Goal: Task Accomplishment & Management: Manage account settings

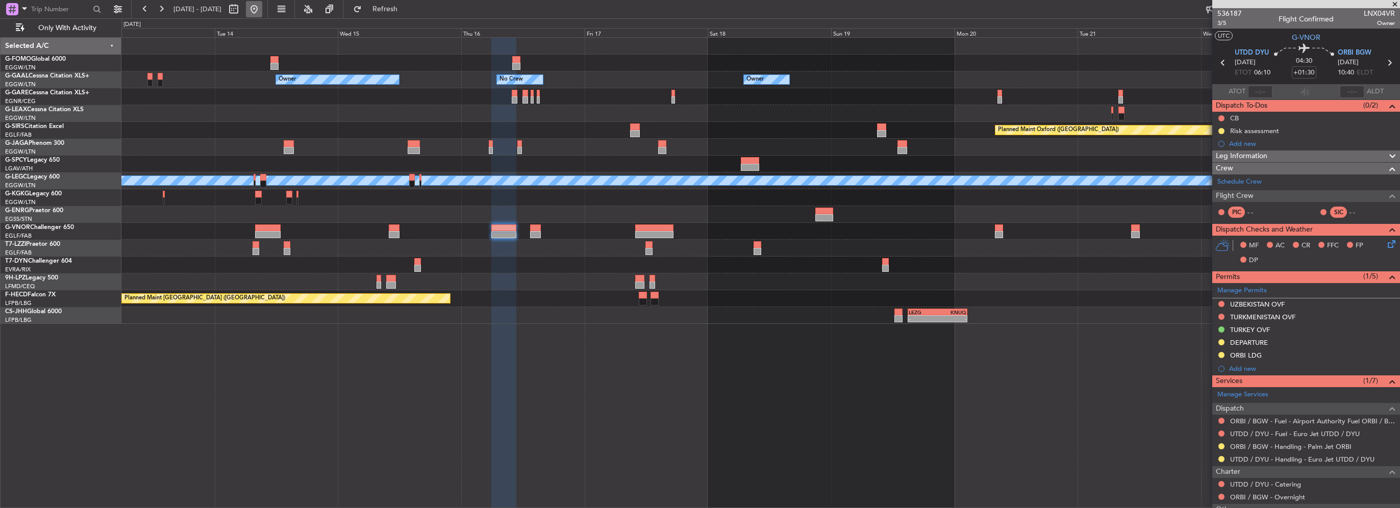
click at [262, 11] on button at bounding box center [254, 9] width 16 height 16
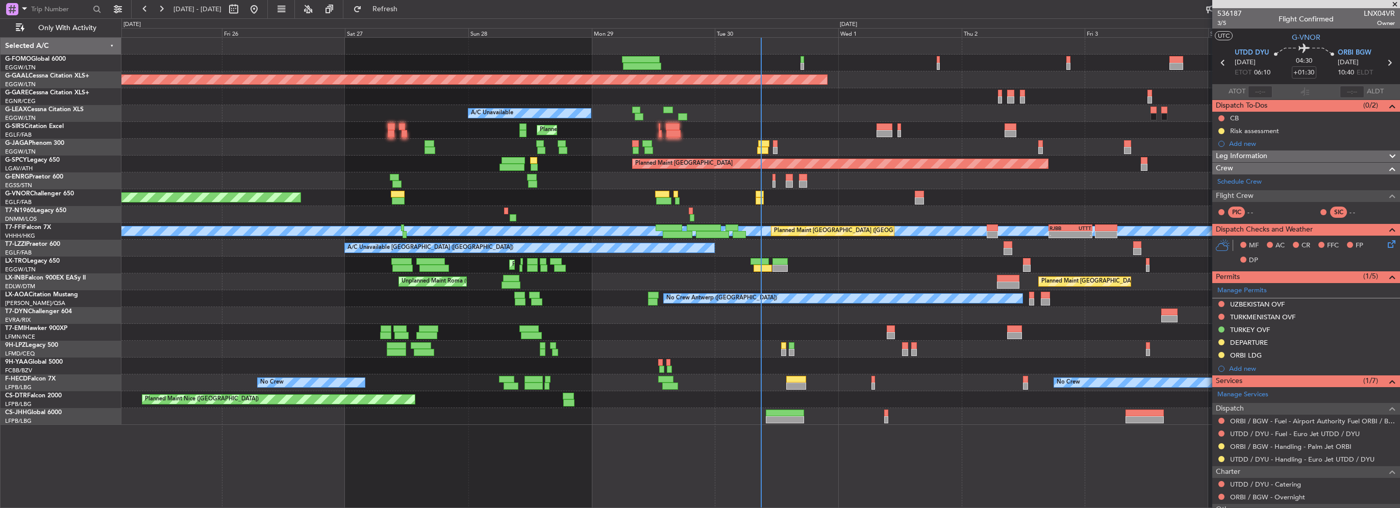
click at [1394, 1] on span at bounding box center [1395, 4] width 10 height 9
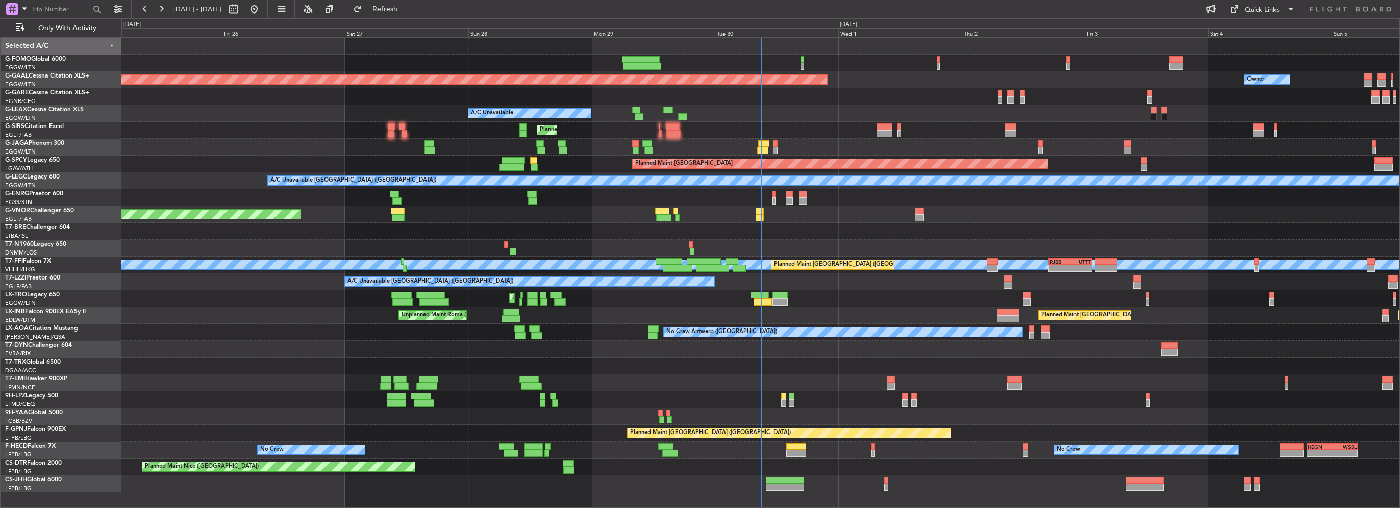
type input "0"
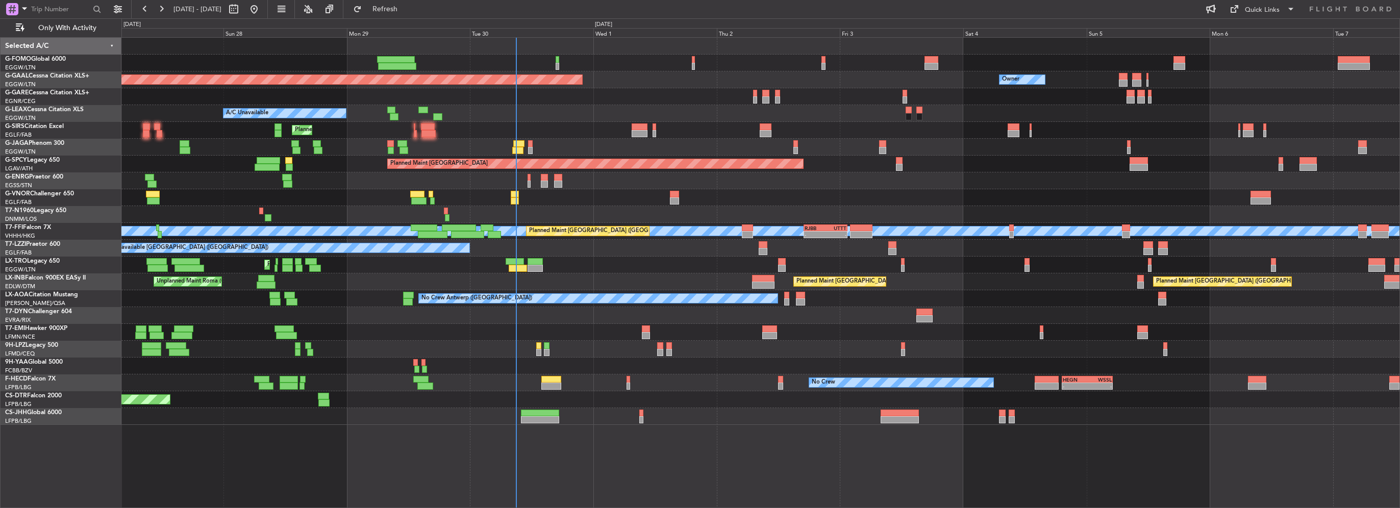
click at [508, 145] on div "Planned Maint [GEOGRAPHIC_DATA] ([GEOGRAPHIC_DATA])" at bounding box center [760, 147] width 1278 height 17
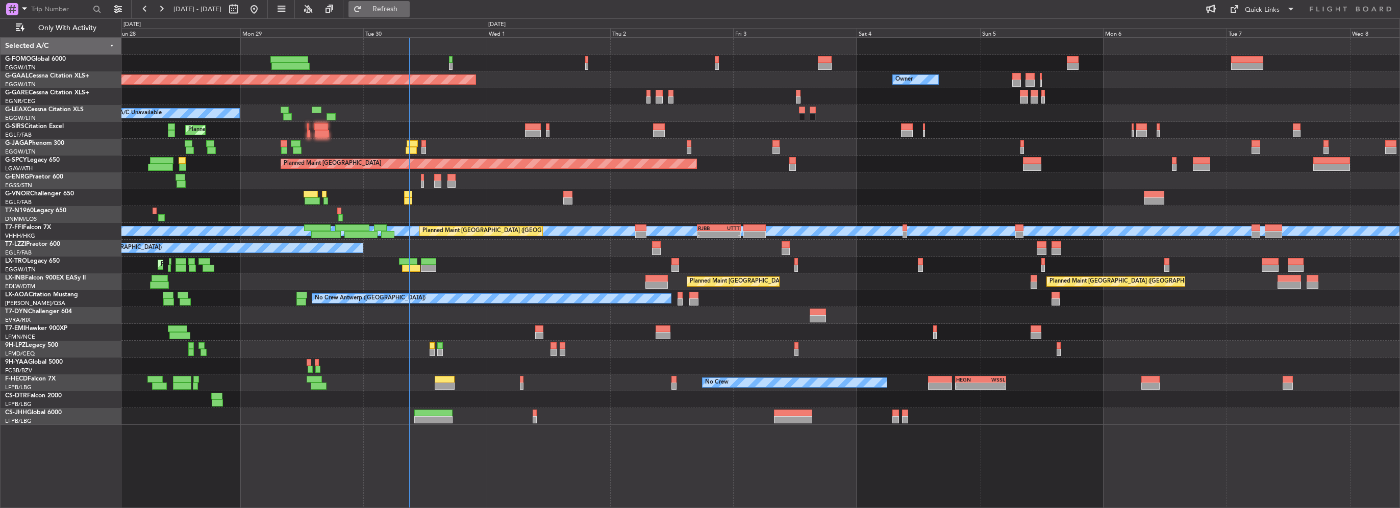
click at [402, 4] on button "Refresh" at bounding box center [378, 9] width 61 height 16
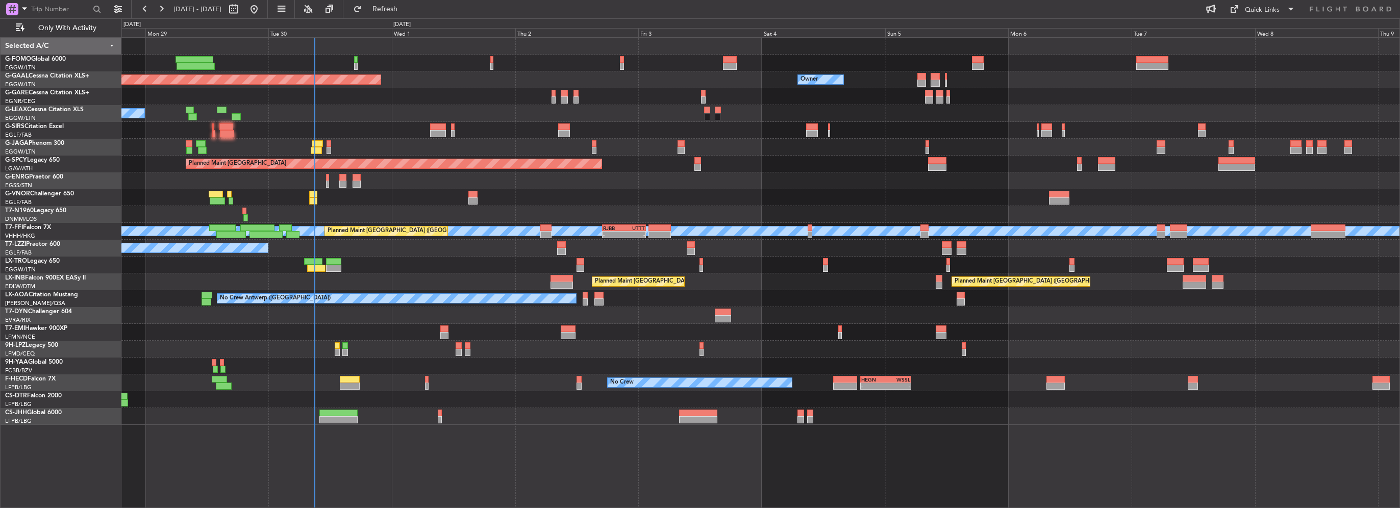
click at [537, 200] on div "Planned Maint [GEOGRAPHIC_DATA] ([GEOGRAPHIC_DATA])" at bounding box center [760, 197] width 1278 height 17
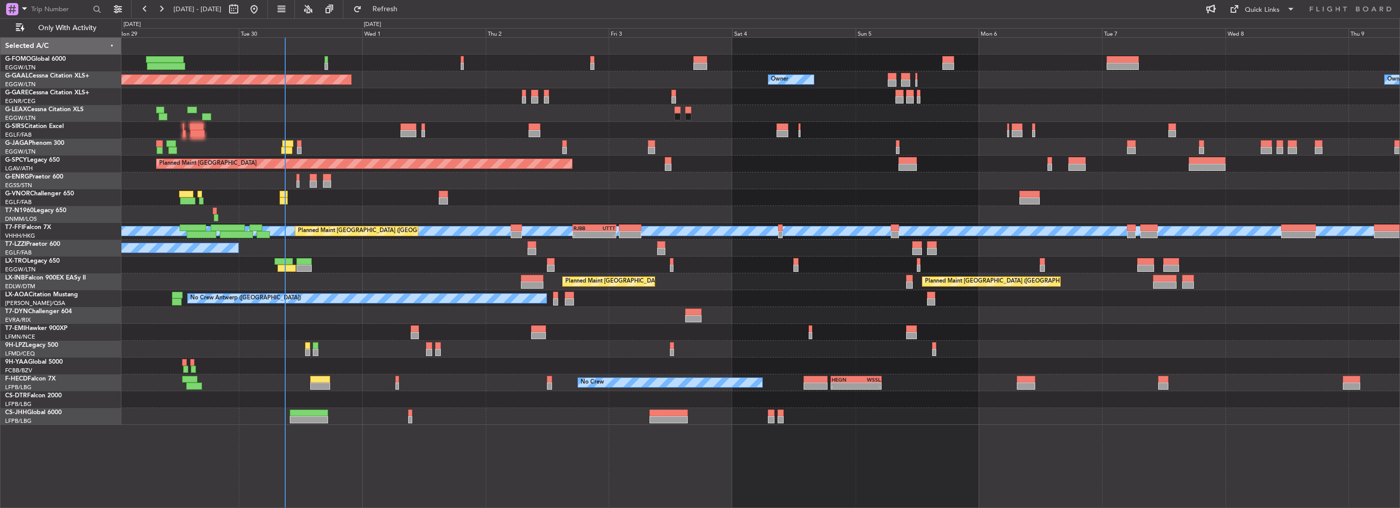
click at [718, 180] on div "Unplanned Maint [GEOGRAPHIC_DATA] ([GEOGRAPHIC_DATA])" at bounding box center [760, 180] width 1278 height 17
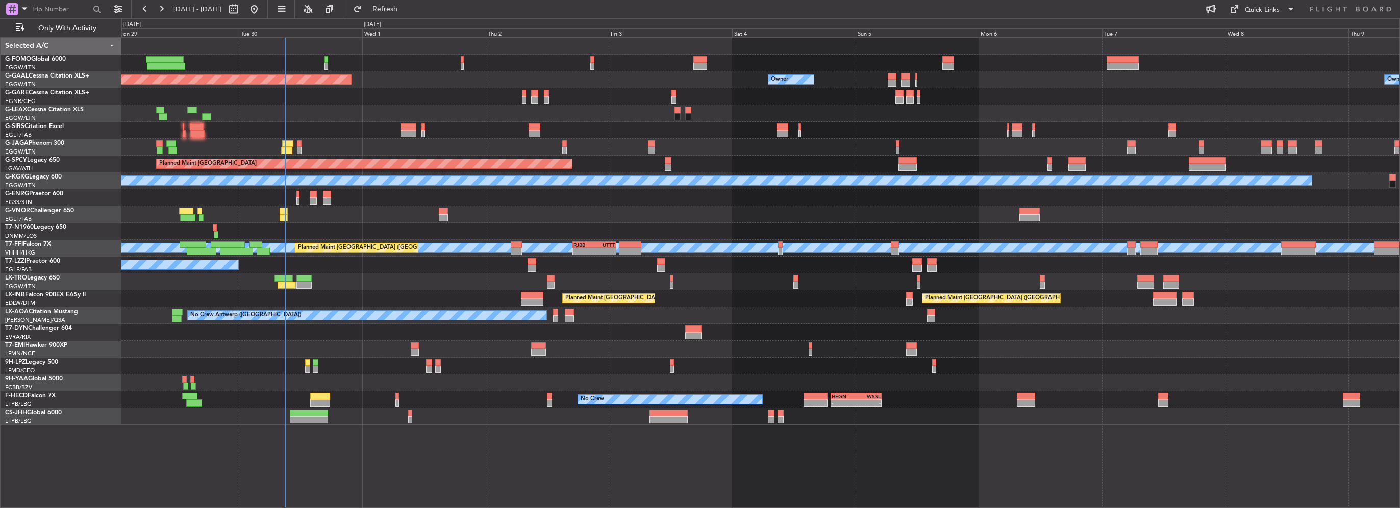
click at [126, 249] on div "Owner Owner Planned [GEOGRAPHIC_DATA] Owner A/C Unavailable Planned Maint [GEOG…" at bounding box center [760, 231] width 1278 height 387
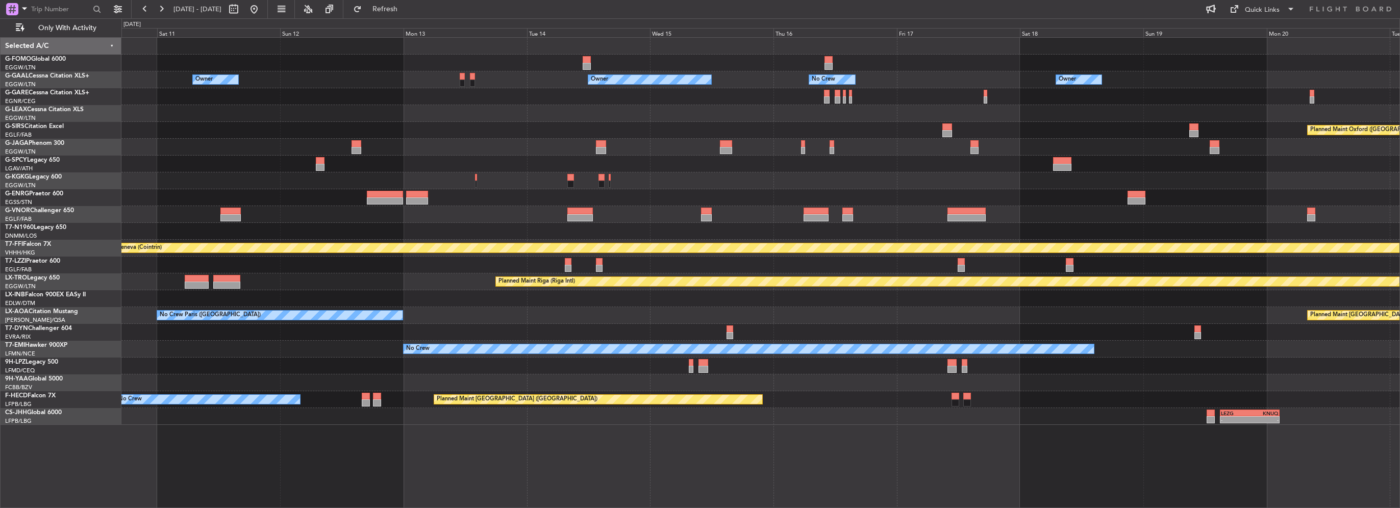
click at [0, 242] on html "[DATE] - [DATE] Refresh Quick Links Only With Activity Owner Owner Owner No Cre…" at bounding box center [700, 254] width 1400 height 508
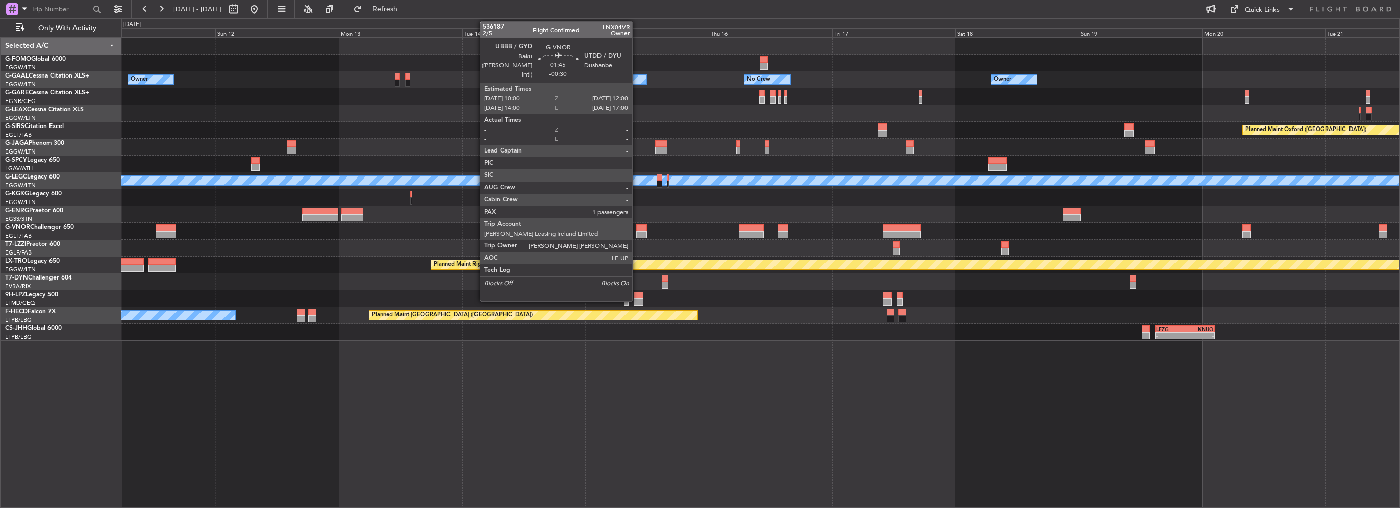
click at [637, 237] on div at bounding box center [641, 234] width 11 height 7
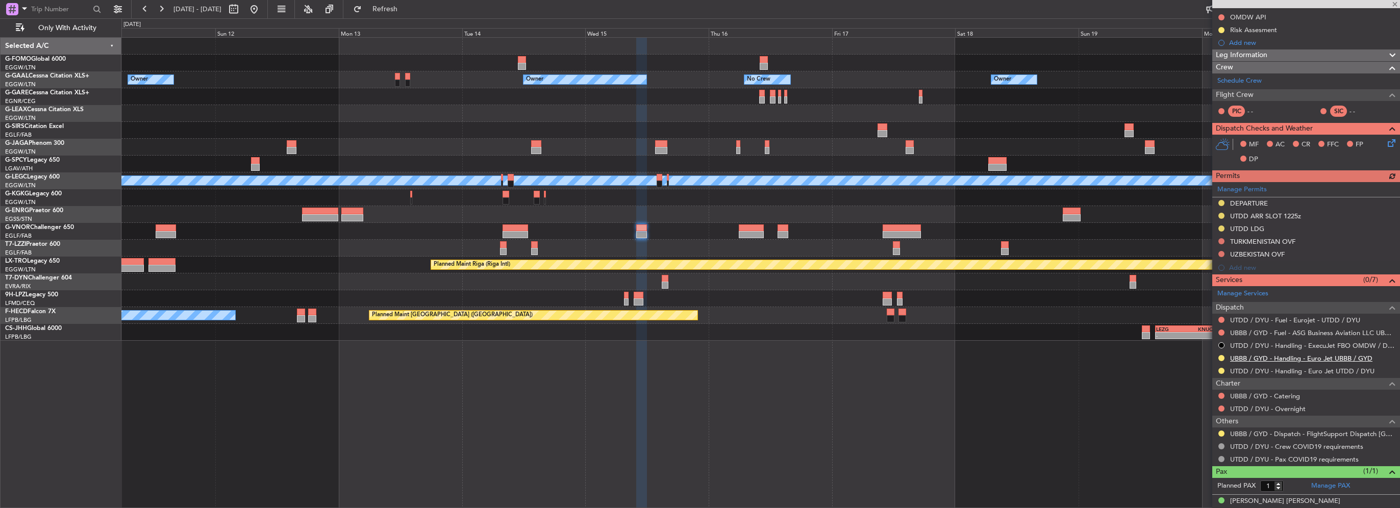
scroll to position [121, 0]
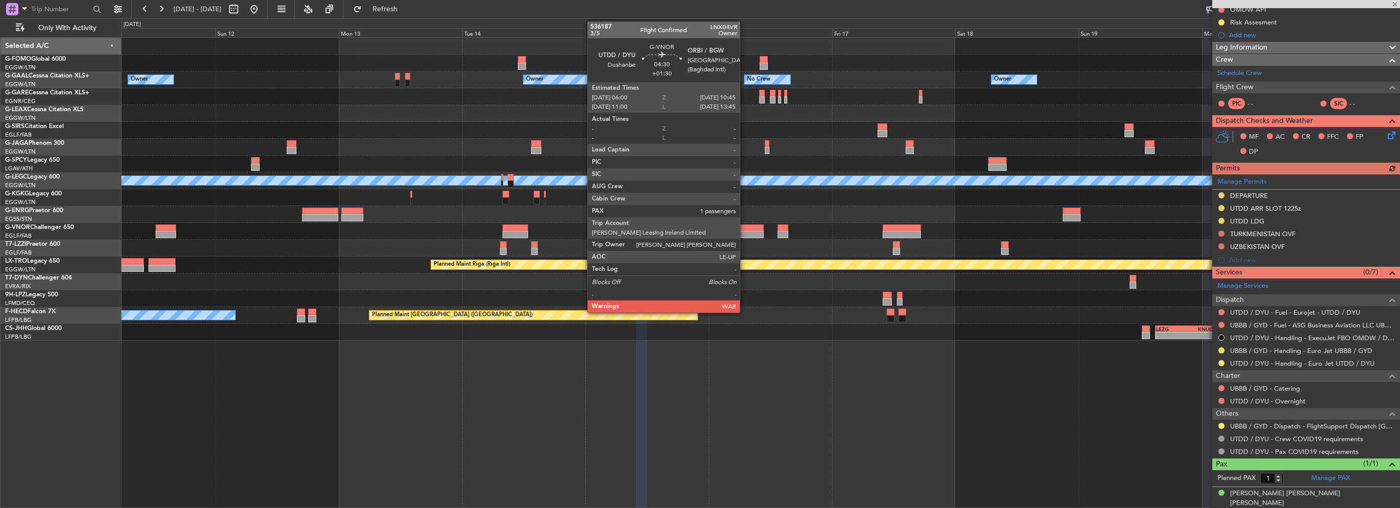
click at [744, 230] on div at bounding box center [751, 227] width 24 height 7
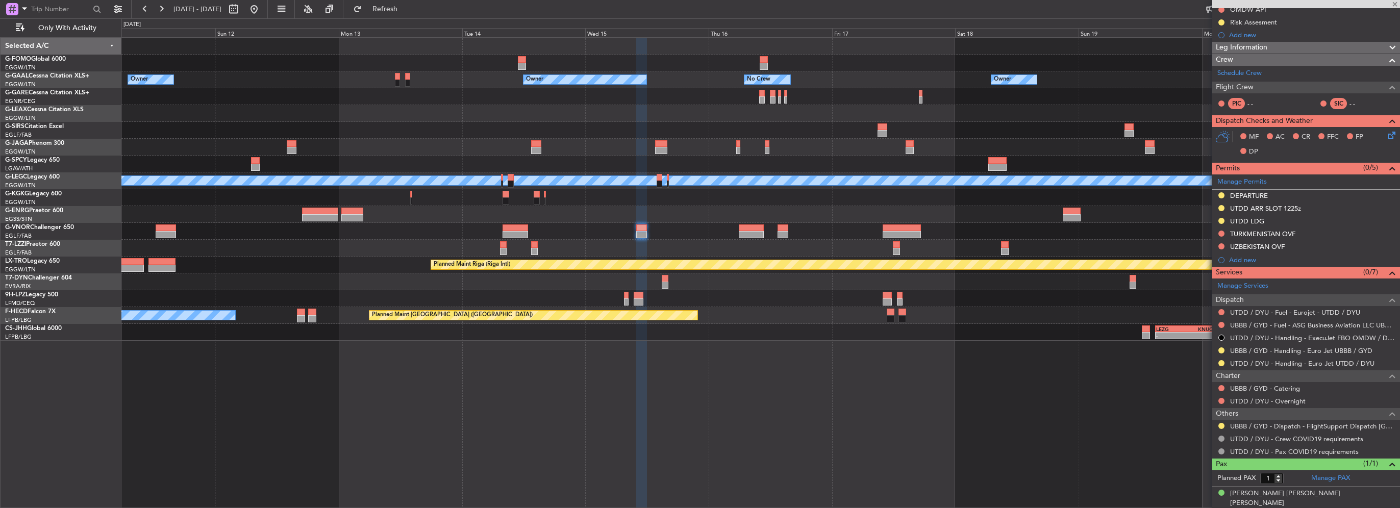
type input "+01:30"
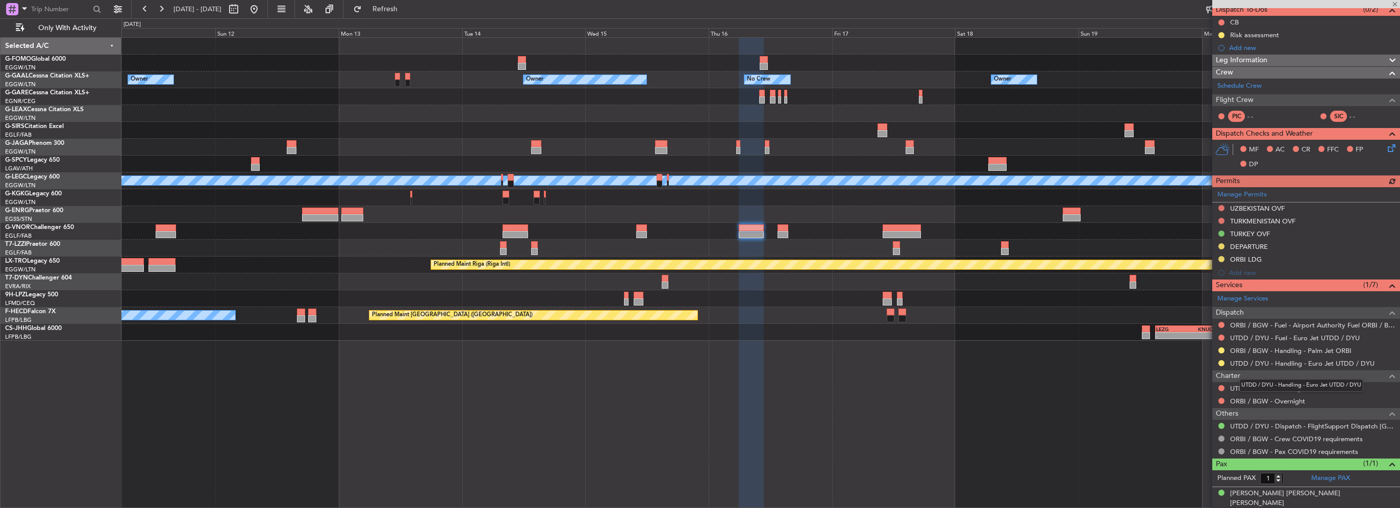
scroll to position [0, 0]
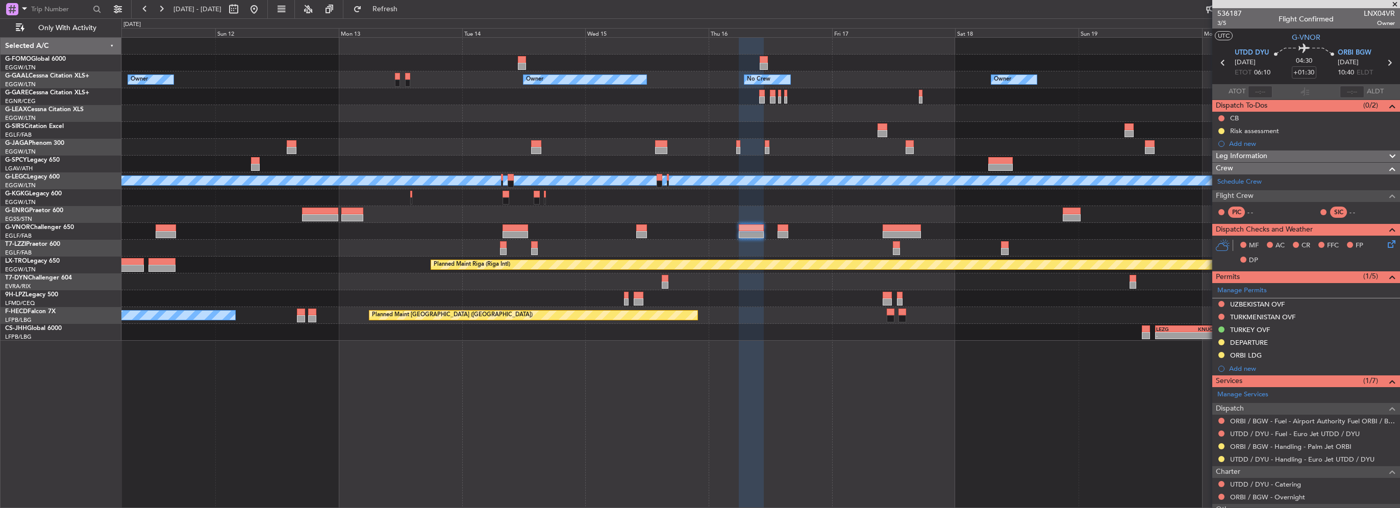
click at [861, 245] on div "Owner Owner Owner No Crew Owner Owner Planned Maint [GEOGRAPHIC_DATA] ([GEOGRAP…" at bounding box center [760, 189] width 1278 height 303
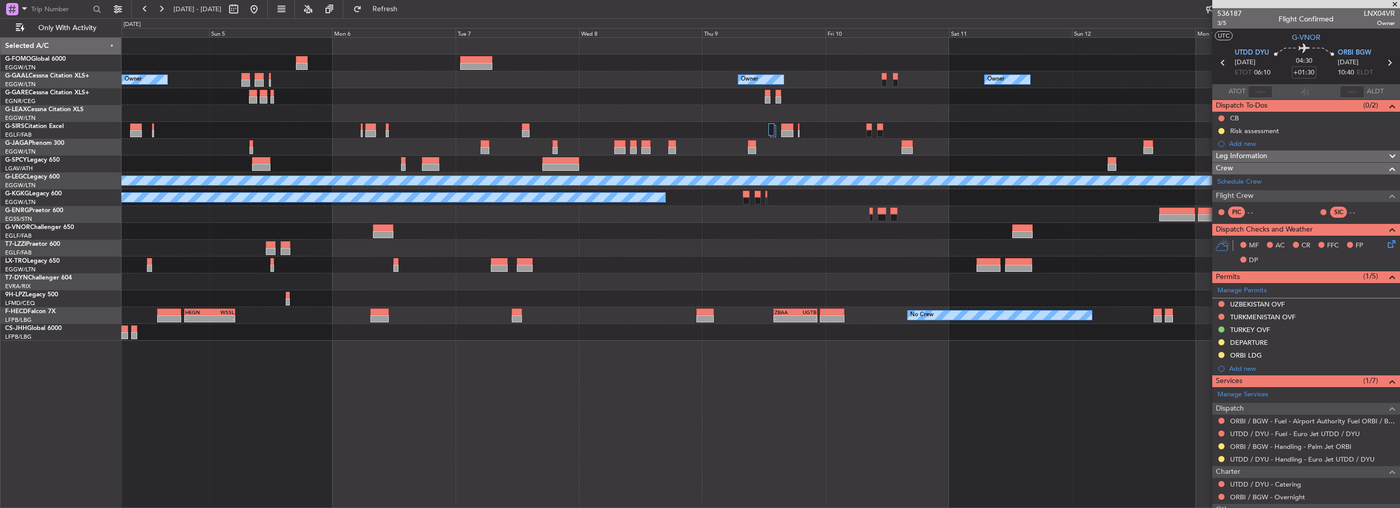
click at [867, 247] on div at bounding box center [760, 248] width 1278 height 17
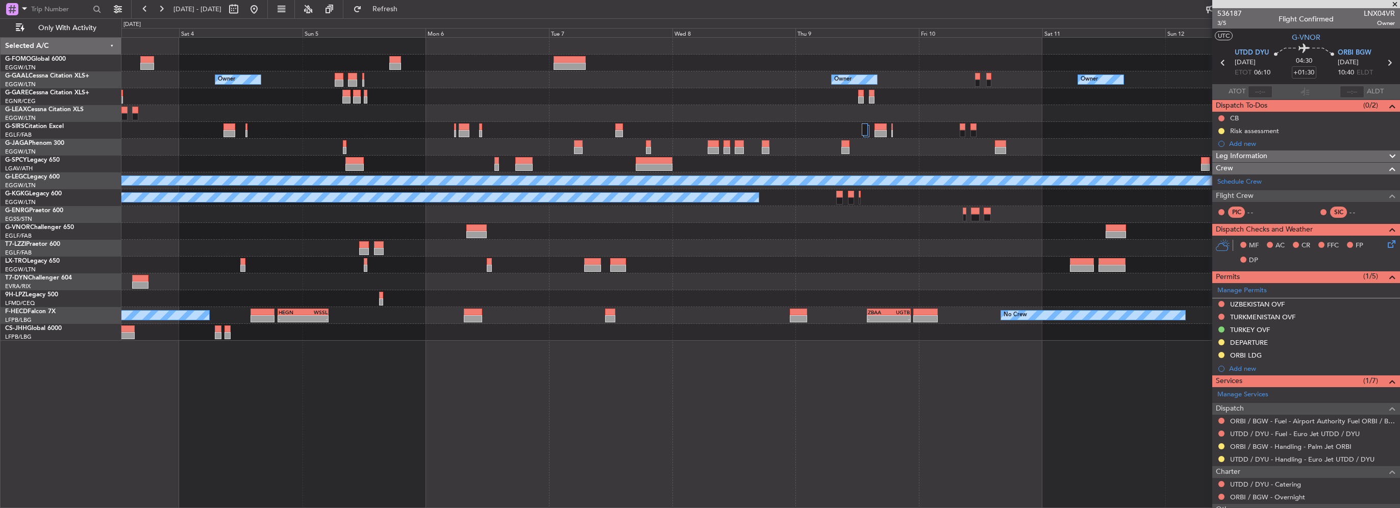
click at [872, 279] on div "Owner Owner Owner Owner Owner No Crew Planned Maint [GEOGRAPHIC_DATA] A/C Unava…" at bounding box center [760, 189] width 1278 height 303
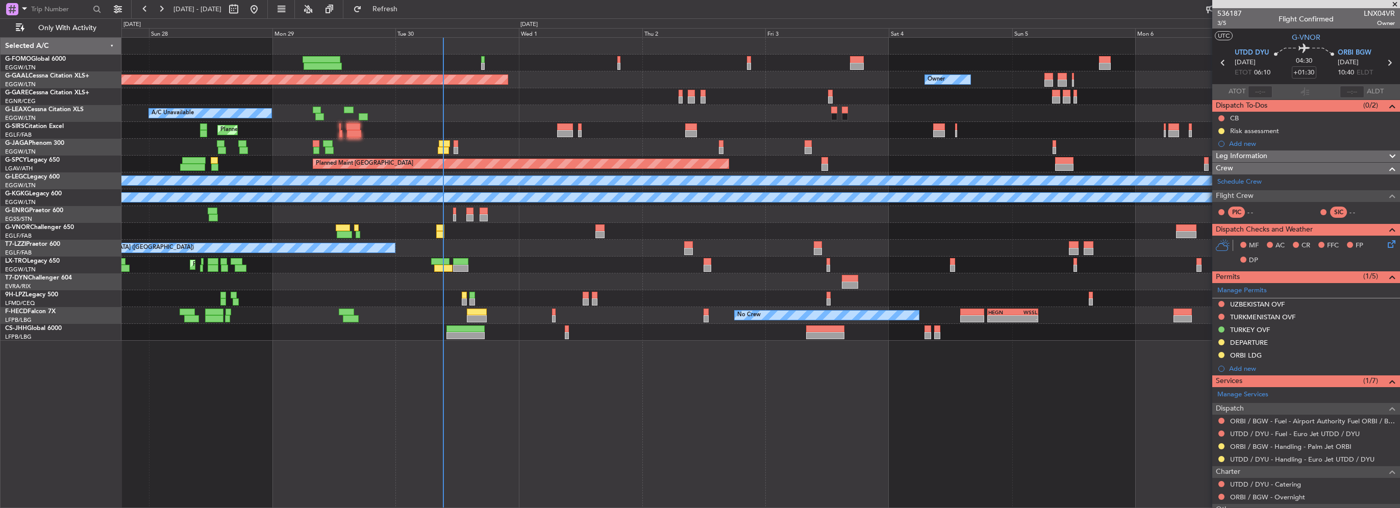
click at [447, 271] on div "Planned Maint [GEOGRAPHIC_DATA] ([GEOGRAPHIC_DATA])" at bounding box center [760, 265] width 1278 height 17
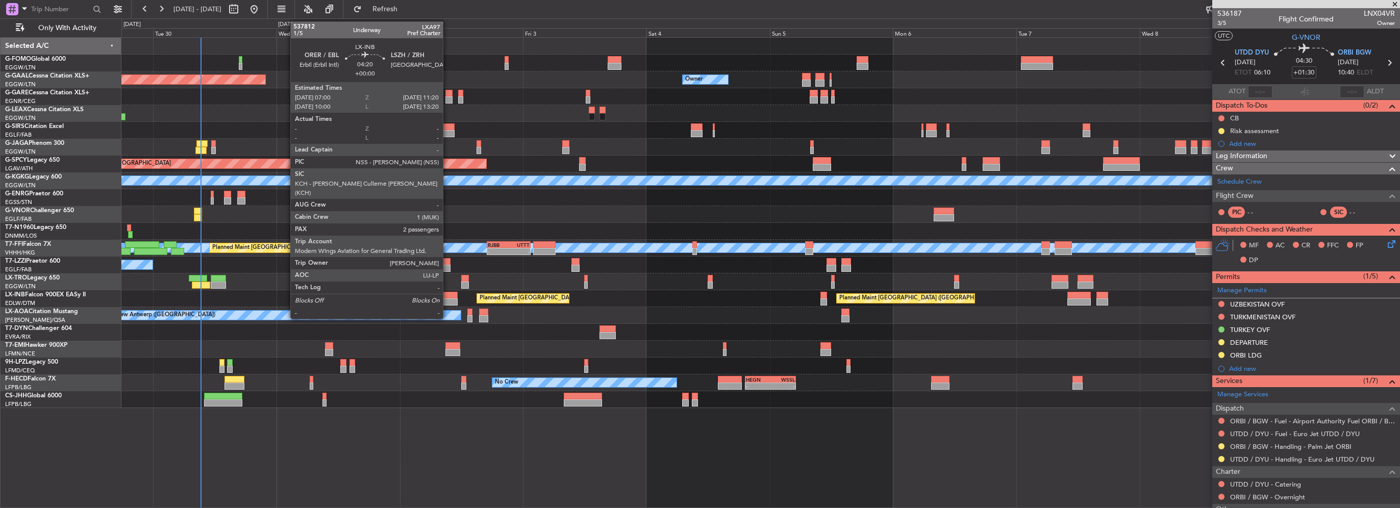
click at [447, 296] on div at bounding box center [446, 295] width 22 height 7
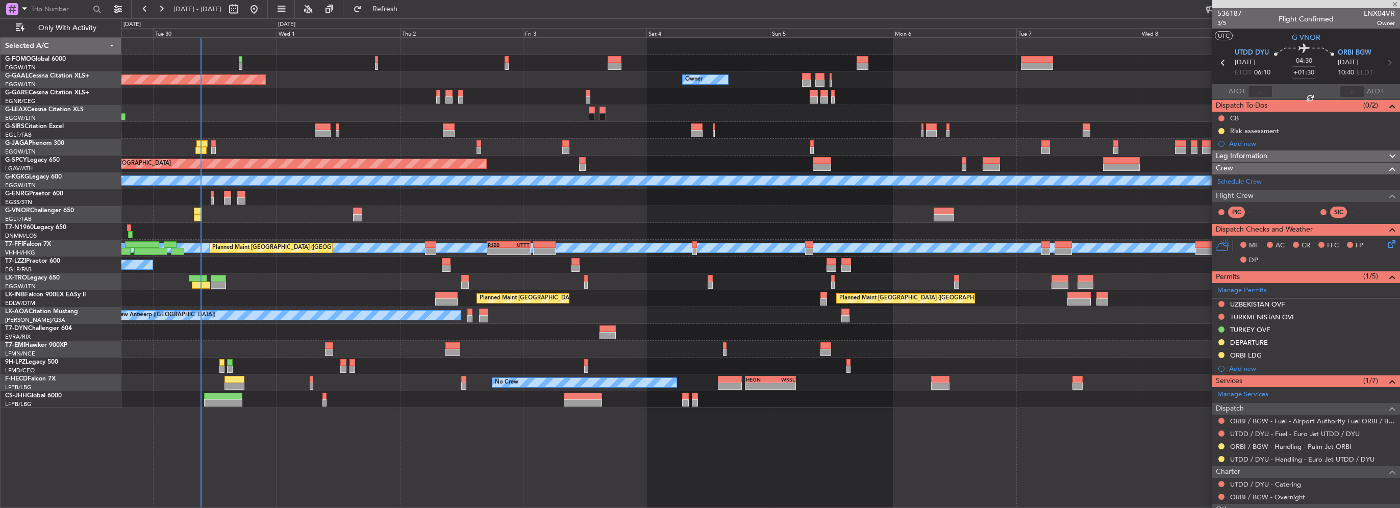
type input "2"
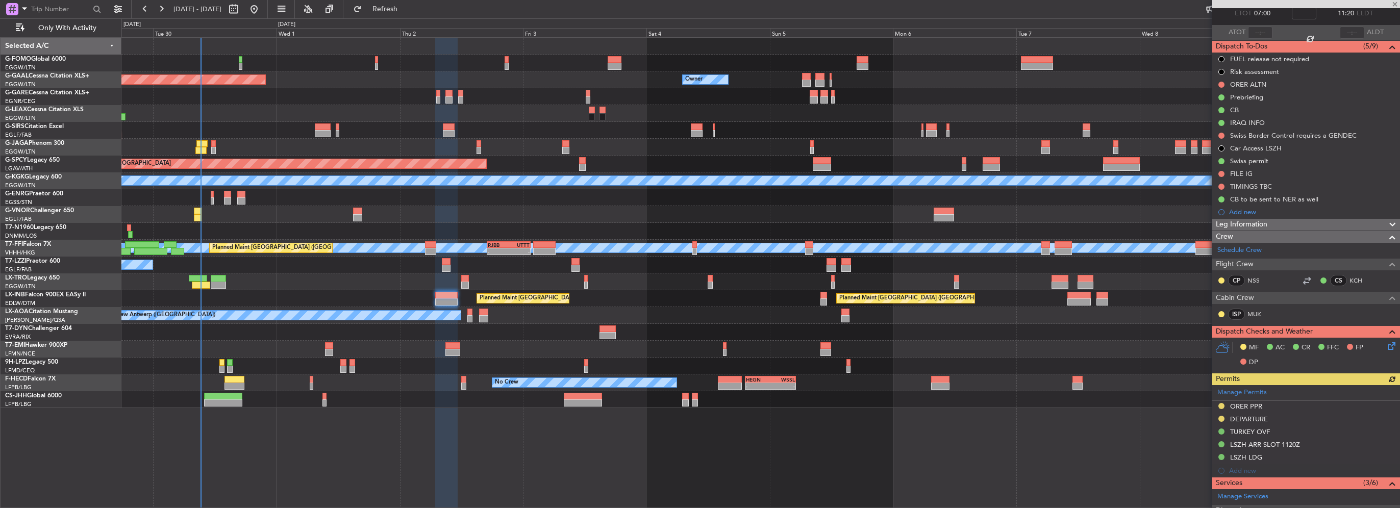
scroll to position [102, 0]
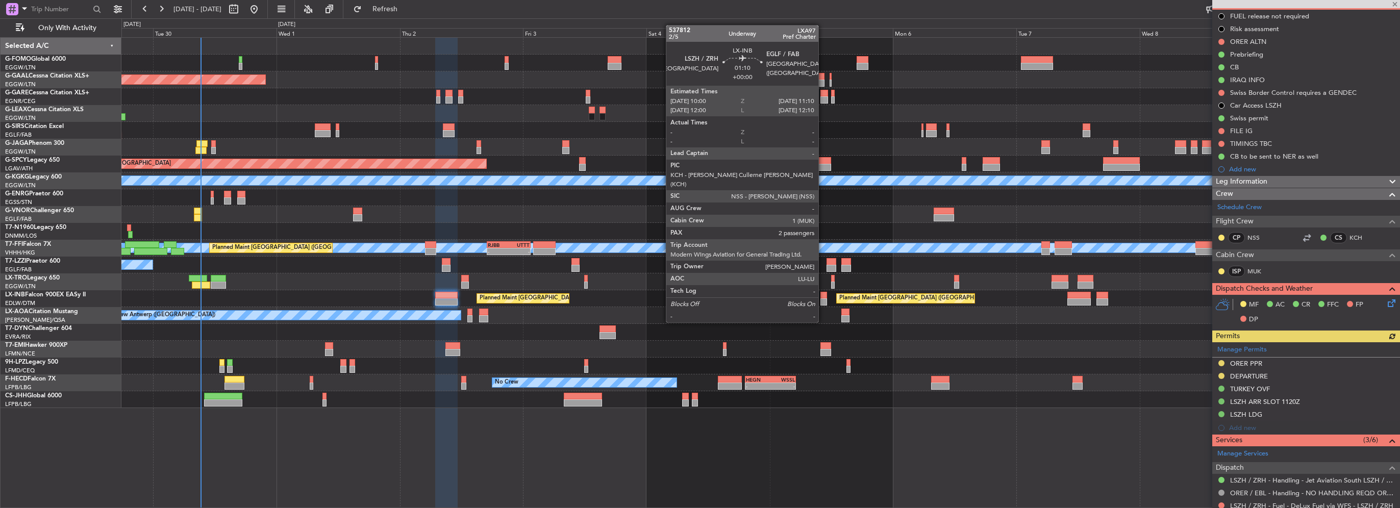
click at [823, 303] on div at bounding box center [823, 301] width 6 height 7
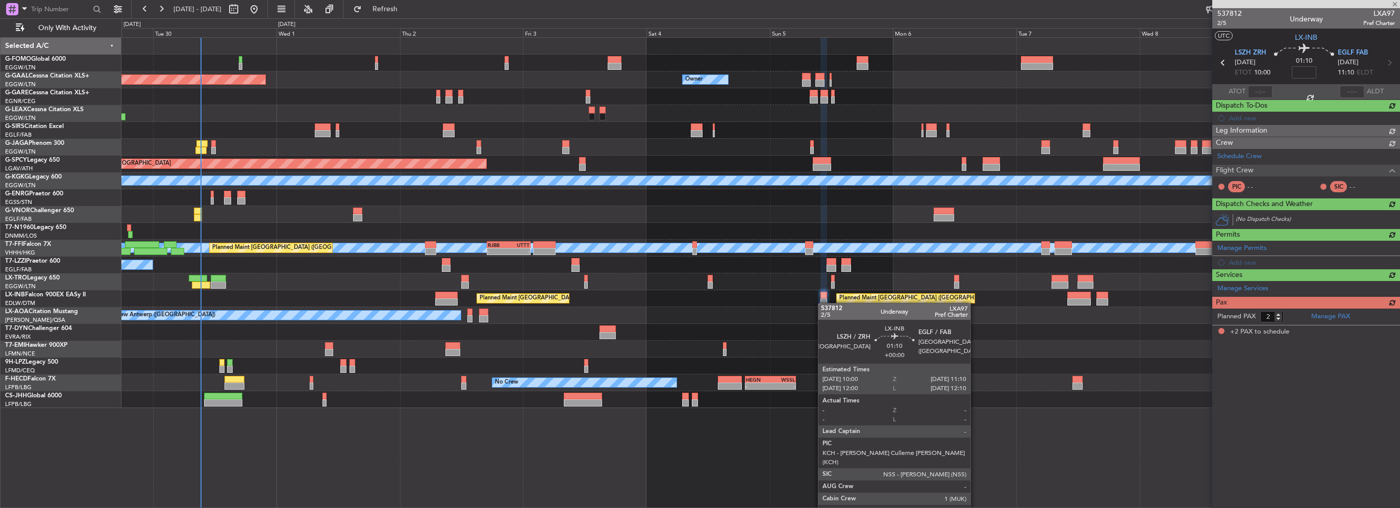
scroll to position [0, 0]
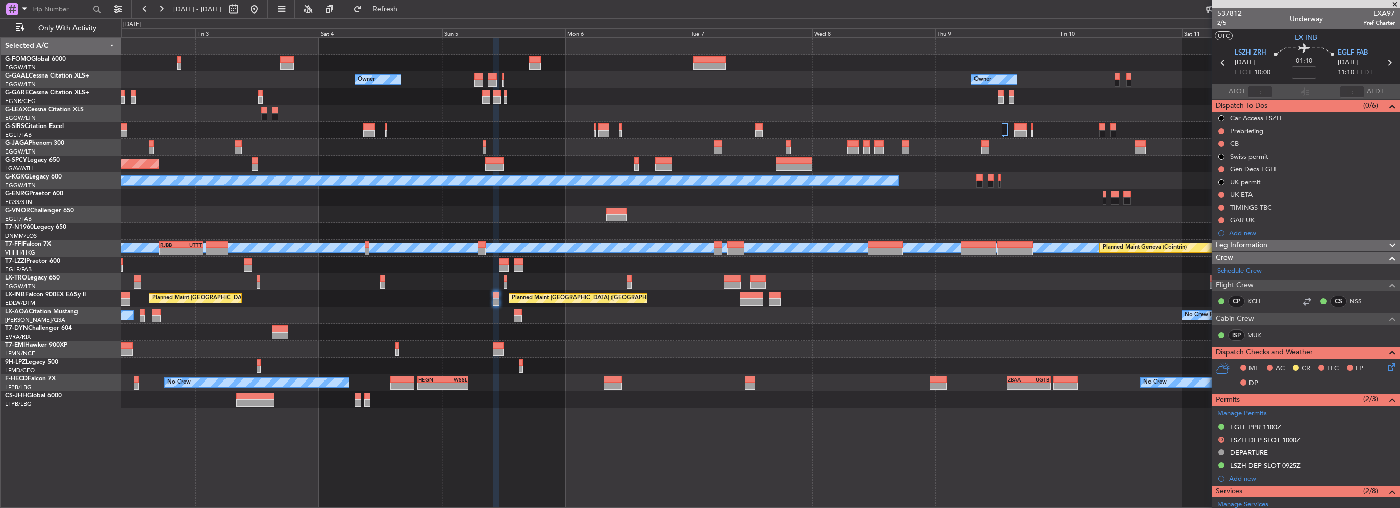
click at [522, 232] on div at bounding box center [760, 231] width 1278 height 17
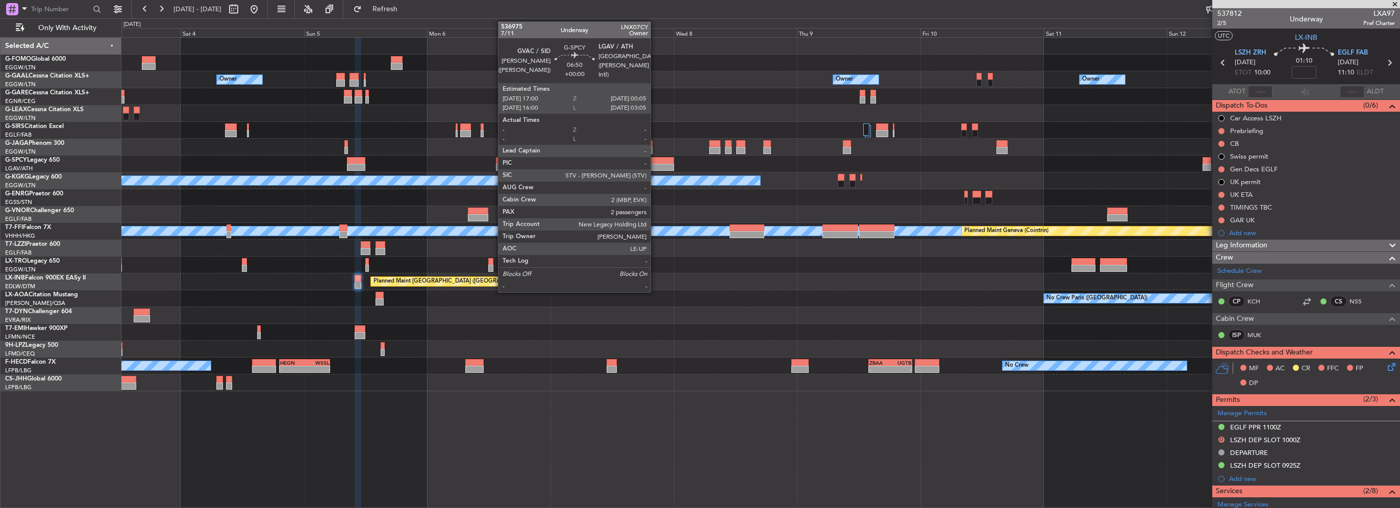
click at [655, 166] on div at bounding box center [655, 167] width 37 height 7
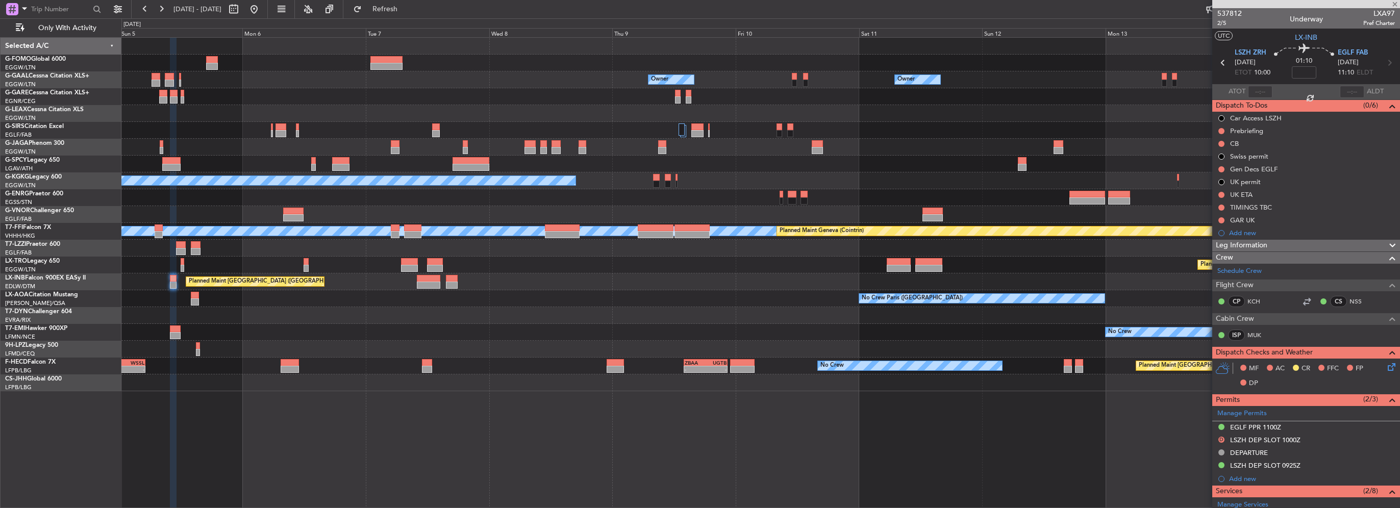
click at [408, 153] on div "Owner Owner Owner Owner Owner No Crew Planned Maint [GEOGRAPHIC_DATA] A/C Unava…" at bounding box center [760, 215] width 1278 height 354
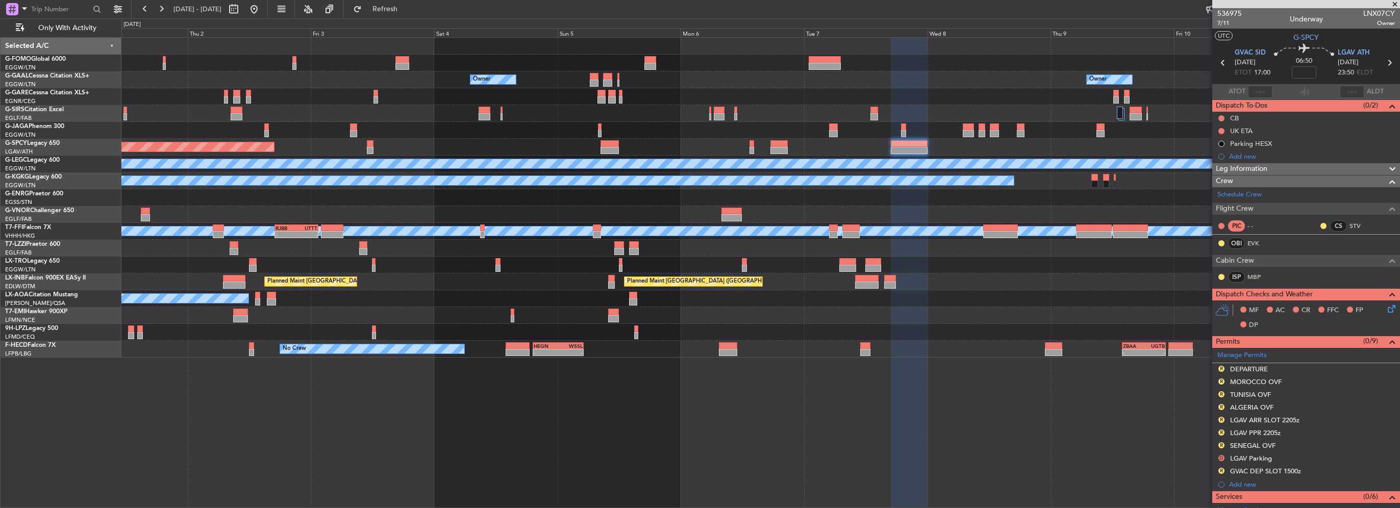
click at [757, 127] on div at bounding box center [760, 130] width 1278 height 17
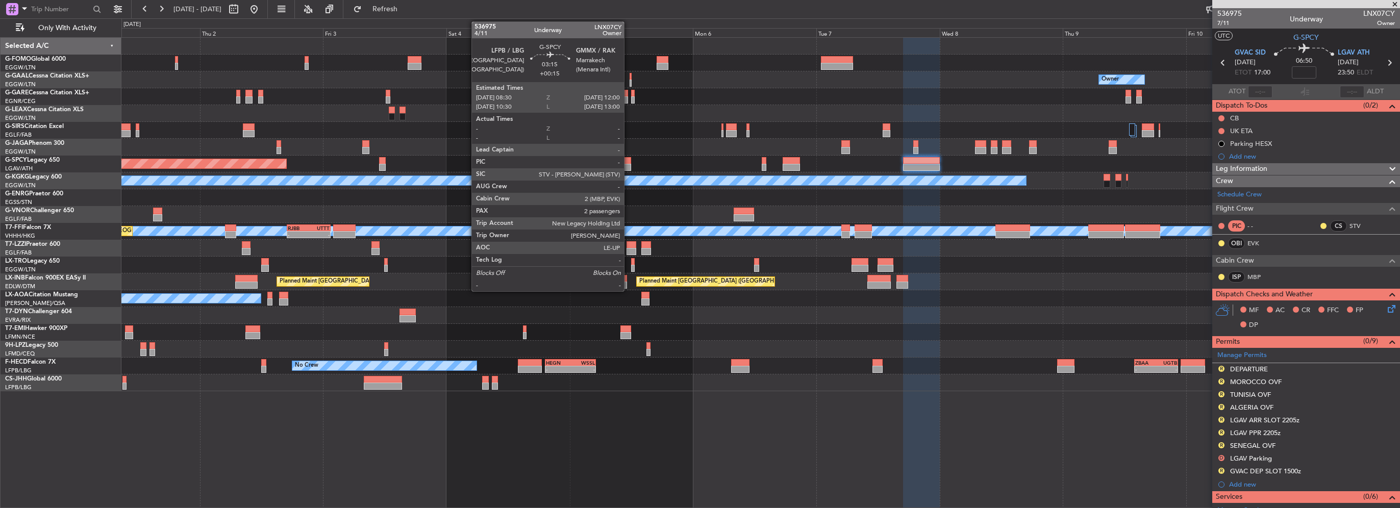
click at [629, 163] on div at bounding box center [622, 160] width 18 height 7
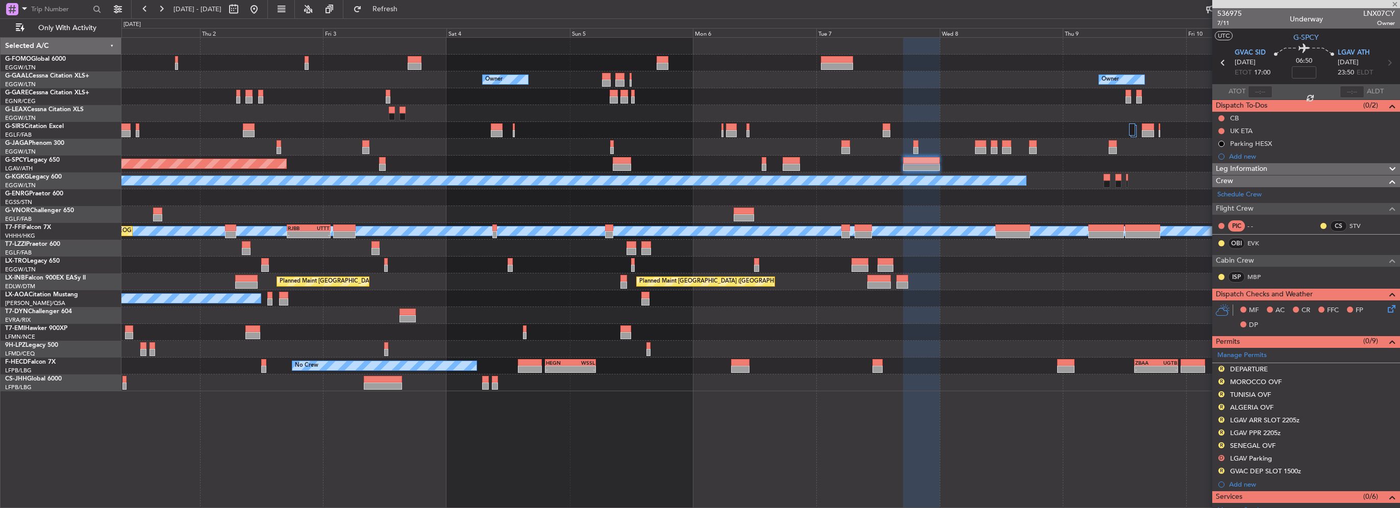
type input "+00:15"
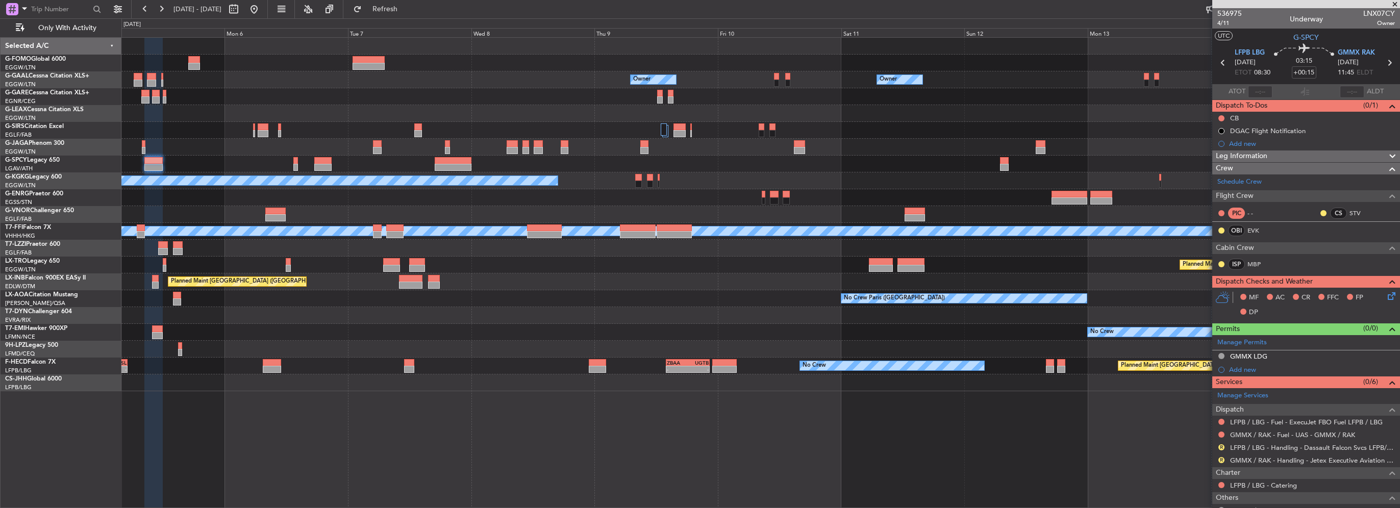
click at [578, 151] on div "Owner Owner Owner Owner Owner No Crew Planned Maint [GEOGRAPHIC_DATA] A/C Unava…" at bounding box center [760, 215] width 1278 height 354
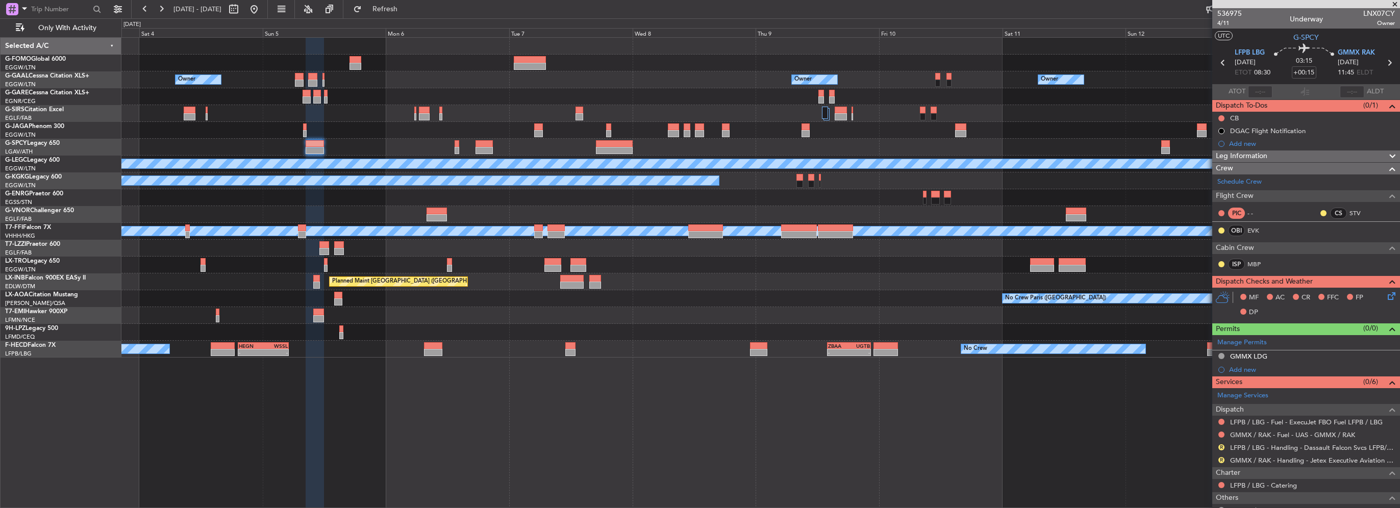
click at [1084, 154] on div "Planned Maint [GEOGRAPHIC_DATA]" at bounding box center [760, 147] width 1278 height 17
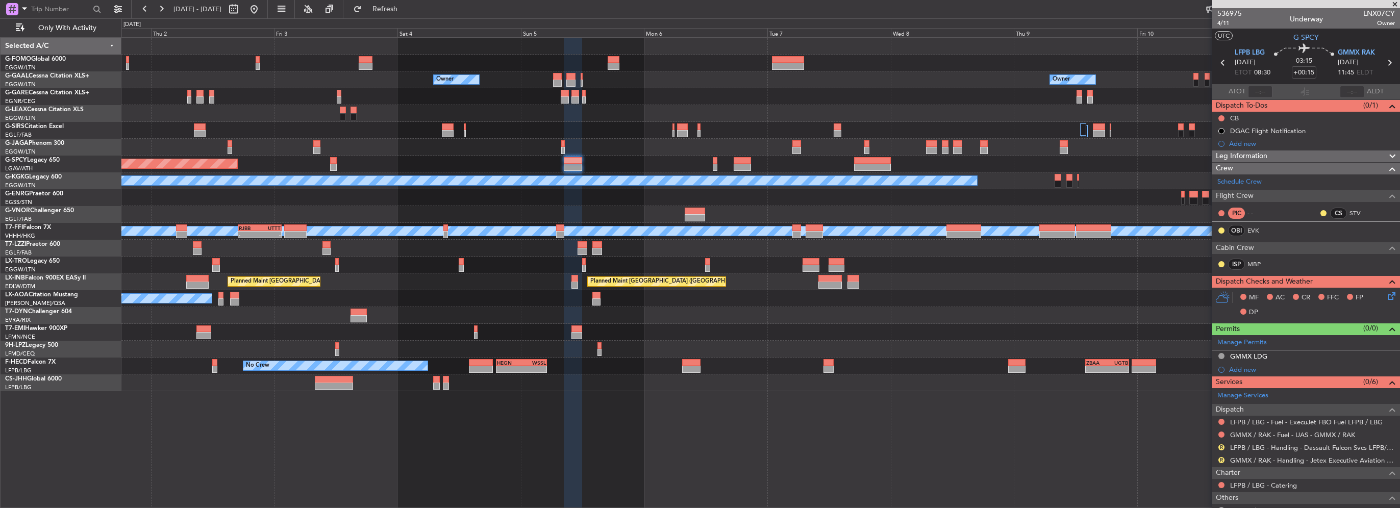
click at [637, 155] on div "Owner Owner Owner Owner Planned [GEOGRAPHIC_DATA] Planned Maint [GEOGRAPHIC_DAT…" at bounding box center [760, 215] width 1278 height 354
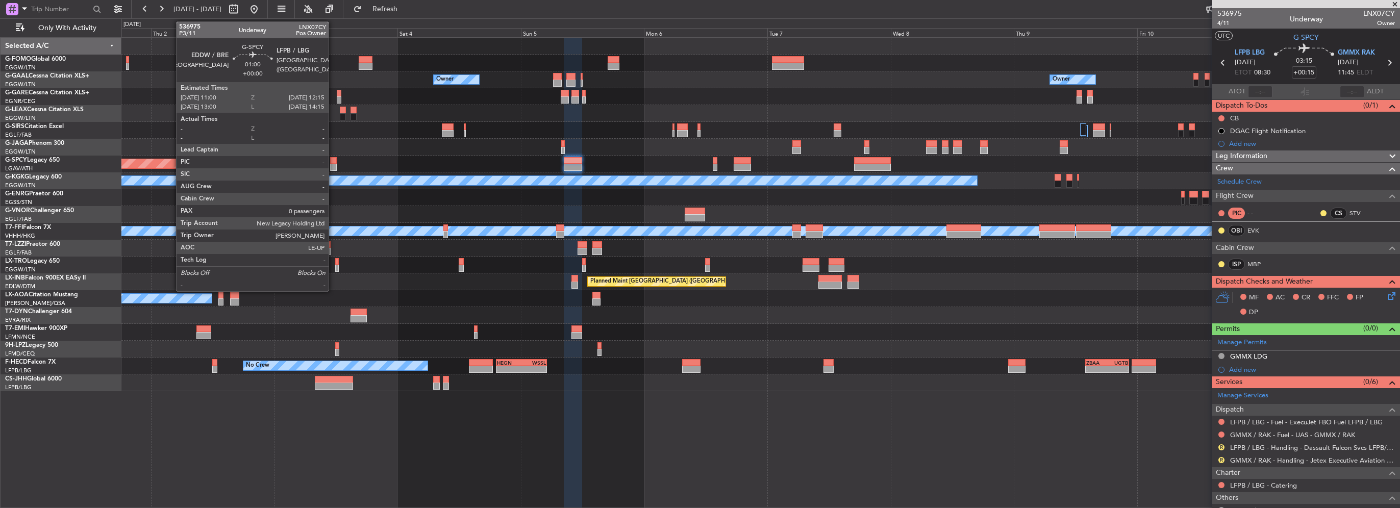
click at [333, 161] on div at bounding box center [333, 160] width 7 height 7
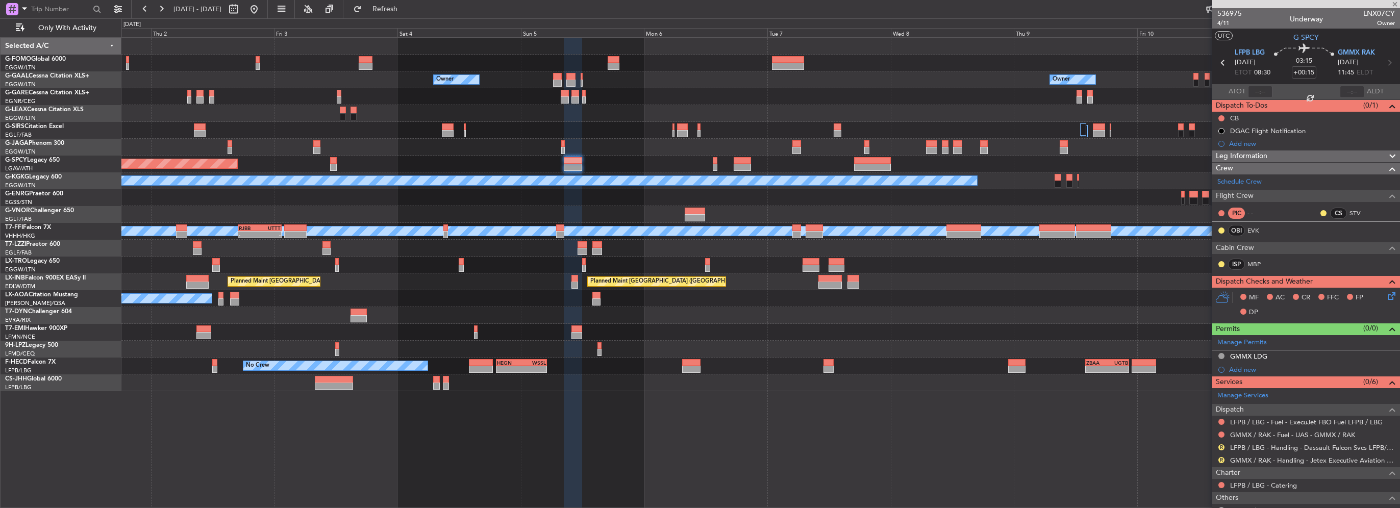
type input "0"
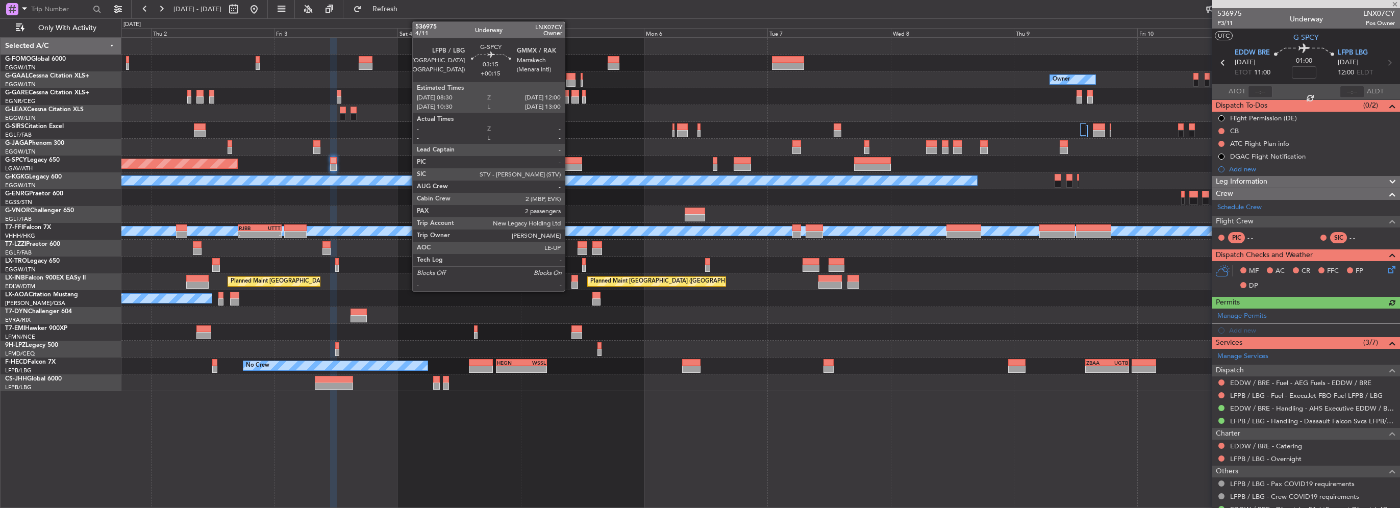
click at [571, 161] on div at bounding box center [573, 160] width 18 height 7
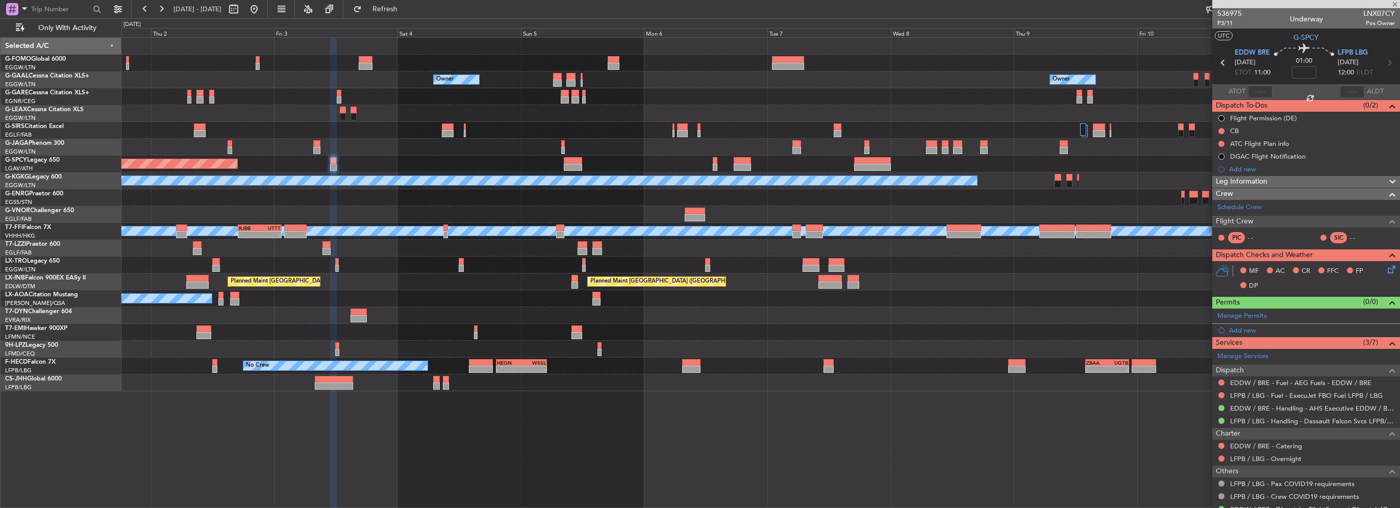
type input "+00:15"
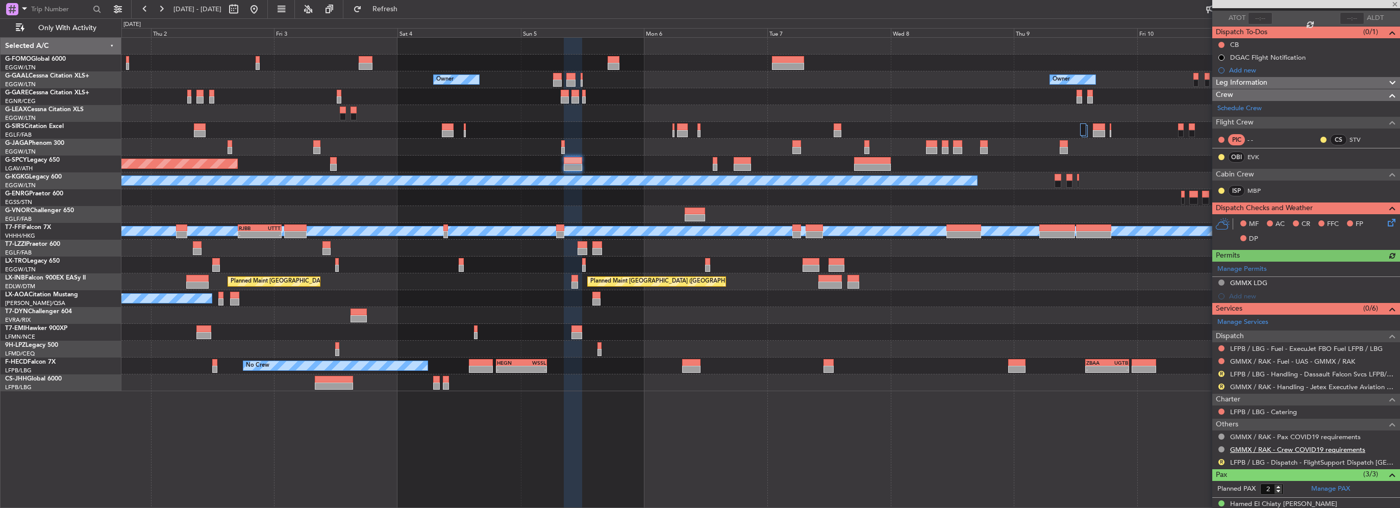
scroll to position [102, 0]
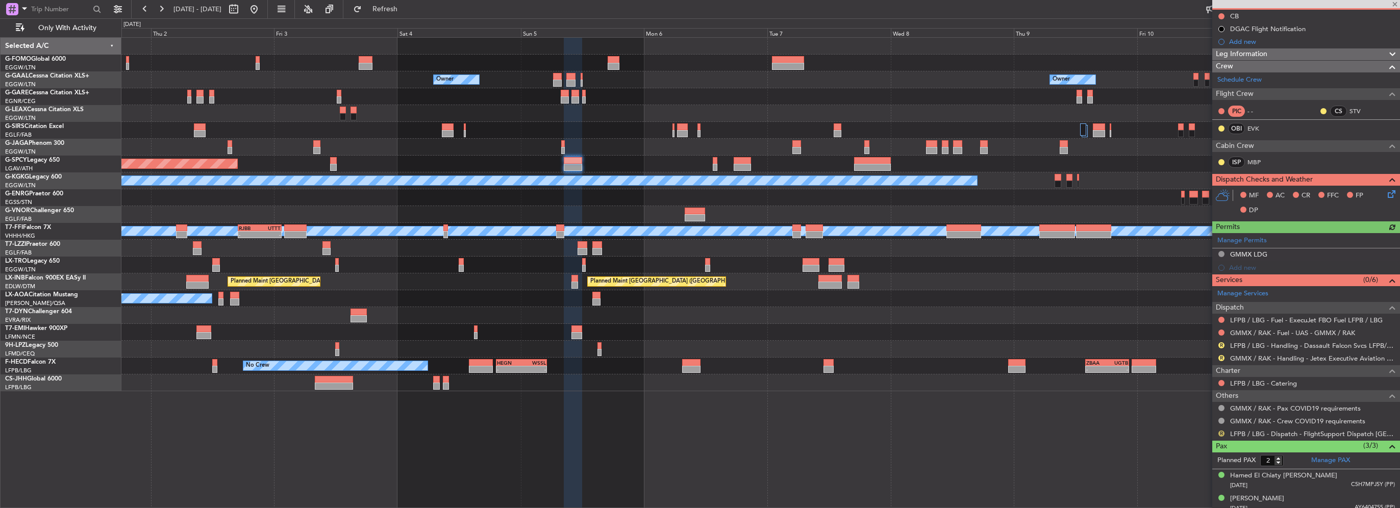
click at [1219, 433] on button "R" at bounding box center [1221, 434] width 6 height 6
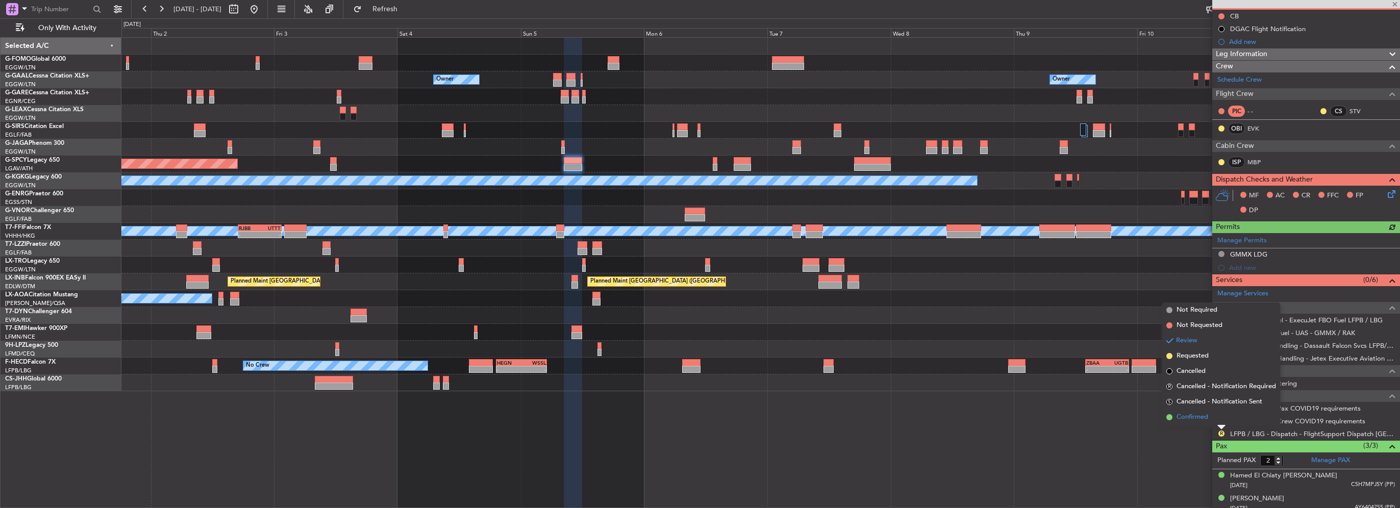
click at [1202, 416] on span "Confirmed" at bounding box center [1192, 417] width 32 height 10
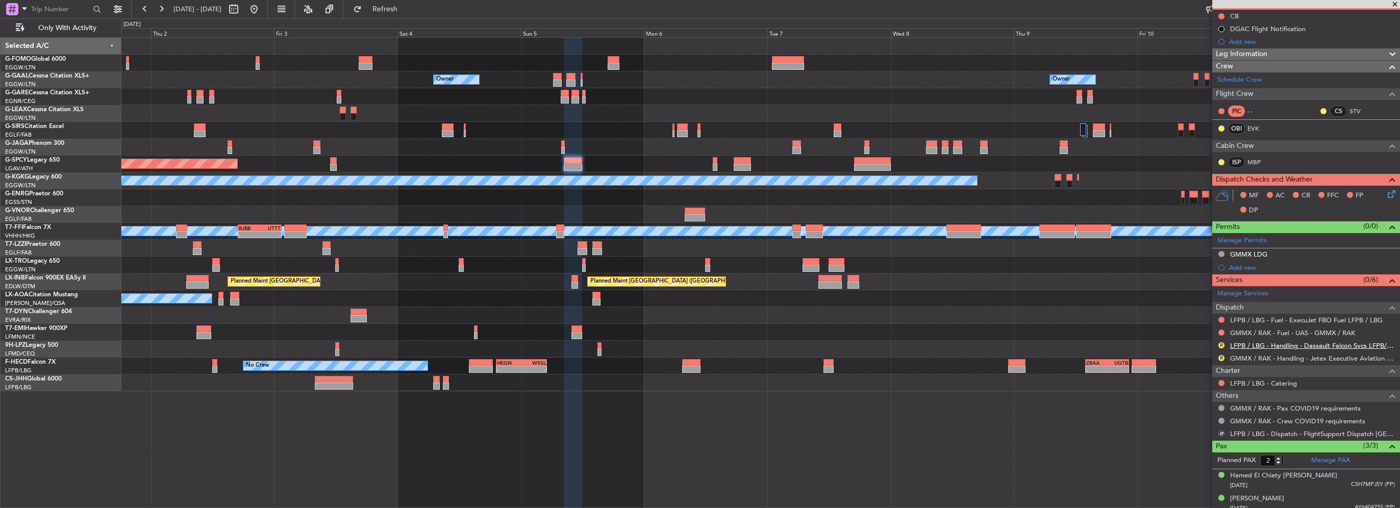
click at [1277, 344] on link "LFPB / LBG - Handling - Dassault Falcon Svcs LFPB/LBG" at bounding box center [1312, 345] width 165 height 9
type input "3"
click at [1262, 347] on link "LFPB / LBG - Handling - Dassault Falcon Svcs LFPB/LBG" at bounding box center [1312, 345] width 165 height 9
click at [1274, 356] on link "GMMX / RAK - Handling - Jetex Executive Aviation GMMX / RAK" at bounding box center [1312, 358] width 165 height 9
click at [710, 163] on div "Planned Maint [GEOGRAPHIC_DATA]" at bounding box center [760, 164] width 1278 height 17
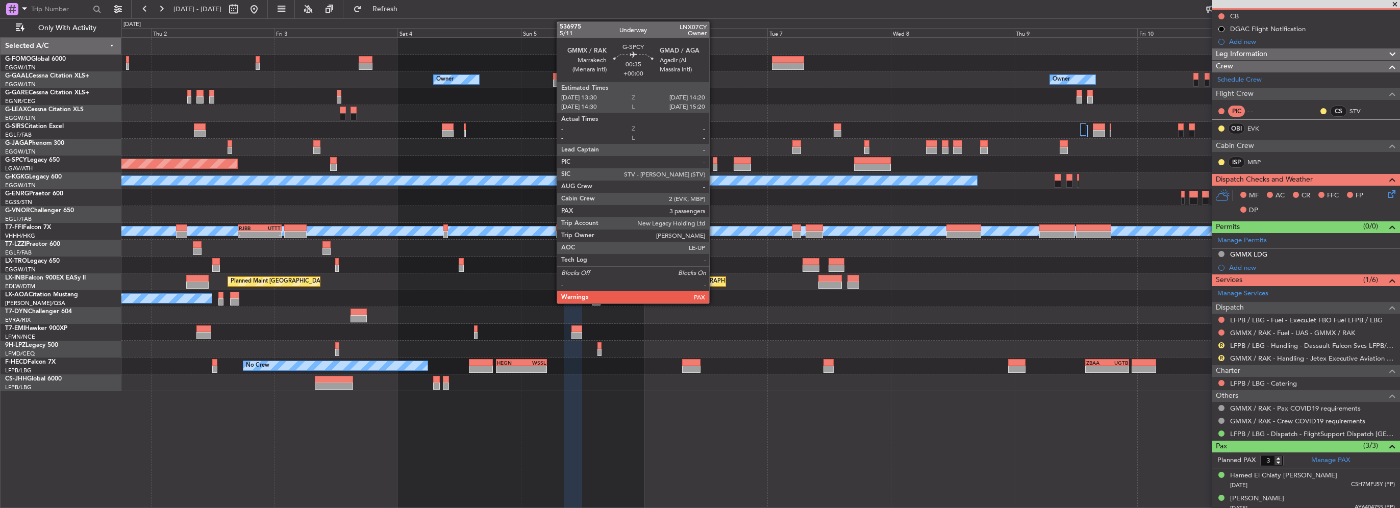
click at [714, 165] on div at bounding box center [715, 167] width 5 height 7
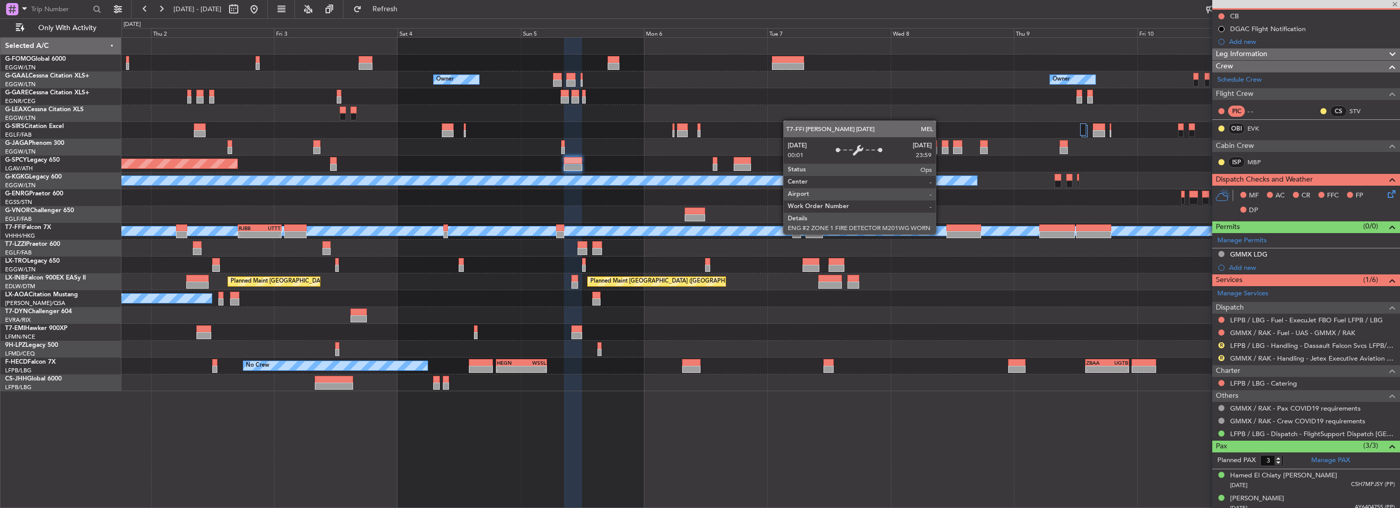
scroll to position [0, 0]
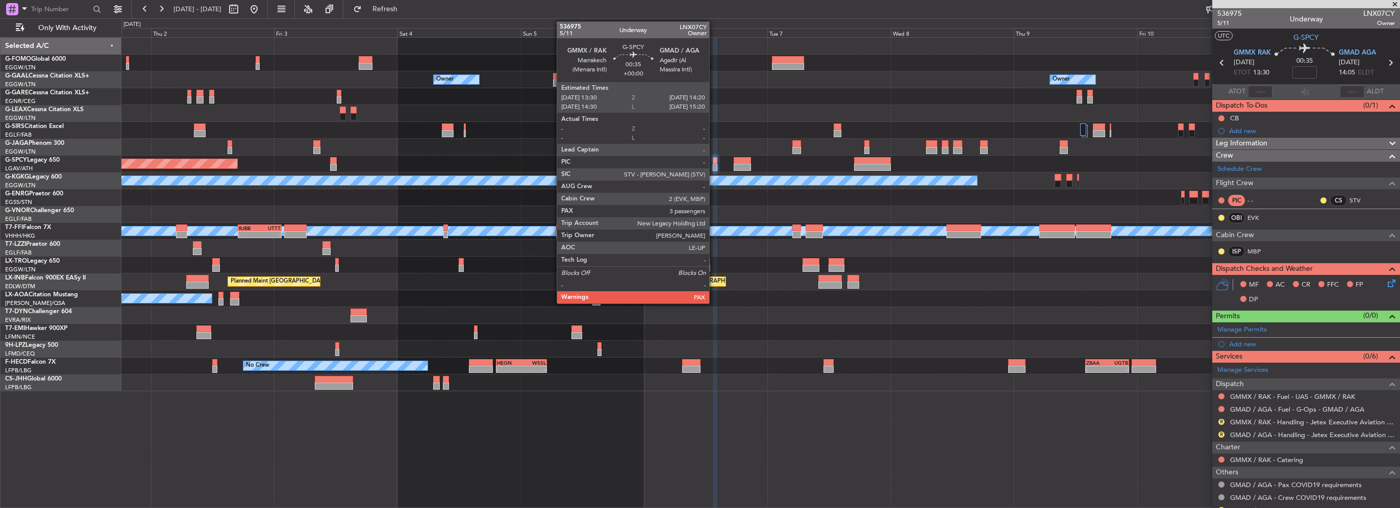
click at [714, 164] on div at bounding box center [715, 167] width 5 height 7
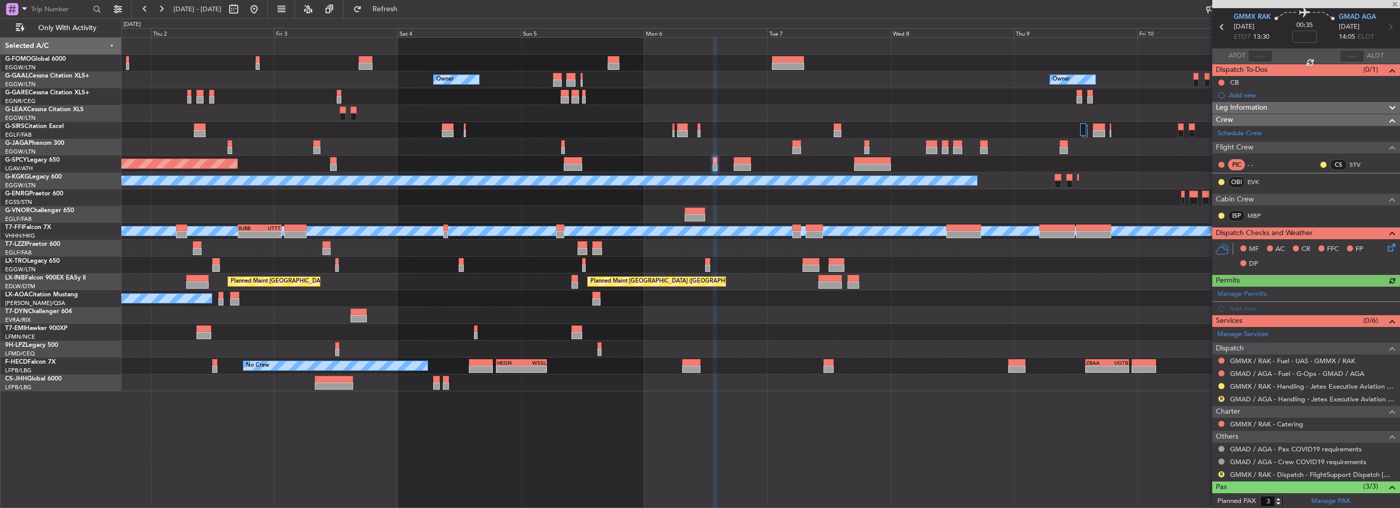
scroll to position [102, 0]
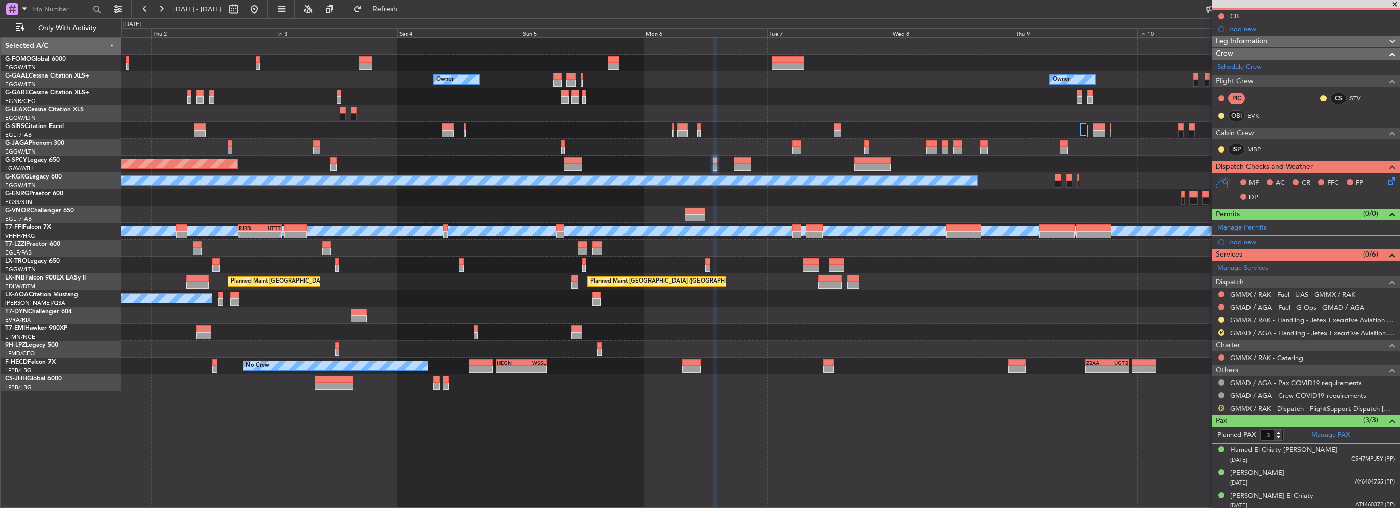
click at [1222, 407] on button "R" at bounding box center [1221, 408] width 6 height 6
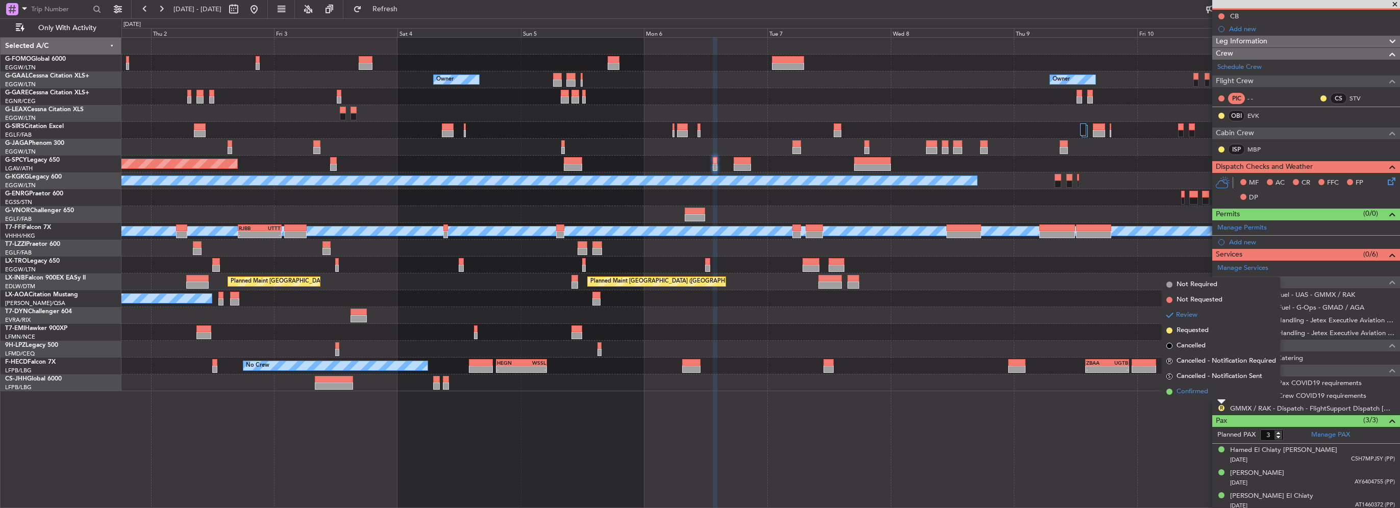
click at [1206, 392] on span "Confirmed" at bounding box center [1192, 392] width 32 height 10
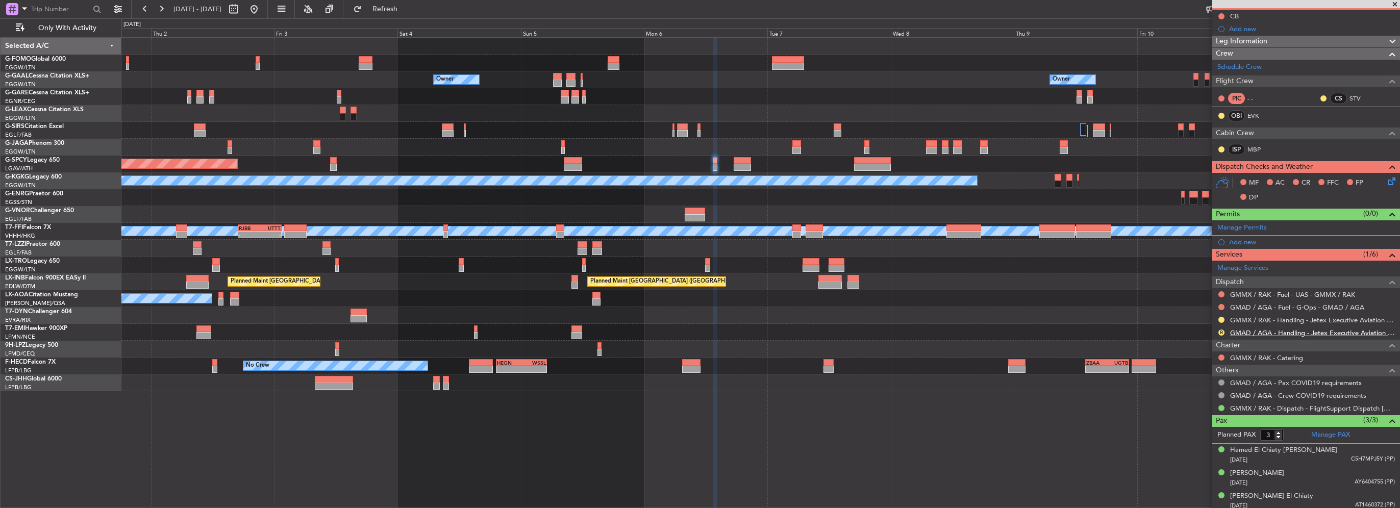
click at [1267, 329] on link "GMAD / AGA - Handling - Jetex Executive Aviation Morocco GMAD / AGA" at bounding box center [1312, 333] width 165 height 9
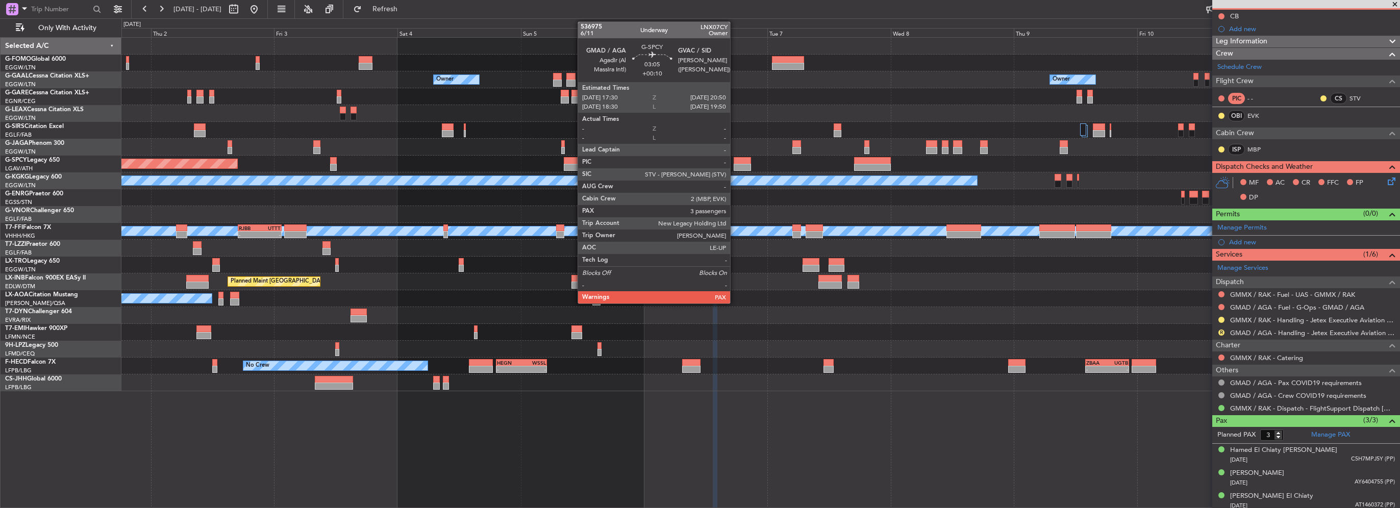
click at [735, 161] on div at bounding box center [742, 160] width 17 height 7
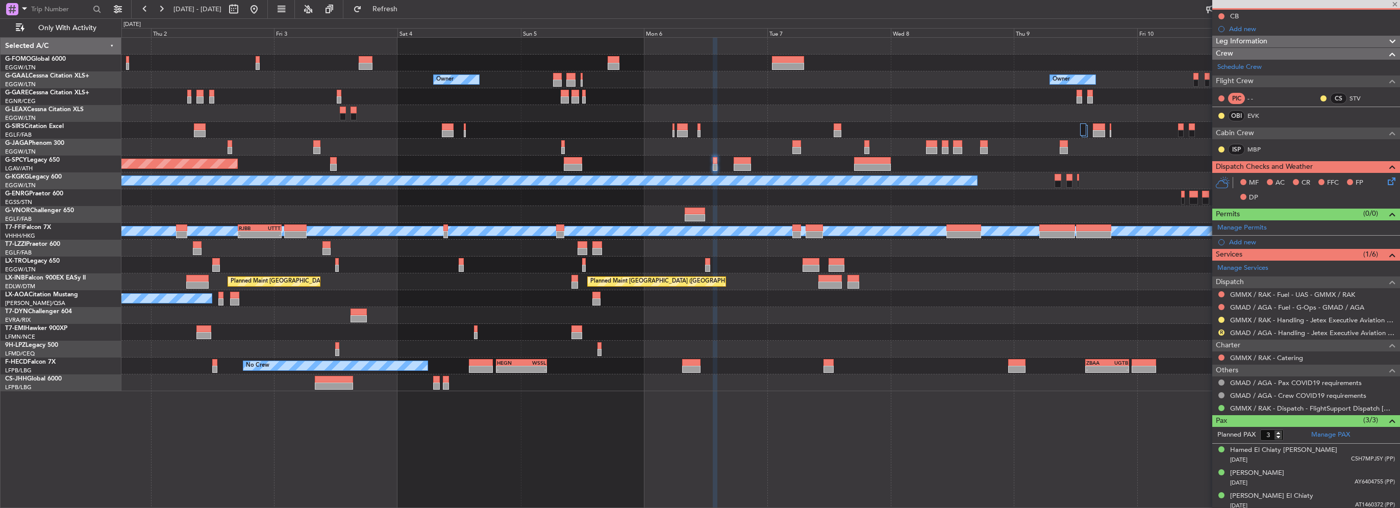
type input "+00:10"
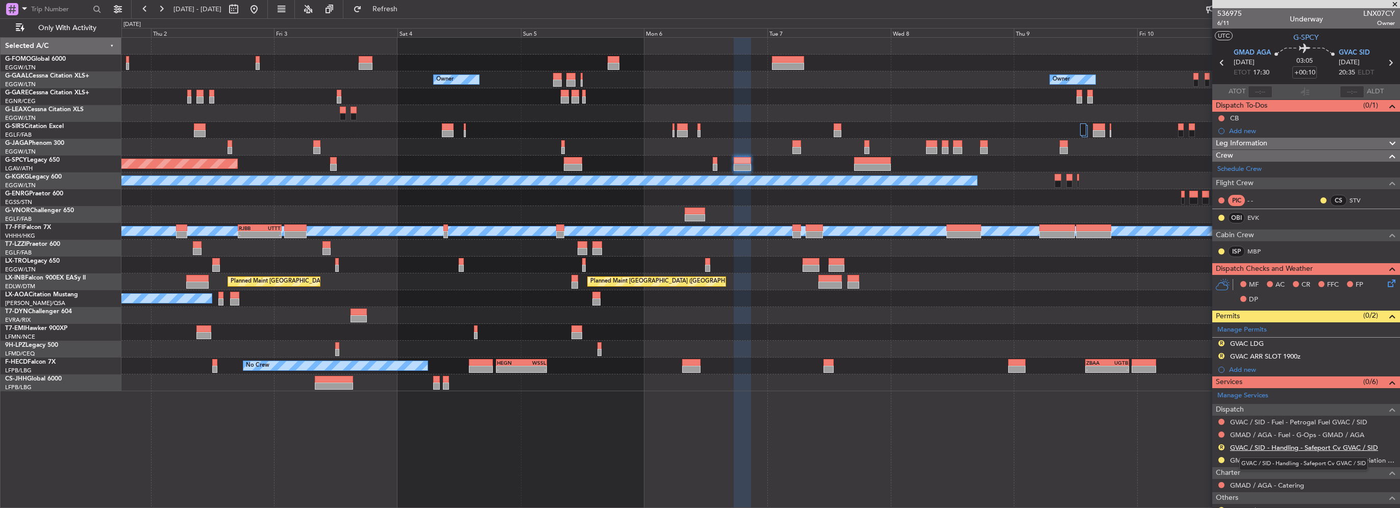
click at [1269, 445] on link "GVAC / SID - Handling - Safeport Cv GVAC / SID" at bounding box center [1304, 447] width 148 height 9
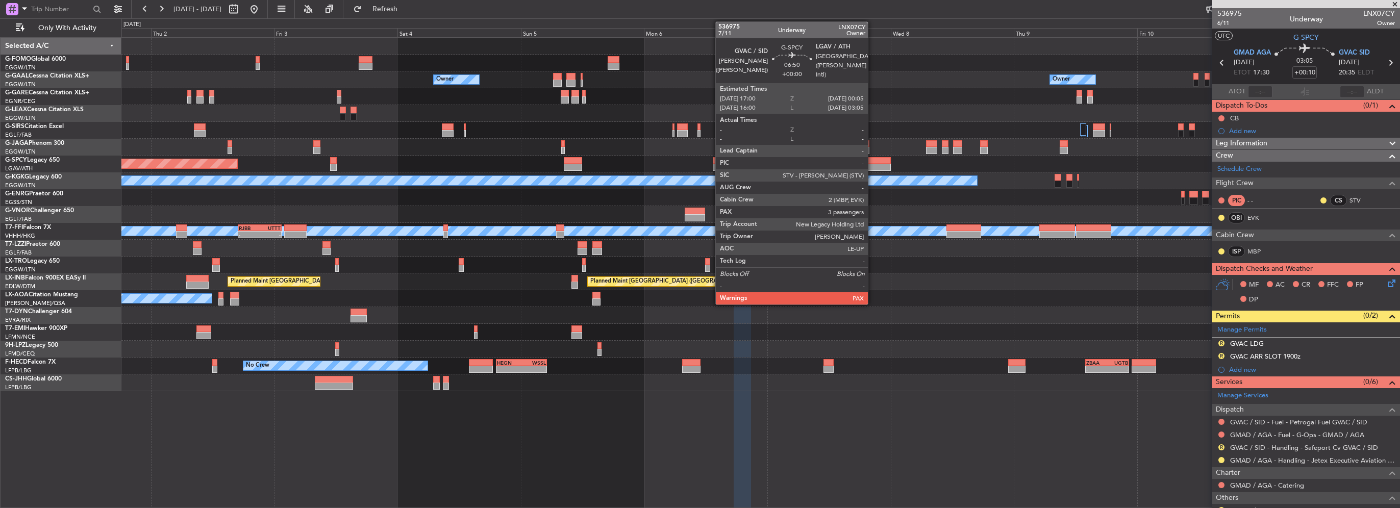
click at [872, 163] on div "Planned Maint [GEOGRAPHIC_DATA]" at bounding box center [760, 164] width 1278 height 17
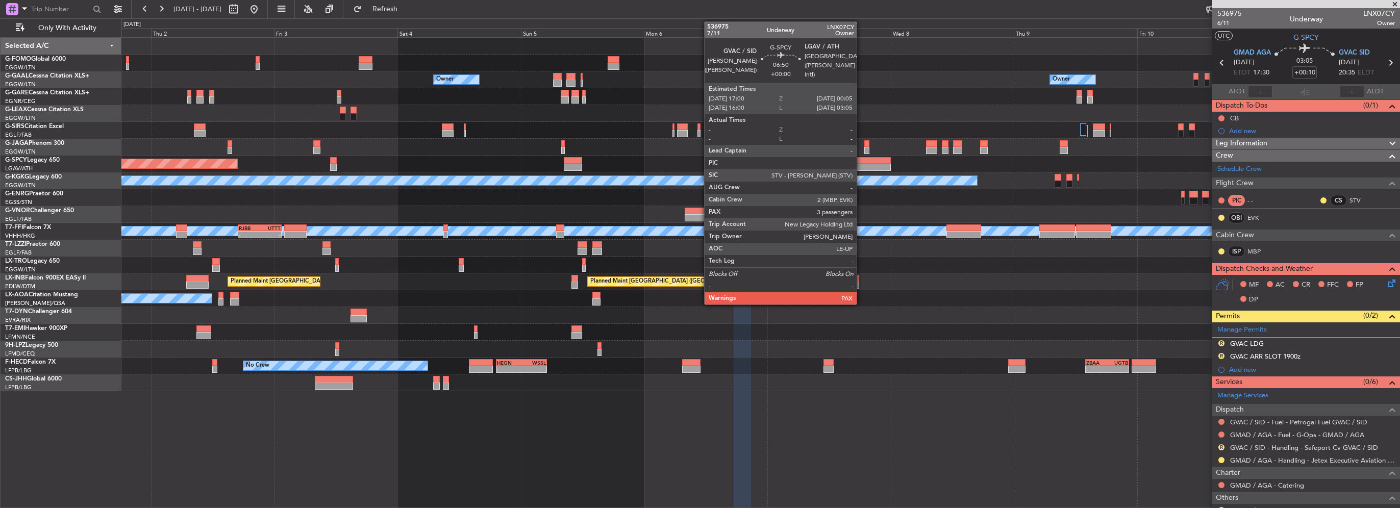
click at [861, 168] on div at bounding box center [872, 167] width 37 height 7
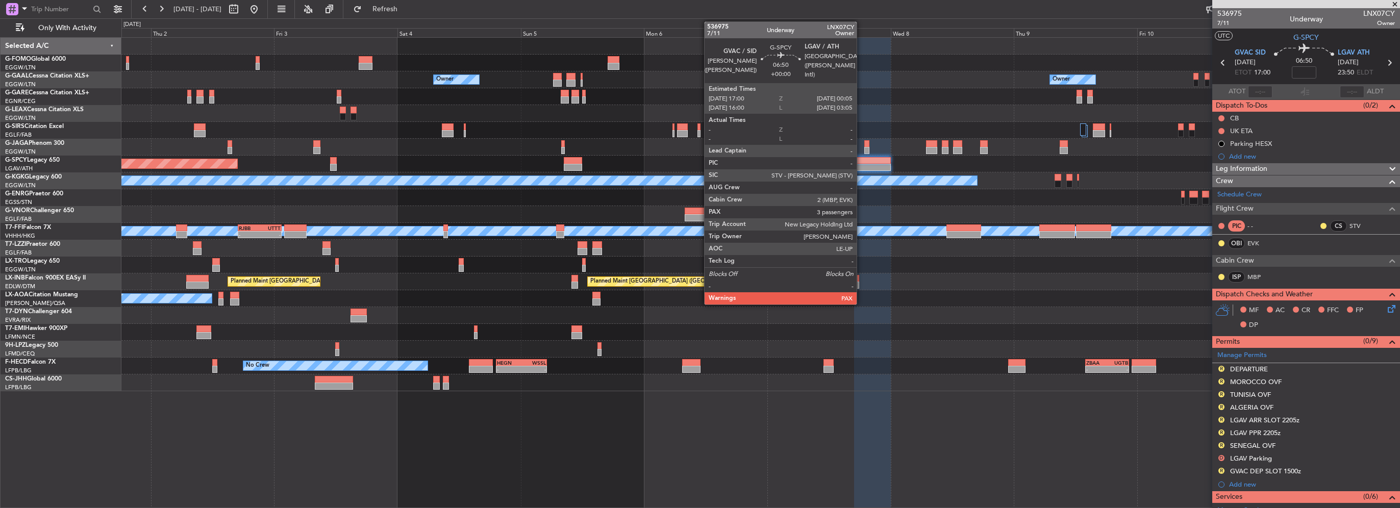
click at [861, 158] on div at bounding box center [872, 160] width 37 height 7
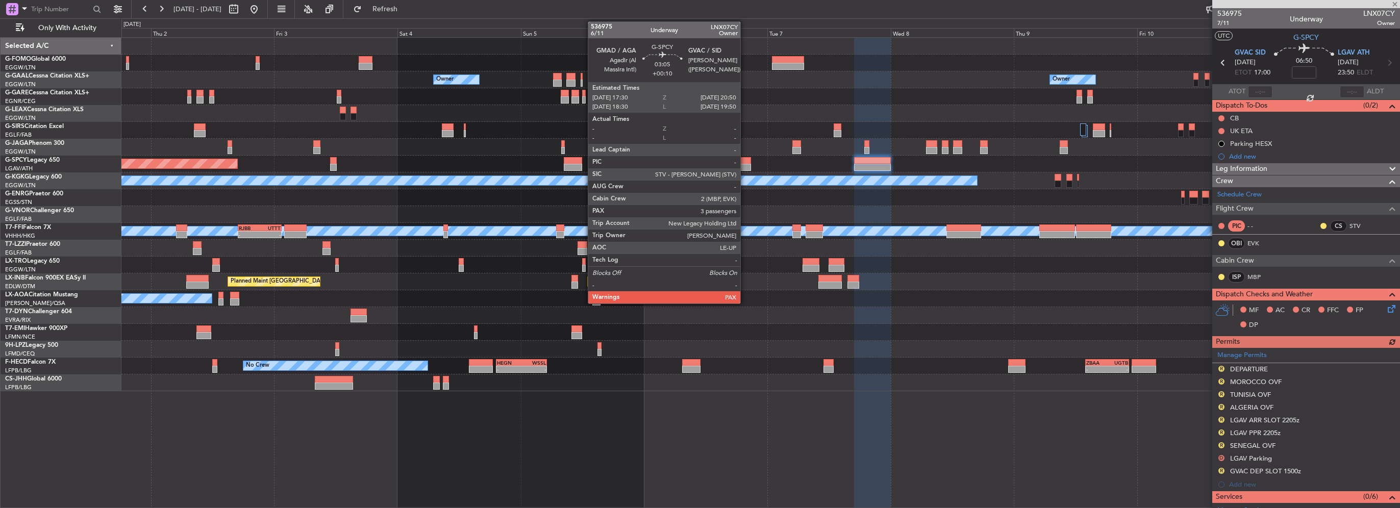
click at [745, 166] on div at bounding box center [742, 167] width 17 height 7
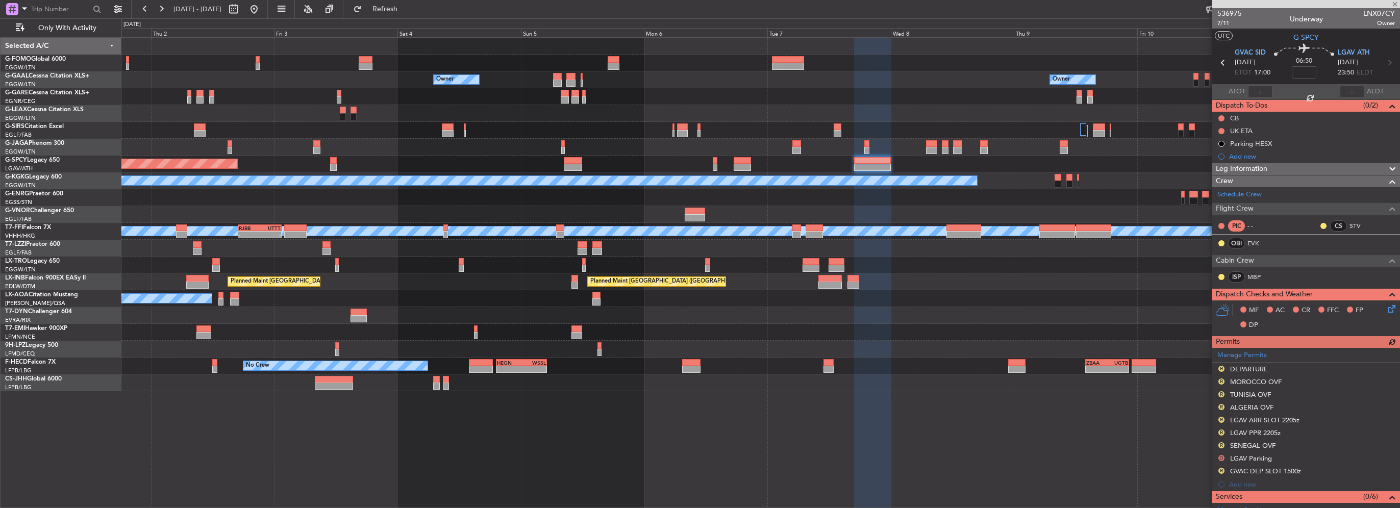
type input "+00:10"
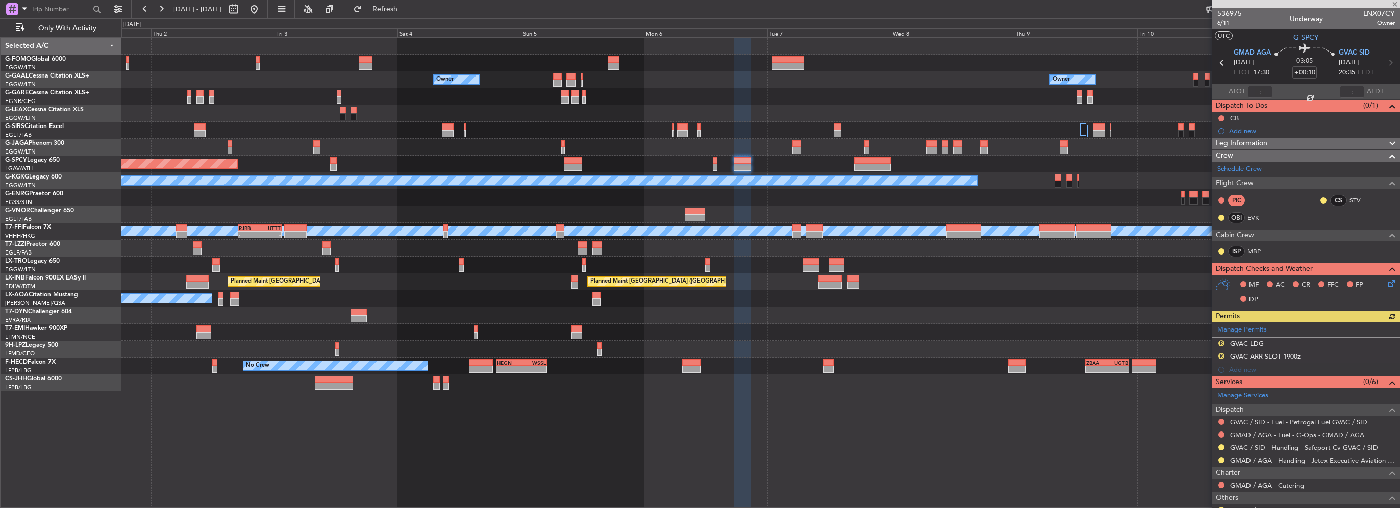
scroll to position [130, 0]
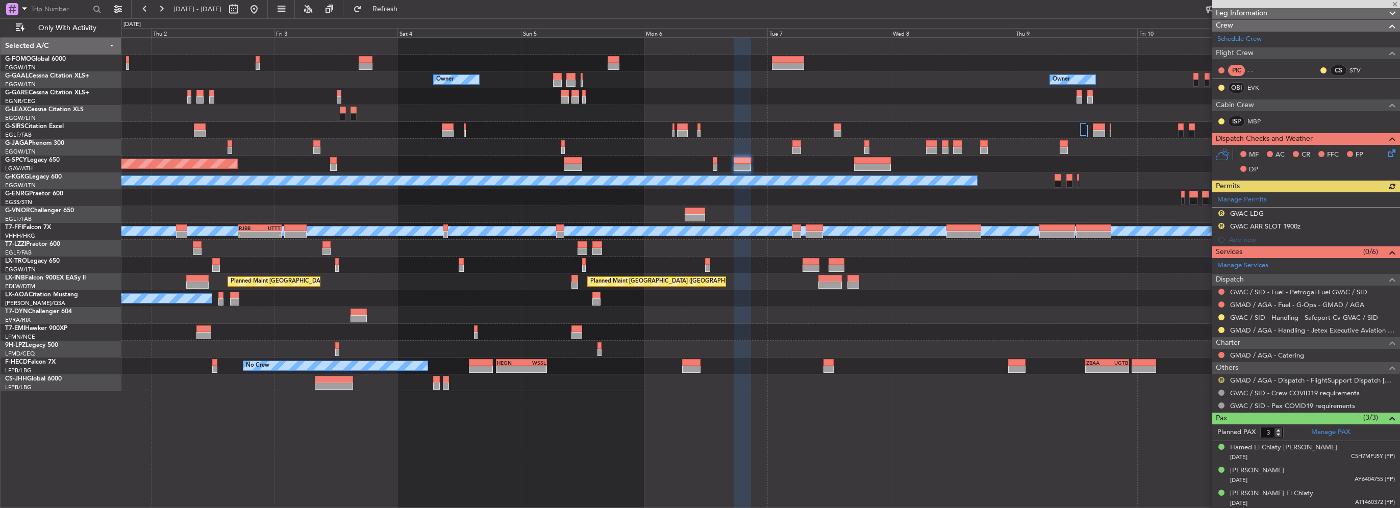
click at [1221, 377] on button "R" at bounding box center [1221, 380] width 6 height 6
click at [1198, 502] on span "Confirmed" at bounding box center [1192, 500] width 32 height 10
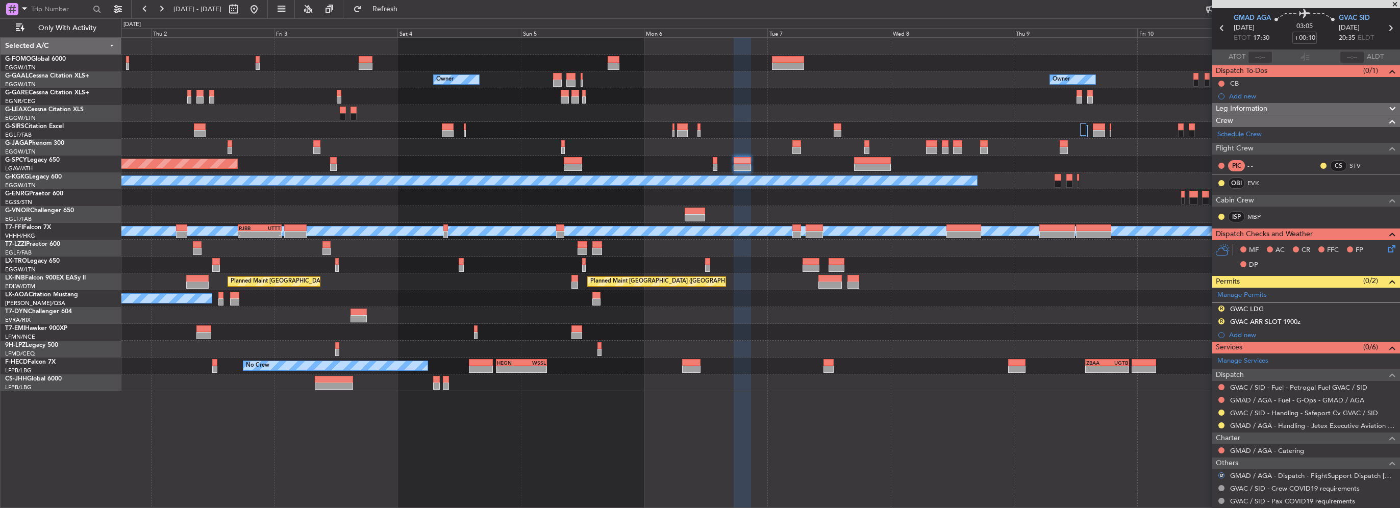
scroll to position [0, 0]
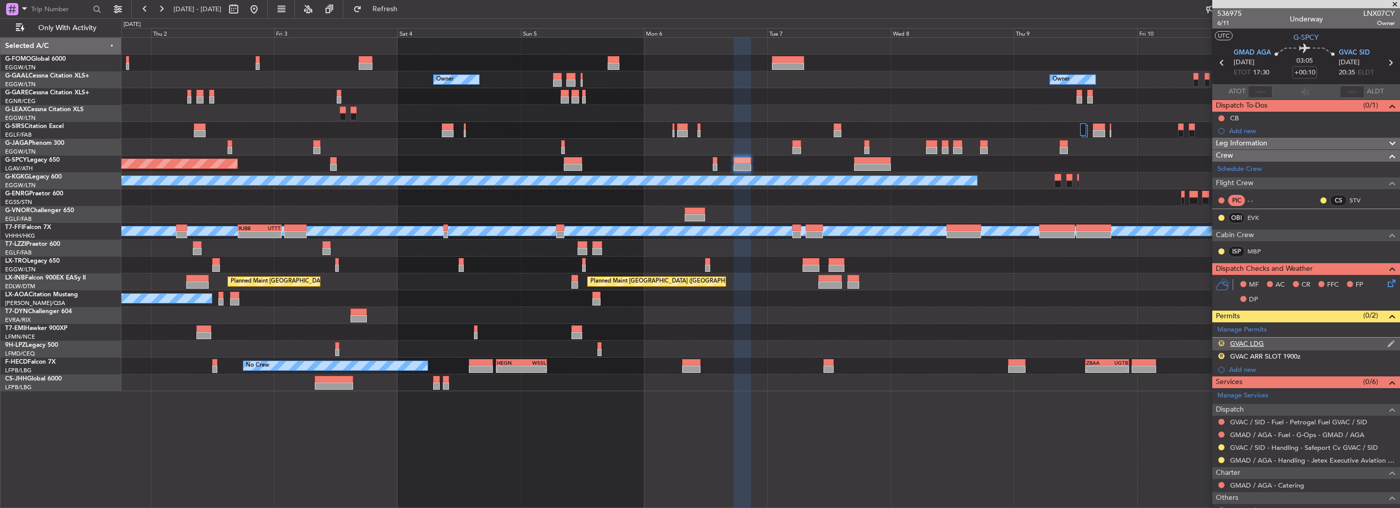
click at [1218, 342] on button "R" at bounding box center [1221, 343] width 6 height 6
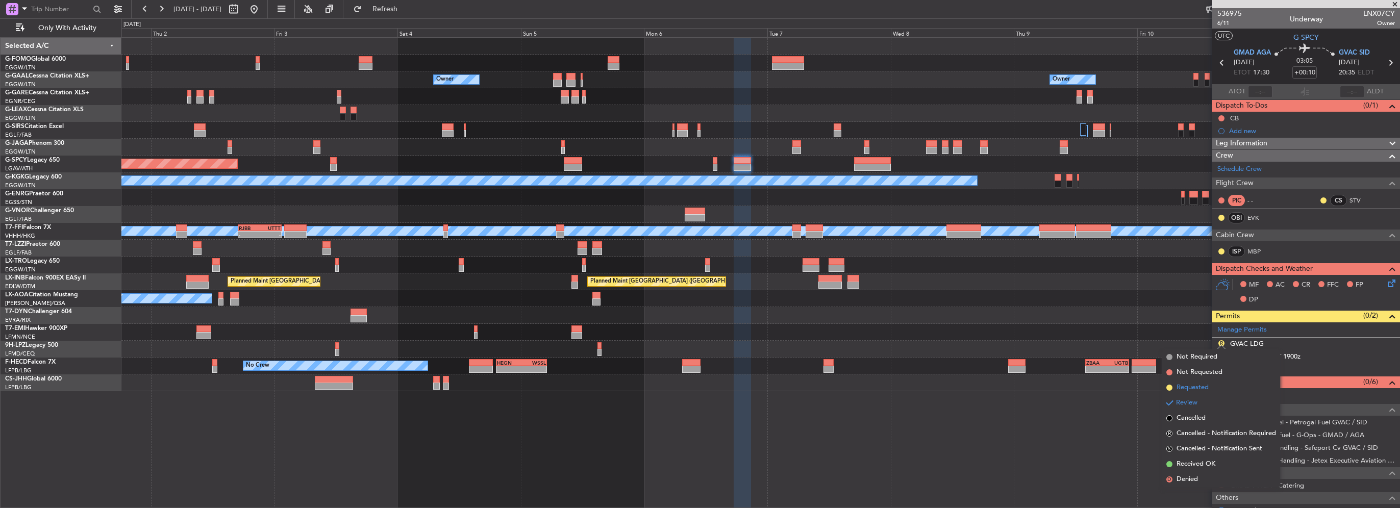
click at [1195, 388] on span "Requested" at bounding box center [1192, 388] width 32 height 10
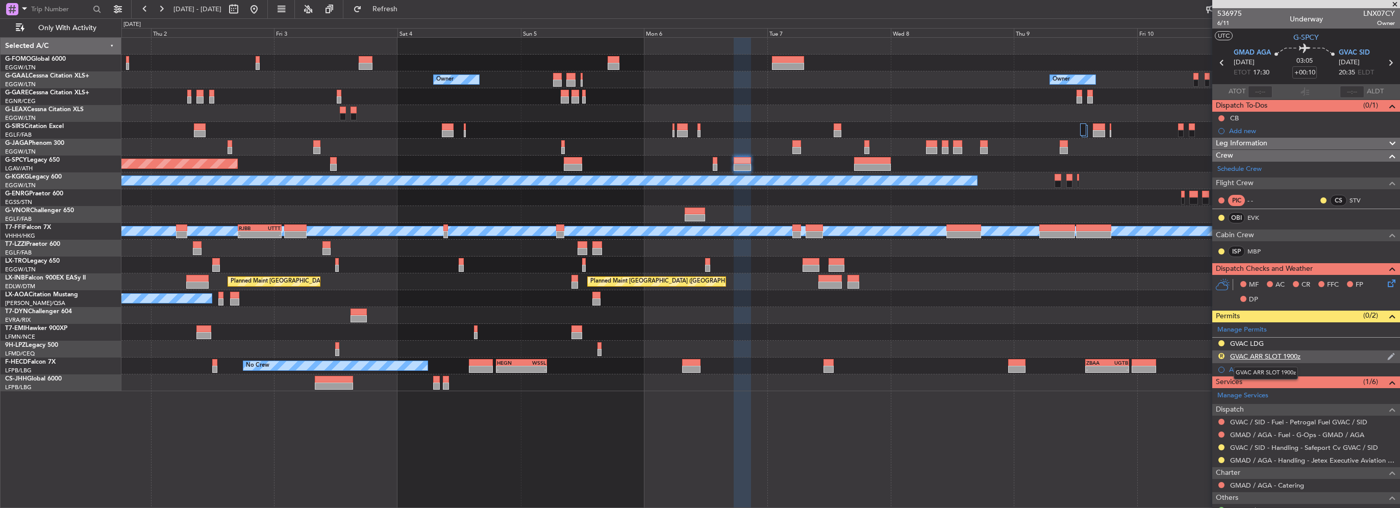
click at [1296, 352] on div "GVAC ARR SLOT 1900z" at bounding box center [1265, 356] width 70 height 9
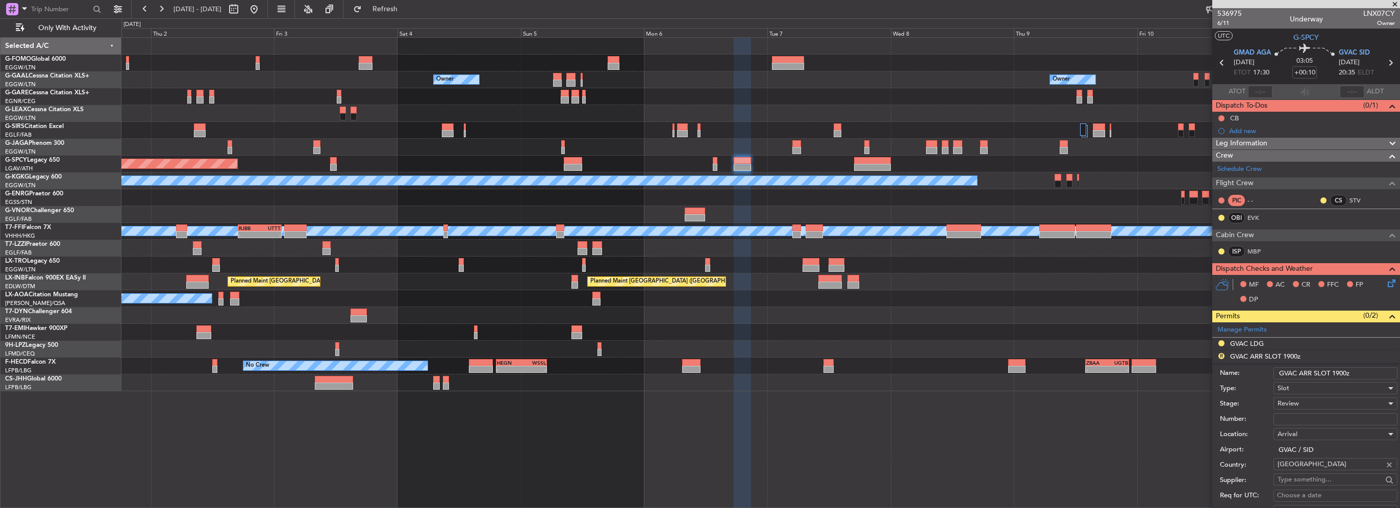
drag, startPoint x: 1347, startPoint y: 371, endPoint x: 1333, endPoint y: 371, distance: 13.8
click at [1333, 371] on input "GVAC ARR SLOT 1900z" at bounding box center [1335, 373] width 124 height 12
type input "GVAC ARR SLOT 2035z"
click at [1302, 402] on div "Review" at bounding box center [1331, 403] width 109 height 15
click at [1316, 473] on span "Requested" at bounding box center [1331, 469] width 107 height 15
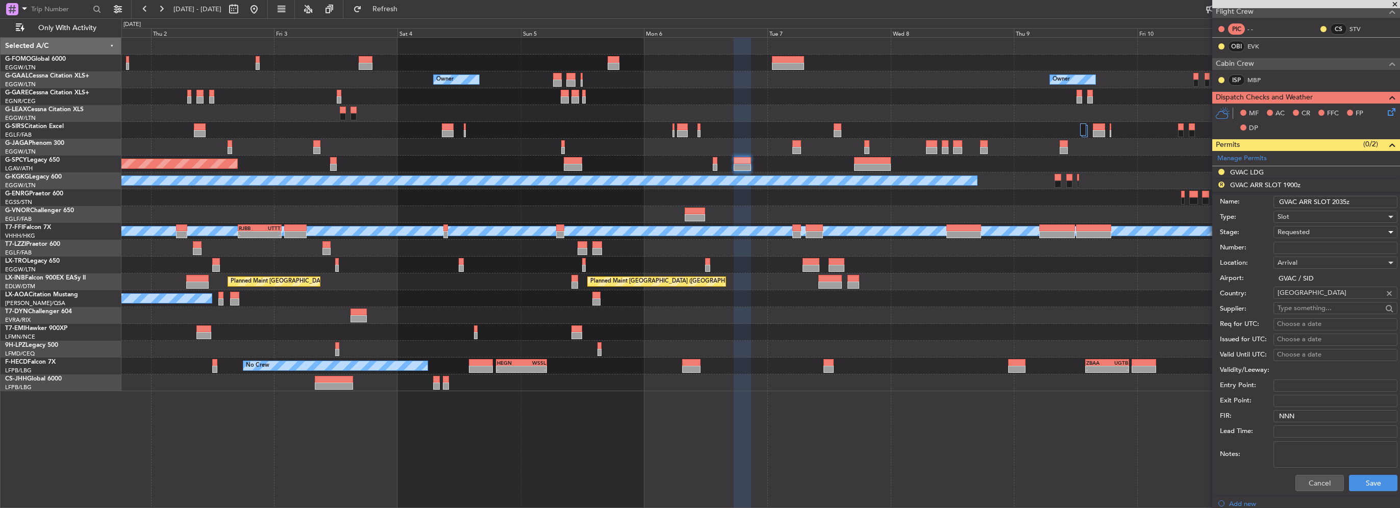
scroll to position [204, 0]
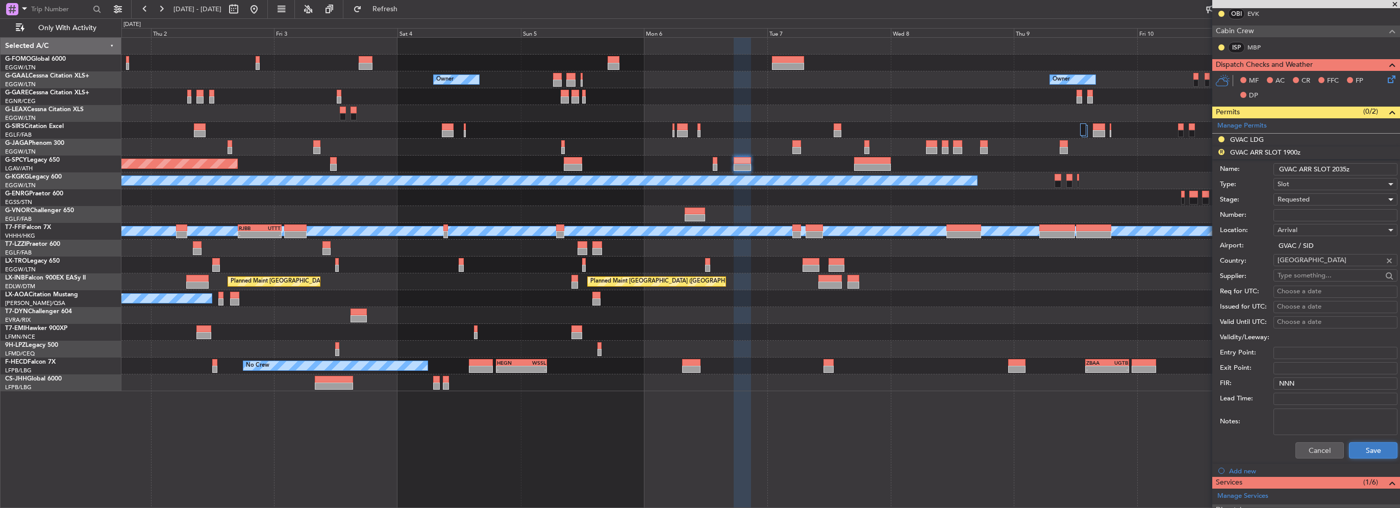
click at [1356, 453] on button "Save" at bounding box center [1373, 450] width 48 height 16
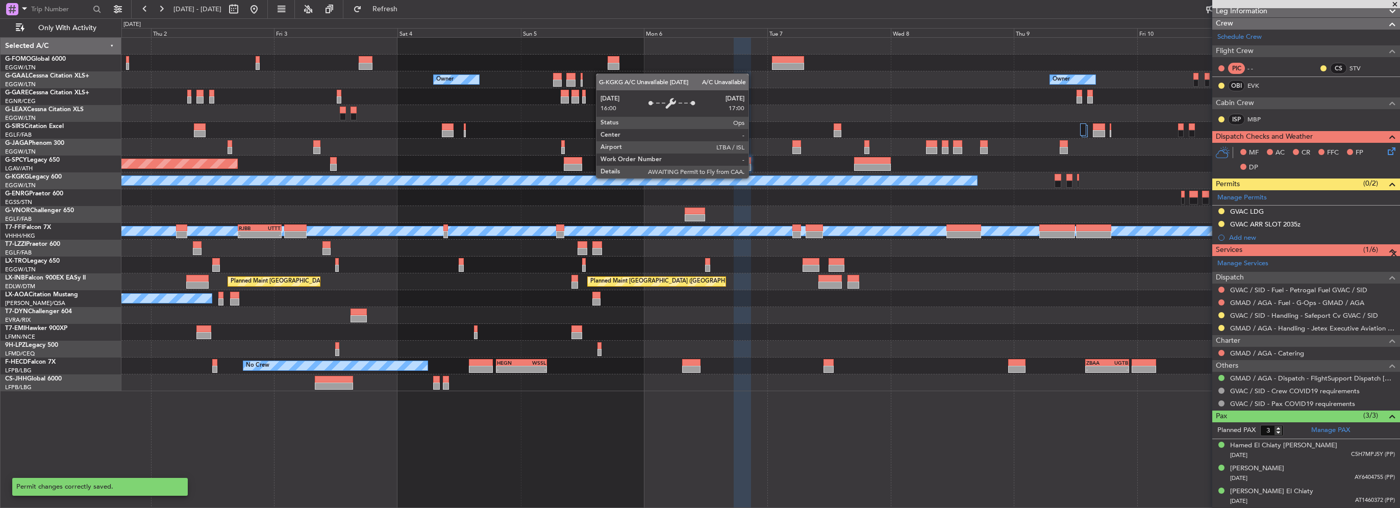
scroll to position [130, 0]
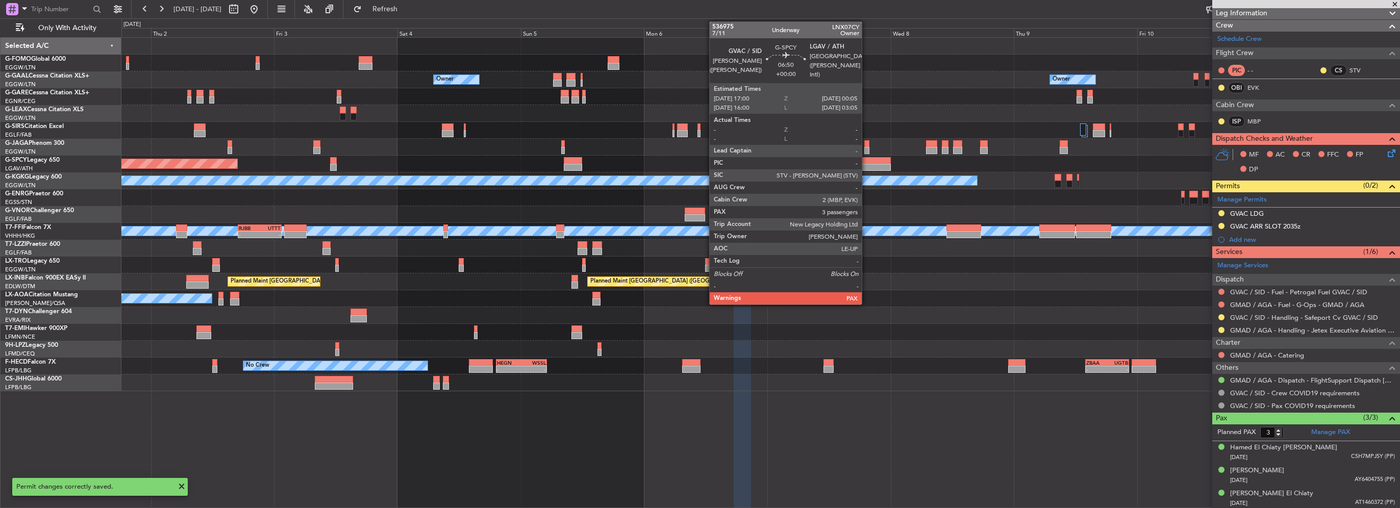
click at [867, 166] on div at bounding box center [872, 167] width 37 height 7
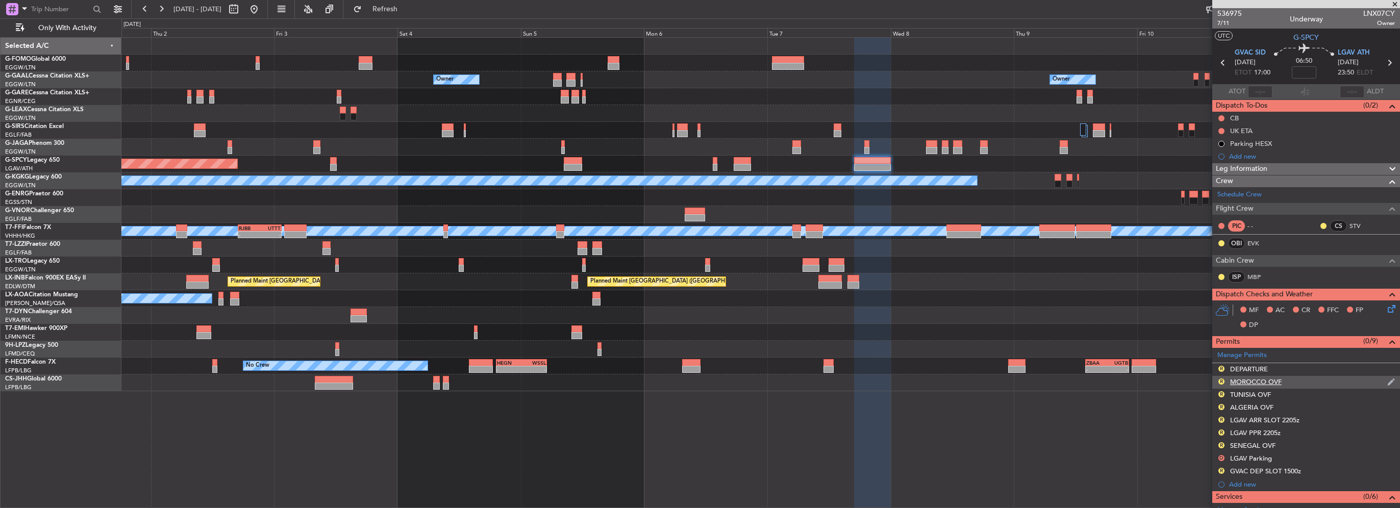
scroll to position [153, 0]
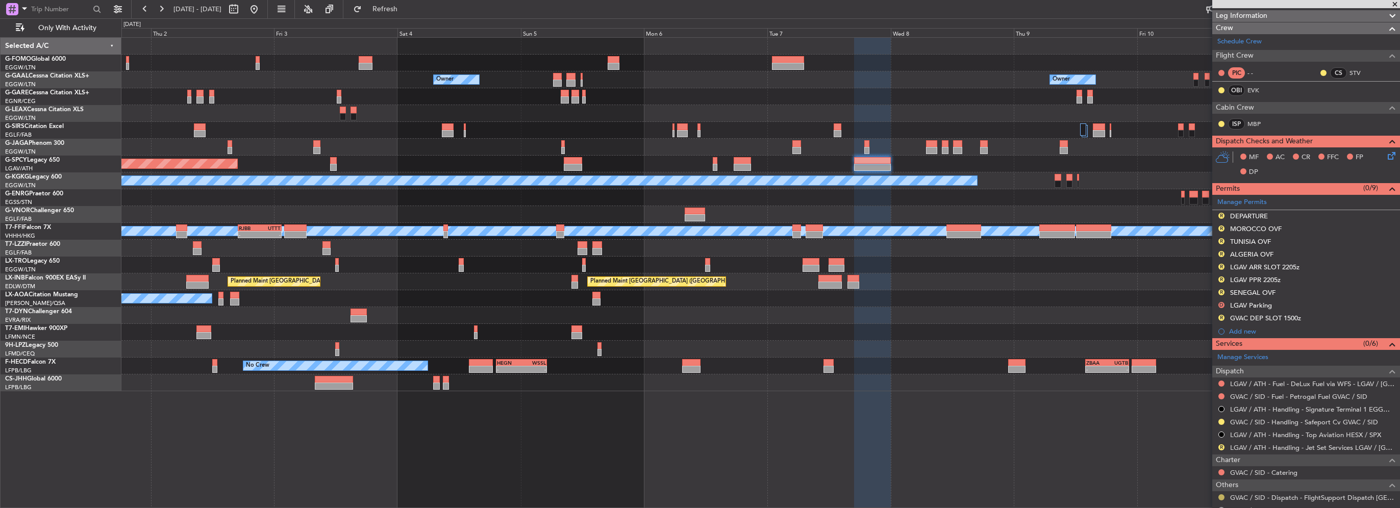
click at [1222, 496] on button at bounding box center [1221, 497] width 6 height 6
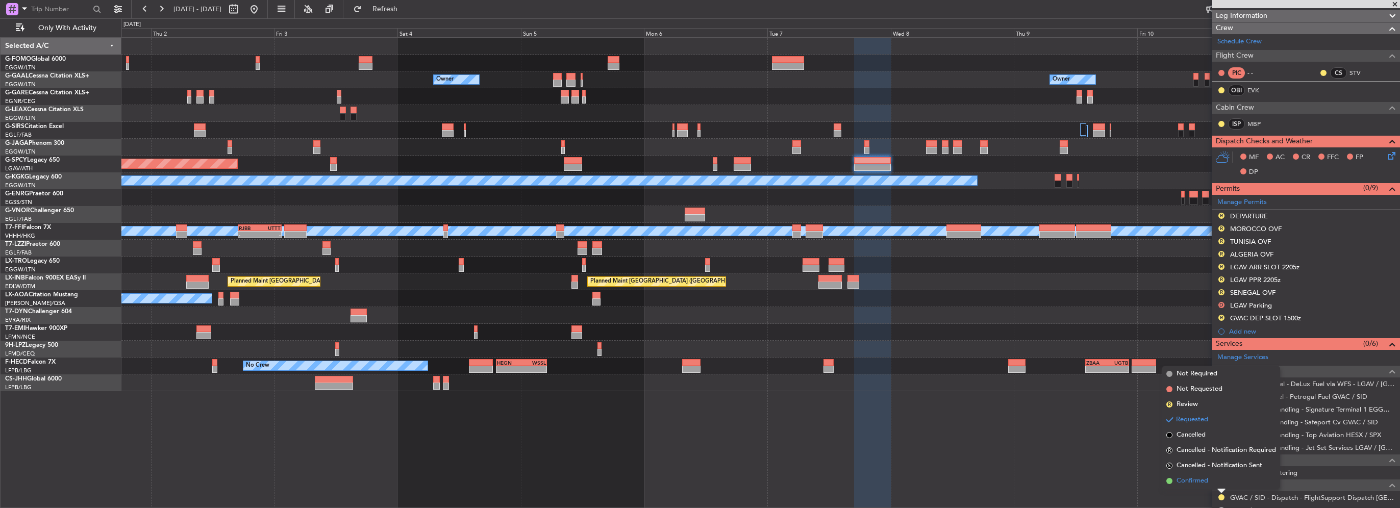
click at [1192, 480] on span "Confirmed" at bounding box center [1192, 481] width 32 height 10
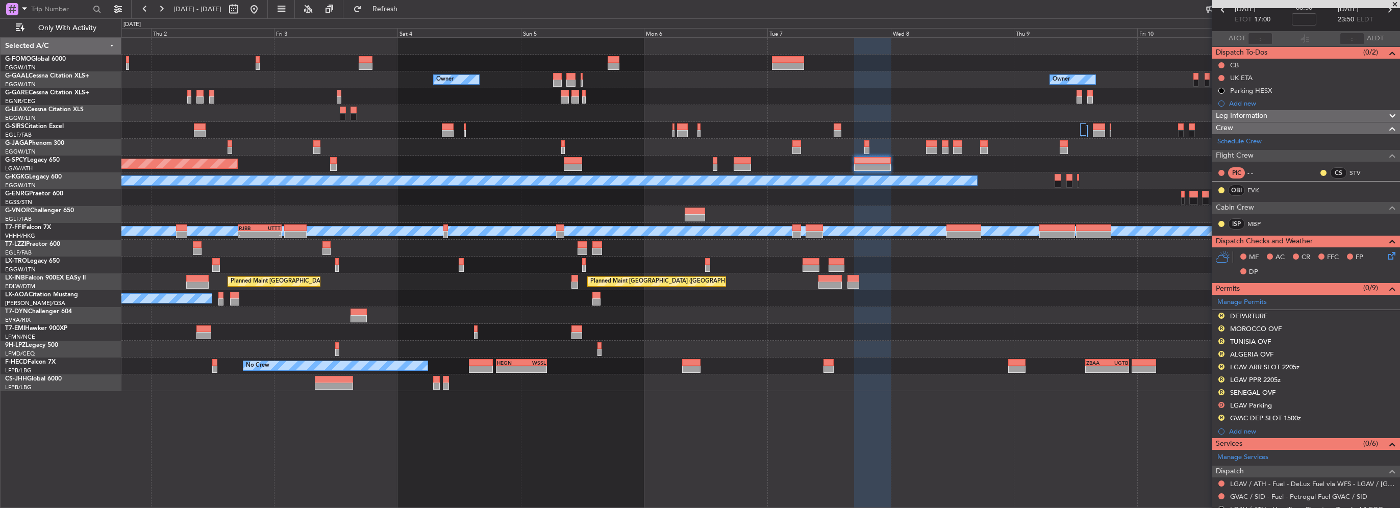
scroll to position [102, 0]
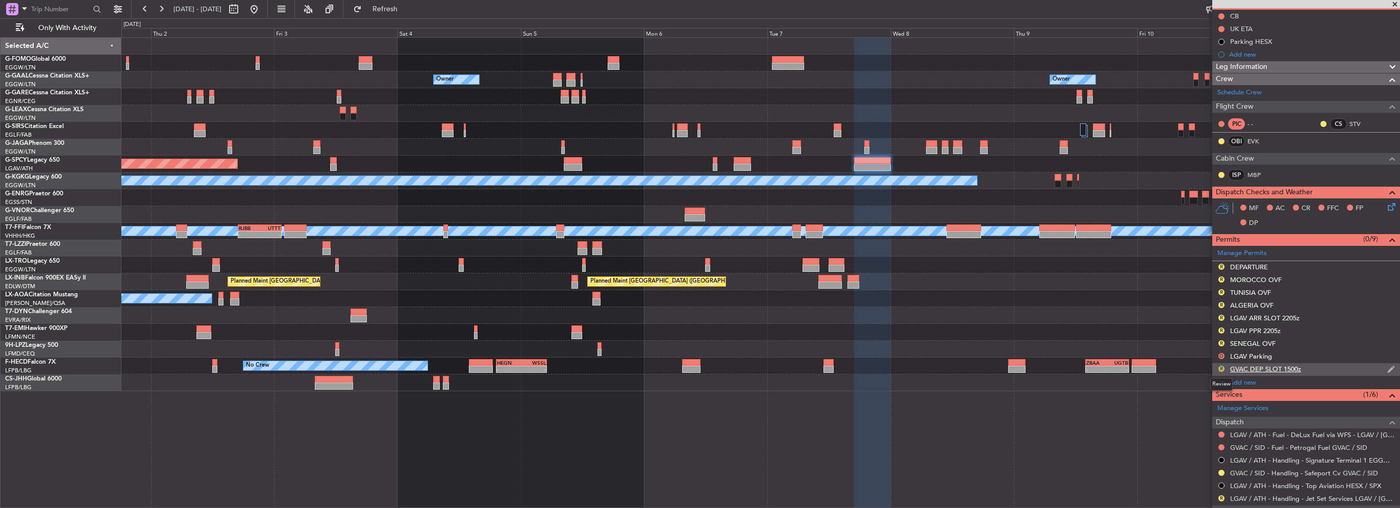
click at [1221, 366] on button "R" at bounding box center [1221, 369] width 6 height 6
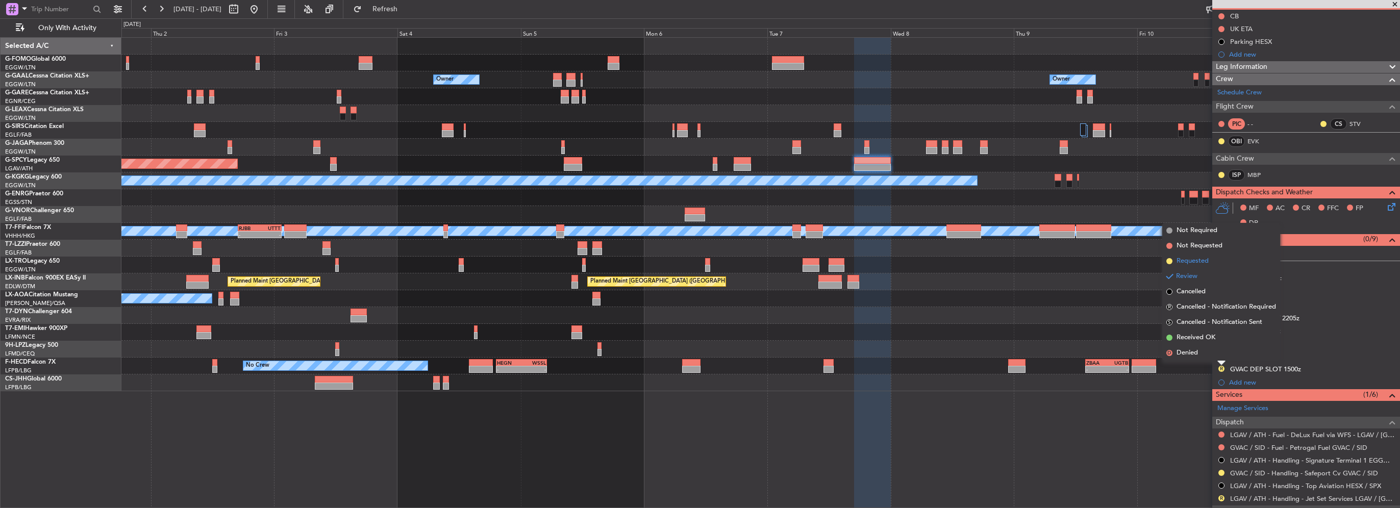
click at [1184, 263] on span "Requested" at bounding box center [1192, 261] width 32 height 10
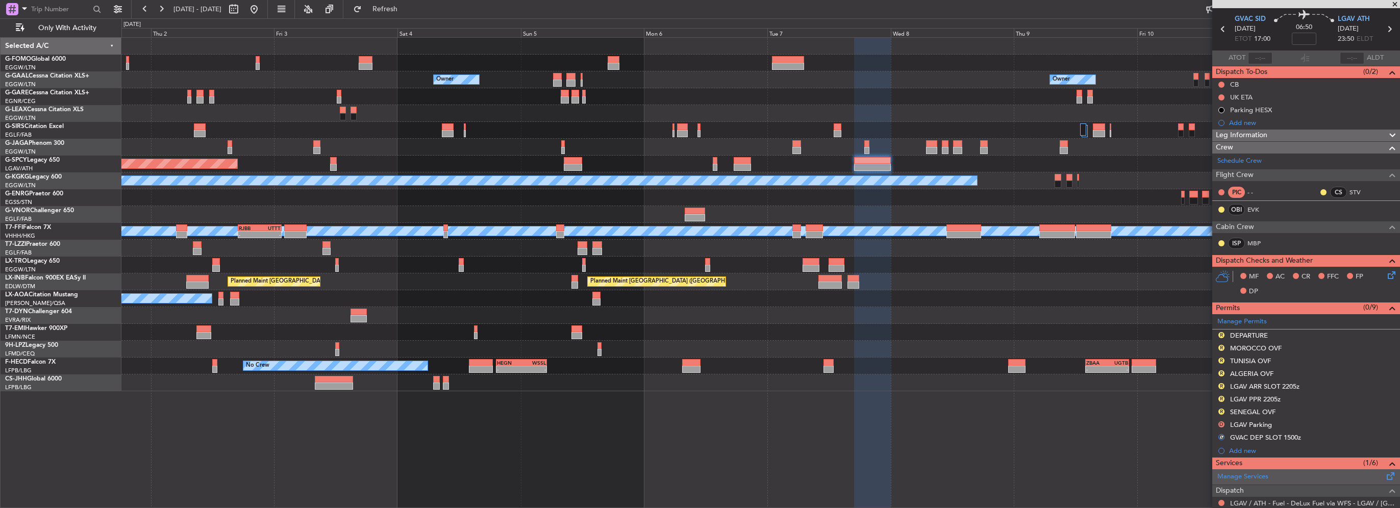
scroll to position [51, 0]
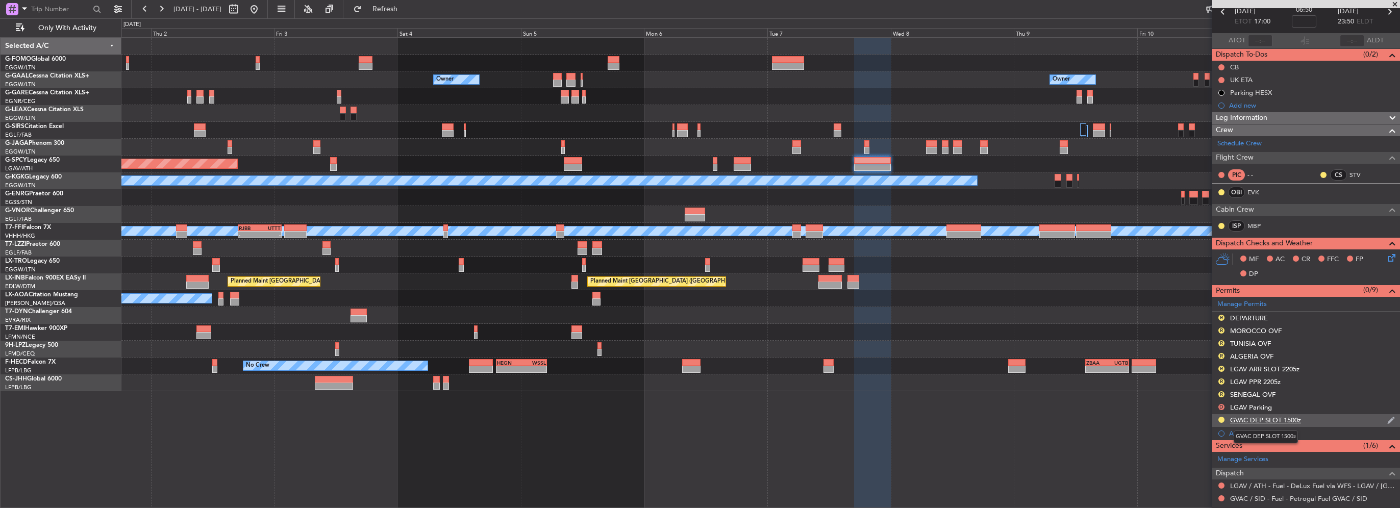
click at [1285, 418] on div "GVAC DEP SLOT 1500z" at bounding box center [1265, 420] width 71 height 9
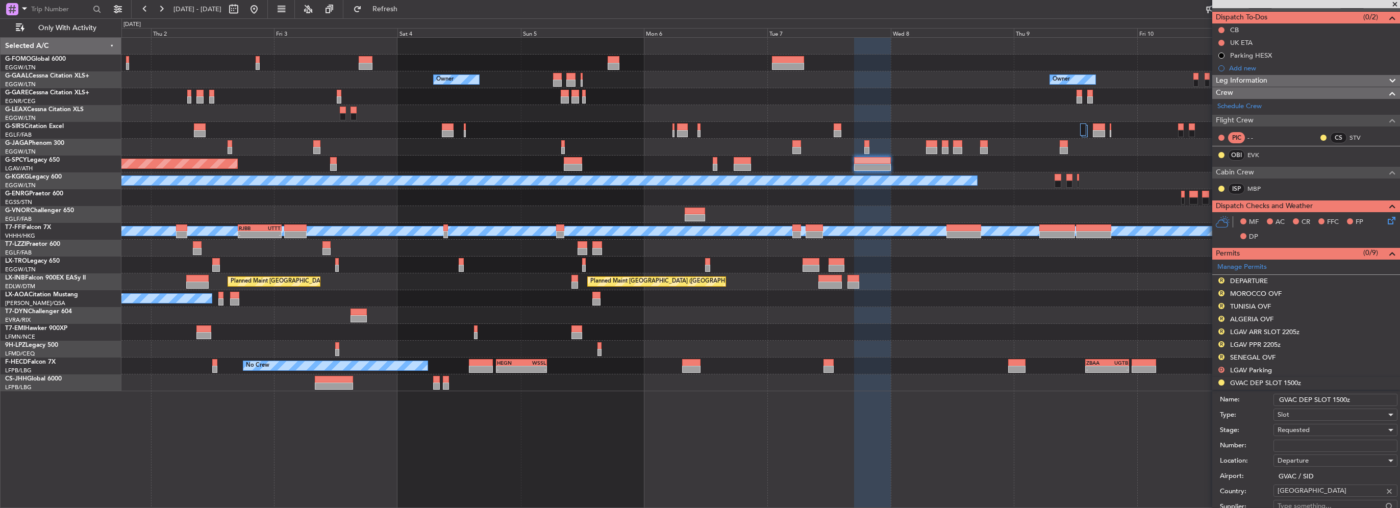
scroll to position [153, 0]
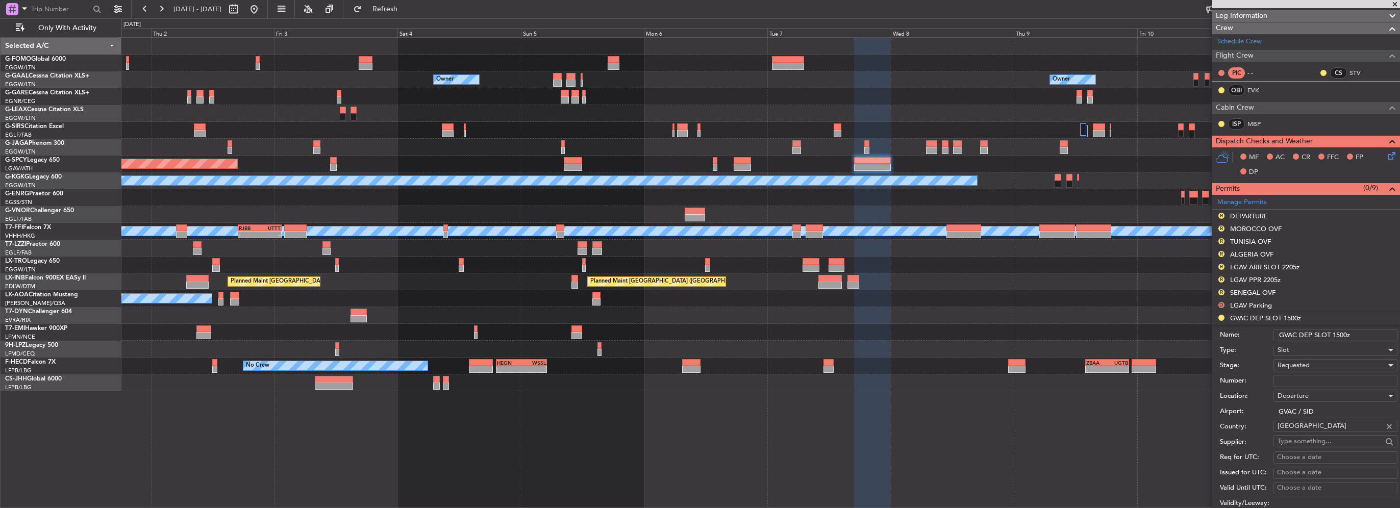
click at [1337, 335] on input "GVAC DEP SLOT 1500z" at bounding box center [1335, 335] width 124 height 12
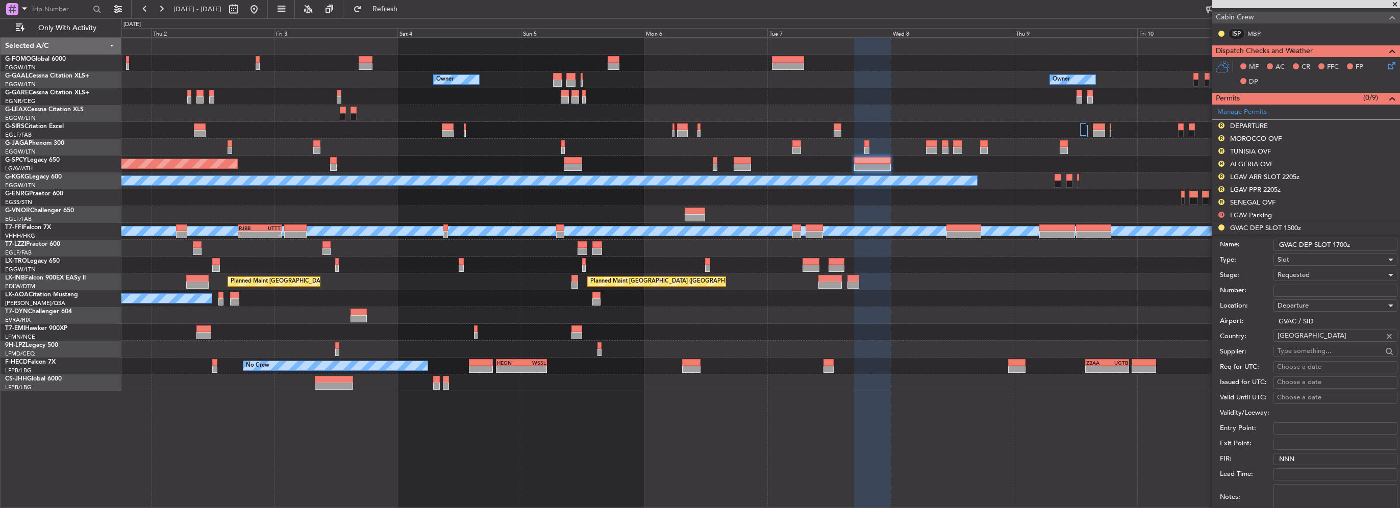
scroll to position [306, 0]
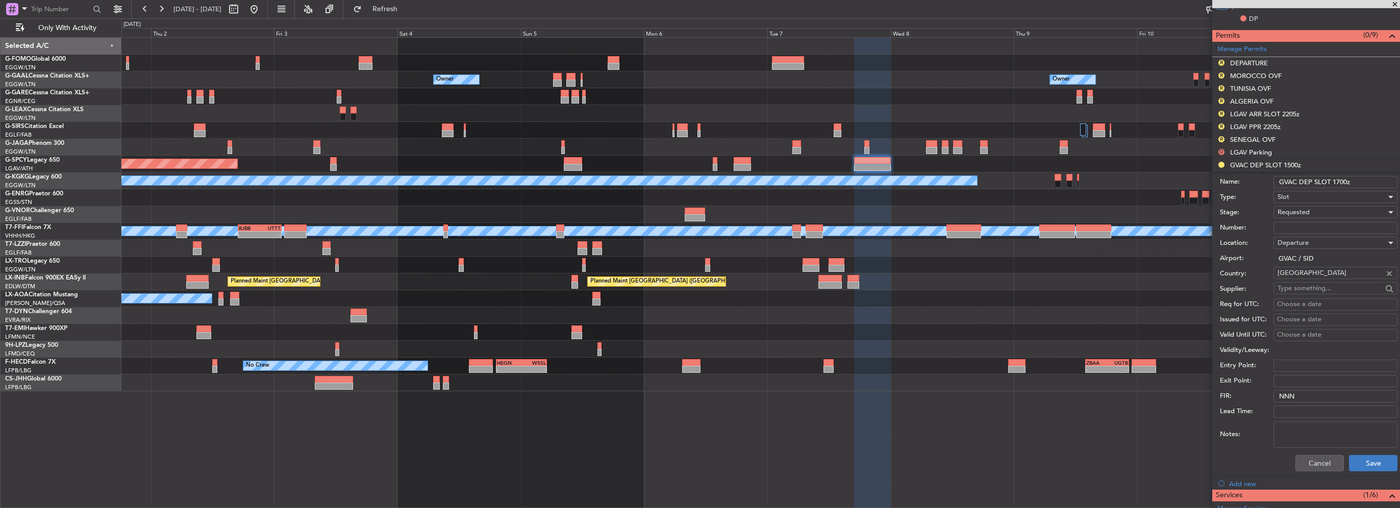
type input "GVAC DEP SLOT 1700z"
click at [1368, 466] on button "Save" at bounding box center [1373, 463] width 48 height 16
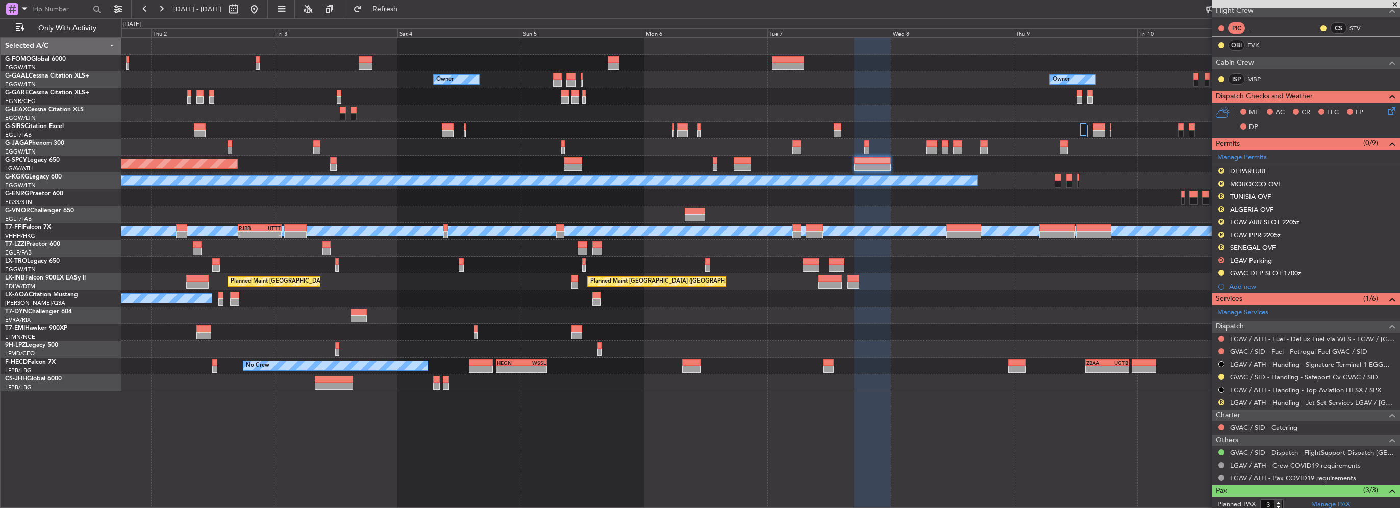
scroll to position [168, 0]
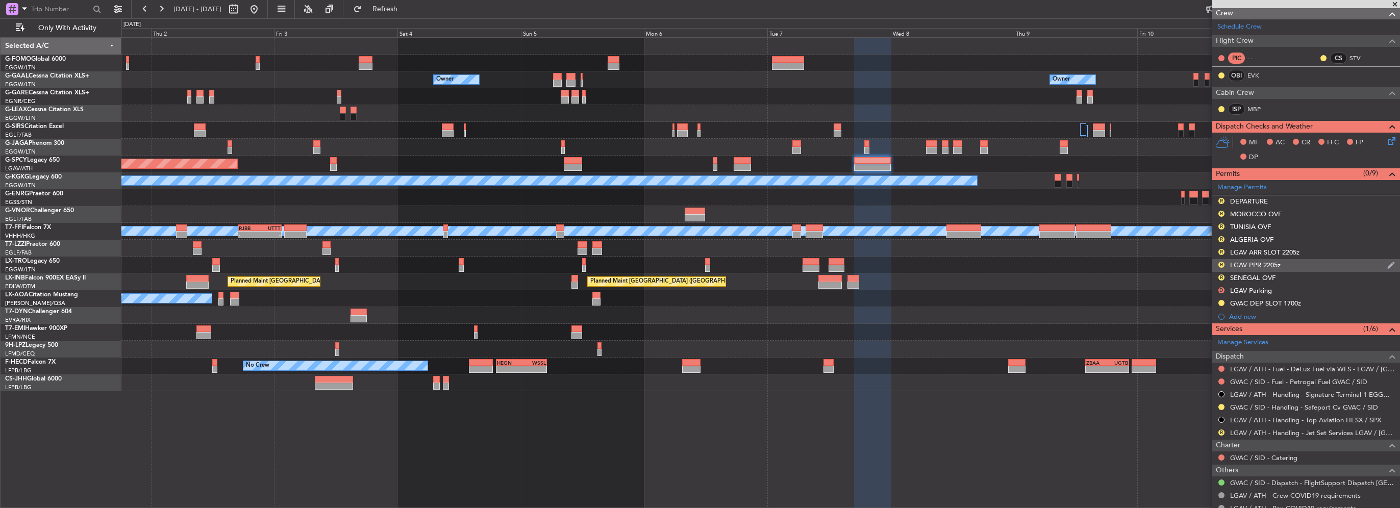
click at [1293, 263] on div "R LGAV PPR 2205z" at bounding box center [1306, 265] width 188 height 13
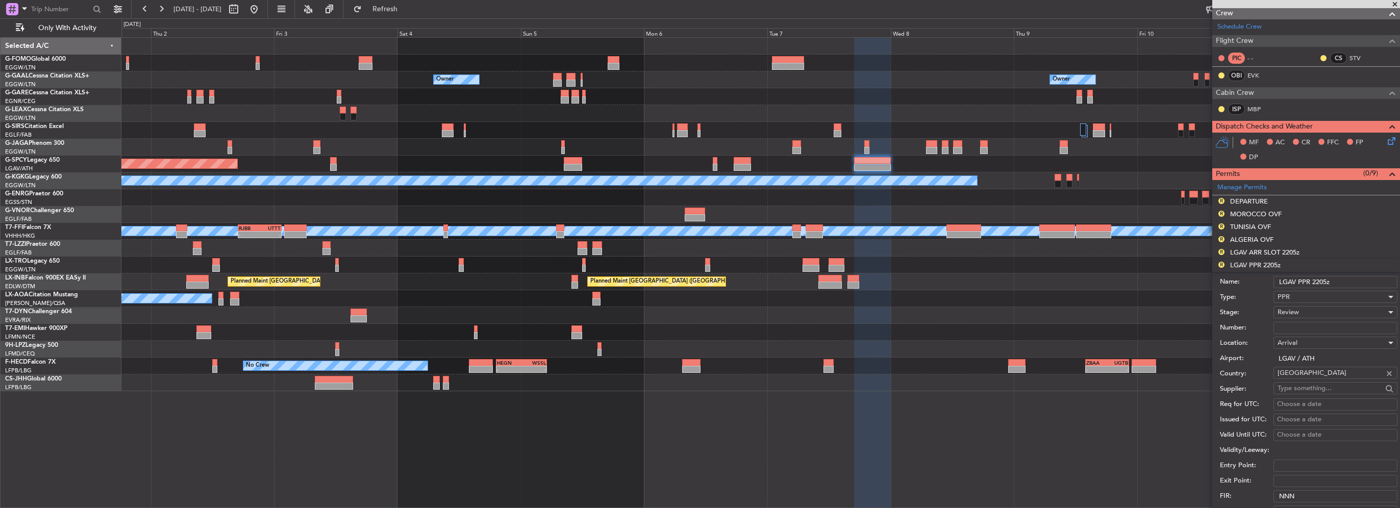
drag, startPoint x: 1320, startPoint y: 282, endPoint x: 1311, endPoint y: 282, distance: 8.7
click at [1311, 282] on input "LGAV PPR 2205z" at bounding box center [1335, 282] width 124 height 12
type input "LGAV PPR"
click at [1292, 312] on span "Review" at bounding box center [1287, 312] width 21 height 9
click at [1304, 379] on span "Requested" at bounding box center [1331, 377] width 107 height 15
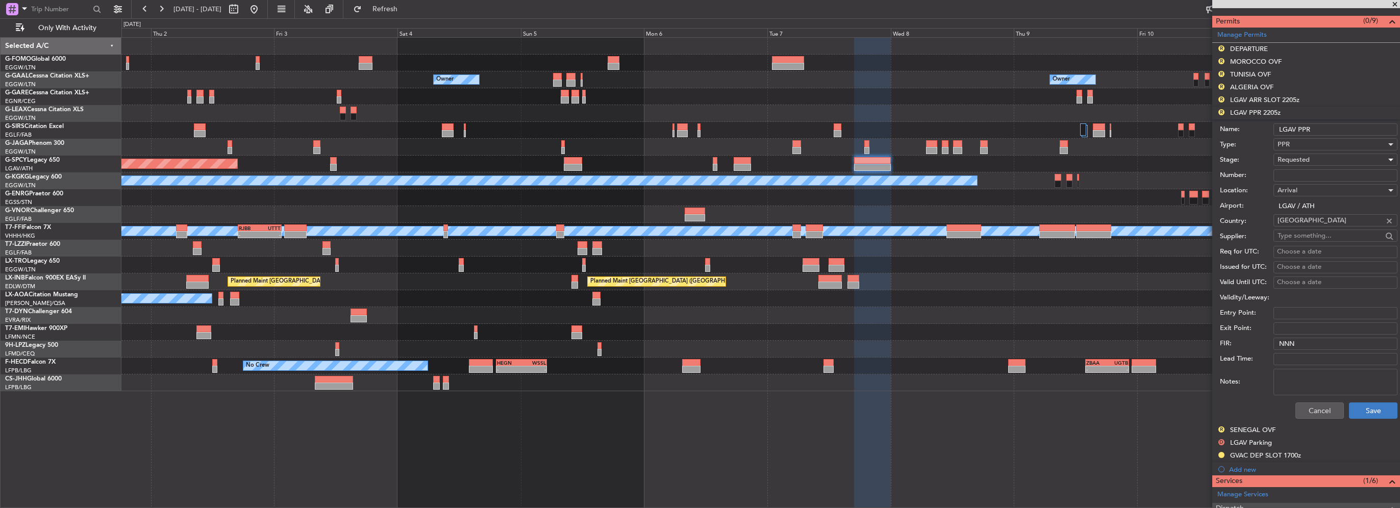
scroll to position [321, 0]
click at [1356, 411] on button "Save" at bounding box center [1373, 410] width 48 height 16
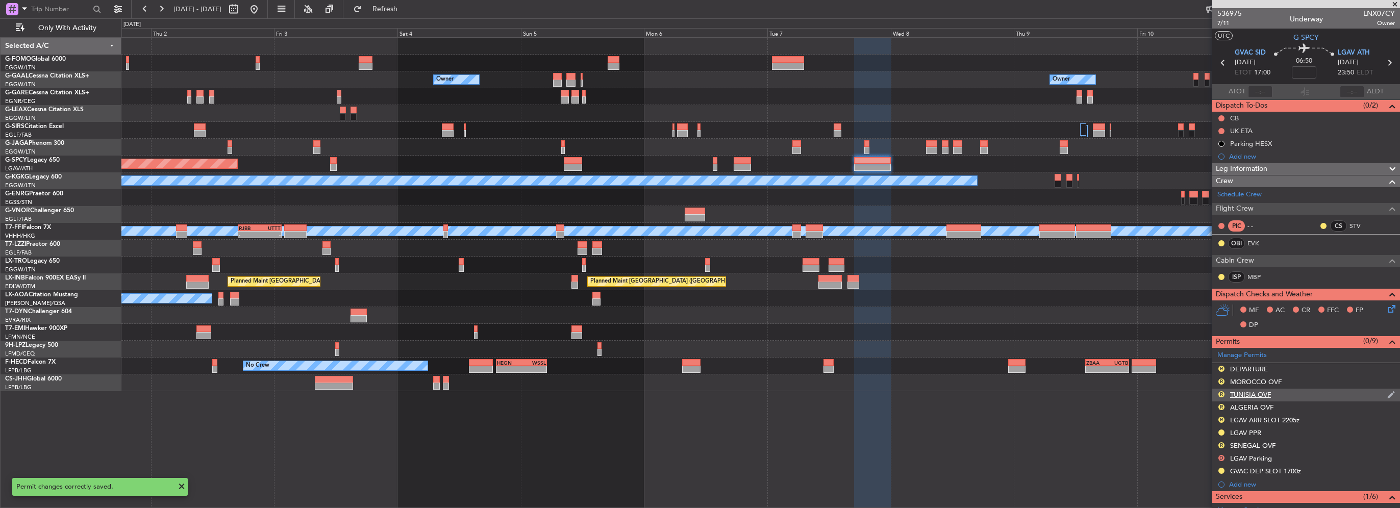
scroll to position [153, 0]
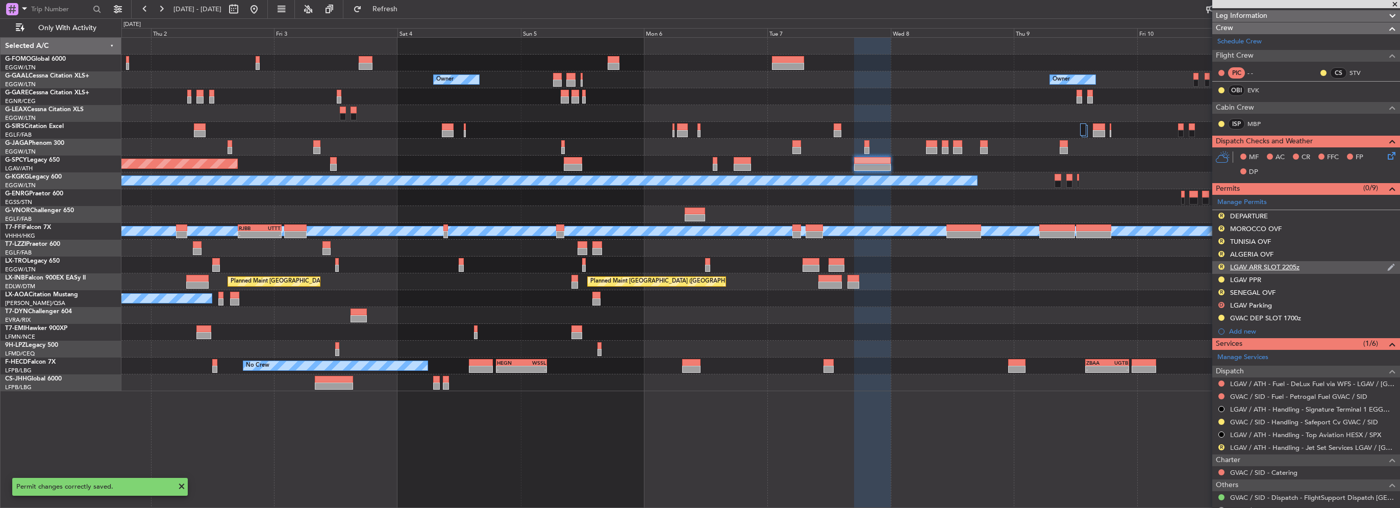
click at [1302, 267] on div "R LGAV ARR SLOT 2205z" at bounding box center [1306, 267] width 188 height 13
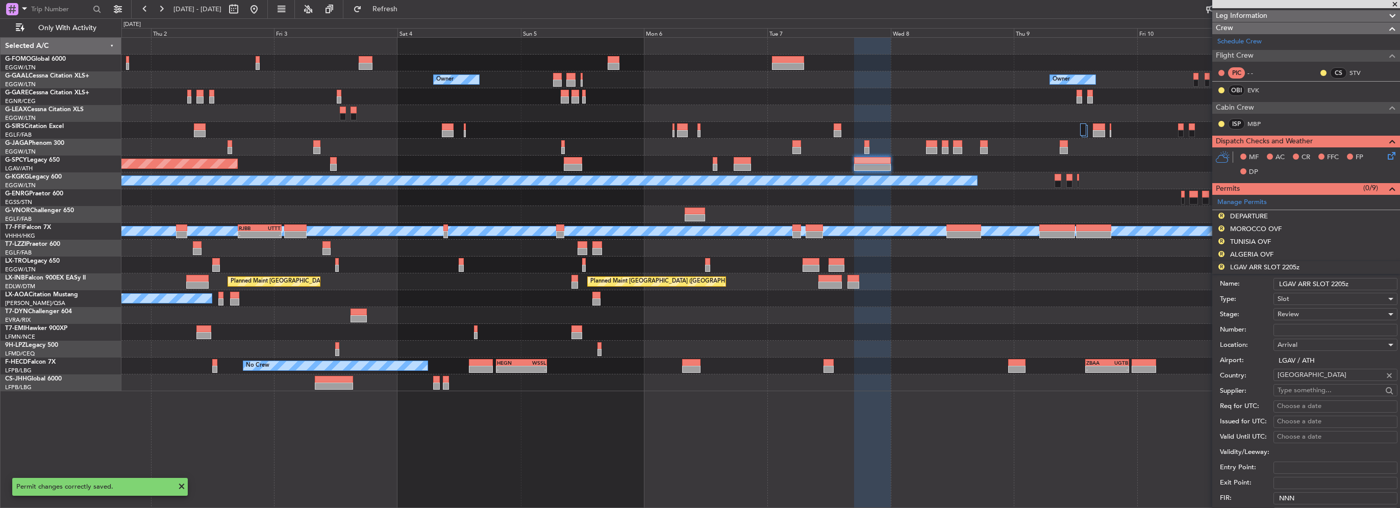
drag, startPoint x: 1345, startPoint y: 283, endPoint x: 1335, endPoint y: 283, distance: 10.7
click at [1335, 283] on input "LGAV ARR SLOT 2205z" at bounding box center [1335, 284] width 124 height 12
type input "LGAV ARR SLOT 2350z"
click at [1316, 312] on div "Review" at bounding box center [1331, 314] width 109 height 15
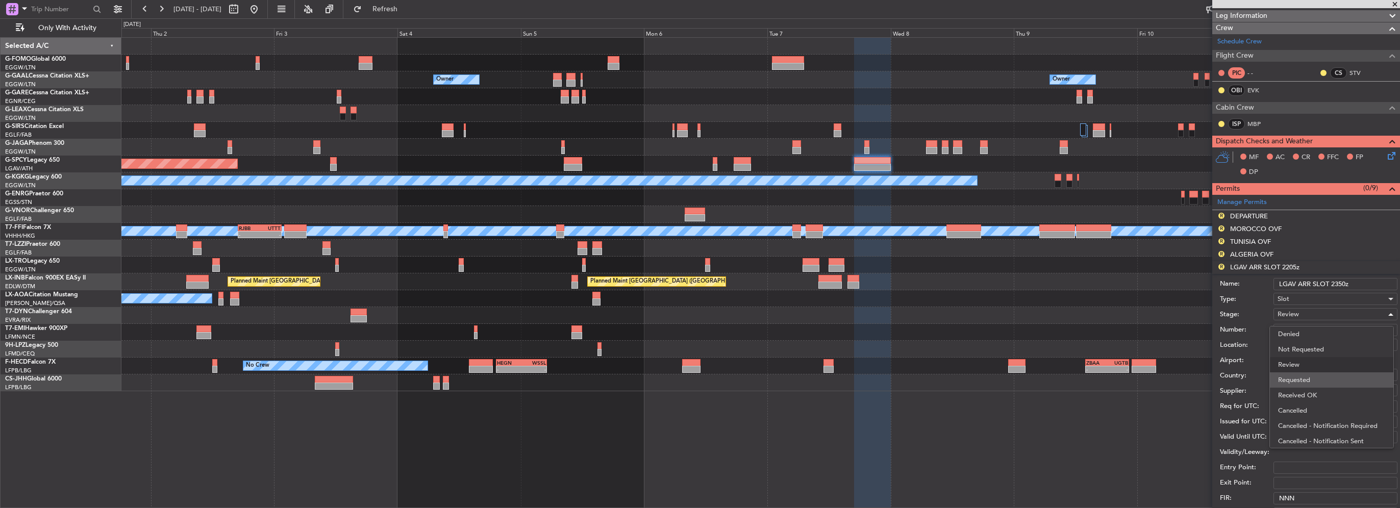
click at [1294, 379] on span "Requested" at bounding box center [1331, 379] width 107 height 15
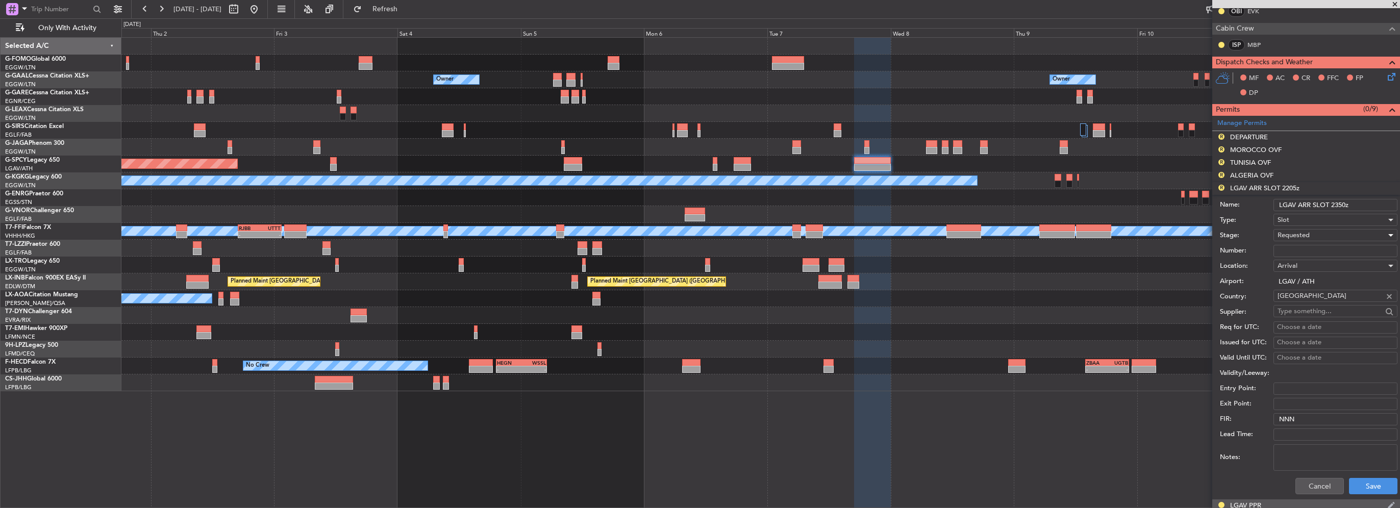
scroll to position [255, 0]
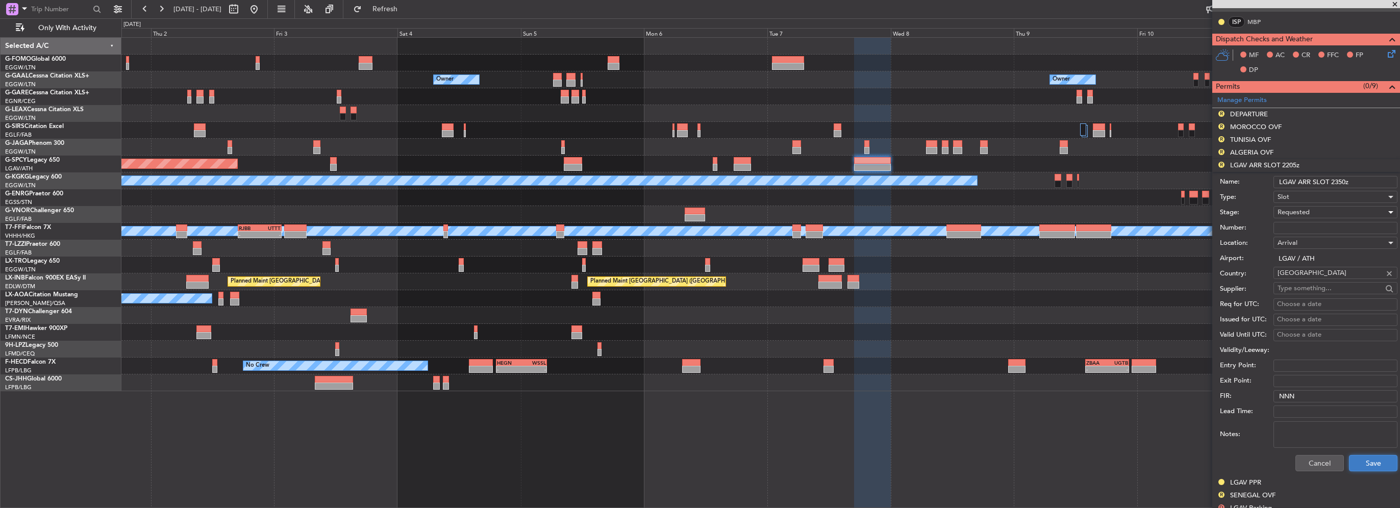
click at [1375, 458] on button "Save" at bounding box center [1373, 463] width 48 height 16
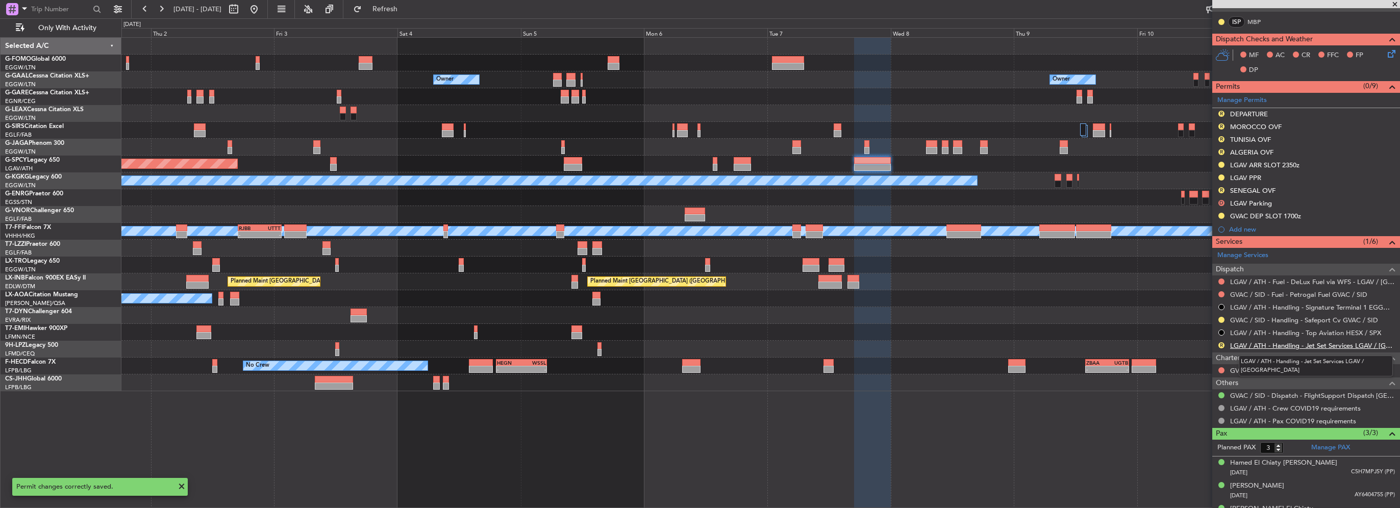
click at [1324, 343] on link "LGAV / ATH - Handling - Jet Set Services LGAV / ATH" at bounding box center [1312, 345] width 165 height 9
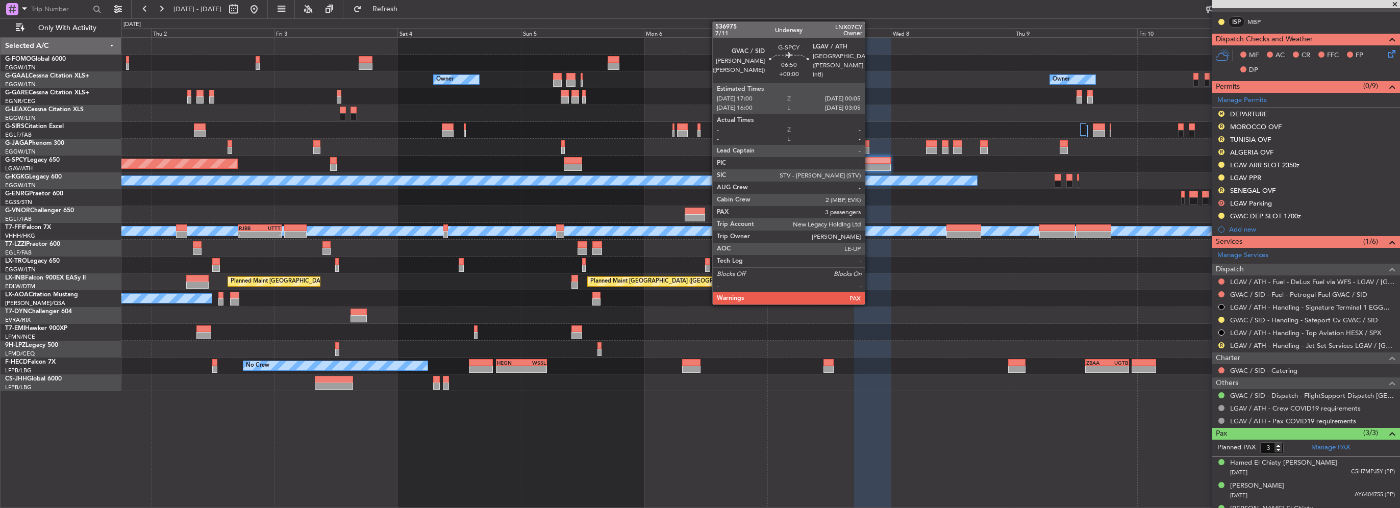
click at [869, 165] on div at bounding box center [872, 167] width 37 height 7
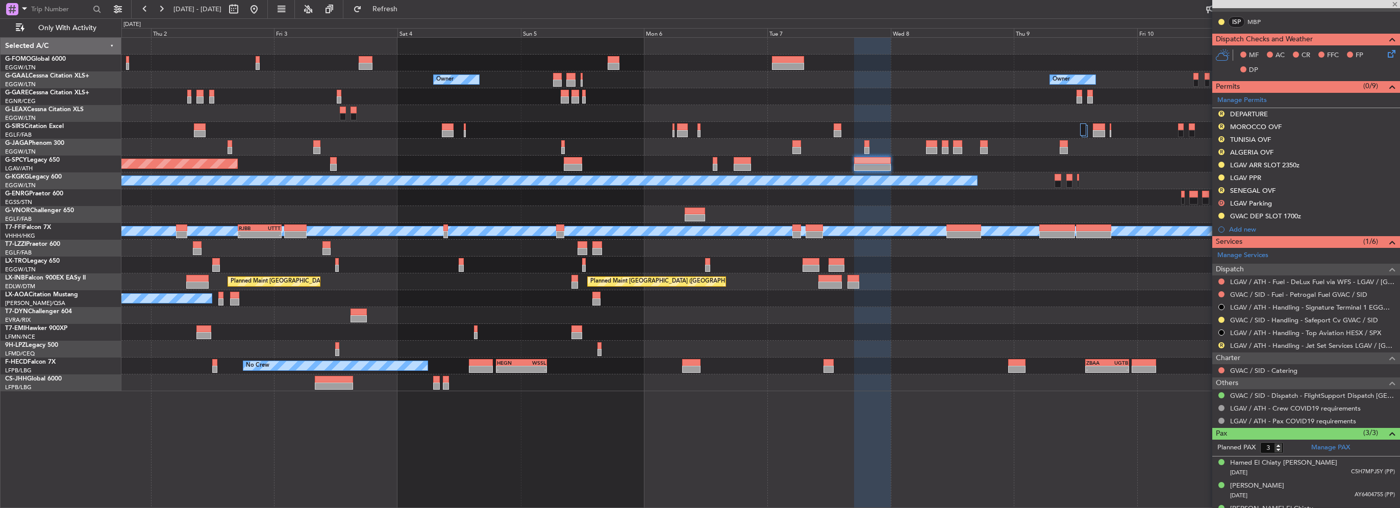
click at [503, 171] on div "Planned Maint [GEOGRAPHIC_DATA]" at bounding box center [760, 164] width 1278 height 17
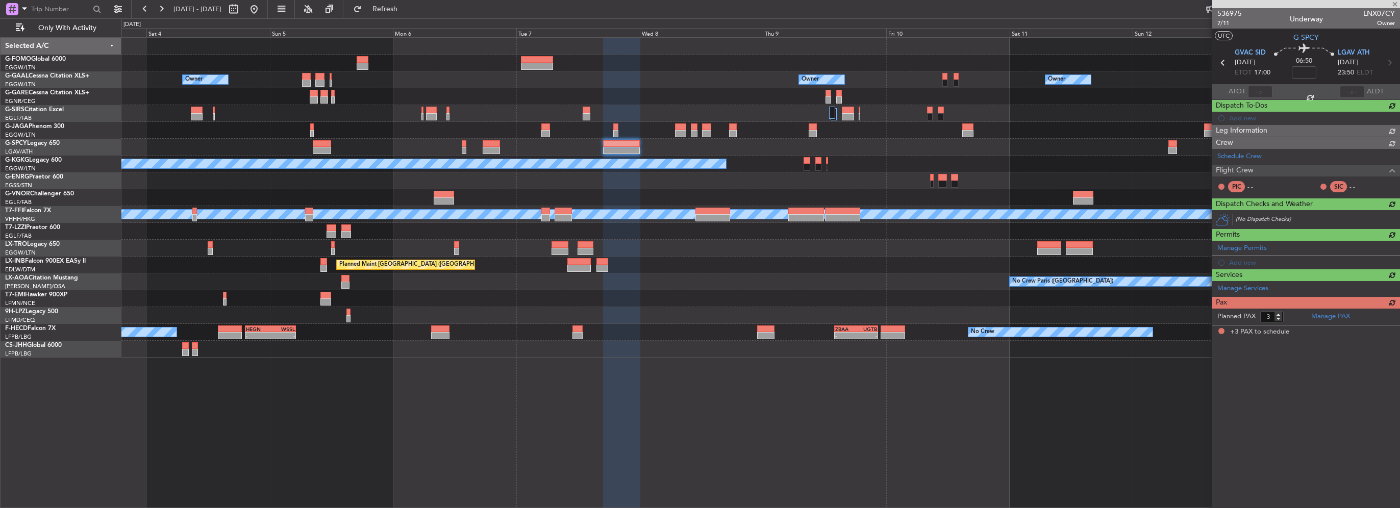
scroll to position [0, 0]
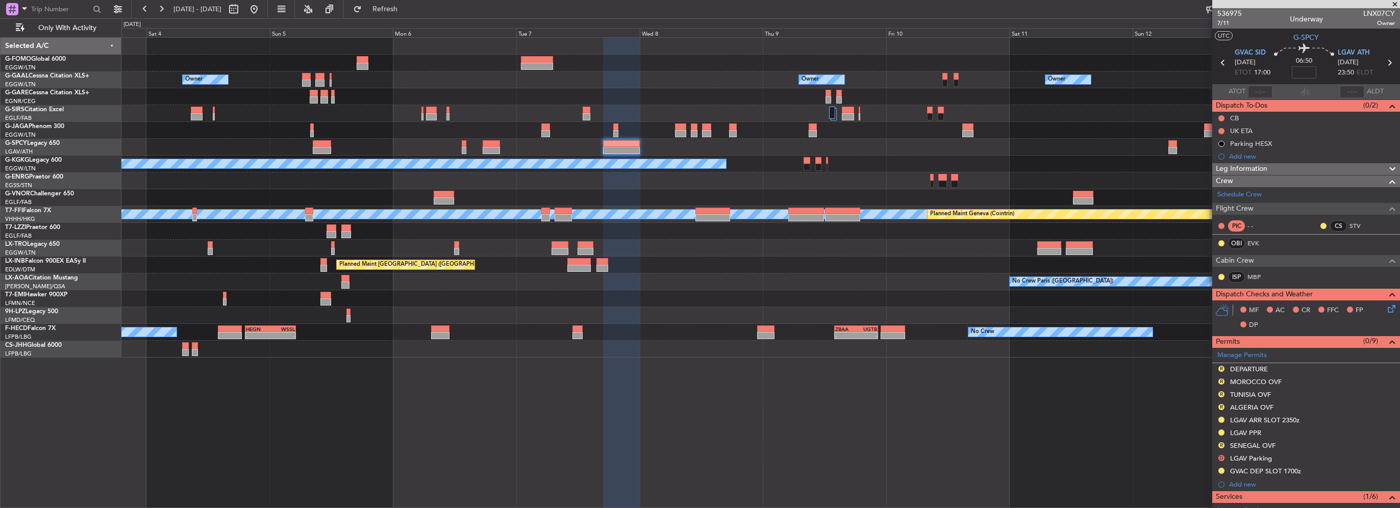
click at [1247, 444] on mat-tooltip-component "GVAC DEP SLOT 1700z" at bounding box center [1265, 452] width 79 height 27
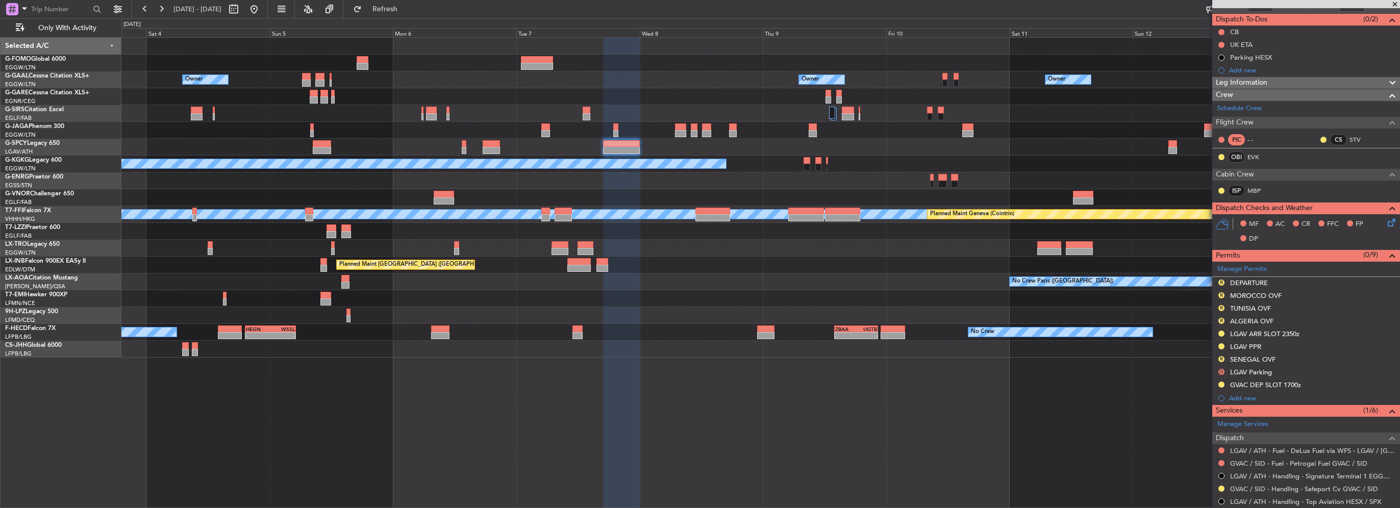
scroll to position [102, 0]
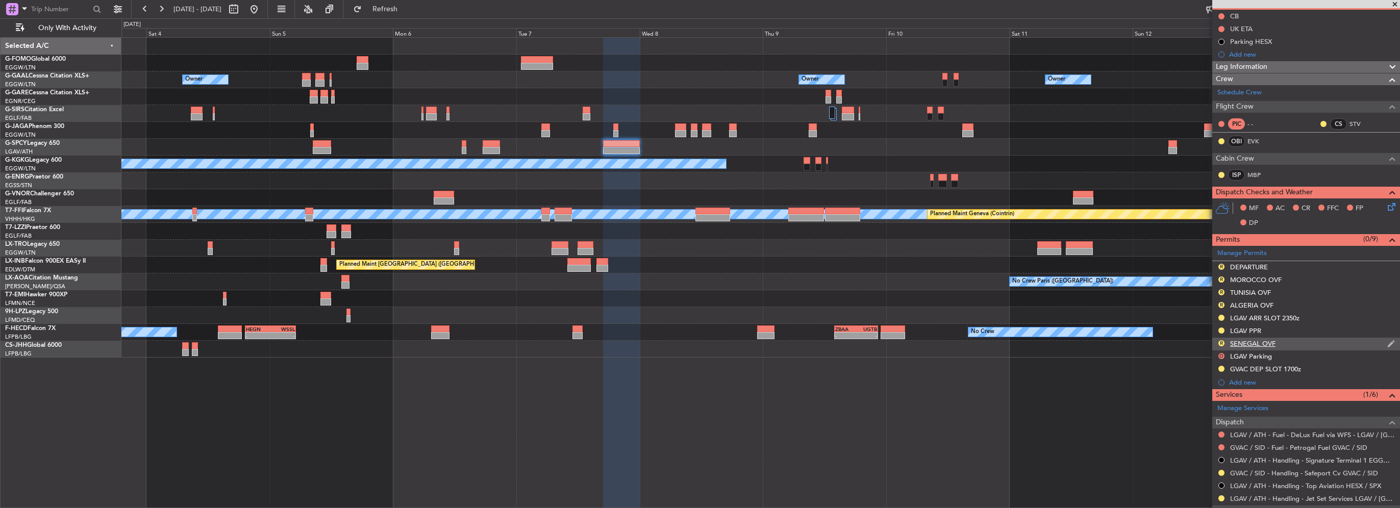
click at [1261, 339] on div "SENEGAL OVF" at bounding box center [1252, 343] width 45 height 9
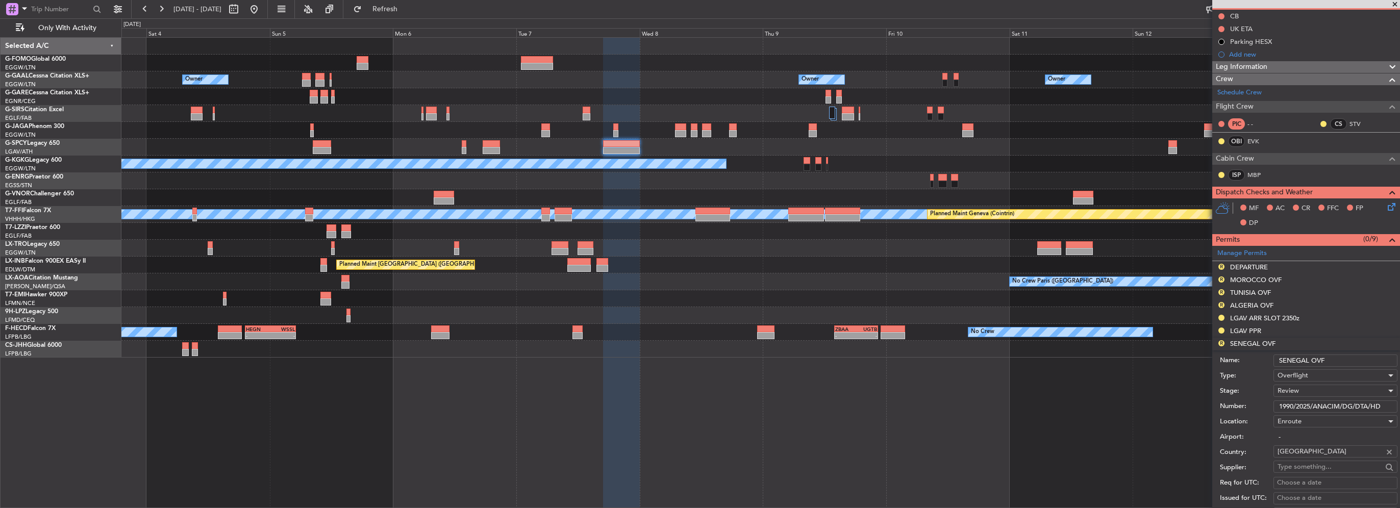
click at [1314, 406] on input "1990/2025/ANACIM/DG/DTA/HD" at bounding box center [1335, 406] width 124 height 12
click at [1294, 389] on span "Review" at bounding box center [1287, 390] width 21 height 9
click at [1314, 471] on span "Received OK" at bounding box center [1331, 471] width 107 height 15
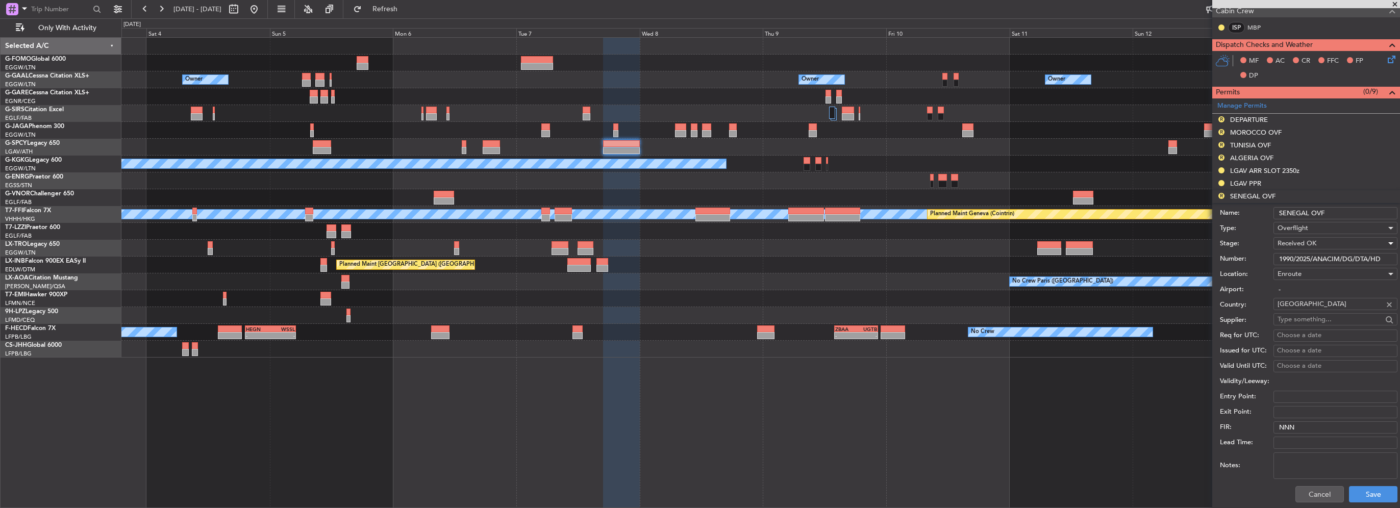
scroll to position [255, 0]
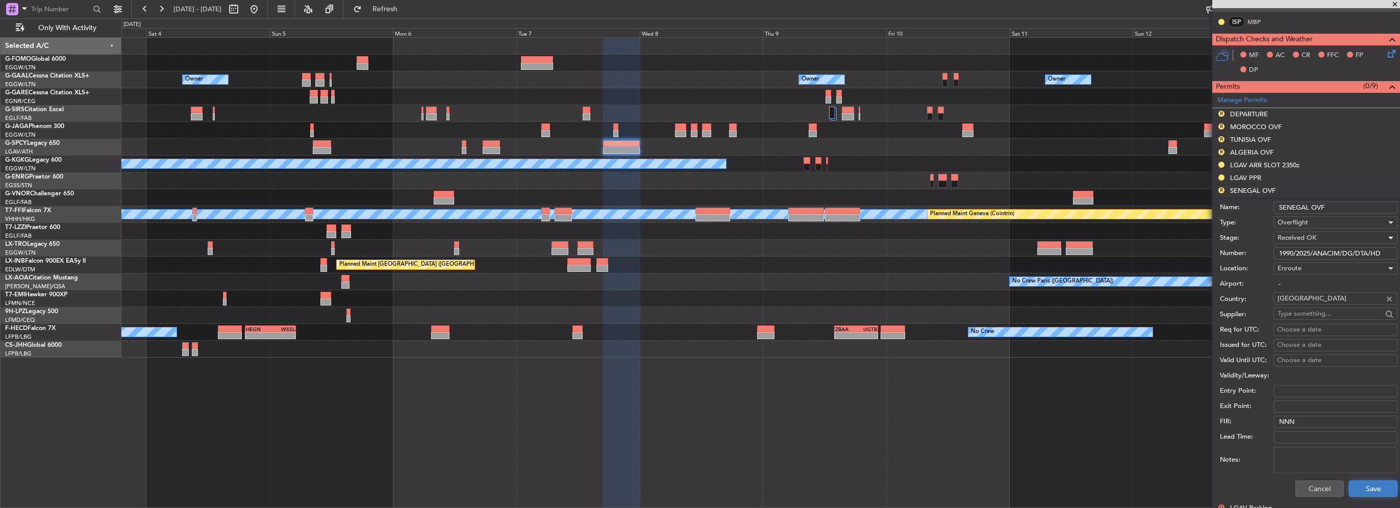
click at [1354, 485] on button "Save" at bounding box center [1373, 489] width 48 height 16
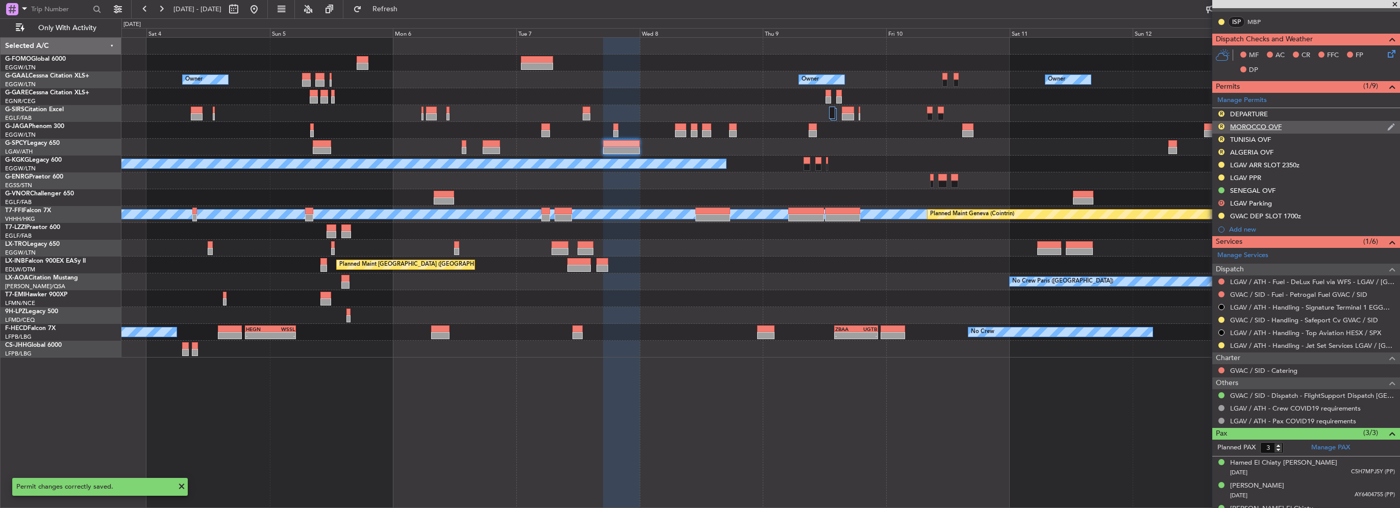
click at [1220, 131] on div "R MOROCCO OVF" at bounding box center [1306, 127] width 188 height 13
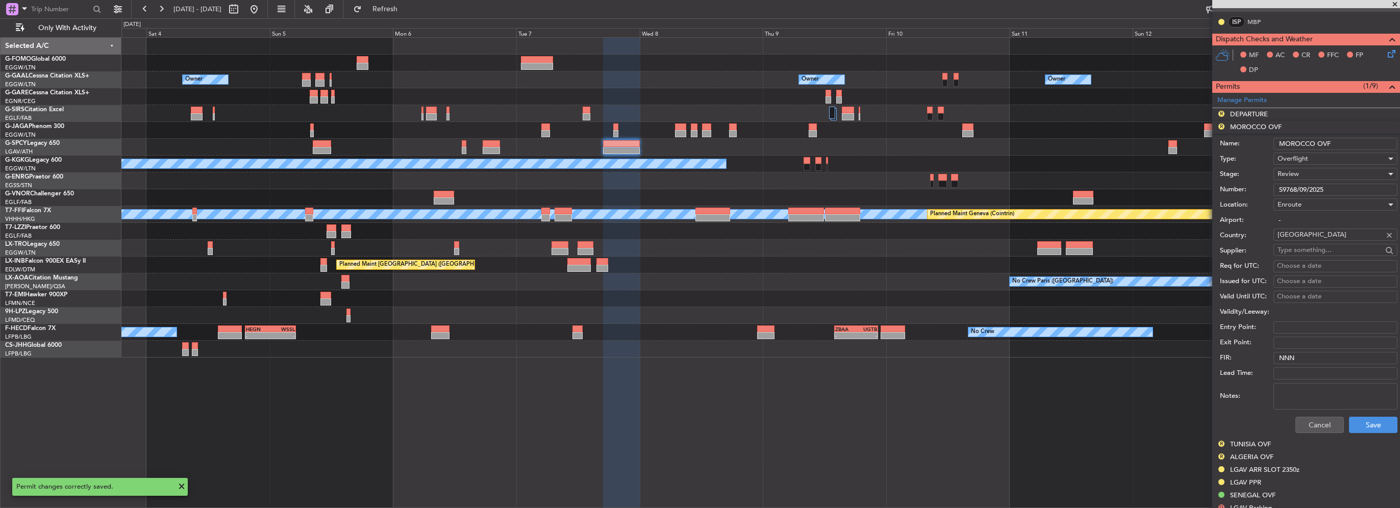
click at [1306, 414] on div "Cancel Save" at bounding box center [1309, 425] width 178 height 27
click at [1316, 423] on button "Cancel" at bounding box center [1319, 425] width 48 height 16
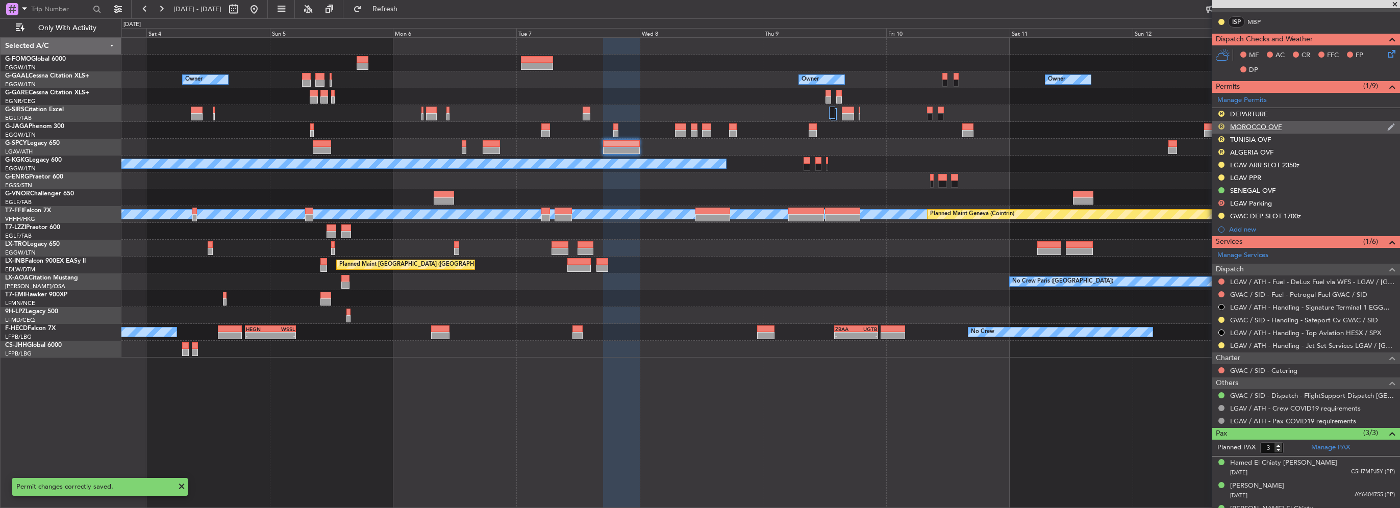
click at [1219, 126] on button "R" at bounding box center [1221, 126] width 6 height 6
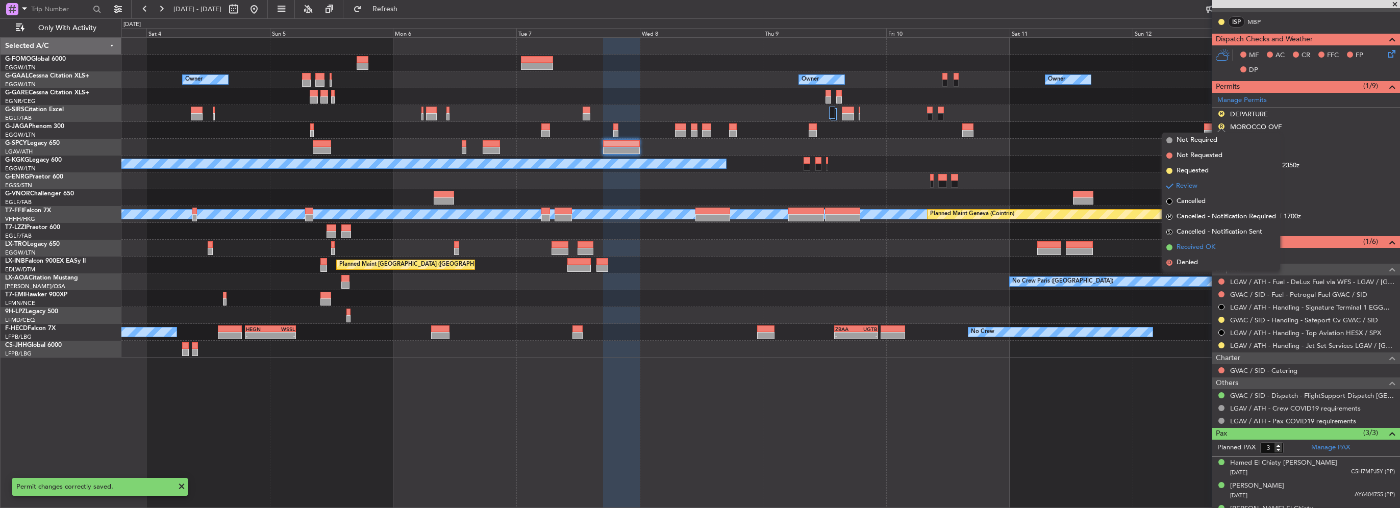
click at [1193, 246] on span "Received OK" at bounding box center [1195, 247] width 39 height 10
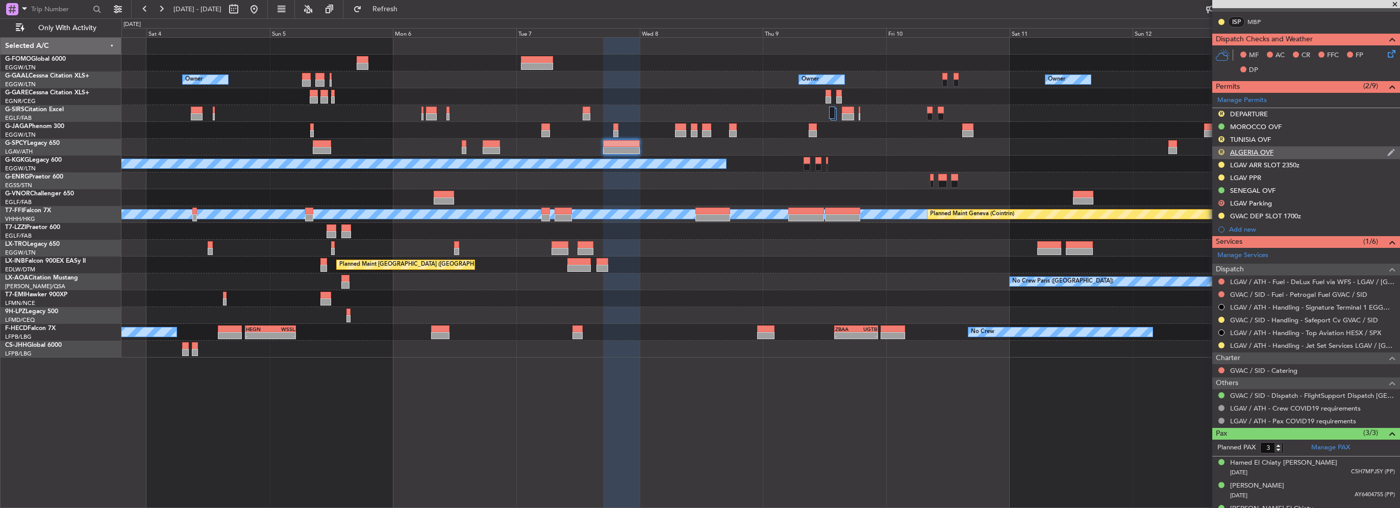
click at [1221, 151] on button "R" at bounding box center [1221, 152] width 6 height 6
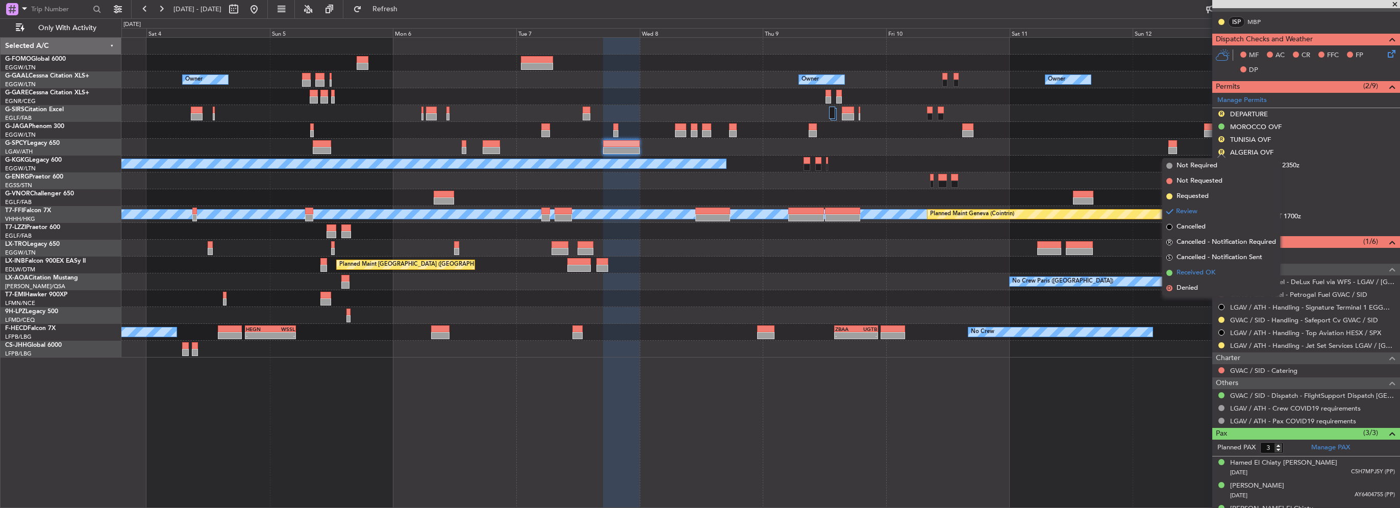
click at [1192, 272] on span "Received OK" at bounding box center [1195, 273] width 39 height 10
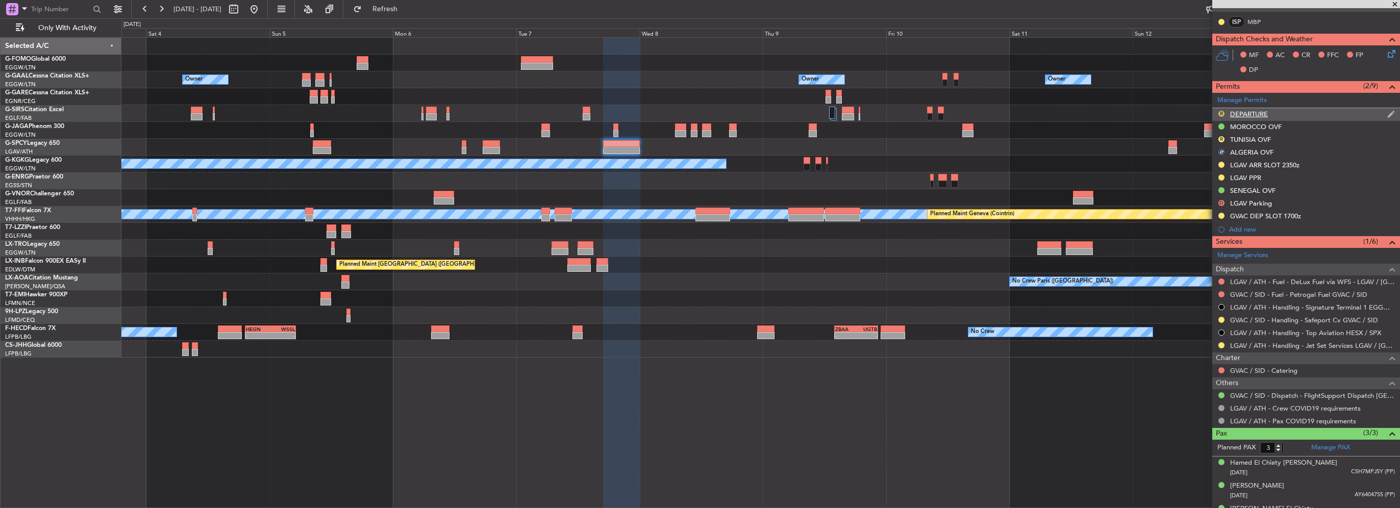
click at [1220, 111] on button "R" at bounding box center [1221, 114] width 6 height 6
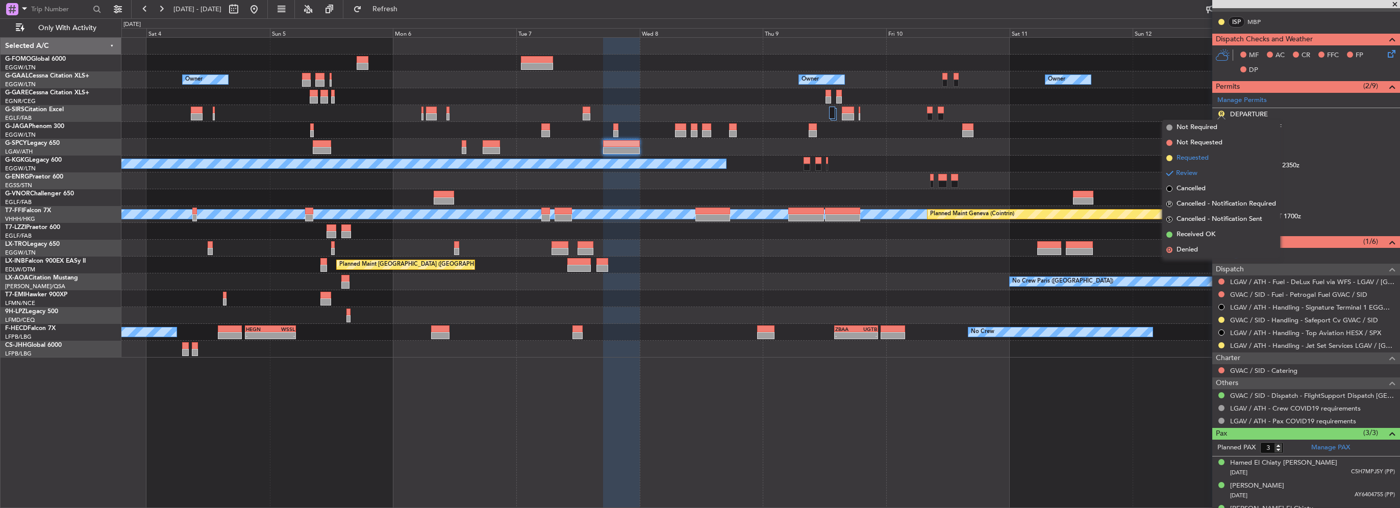
click at [1188, 158] on span "Requested" at bounding box center [1192, 158] width 32 height 10
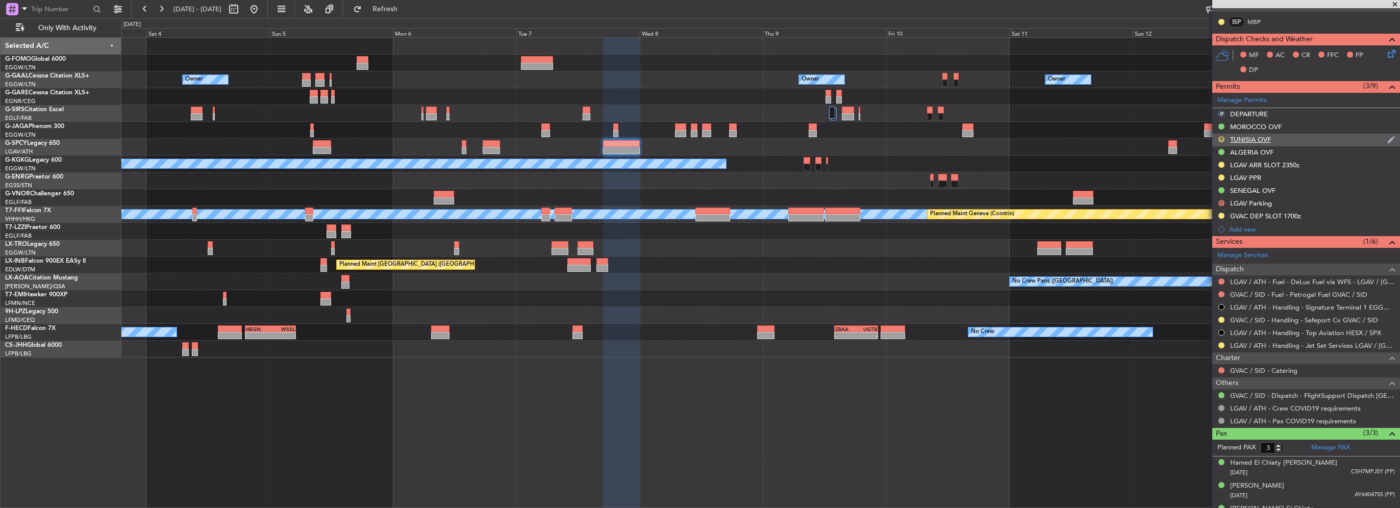
click at [1220, 137] on button "R" at bounding box center [1221, 139] width 6 height 6
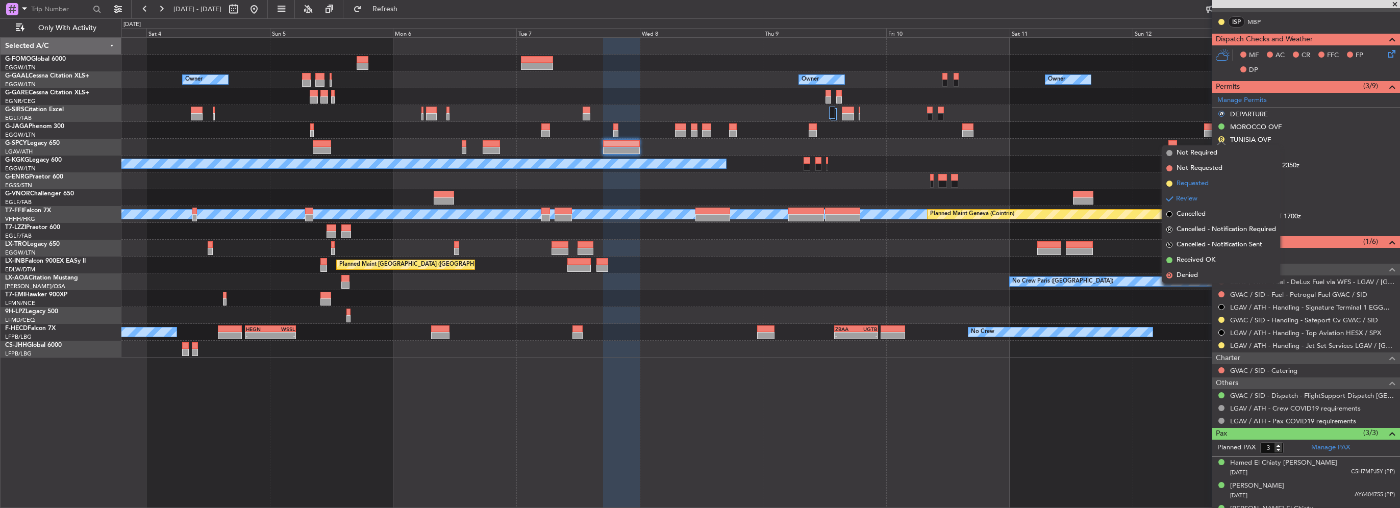
click at [1199, 183] on span "Requested" at bounding box center [1192, 184] width 32 height 10
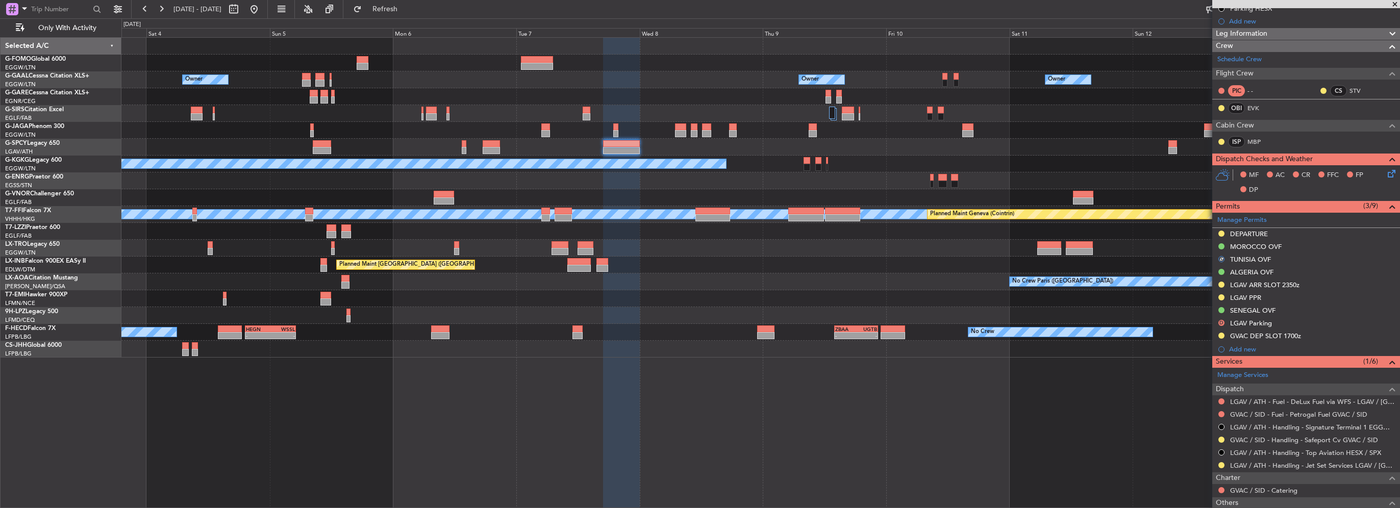
scroll to position [153, 0]
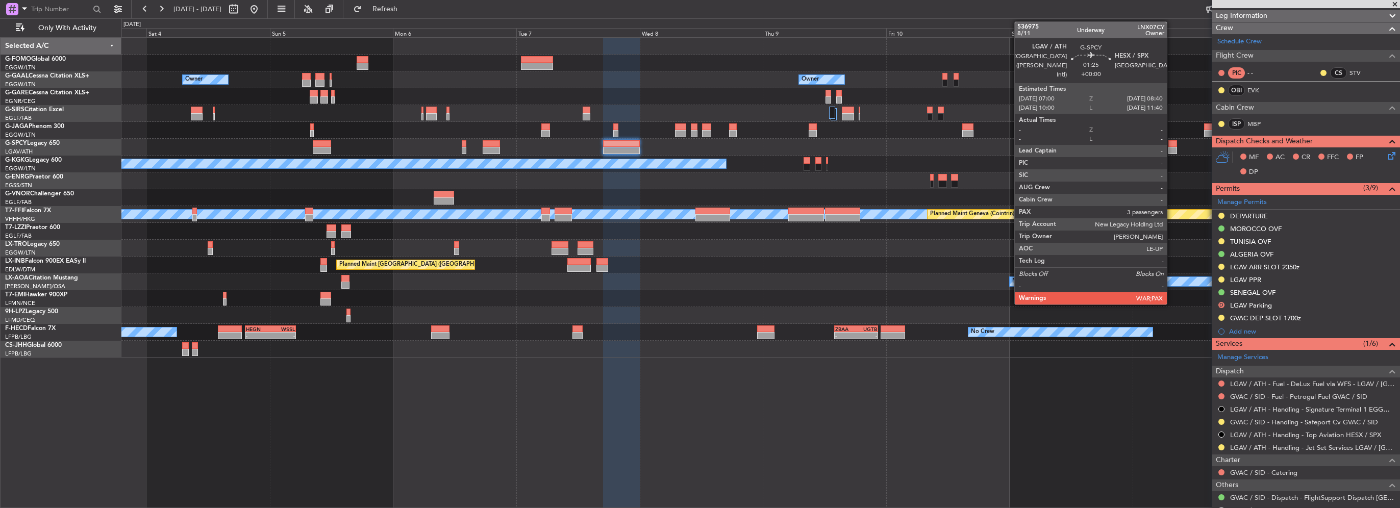
click at [1171, 147] on div at bounding box center [1172, 150] width 9 height 7
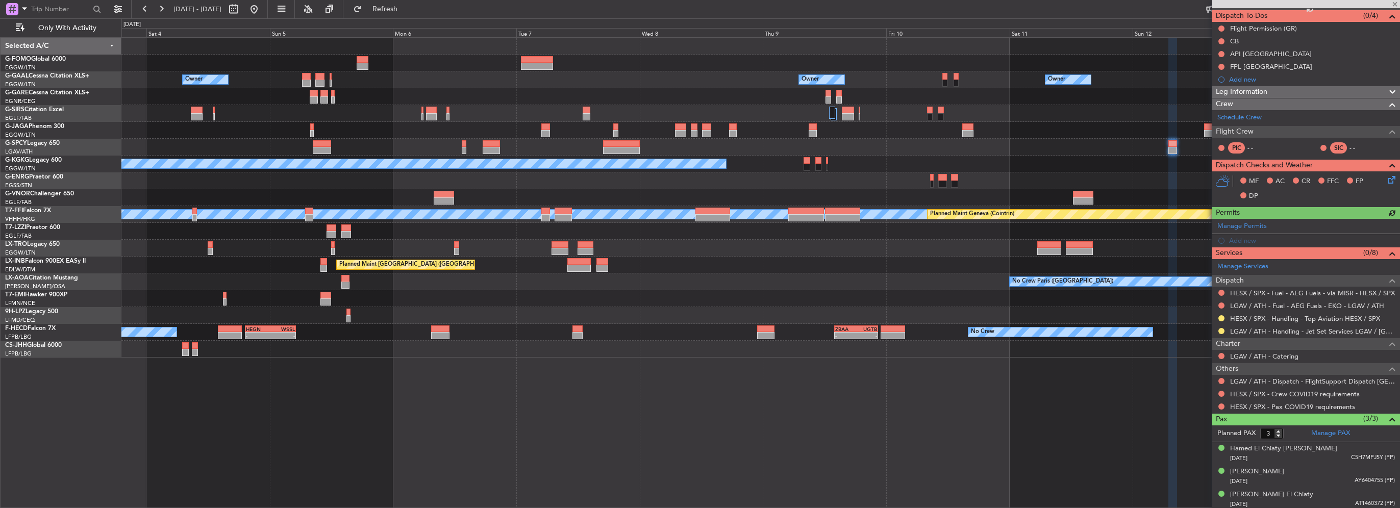
scroll to position [91, 0]
click at [1248, 238] on div "Add new" at bounding box center [1307, 239] width 157 height 9
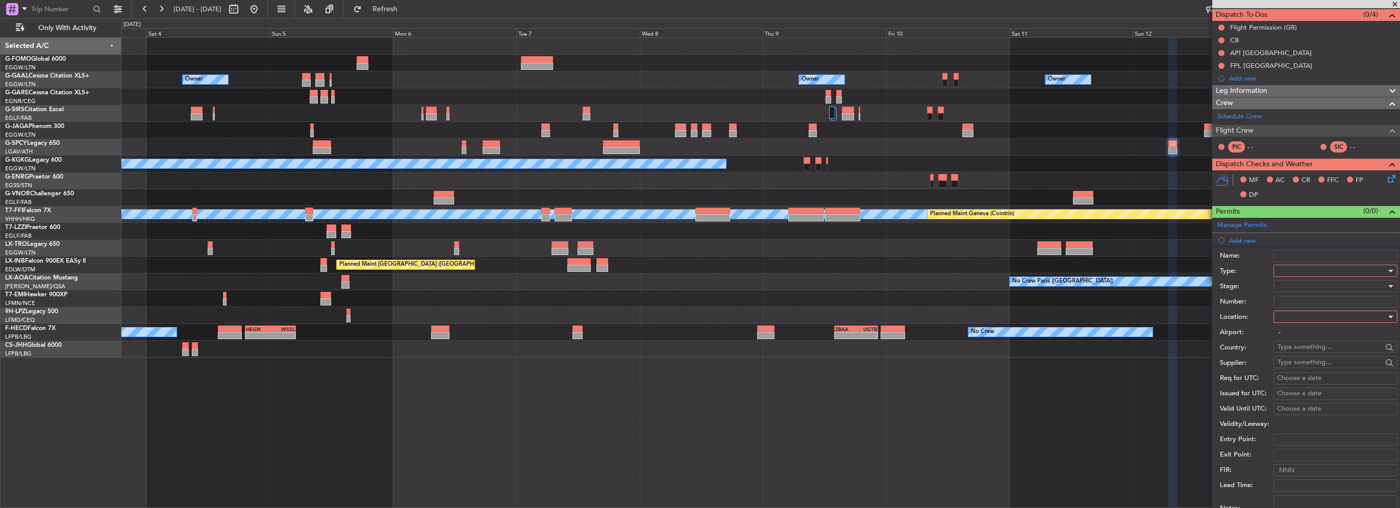
click at [1294, 322] on div at bounding box center [1331, 316] width 109 height 15
drag, startPoint x: 1257, startPoint y: 304, endPoint x: 1291, endPoint y: 259, distance: 56.4
click at [1257, 303] on div at bounding box center [700, 254] width 1400 height 508
click at [1304, 271] on div at bounding box center [1331, 270] width 109 height 15
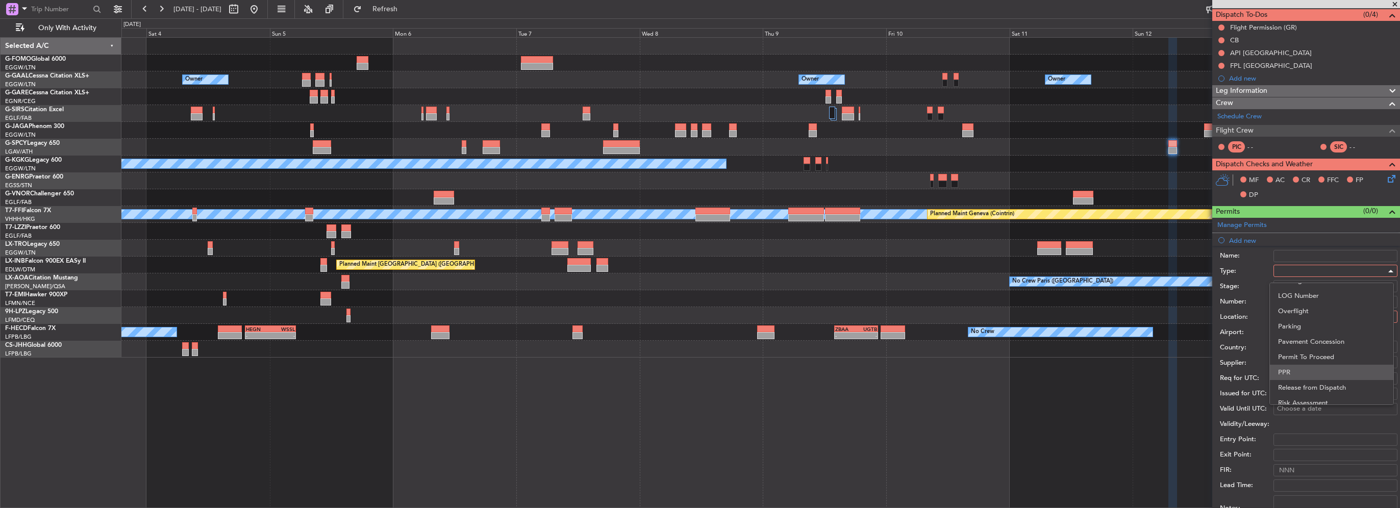
click at [1297, 371] on span "PPR" at bounding box center [1331, 372] width 107 height 15
click at [1306, 316] on div at bounding box center [1331, 316] width 109 height 15
click at [1302, 340] on span "Departure" at bounding box center [1331, 336] width 107 height 15
type input "LGAV / ATH"
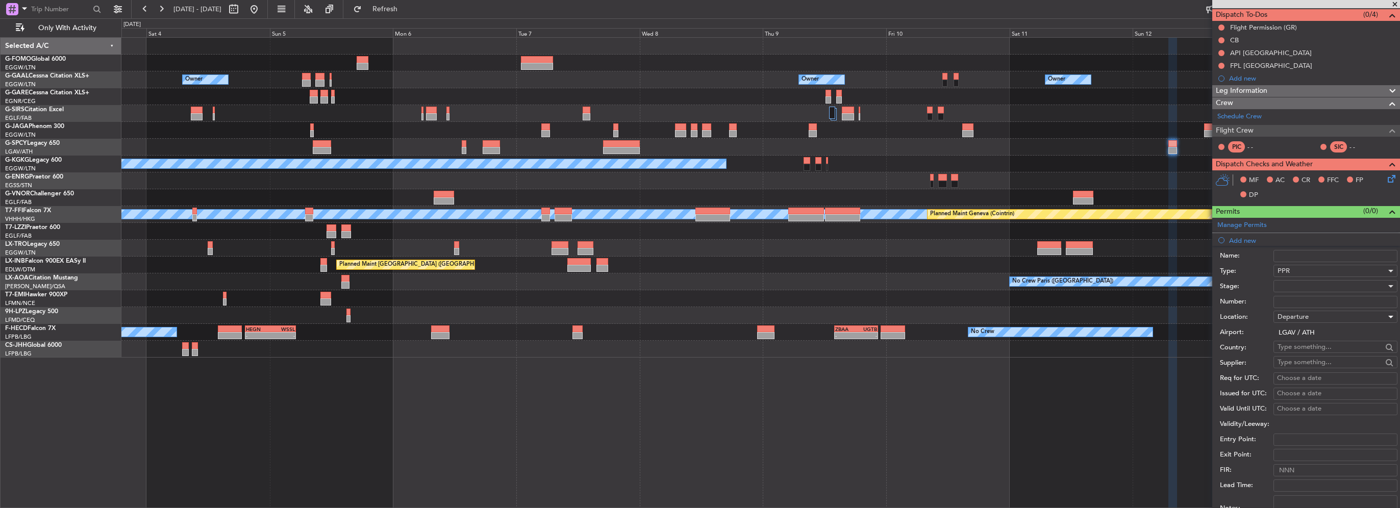
click at [1300, 284] on div at bounding box center [1331, 286] width 109 height 15
click at [1311, 351] on span "Requested" at bounding box center [1331, 351] width 107 height 15
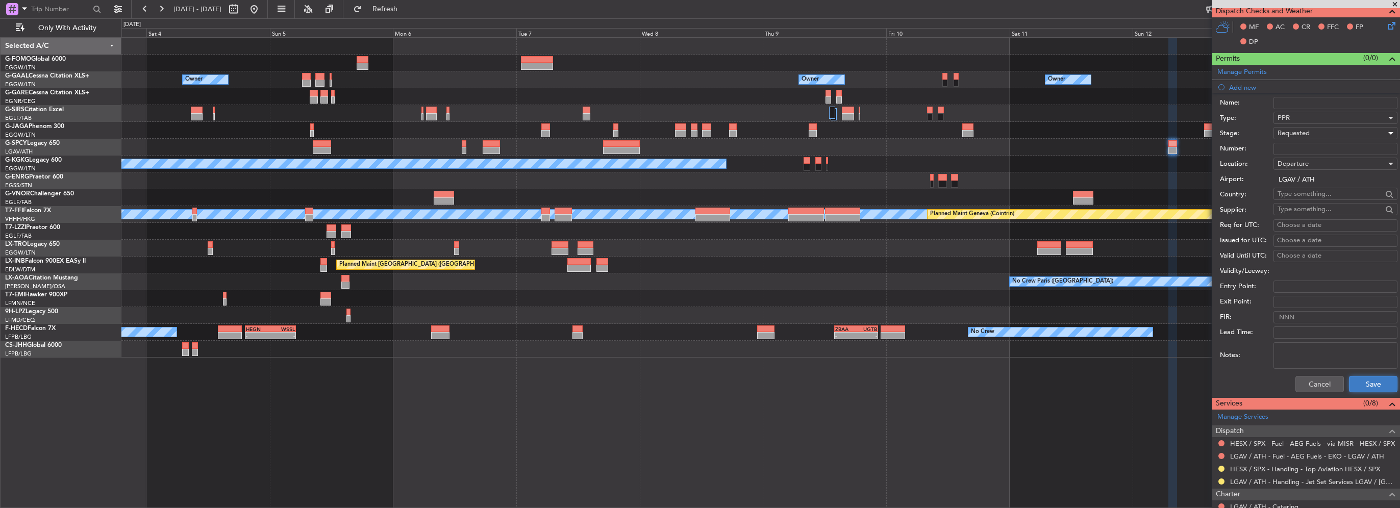
click at [1372, 384] on button "Save" at bounding box center [1373, 384] width 48 height 16
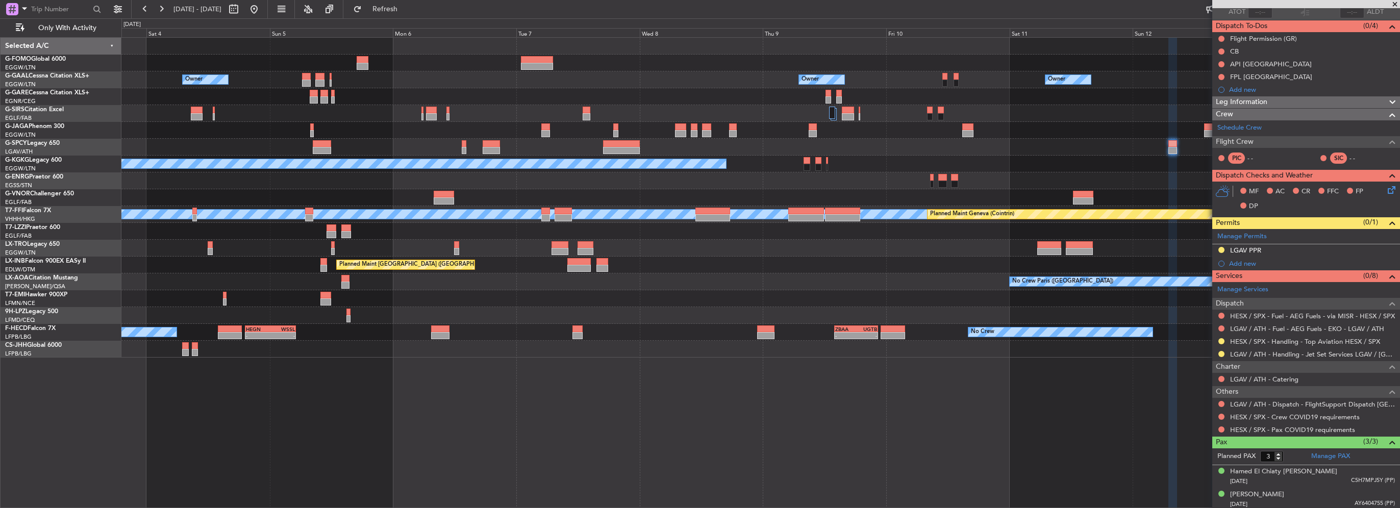
scroll to position [102, 0]
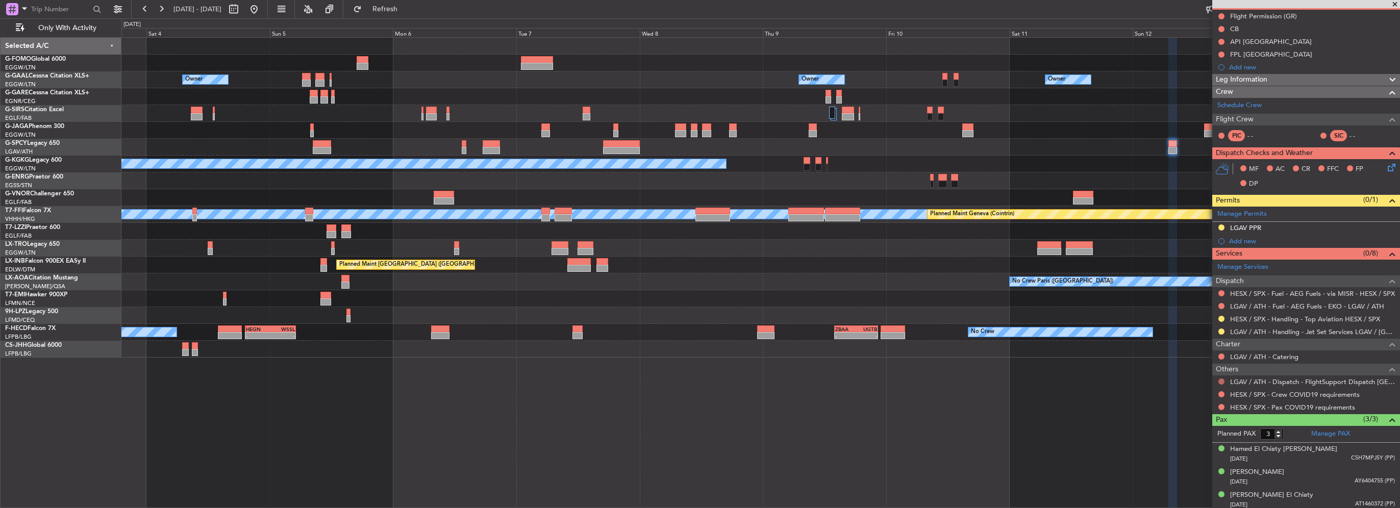
click at [1221, 379] on button at bounding box center [1221, 382] width 6 height 6
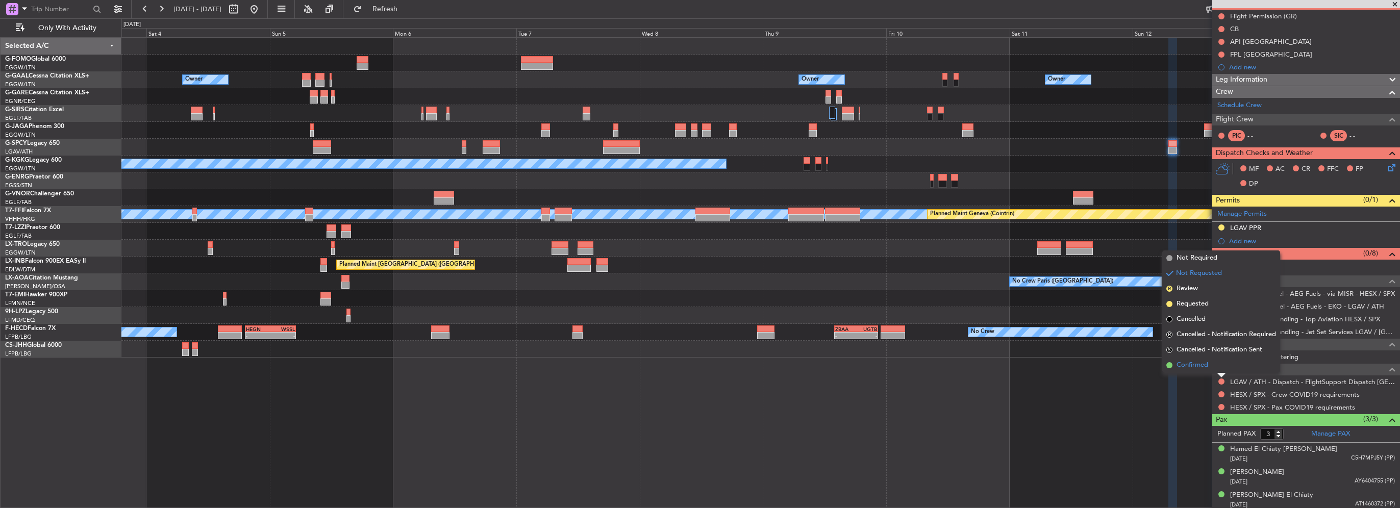
click at [1193, 366] on span "Confirmed" at bounding box center [1192, 365] width 32 height 10
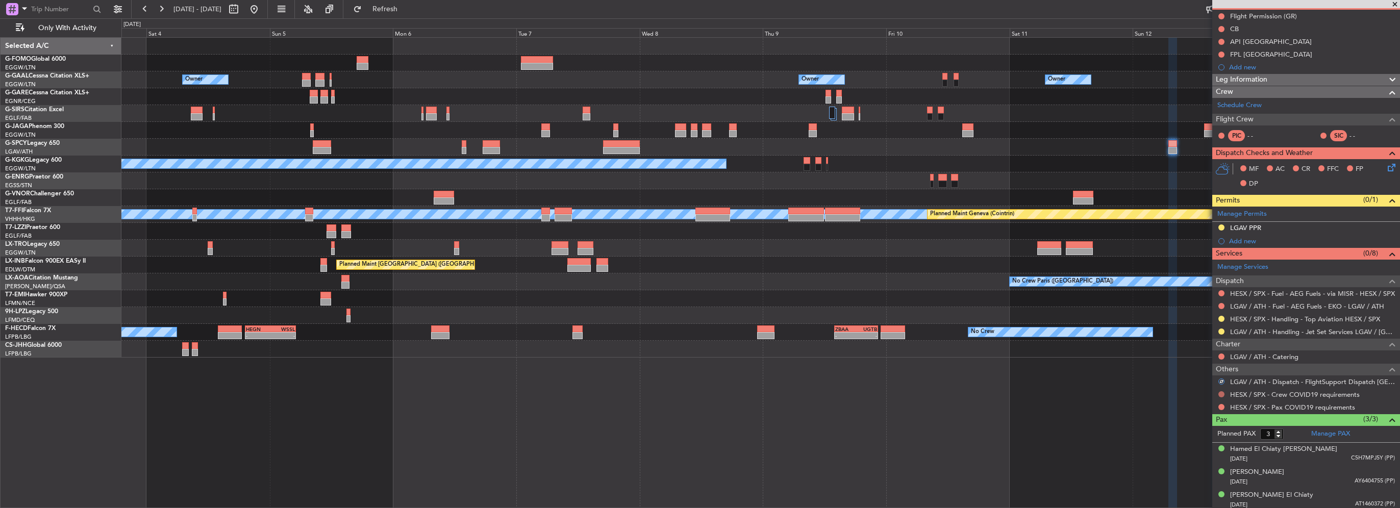
click at [1218, 391] on button at bounding box center [1221, 394] width 6 height 6
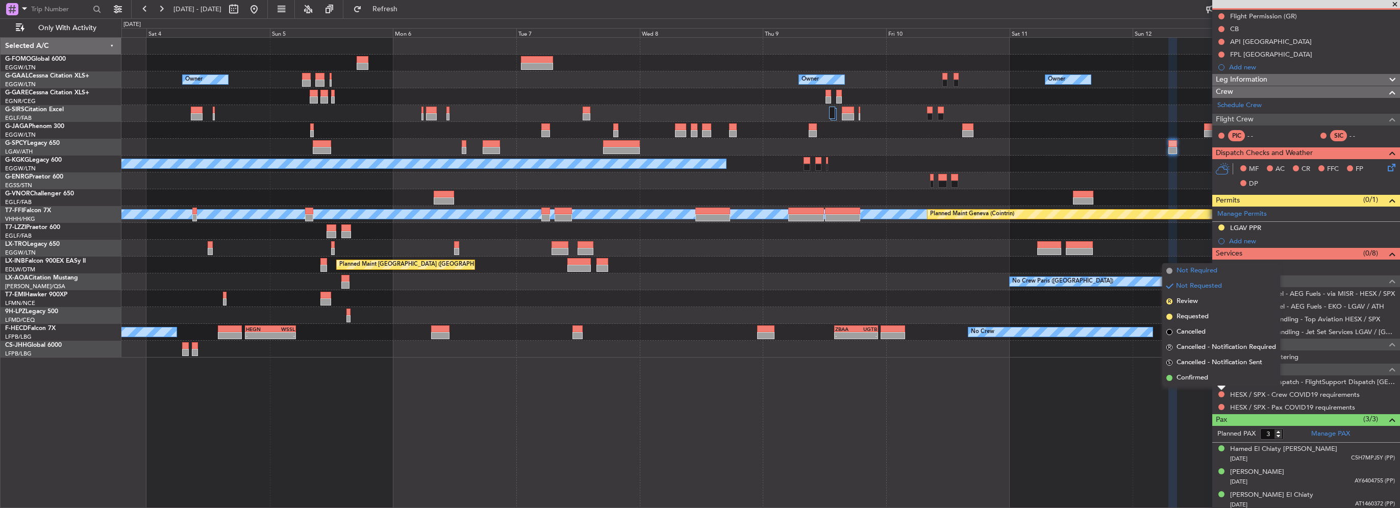
click at [1196, 270] on span "Not Required" at bounding box center [1196, 271] width 41 height 10
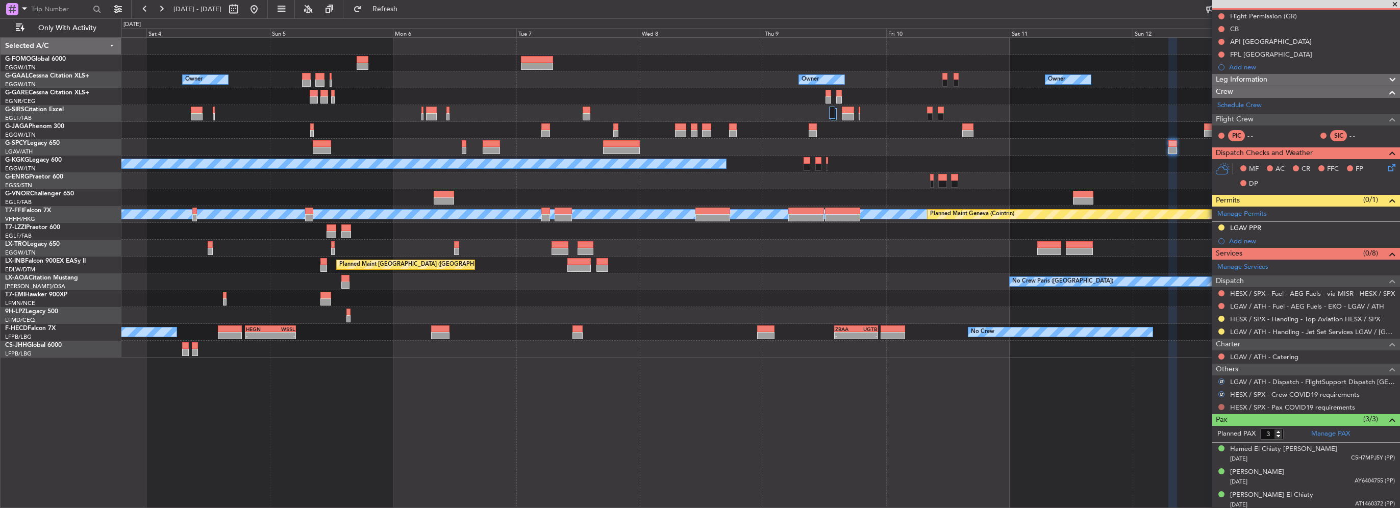
click at [1222, 407] on button at bounding box center [1221, 407] width 6 height 6
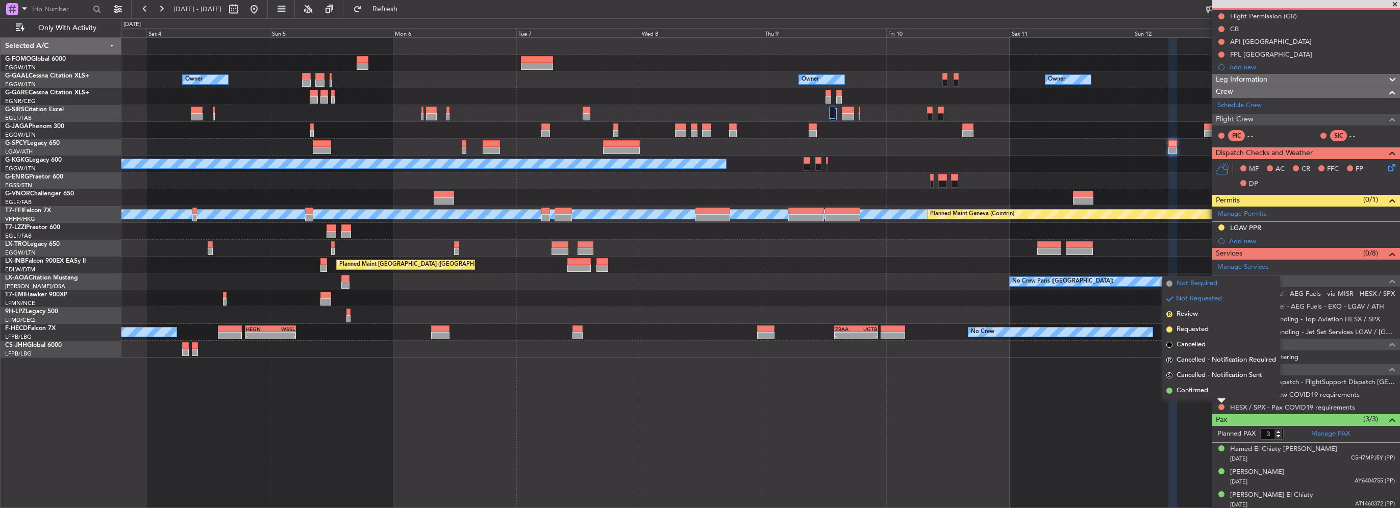
click at [1203, 279] on span "Not Required" at bounding box center [1196, 284] width 41 height 10
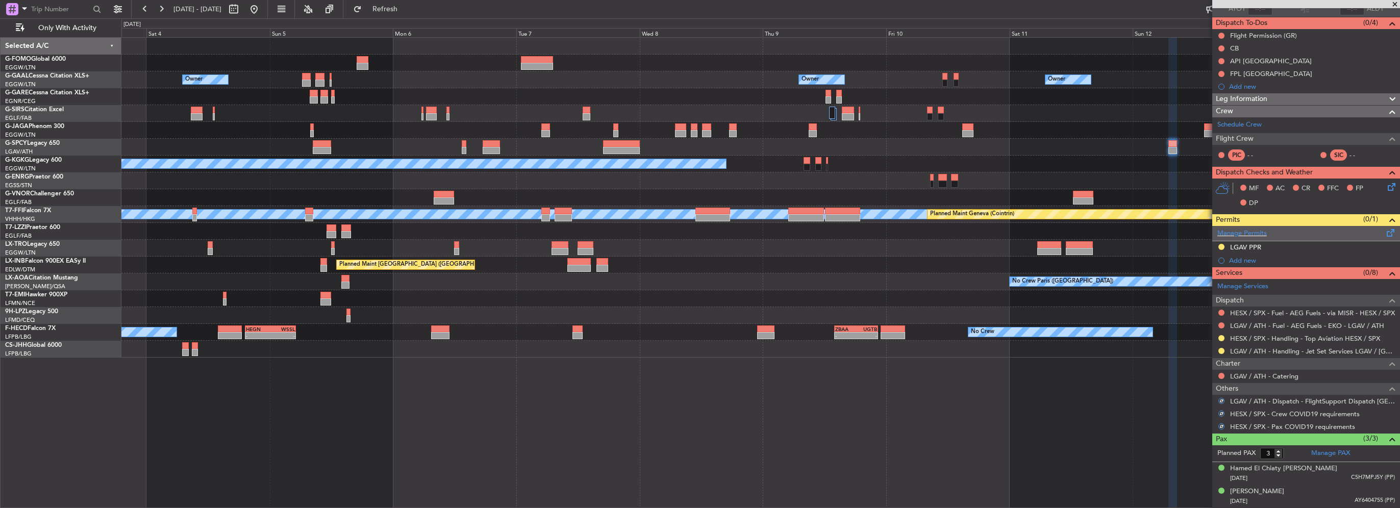
scroll to position [51, 0]
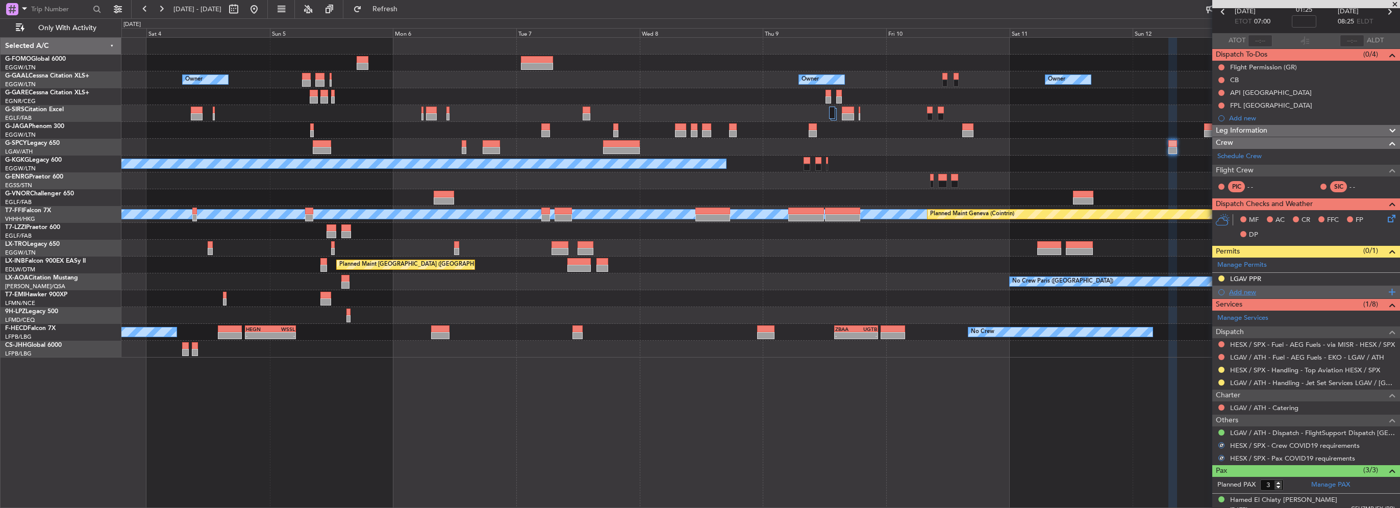
click at [1253, 292] on div "Add new" at bounding box center [1307, 292] width 157 height 9
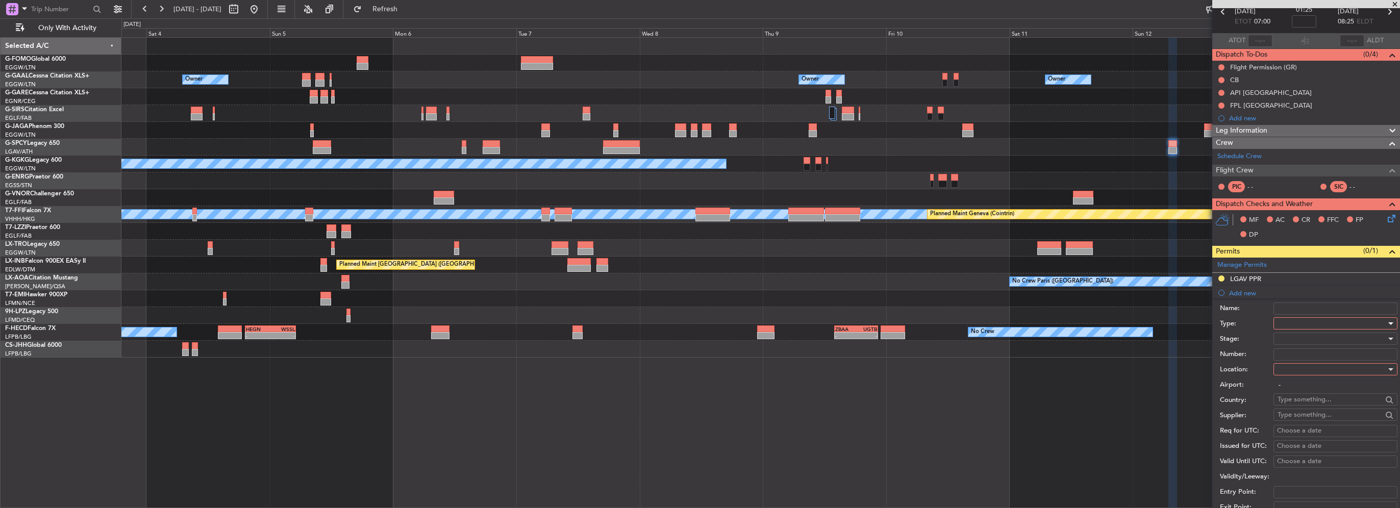
click at [1295, 329] on div at bounding box center [1331, 323] width 109 height 15
click at [1289, 414] on span "Slot" at bounding box center [1331, 419] width 107 height 15
click at [1311, 365] on div at bounding box center [1331, 369] width 109 height 15
click at [1300, 387] on span "Departure" at bounding box center [1331, 389] width 107 height 15
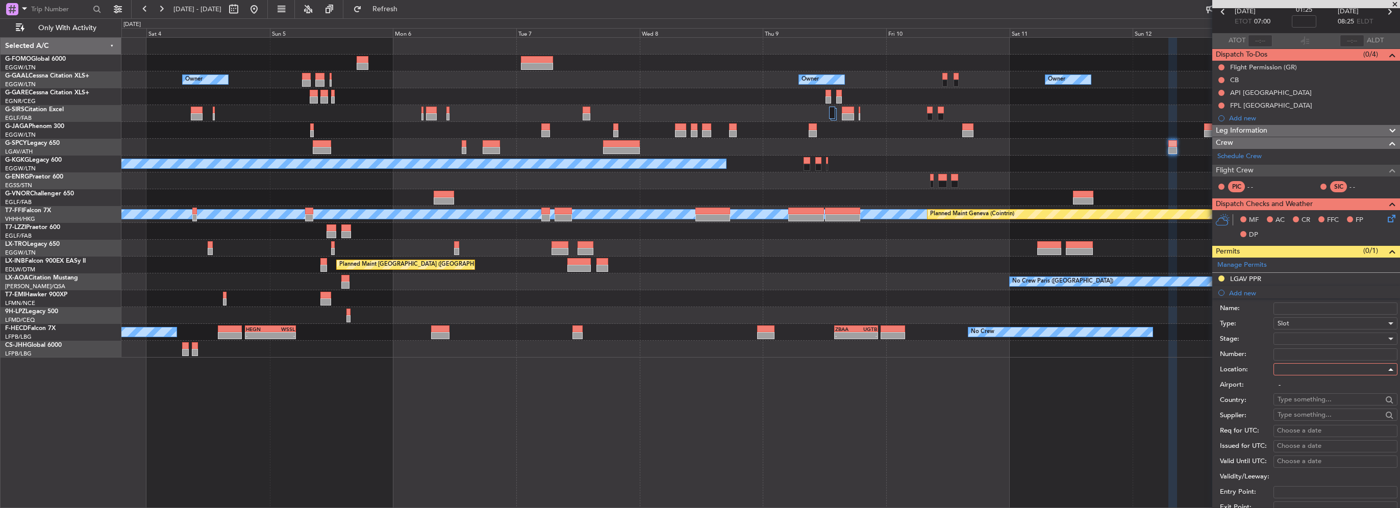
type input "LGAV / ATH"
drag, startPoint x: 1300, startPoint y: 387, endPoint x: 1299, endPoint y: 336, distance: 51.5
click at [1299, 336] on div at bounding box center [1331, 338] width 109 height 15
click at [1307, 406] on span "Requested" at bounding box center [1331, 404] width 107 height 15
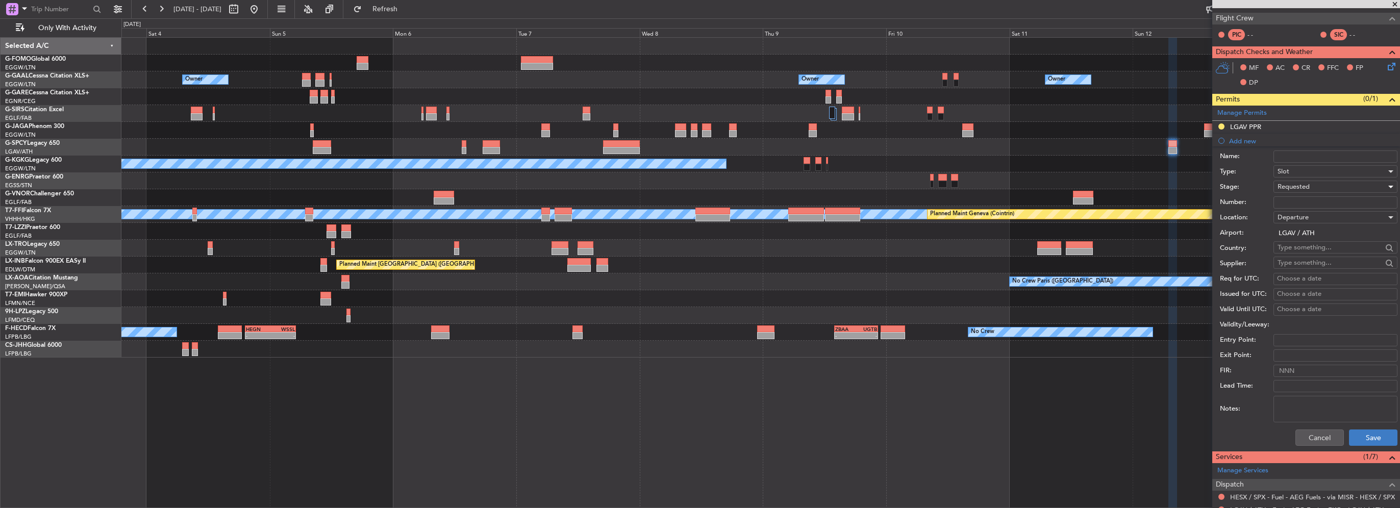
scroll to position [204, 0]
click at [1355, 438] on button "Save" at bounding box center [1373, 437] width 48 height 16
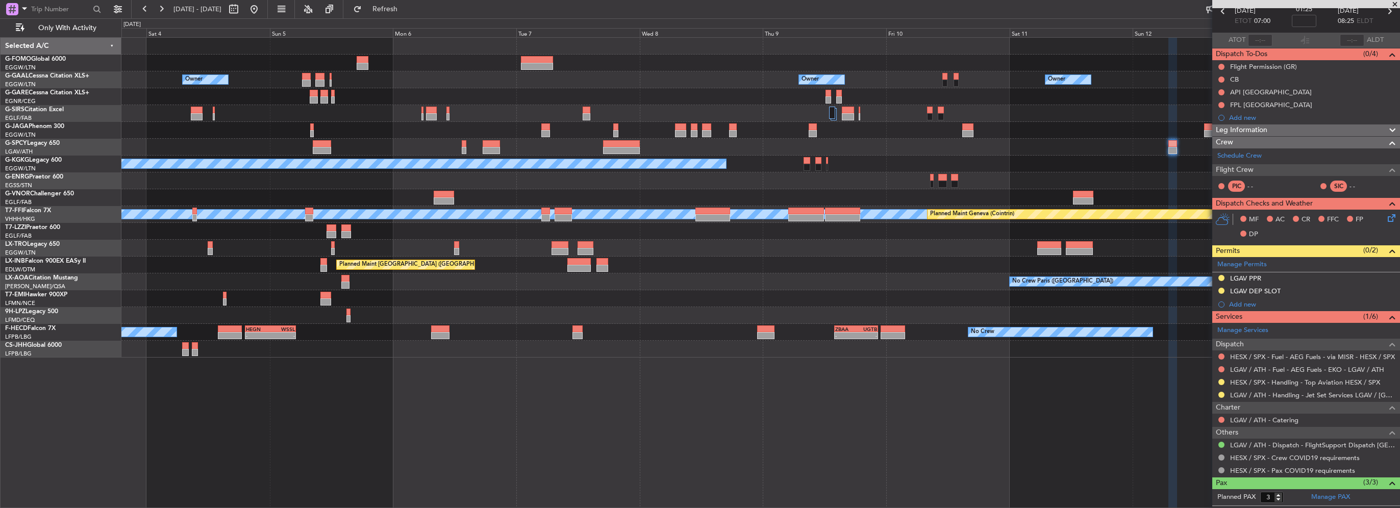
scroll to position [0, 0]
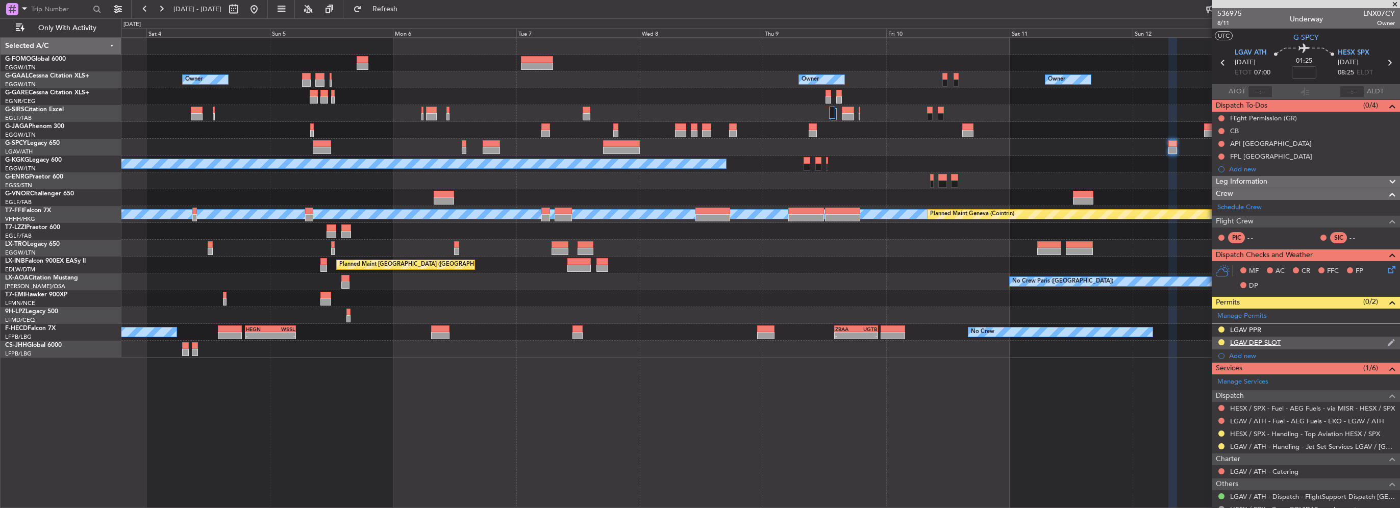
click at [1308, 343] on div "LGAV DEP SLOT" at bounding box center [1306, 343] width 188 height 13
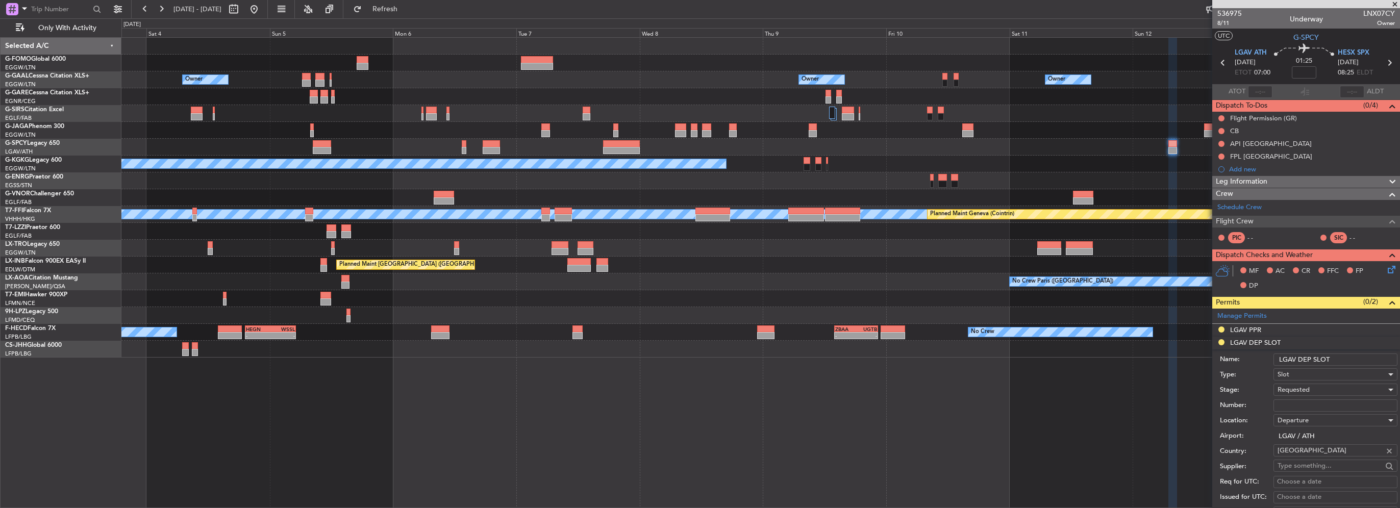
click at [1348, 355] on input "LGAV DEP SLOT" at bounding box center [1335, 360] width 124 height 12
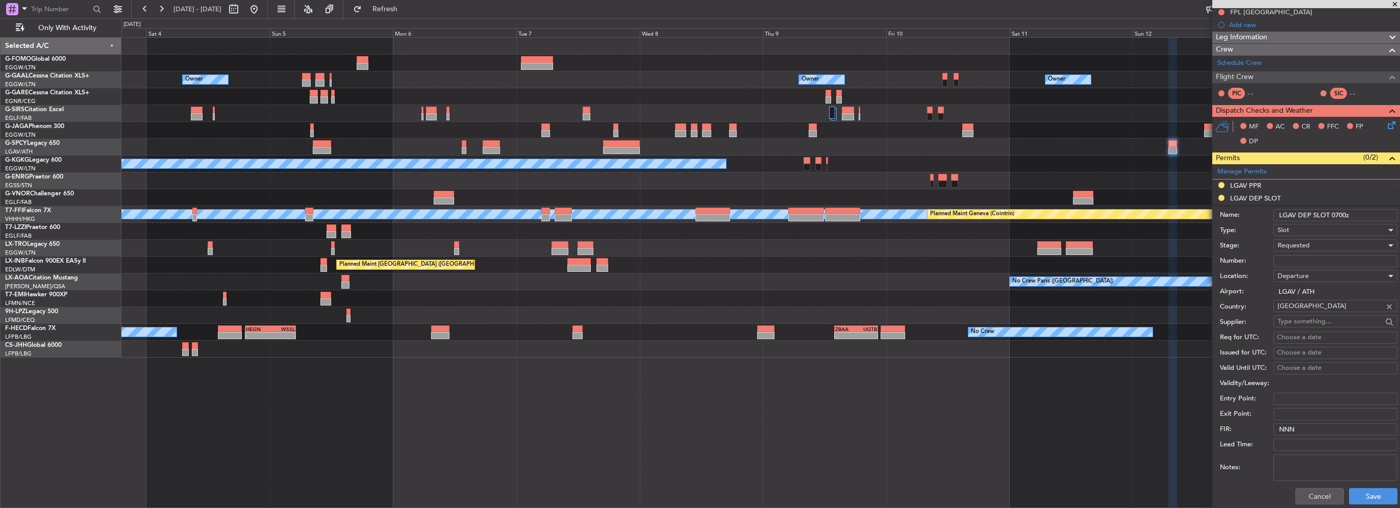
scroll to position [153, 0]
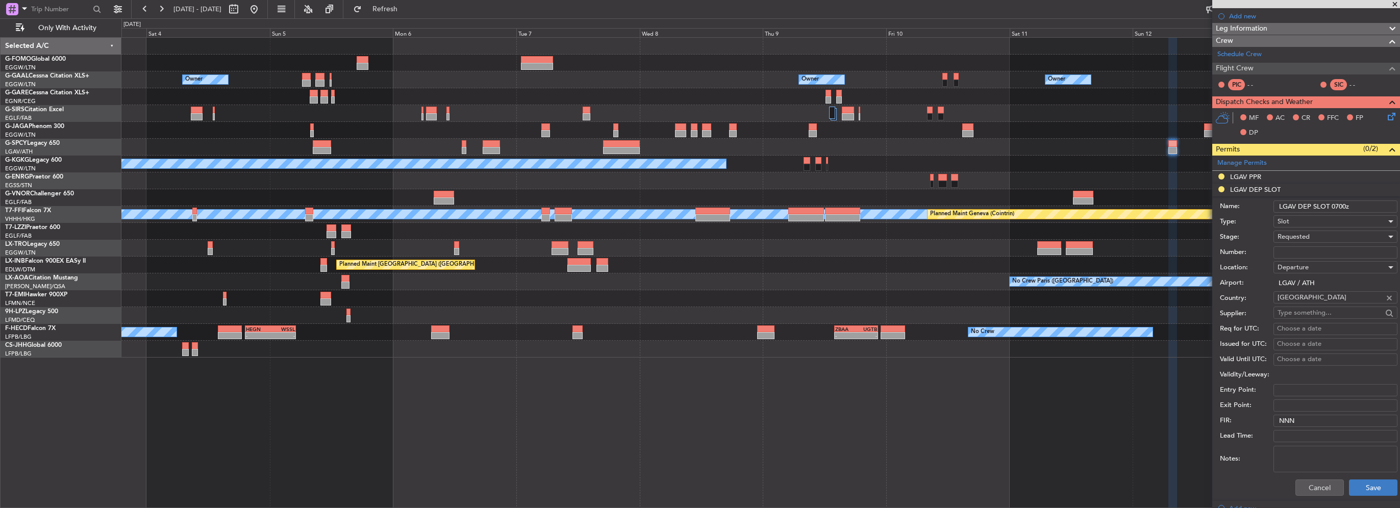
type input "LGAV DEP SLOT 0700z"
click at [1371, 486] on button "Save" at bounding box center [1373, 488] width 48 height 16
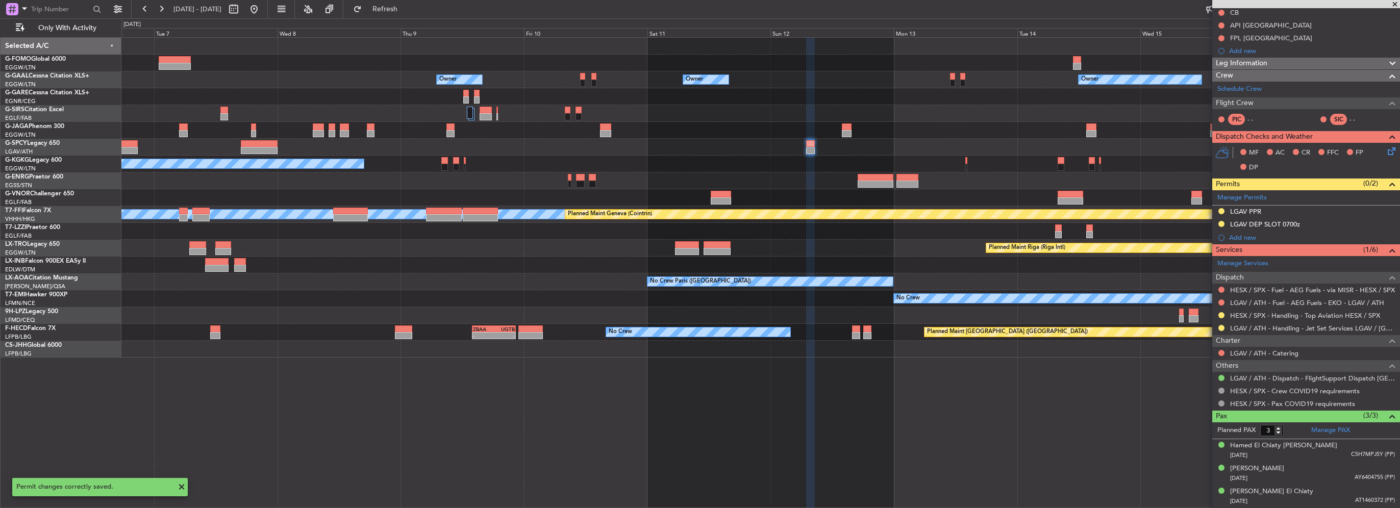
click at [706, 135] on div at bounding box center [760, 130] width 1278 height 17
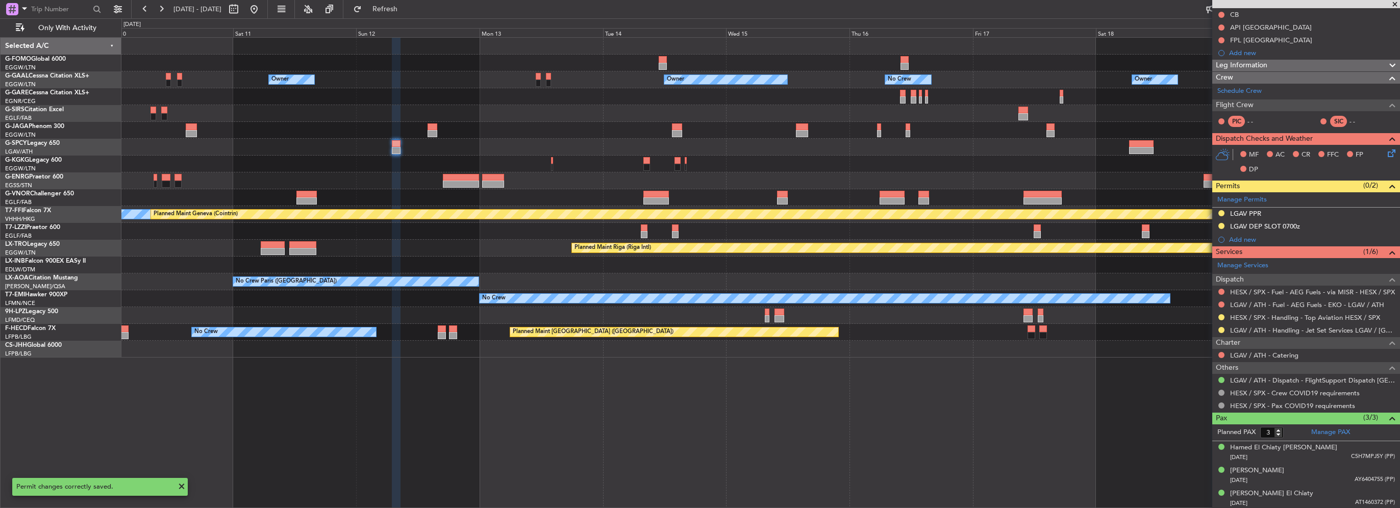
click at [669, 147] on div at bounding box center [760, 147] width 1278 height 17
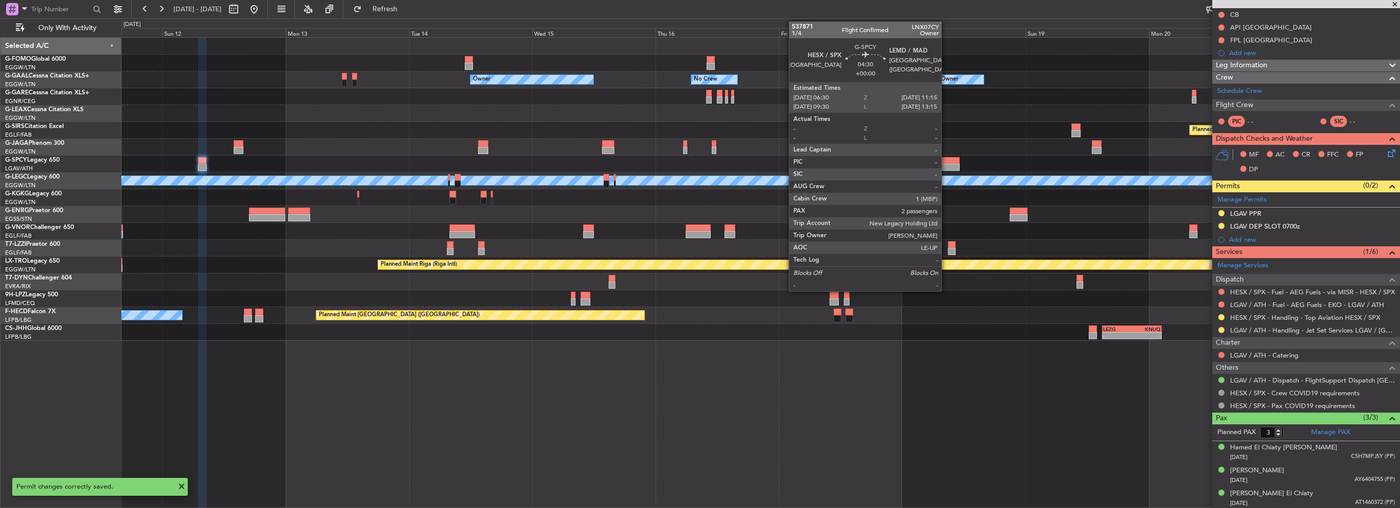
click at [946, 166] on div at bounding box center [947, 167] width 24 height 7
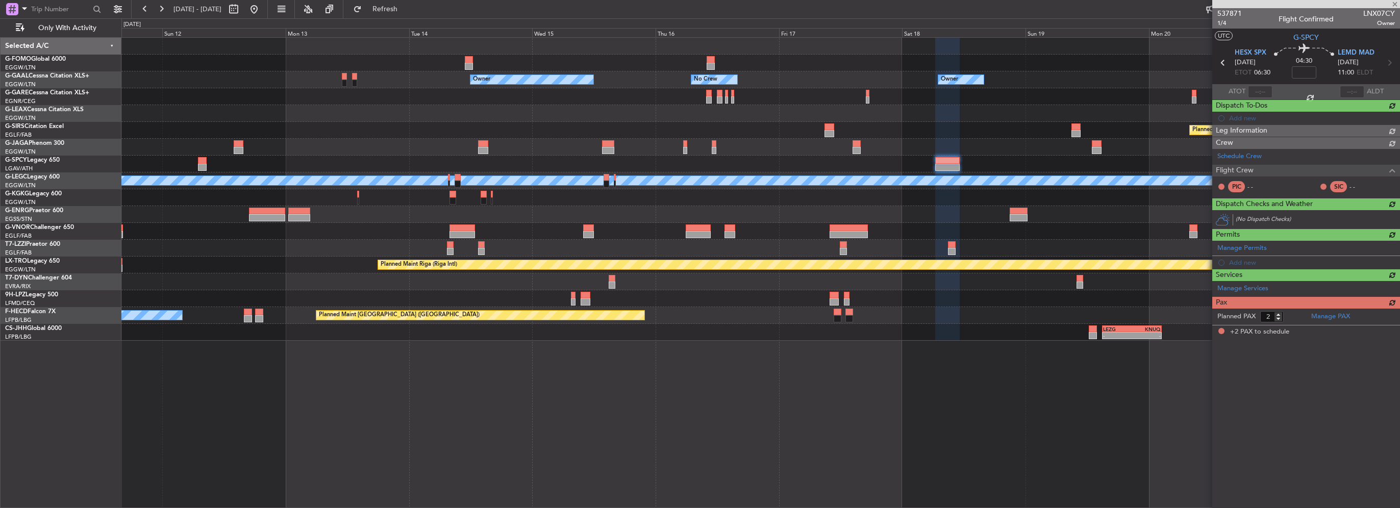
scroll to position [0, 0]
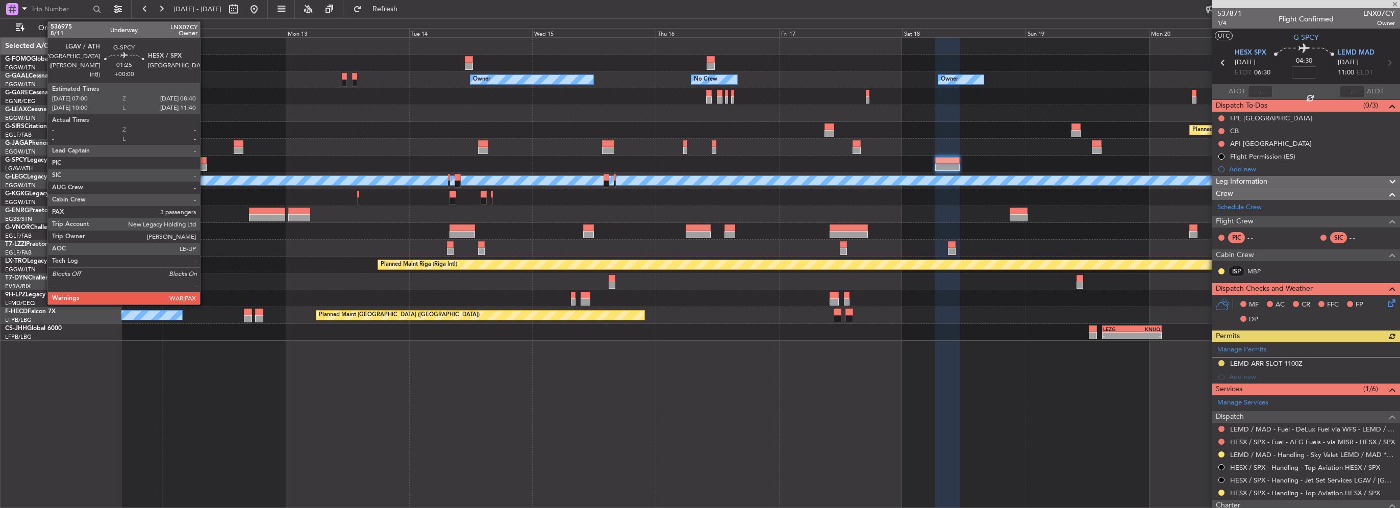
click at [205, 165] on div at bounding box center [202, 167] width 9 height 7
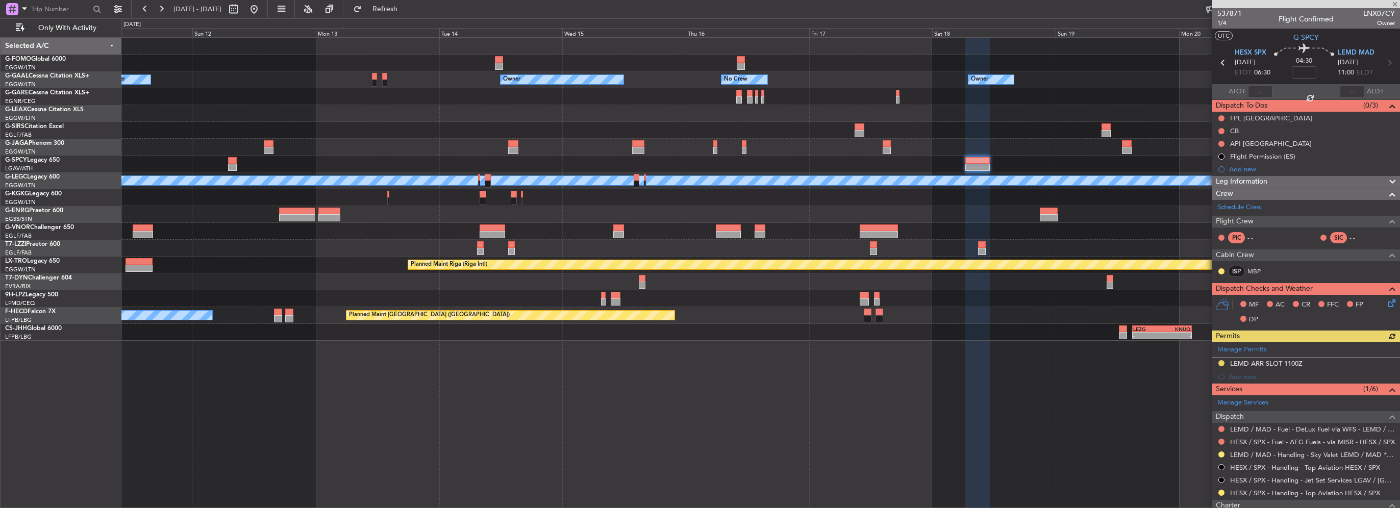
click at [1037, 174] on div "Owner Owner No Crew Owner Owner Owner Planned Maint Oxford (Kidlington) A/C Una…" at bounding box center [760, 189] width 1278 height 303
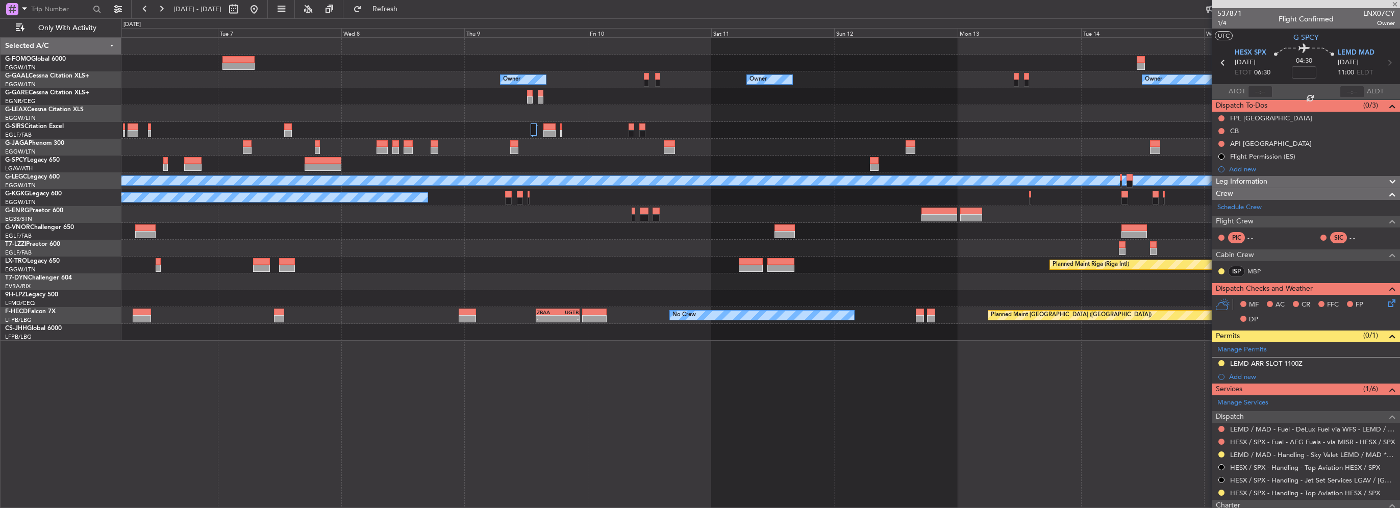
click at [883, 167] on div "Owner Owner No Crew Owner Owner Owner Owner A/C Unavailable London (Luton) A/C …" at bounding box center [760, 189] width 1278 height 303
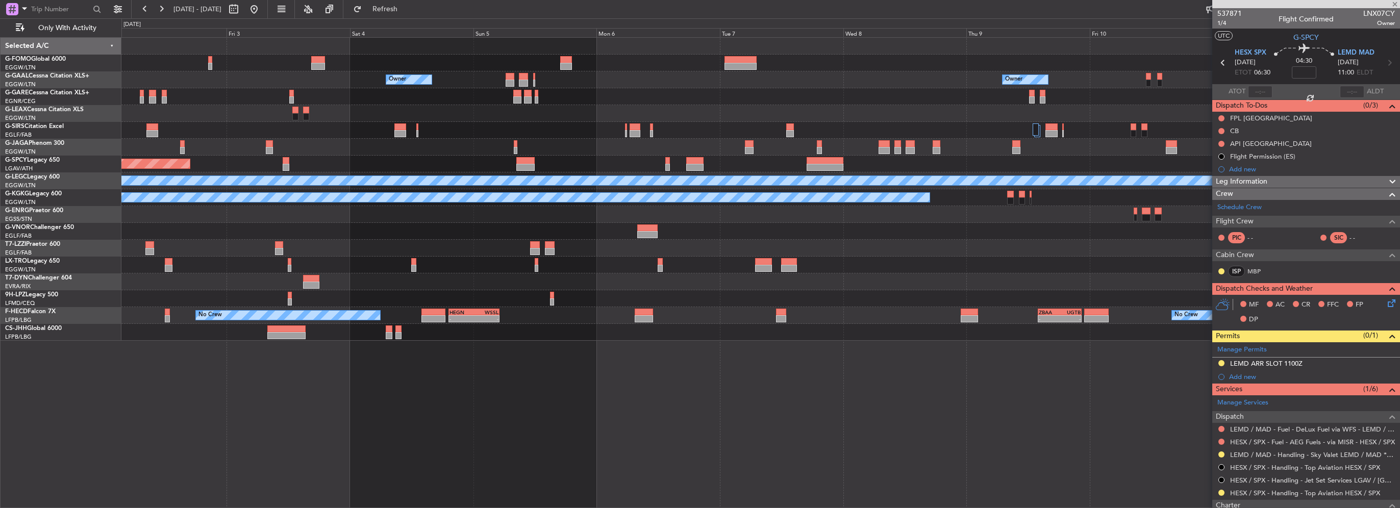
type input "3"
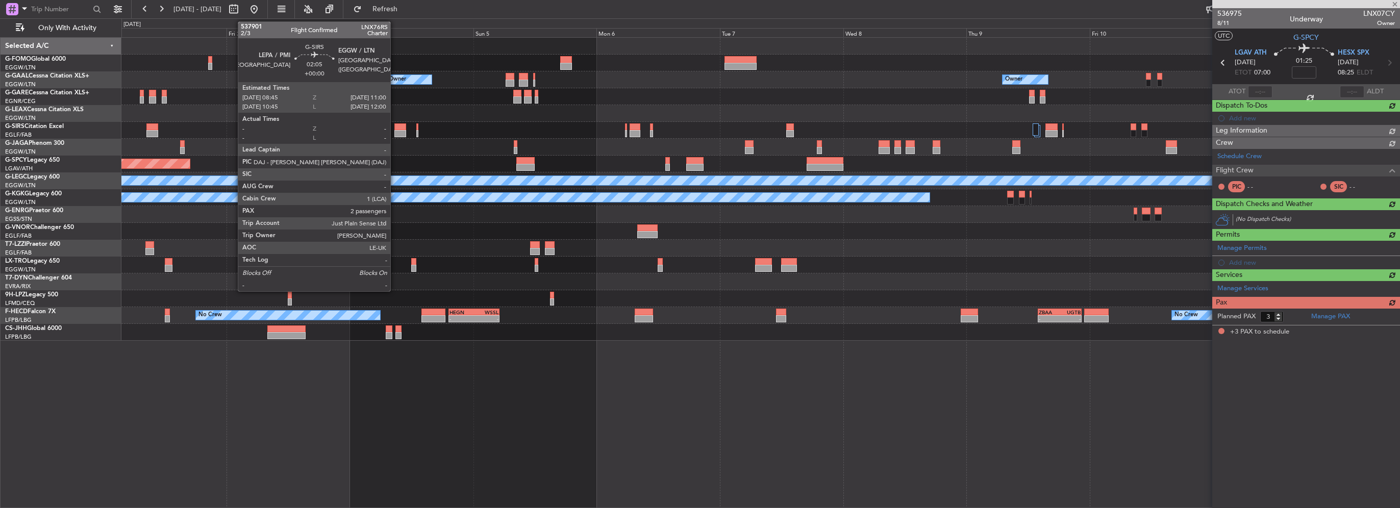
click at [906, 155] on div "Owner Owner Owner Owner Planned Maint Dusseldorf Planned Maint Bremen A/C Unava…" at bounding box center [760, 189] width 1278 height 303
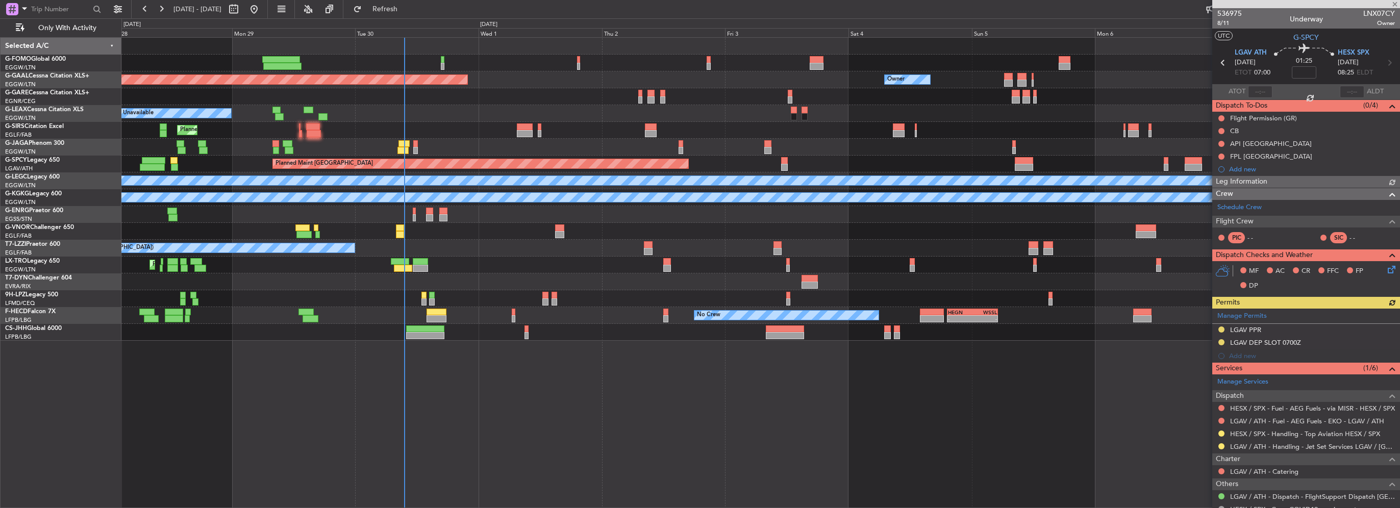
click at [936, 160] on div "Owner Planned Maint Dusseldorf Owner A/C Unavailable Planned Maint London (Luto…" at bounding box center [760, 189] width 1278 height 303
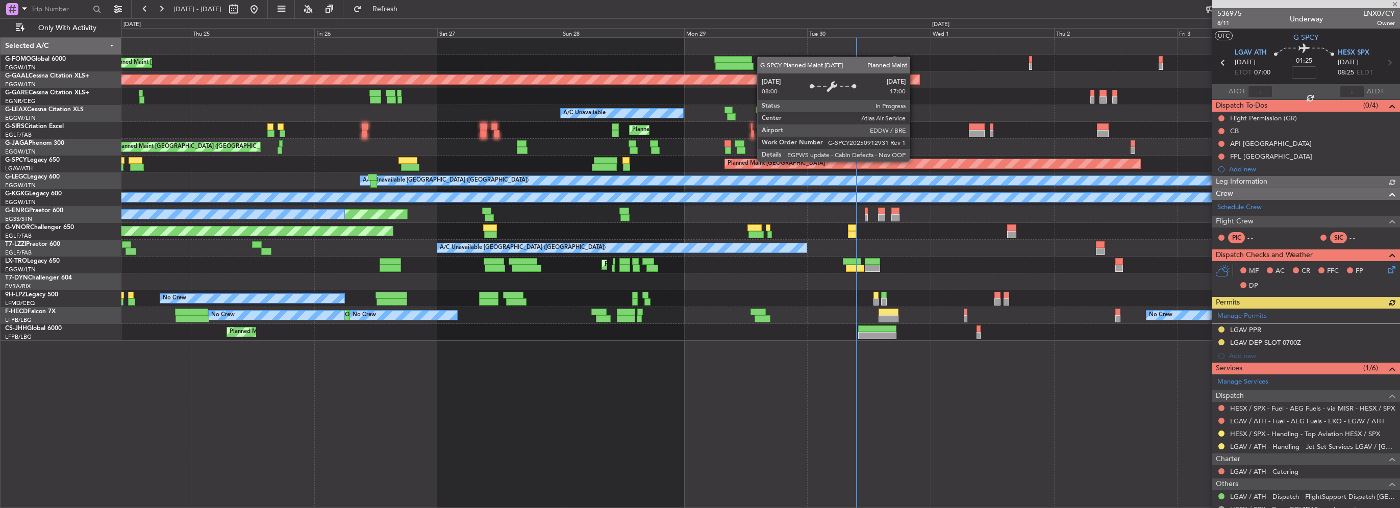
click at [504, 153] on div "Planned Maint London (Luton) Owner Planned Maint Dusseldorf A/C Unavailable Pla…" at bounding box center [760, 189] width 1278 height 303
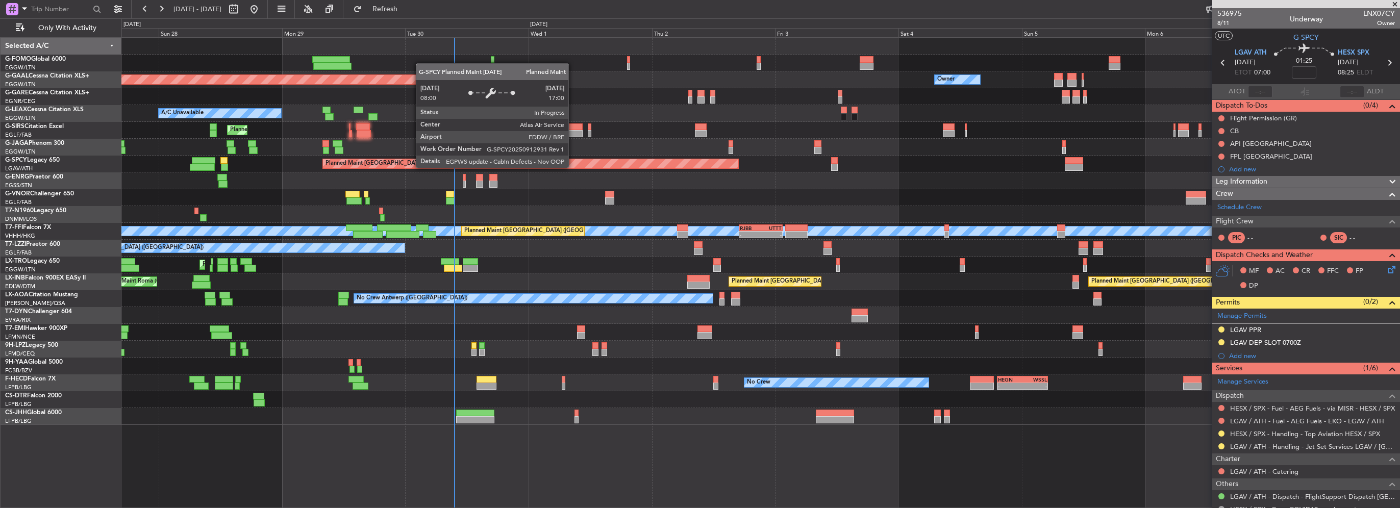
click at [154, 149] on div "Owner Planned Maint Dusseldorf Owner A/C Unavailable Planned Maint London (Luto…" at bounding box center [760, 231] width 1278 height 387
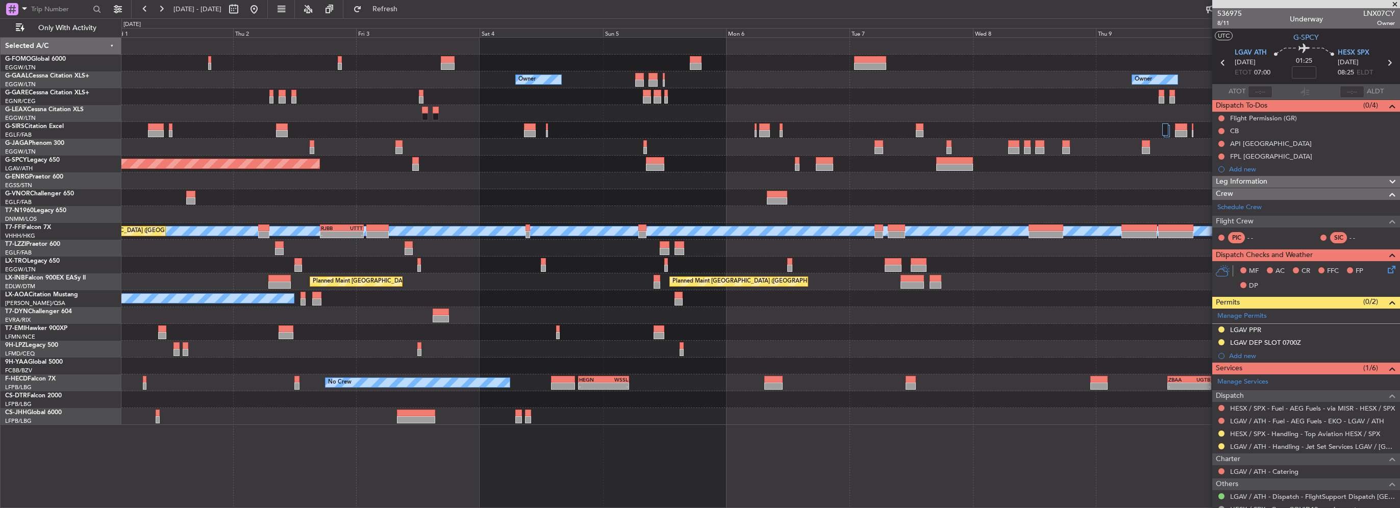
click at [300, 169] on div "Owner Owner Owner Planned Maint Dusseldorf A/C Unavailable Planned Maint London…" at bounding box center [760, 231] width 1278 height 387
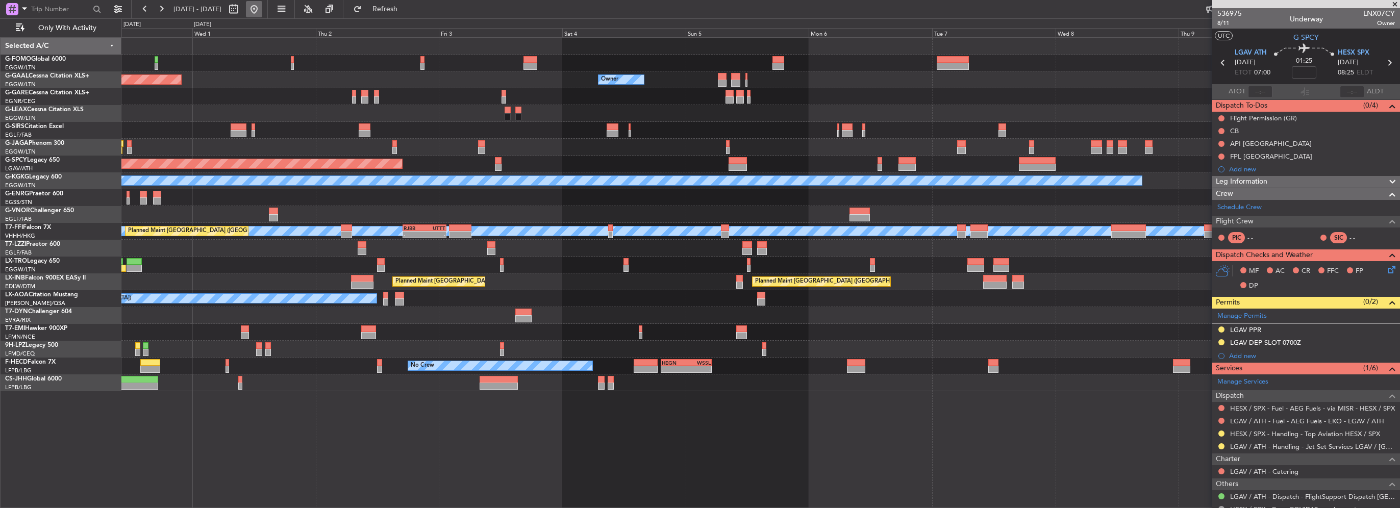
click at [262, 11] on button at bounding box center [254, 9] width 16 height 16
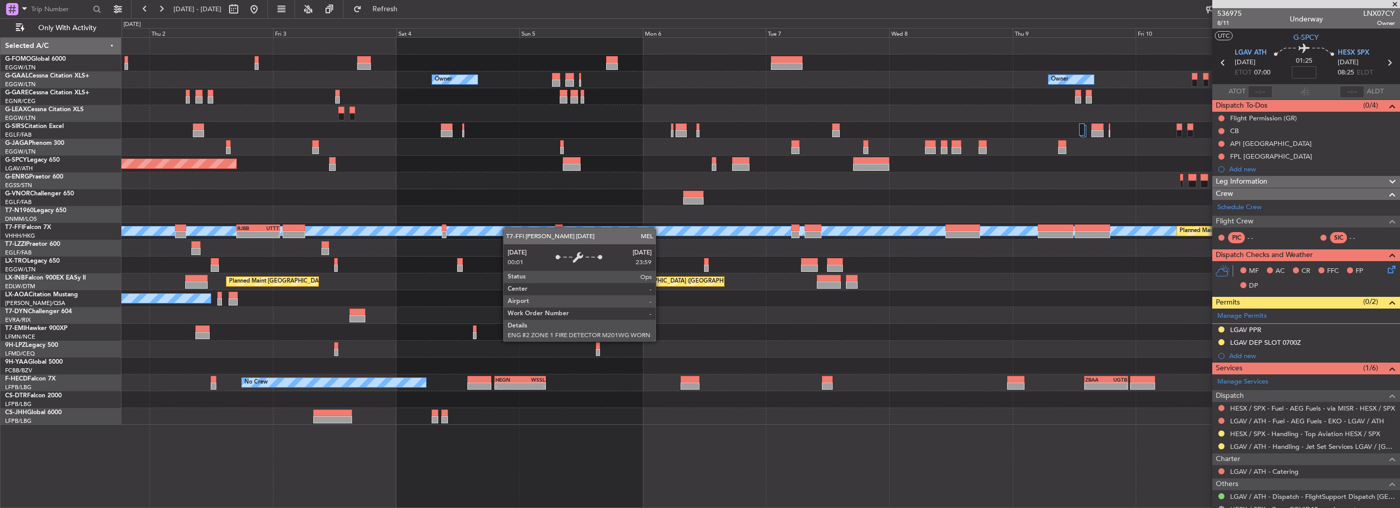
click at [495, 228] on div "Owner Owner Owner Owner Planned Maint Dusseldorf Planned Maint Bremen MEL MEL -…" at bounding box center [760, 231] width 1278 height 387
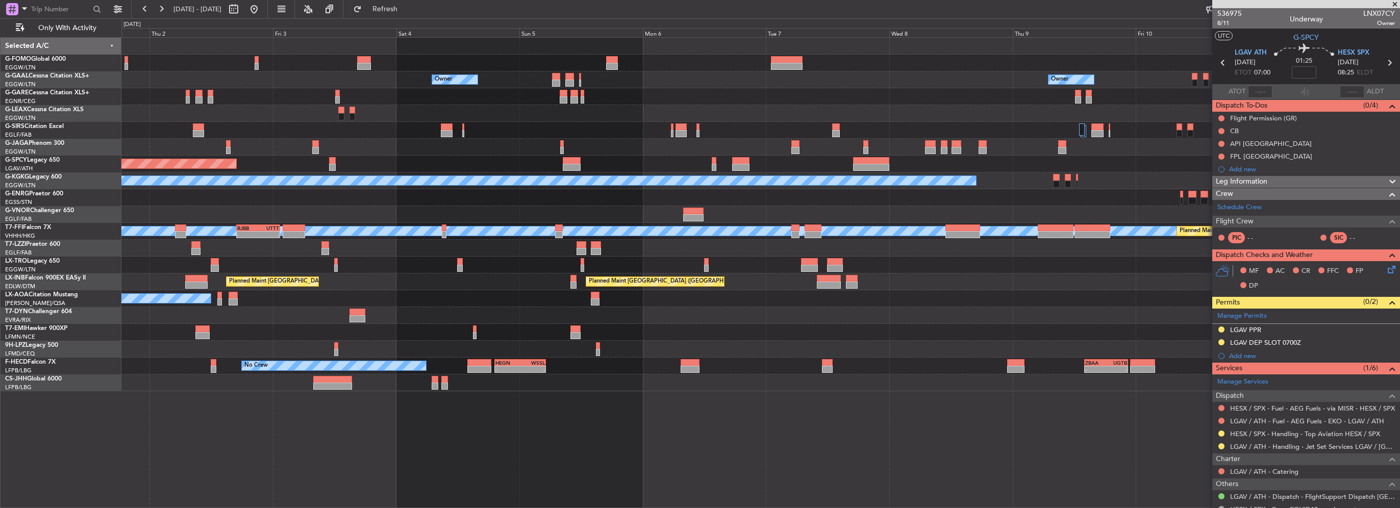
click at [241, 146] on div "Owner Owner Owner Owner Planned Maint Dusseldorf Planned Maint Bremen A/C Unava…" at bounding box center [760, 215] width 1278 height 354
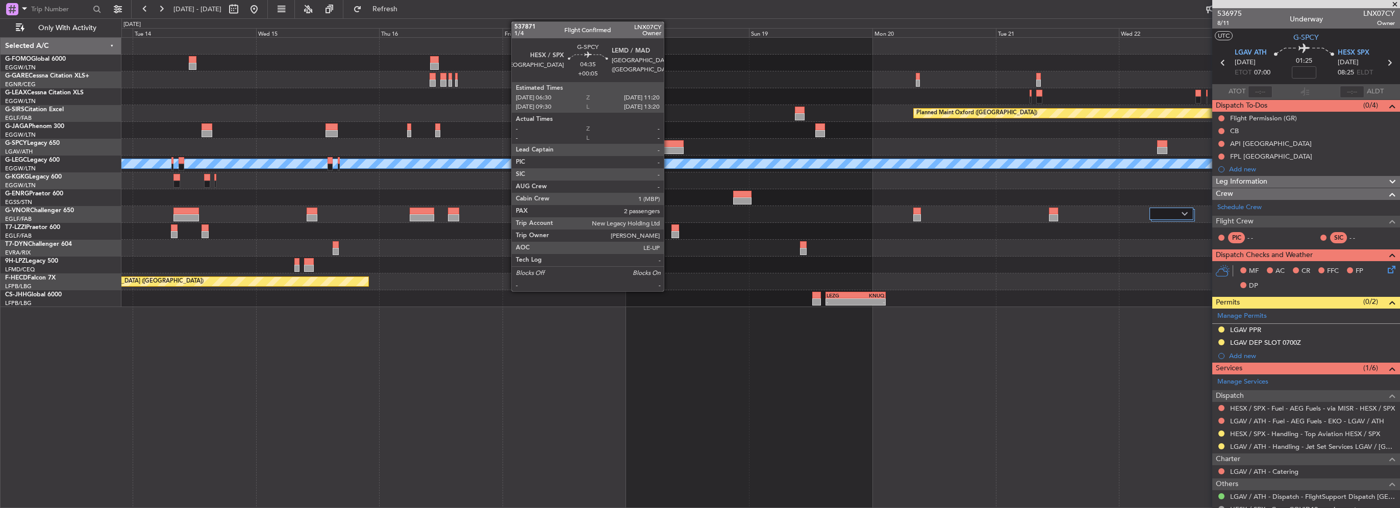
click at [668, 148] on div at bounding box center [671, 150] width 25 height 7
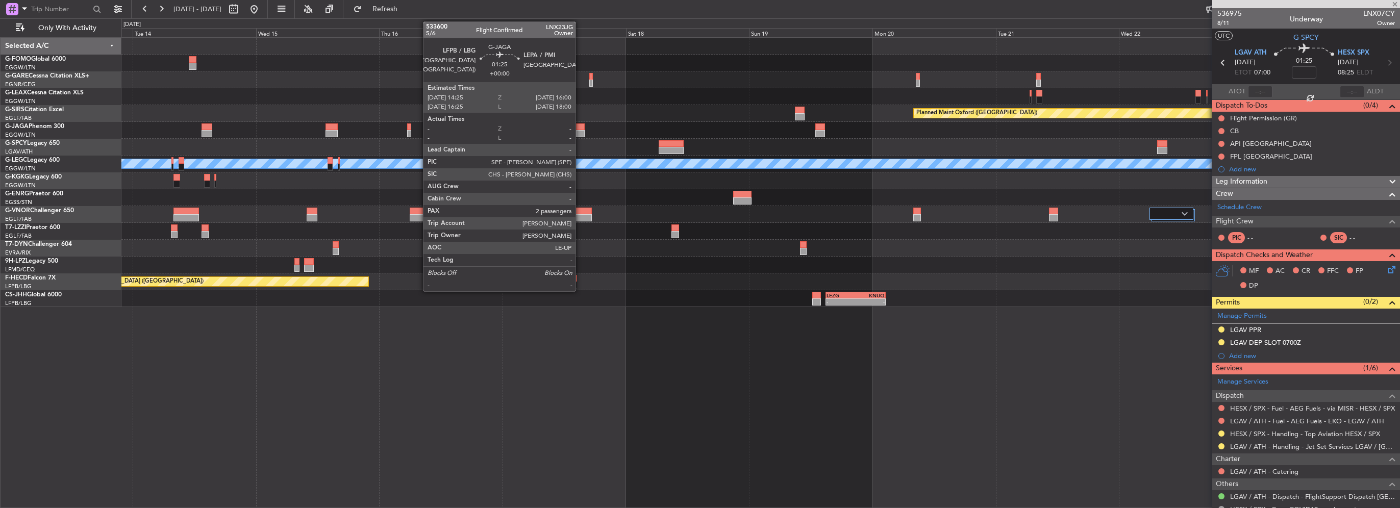
type input "+00:05"
type input "2"
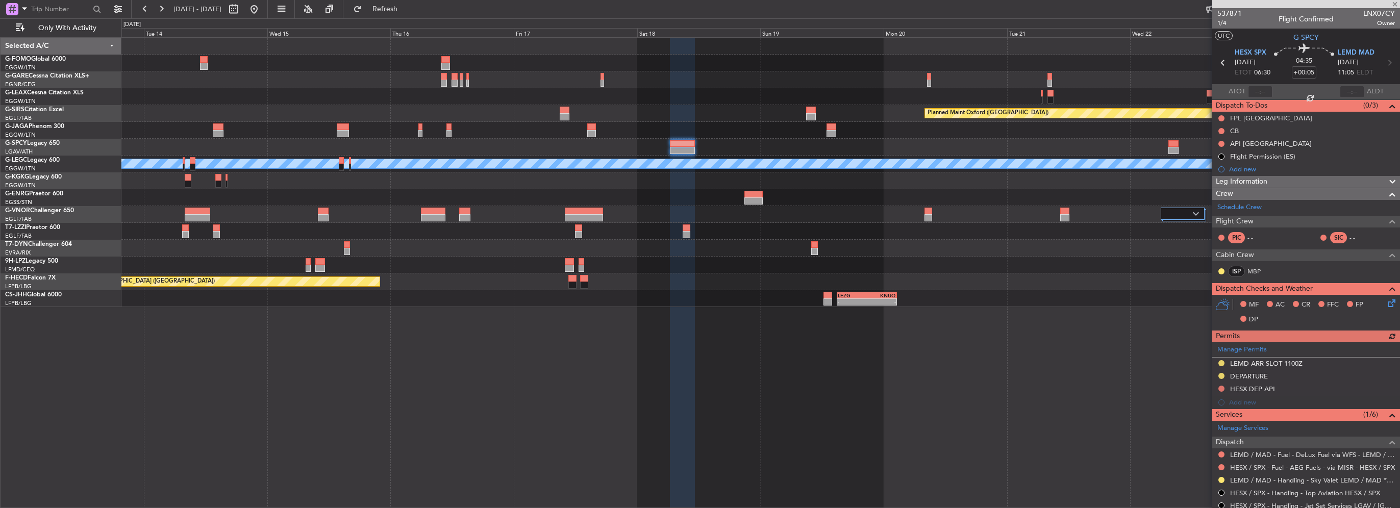
click at [664, 139] on div "Planned Maint Oxford (Kidlington) A/C Unavailable London (Luton) HTKJ 06:00 Z E…" at bounding box center [760, 172] width 1278 height 269
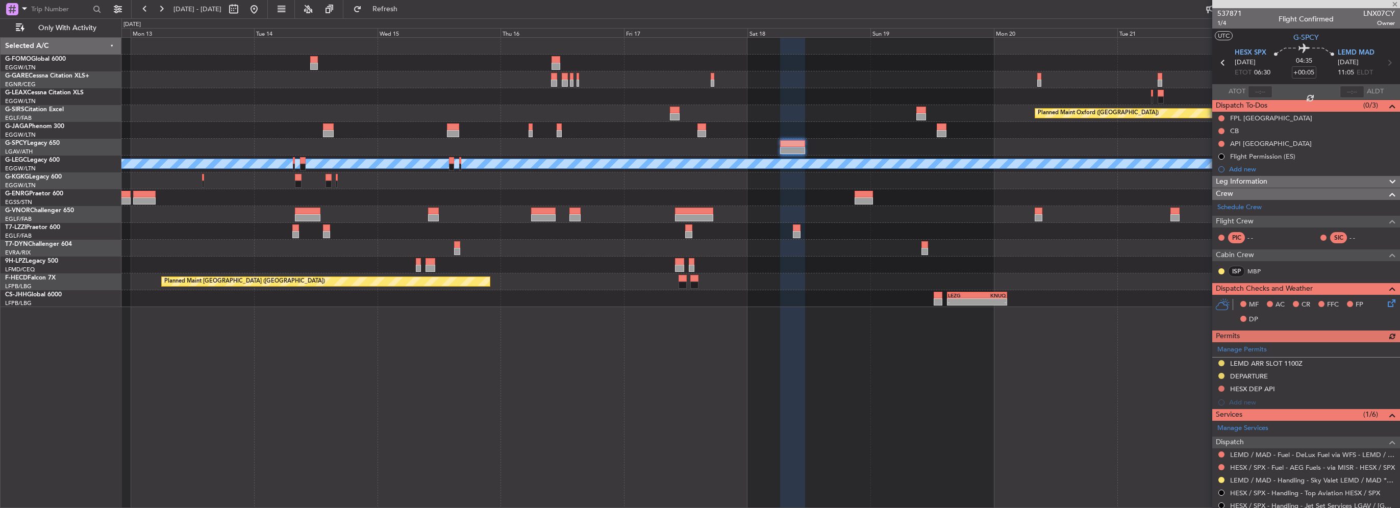
click at [812, 146] on div at bounding box center [760, 147] width 1278 height 17
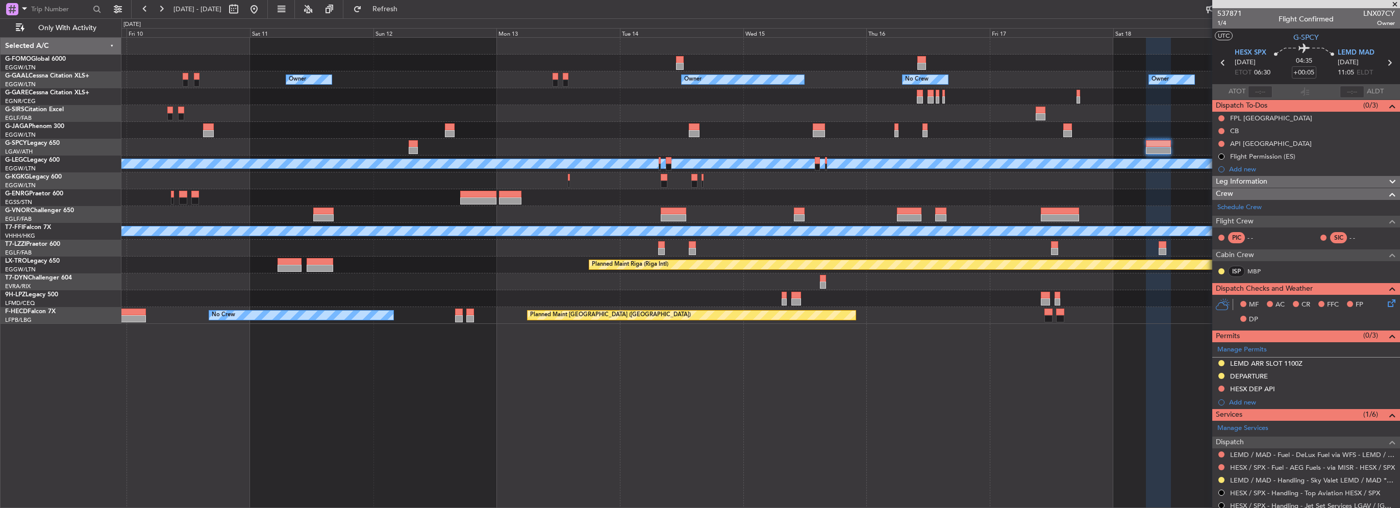
click at [860, 129] on div at bounding box center [760, 130] width 1278 height 17
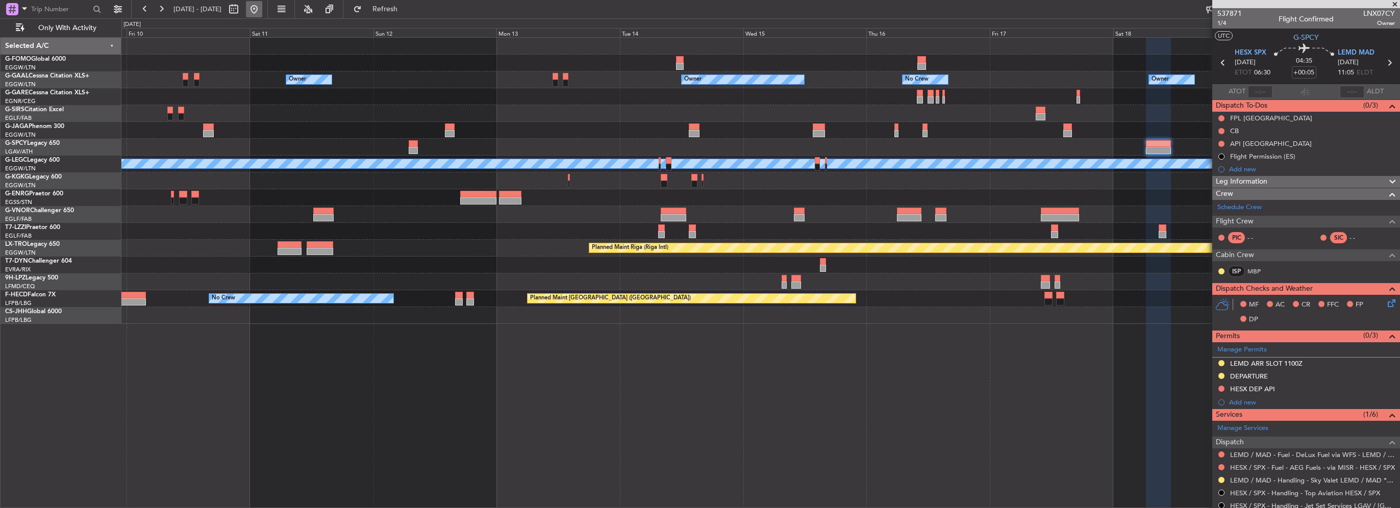
click at [268, 10] on fb-range-datepicker "09 Oct 2025 - 20 Oct 2025" at bounding box center [199, 9] width 137 height 18
click at [262, 9] on button at bounding box center [254, 9] width 16 height 16
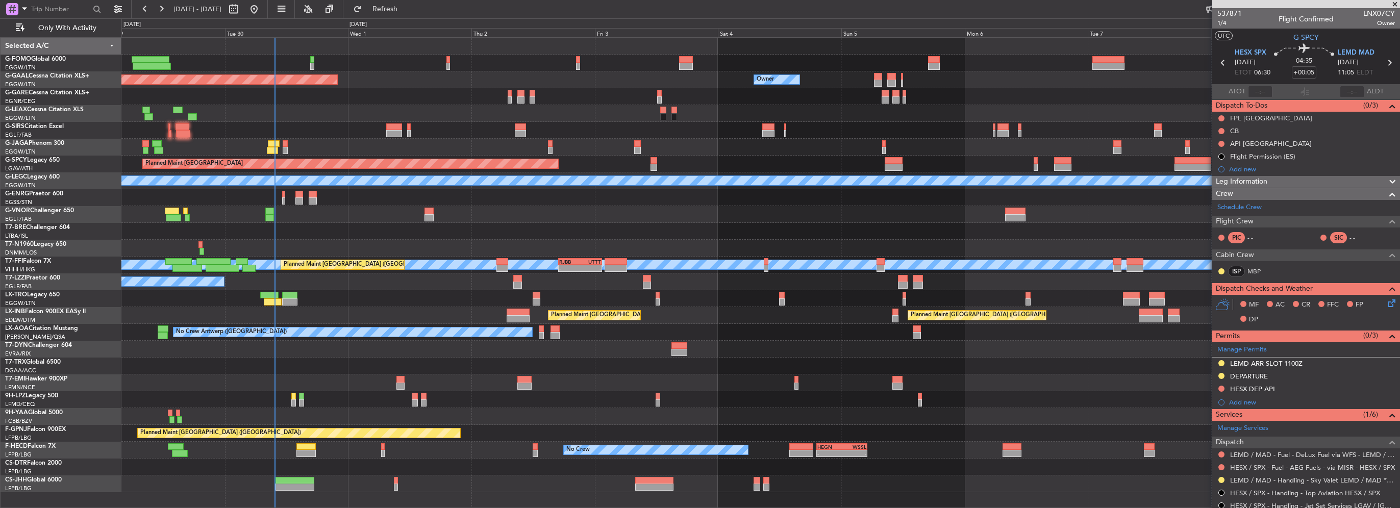
click at [177, 233] on div "Owner Planned Maint Dusseldorf Owner Owner A/C Unavailable Planned Maint London…" at bounding box center [760, 265] width 1278 height 455
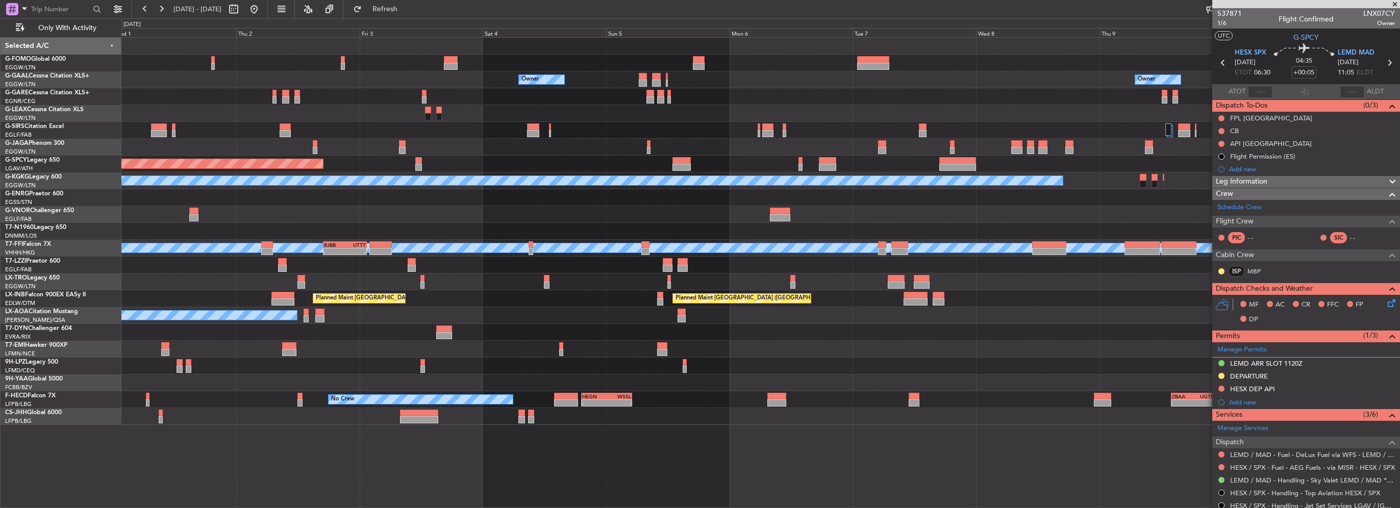
click at [392, 205] on div at bounding box center [760, 197] width 1278 height 17
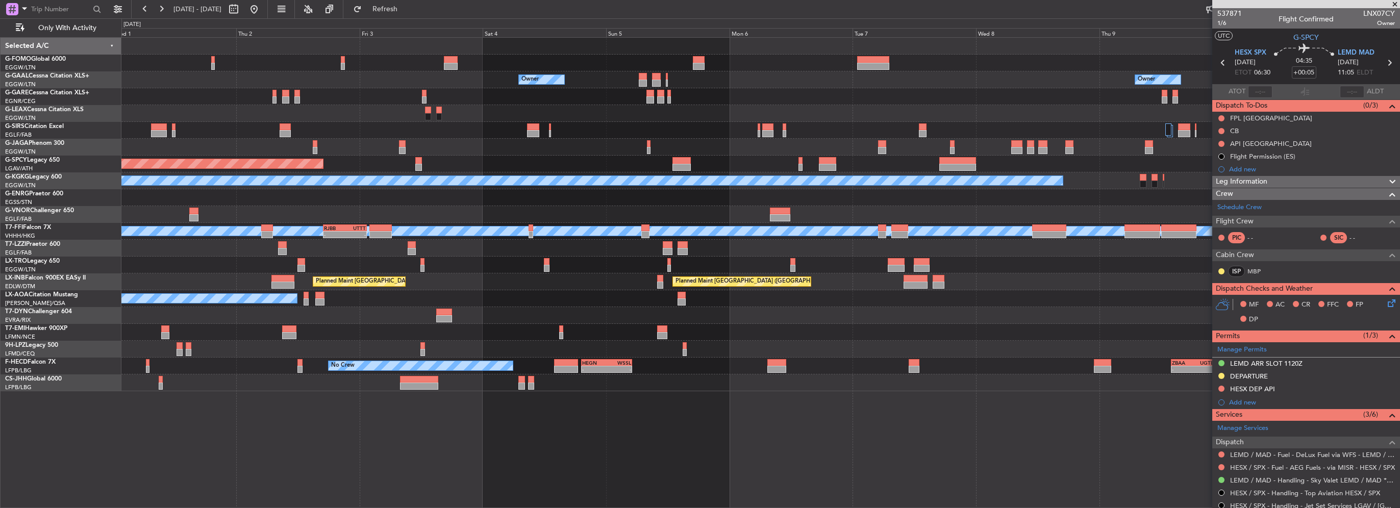
click at [1118, 198] on div "Owner Owner Owner Planned Maint Dusseldorf A/C Unavailable Planned Maint London…" at bounding box center [760, 215] width 1278 height 354
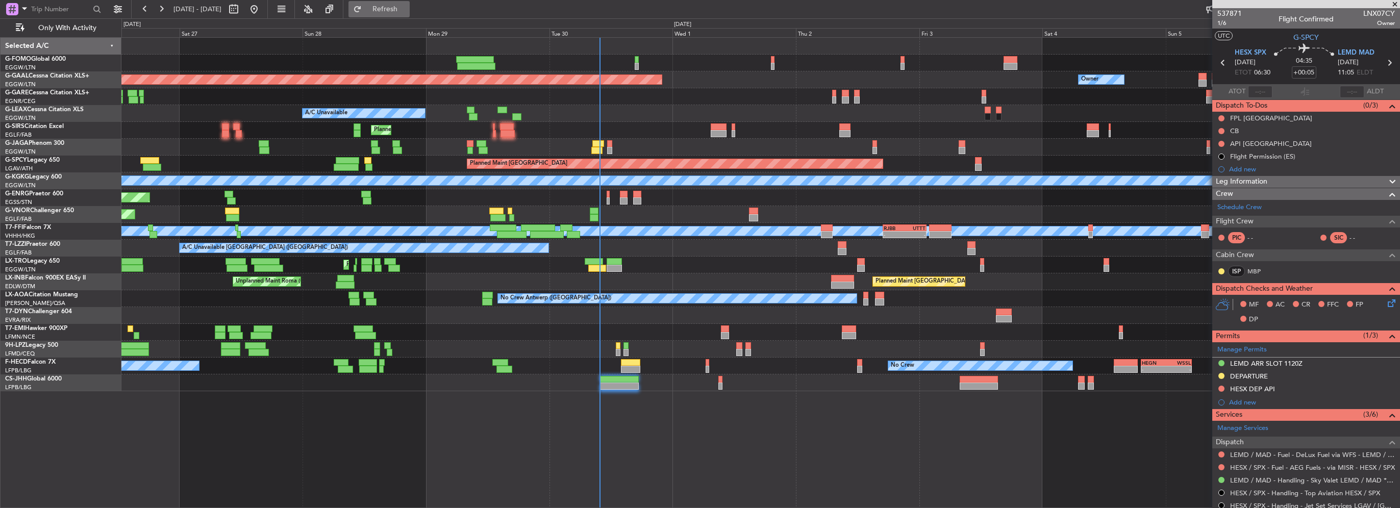
click at [397, 15] on button "Refresh" at bounding box center [378, 9] width 61 height 16
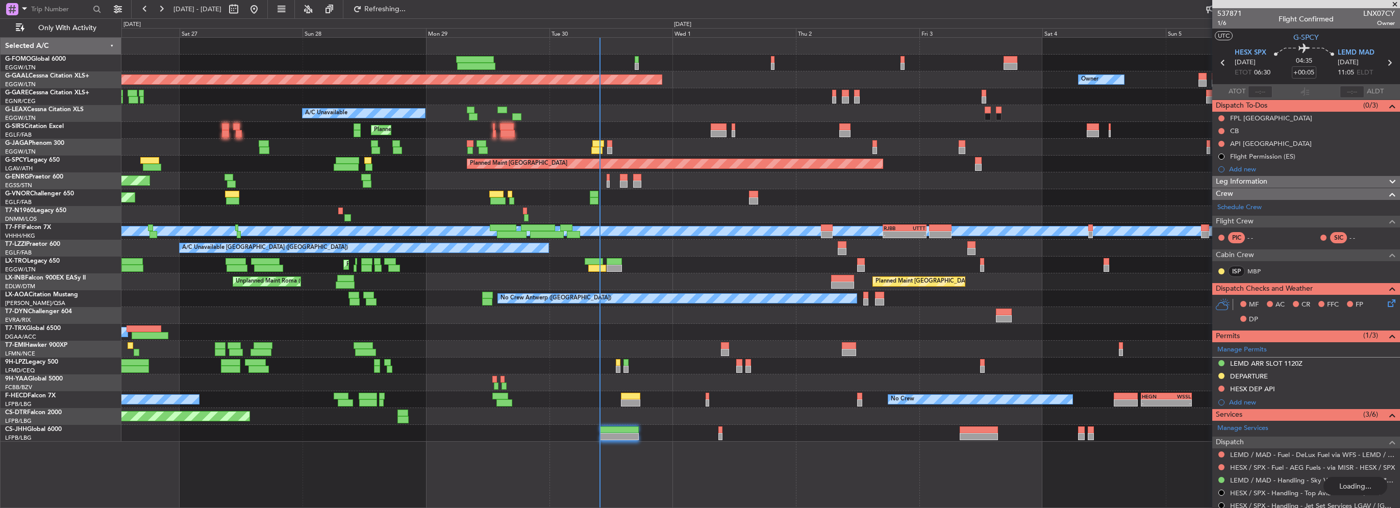
click at [634, 178] on div "Unplanned Maint London (Stansted) A/C Unavailable" at bounding box center [760, 180] width 1278 height 17
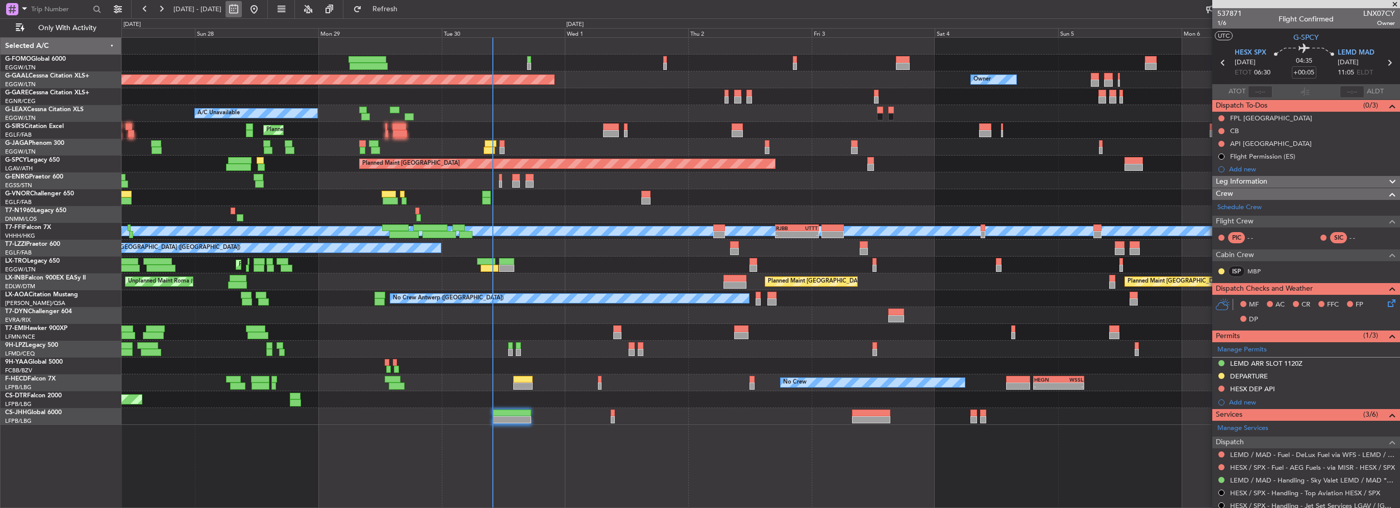
click at [242, 10] on button at bounding box center [234, 9] width 16 height 16
select select "9"
select select "2025"
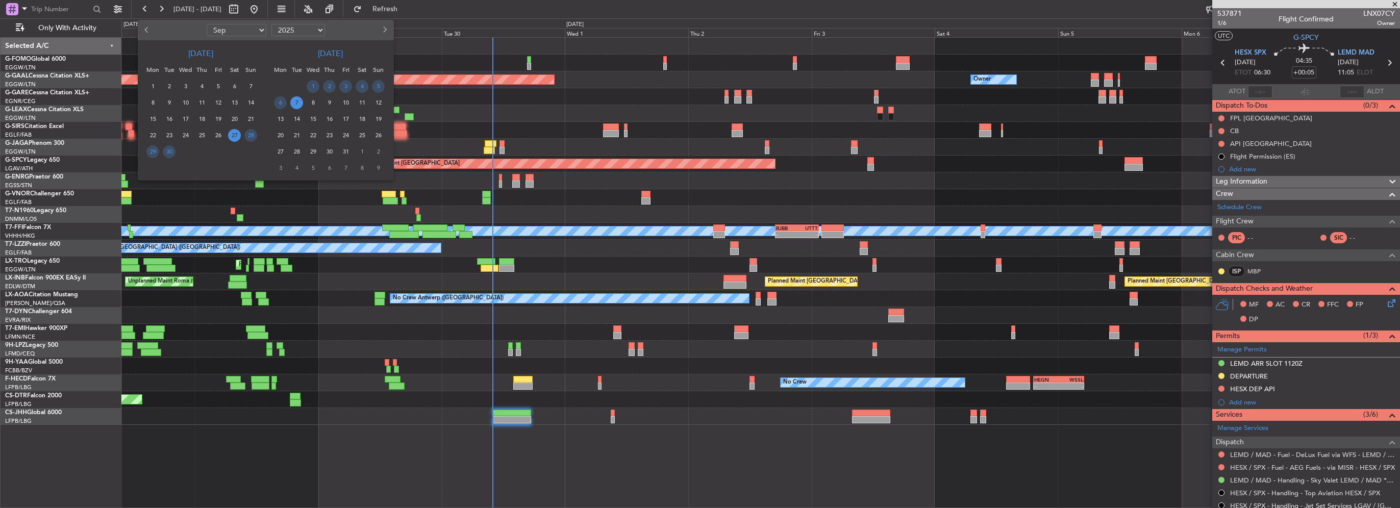
click at [387, 29] on button "Next month" at bounding box center [384, 30] width 11 height 16
click at [384, 29] on span "Next month" at bounding box center [384, 30] width 6 height 6
select select "1"
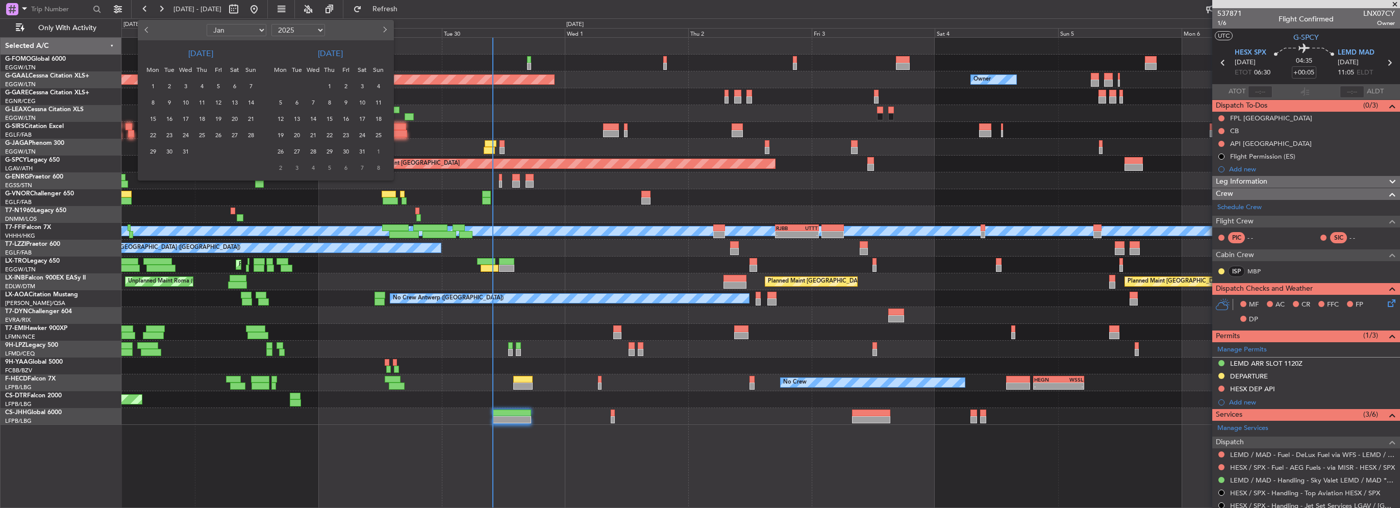
select select "2026"
click at [202, 84] on span "1" at bounding box center [201, 86] width 13 height 13
click at [202, 102] on span "8" at bounding box center [201, 102] width 13 height 13
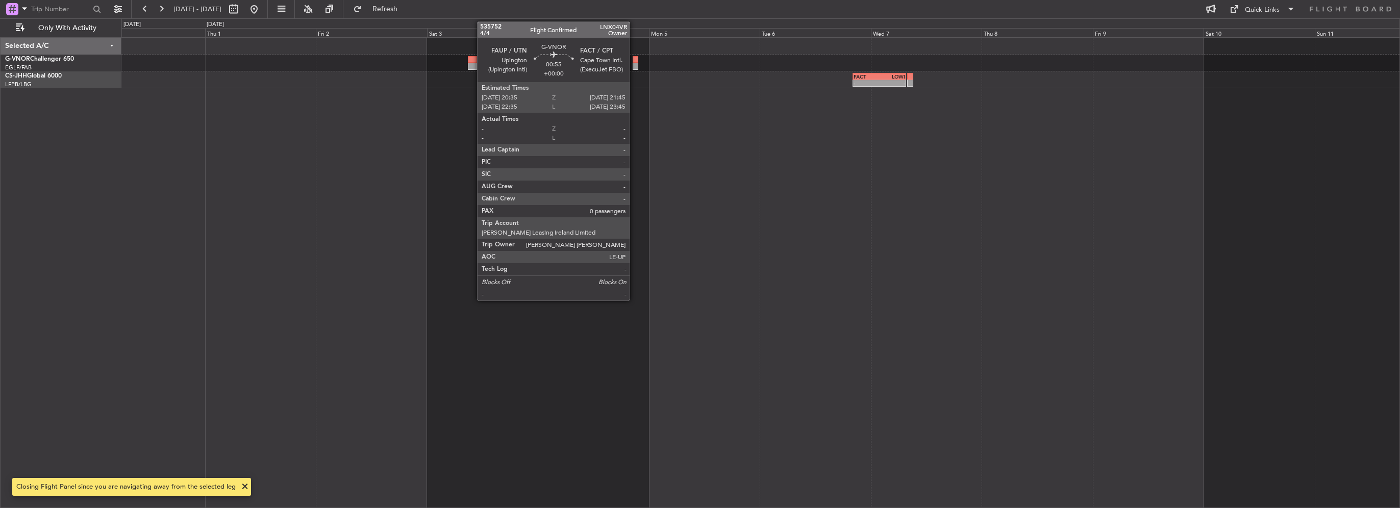
click at [634, 65] on div at bounding box center [636, 66] width 6 height 7
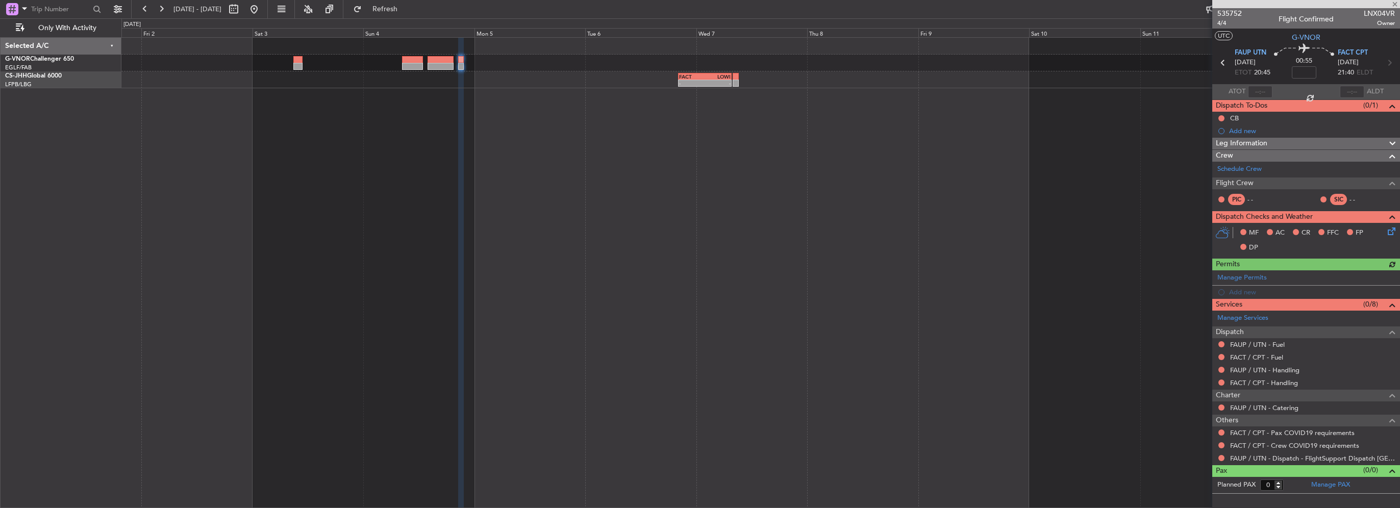
click at [944, 317] on div "- - FACT 20:10 Z LOWI 07:40 Z" at bounding box center [760, 272] width 1279 height 471
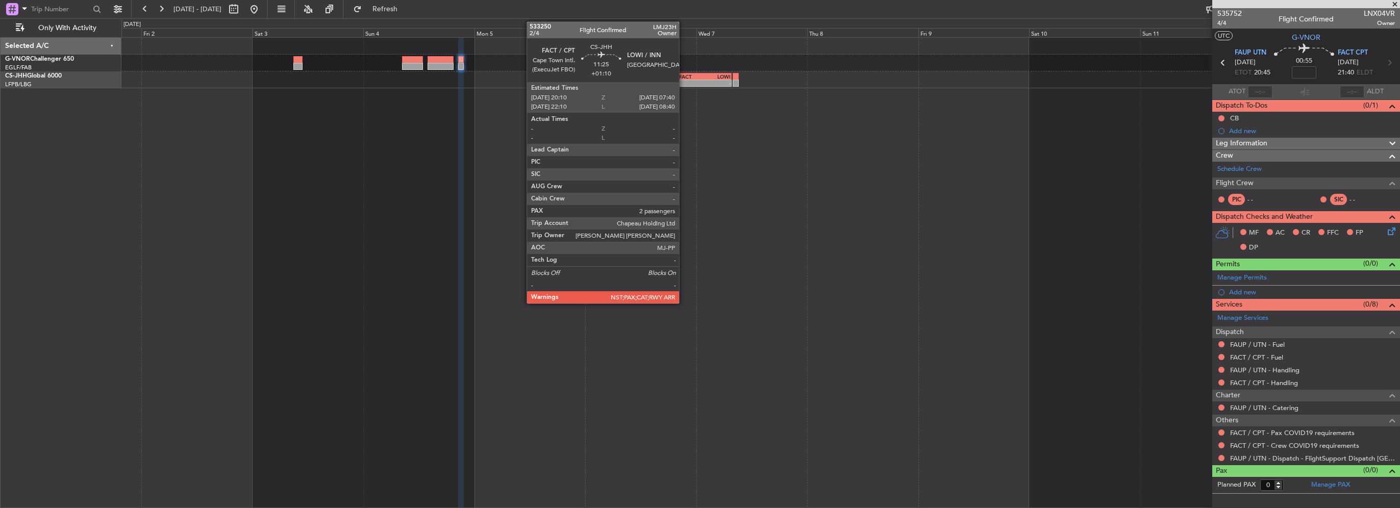
click at [684, 81] on div "-" at bounding box center [692, 83] width 26 height 6
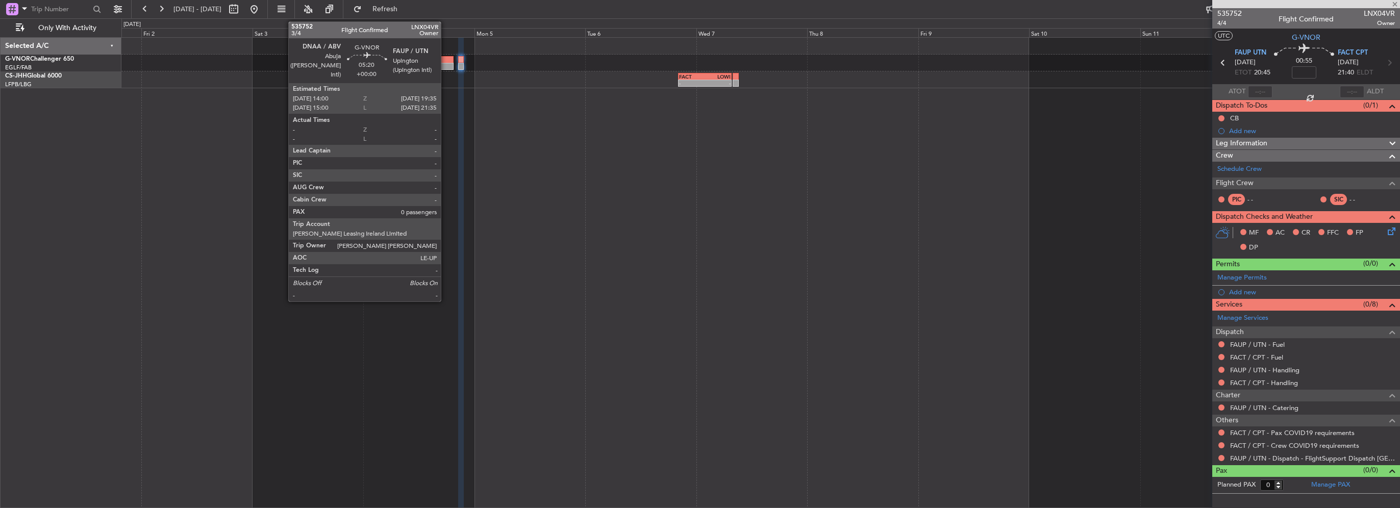
type input "+01:10"
type input "2"
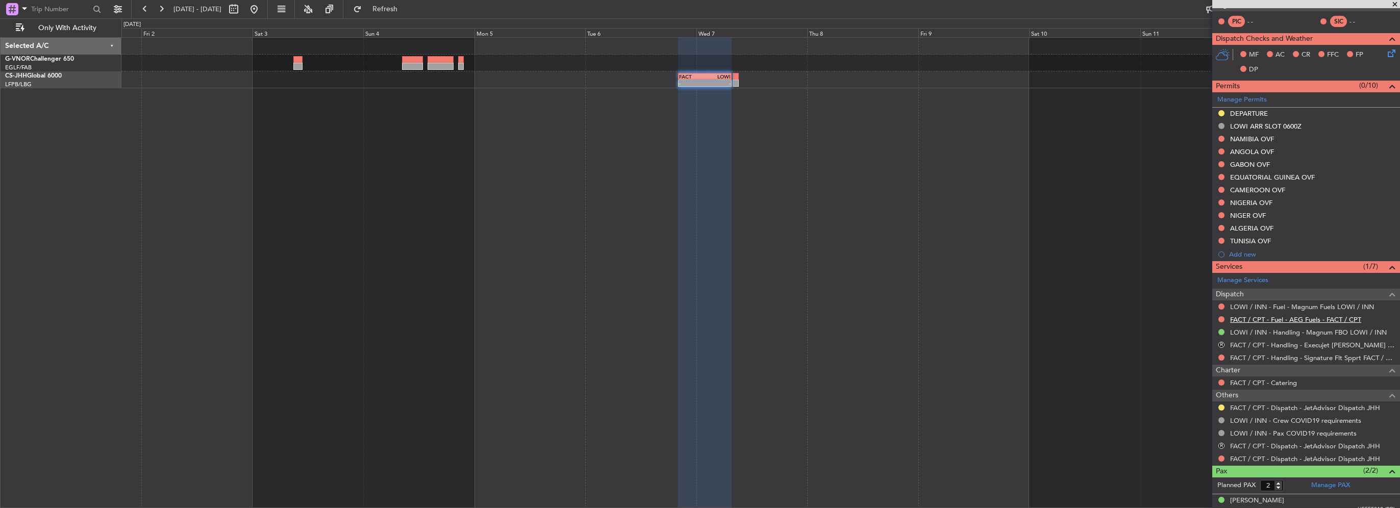
scroll to position [204, 0]
click at [1222, 408] on button at bounding box center [1221, 407] width 6 height 6
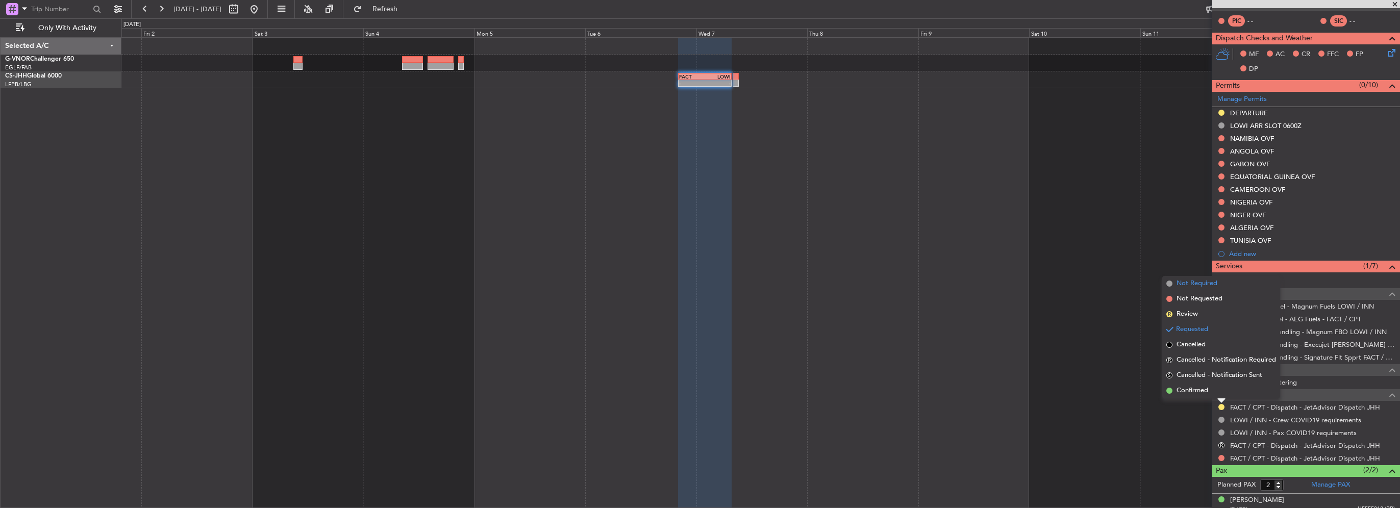
click at [1182, 285] on span "Not Required" at bounding box center [1196, 284] width 41 height 10
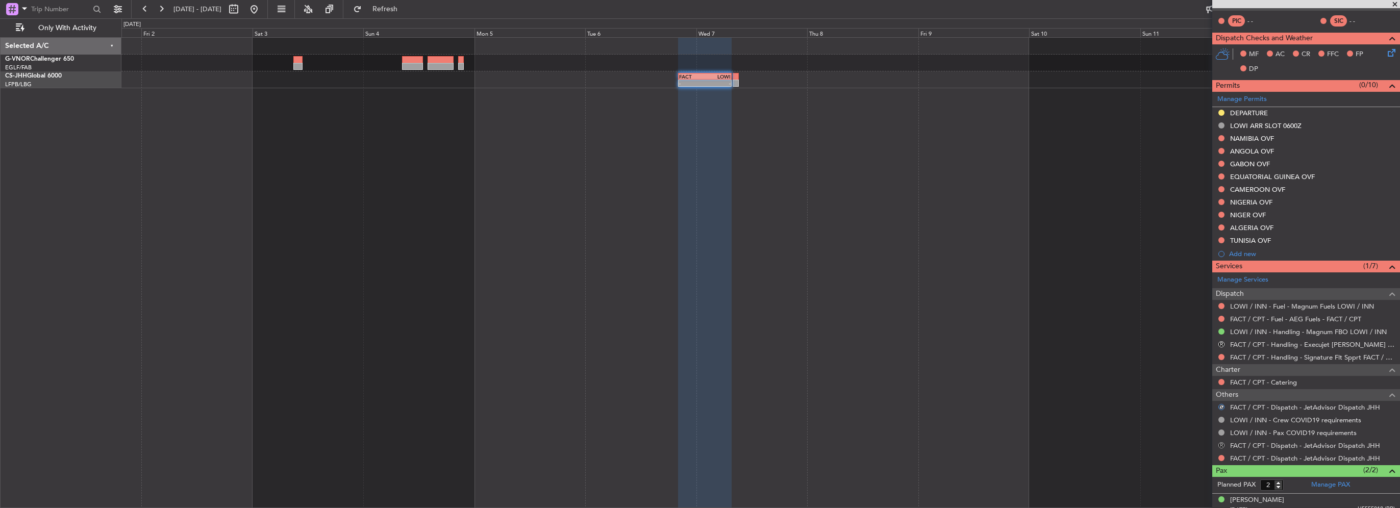
click at [1220, 443] on button "R" at bounding box center [1221, 445] width 6 height 6
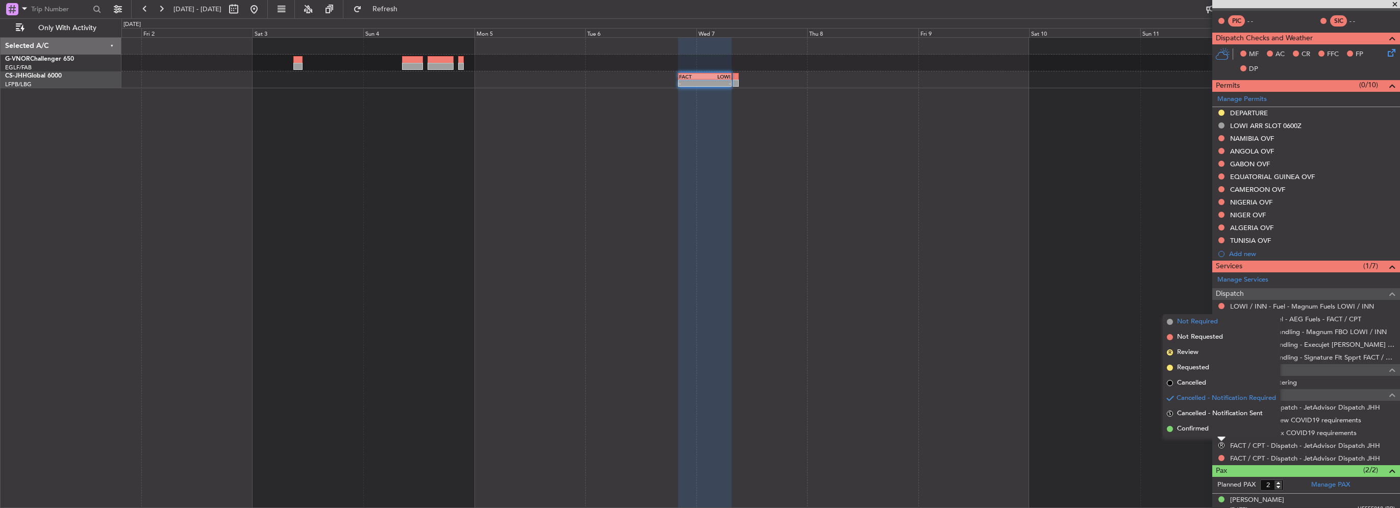
click at [1207, 321] on span "Not Required" at bounding box center [1197, 322] width 41 height 10
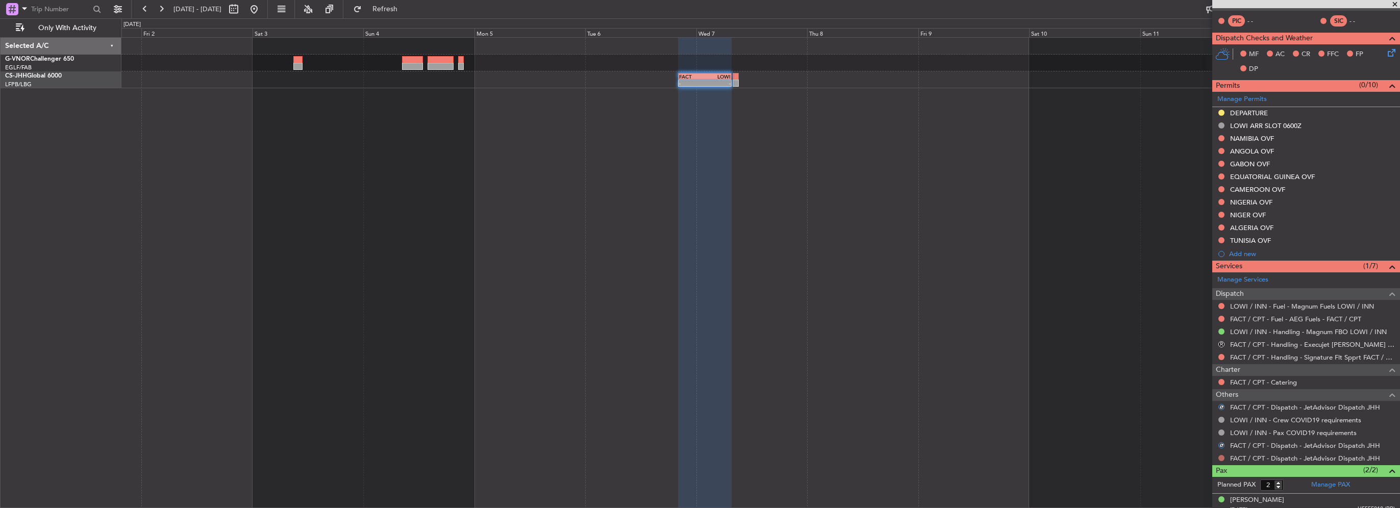
click at [1223, 456] on button at bounding box center [1221, 458] width 6 height 6
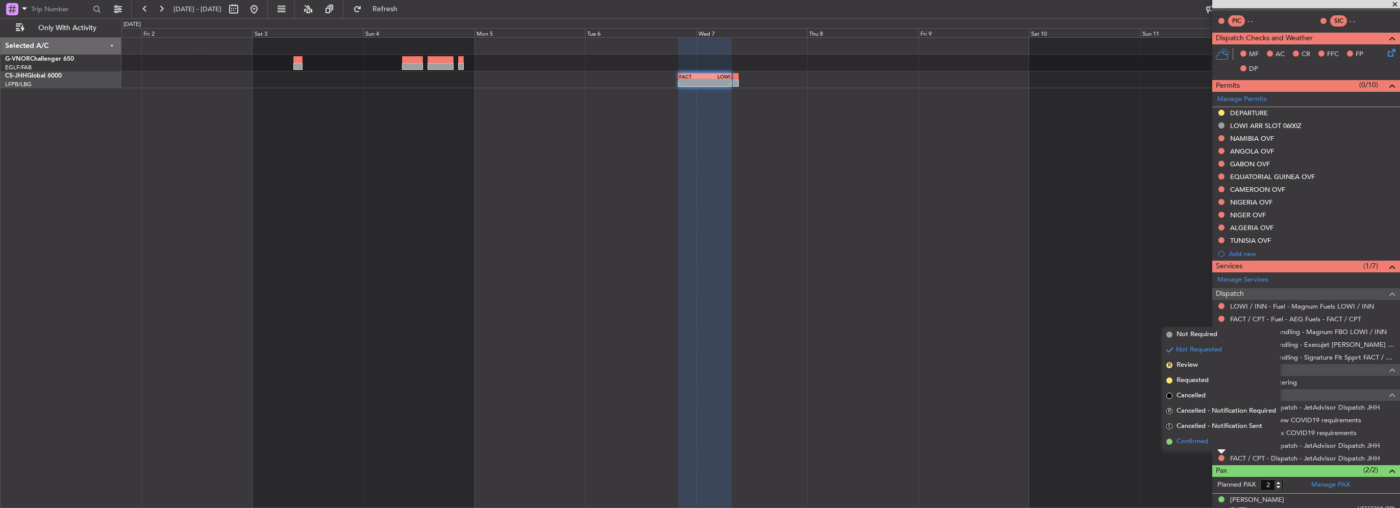
click at [1206, 442] on span "Confirmed" at bounding box center [1192, 442] width 32 height 10
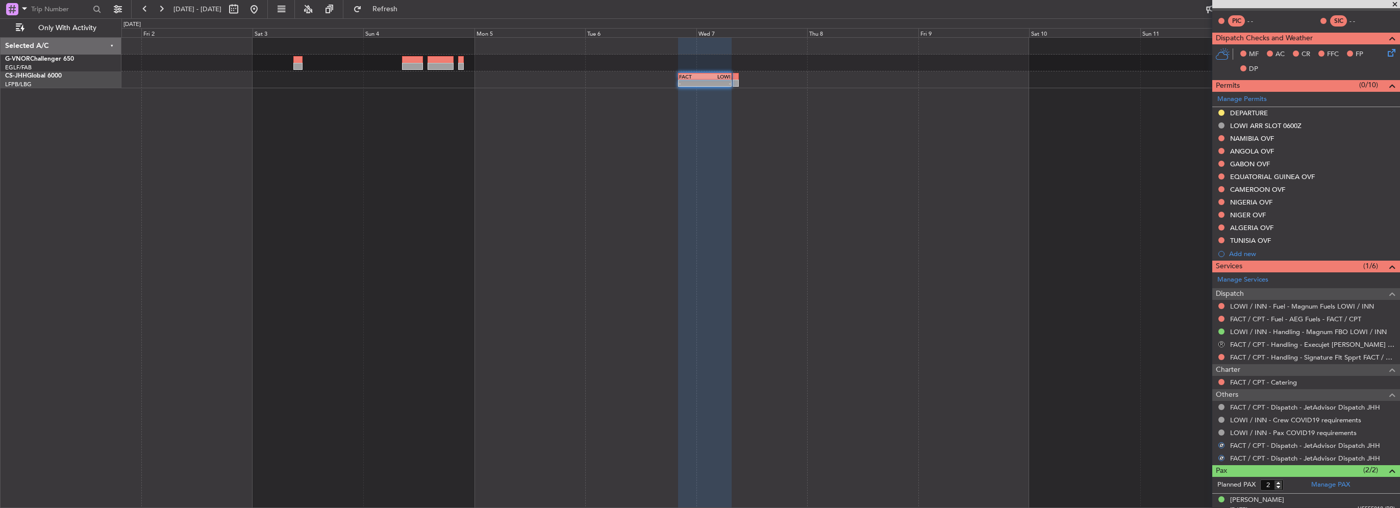
click at [1222, 342] on button "R" at bounding box center [1221, 344] width 6 height 6
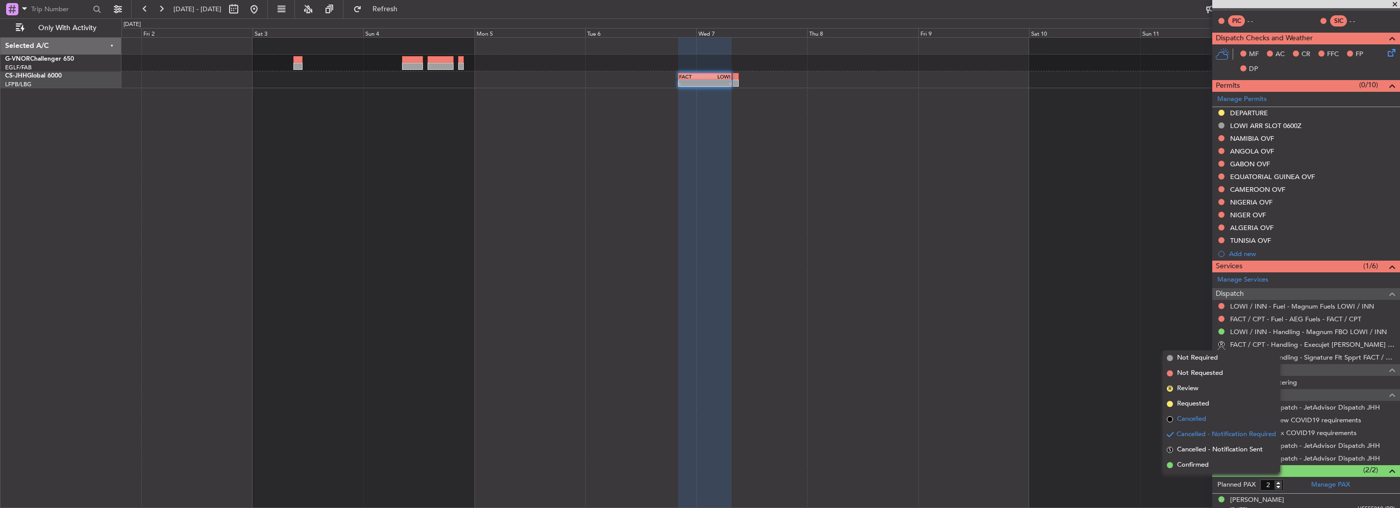
click at [1195, 420] on span "Cancelled" at bounding box center [1191, 419] width 29 height 10
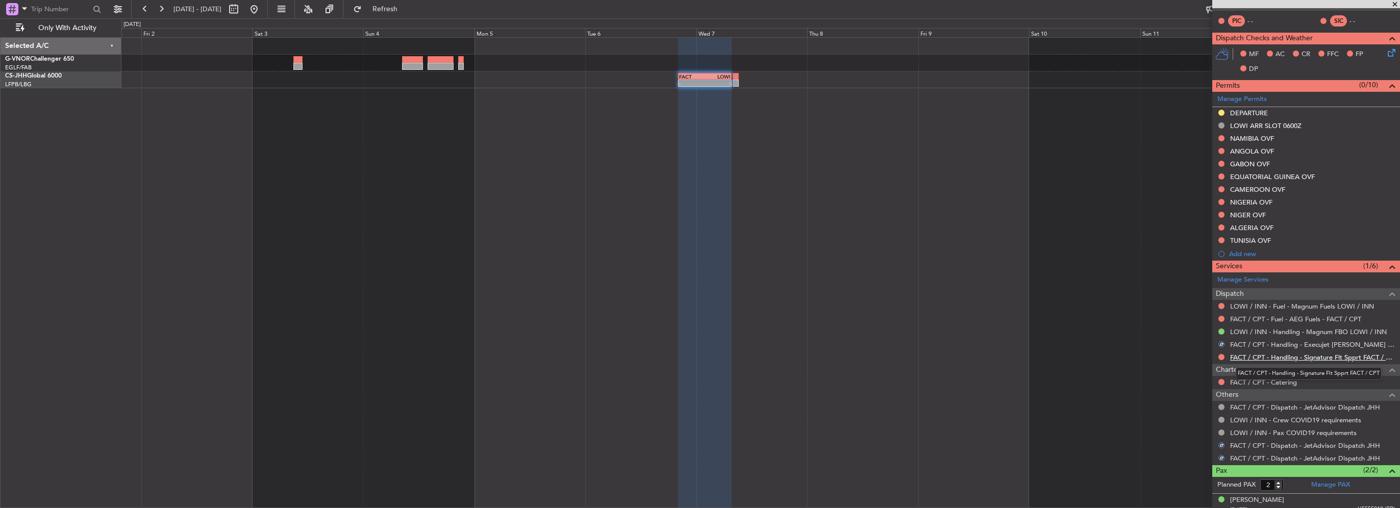
click at [1245, 357] on link "FACT / CPT - Handling - Signature Flt Spprt FACT / CPT" at bounding box center [1312, 357] width 165 height 9
click at [688, 85] on div "-" at bounding box center [692, 83] width 26 height 6
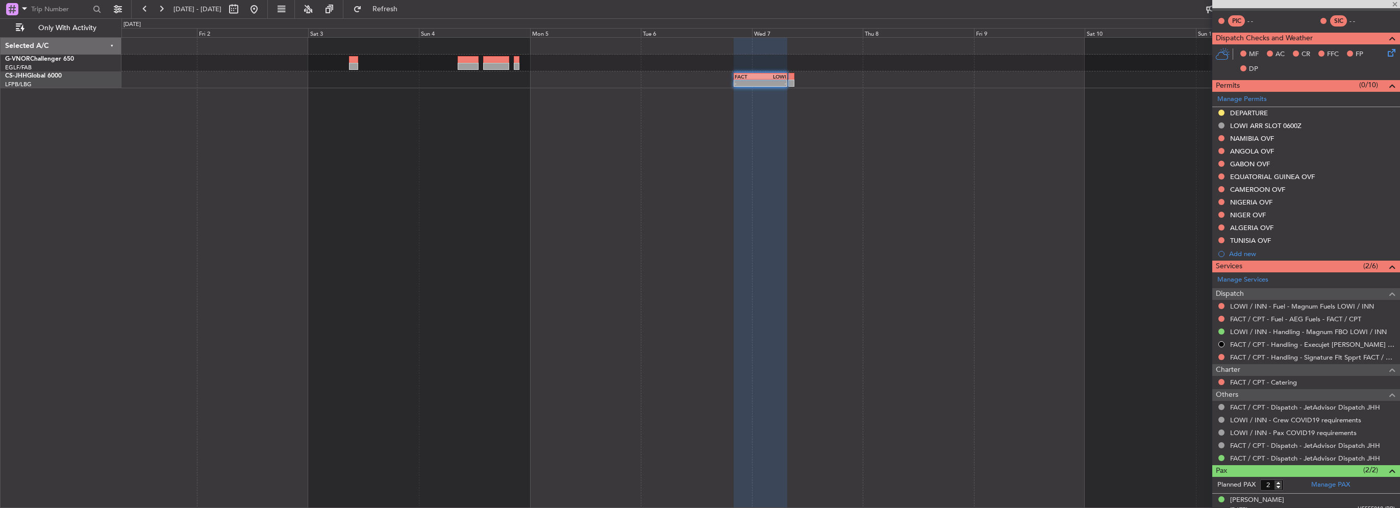
click at [846, 129] on div "- - FACT 20:10 Z LOWI 07:40 Z" at bounding box center [760, 272] width 1279 height 471
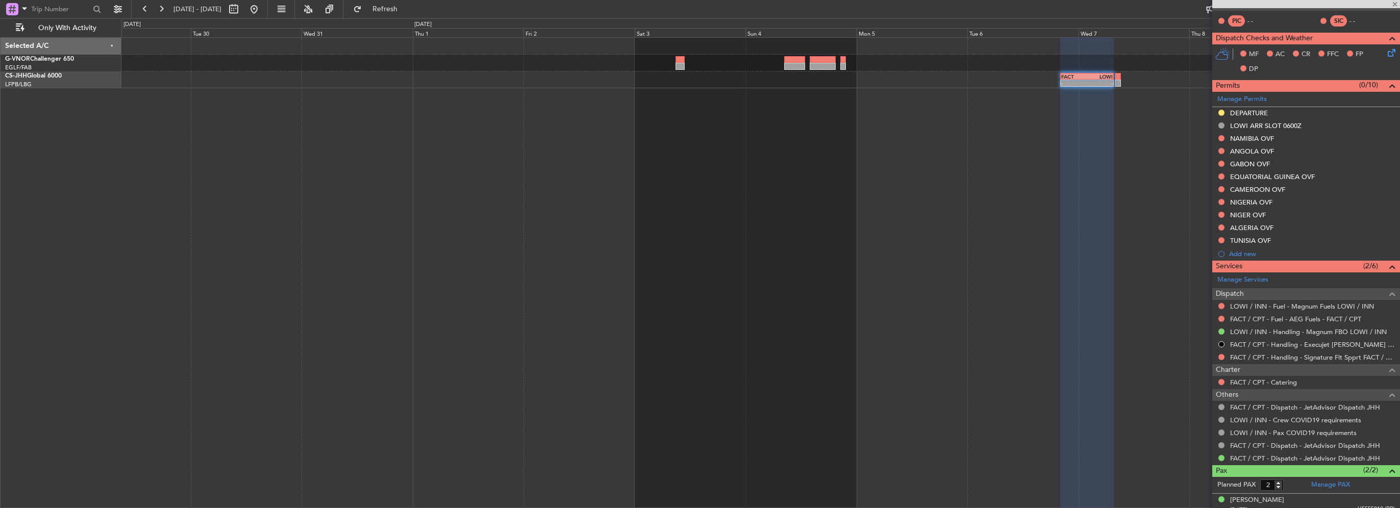
click at [923, 140] on div "- - FACT 20:10 Z LOWI 07:40 Z - - EGNV 12:30 Z FACT 00:20 Z" at bounding box center [760, 272] width 1279 height 471
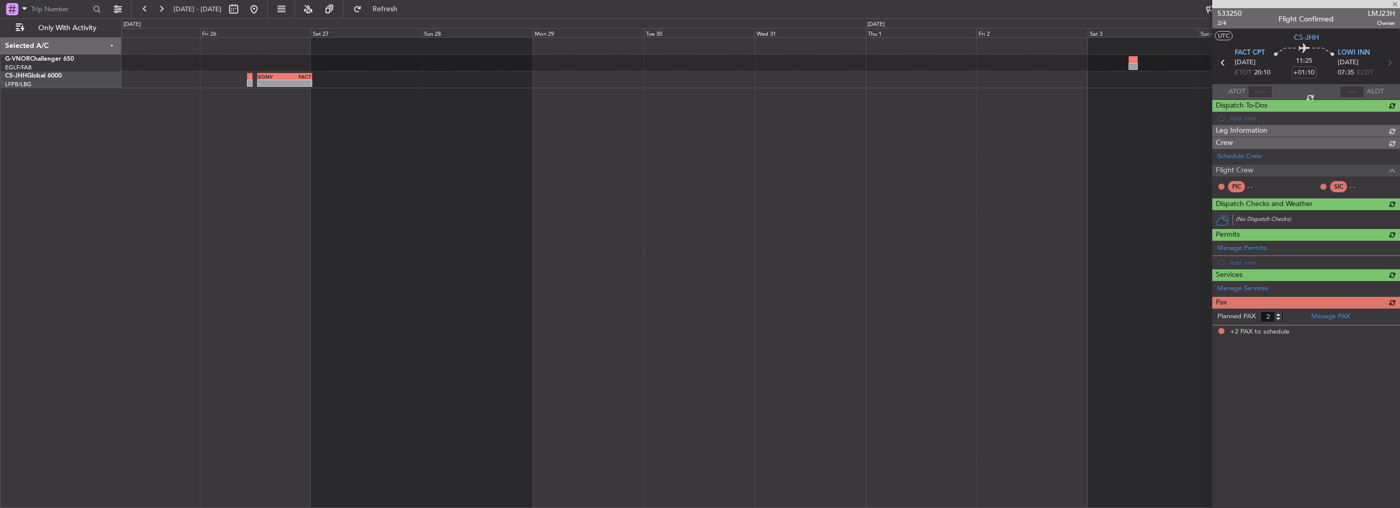
scroll to position [0, 0]
click at [447, 138] on div "- - EGNV 12:30 Z FACT 00:20 Z - - FACT 20:10 Z LOWI 07:40 Z" at bounding box center [760, 272] width 1279 height 471
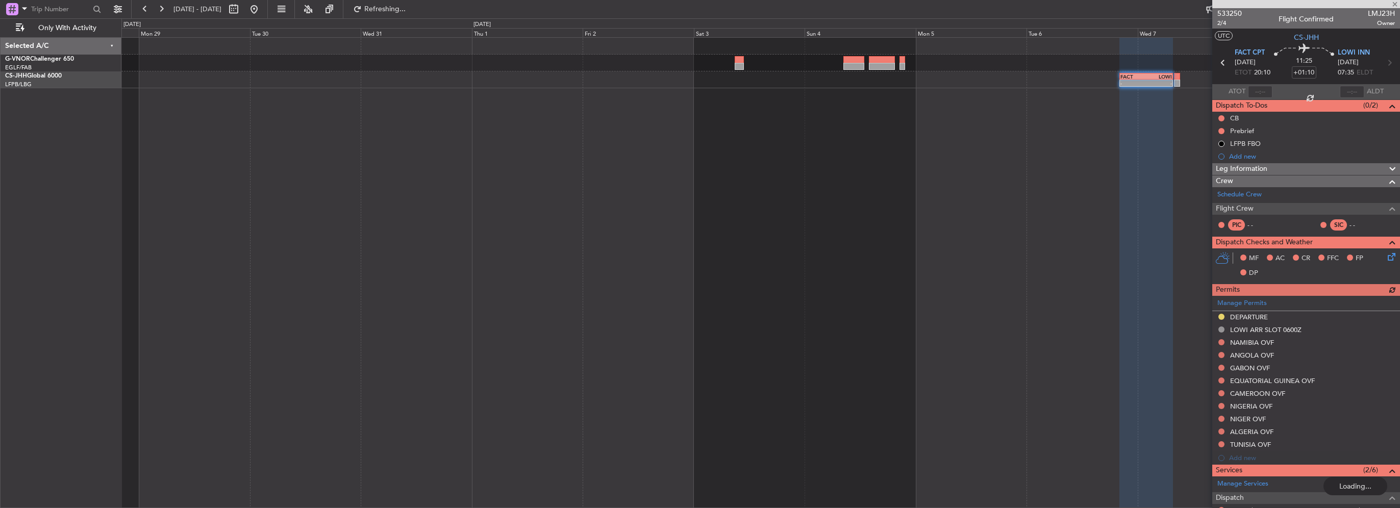
scroll to position [234, 0]
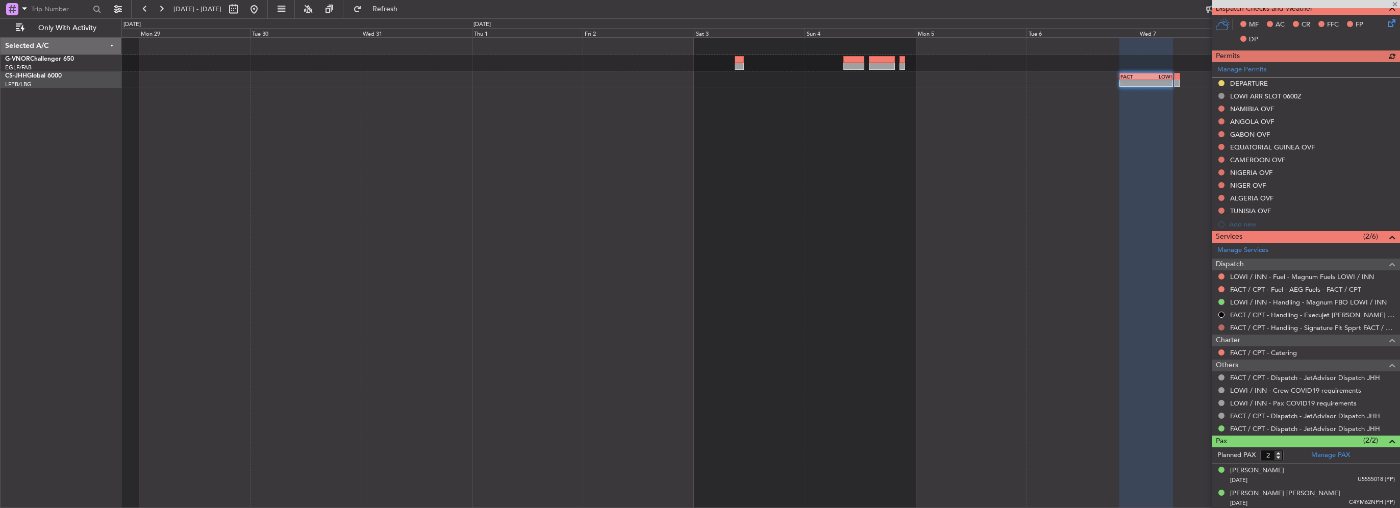
click at [1221, 327] on button at bounding box center [1221, 327] width 6 height 6
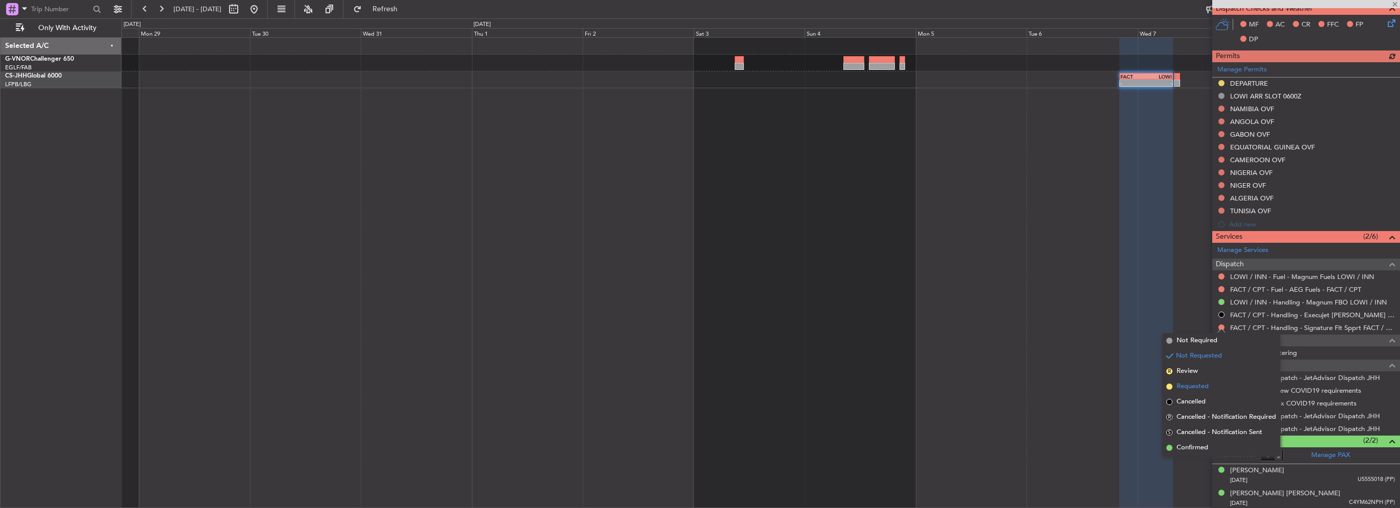
click at [1198, 388] on span "Requested" at bounding box center [1192, 387] width 32 height 10
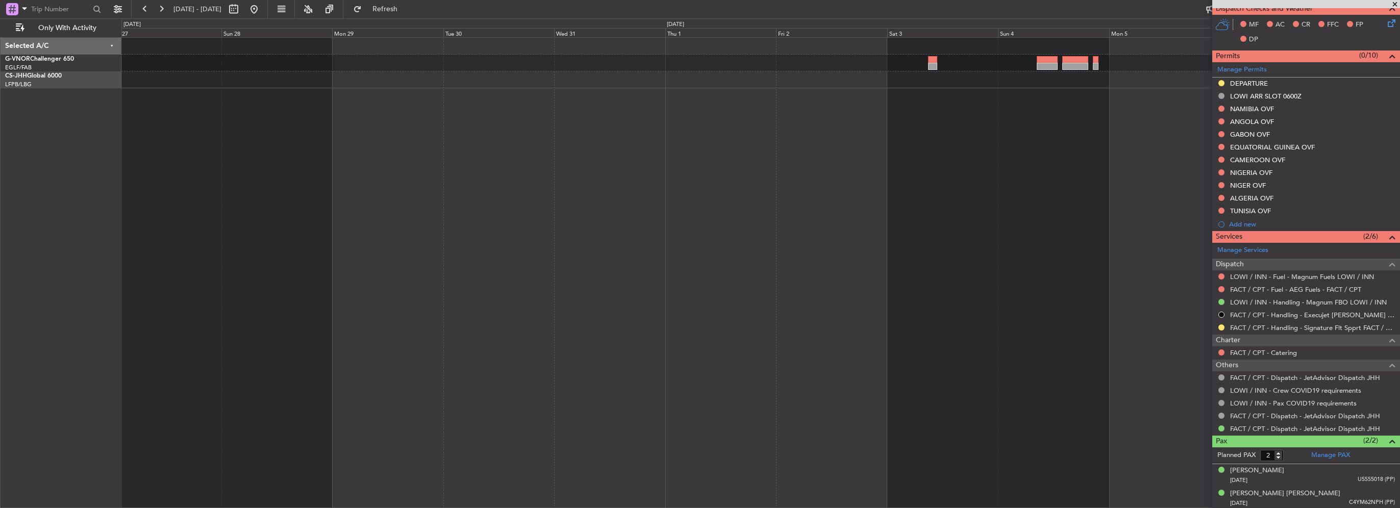
click at [823, 130] on div "- - FACT 20:10 Z LOWI 07:40 Z - - EGNV 12:30 Z FACT 00:20 Z" at bounding box center [760, 272] width 1279 height 471
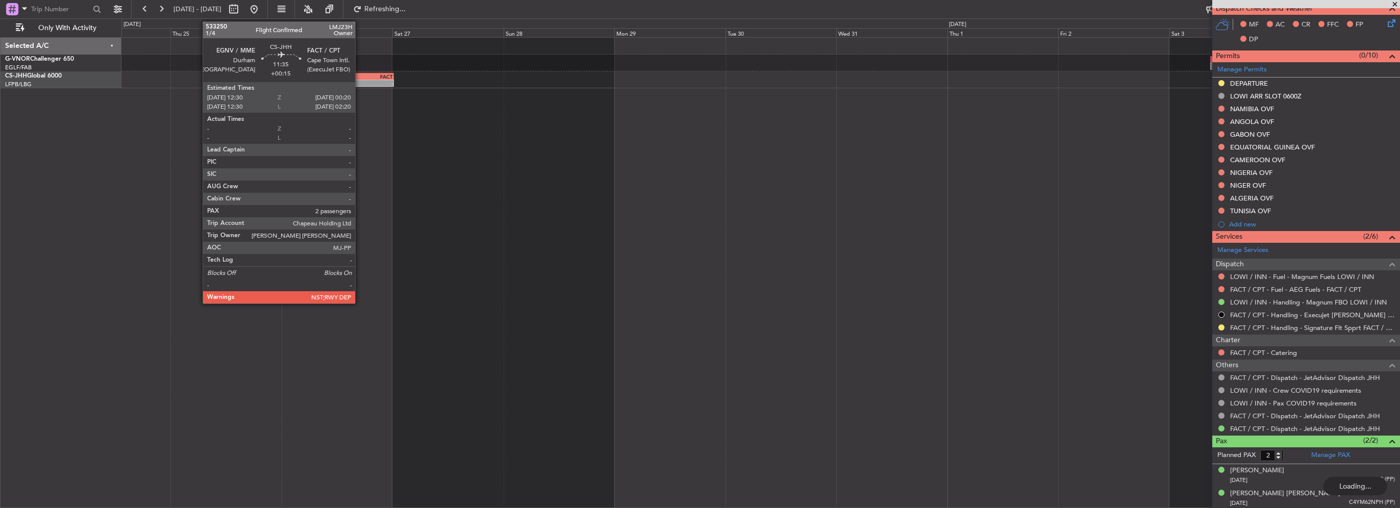
click at [360, 80] on div "-" at bounding box center [353, 83] width 27 height 6
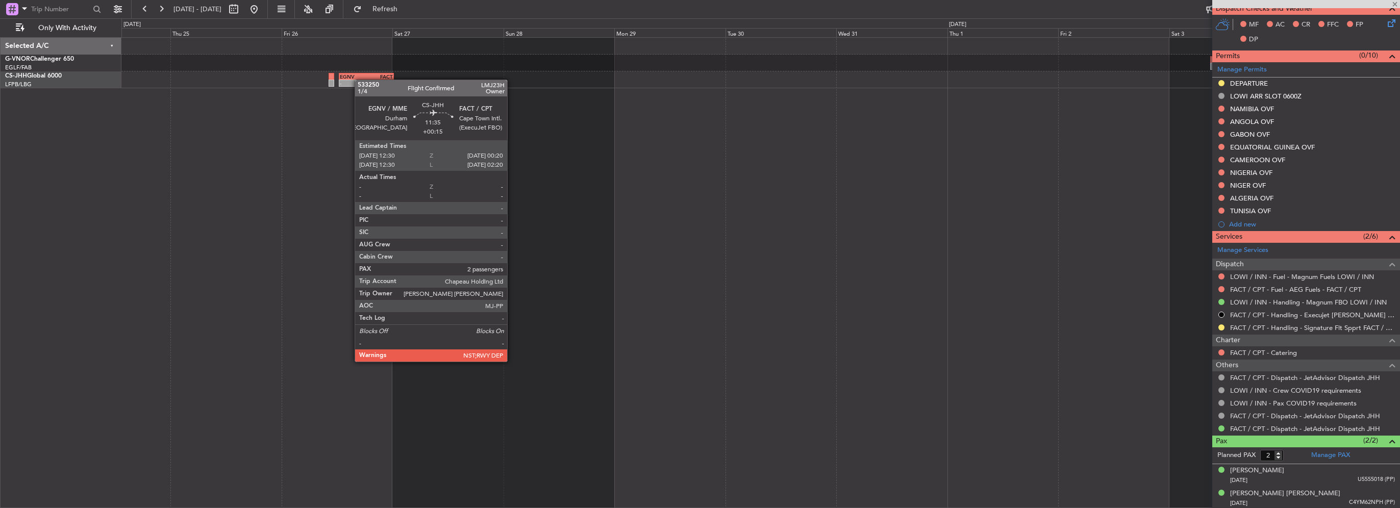
type input "+00:15"
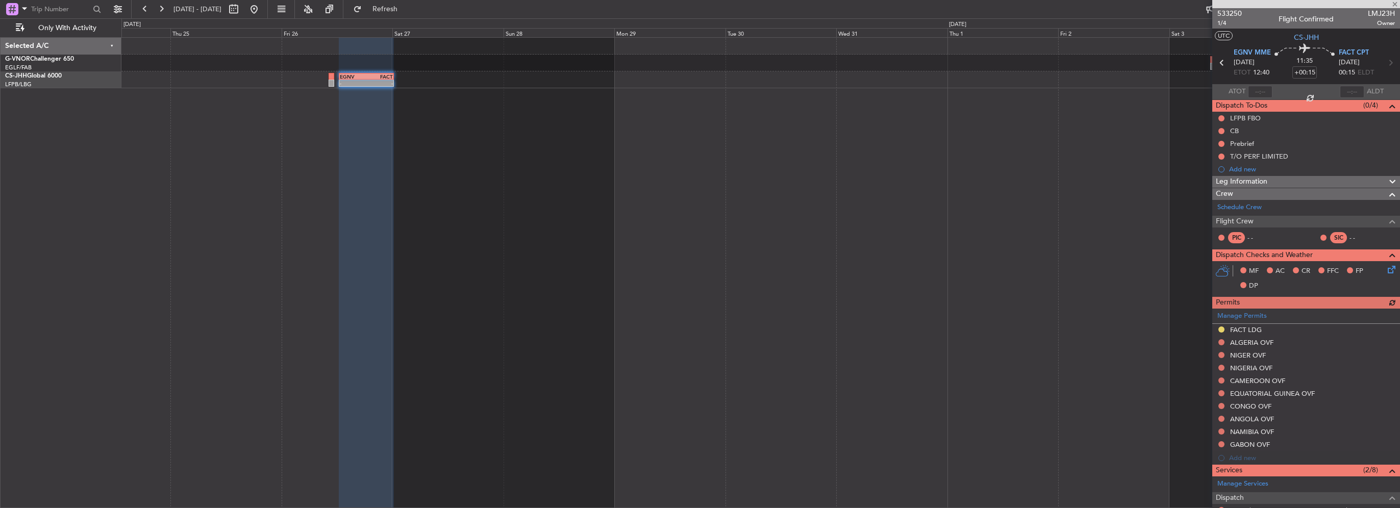
scroll to position [208, 0]
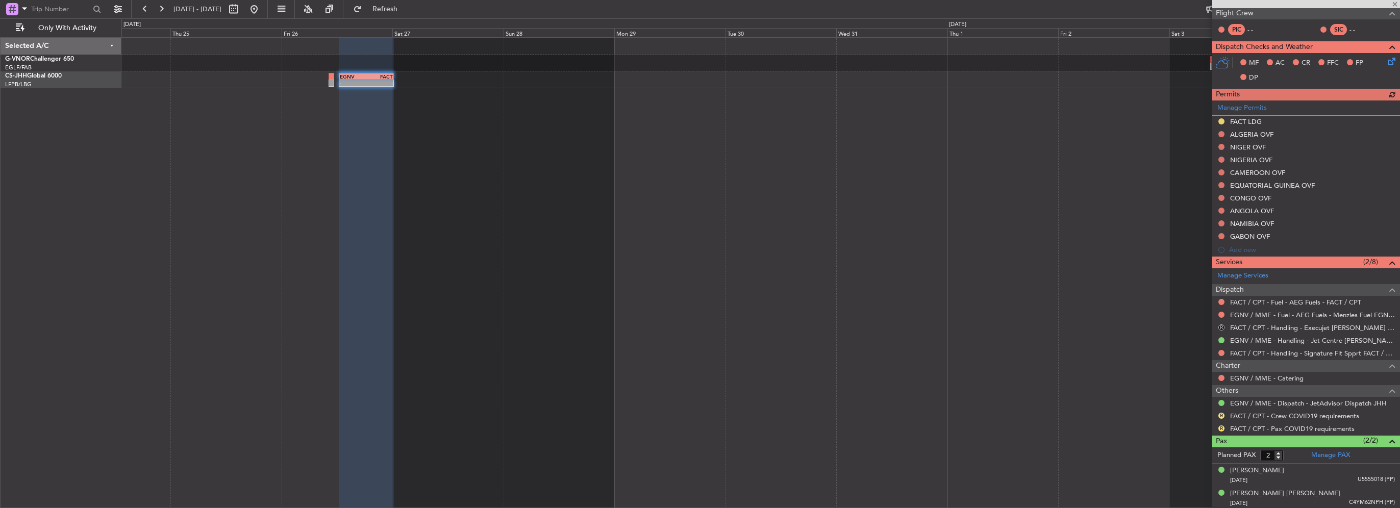
click at [1220, 324] on button "R" at bounding box center [1221, 327] width 6 height 6
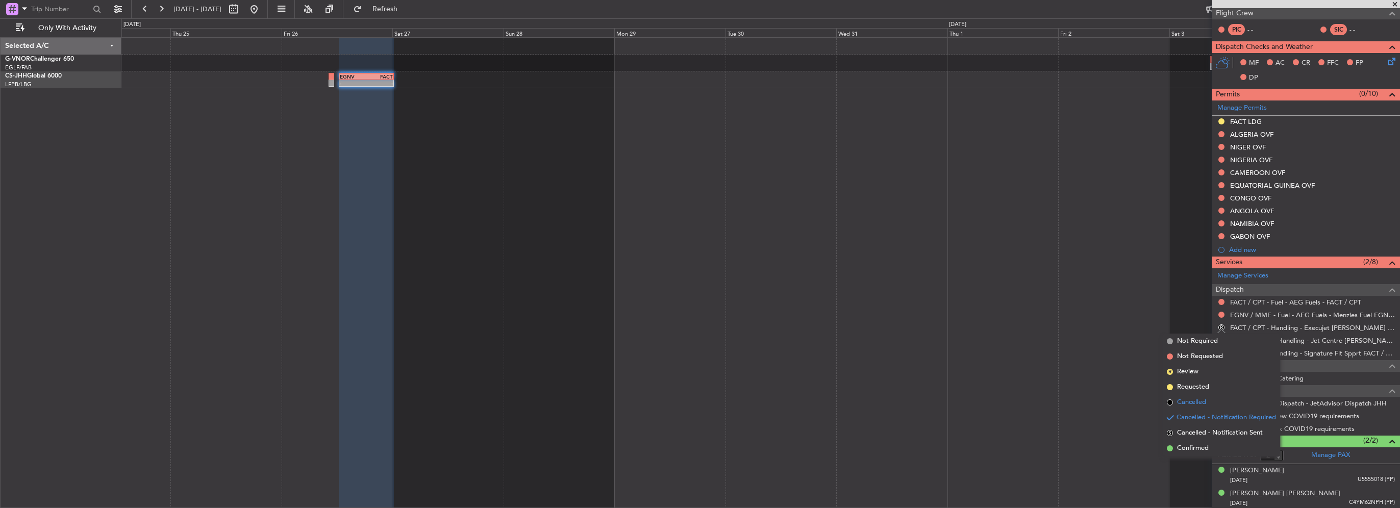
click at [1188, 408] on li "Cancelled" at bounding box center [1221, 402] width 117 height 15
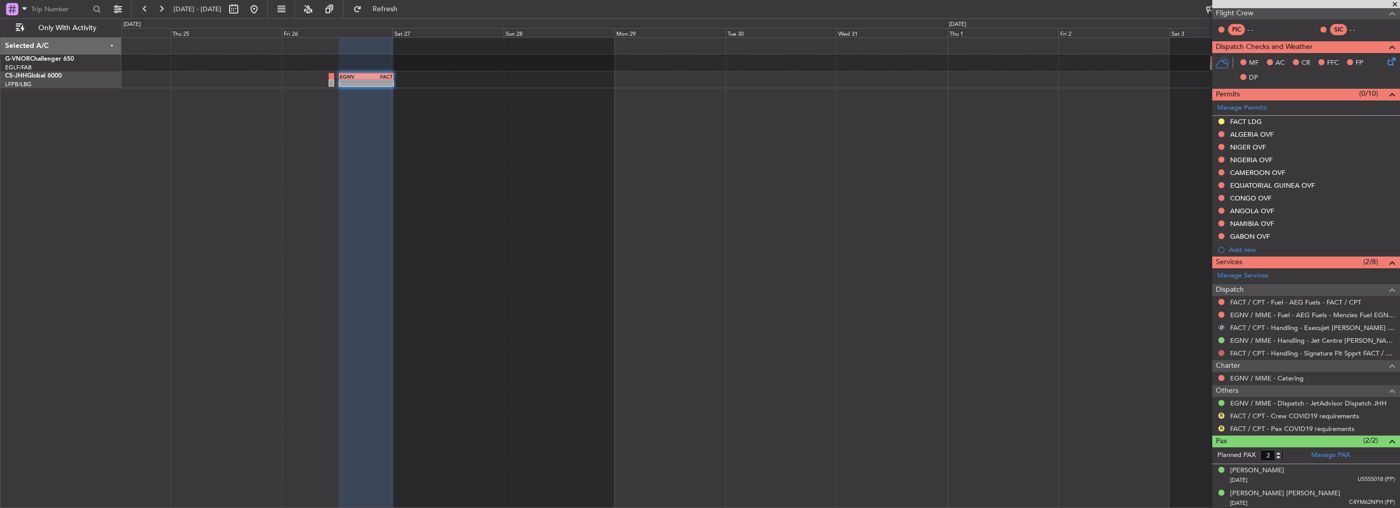
click at [1222, 350] on button at bounding box center [1221, 353] width 6 height 6
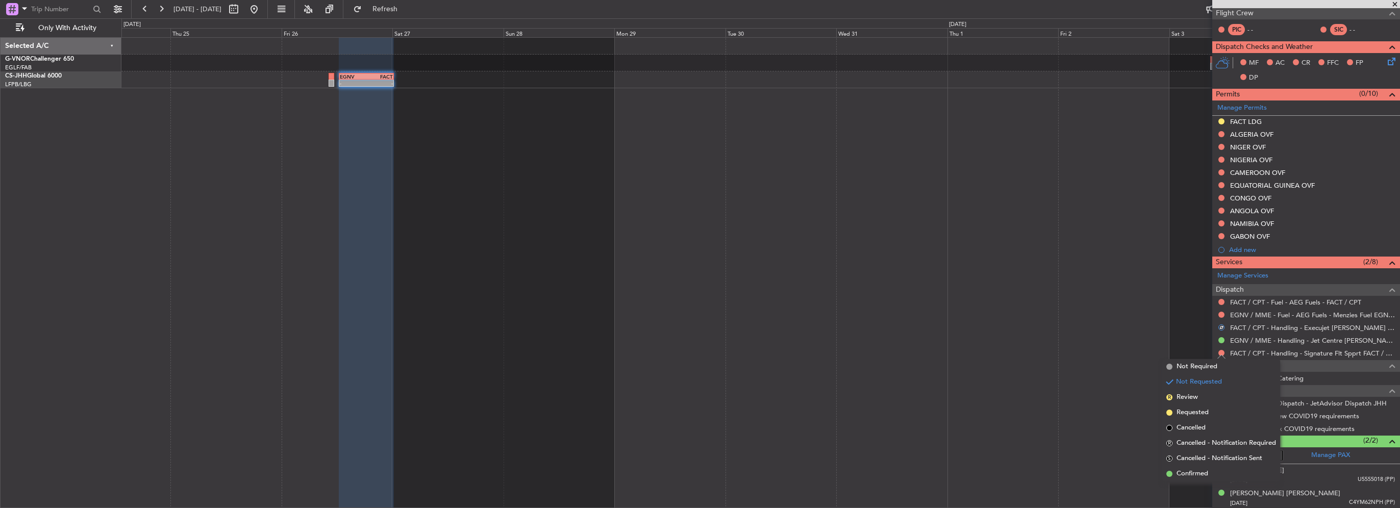
drag, startPoint x: 1188, startPoint y: 415, endPoint x: 1214, endPoint y: 435, distance: 32.8
click at [1188, 415] on span "Requested" at bounding box center [1192, 413] width 32 height 10
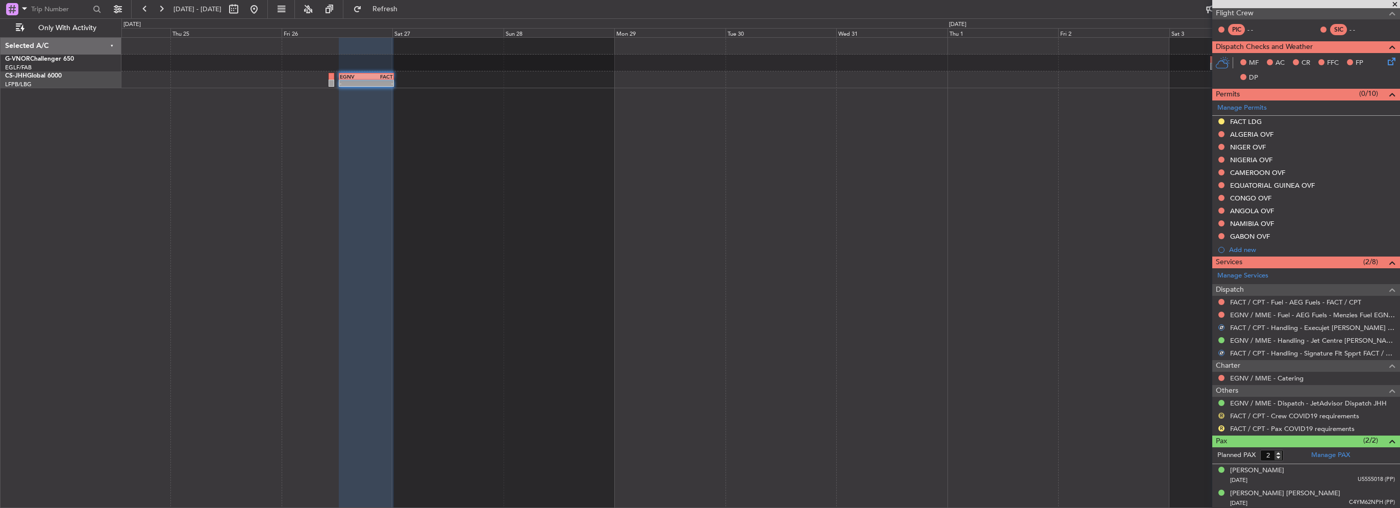
click at [1220, 415] on button "R" at bounding box center [1221, 416] width 6 height 6
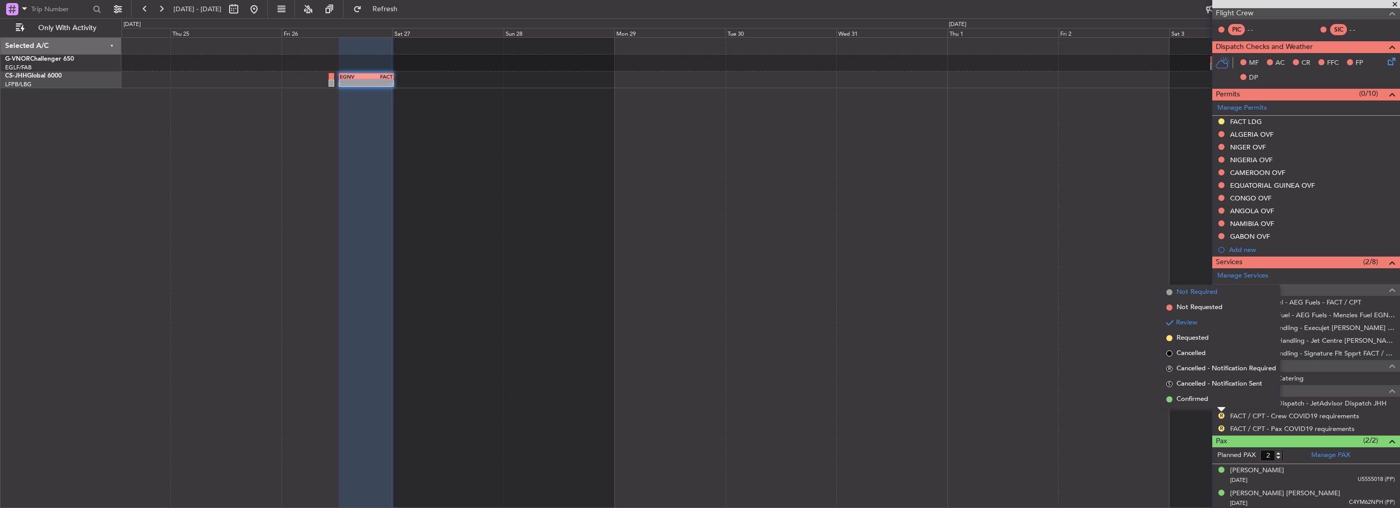
click at [1200, 296] on span "Not Required" at bounding box center [1196, 292] width 41 height 10
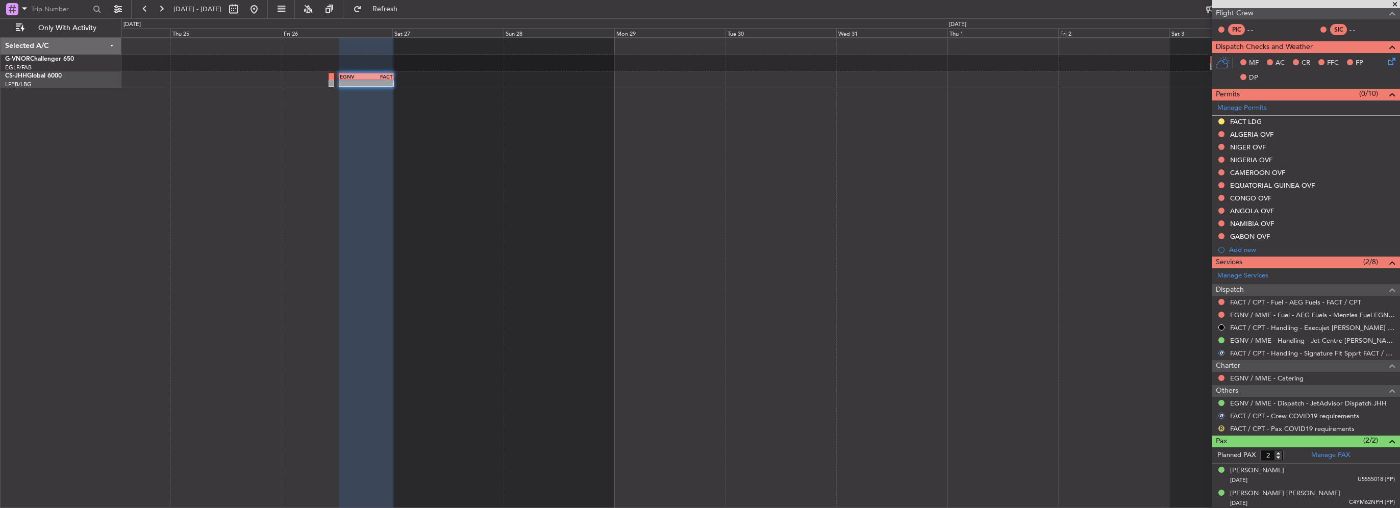
click at [1222, 429] on button "R" at bounding box center [1221, 428] width 6 height 6
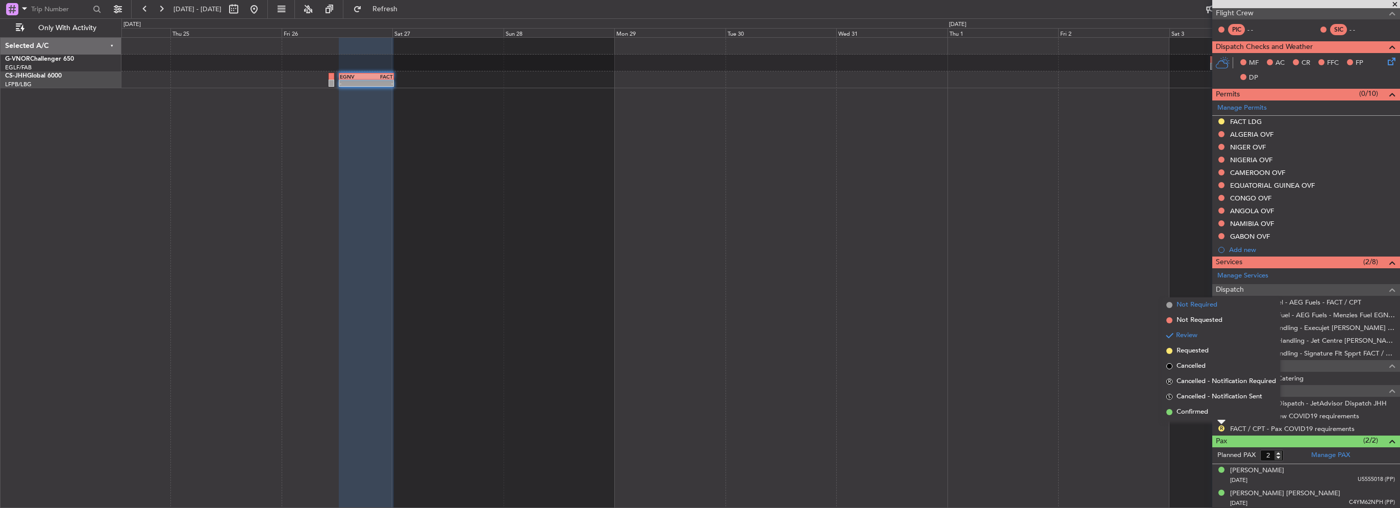
click at [1204, 309] on span "Not Required" at bounding box center [1196, 305] width 41 height 10
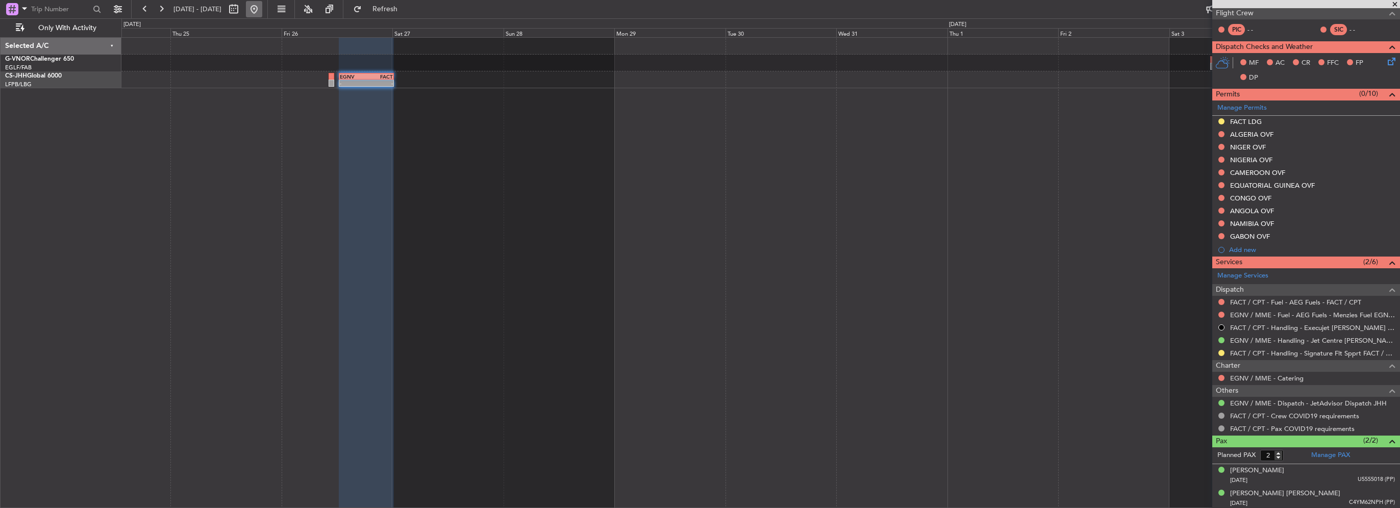
click at [262, 10] on button at bounding box center [254, 9] width 16 height 16
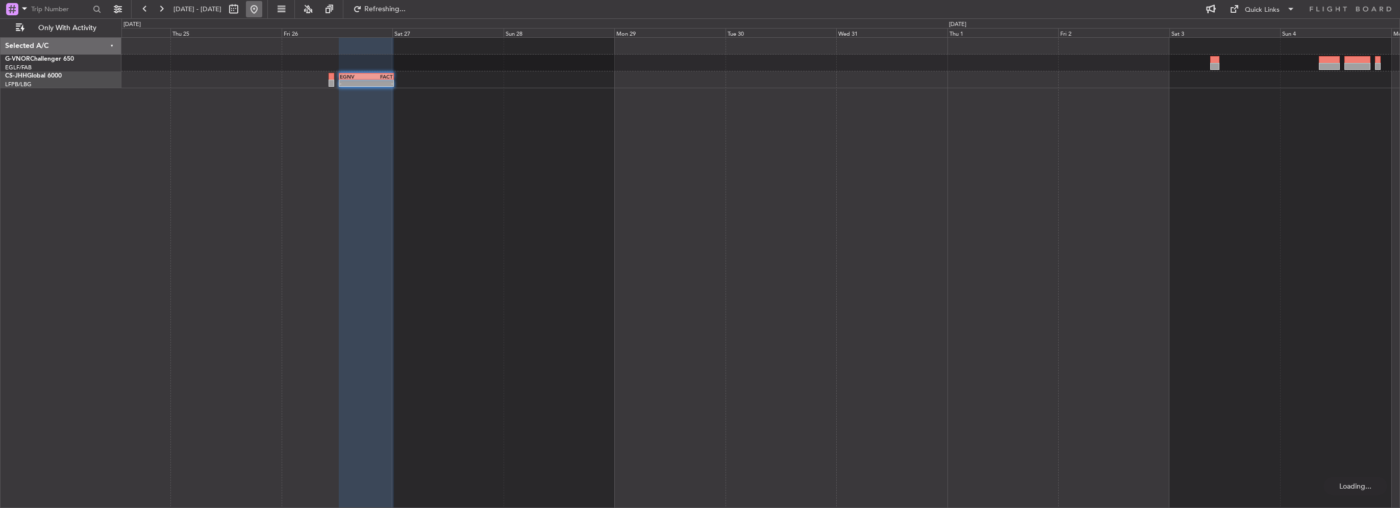
scroll to position [0, 0]
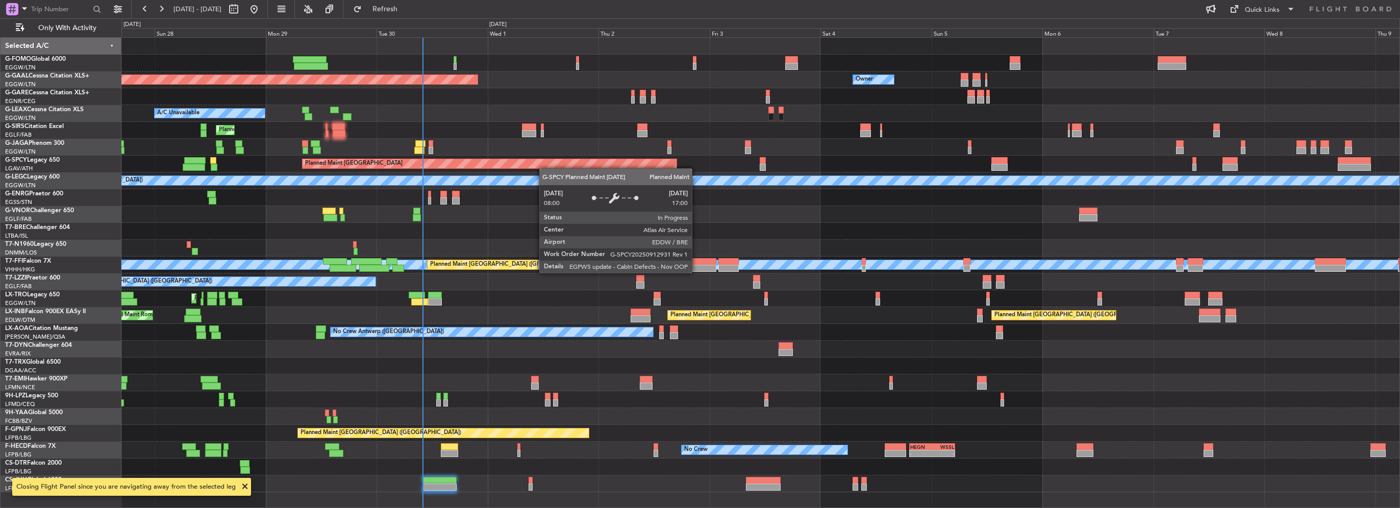
click at [508, 165] on div "Planned Maint Dusseldorf Owner Owner Owner A/C Unavailable Planned Maint London…" at bounding box center [760, 265] width 1278 height 455
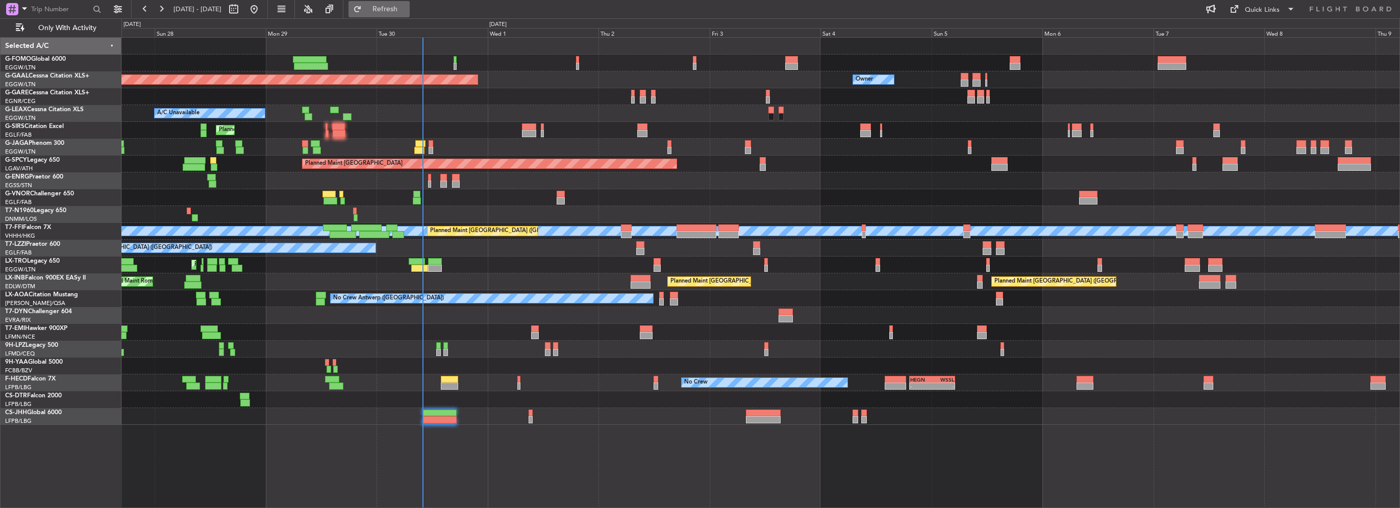
click at [407, 10] on span "Refresh" at bounding box center [385, 9] width 43 height 7
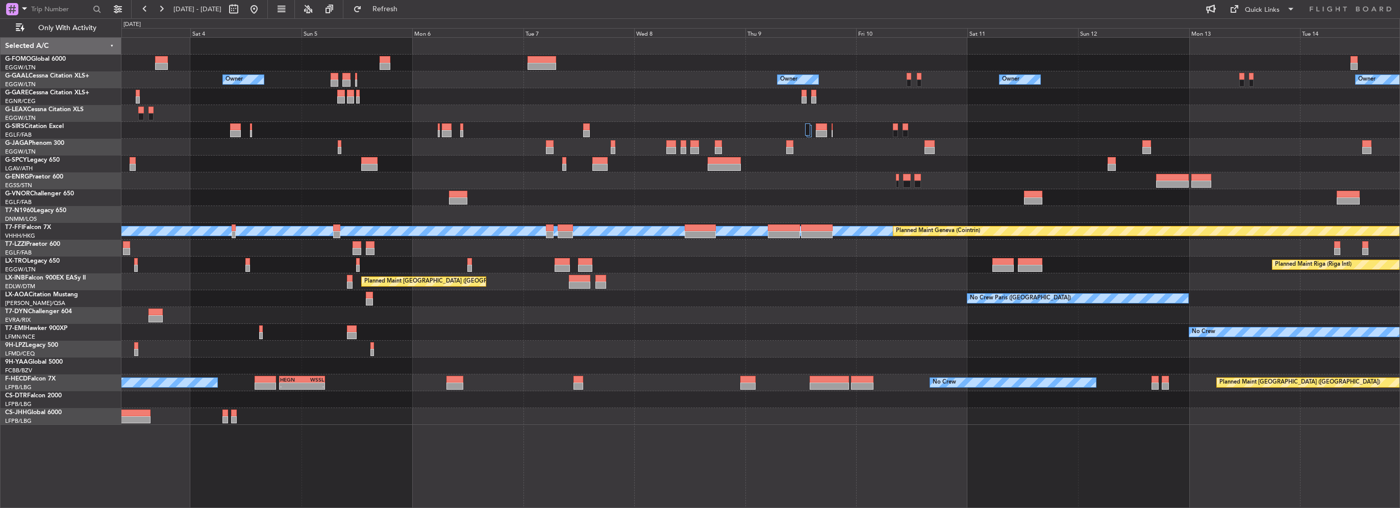
click at [347, 164] on div "Planned Maint [GEOGRAPHIC_DATA]" at bounding box center [760, 164] width 1278 height 17
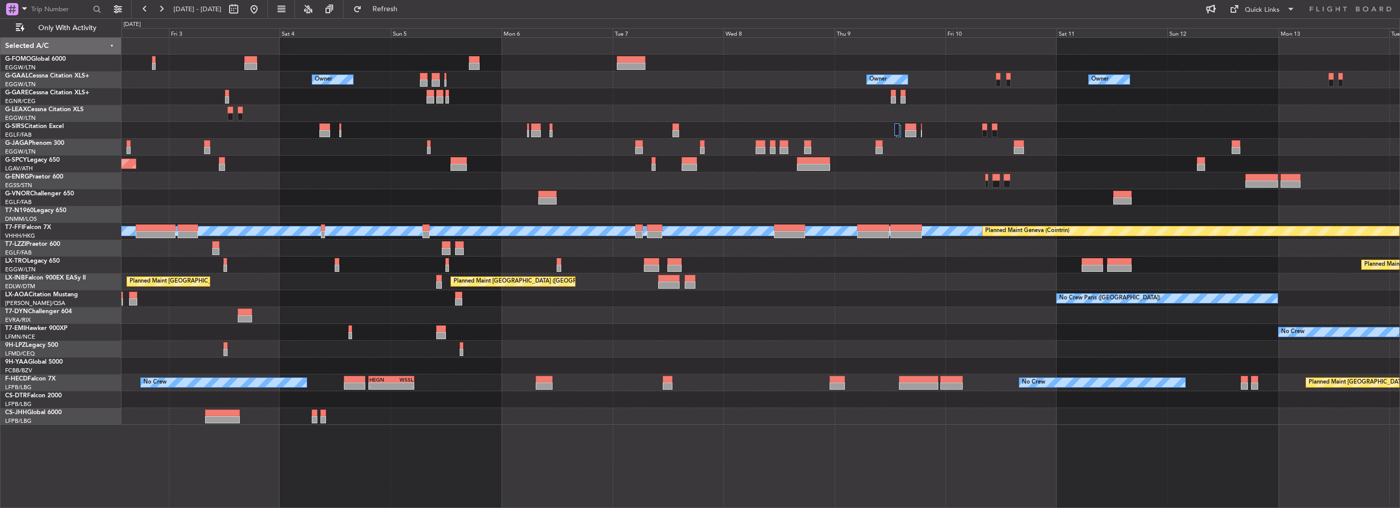
click at [1151, 176] on div "Owner Owner Owner Owner Owner No Crew Planned Maint Dusseldorf Planned Maint Br…" at bounding box center [760, 231] width 1278 height 387
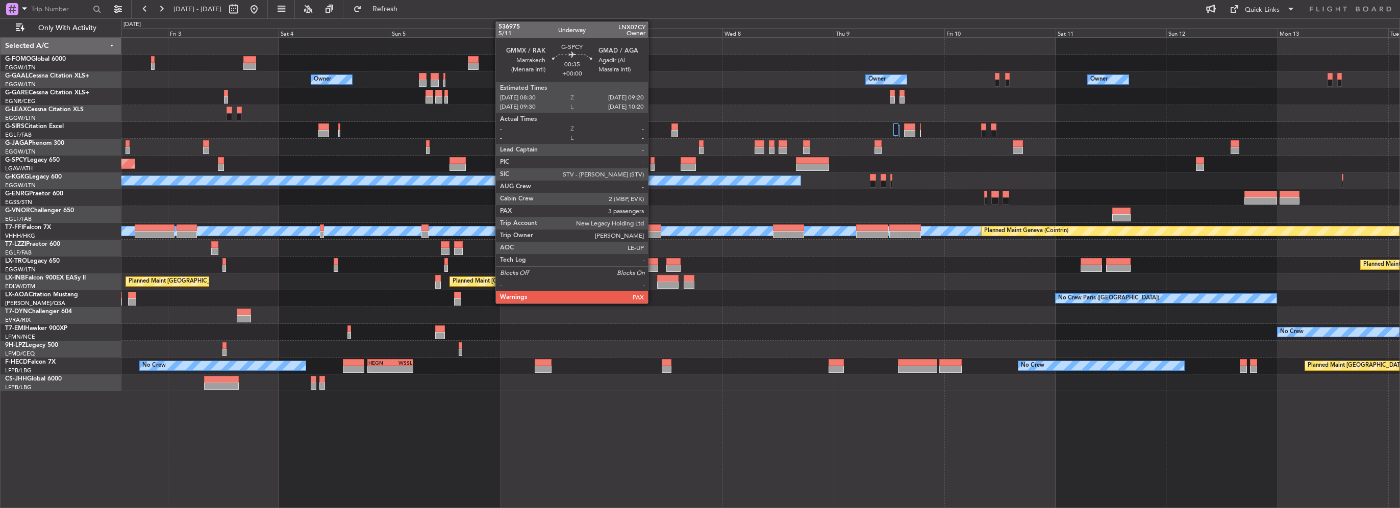
click at [653, 165] on div at bounding box center [652, 167] width 4 height 7
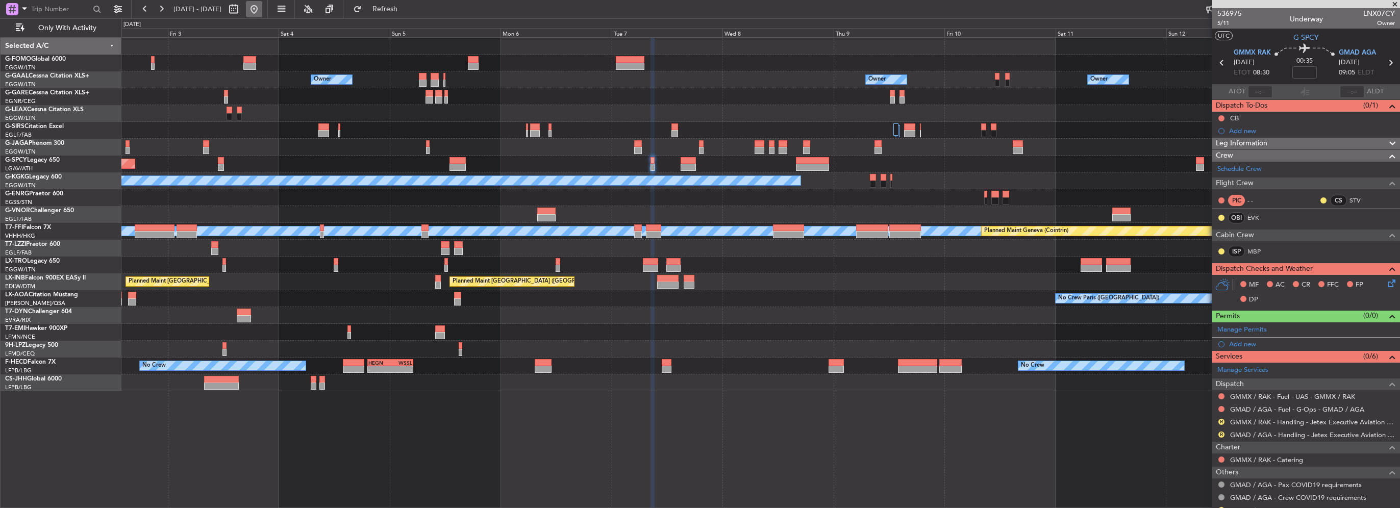
click at [262, 12] on button at bounding box center [254, 9] width 16 height 16
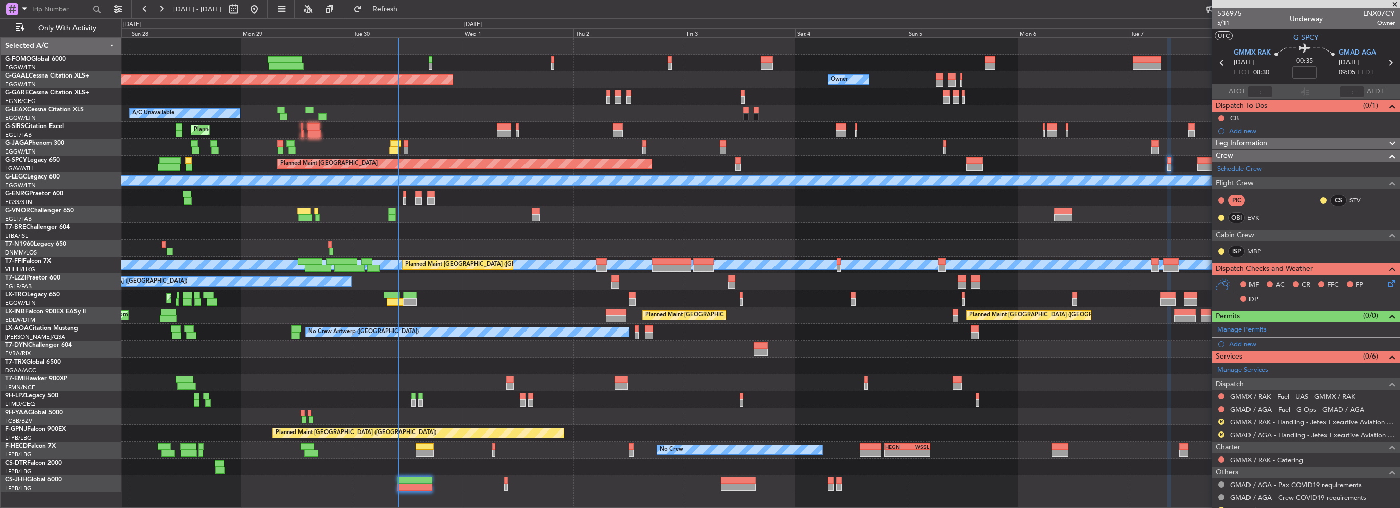
click at [602, 196] on div "Unplanned Maint London (Stansted) A/C Unavailable" at bounding box center [760, 197] width 1278 height 17
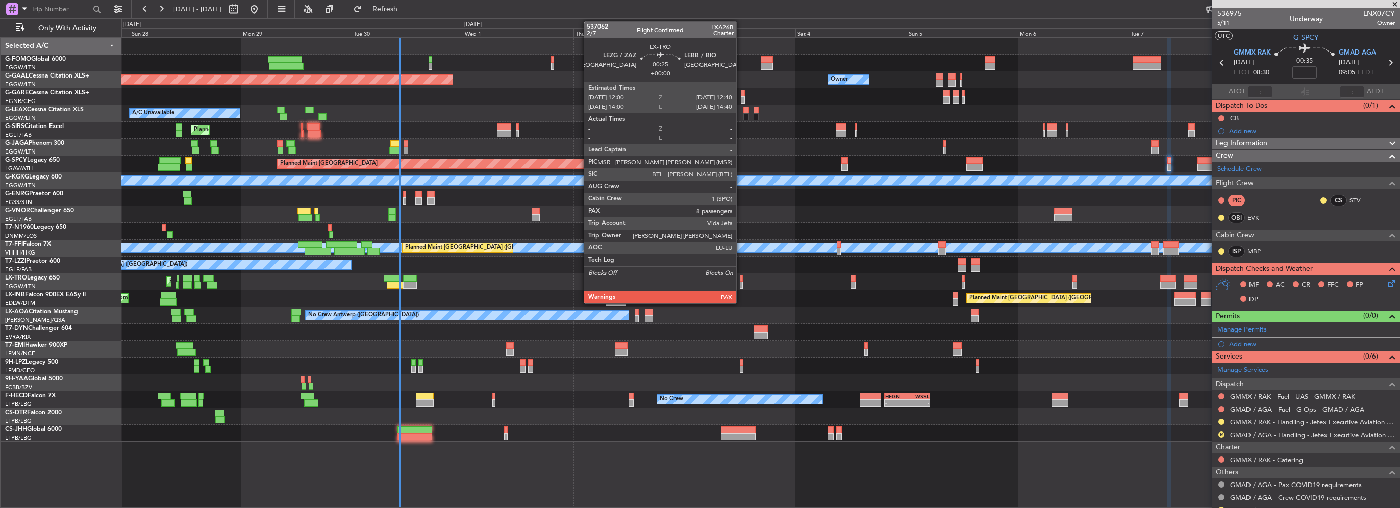
click at [741, 283] on div at bounding box center [742, 285] width 4 height 7
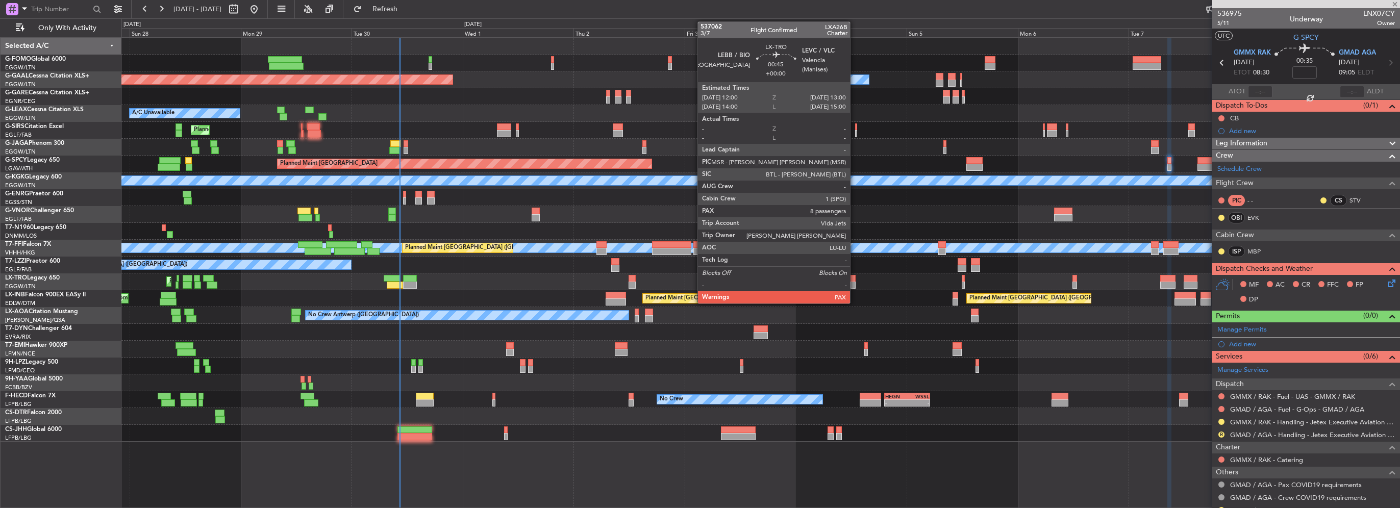
type input "8"
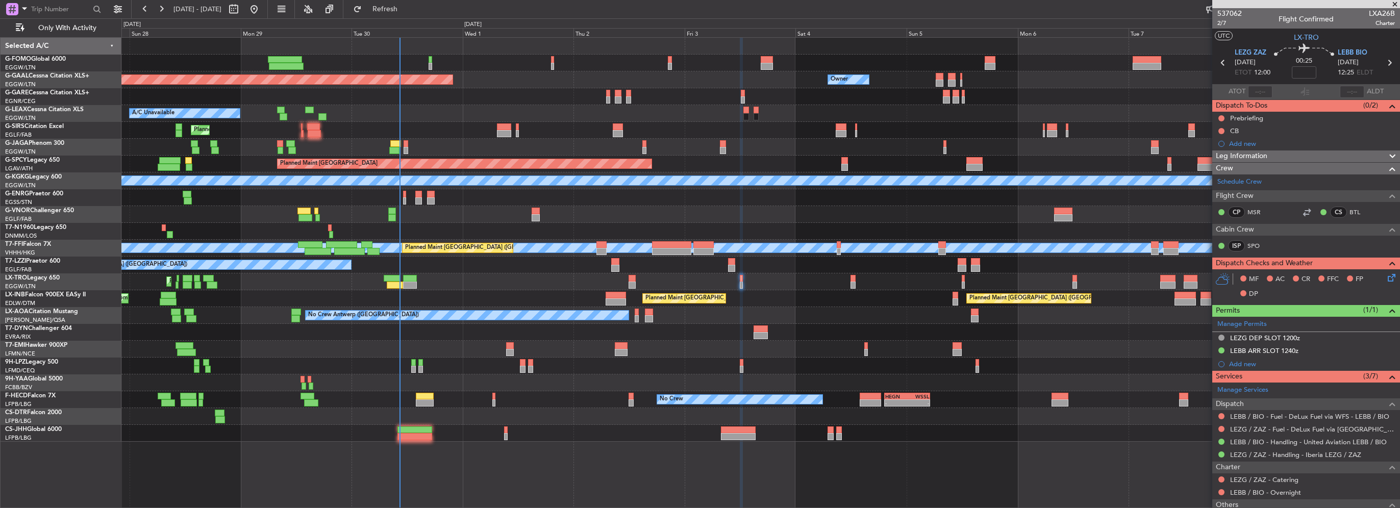
click at [0, 210] on html "27 Sep 2025 - 09 Oct 2025 Refresh Quick Links Only With Activity Planned Maint …" at bounding box center [700, 254] width 1400 height 508
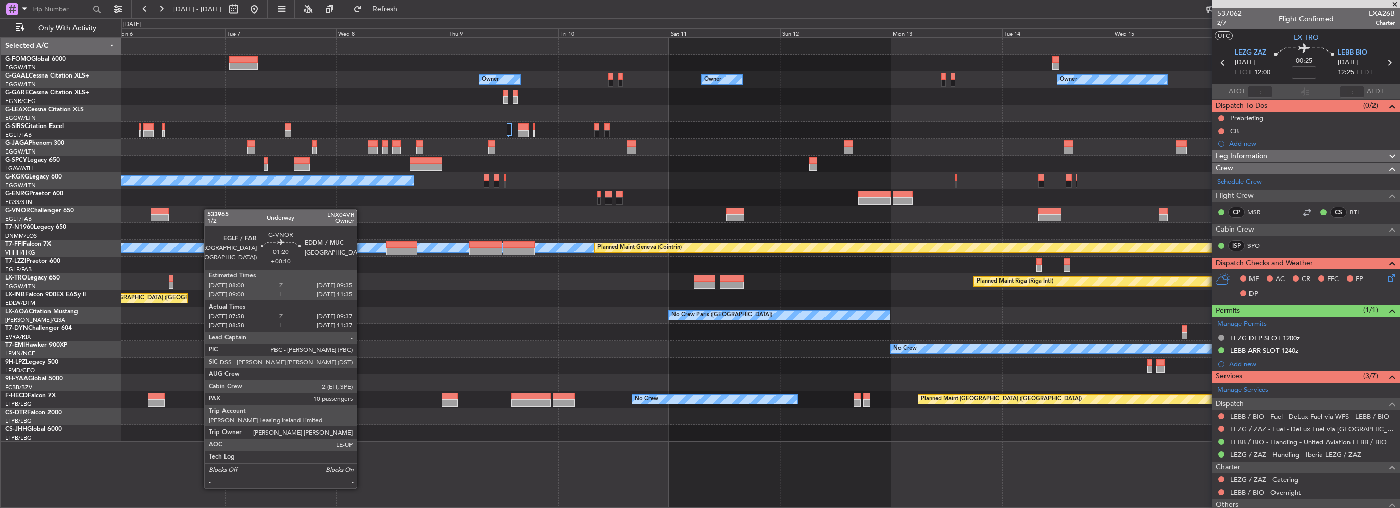
click at [0, 198] on html "27 Sep 2025 - 09 Oct 2025 Refresh Quick Links Only With Activity Owner Owner Ow…" at bounding box center [700, 254] width 1400 height 508
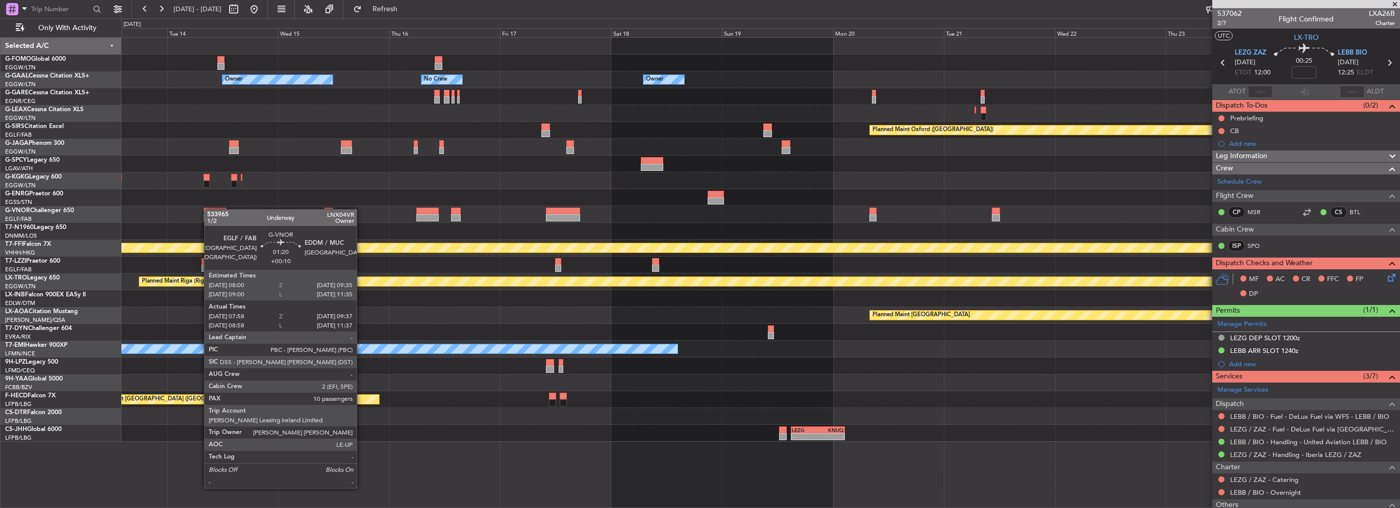
click at [0, 204] on html "27 Sep 2025 - 09 Oct 2025 Refresh Quick Links Only With Activity Owner Owner No…" at bounding box center [700, 254] width 1400 height 508
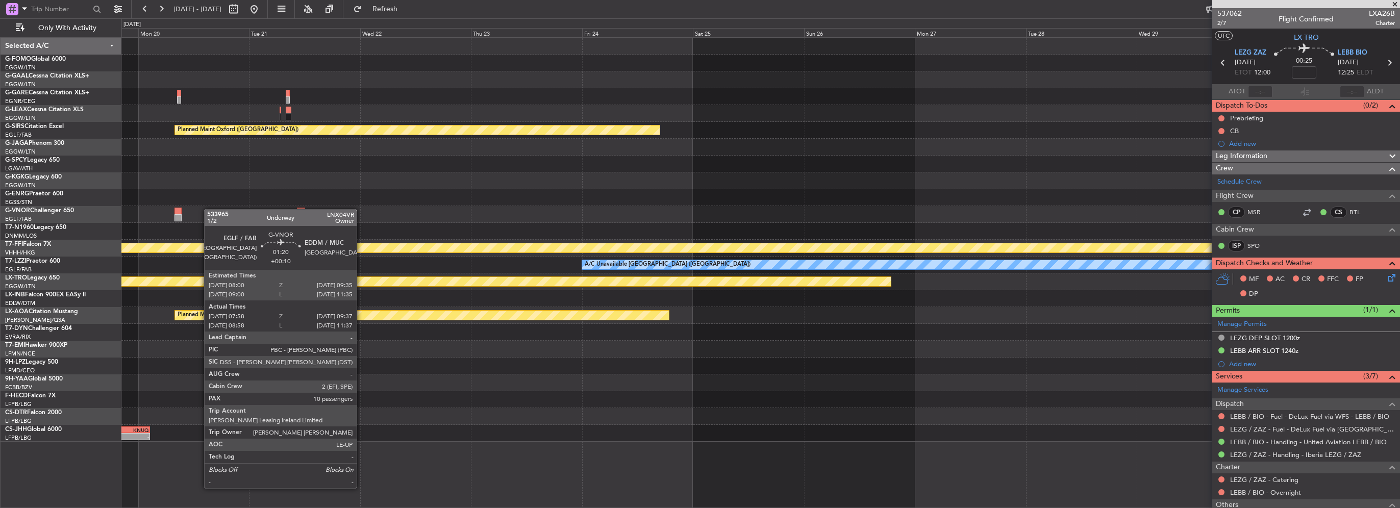
click at [0, 210] on html "27 Sep 2025 - 09 Oct 2025 Refresh Quick Links Only With Activity Owner Owner Pl…" at bounding box center [700, 254] width 1400 height 508
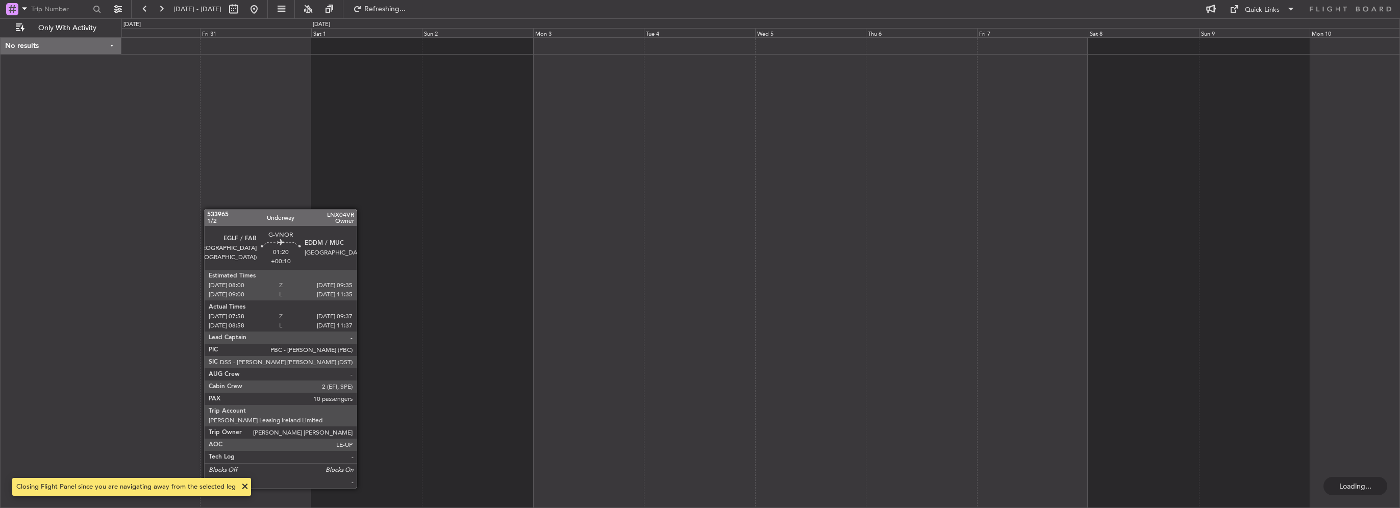
click at [21, 181] on div "No results 0 0 Thu 30 Fri 31 Sat 1 Sun 2 Mon 3 Tue 4 Wed 5 Nov 2025 Thu 6 Fri 7…" at bounding box center [700, 263] width 1400 height 490
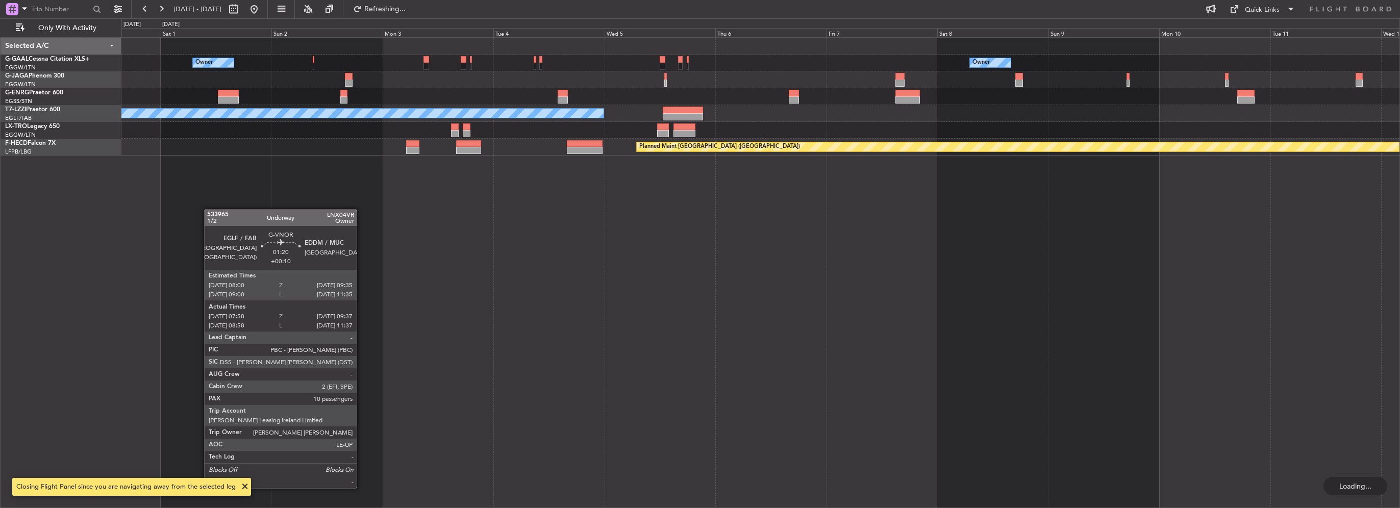
click at [704, 165] on div "Owner Owner Owner A/C Unavailable London (Luton) Planned Maint Paris (Le Bourge…" at bounding box center [760, 272] width 1279 height 471
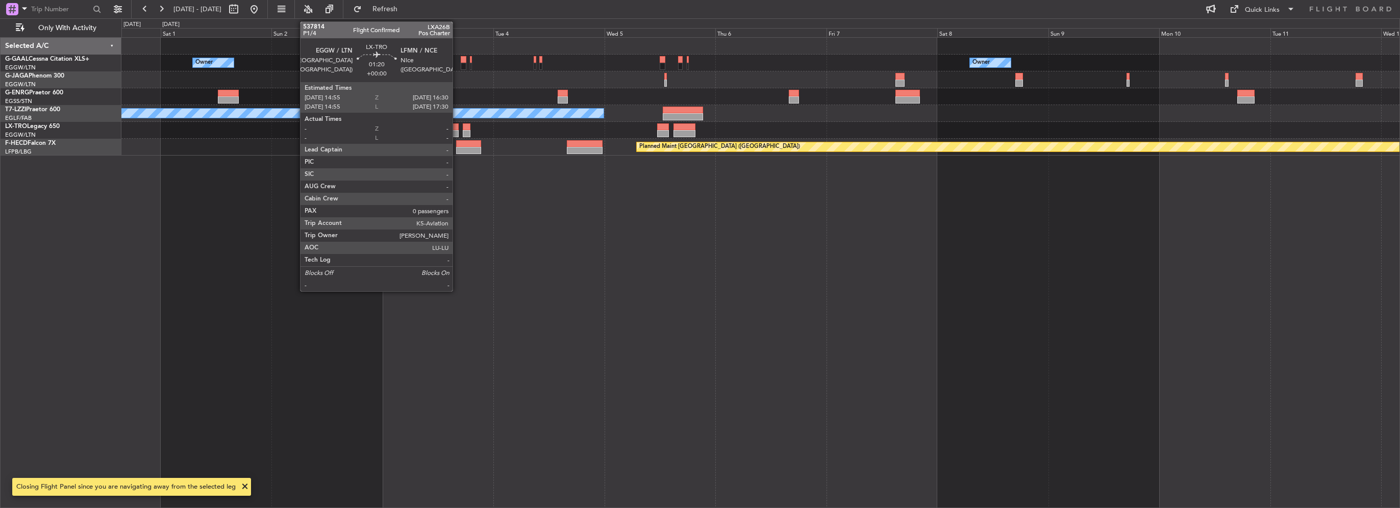
click at [457, 133] on div at bounding box center [455, 133] width 8 height 7
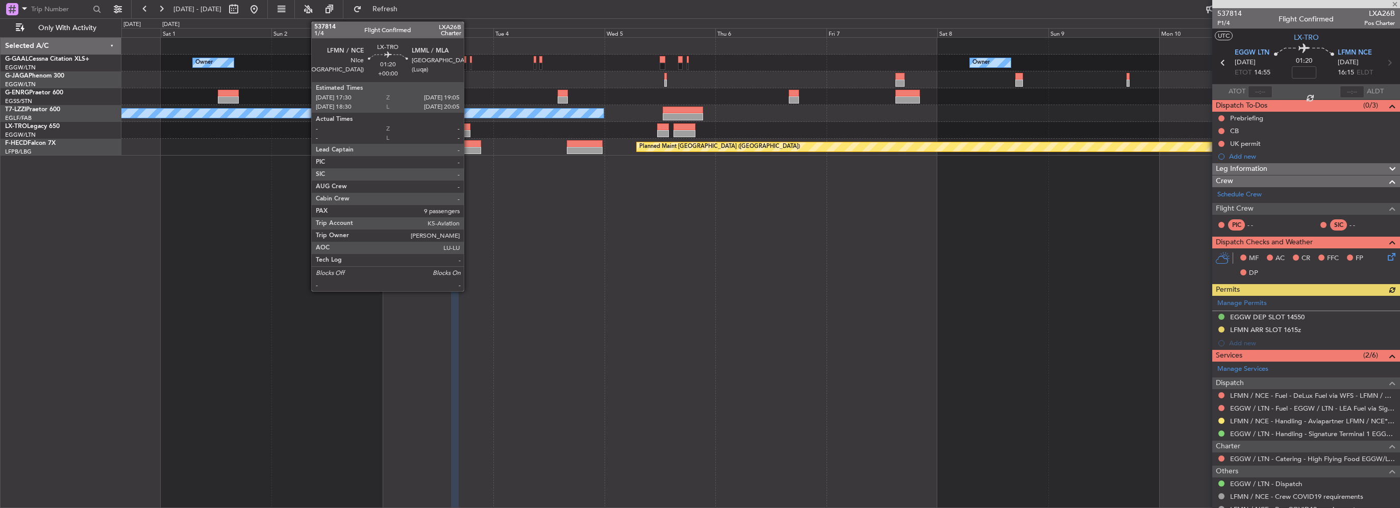
click at [468, 132] on div at bounding box center [467, 133] width 8 height 7
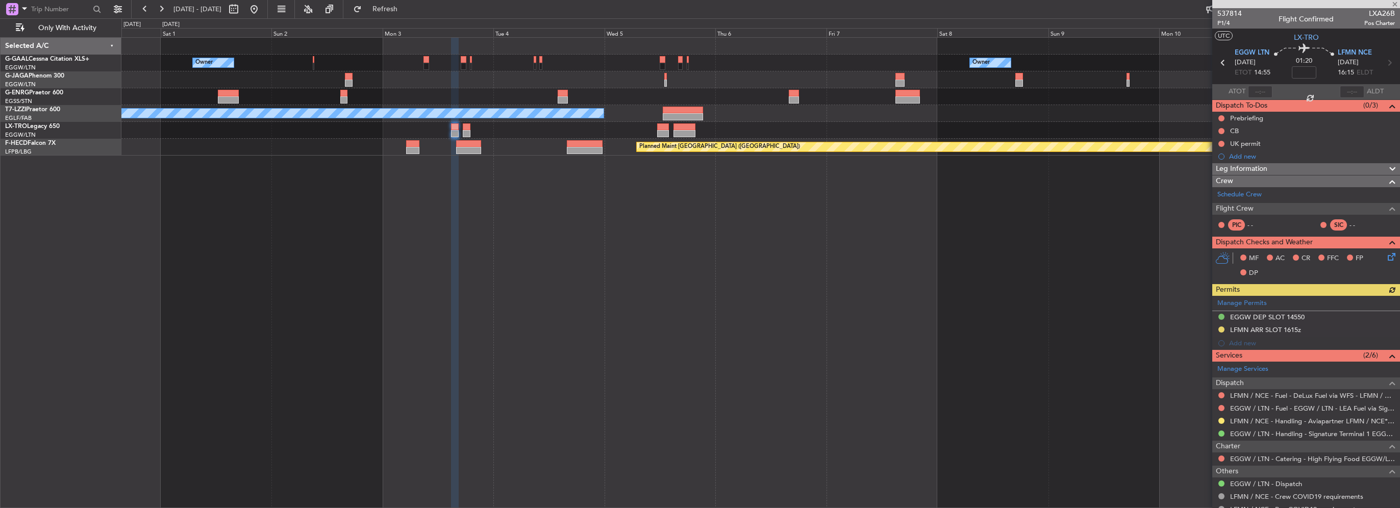
type input "9"
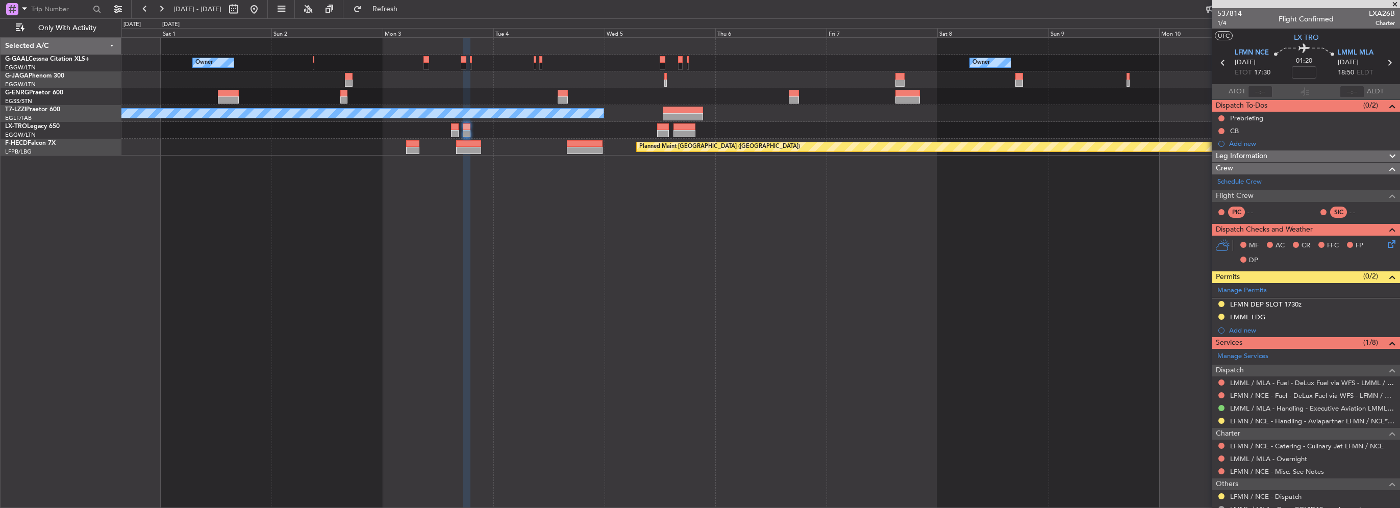
click at [1069, 235] on div "Owner Owner Owner A/C Unavailable London (Luton) Planned Maint Paris (Le Bourge…" at bounding box center [760, 272] width 1279 height 471
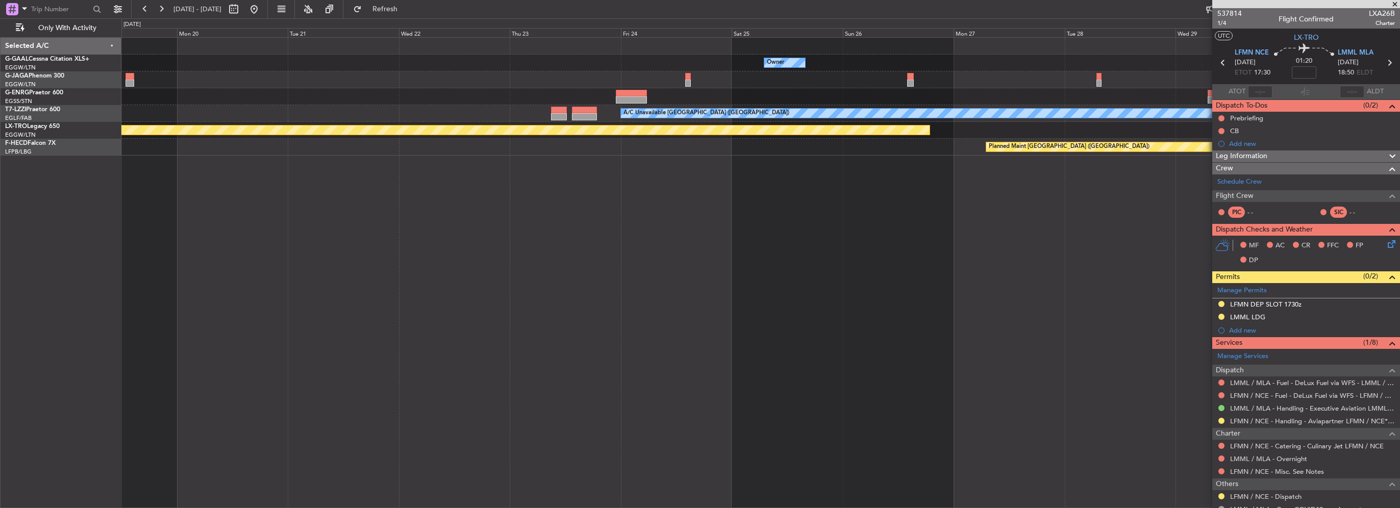
click at [1005, 254] on div "Owner Owner Owner No Crew Owner A/C Unavailable London (Luton) Planned Maint Ri…" at bounding box center [760, 272] width 1279 height 471
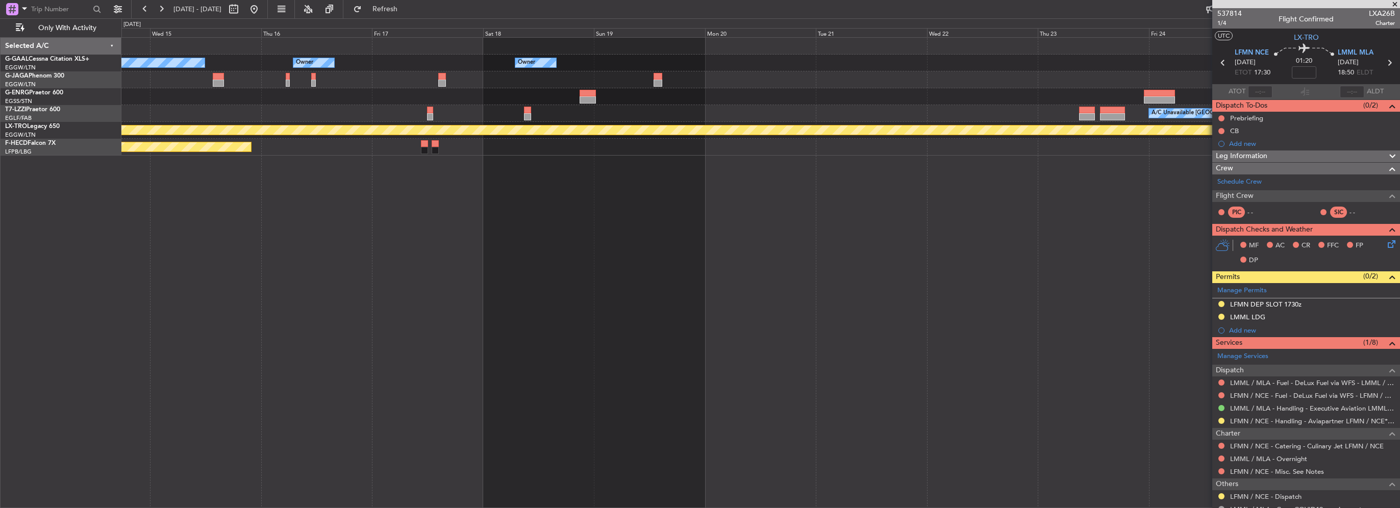
click at [1084, 263] on div "Owner Owner No Crew Owner Owner A/C Unavailable London (Luton) Planned Maint Ri…" at bounding box center [760, 272] width 1279 height 471
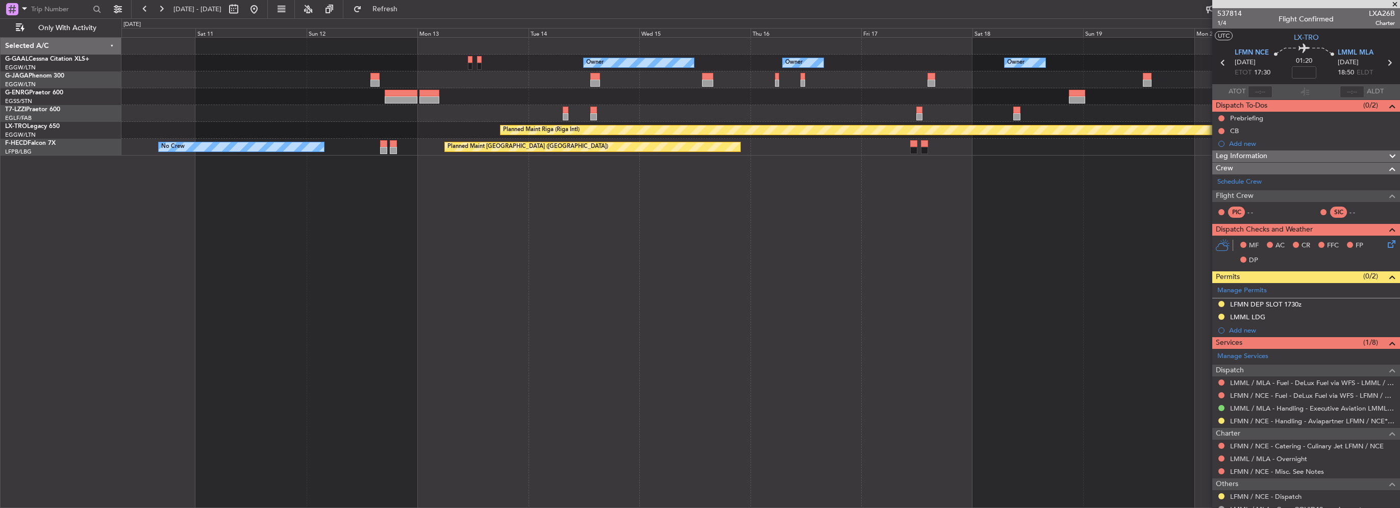
click at [1094, 278] on div "Owner No Crew Owner Owner A/C Unavailable London (Luton) Planned Maint Riga (Ri…" at bounding box center [760, 272] width 1279 height 471
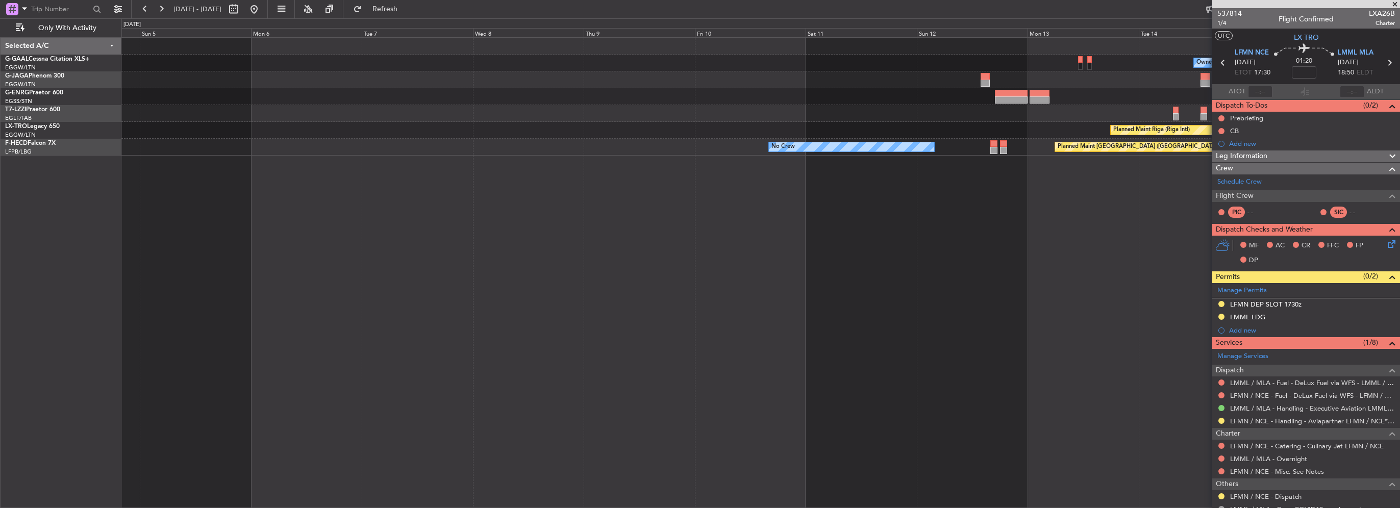
click at [1106, 278] on div "No Crew Owner Owner Owner Planned Maint Riga (Riga Intl) Planned Maint Paris (L…" at bounding box center [760, 272] width 1279 height 471
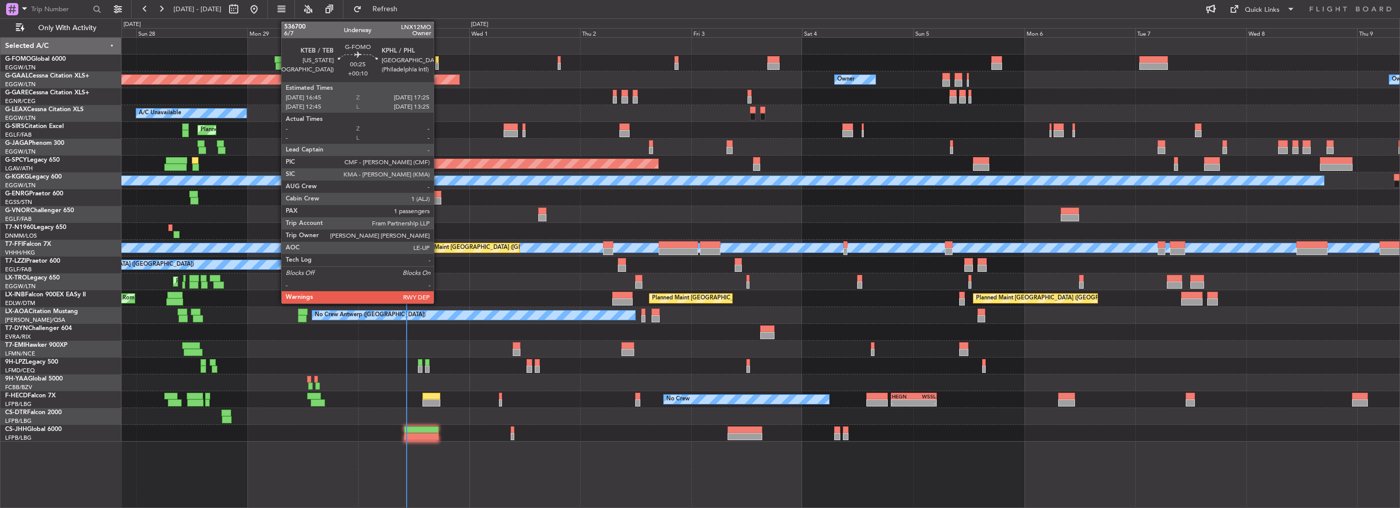
click at [438, 59] on div at bounding box center [437, 59] width 4 height 7
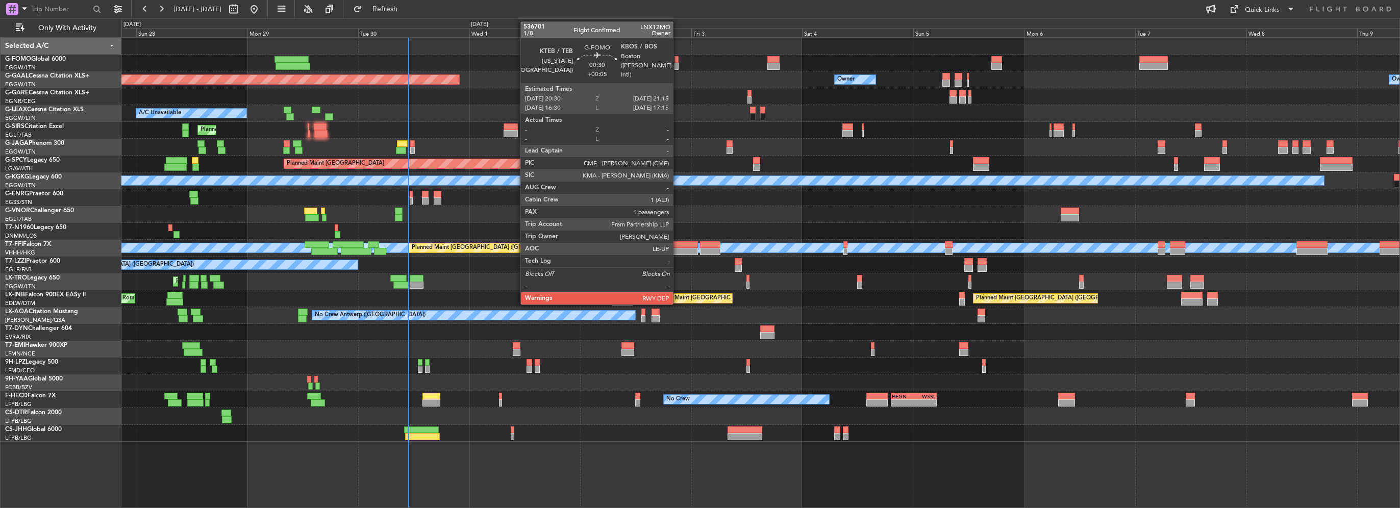
click at [678, 65] on div at bounding box center [676, 66] width 4 height 7
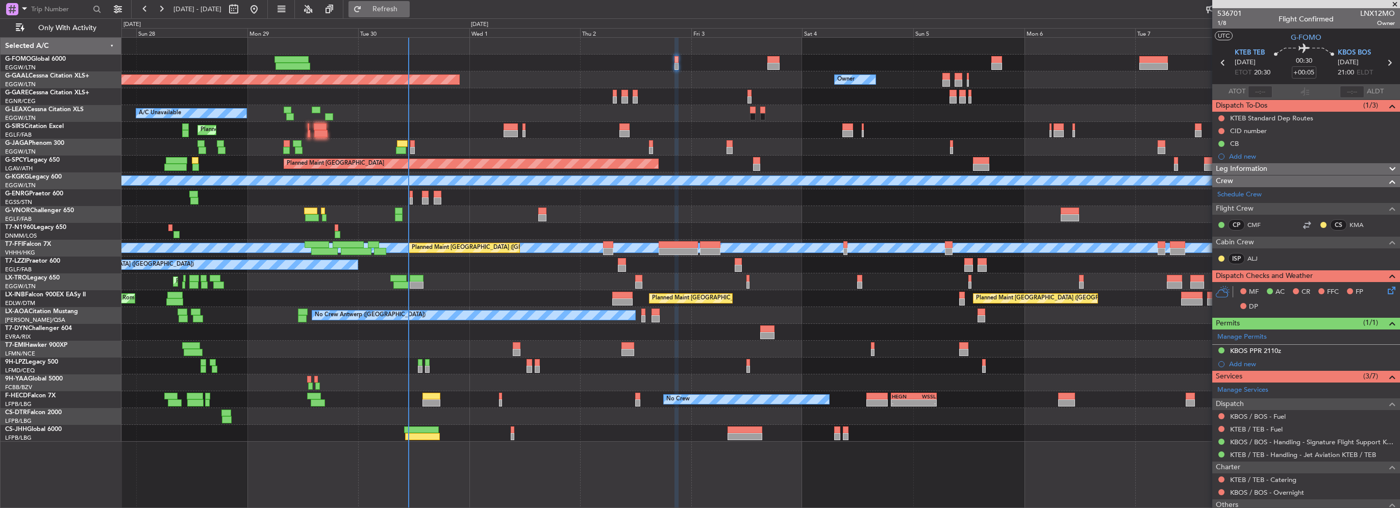
click at [407, 7] on span "Refresh" at bounding box center [385, 9] width 43 height 7
click at [407, 6] on span "Refresh" at bounding box center [385, 9] width 43 height 7
click at [0, 143] on html "27 Sep 2025 - 09 Oct 2025 Refresh Quick Links Only With Activity Owner Planned …" at bounding box center [700, 254] width 1400 height 508
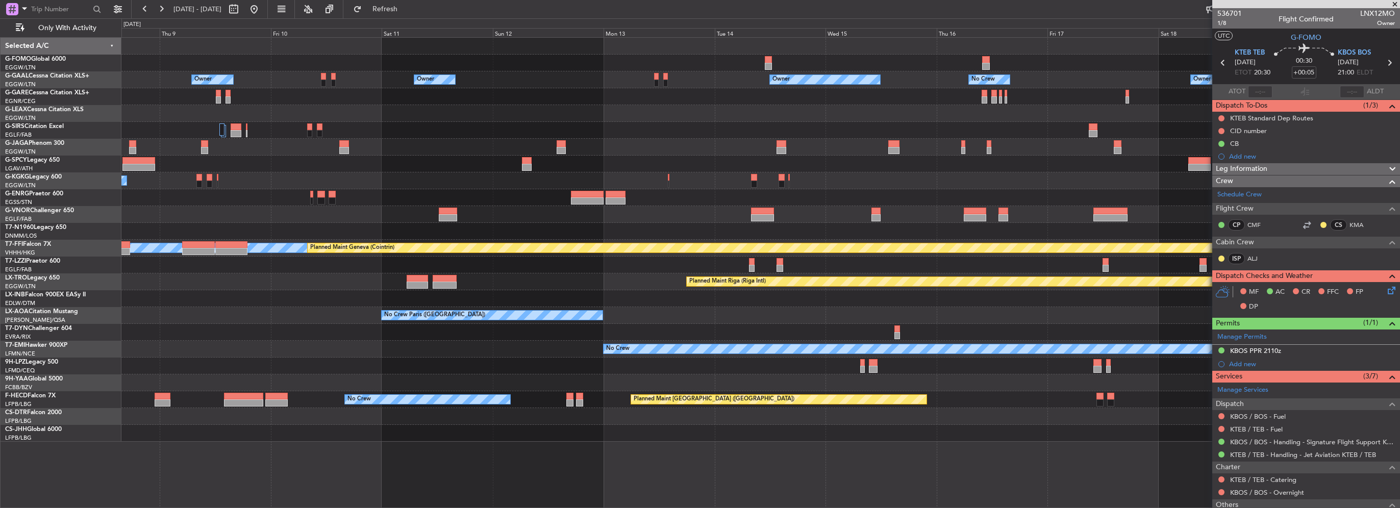
click at [0, 145] on html "27 Sep 2025 - 09 Oct 2025 Refresh Quick Links Only With Activity Owner Owner Ow…" at bounding box center [700, 254] width 1400 height 508
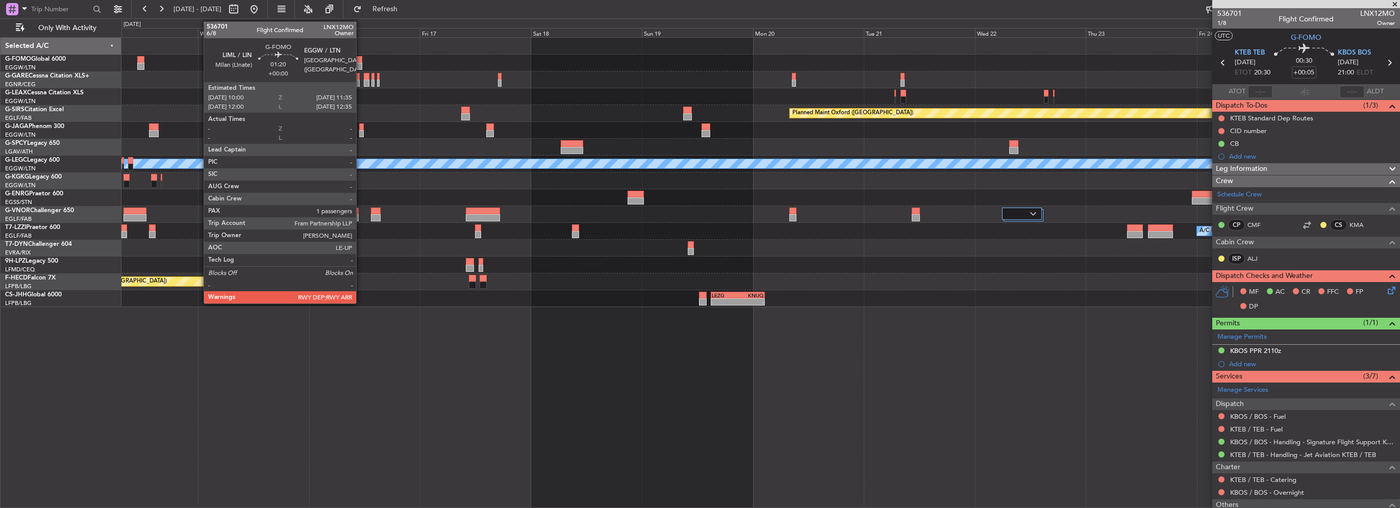
click at [361, 59] on div at bounding box center [359, 59] width 8 height 7
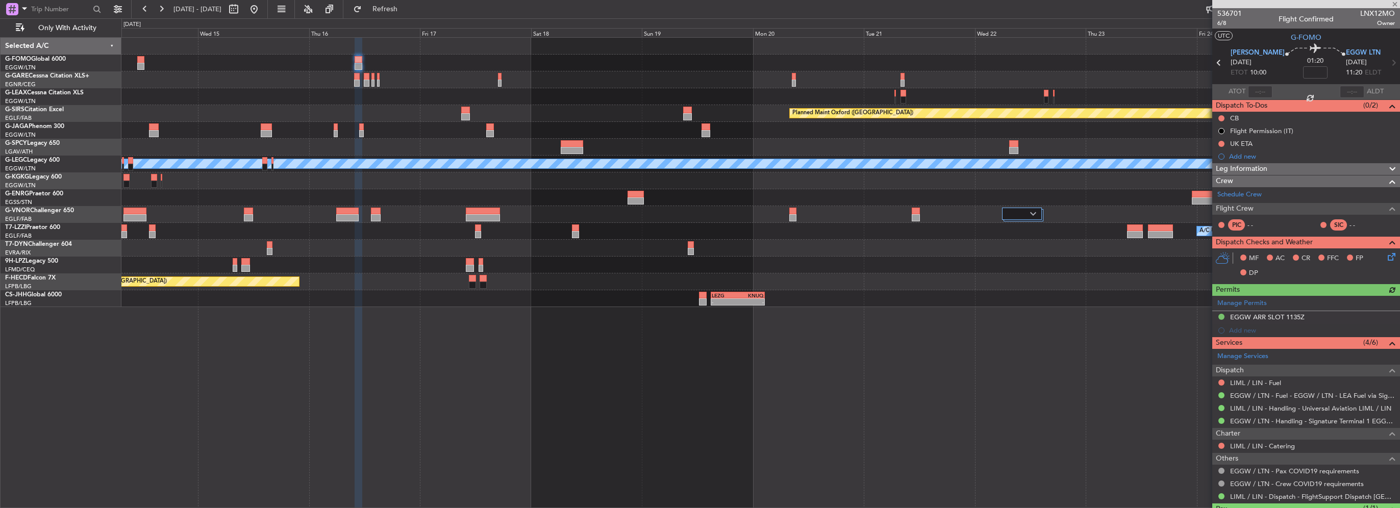
click at [293, 56] on div at bounding box center [760, 63] width 1278 height 17
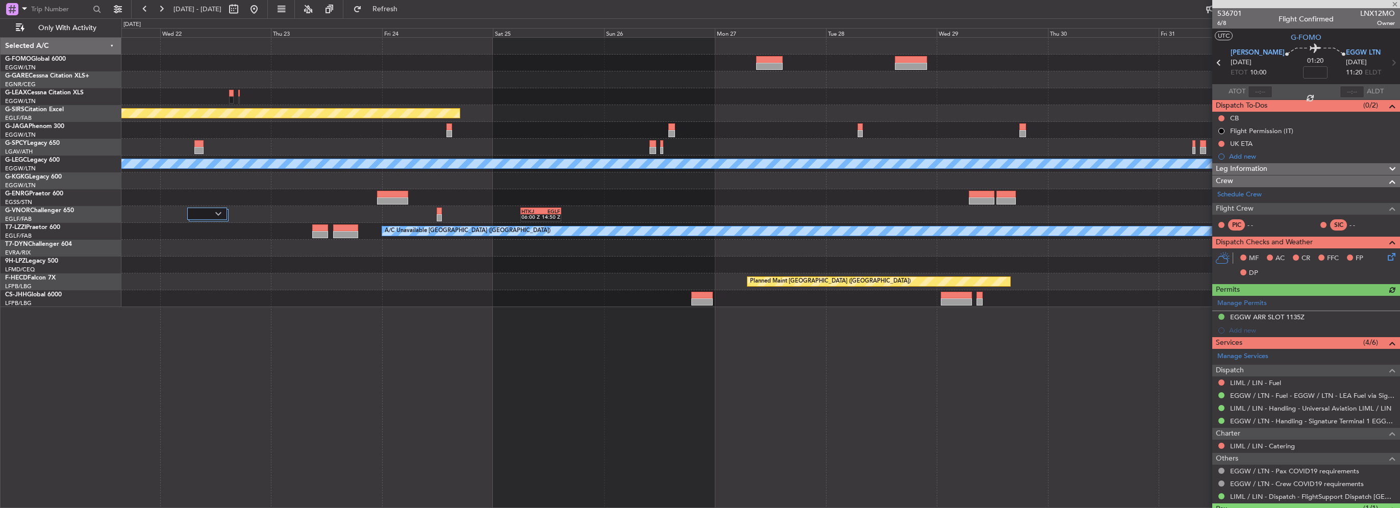
click at [608, 66] on div at bounding box center [760, 63] width 1278 height 17
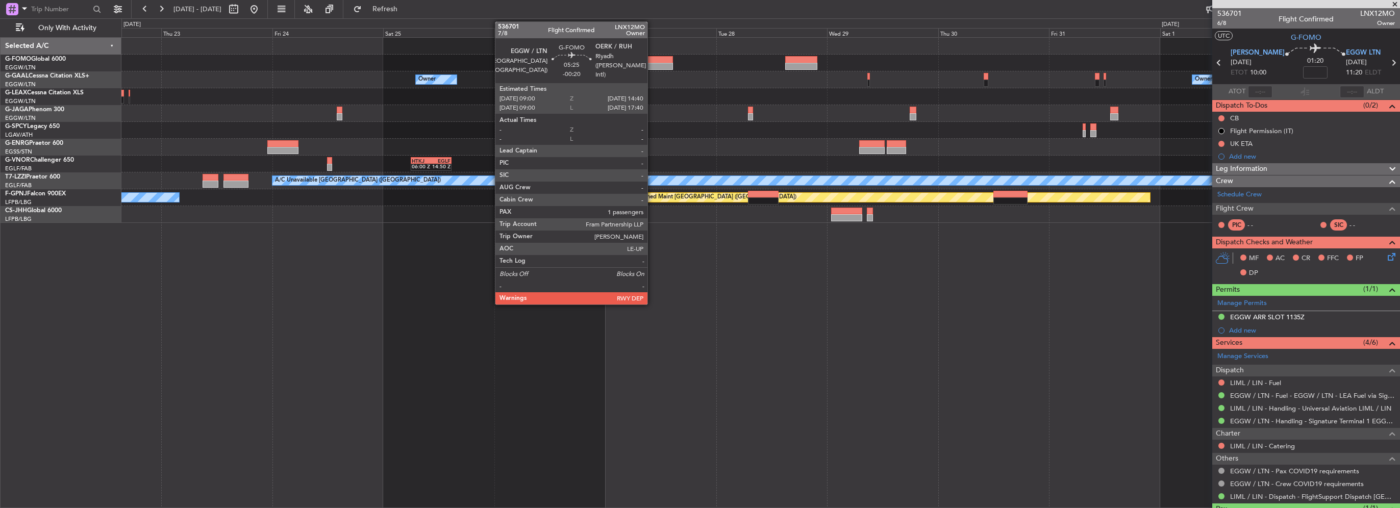
click at [652, 64] on div at bounding box center [659, 66] width 27 height 7
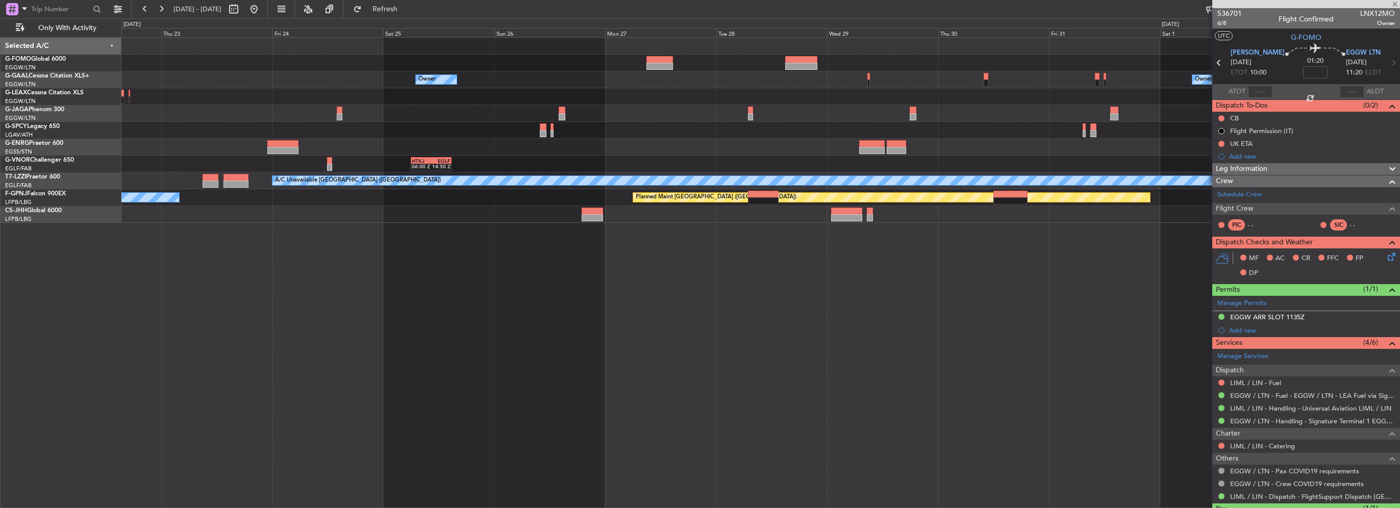
type input "-00:20"
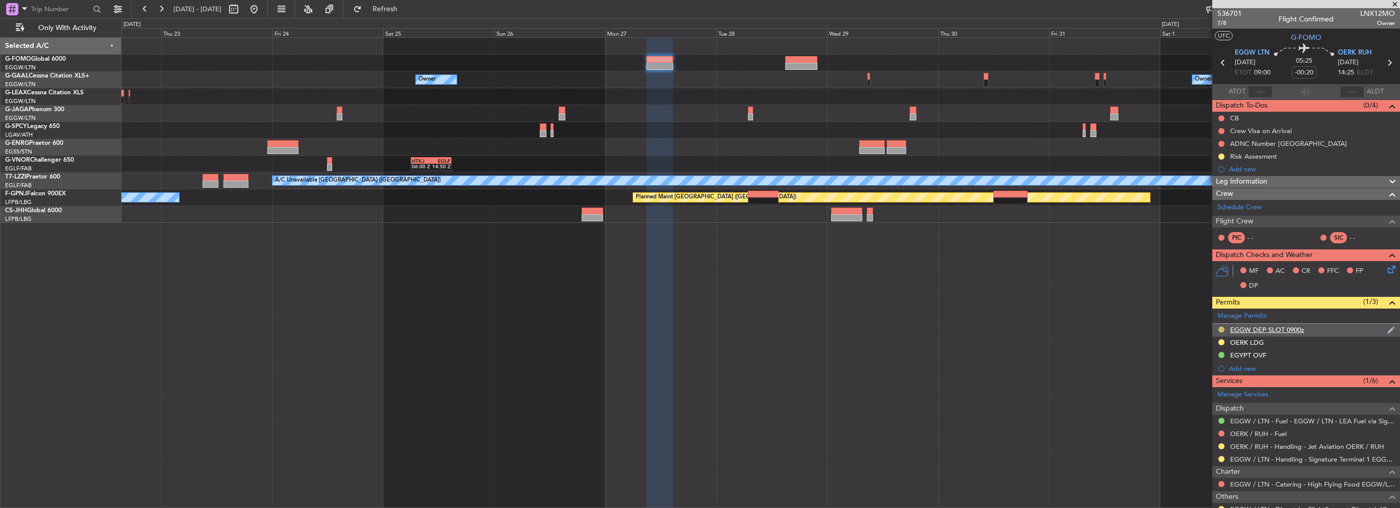
click at [1222, 327] on button at bounding box center [1221, 330] width 6 height 6
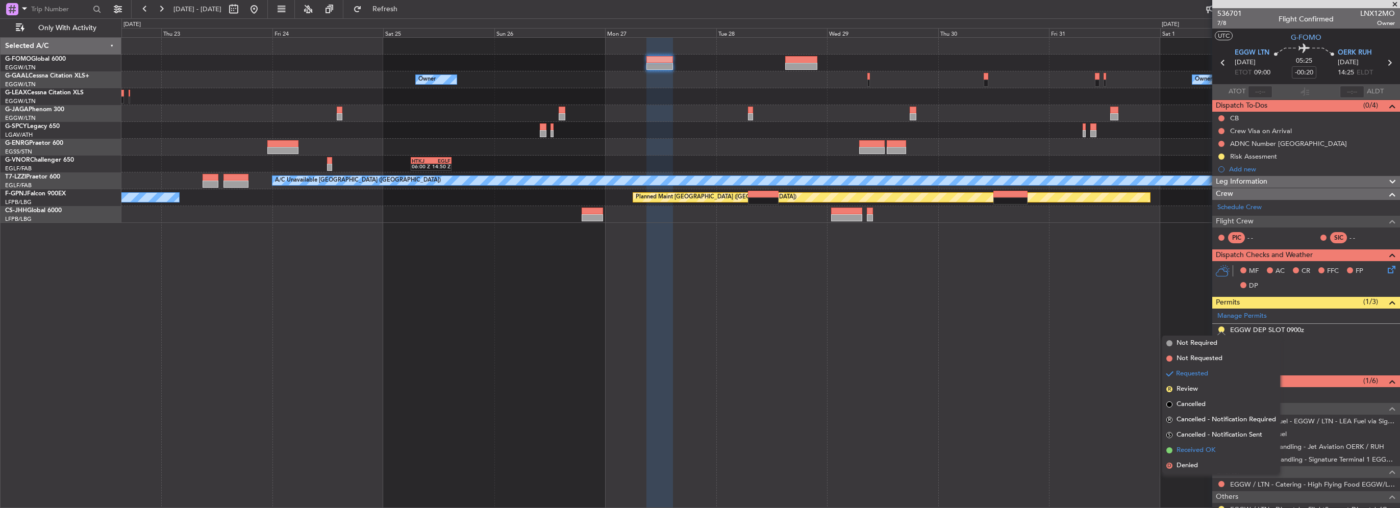
click at [1193, 449] on span "Received OK" at bounding box center [1195, 450] width 39 height 10
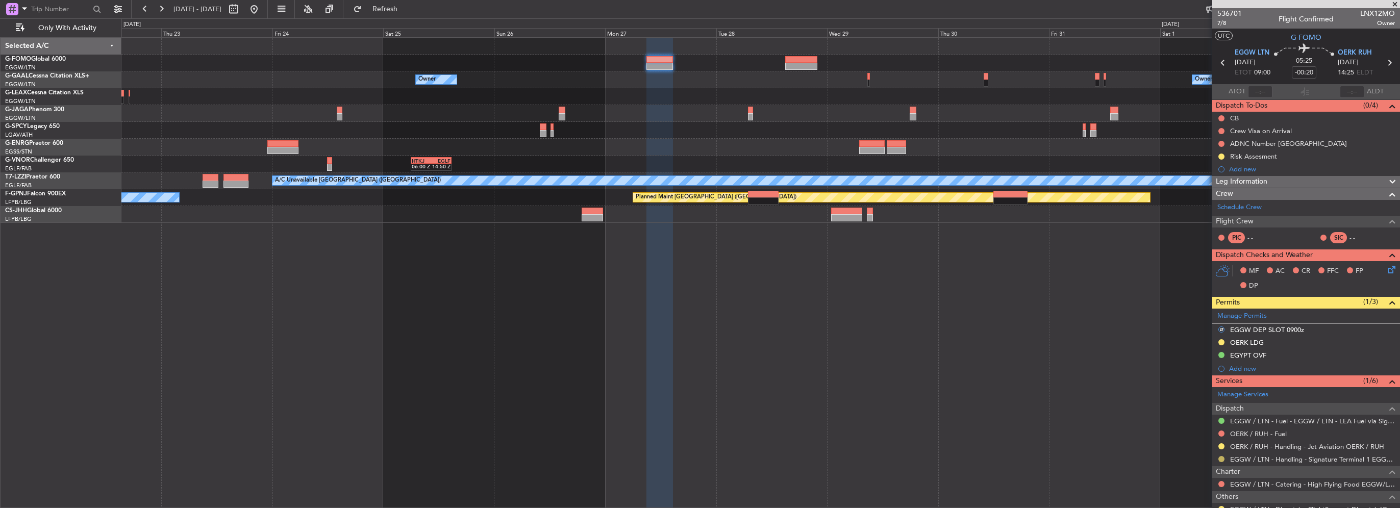
click at [1220, 459] on button at bounding box center [1221, 459] width 6 height 6
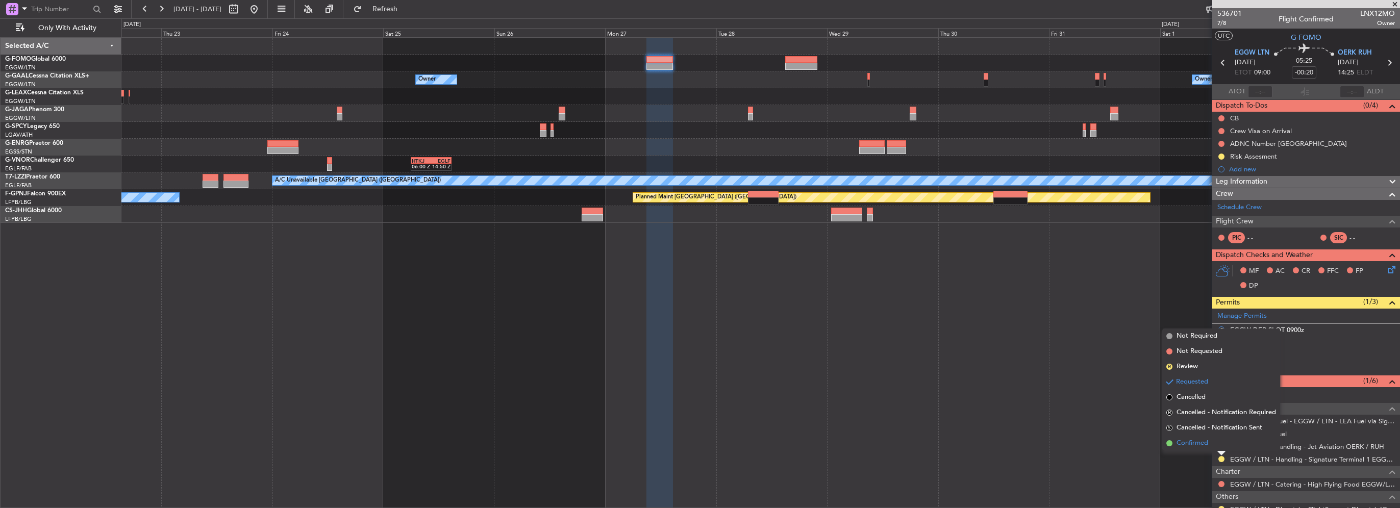
click at [1188, 442] on span "Confirmed" at bounding box center [1192, 443] width 32 height 10
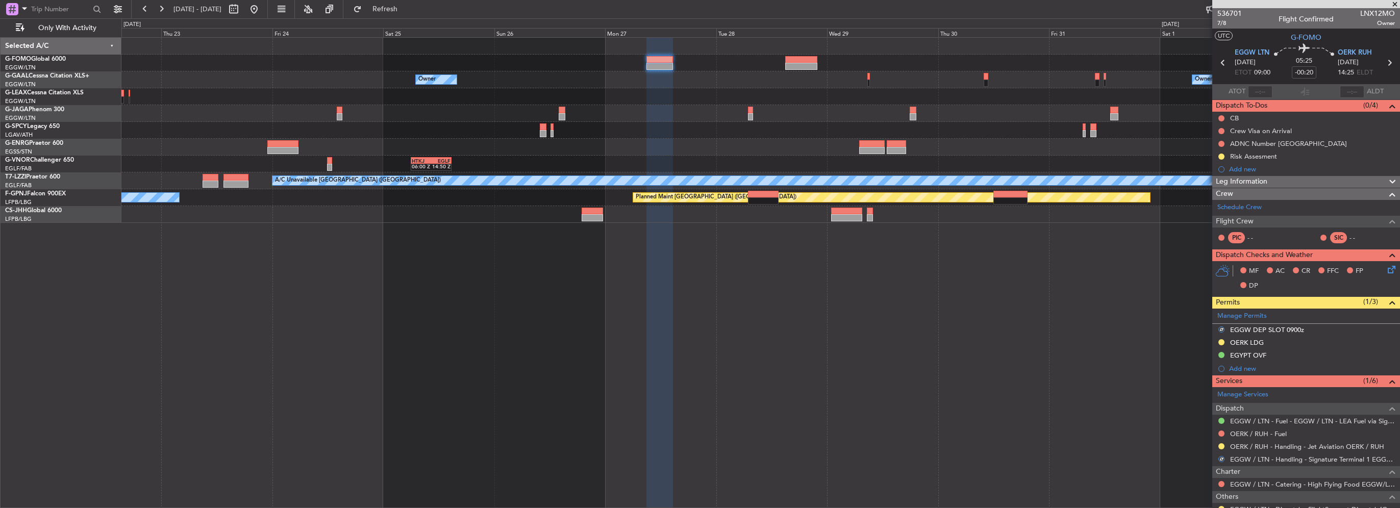
scroll to position [83, 0]
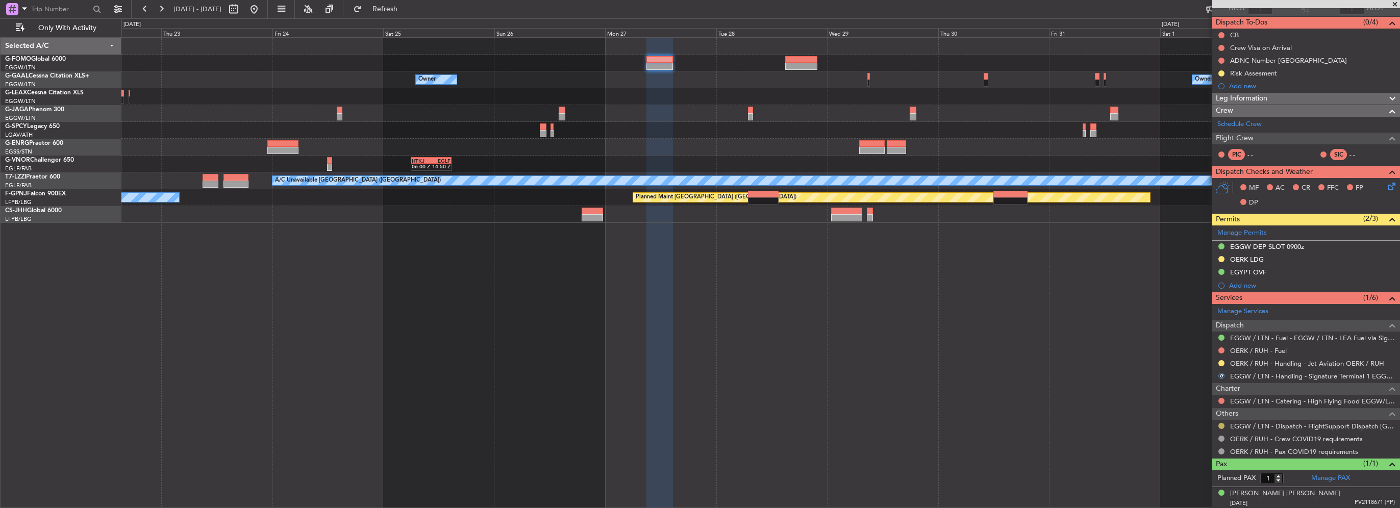
click at [1221, 428] on mat-tooltip-component "Requested" at bounding box center [1221, 441] width 46 height 27
click at [1218, 424] on button at bounding box center [1221, 426] width 6 height 6
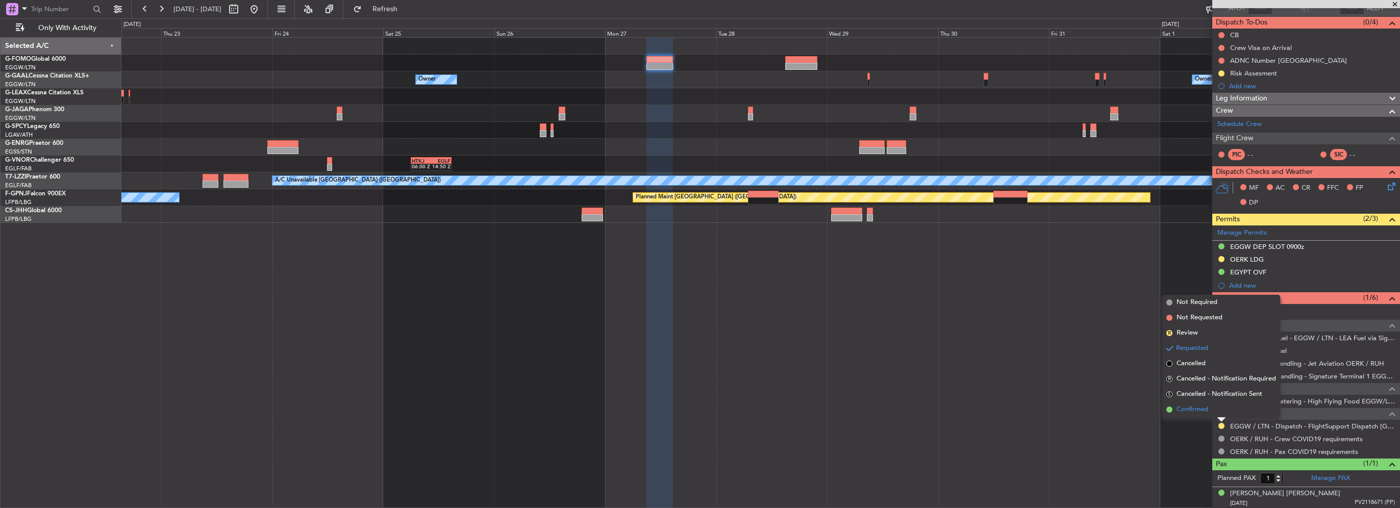
click at [1195, 413] on span "Confirmed" at bounding box center [1192, 410] width 32 height 10
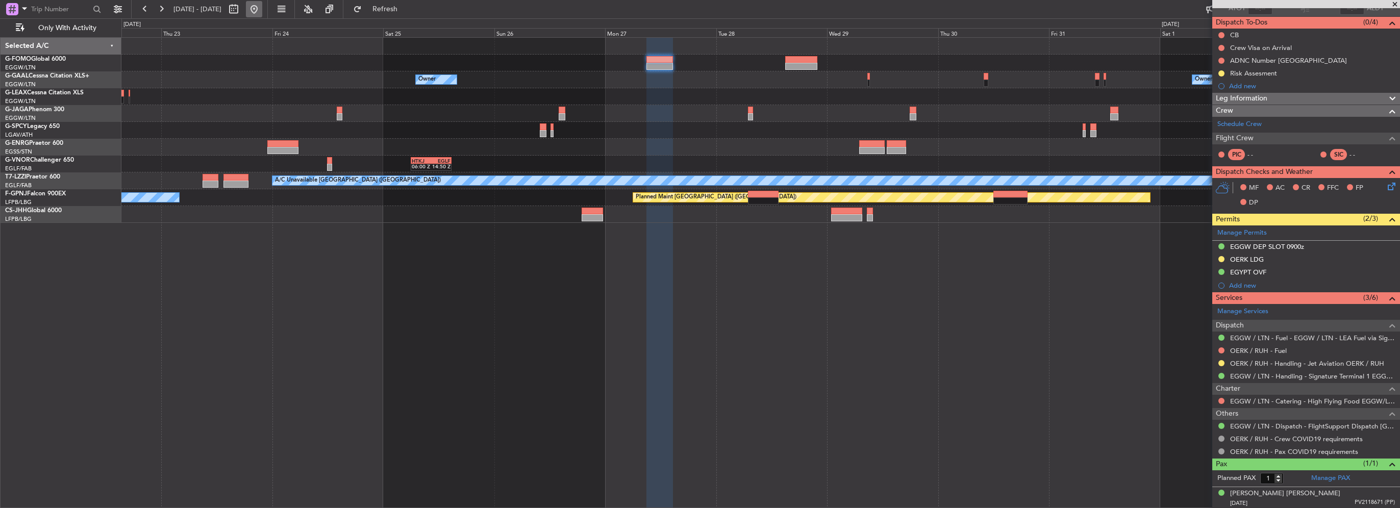
click at [262, 12] on button at bounding box center [254, 9] width 16 height 16
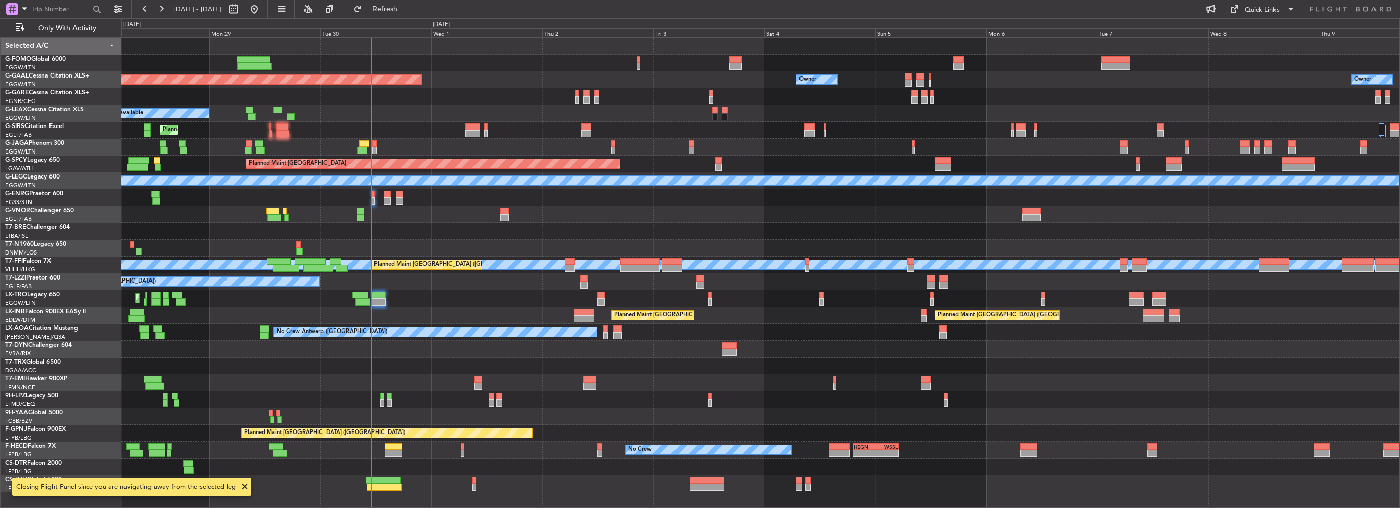
click at [524, 324] on div "No Crew Antwerp (Deurne) No Crew Paris (Le Bourget)" at bounding box center [760, 332] width 1278 height 17
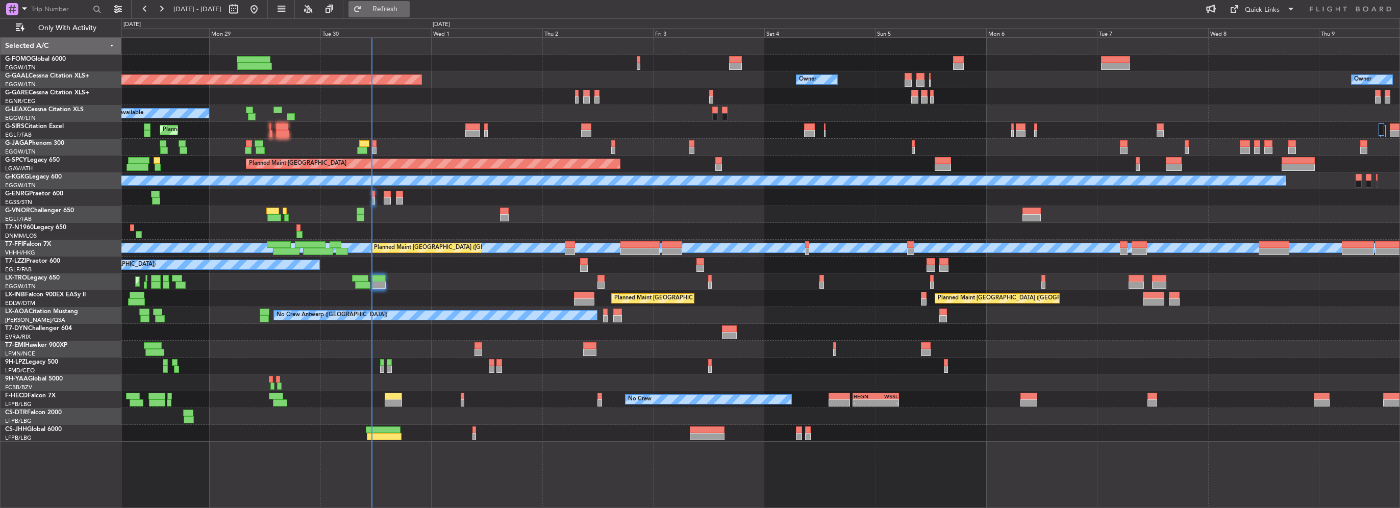
click at [407, 12] on span "Refresh" at bounding box center [385, 9] width 43 height 7
click at [407, 11] on span "Refresh" at bounding box center [385, 9] width 43 height 7
click at [407, 13] on span "Refresh" at bounding box center [385, 9] width 43 height 7
click at [409, 15] on button "Refresh" at bounding box center [378, 9] width 61 height 16
click at [419, 16] on fb-flight-board "28 Sep 2025 - 09 Oct 2025 Refresh Quick Links Only With Activity Planned Maint …" at bounding box center [700, 258] width 1400 height 500
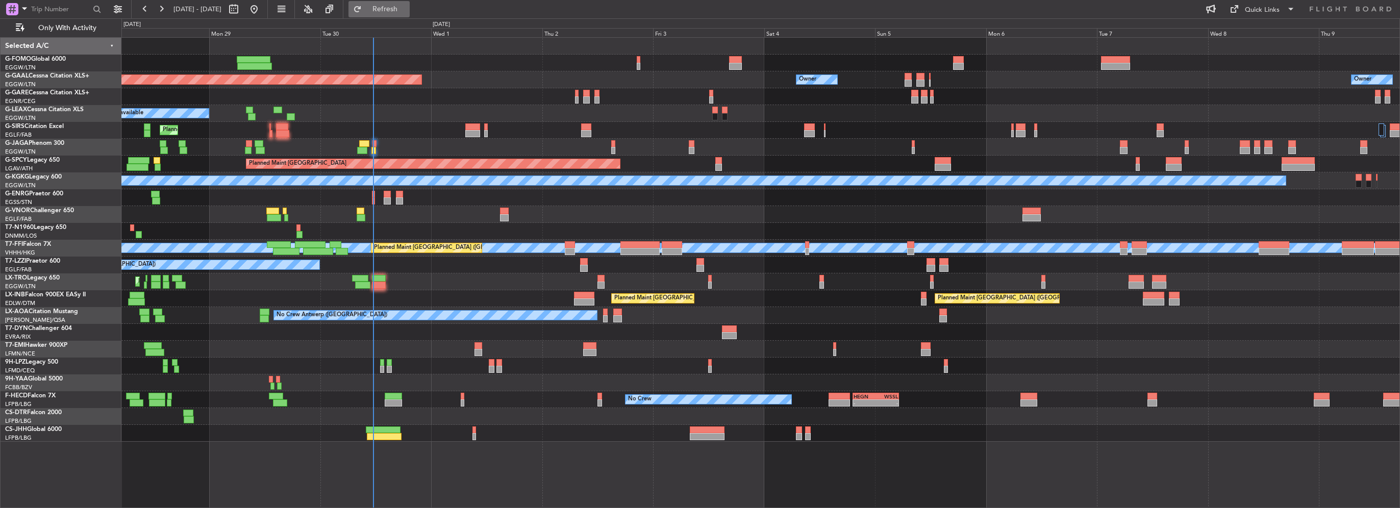
click at [407, 12] on span "Refresh" at bounding box center [385, 9] width 43 height 7
click at [407, 10] on span "Refresh" at bounding box center [385, 9] width 43 height 7
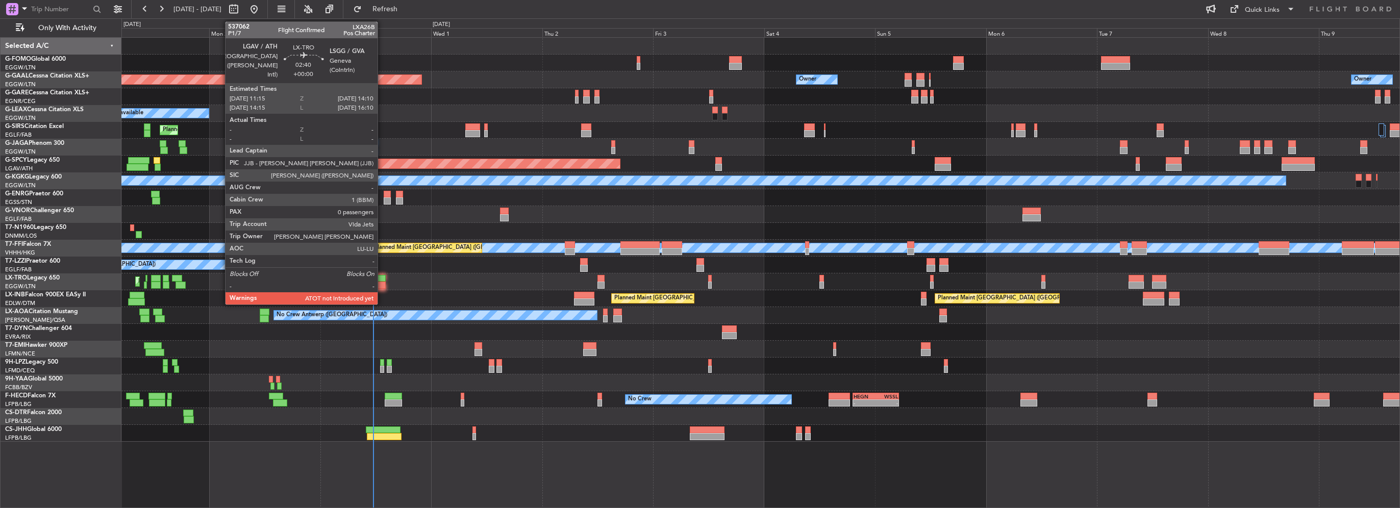
click at [382, 279] on div at bounding box center [379, 278] width 14 height 7
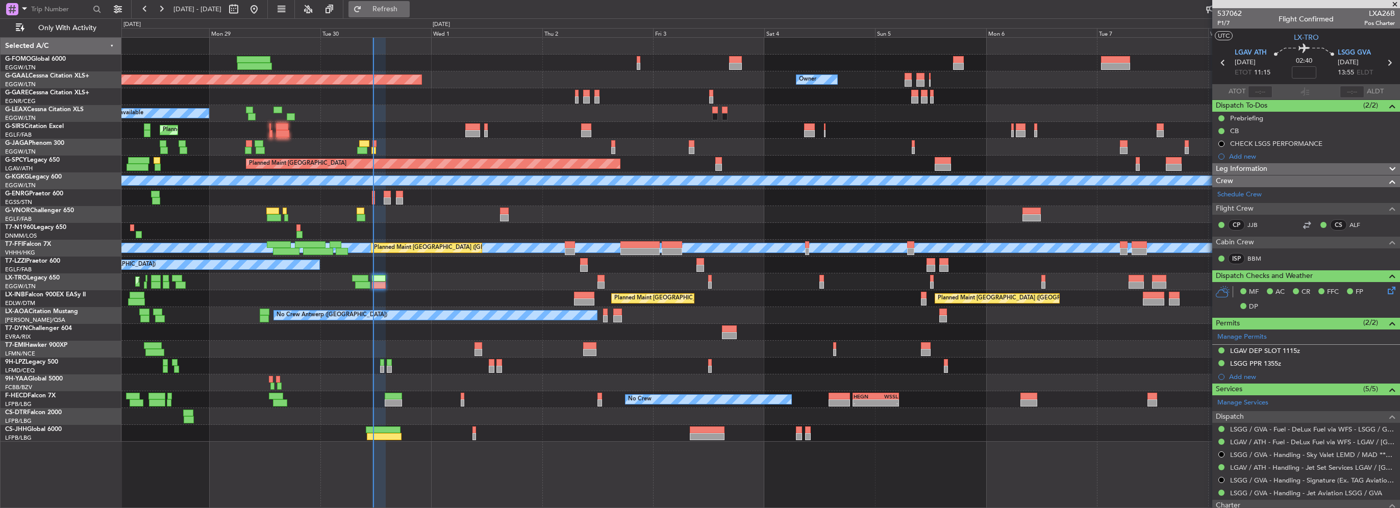
click at [407, 8] on span "Refresh" at bounding box center [385, 9] width 43 height 7
click at [410, 14] on button "Refresh" at bounding box center [378, 9] width 61 height 16
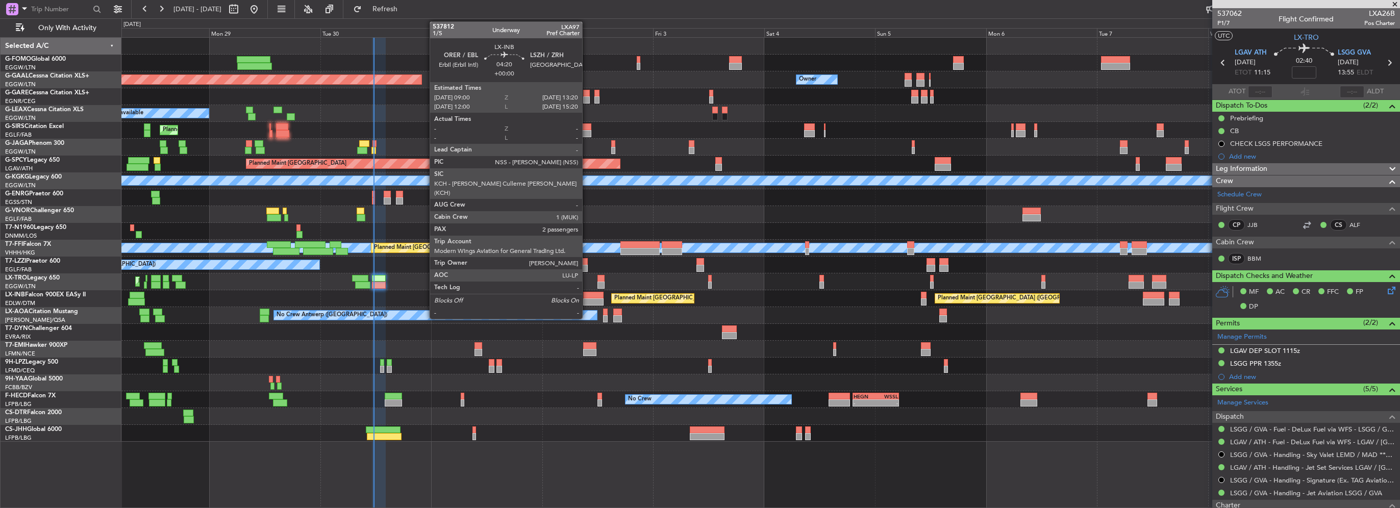
click at [587, 296] on div at bounding box center [593, 295] width 20 height 7
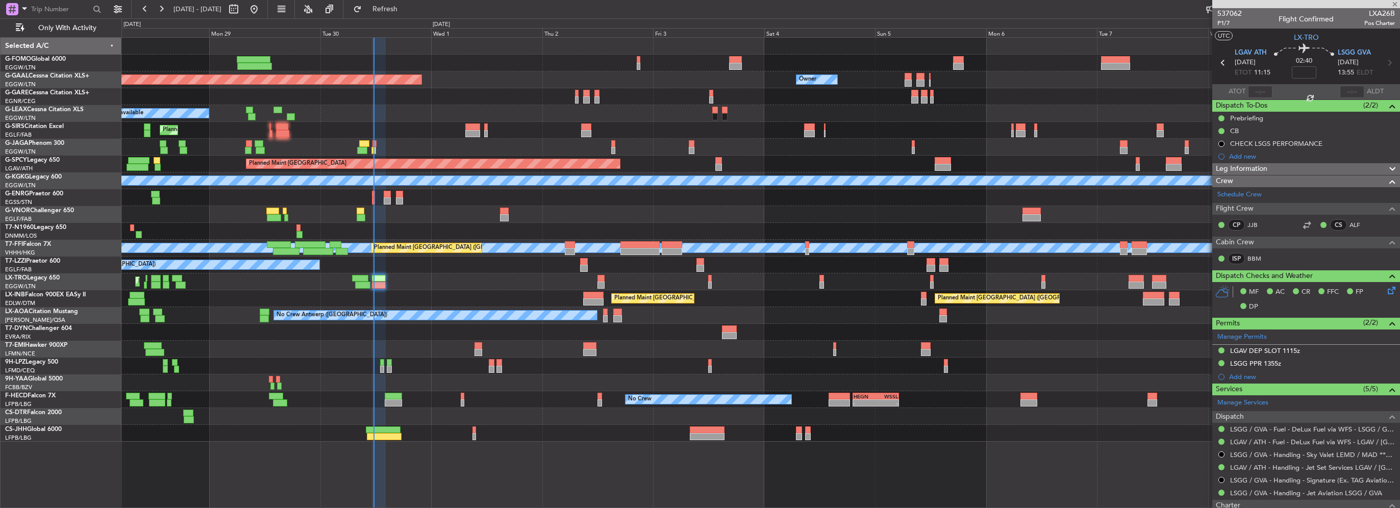
type input "2"
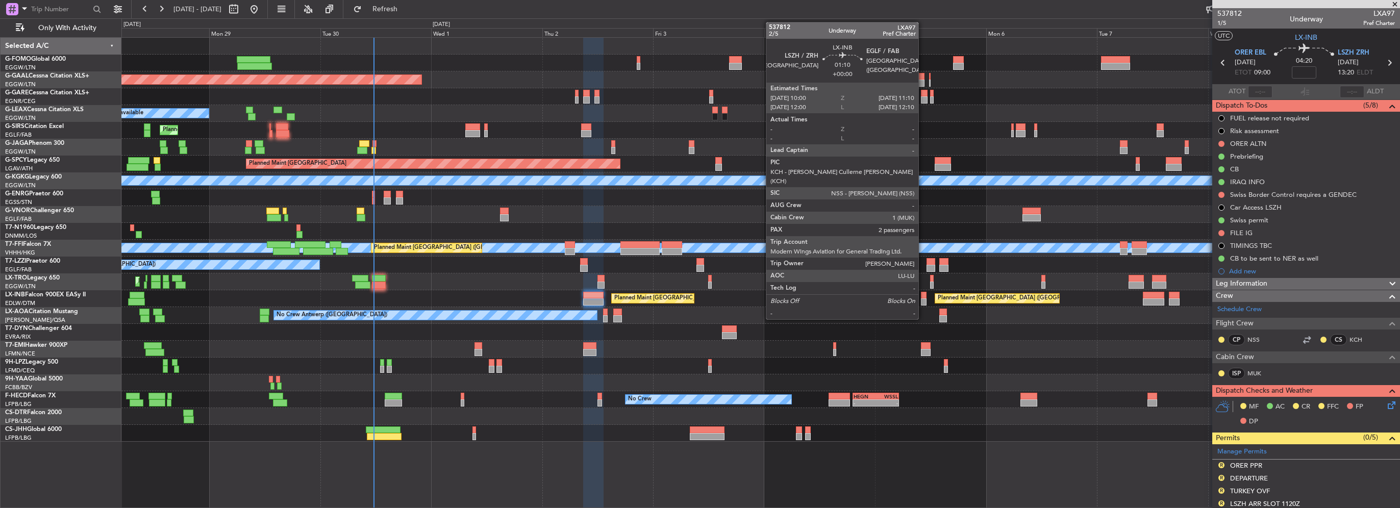
click at [923, 300] on div at bounding box center [924, 301] width 6 height 7
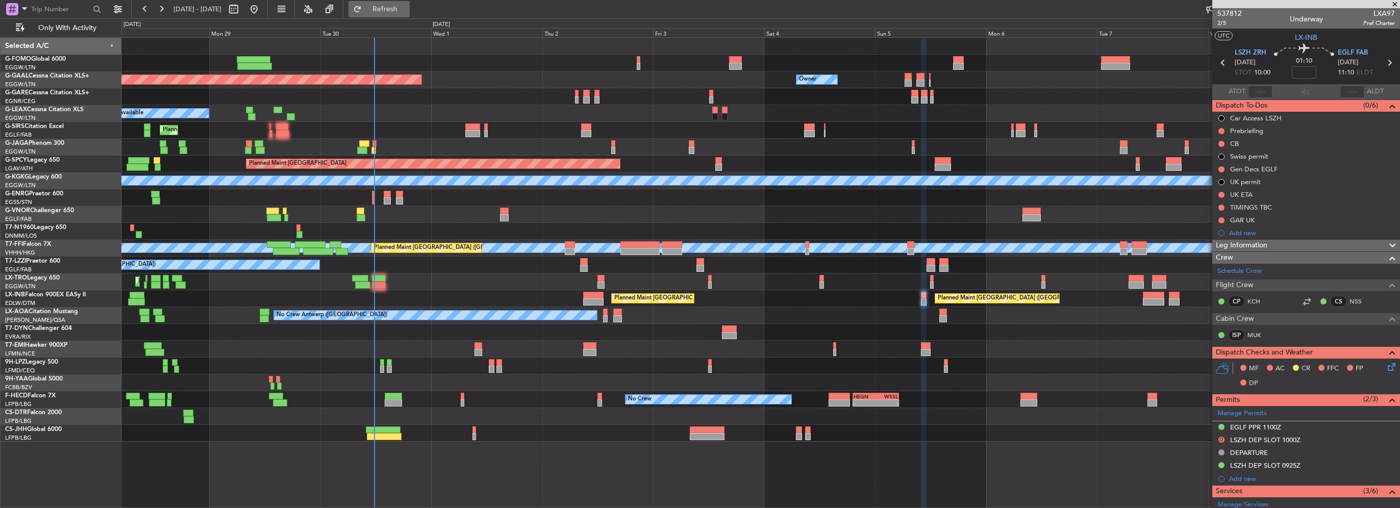
click at [407, 12] on span "Refresh" at bounding box center [385, 9] width 43 height 7
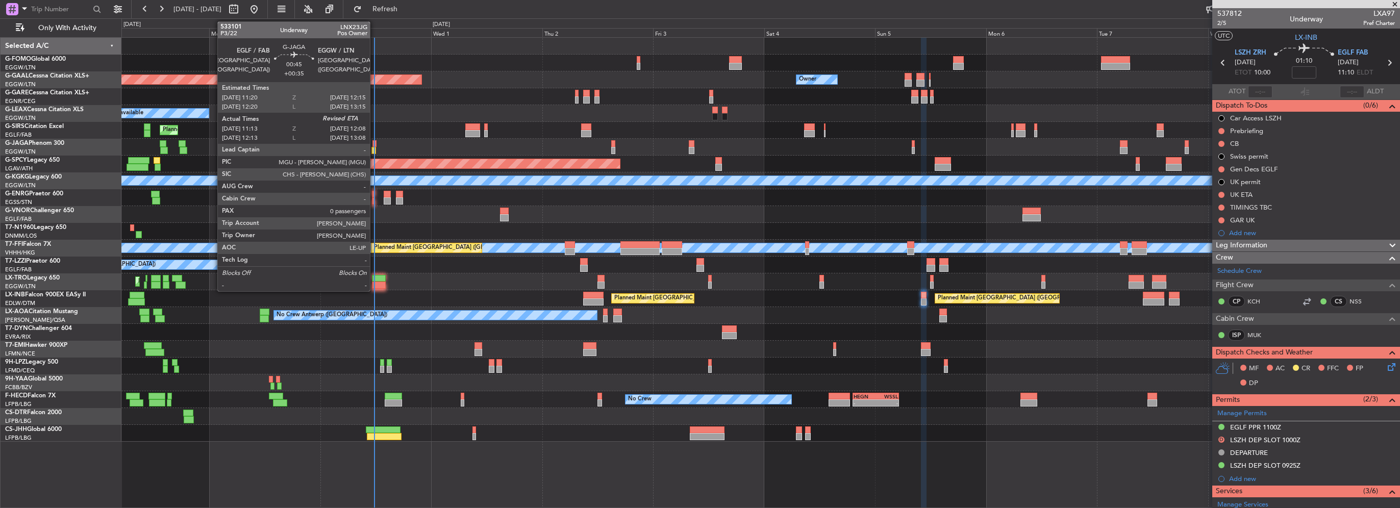
click at [374, 149] on div at bounding box center [373, 150] width 5 height 7
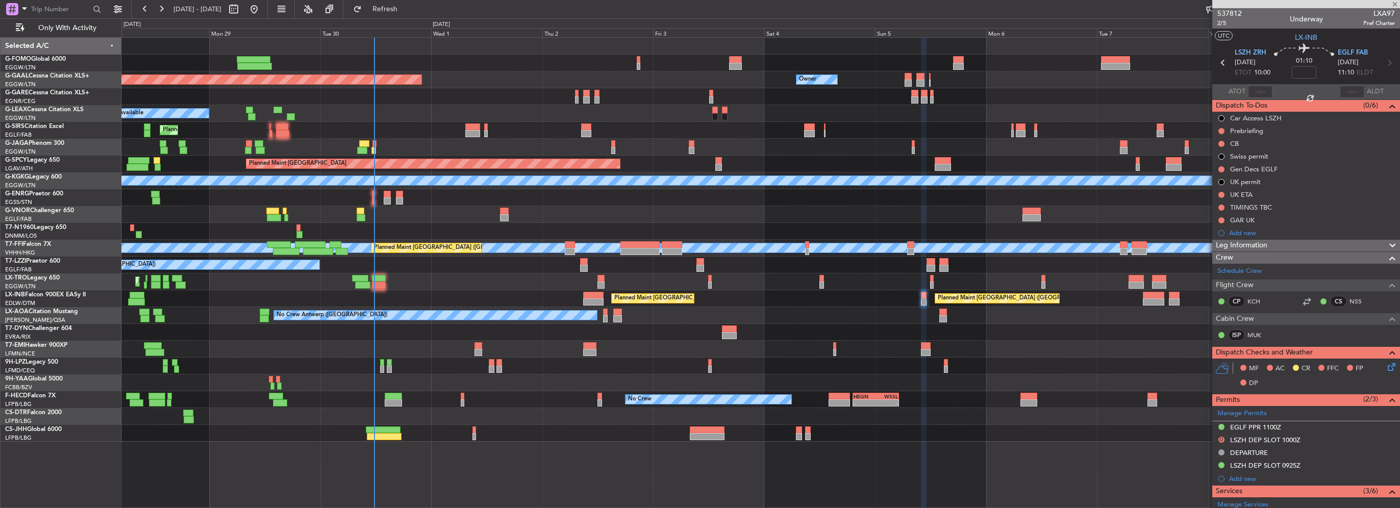
type input "+00:35"
type input "11:13"
type input "0"
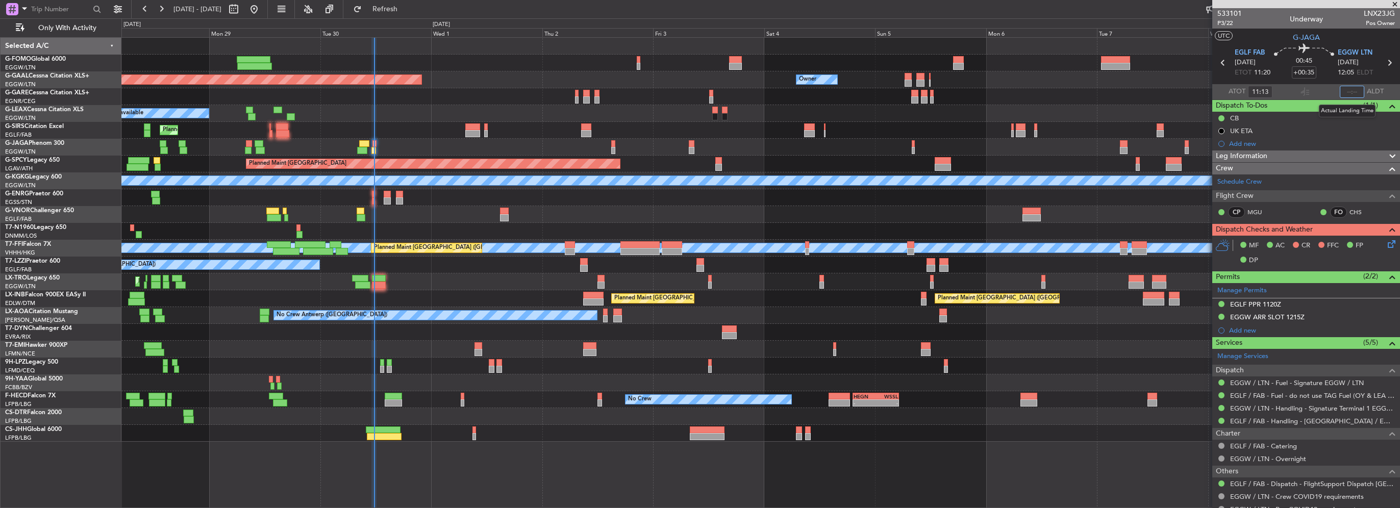
click at [1349, 90] on input "text" at bounding box center [1352, 92] width 24 height 12
type input "11:40"
click at [407, 7] on span "Refresh" at bounding box center [385, 9] width 43 height 7
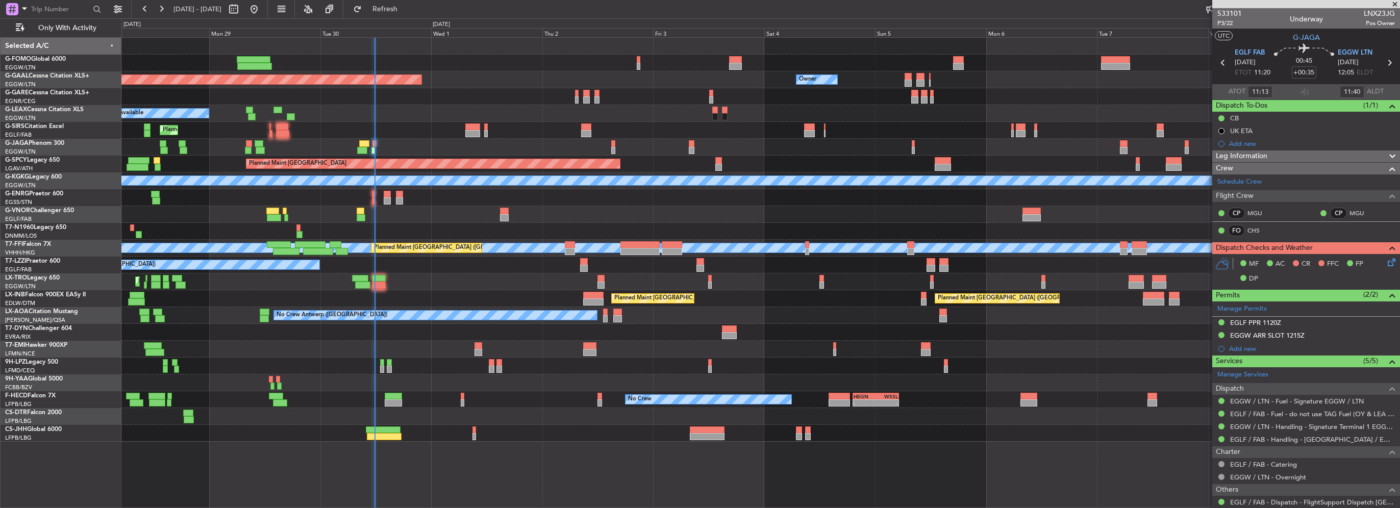
click at [570, 193] on div "Owner Owner Planned [GEOGRAPHIC_DATA] Owner A/C Unavailable Planned Maint [GEOG…" at bounding box center [760, 240] width 1278 height 404
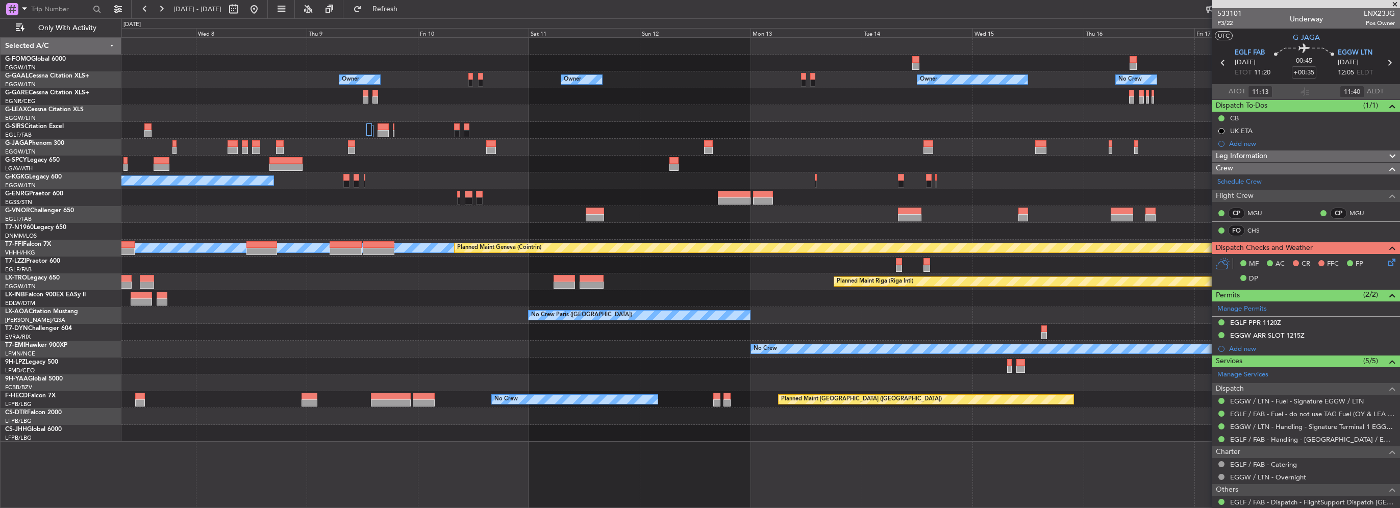
click at [445, 209] on div at bounding box center [760, 214] width 1278 height 17
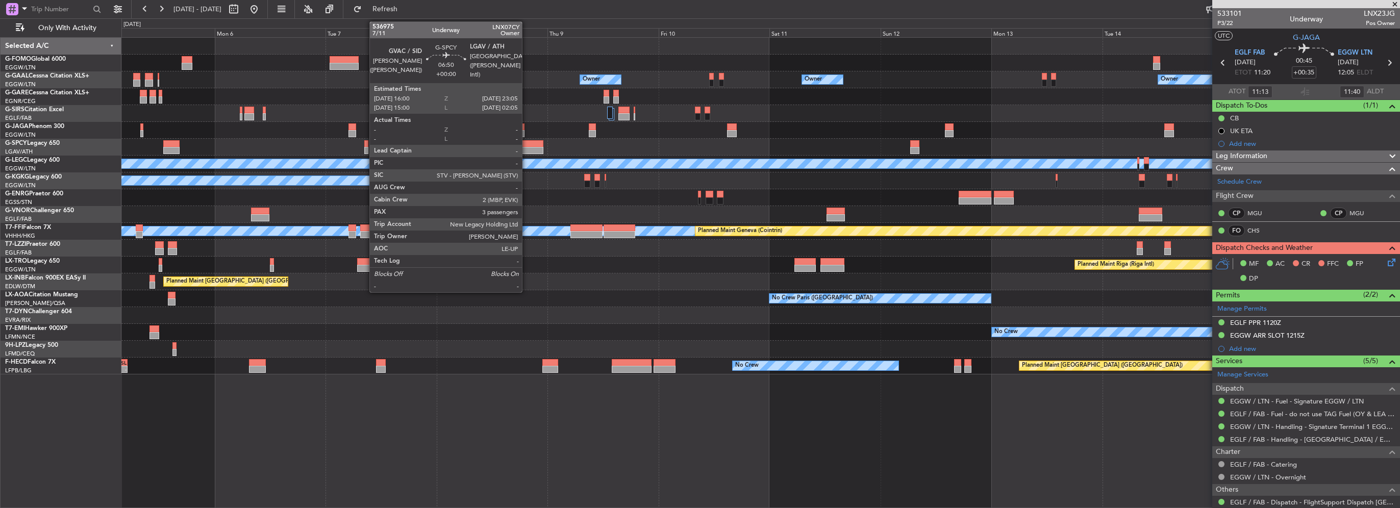
click at [527, 145] on div at bounding box center [526, 143] width 33 height 7
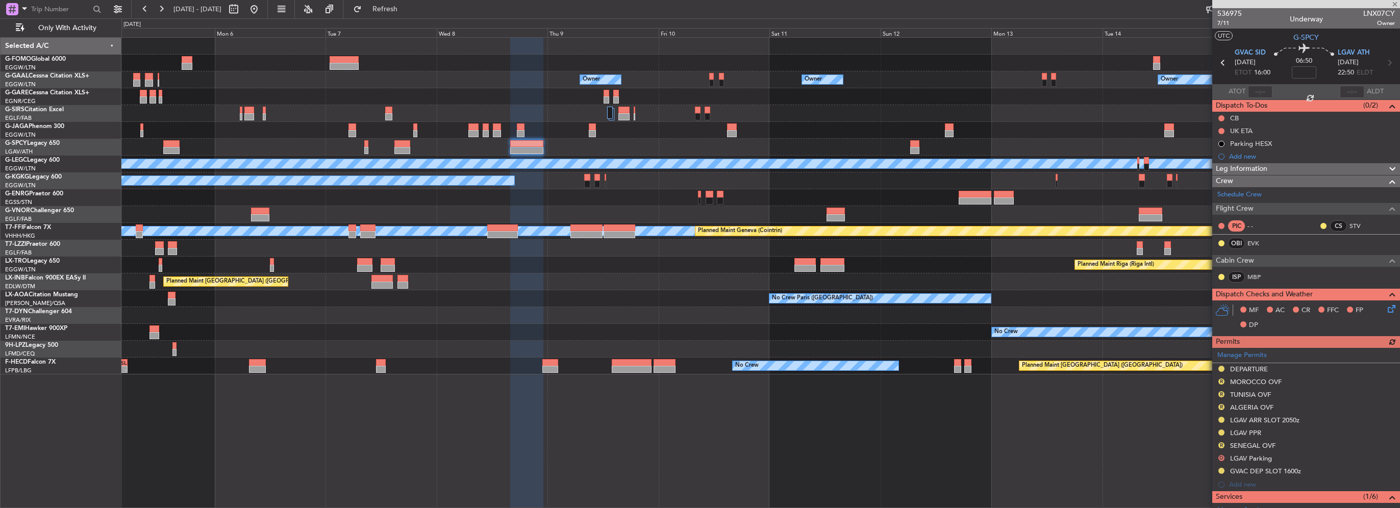
drag, startPoint x: 682, startPoint y: 233, endPoint x: 659, endPoint y: 216, distance: 28.9
drag, startPoint x: 659, startPoint y: 216, endPoint x: 612, endPoint y: 201, distance: 49.0
click at [579, 198] on div at bounding box center [760, 197] width 1278 height 17
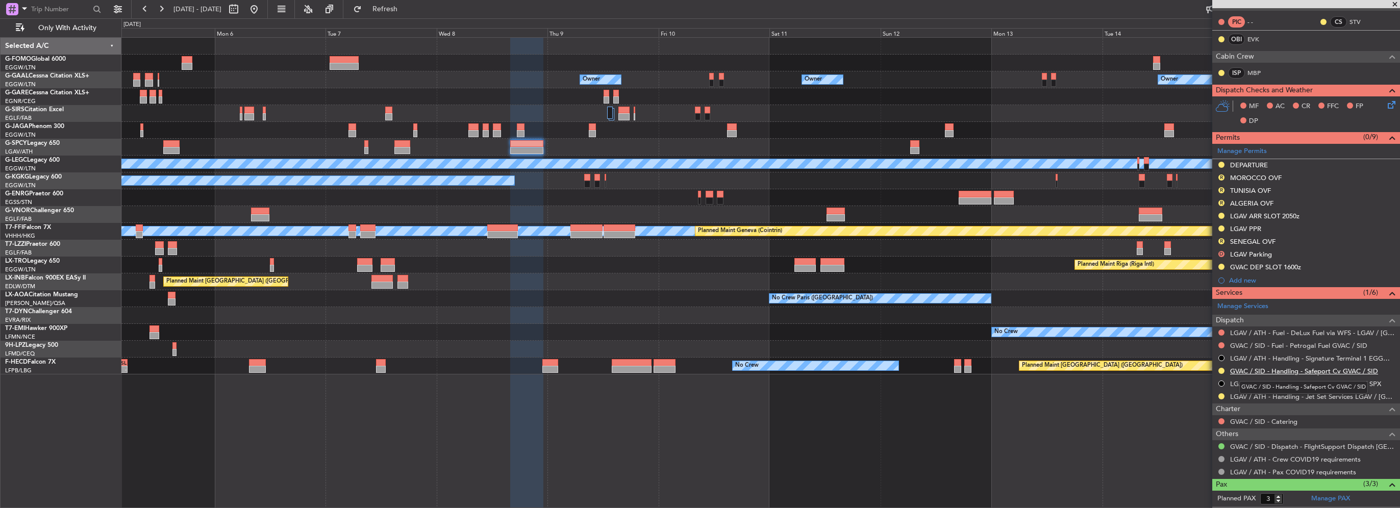
click at [1284, 370] on link "GVAC / SID - Handling - Safeport Cv GVAC / SID" at bounding box center [1304, 371] width 148 height 9
click at [1218, 239] on button "R" at bounding box center [1221, 241] width 6 height 6
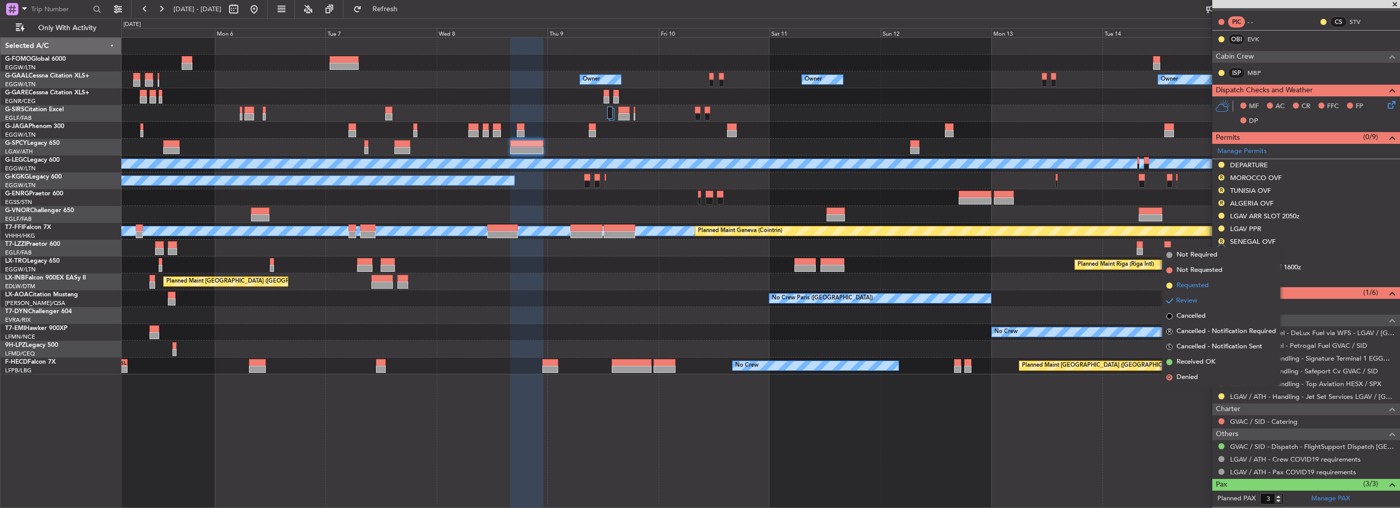
click at [1190, 281] on span "Requested" at bounding box center [1192, 286] width 32 height 10
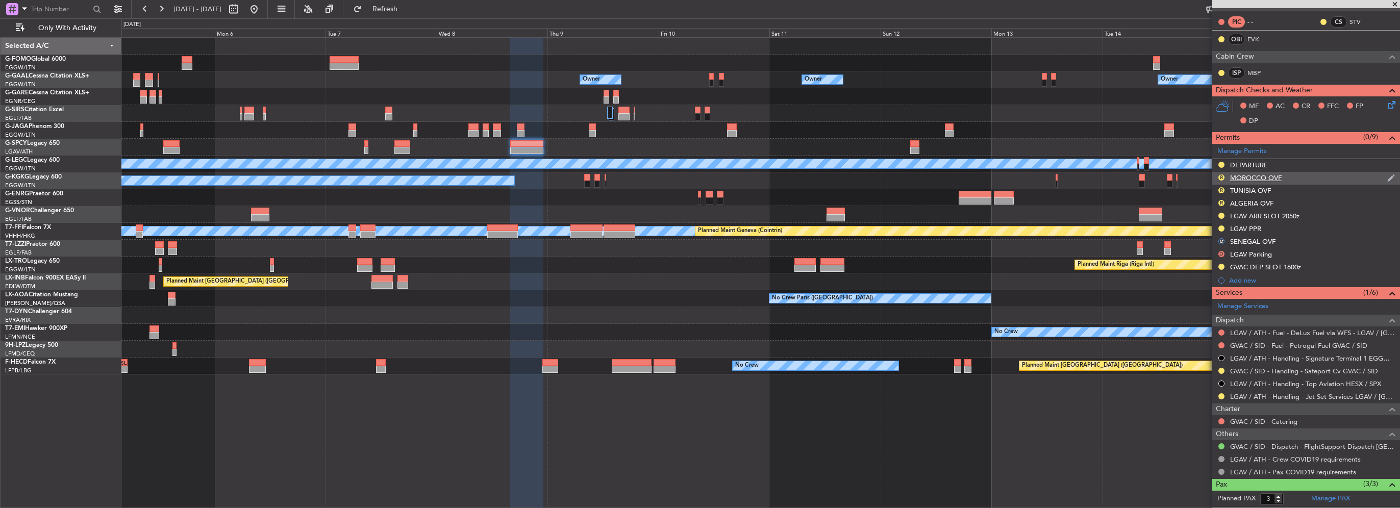
click at [1222, 180] on div "R" at bounding box center [1221, 177] width 8 height 8
click at [1221, 174] on button "R" at bounding box center [1221, 177] width 6 height 6
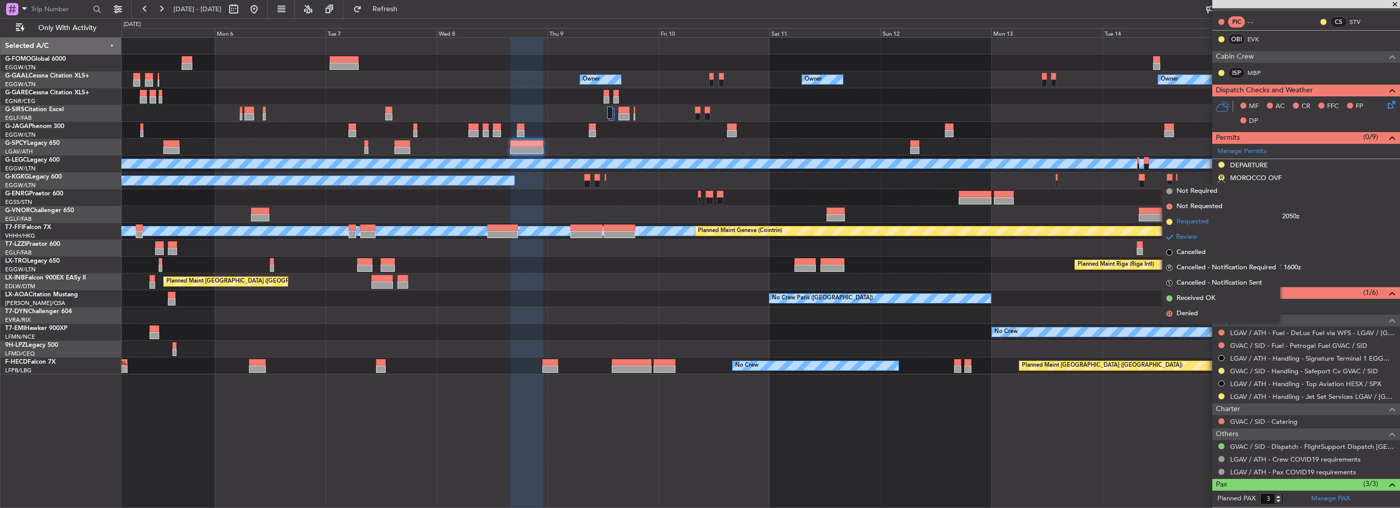
click at [1193, 224] on span "Requested" at bounding box center [1192, 222] width 32 height 10
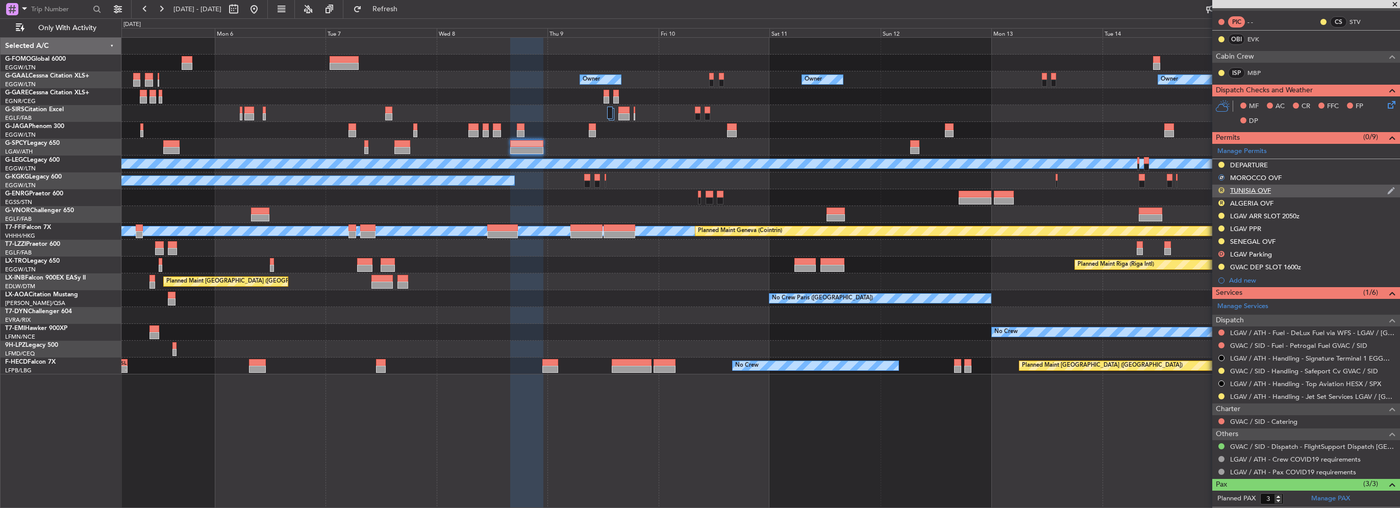
click at [1220, 190] on button "R" at bounding box center [1221, 190] width 6 height 6
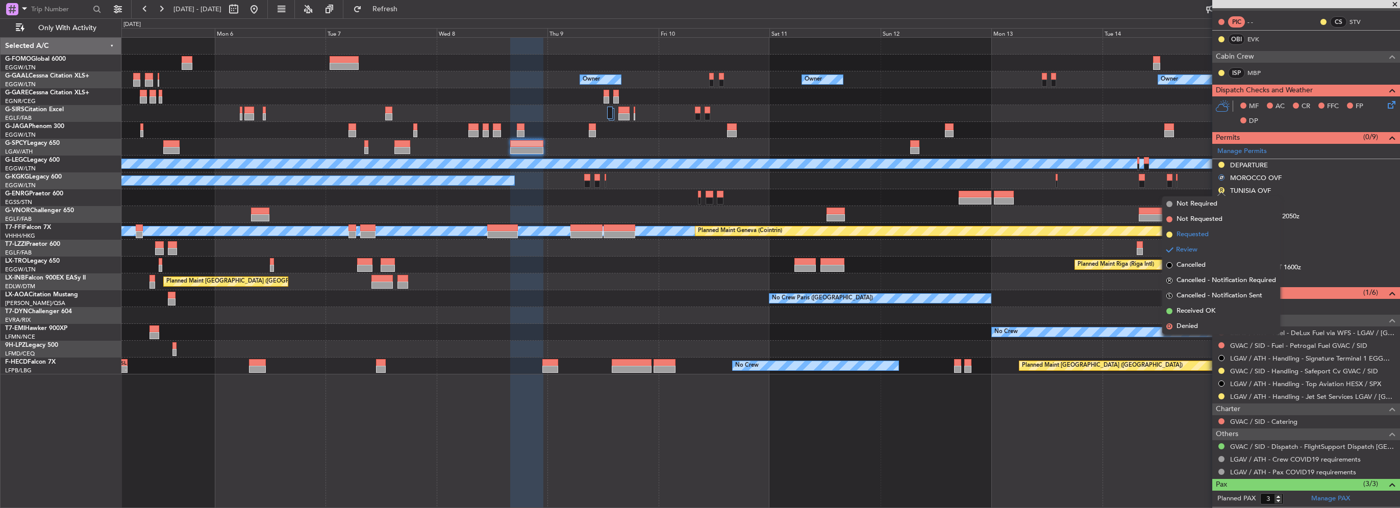
click at [1204, 231] on span "Requested" at bounding box center [1192, 235] width 32 height 10
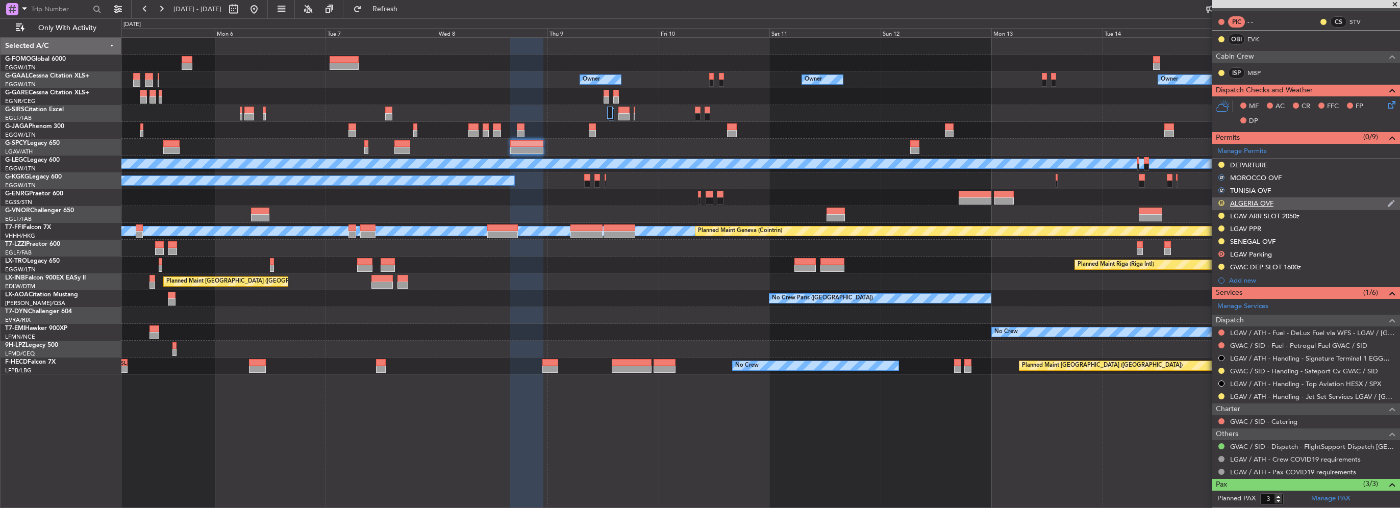
click at [1220, 201] on button "R" at bounding box center [1221, 203] width 6 height 6
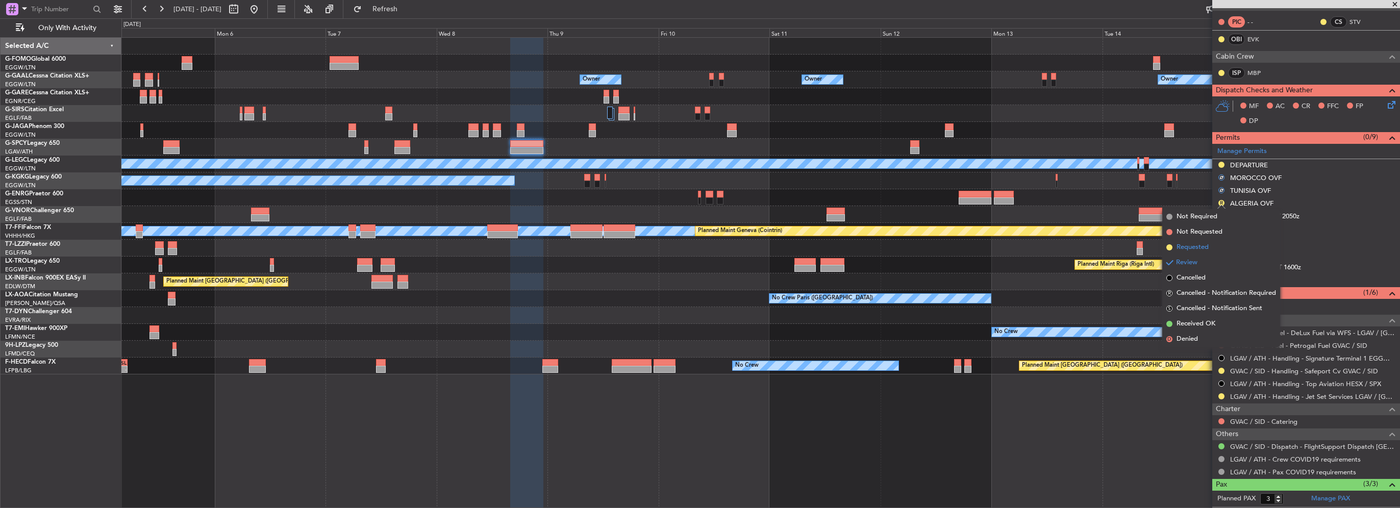
click at [1209, 247] on li "Requested" at bounding box center [1221, 247] width 118 height 15
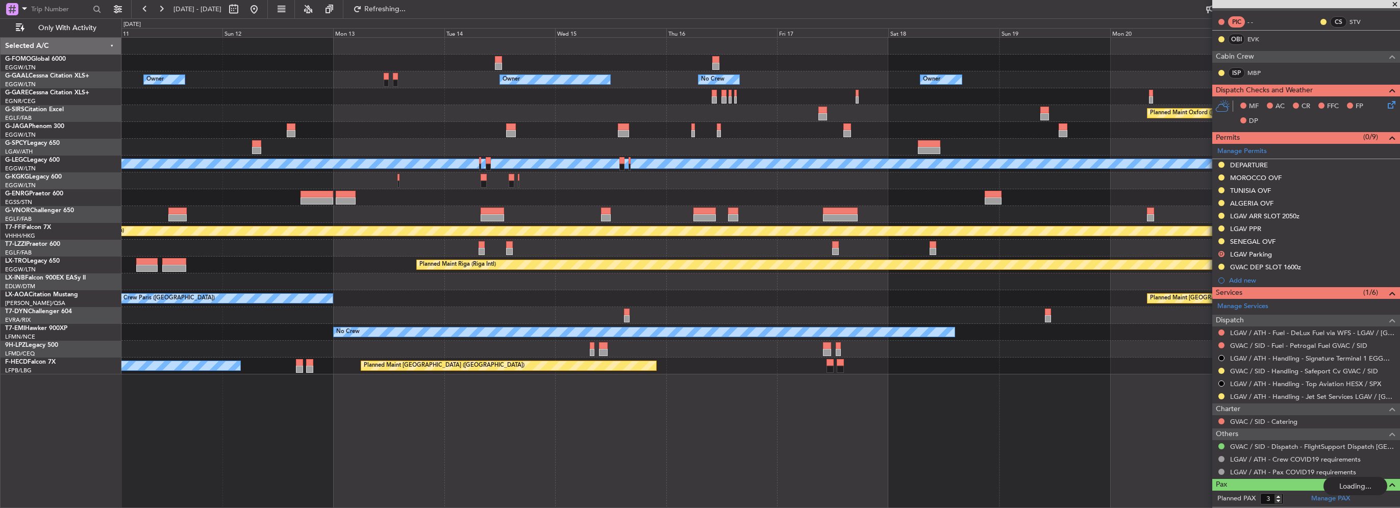
click at [312, 106] on div "Owner Owner Owner No Crew Owner Owner Owner Planned Maint Oxford (Kidlington) A…" at bounding box center [760, 206] width 1278 height 337
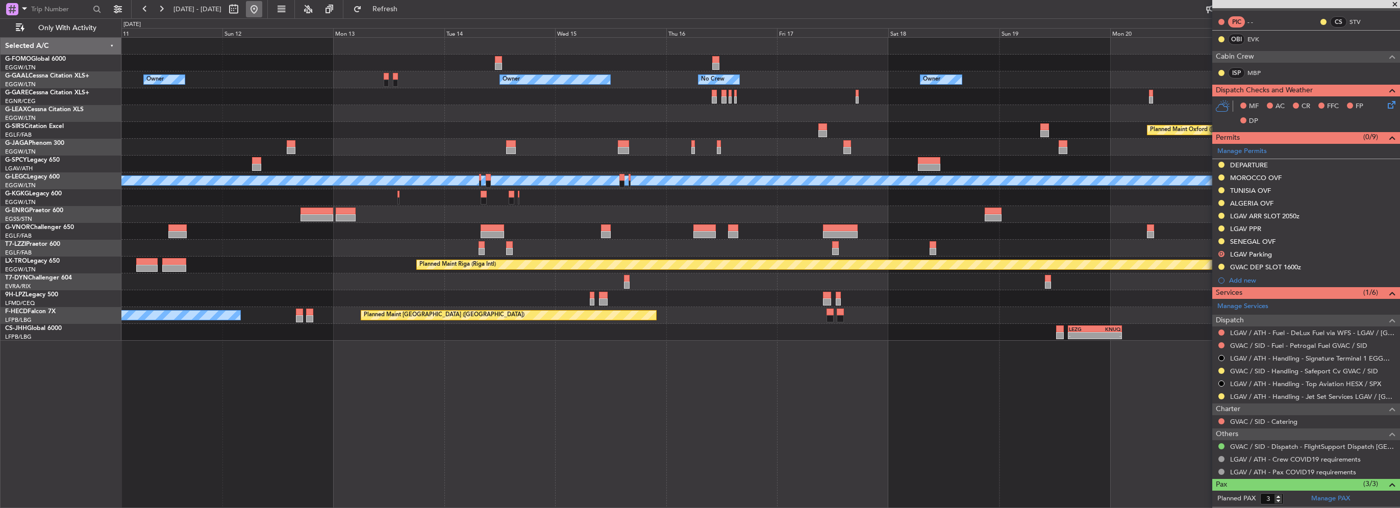
click at [262, 12] on button at bounding box center [254, 9] width 16 height 16
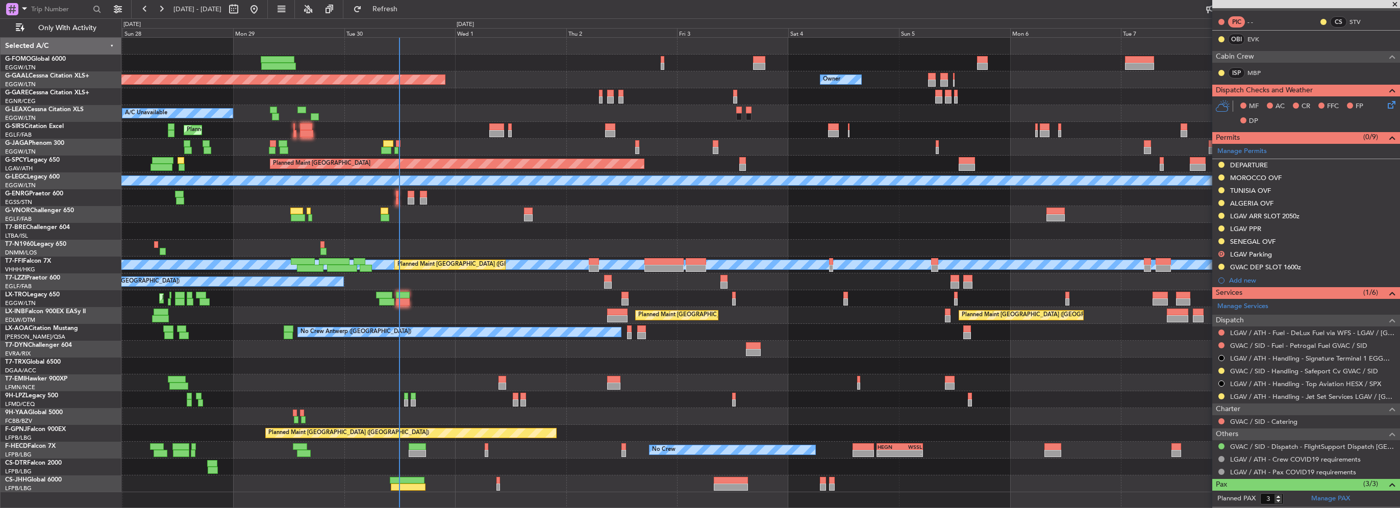
click at [464, 227] on div at bounding box center [760, 231] width 1278 height 17
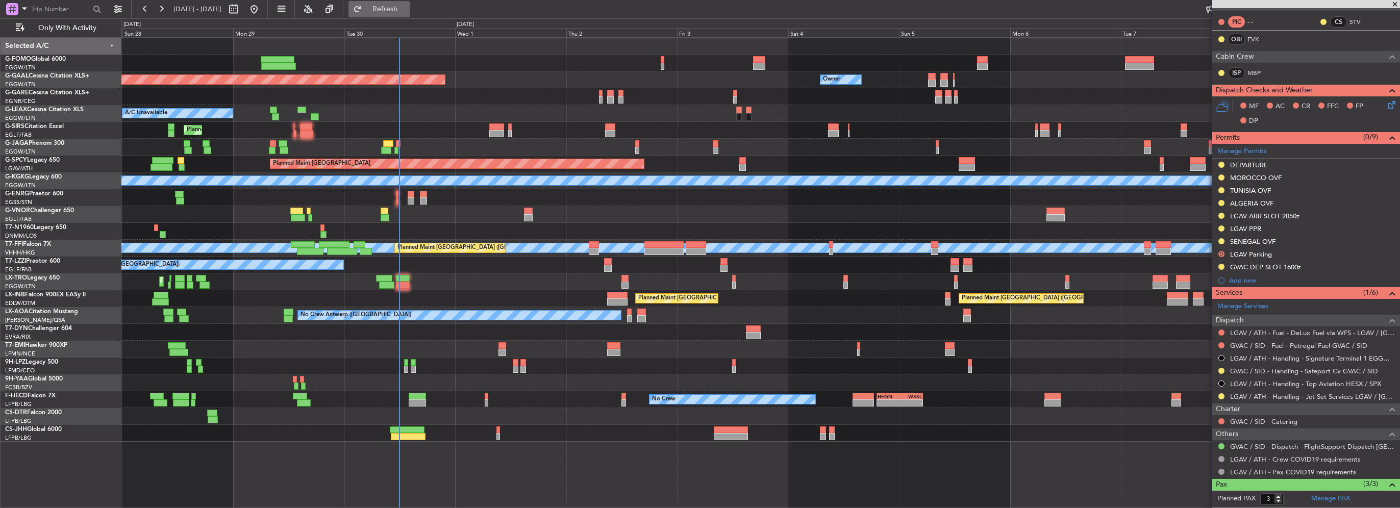
click at [404, 7] on span "Refresh" at bounding box center [385, 9] width 43 height 7
click at [0, 255] on html "27 Sep 2025 - 09 Oct 2025 Refresh Quick Links Only With Activity Planned Maint …" at bounding box center [700, 254] width 1400 height 508
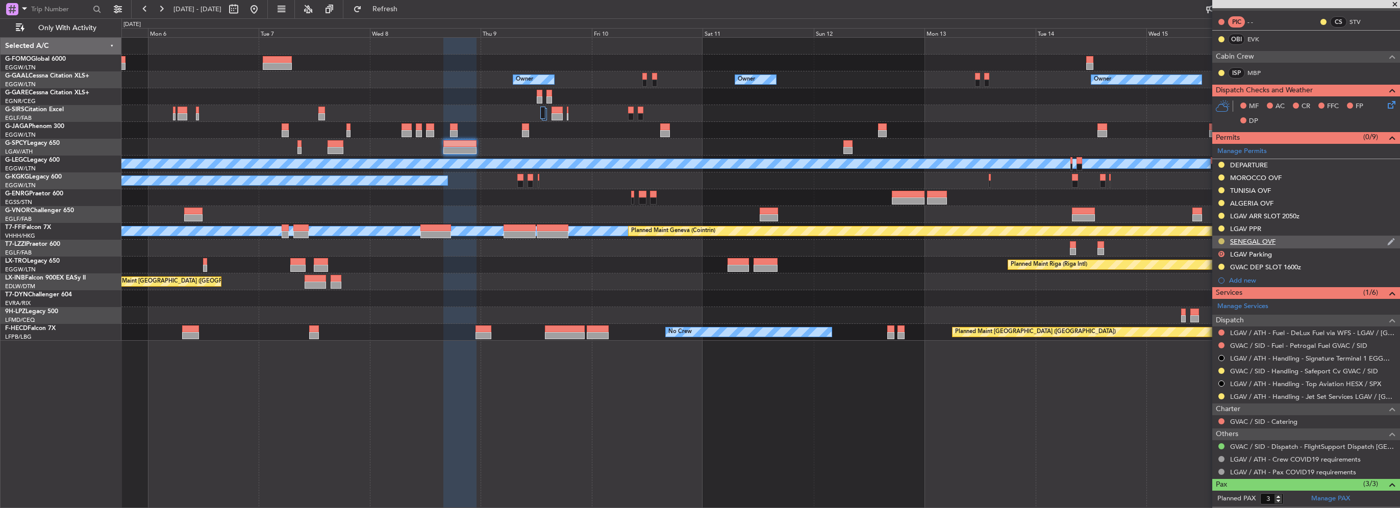
click at [1220, 240] on button at bounding box center [1221, 241] width 6 height 6
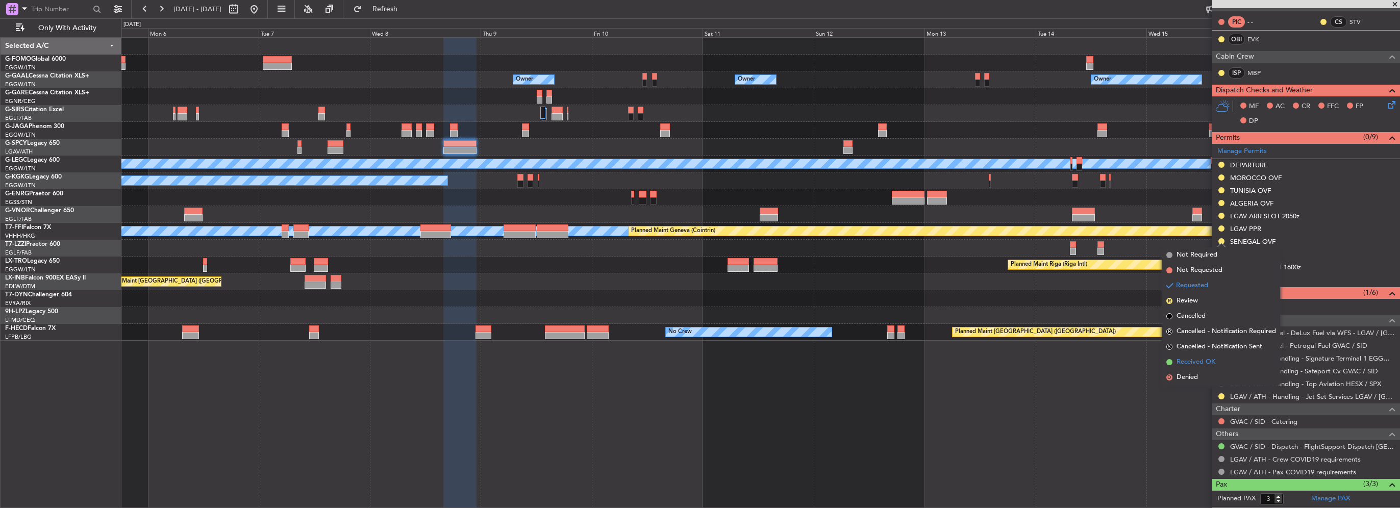
click at [1190, 367] on li "Received OK" at bounding box center [1221, 362] width 118 height 15
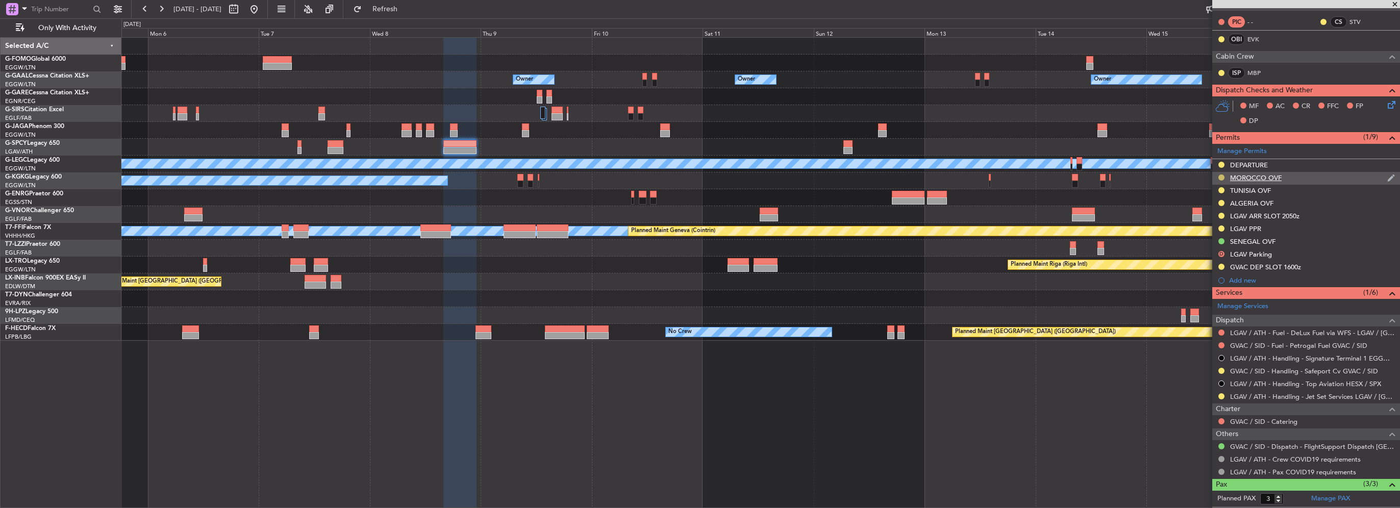
click at [1221, 174] on button at bounding box center [1221, 177] width 6 height 6
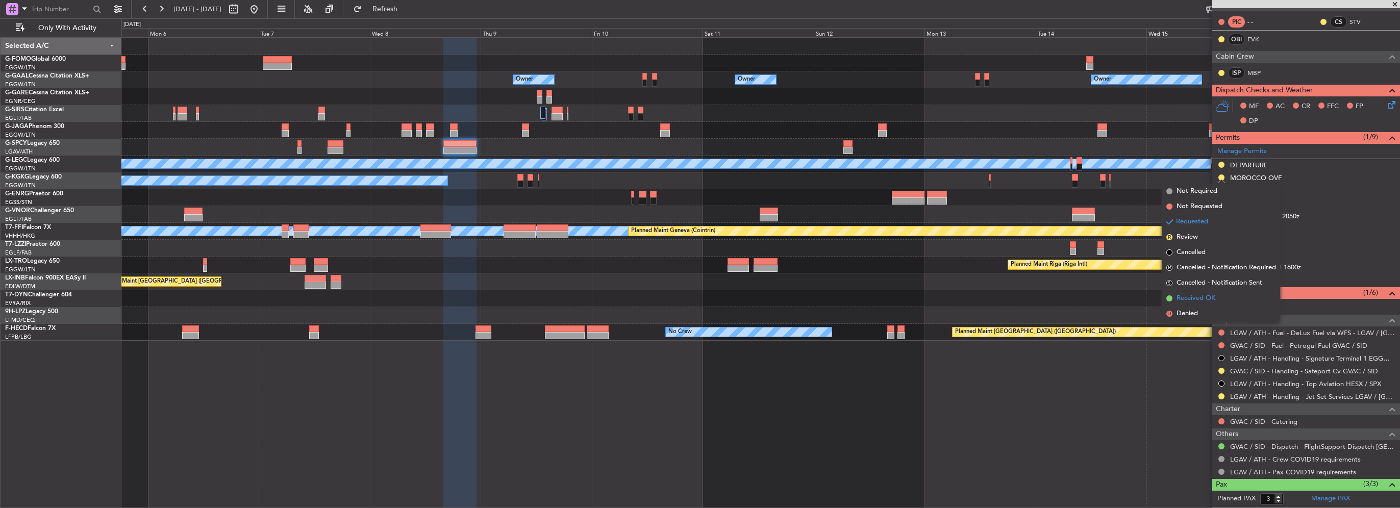
click at [1194, 295] on span "Received OK" at bounding box center [1195, 298] width 39 height 10
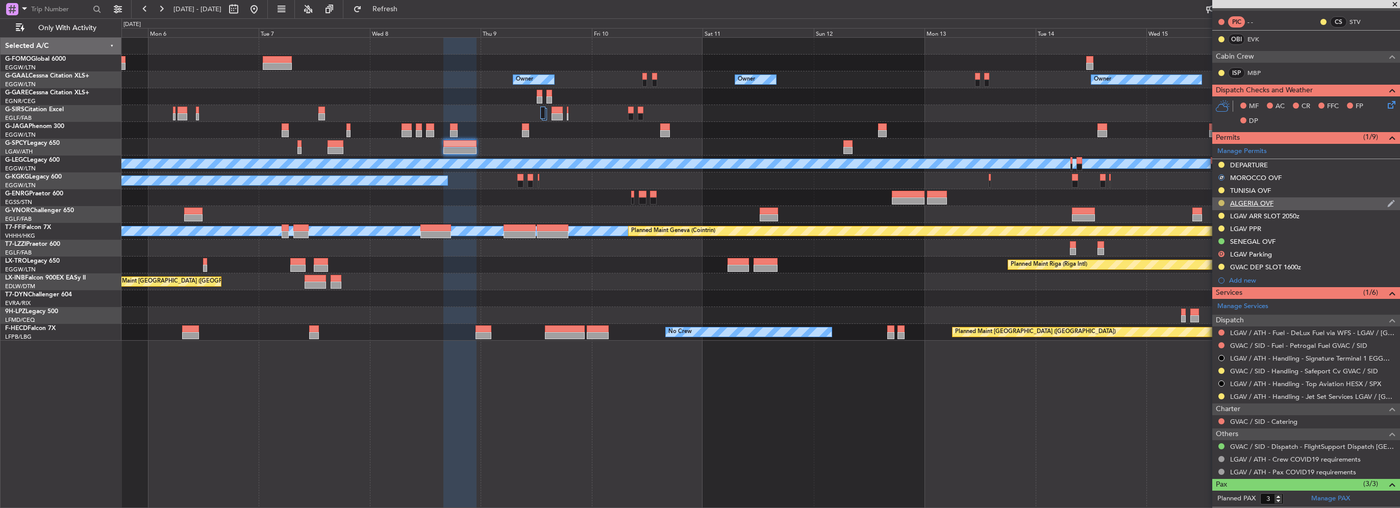
click at [1222, 201] on button at bounding box center [1221, 203] width 6 height 6
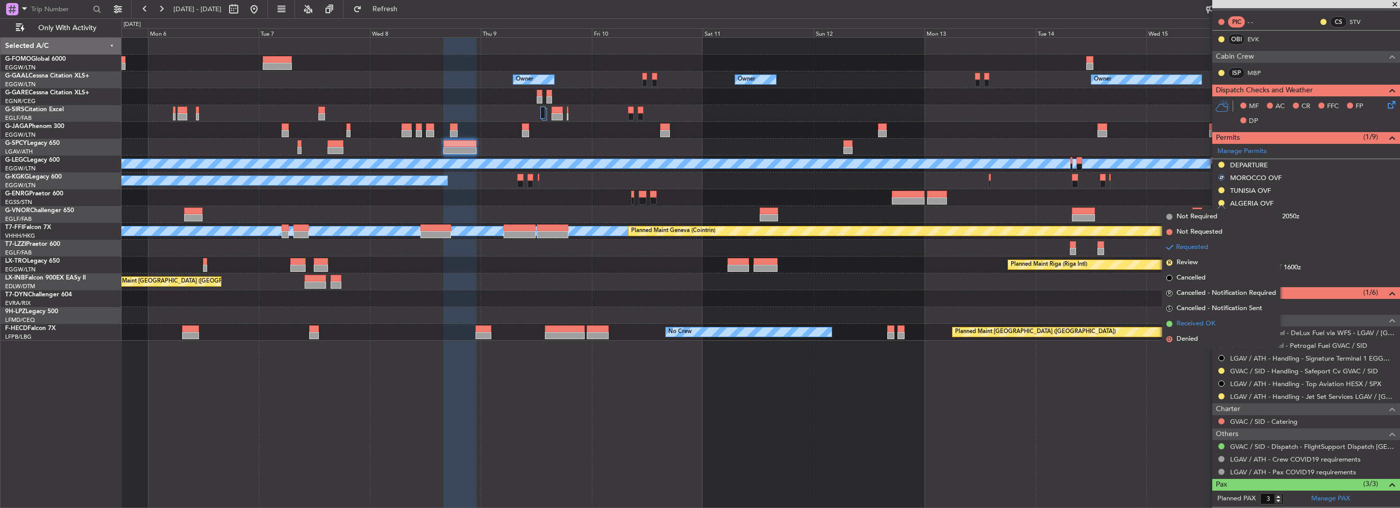
click at [1207, 324] on span "Received OK" at bounding box center [1195, 324] width 39 height 10
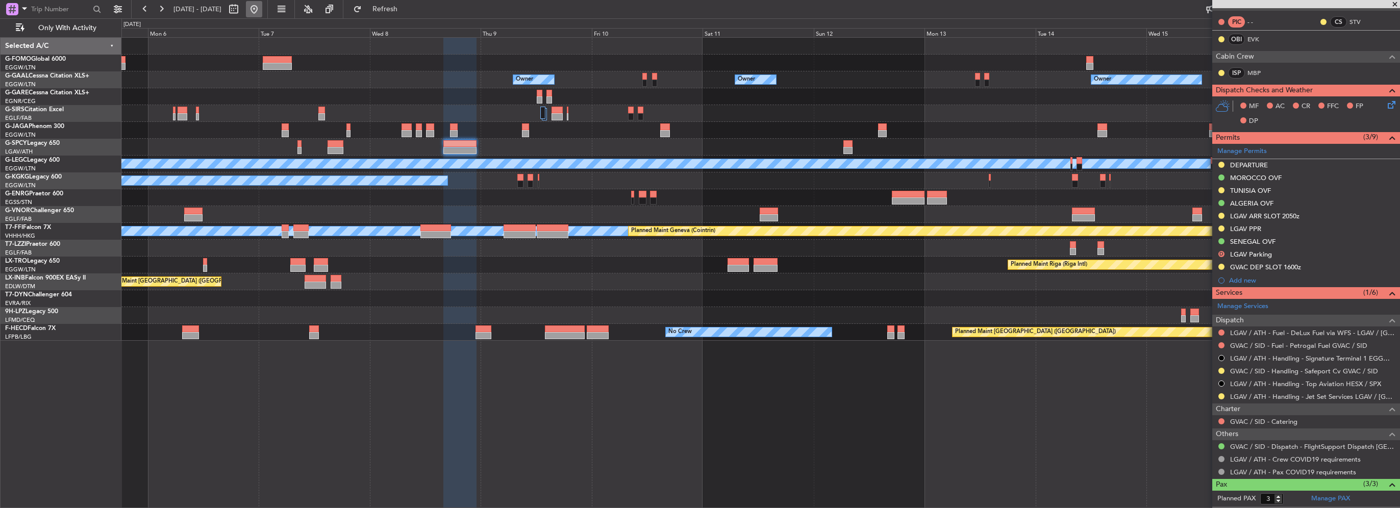
click at [262, 6] on button at bounding box center [254, 9] width 16 height 16
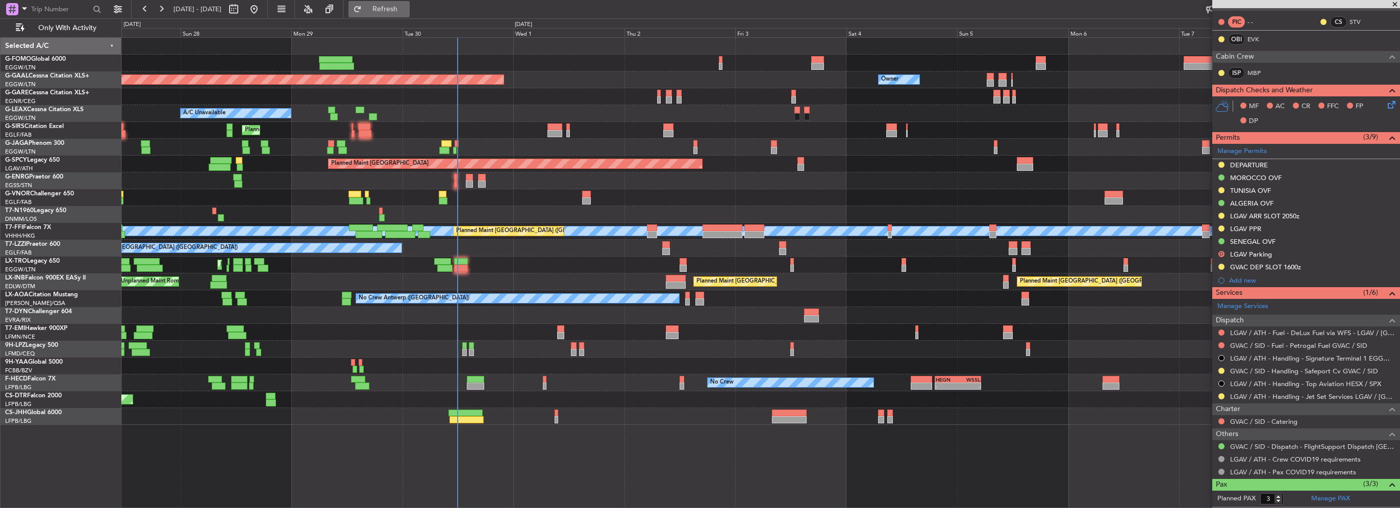
click at [407, 6] on span "Refresh" at bounding box center [385, 9] width 43 height 7
click at [407, 8] on span "Refresh" at bounding box center [385, 9] width 43 height 7
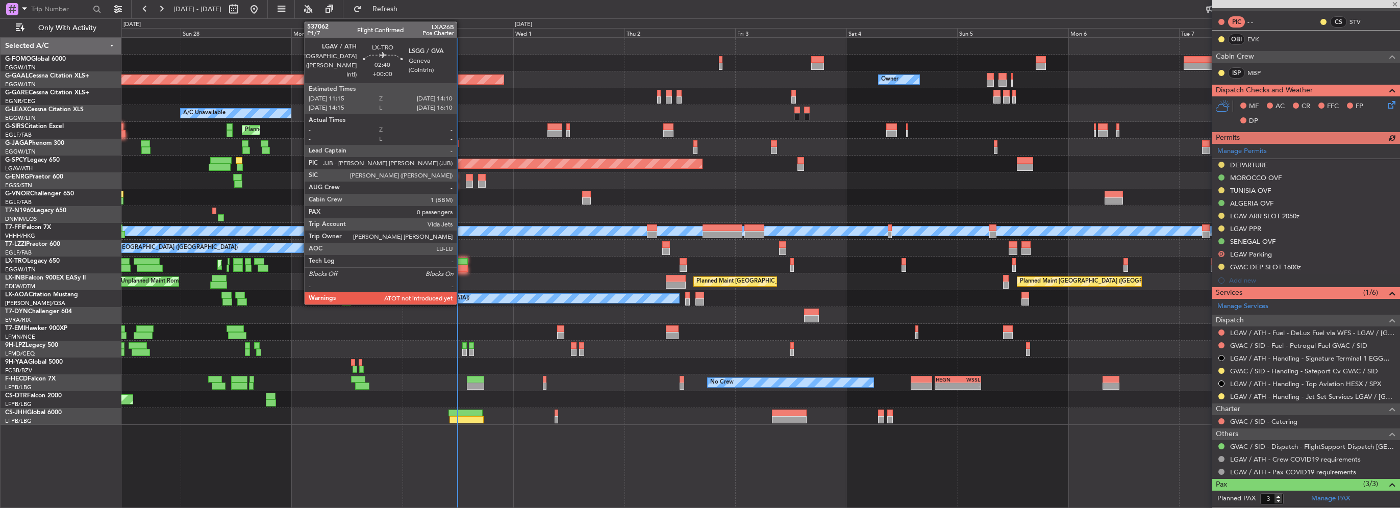
click at [462, 262] on div at bounding box center [461, 261] width 14 height 7
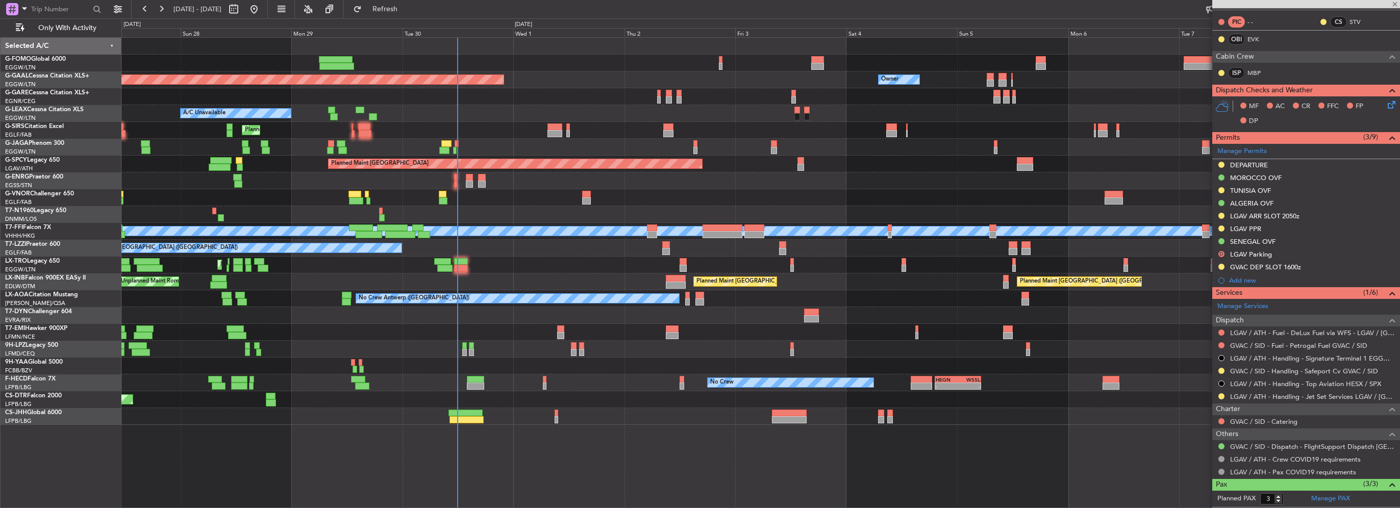
type input "0"
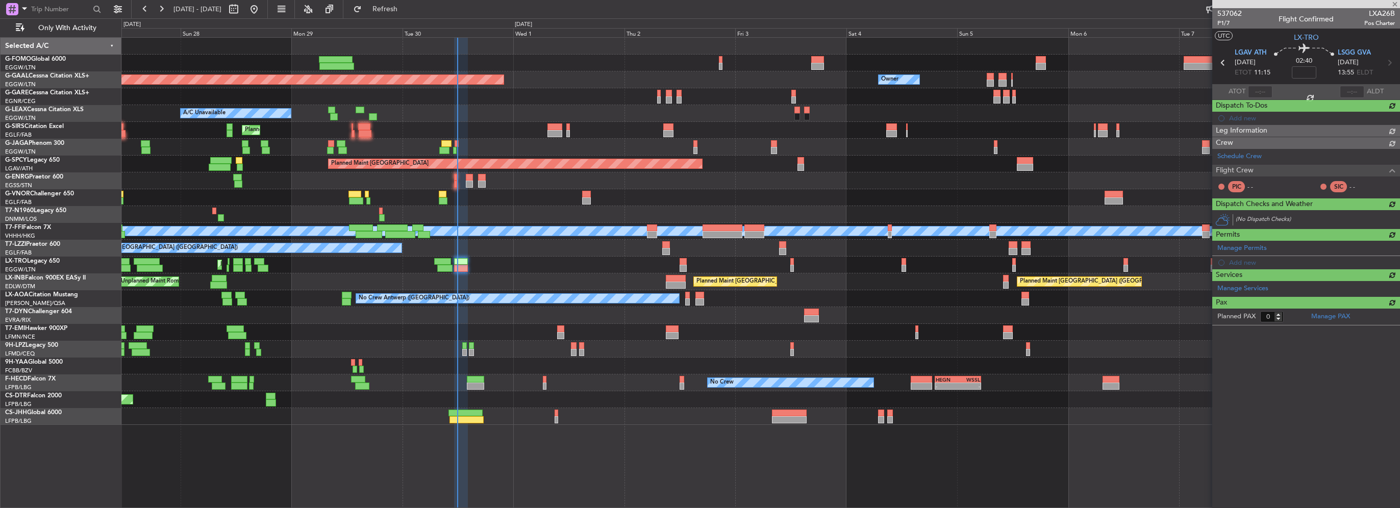
scroll to position [0, 0]
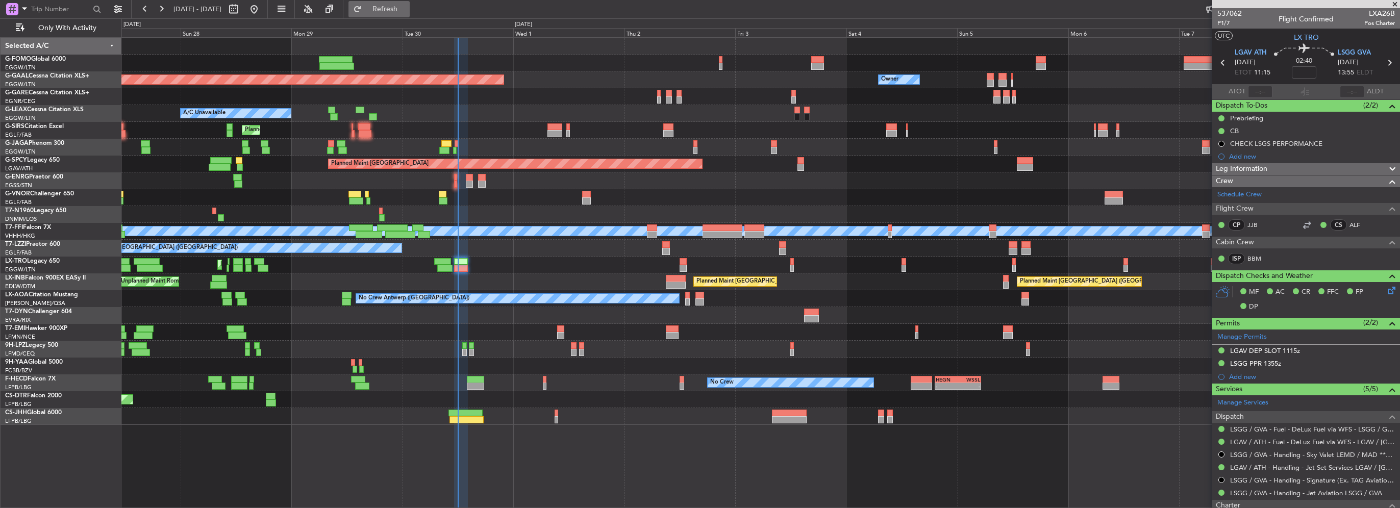
click at [407, 6] on span "Refresh" at bounding box center [385, 9] width 43 height 7
type input "11:54"
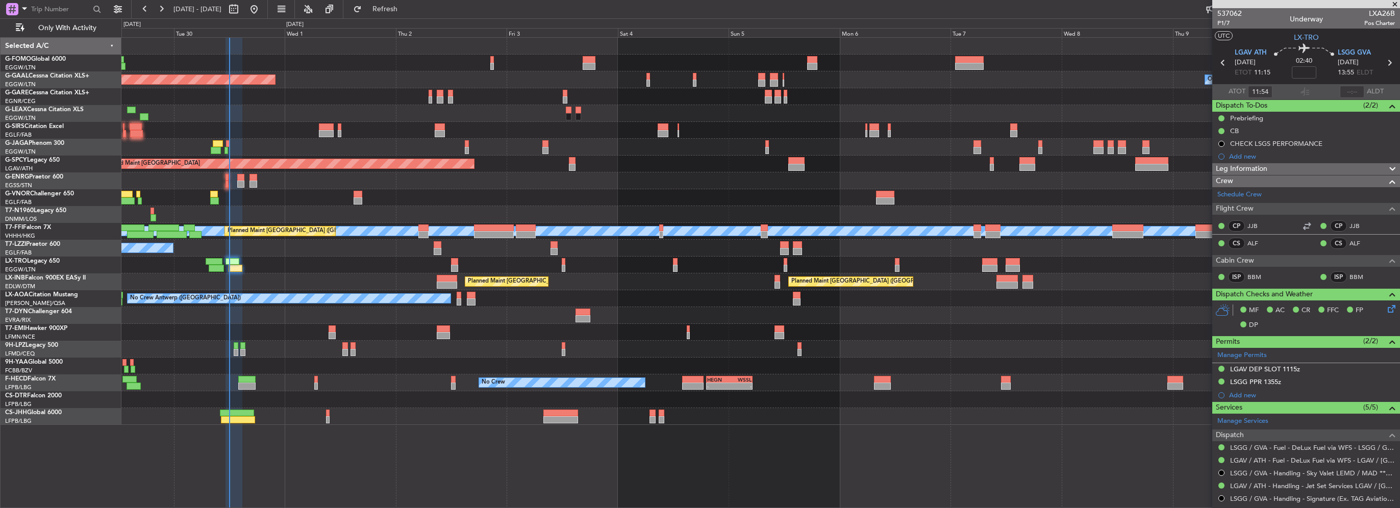
click at [312, 195] on div at bounding box center [760, 197] width 1278 height 17
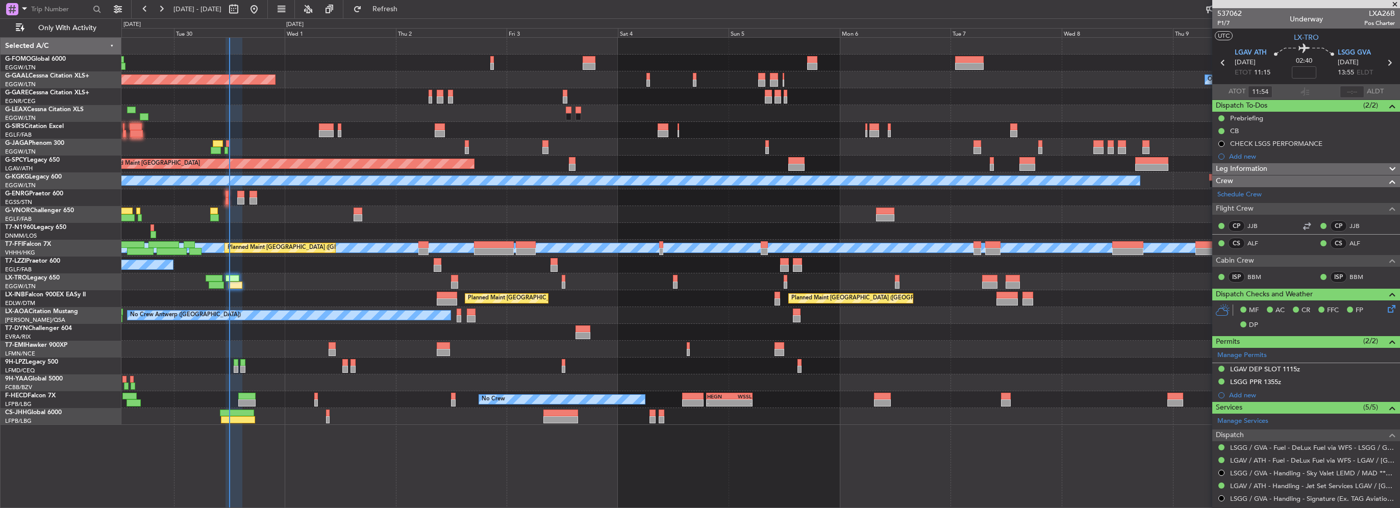
click at [415, 0] on fb-refresh-button "Refresh" at bounding box center [378, 9] width 71 height 18
click at [407, 9] on span "Refresh" at bounding box center [385, 9] width 43 height 7
click at [407, 9] on span "Refreshing..." at bounding box center [385, 9] width 43 height 7
click at [407, 8] on span "Refreshing..." at bounding box center [385, 9] width 43 height 7
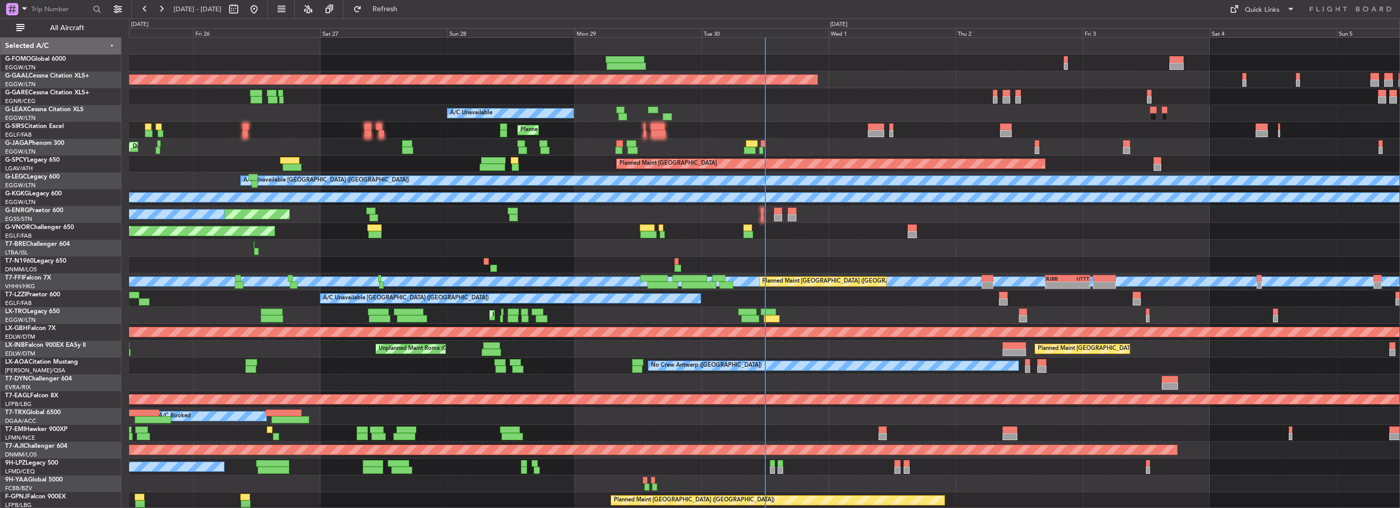
click at [261, 290] on div "A/C Unavailable [GEOGRAPHIC_DATA] ([GEOGRAPHIC_DATA])" at bounding box center [764, 298] width 1270 height 17
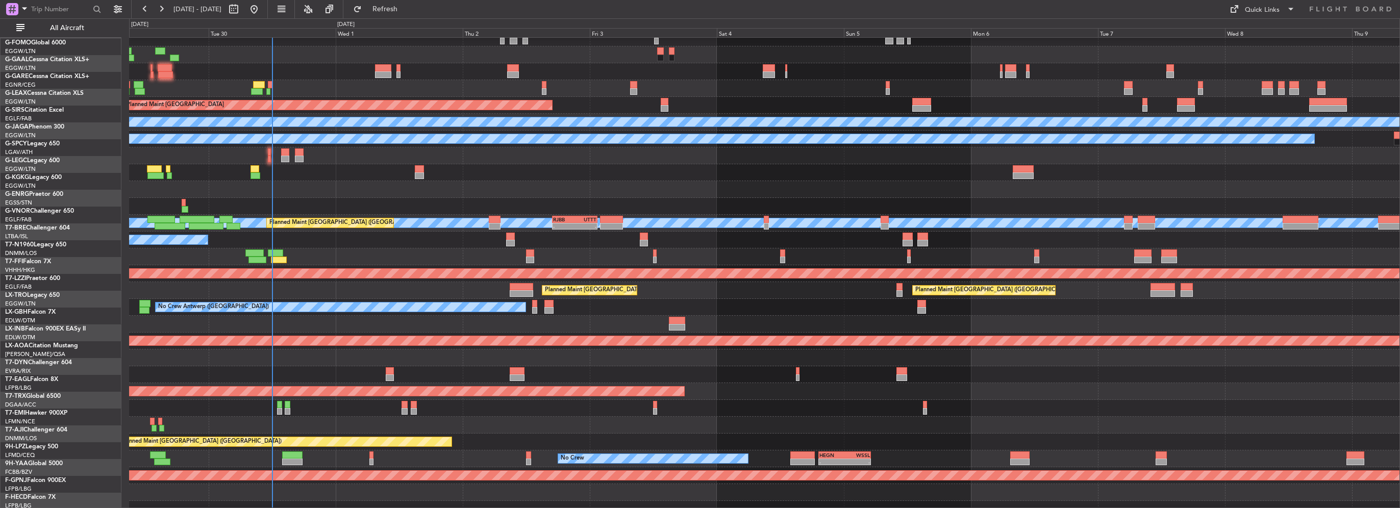
click at [475, 237] on div "A/C Unavailable [GEOGRAPHIC_DATA] ([GEOGRAPHIC_DATA])" at bounding box center [764, 240] width 1270 height 17
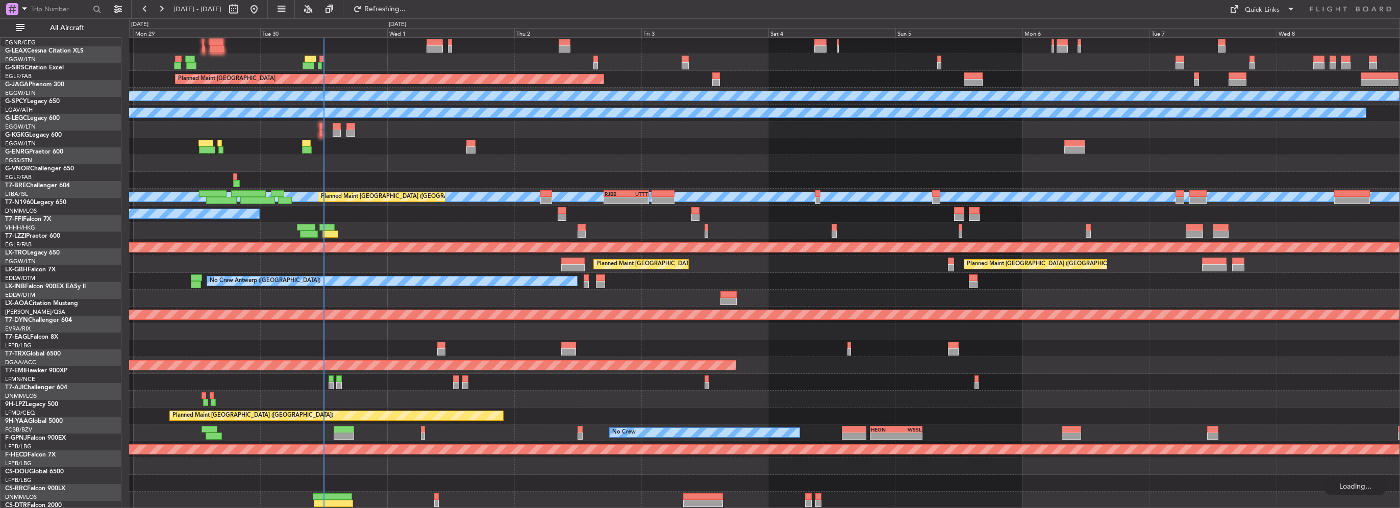
scroll to position [85, 0]
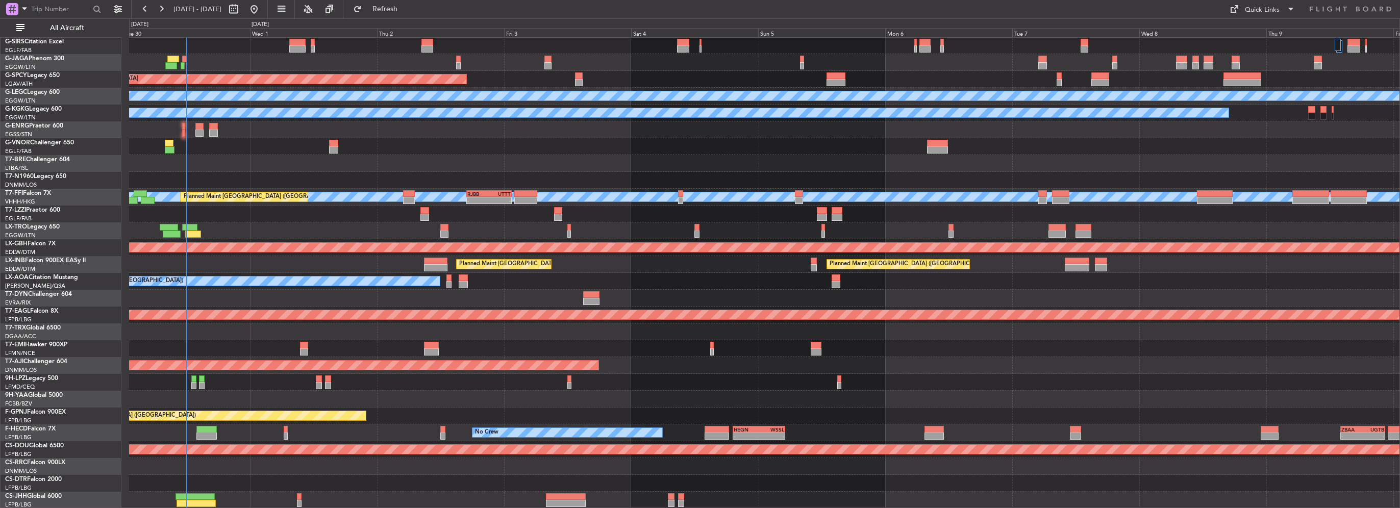
click at [112, 294] on div "A/C Unavailable Planned Maint [GEOGRAPHIC_DATA] ([GEOGRAPHIC_DATA]) Planned Mai…" at bounding box center [700, 263] width 1400 height 490
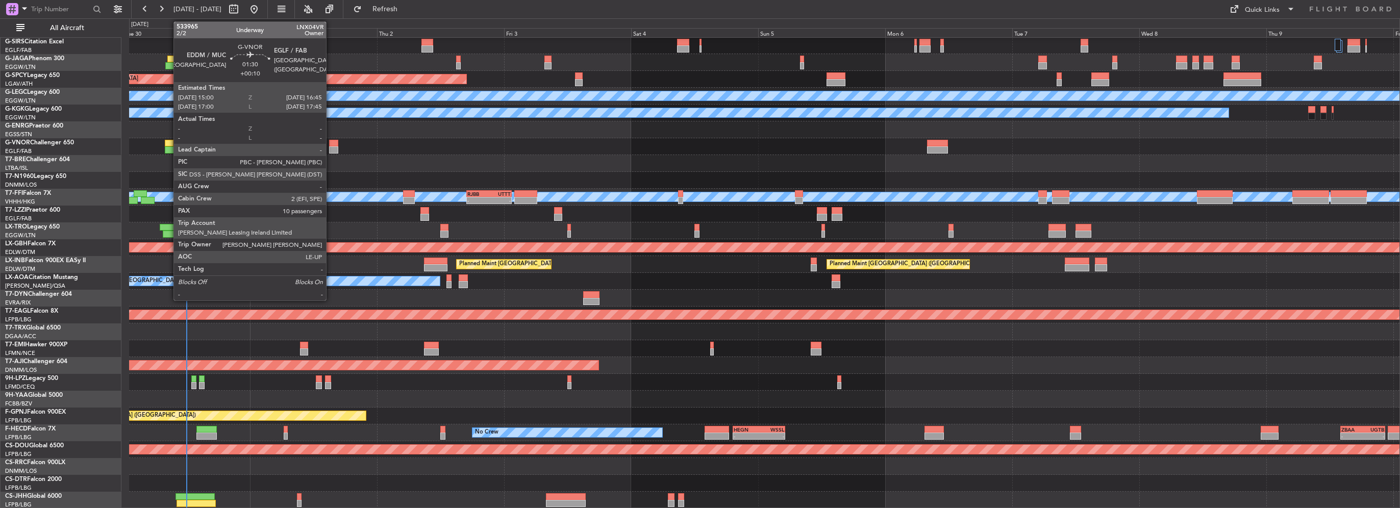
click at [331, 146] on div at bounding box center [334, 149] width 10 height 7
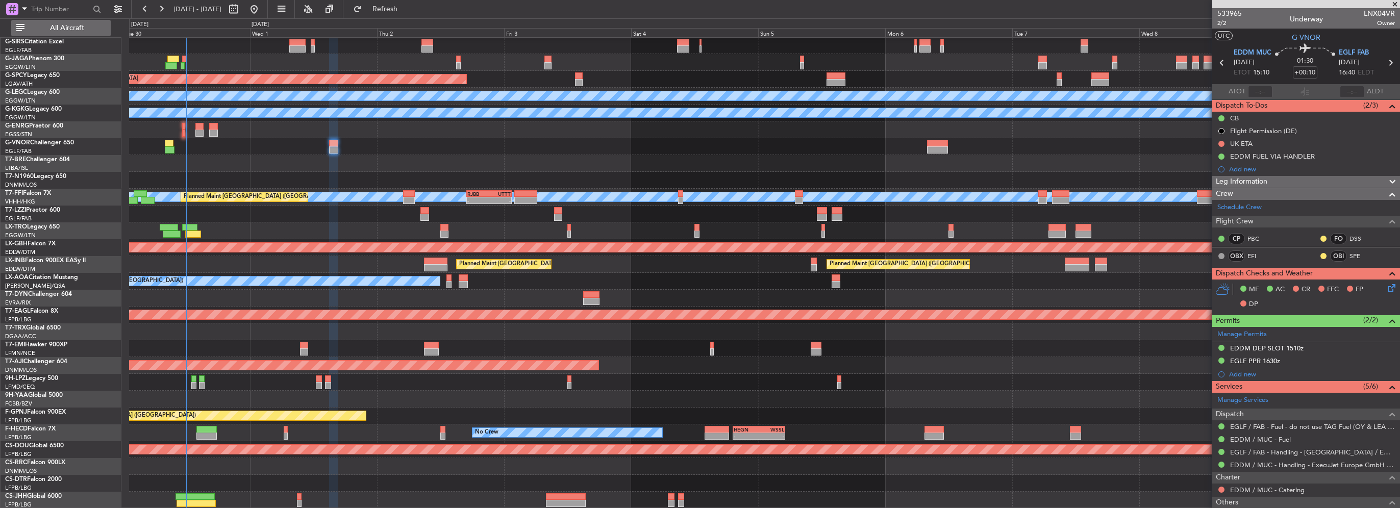
click at [72, 32] on span "All Aircraft" at bounding box center [67, 27] width 81 height 7
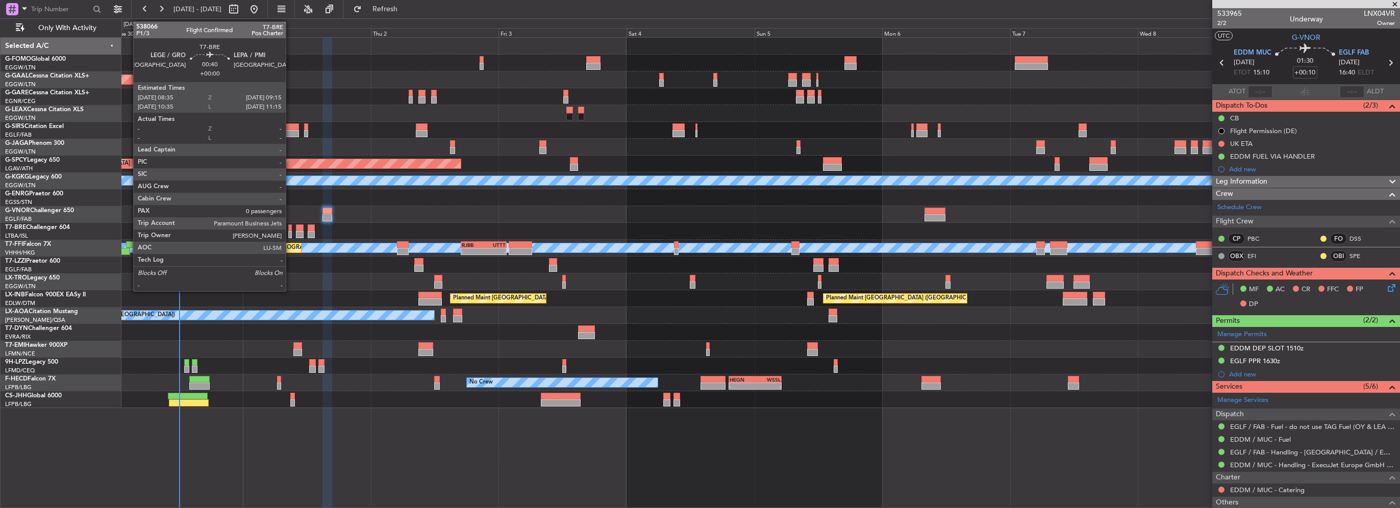
click at [290, 231] on div at bounding box center [290, 234] width 4 height 7
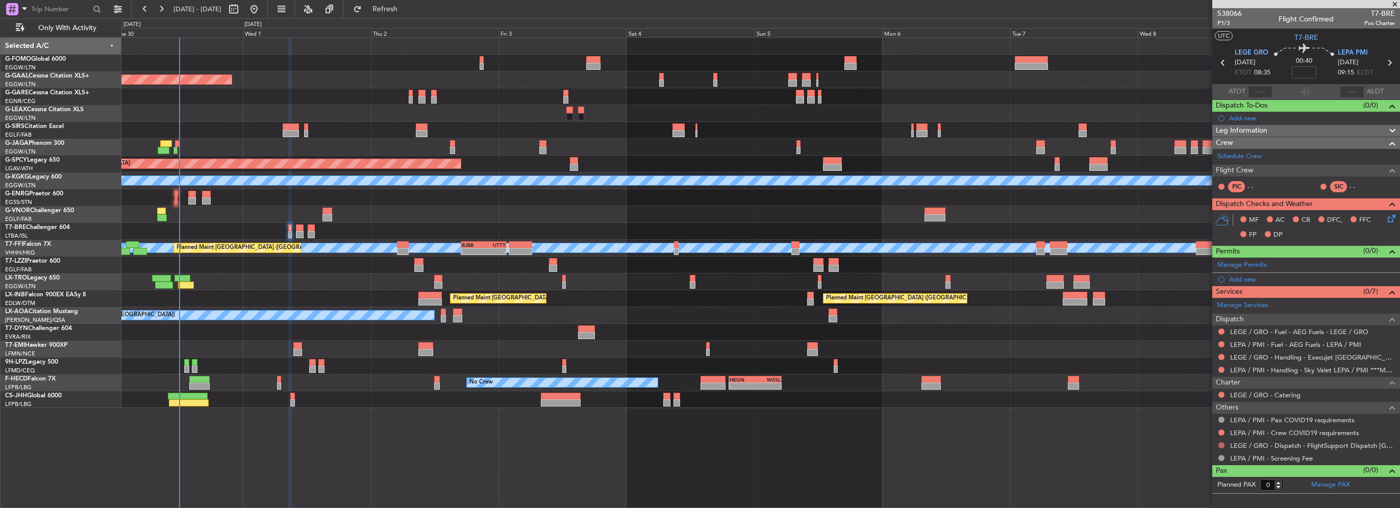
click at [1220, 446] on button at bounding box center [1221, 445] width 6 height 6
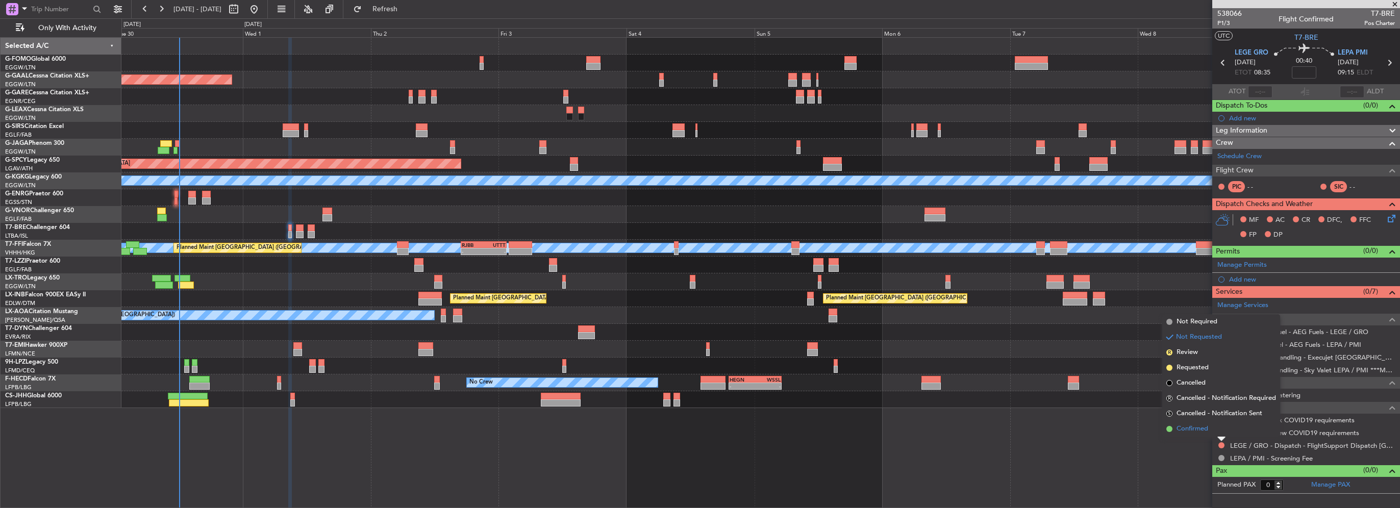
click at [1199, 428] on span "Confirmed" at bounding box center [1192, 429] width 32 height 10
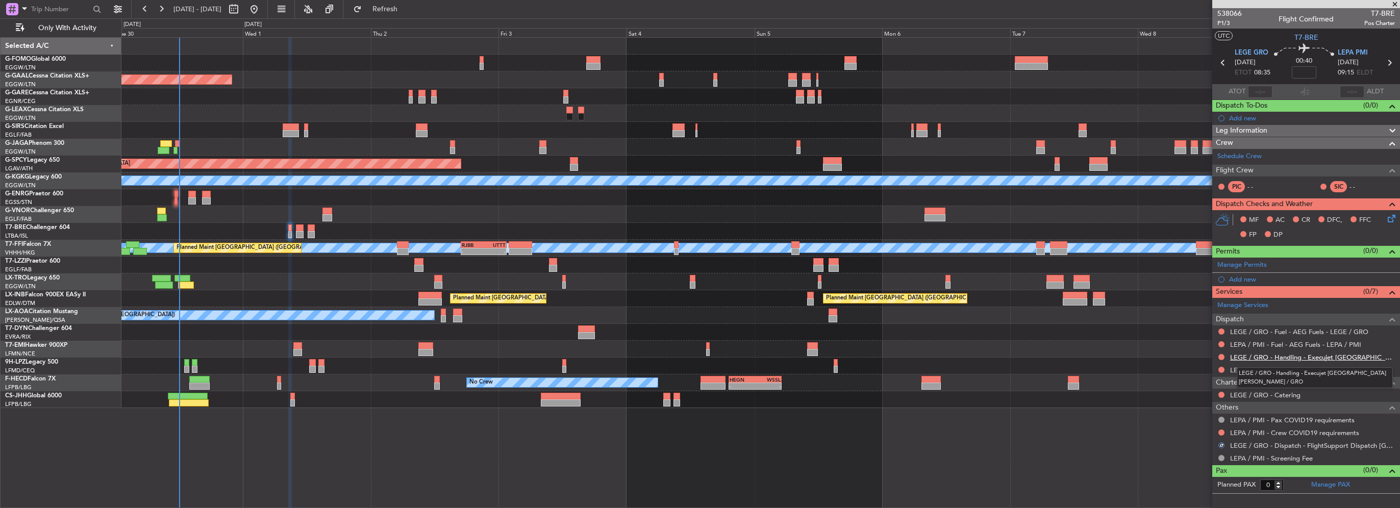
click at [1351, 355] on link "LEGE / GRO - Handling - Execujet [GEOGRAPHIC_DATA] [PERSON_NAME] / GRO" at bounding box center [1312, 357] width 165 height 9
click at [1277, 368] on link "LEPA / PMI - Handling - Sky Valet LEPA / PMI ***MYHANDLING***" at bounding box center [1312, 370] width 165 height 9
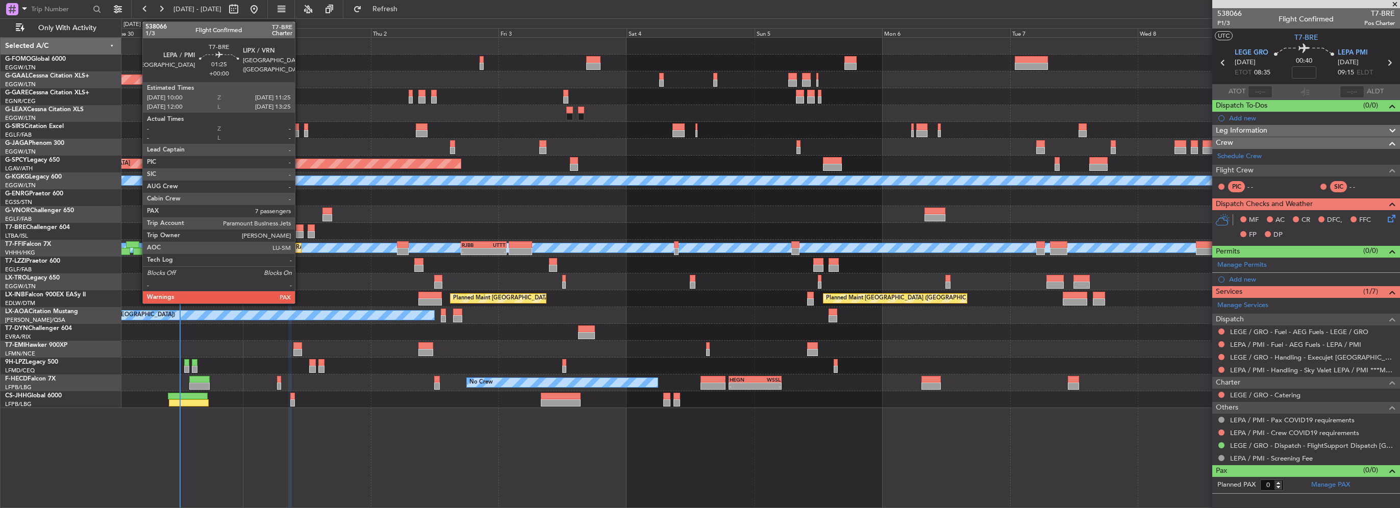
click at [299, 230] on div at bounding box center [300, 227] width 8 height 7
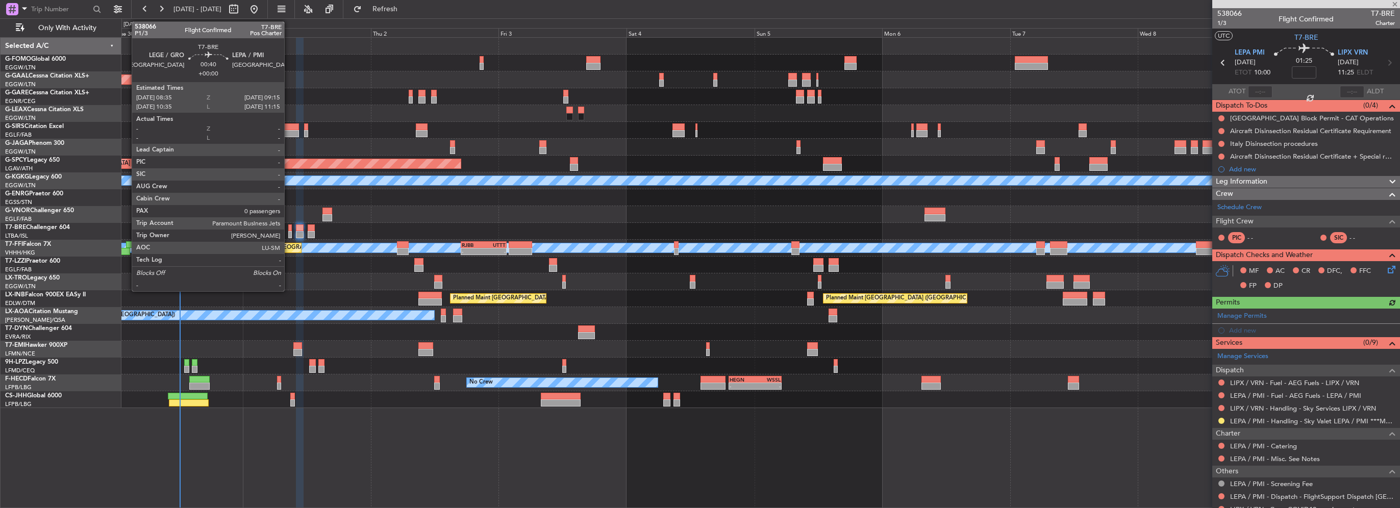
click at [289, 229] on div at bounding box center [290, 227] width 4 height 7
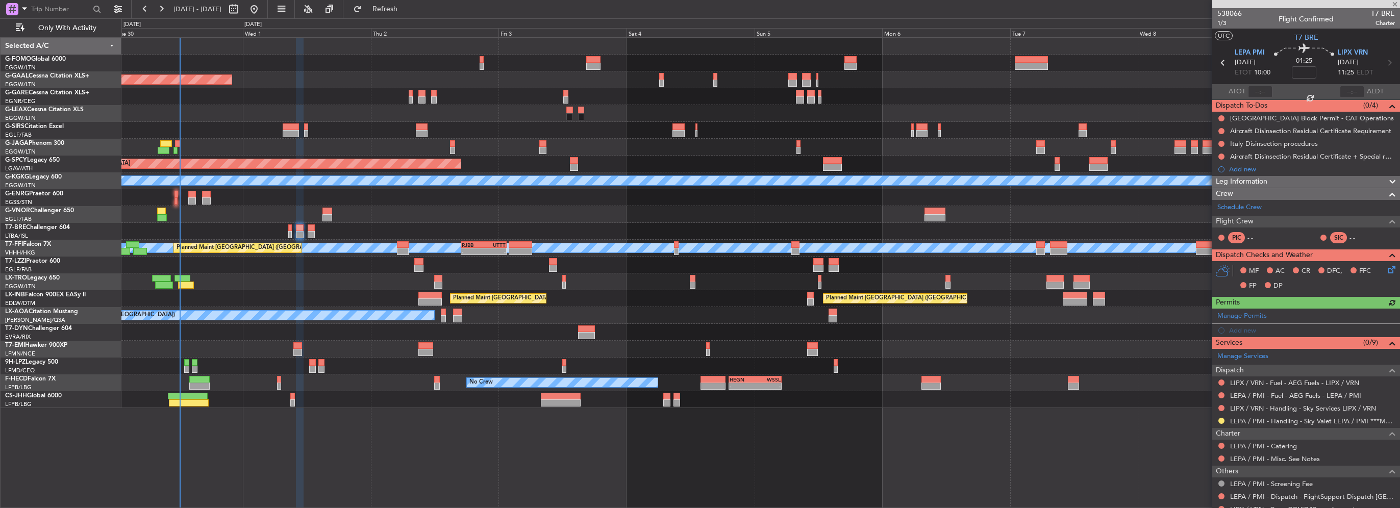
type input "0"
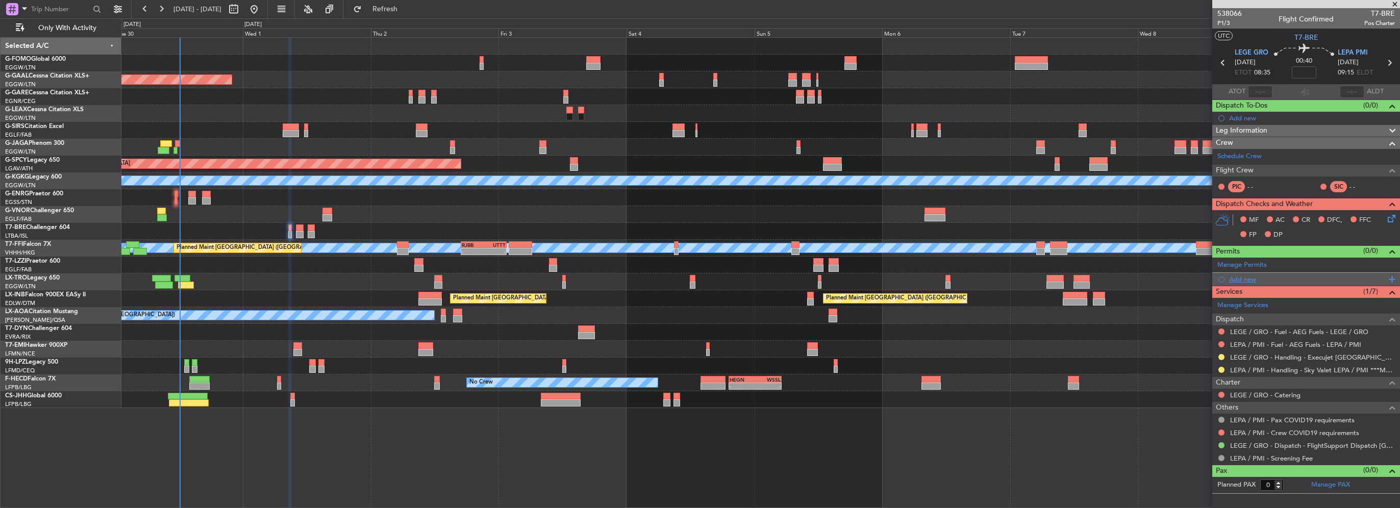
click at [1243, 276] on div "Add new" at bounding box center [1307, 279] width 157 height 9
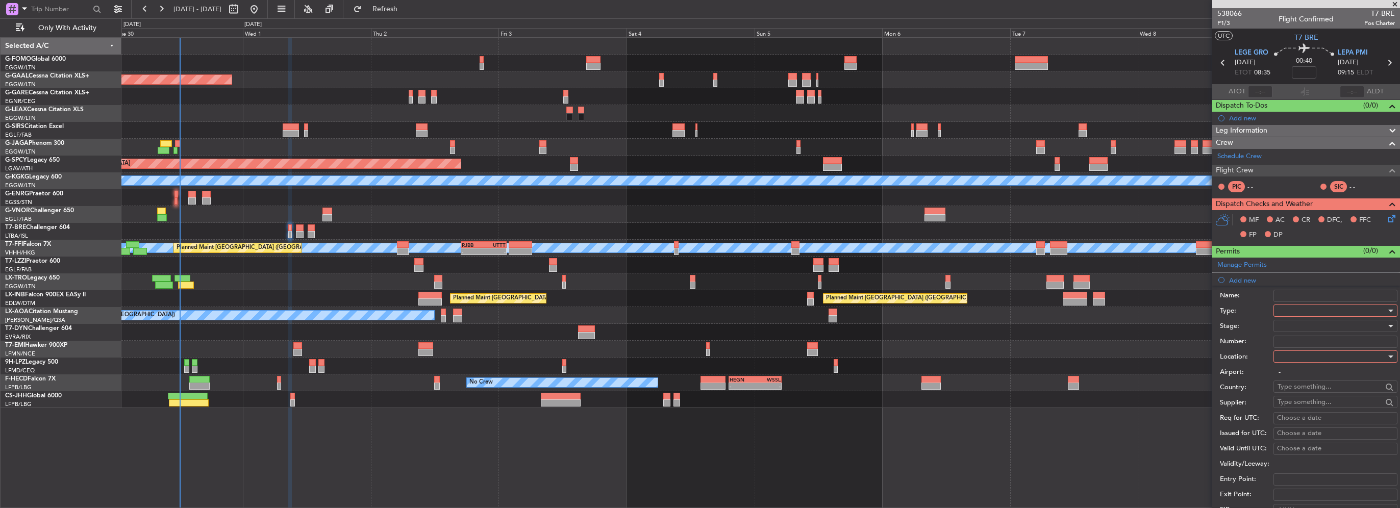
scroll to position [102, 0]
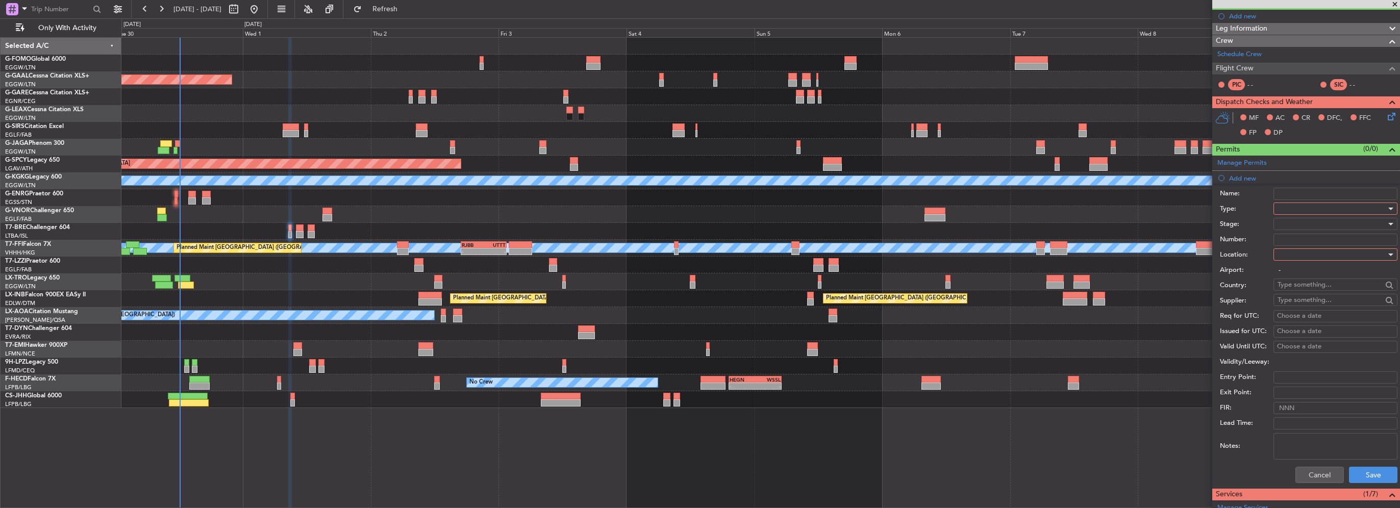
click at [1301, 207] on div at bounding box center [1331, 208] width 109 height 15
click at [1297, 297] on span "Slot" at bounding box center [1331, 304] width 107 height 15
click at [1293, 258] on div at bounding box center [1331, 254] width 109 height 15
click at [1294, 298] on span "Arrival" at bounding box center [1331, 304] width 107 height 15
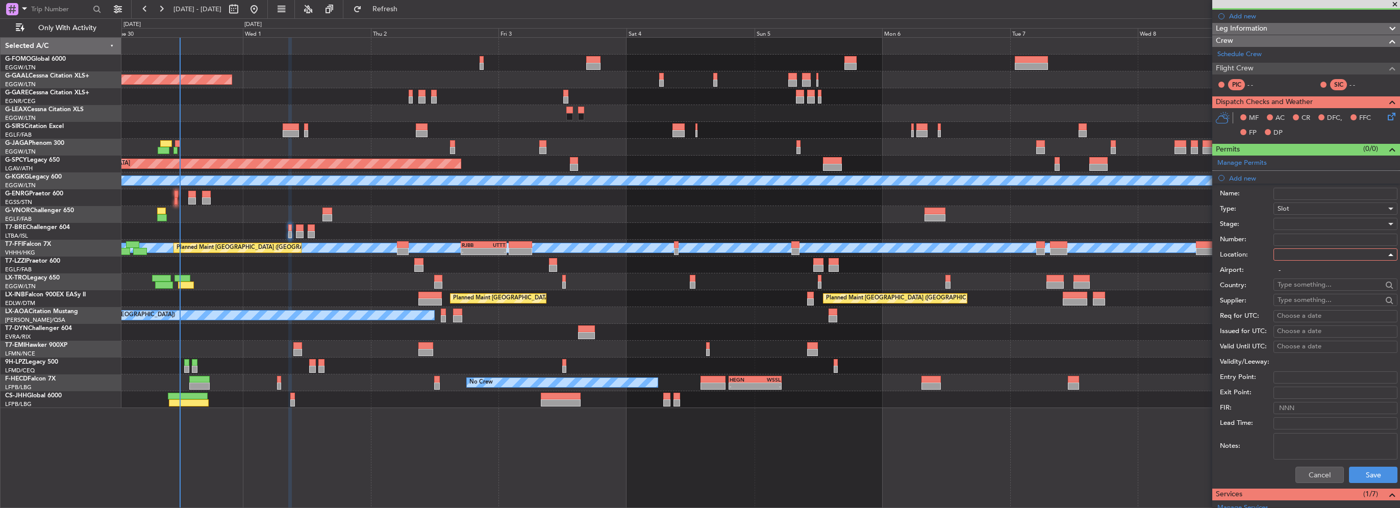
type input "LEPA / PMI"
click at [1300, 227] on div at bounding box center [1331, 223] width 109 height 15
click at [1298, 291] on span "Requested" at bounding box center [1331, 289] width 107 height 15
click at [1371, 475] on button "Save" at bounding box center [1373, 475] width 48 height 16
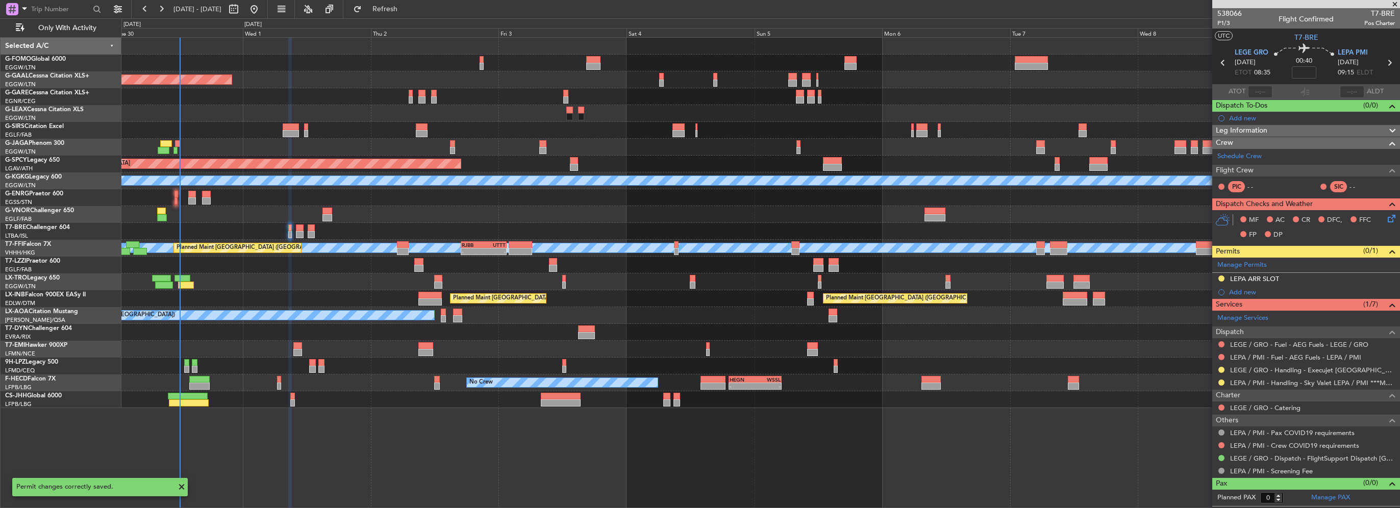
scroll to position [0, 0]
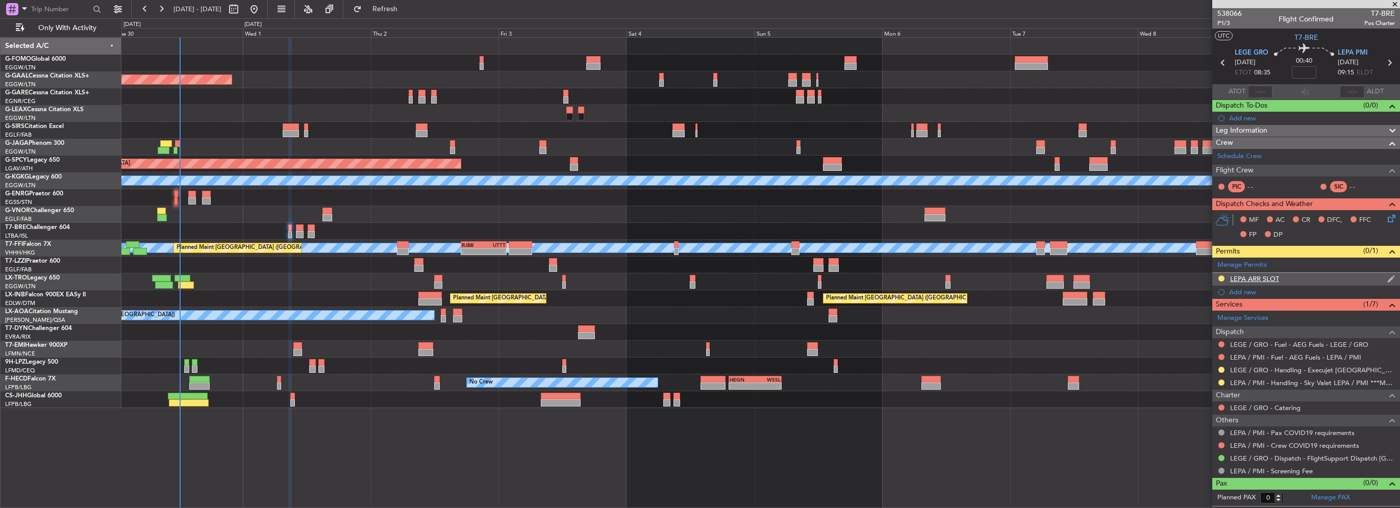
click at [1310, 275] on div "LEPA ARR SLOT" at bounding box center [1306, 279] width 188 height 13
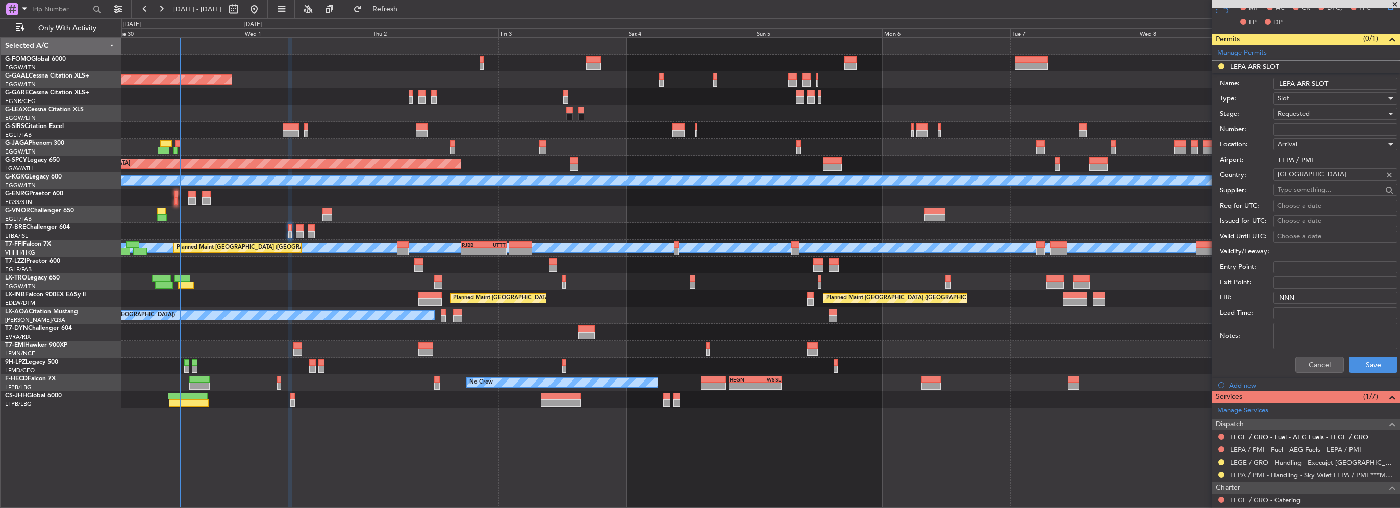
scroll to position [255, 0]
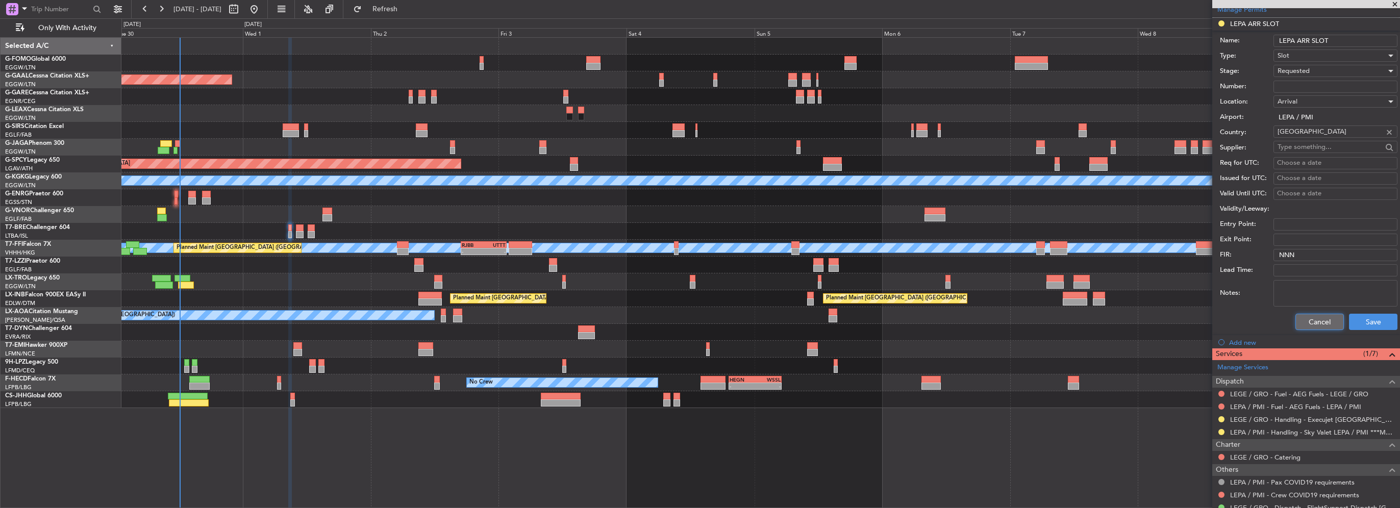
click at [1314, 322] on button "Cancel" at bounding box center [1319, 322] width 48 height 16
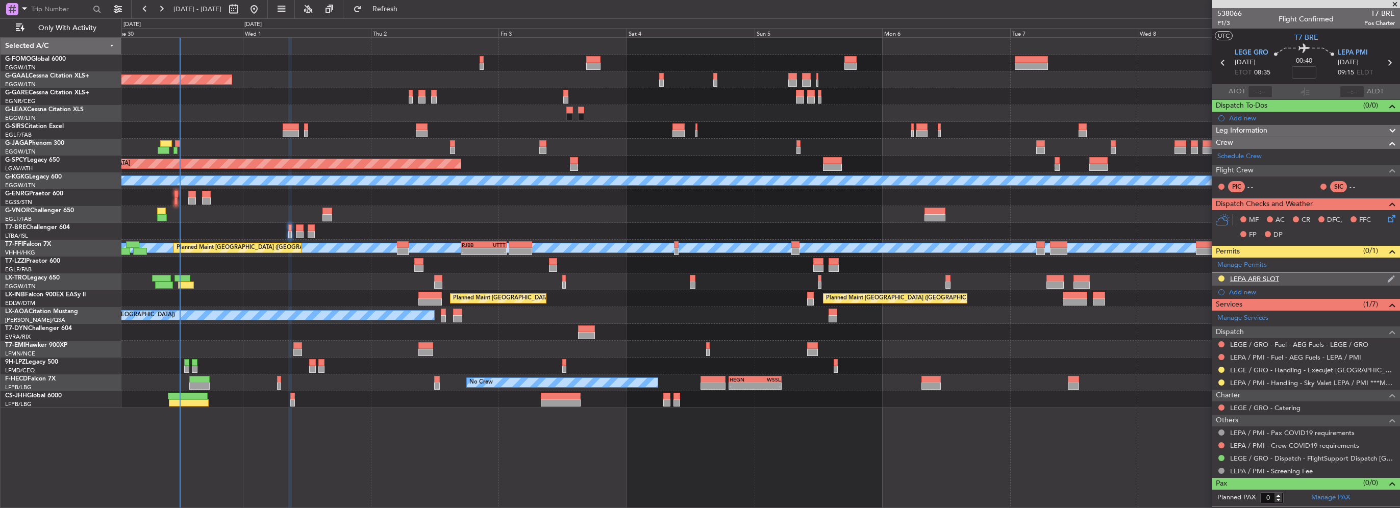
click at [1275, 277] on div "LEPA ARR SLOT" at bounding box center [1254, 278] width 49 height 9
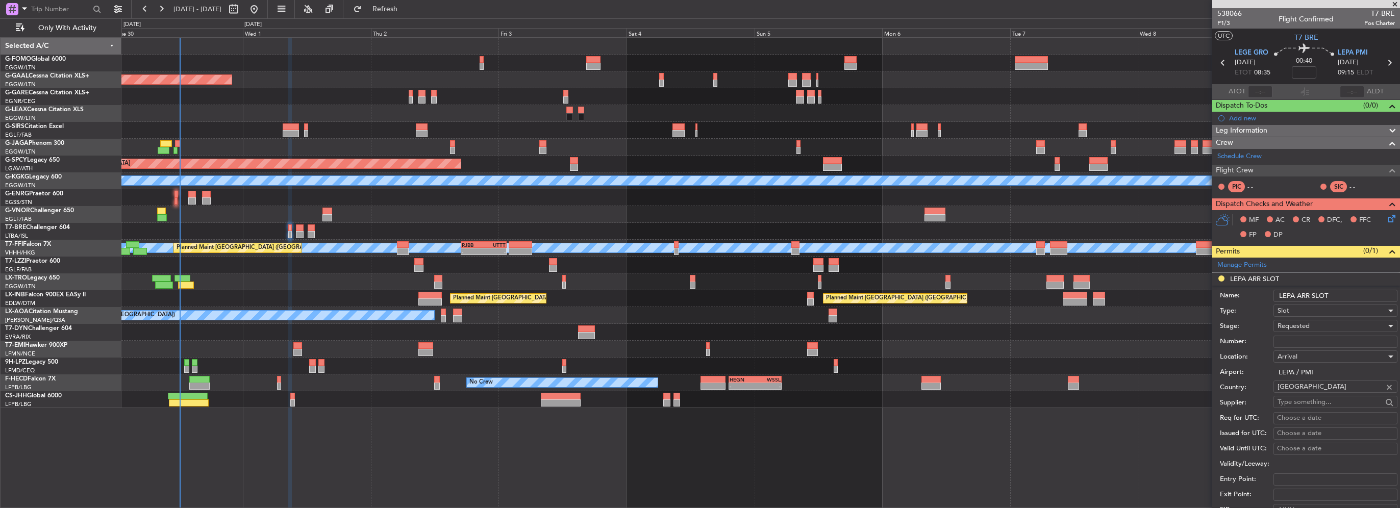
click at [1357, 296] on input "LEPA ARR SLOT" at bounding box center [1335, 296] width 124 height 12
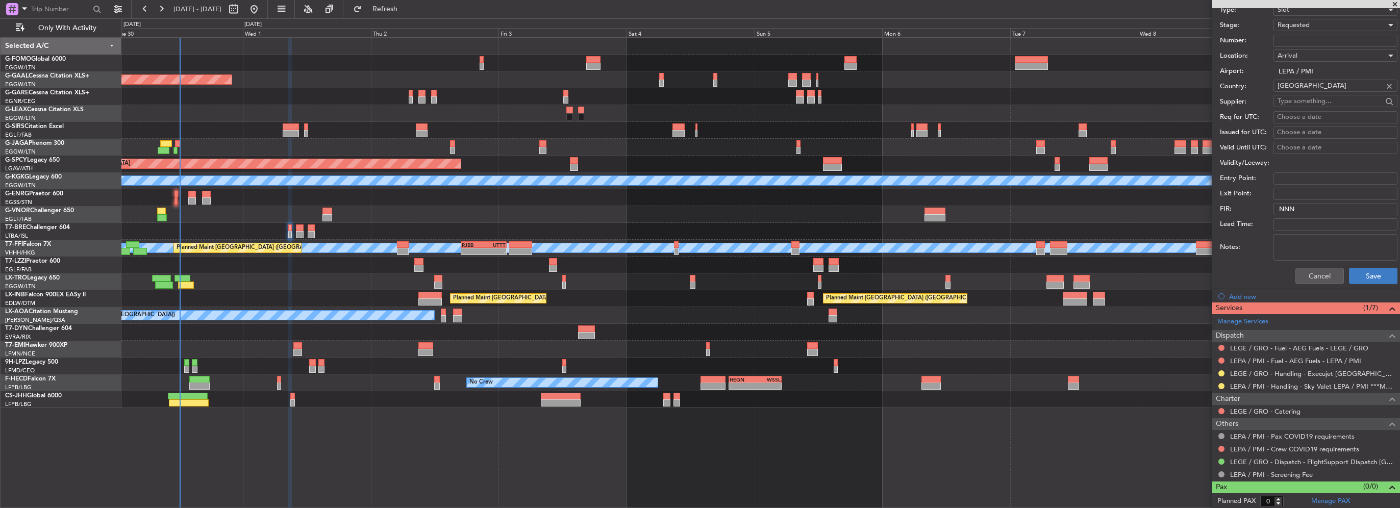
type input "LEPA ARR SLOT 0915Z"
click at [1365, 268] on button "Save" at bounding box center [1373, 276] width 48 height 16
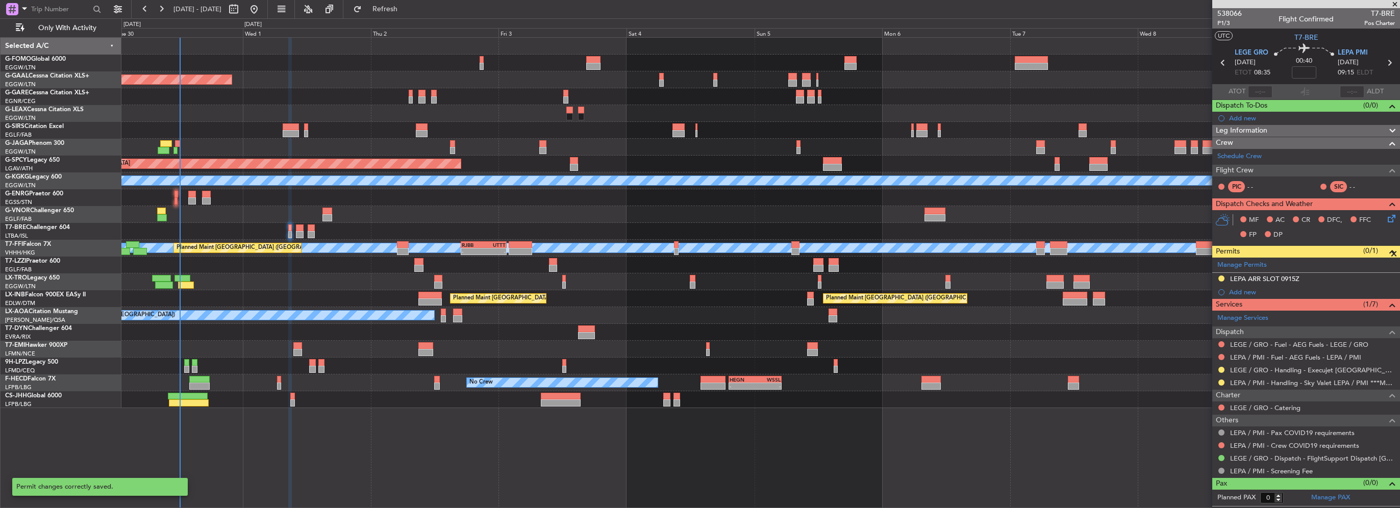
scroll to position [0, 0]
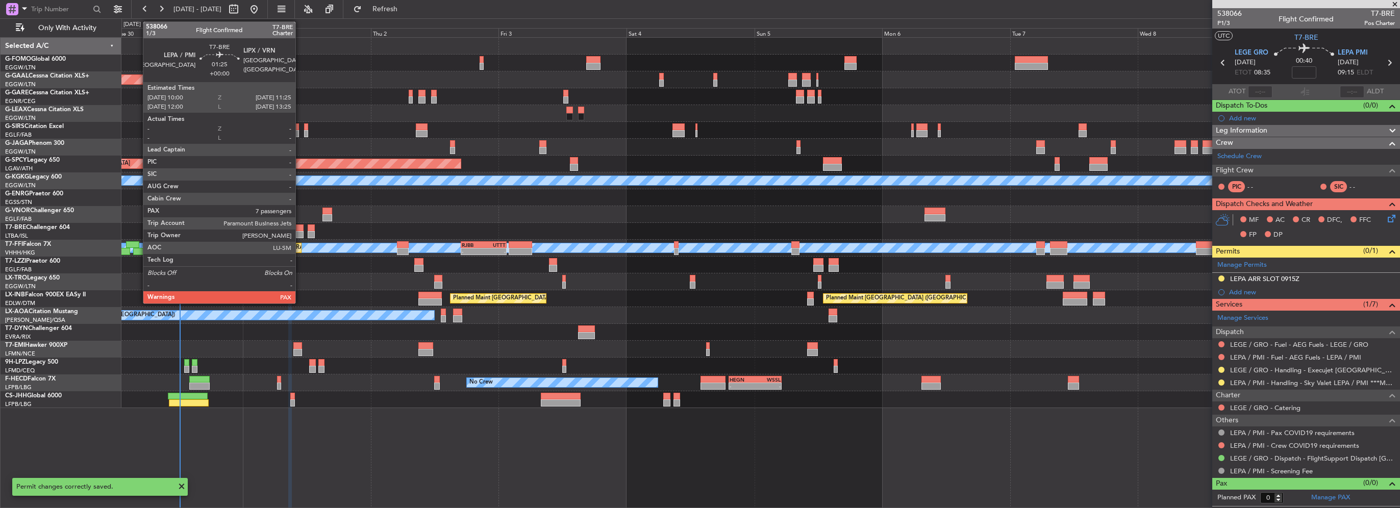
click at [300, 233] on div at bounding box center [300, 234] width 8 height 7
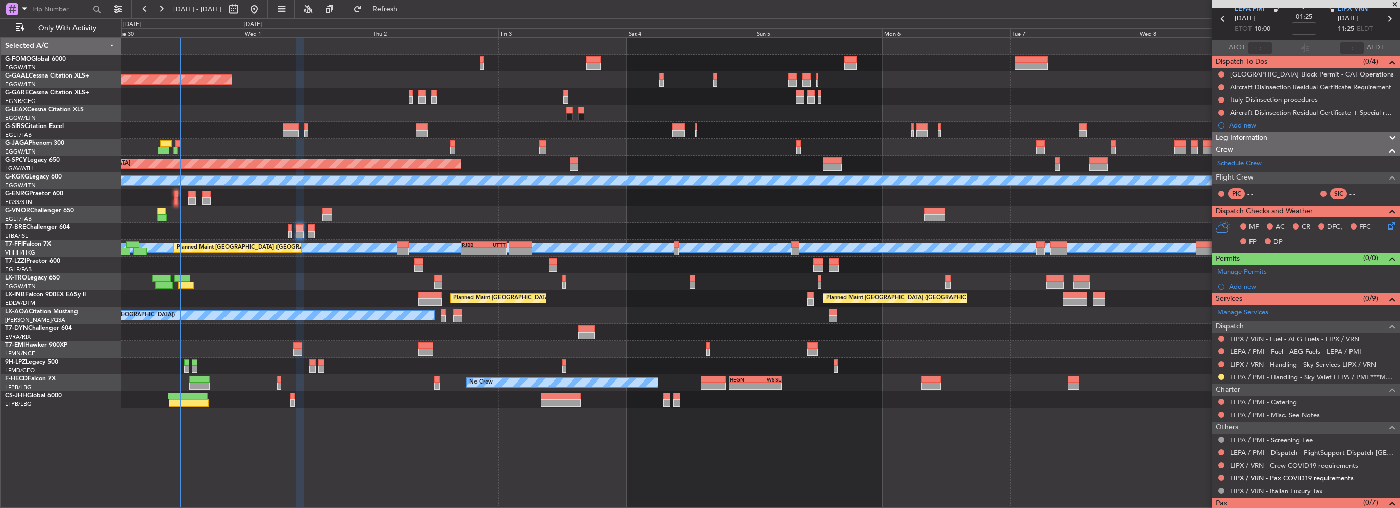
scroll to position [73, 0]
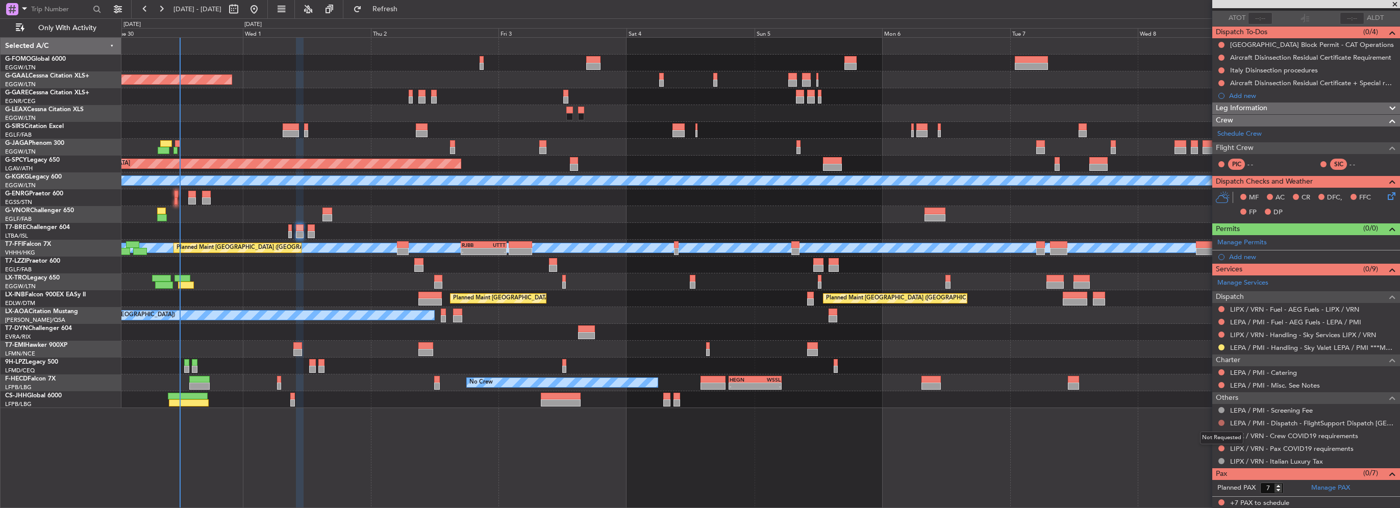
click at [1223, 420] on button at bounding box center [1221, 423] width 6 height 6
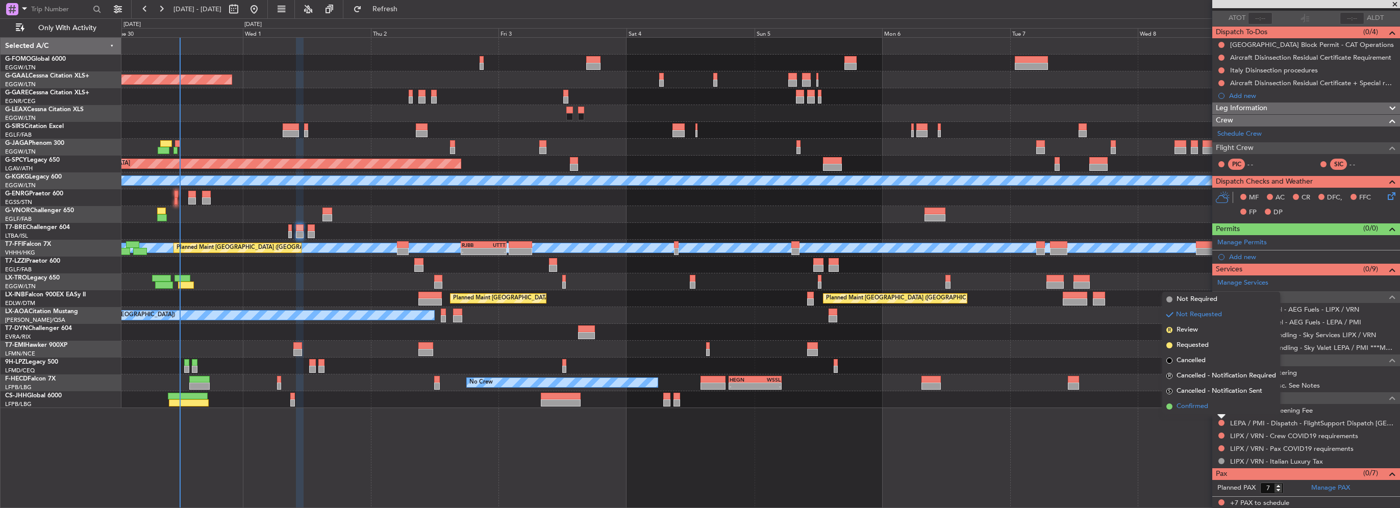
click at [1206, 406] on span "Confirmed" at bounding box center [1192, 407] width 32 height 10
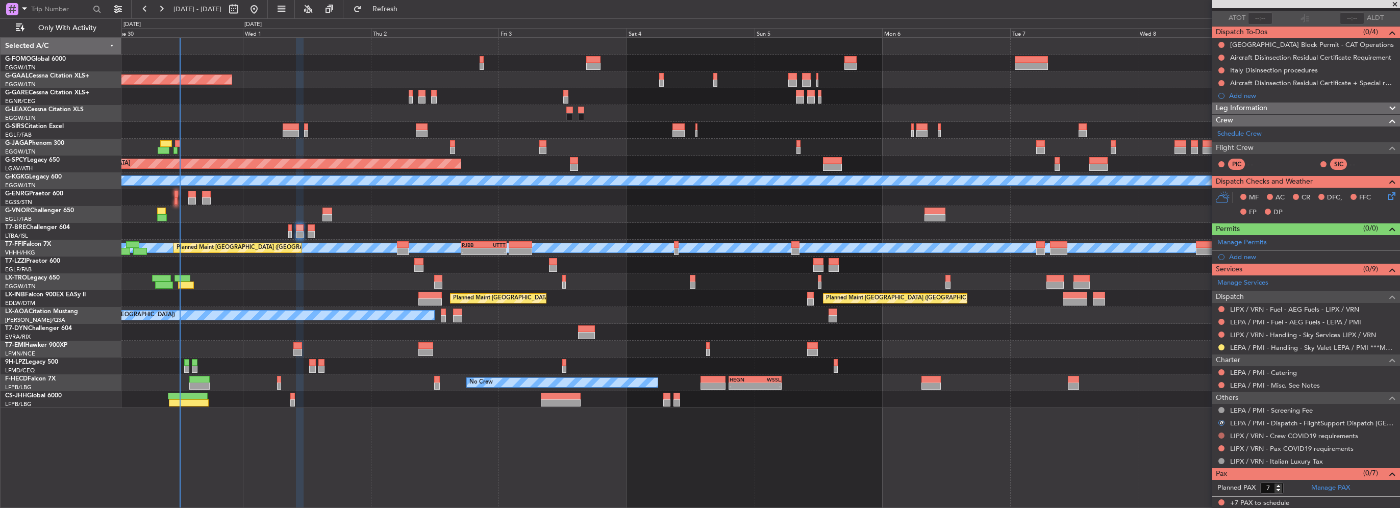
click at [1221, 434] on button at bounding box center [1221, 436] width 6 height 6
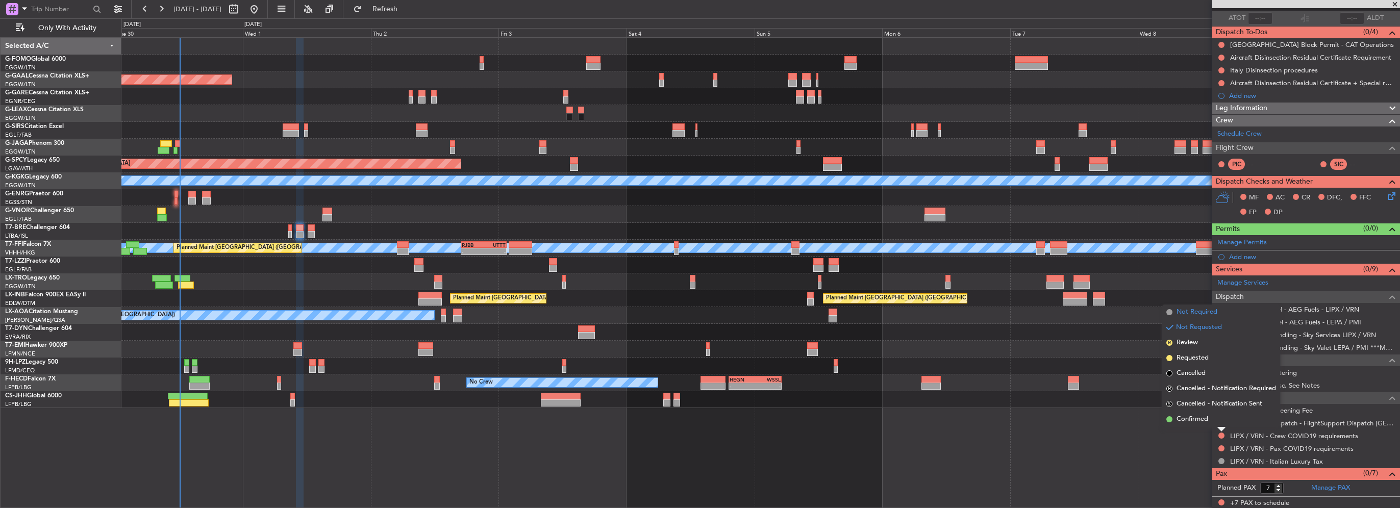
click at [1215, 314] on span "Not Required" at bounding box center [1196, 312] width 41 height 10
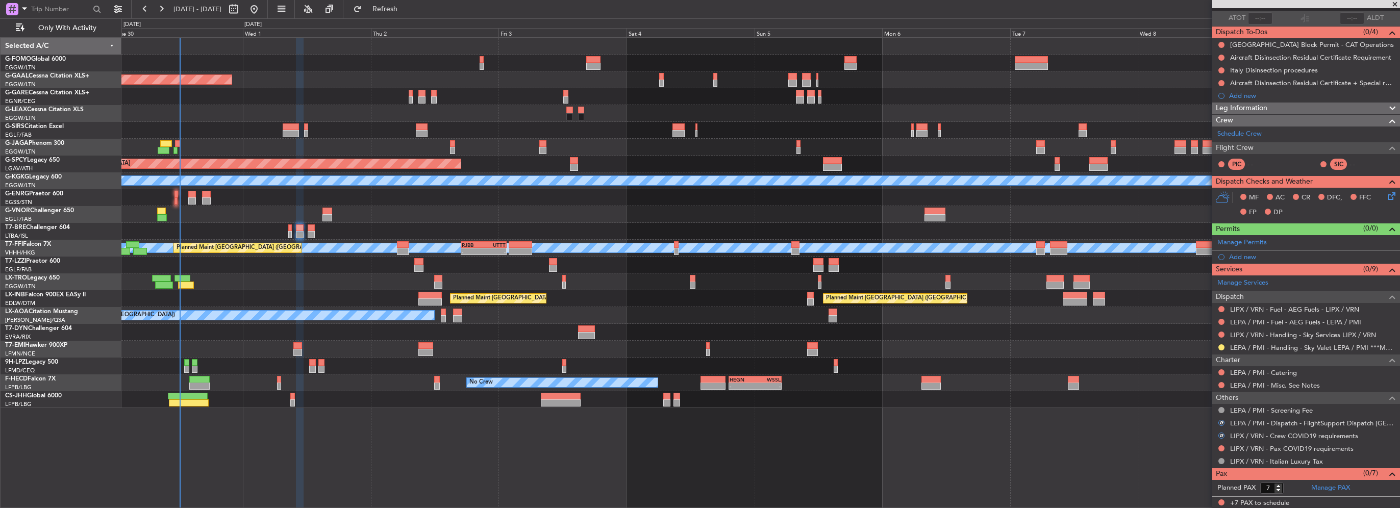
click at [1224, 447] on div at bounding box center [1221, 448] width 8 height 8
click at [1222, 446] on button at bounding box center [1221, 448] width 6 height 6
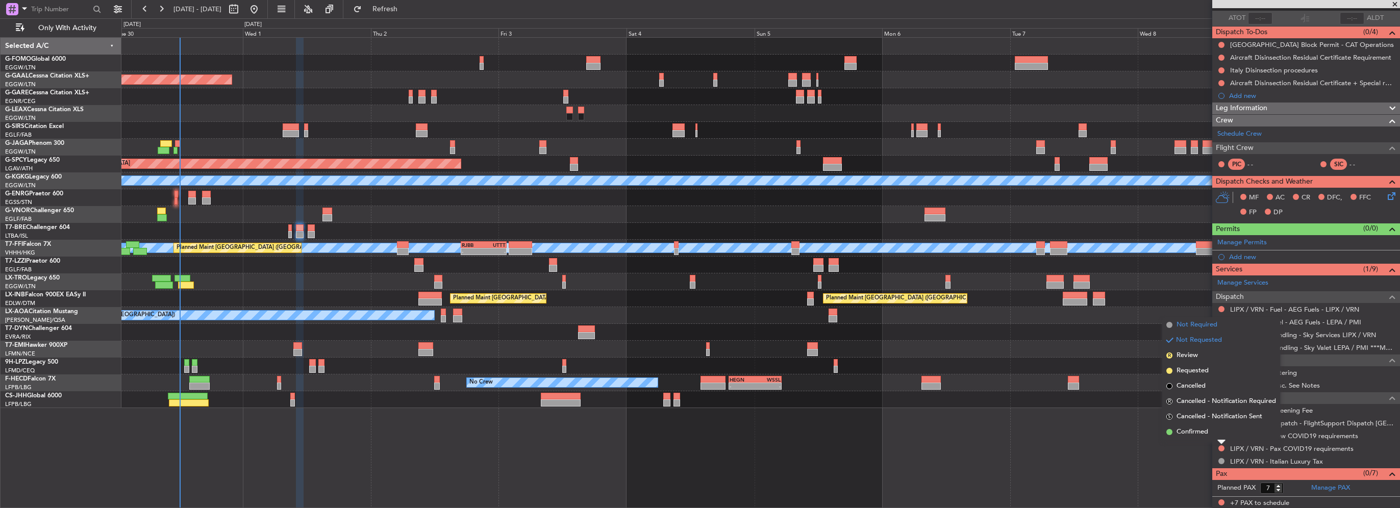
click at [1211, 325] on span "Not Required" at bounding box center [1196, 325] width 41 height 10
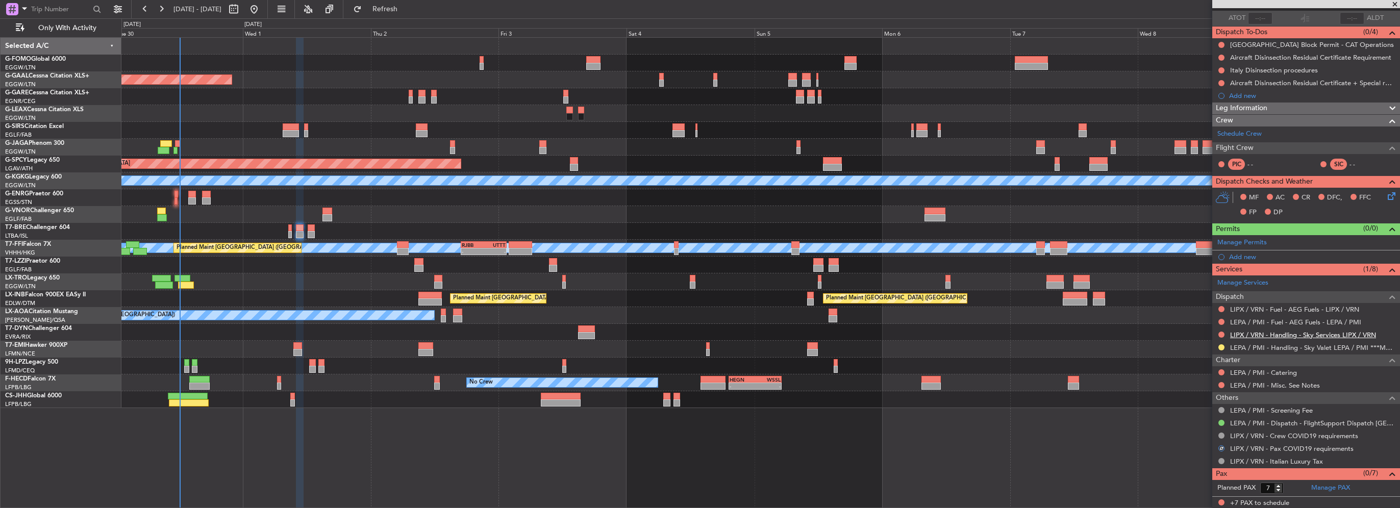
click at [1251, 331] on link "LIPX / VRN - Handling - Sky Services LIPX / VRN" at bounding box center [1303, 335] width 146 height 9
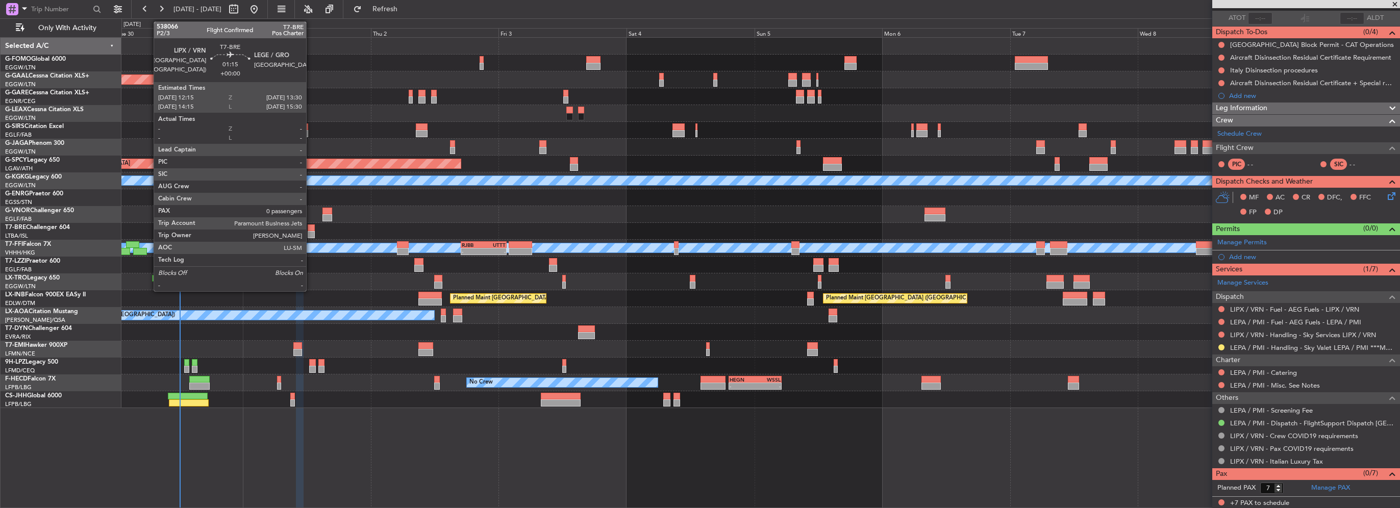
click at [311, 232] on div at bounding box center [311, 234] width 7 height 7
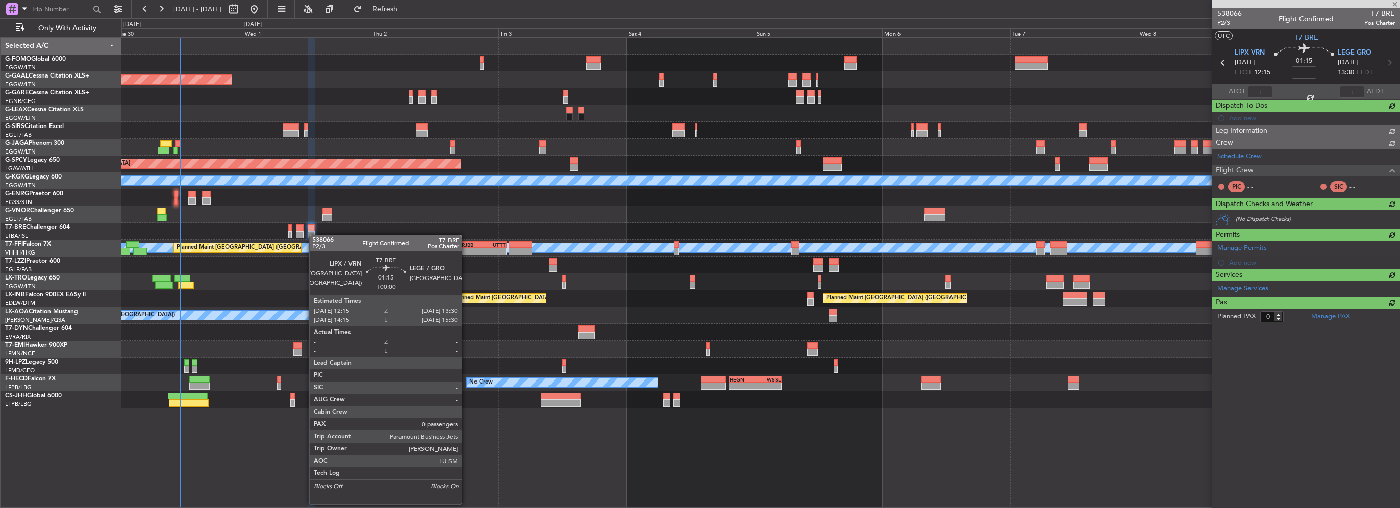
scroll to position [0, 0]
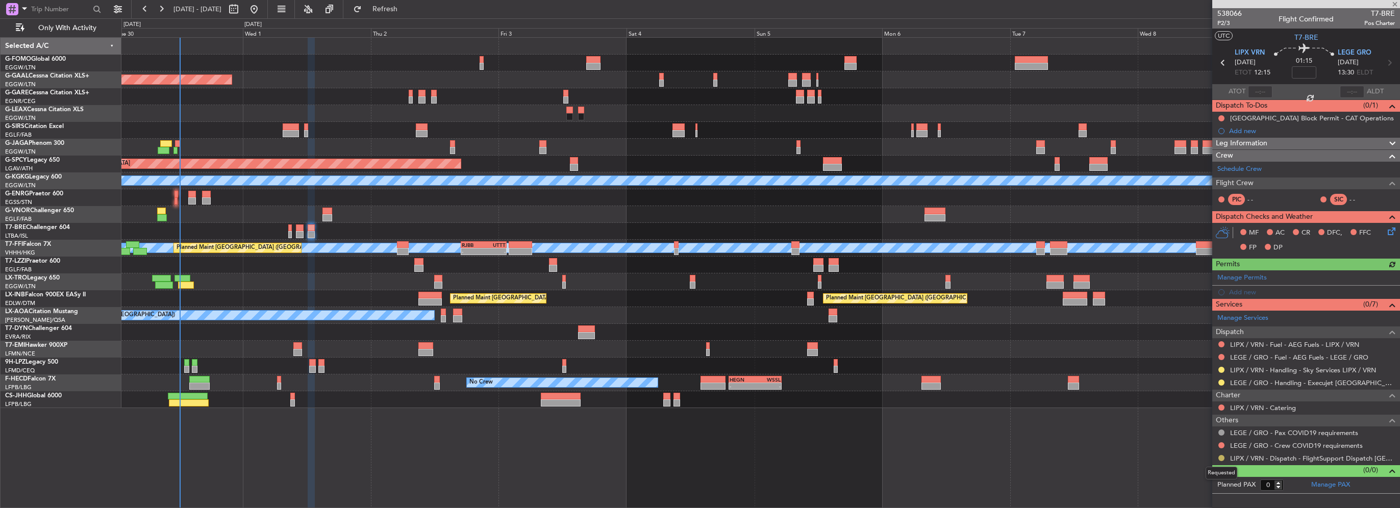
click at [1221, 457] on button at bounding box center [1221, 458] width 6 height 6
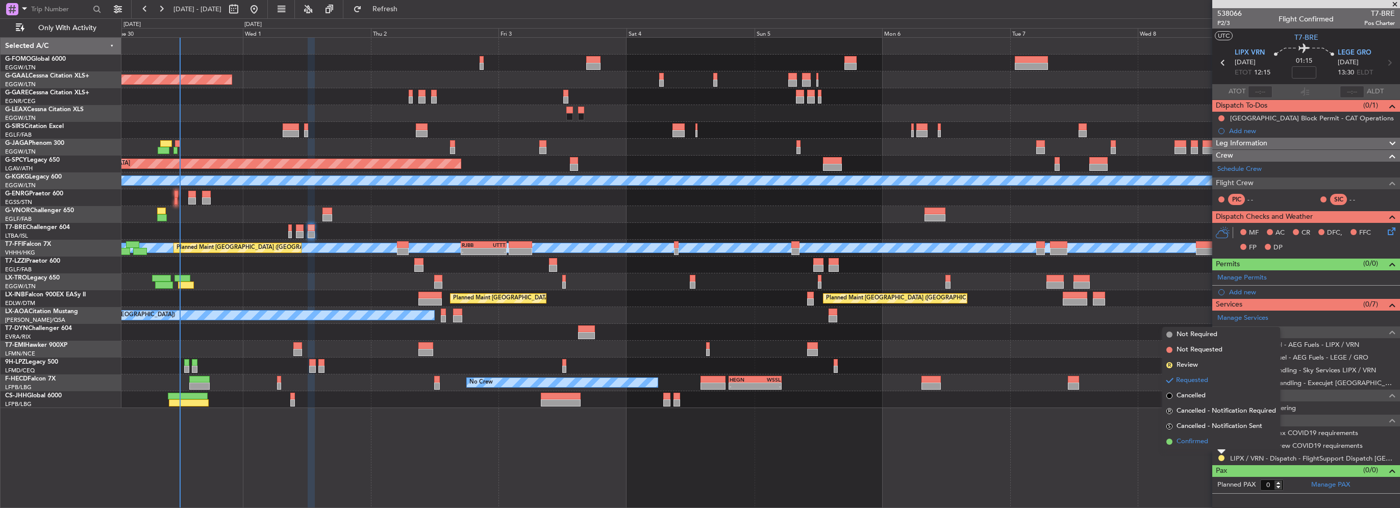
click at [1195, 445] on span "Confirmed" at bounding box center [1192, 442] width 32 height 10
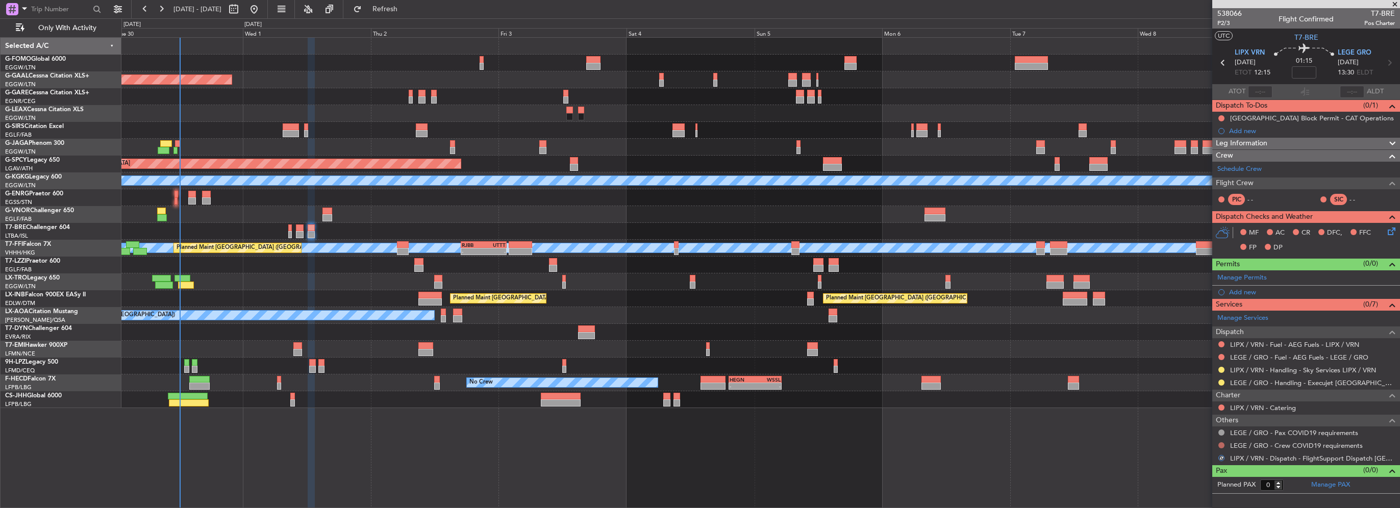
click at [1221, 445] on button at bounding box center [1221, 445] width 6 height 6
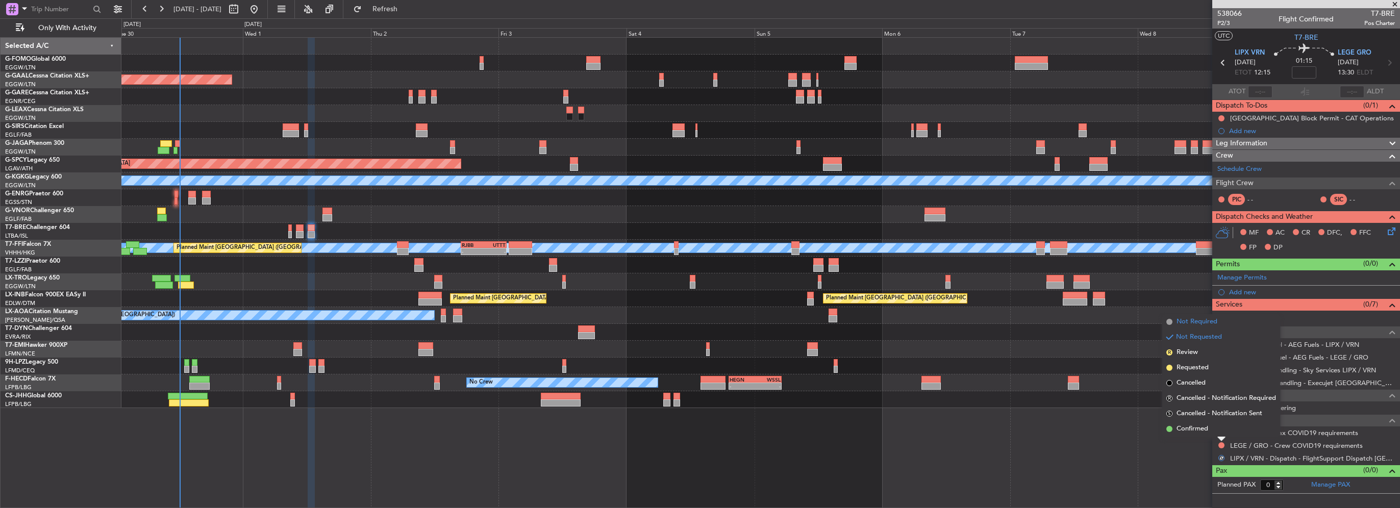
click at [1198, 319] on span "Not Required" at bounding box center [1196, 322] width 41 height 10
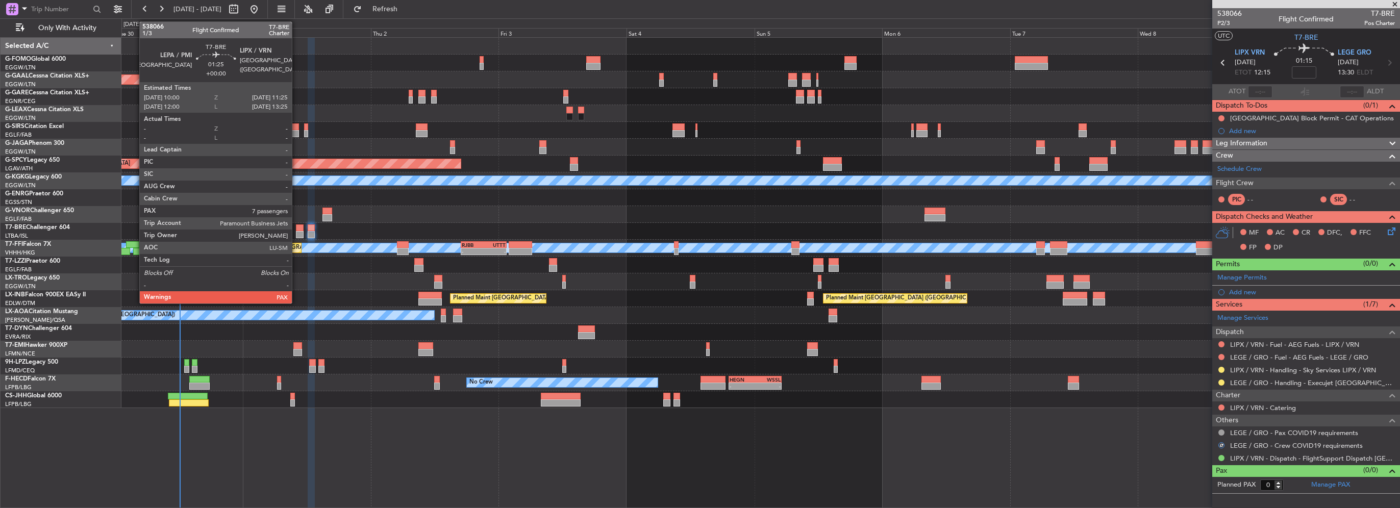
click at [296, 229] on div at bounding box center [300, 227] width 8 height 7
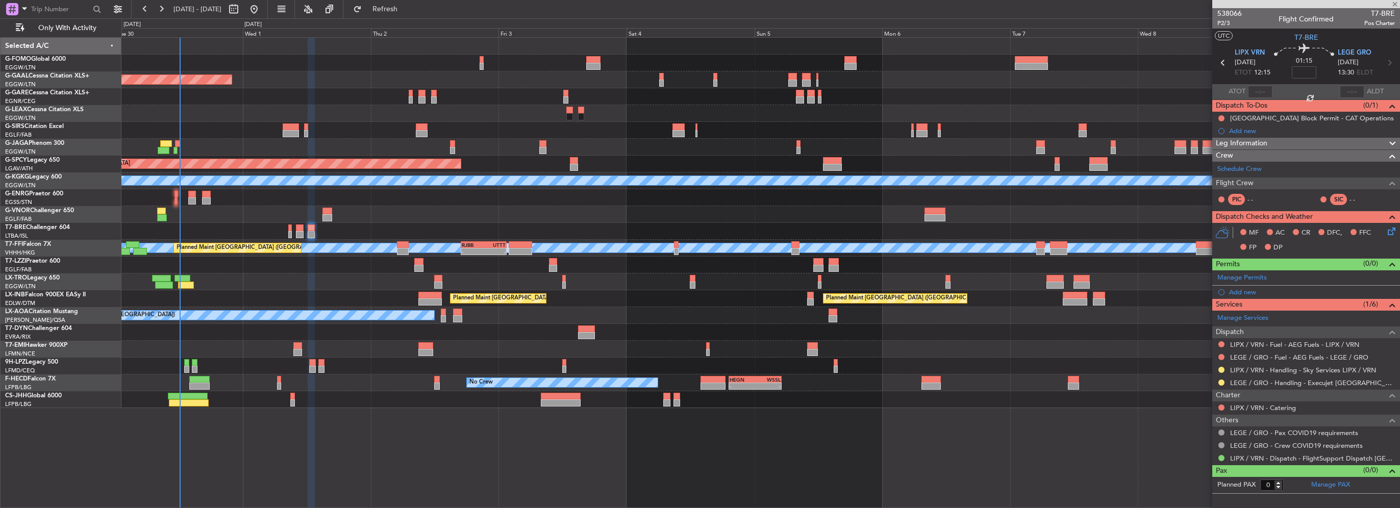
type input "7"
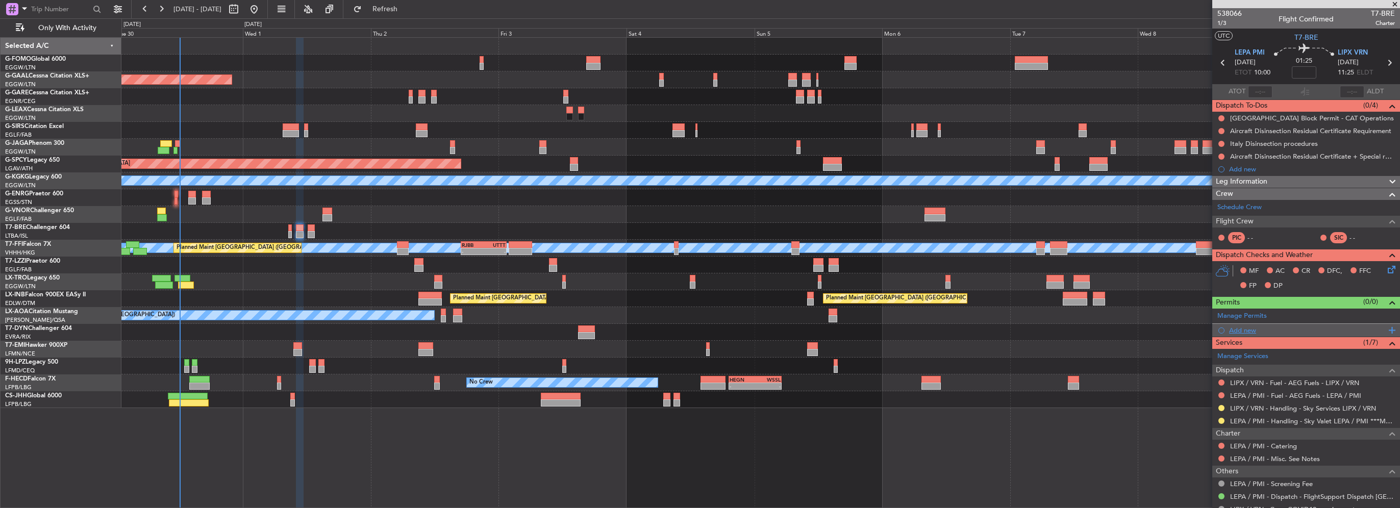
click at [1246, 324] on div "Add new" at bounding box center [1306, 330] width 188 height 13
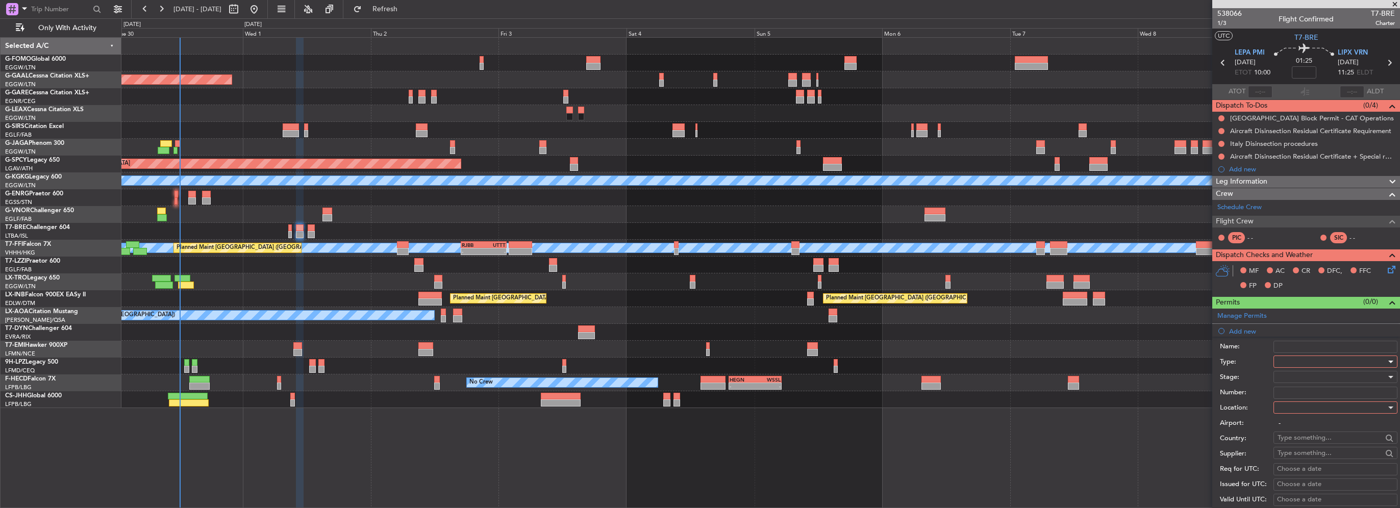
click at [1279, 357] on div at bounding box center [1331, 361] width 109 height 15
click at [1306, 400] on span "Departure" at bounding box center [1331, 401] width 107 height 15
click at [1300, 407] on div at bounding box center [1331, 407] width 109 height 15
click at [1301, 427] on span "Departure" at bounding box center [1331, 427] width 107 height 15
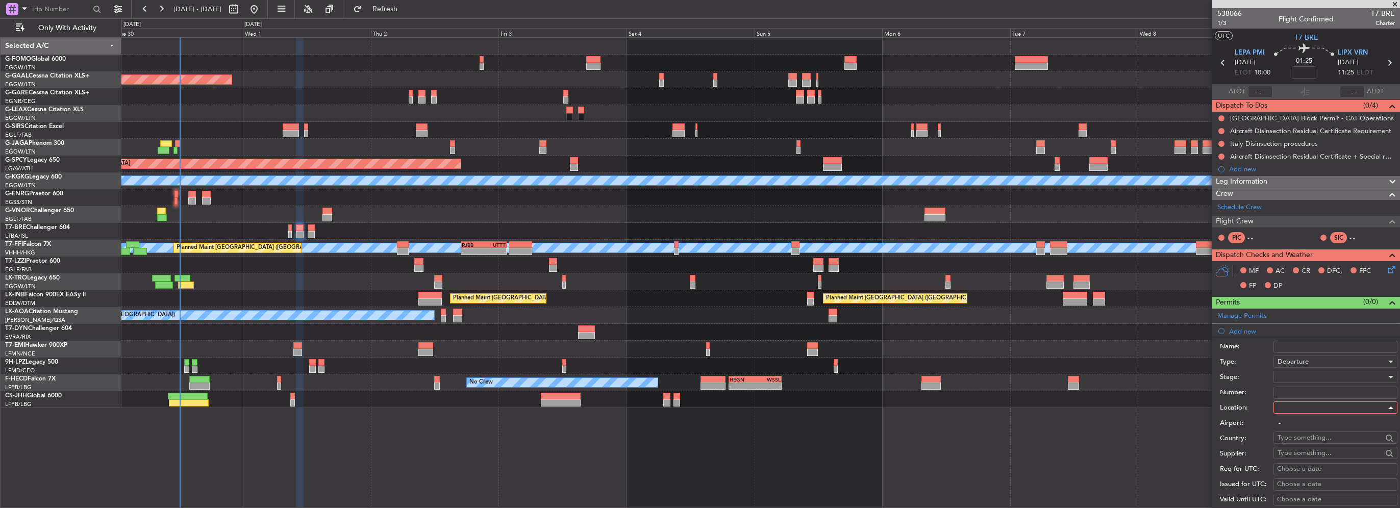
type input "LEPA / PMI"
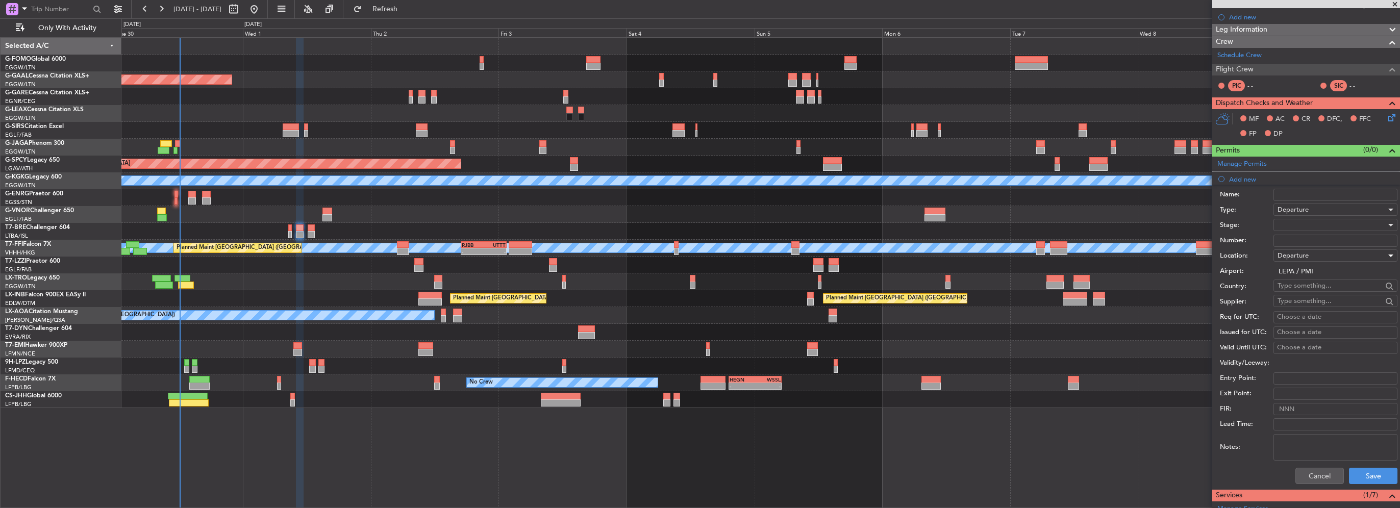
scroll to position [153, 0]
click at [1373, 479] on button "Save" at bounding box center [1373, 475] width 48 height 16
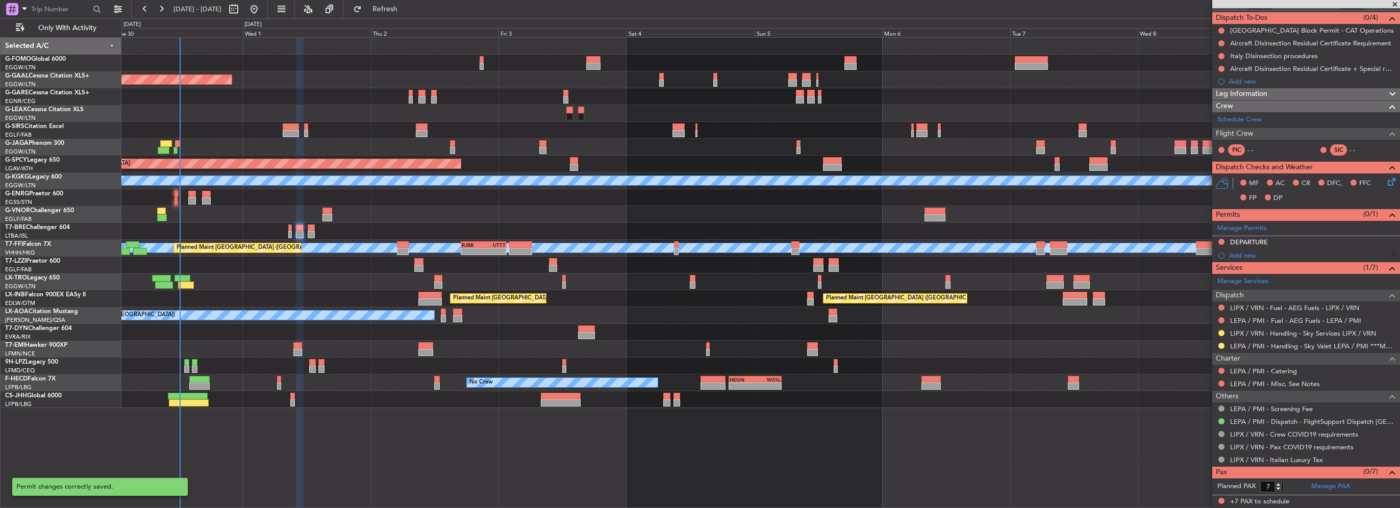
scroll to position [86, 0]
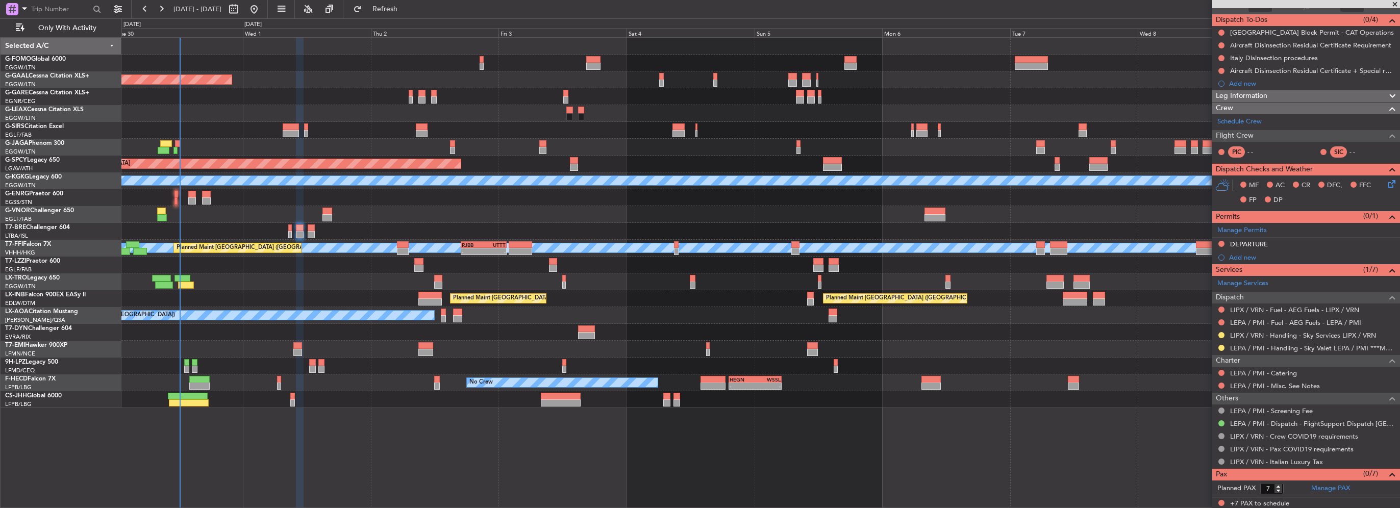
click at [1239, 241] on div "DEPARTURE" at bounding box center [1249, 244] width 38 height 9
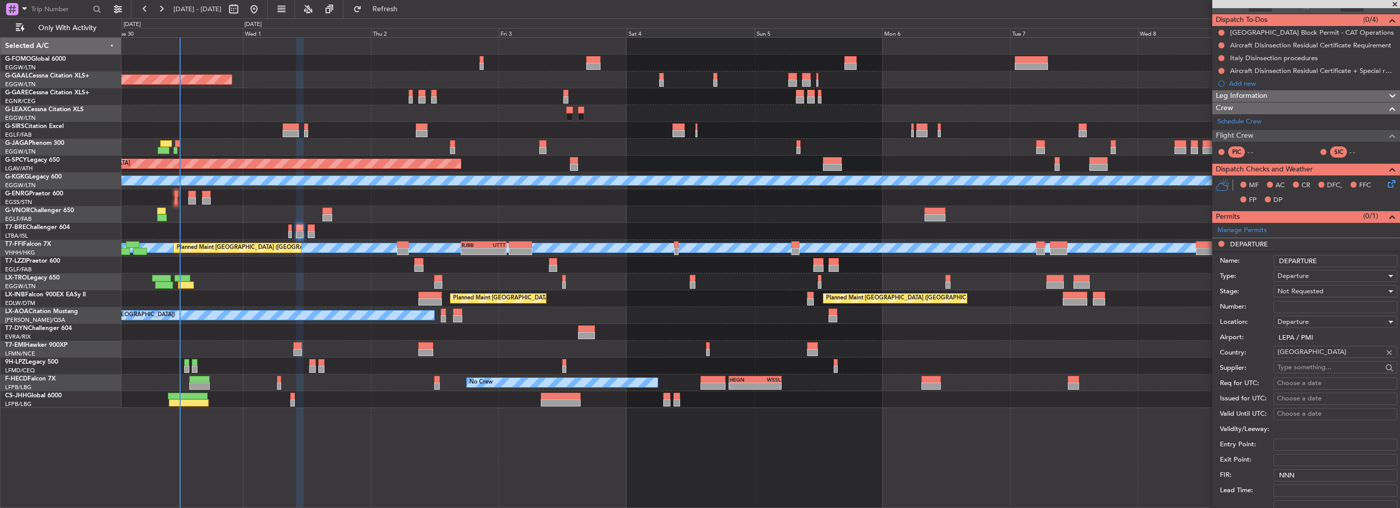
click at [1275, 257] on input "DEPARTURE" at bounding box center [1335, 261] width 124 height 12
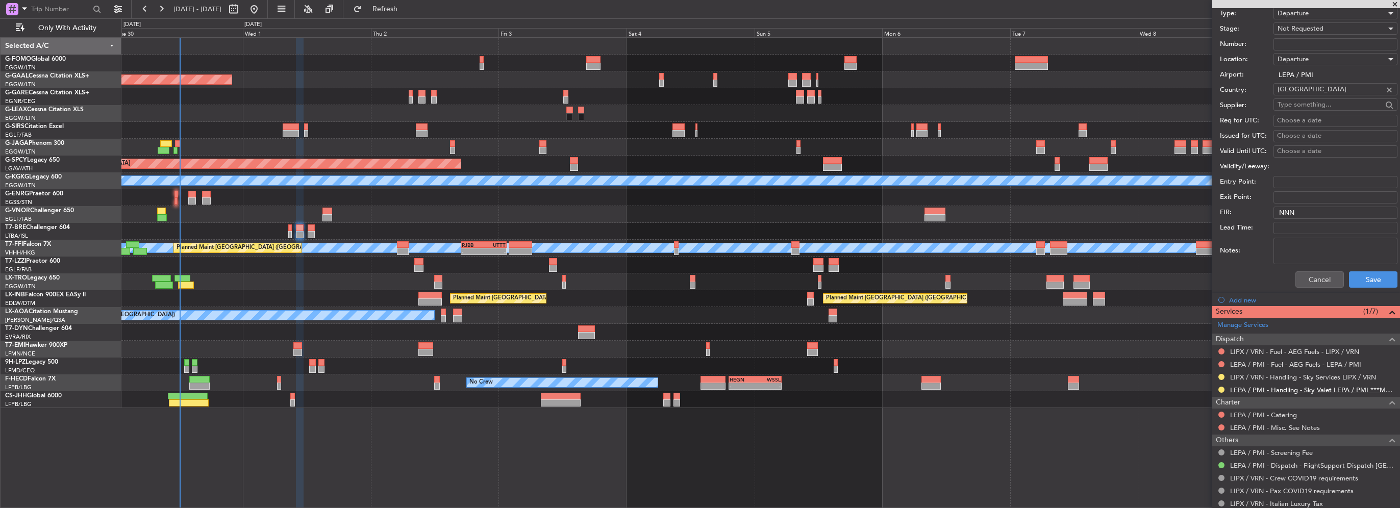
scroll to position [390, 0]
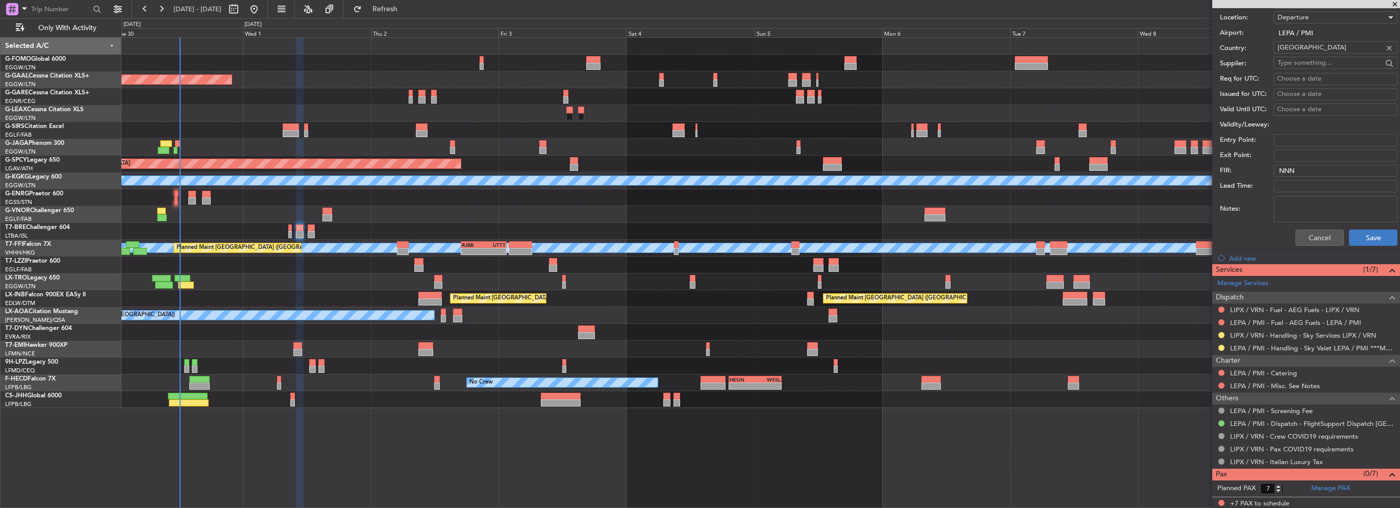
type input "SPANISH PMT DEPARTURE"
click at [1368, 240] on button "Save" at bounding box center [1373, 238] width 48 height 16
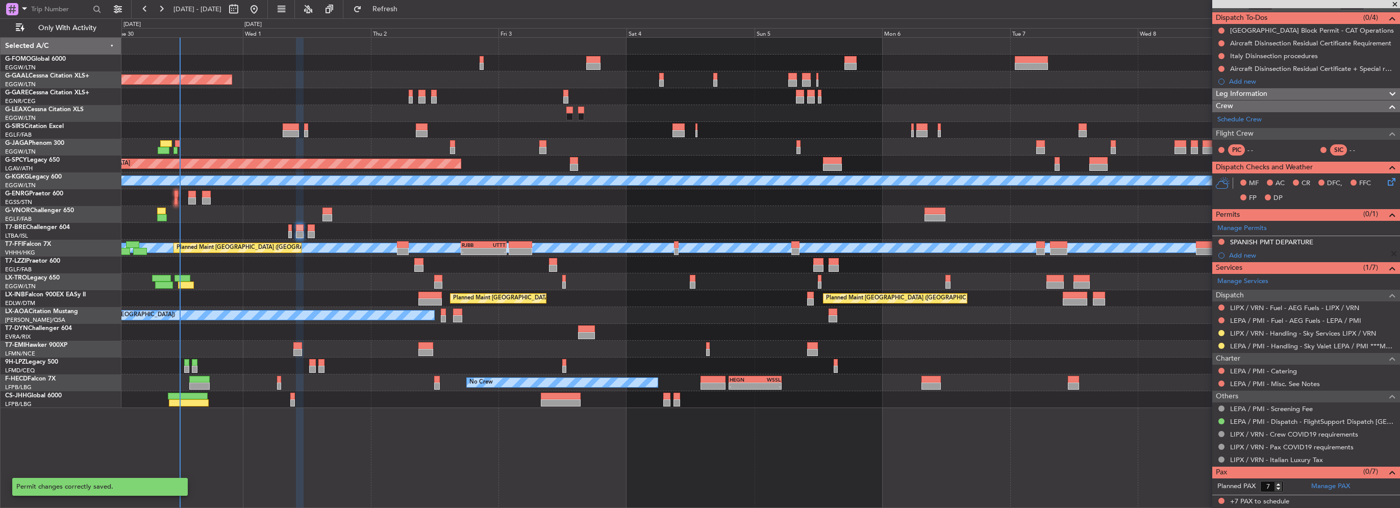
scroll to position [86, 0]
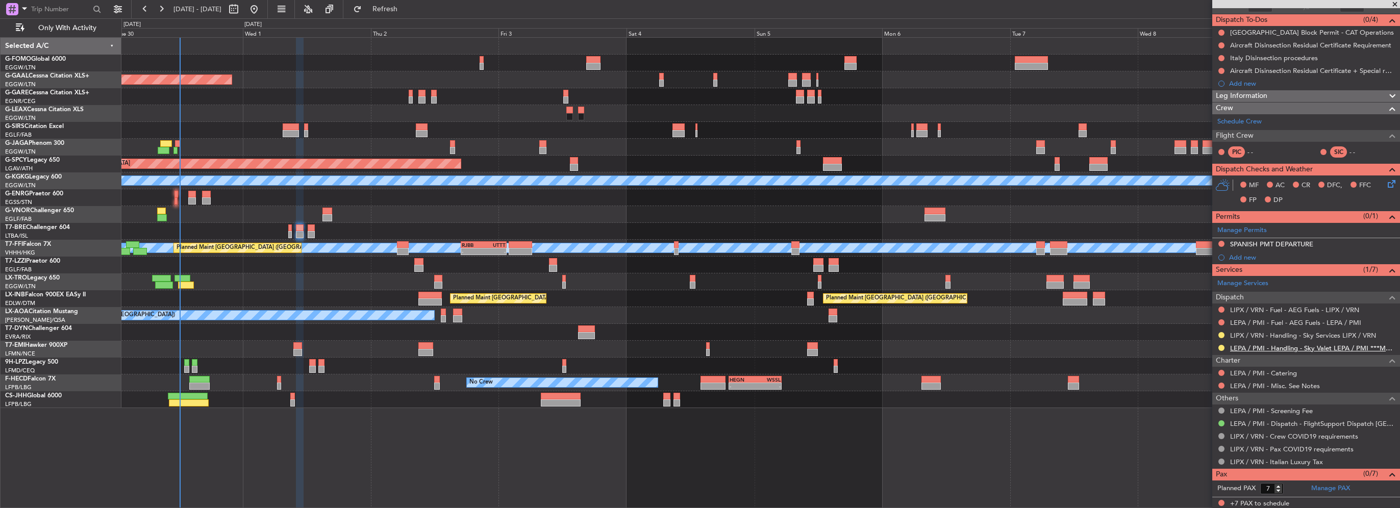
click at [1359, 346] on link "LEPA / PMI - Handling - Sky Valet LEPA / PMI ***MYHANDLING***" at bounding box center [1312, 348] width 165 height 9
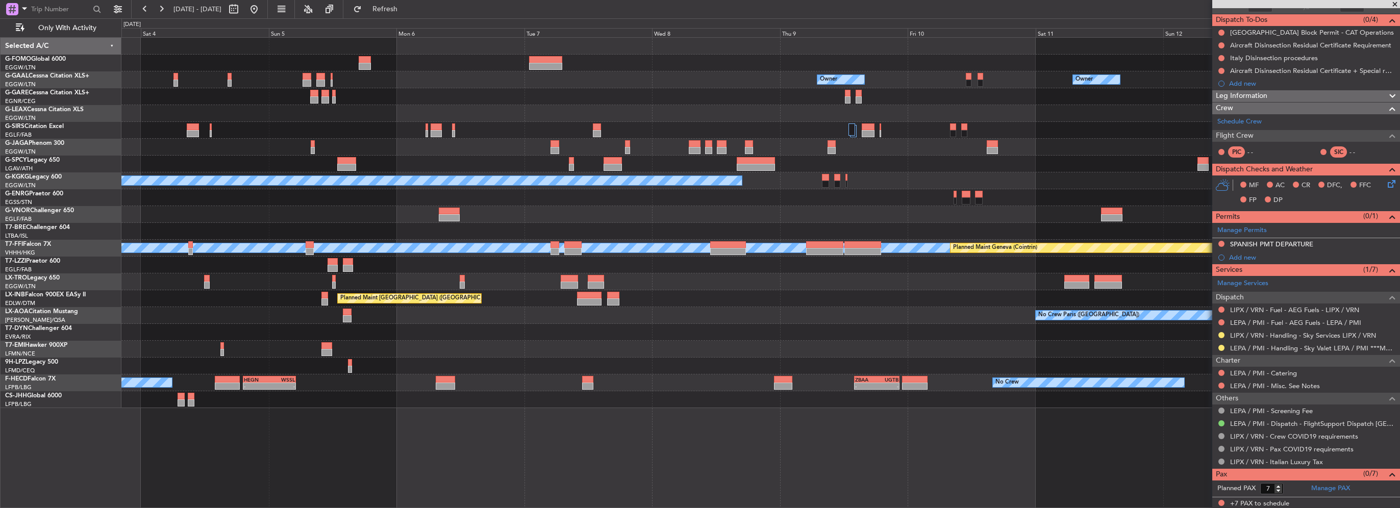
click at [571, 153] on div "Owner Owner Owner Owner No Crew Planned Maint Bremen A/C Unavailable Istanbul (…" at bounding box center [760, 223] width 1278 height 370
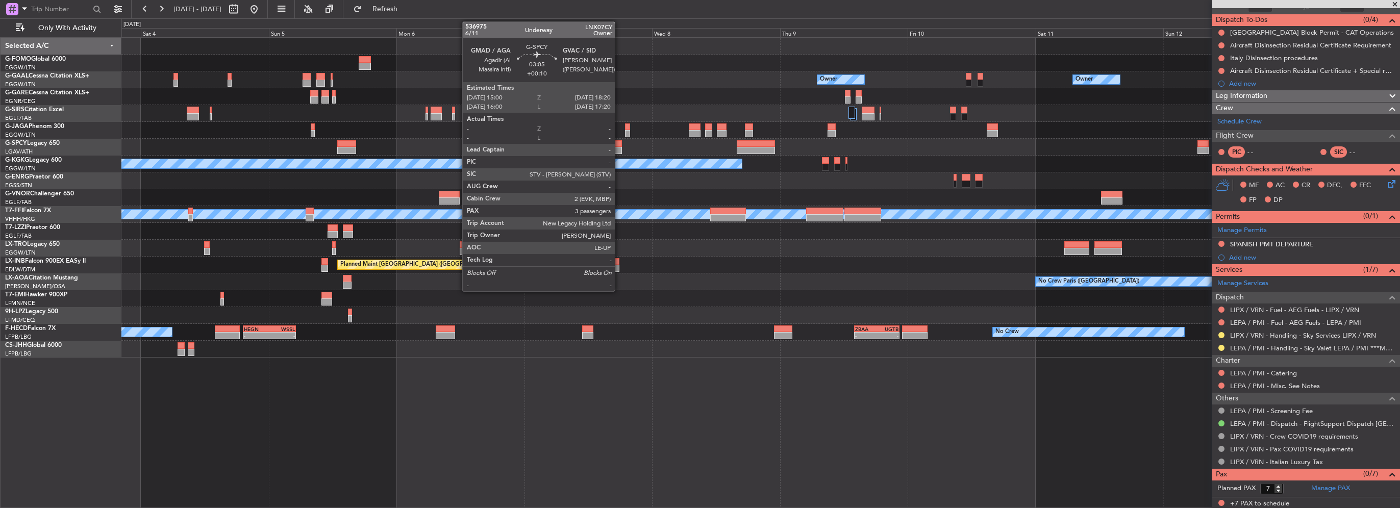
click at [619, 148] on div at bounding box center [613, 150] width 18 height 7
type input "+00:10"
type input "3"
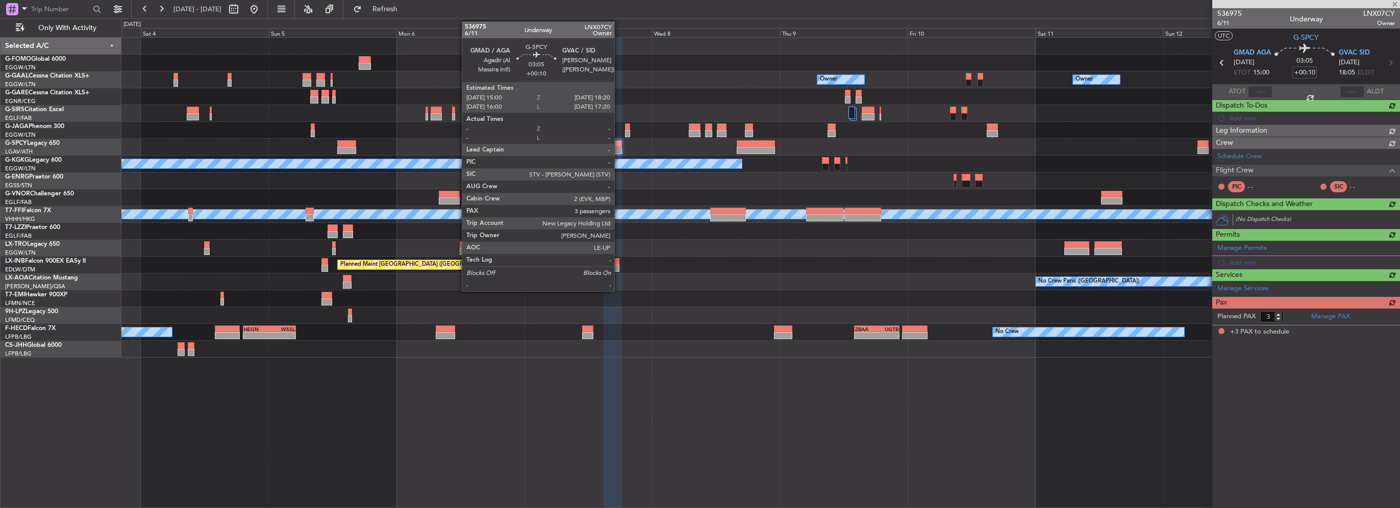
scroll to position [0, 0]
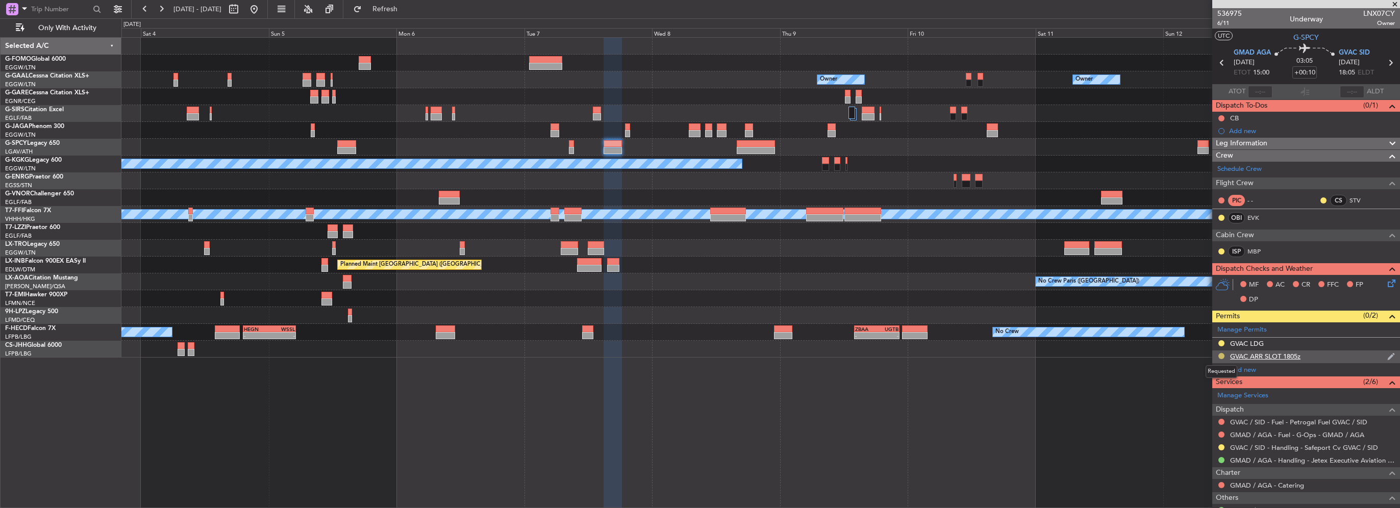
click at [1222, 356] on button at bounding box center [1221, 356] width 6 height 6
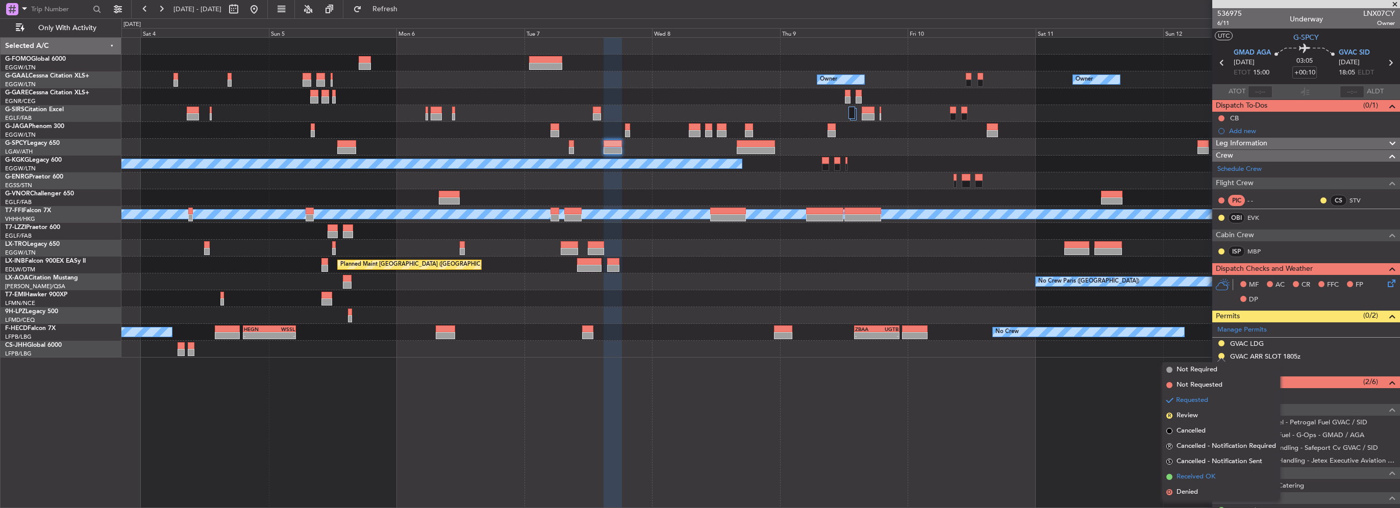
click at [1207, 479] on span "Received OK" at bounding box center [1195, 477] width 39 height 10
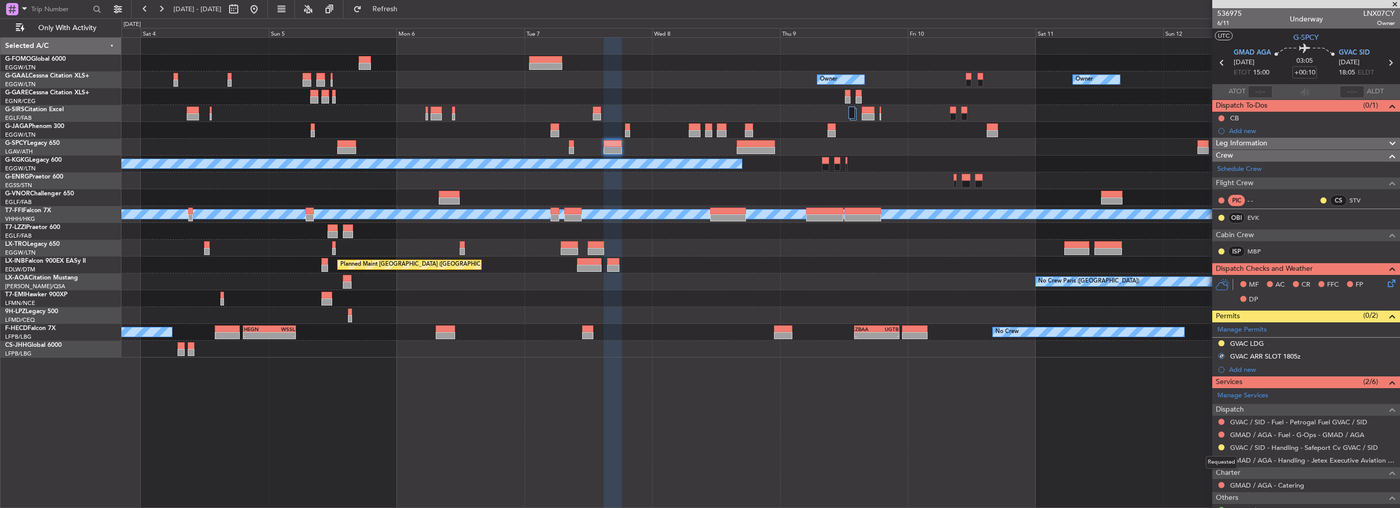
click at [1221, 449] on mat-tooltip-component "Requested" at bounding box center [1221, 462] width 46 height 27
click at [1220, 446] on button at bounding box center [1221, 447] width 6 height 6
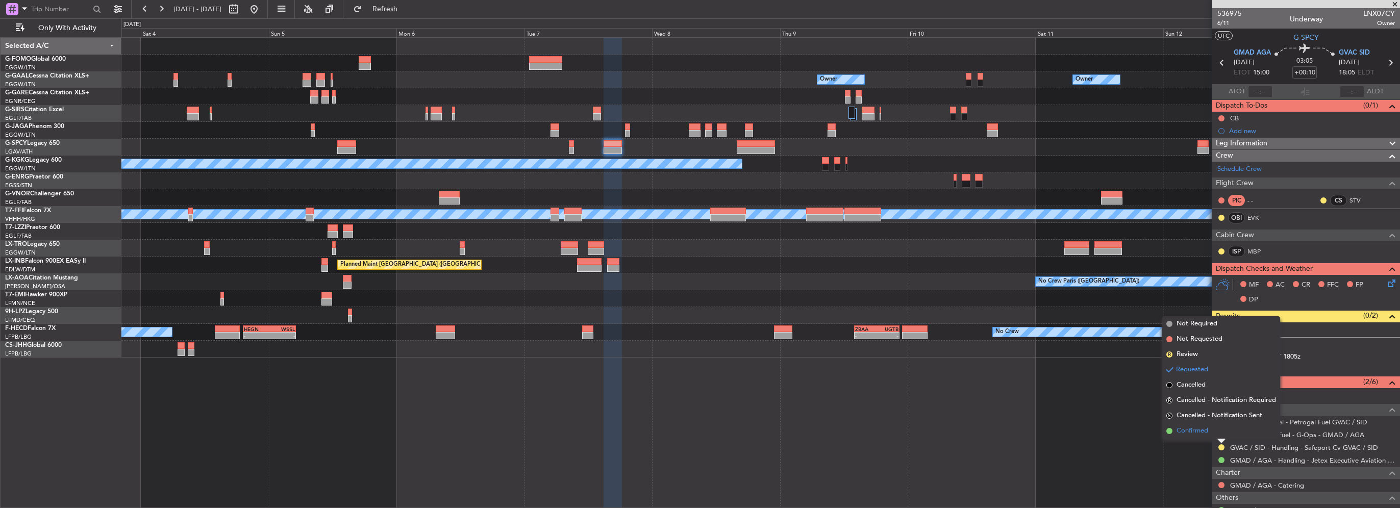
click at [1196, 427] on span "Confirmed" at bounding box center [1192, 431] width 32 height 10
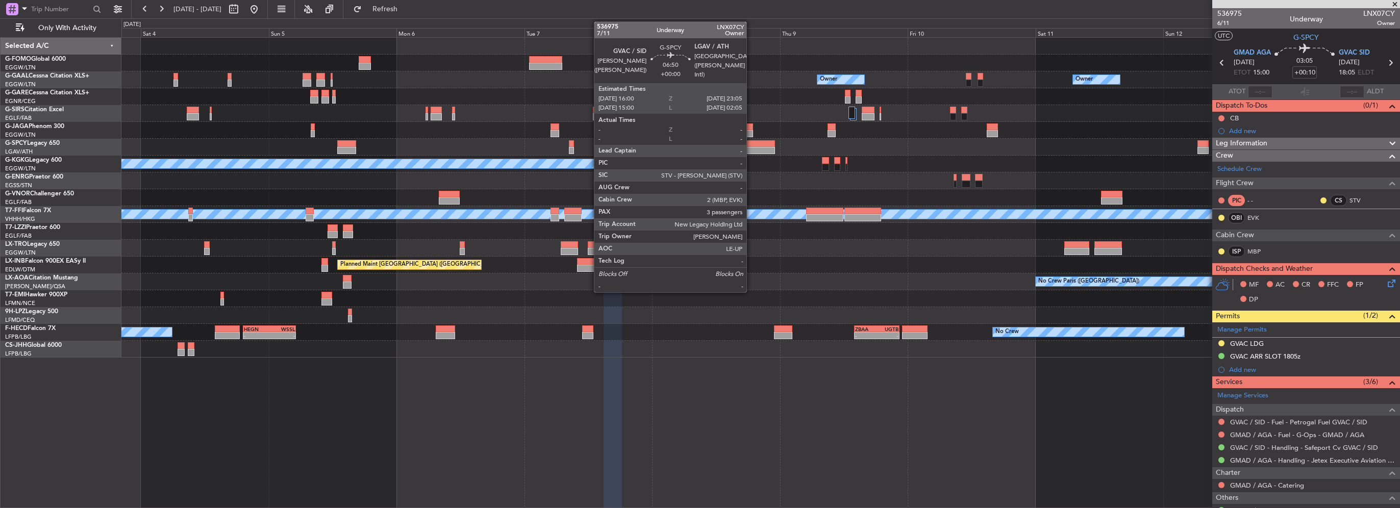
click at [751, 149] on div at bounding box center [756, 150] width 38 height 7
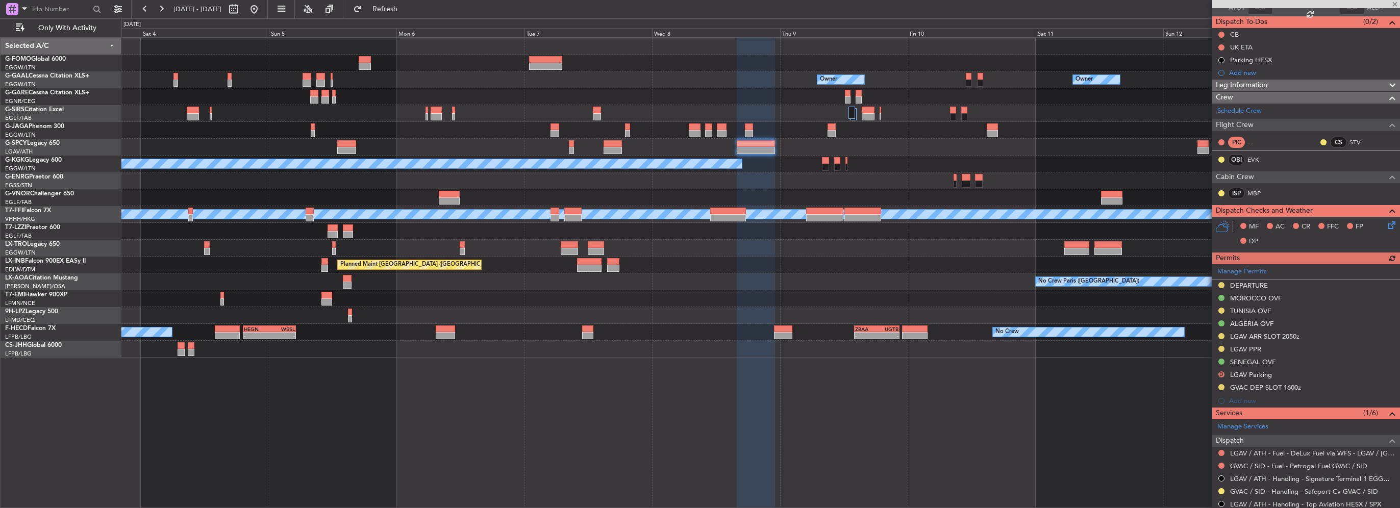
scroll to position [153, 0]
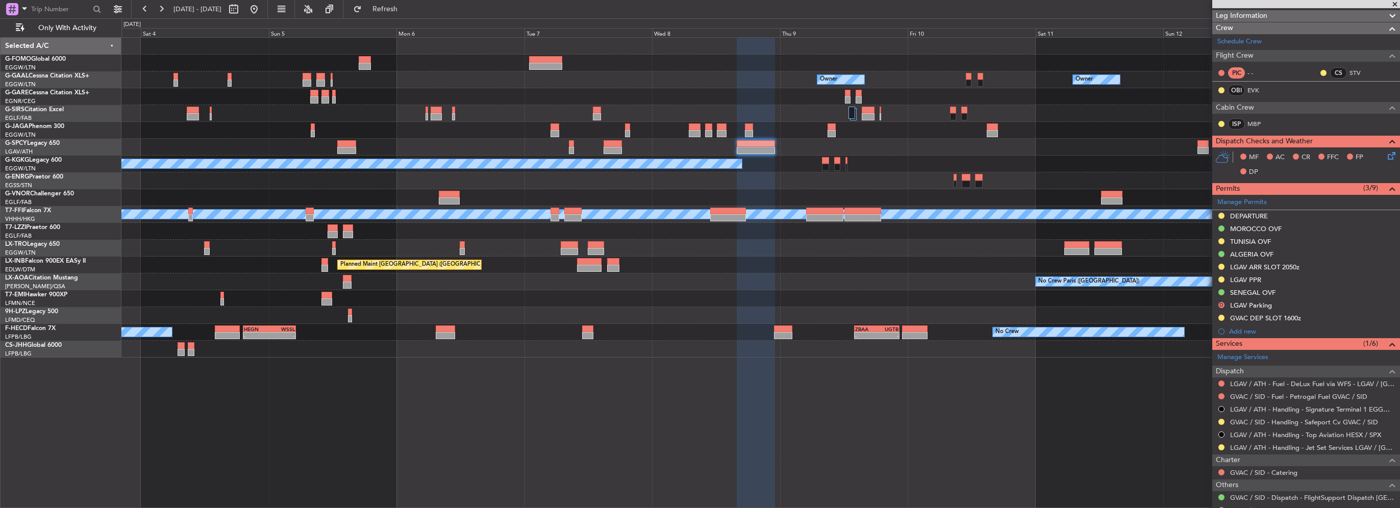
click at [1293, 315] on div "GVAC DEP SLOT 1600z" at bounding box center [1265, 318] width 71 height 9
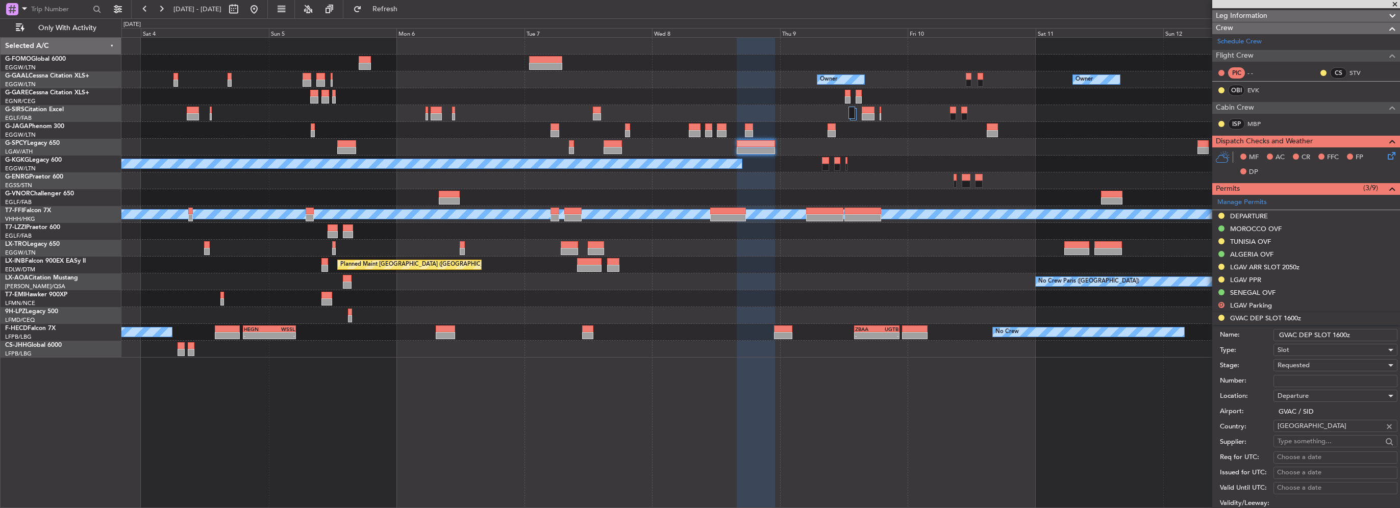
click at [1345, 336] on input "GVAC DEP SLOT 1600z" at bounding box center [1335, 335] width 124 height 12
type input "GVAC DEP SLOT 1605z"
click at [1295, 366] on span "Requested" at bounding box center [1293, 365] width 32 height 9
click at [1311, 446] on span "Received OK" at bounding box center [1331, 442] width 107 height 15
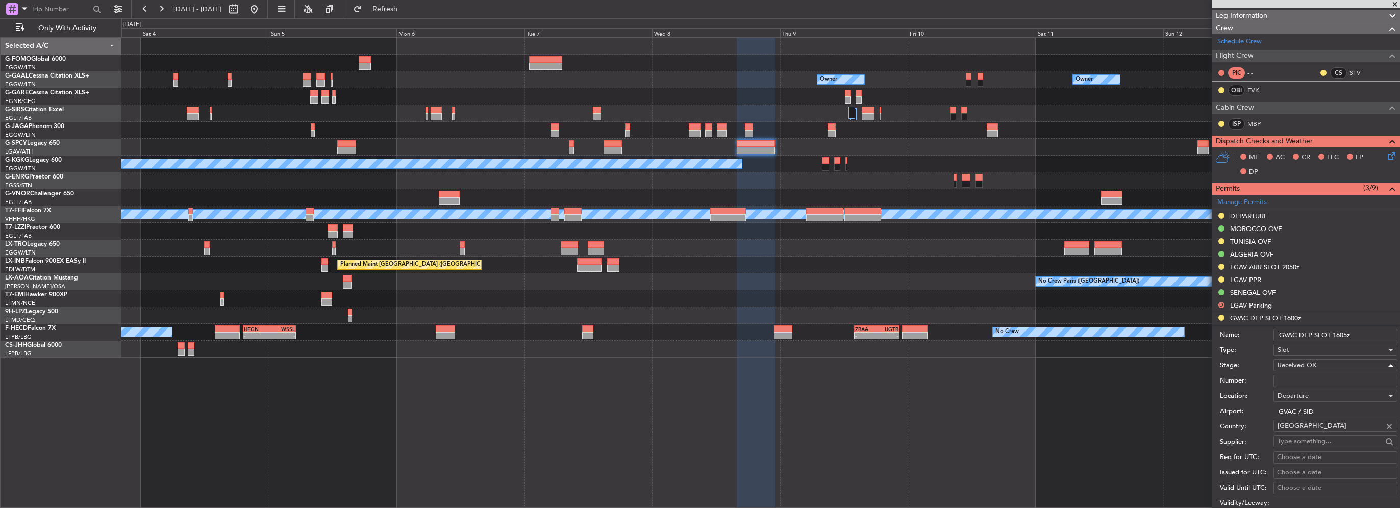
scroll to position [357, 0]
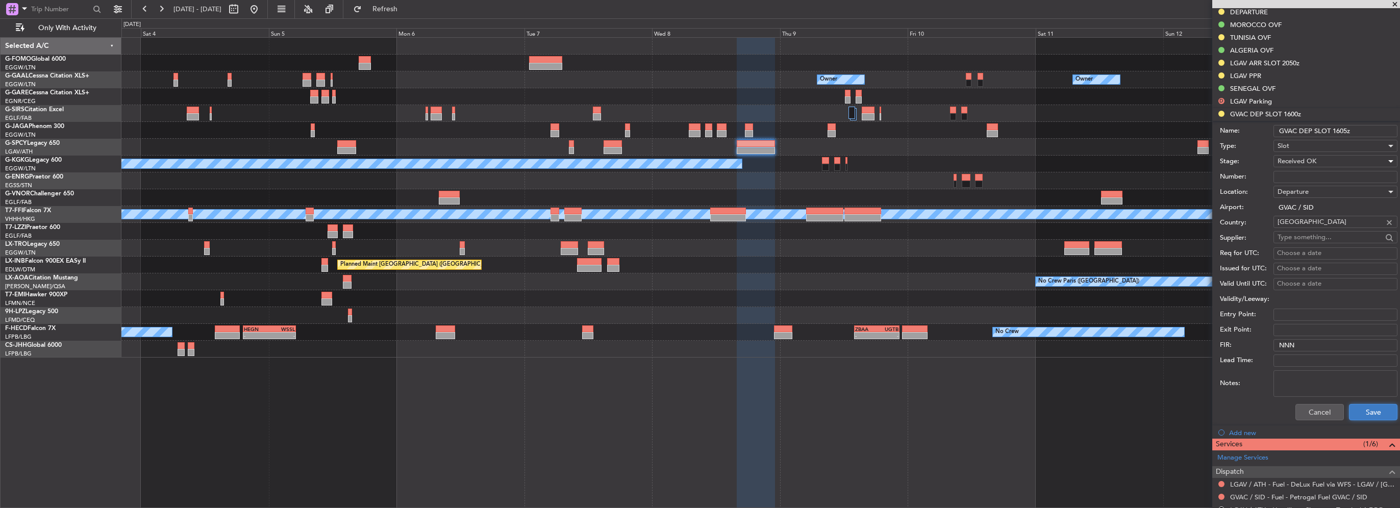
click at [1358, 414] on button "Save" at bounding box center [1373, 412] width 48 height 16
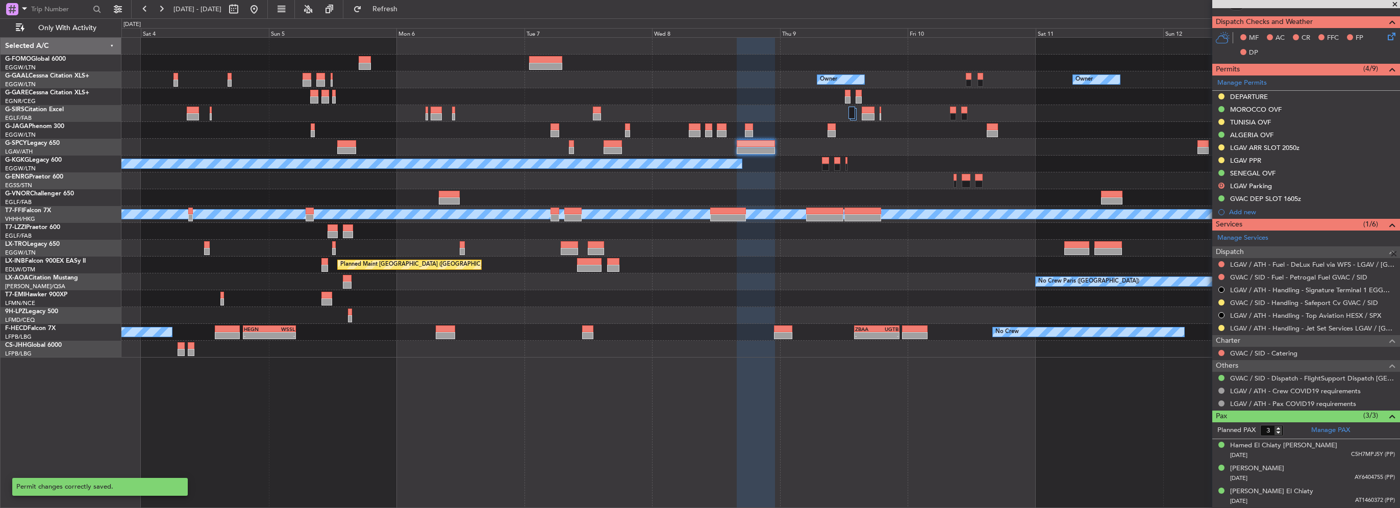
scroll to position [270, 0]
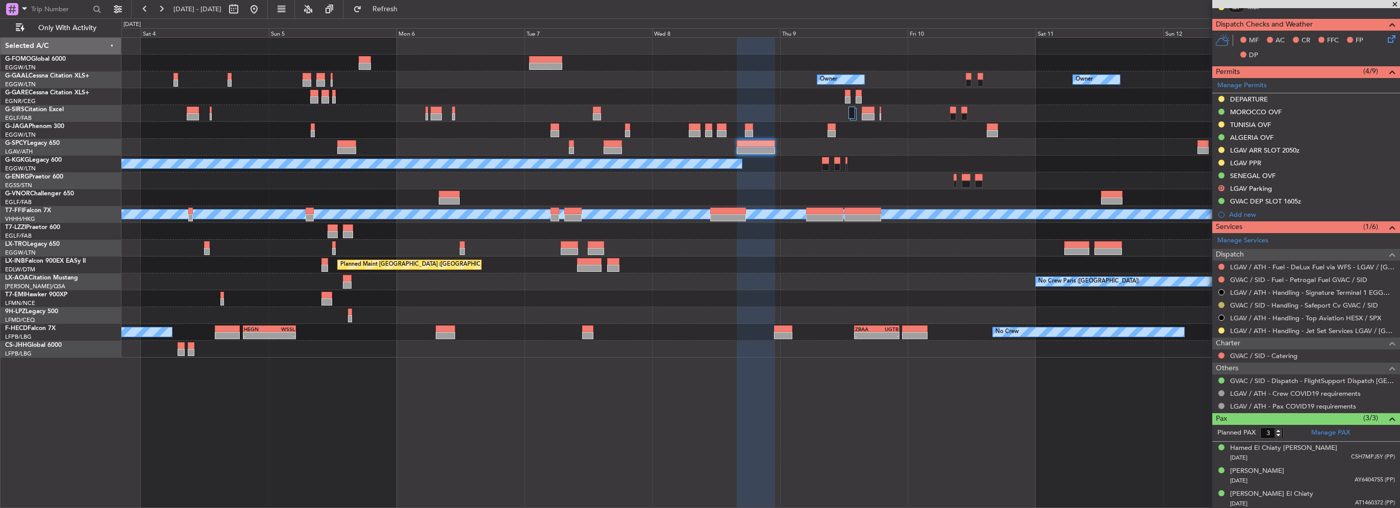
click at [1224, 304] on div at bounding box center [1221, 305] width 8 height 8
click at [1223, 304] on button at bounding box center [1221, 305] width 6 height 6
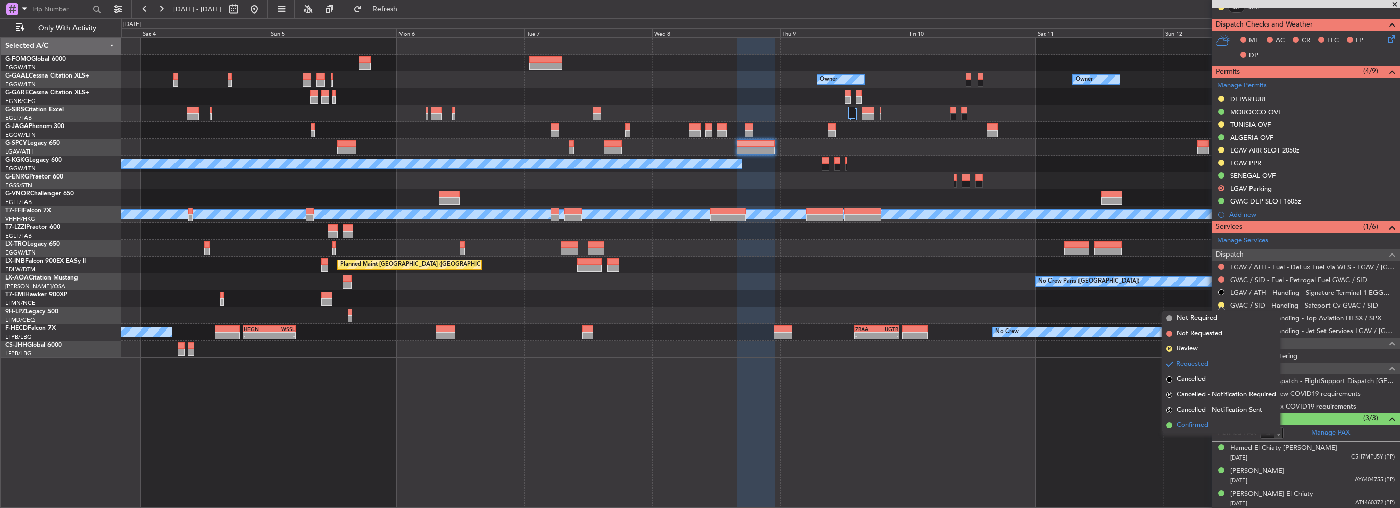
click at [1197, 425] on span "Confirmed" at bounding box center [1192, 425] width 32 height 10
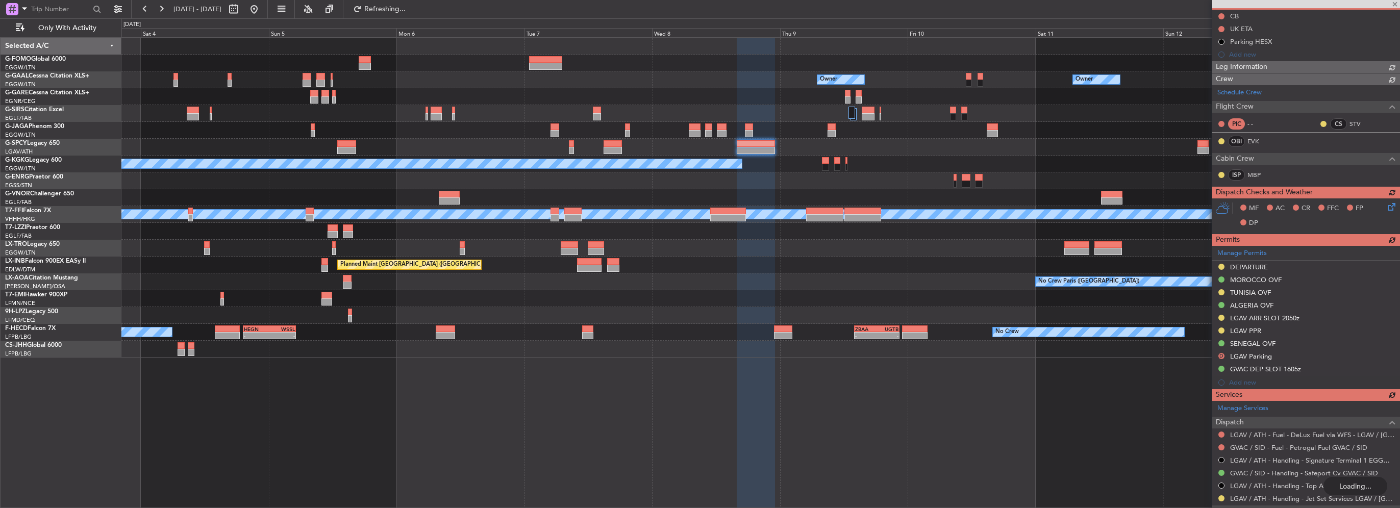
scroll to position [204, 0]
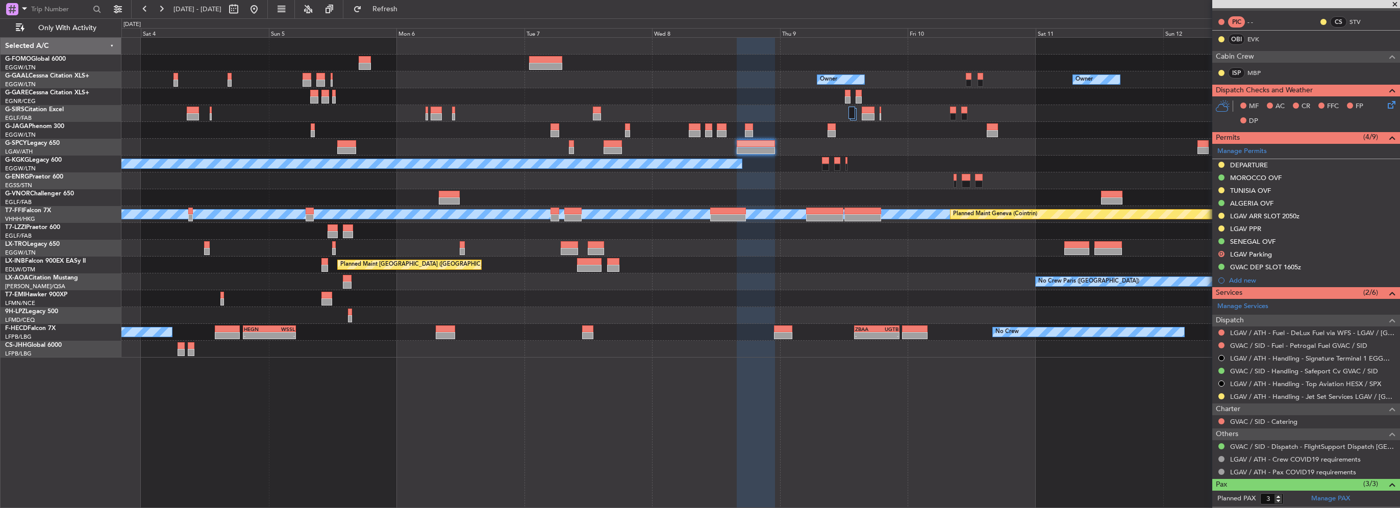
click at [808, 236] on div "Owner Owner Owner Owner No Crew Planned Maint Bremen A/C Unavailable Istanbul (…" at bounding box center [760, 198] width 1278 height 320
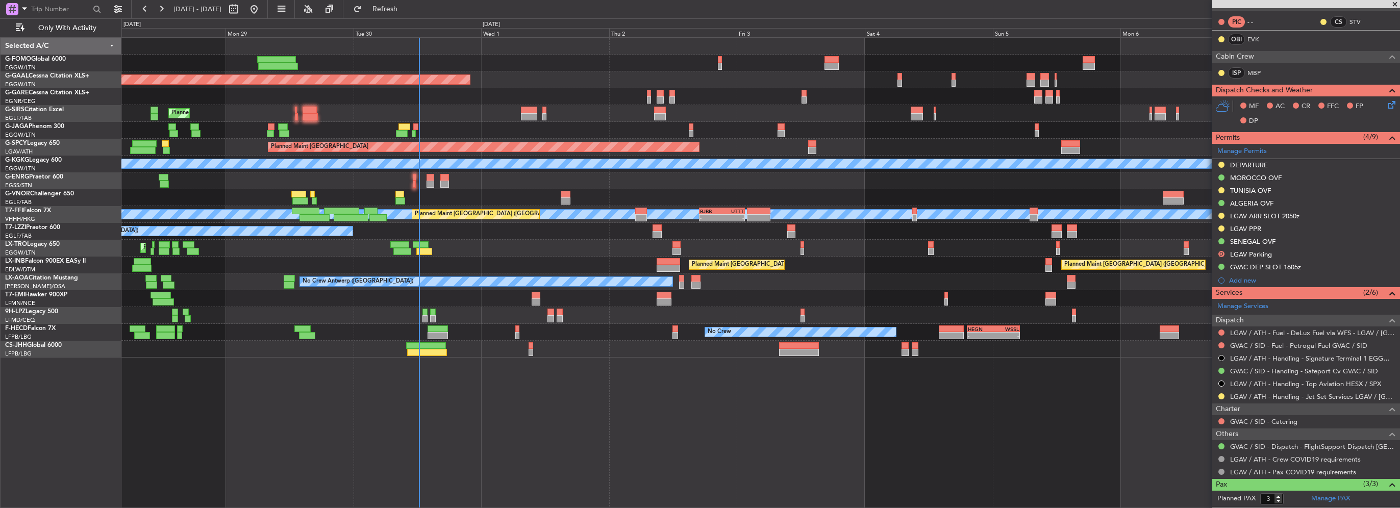
click at [653, 236] on div "A/C Unavailable [GEOGRAPHIC_DATA] ([GEOGRAPHIC_DATA])" at bounding box center [760, 231] width 1278 height 17
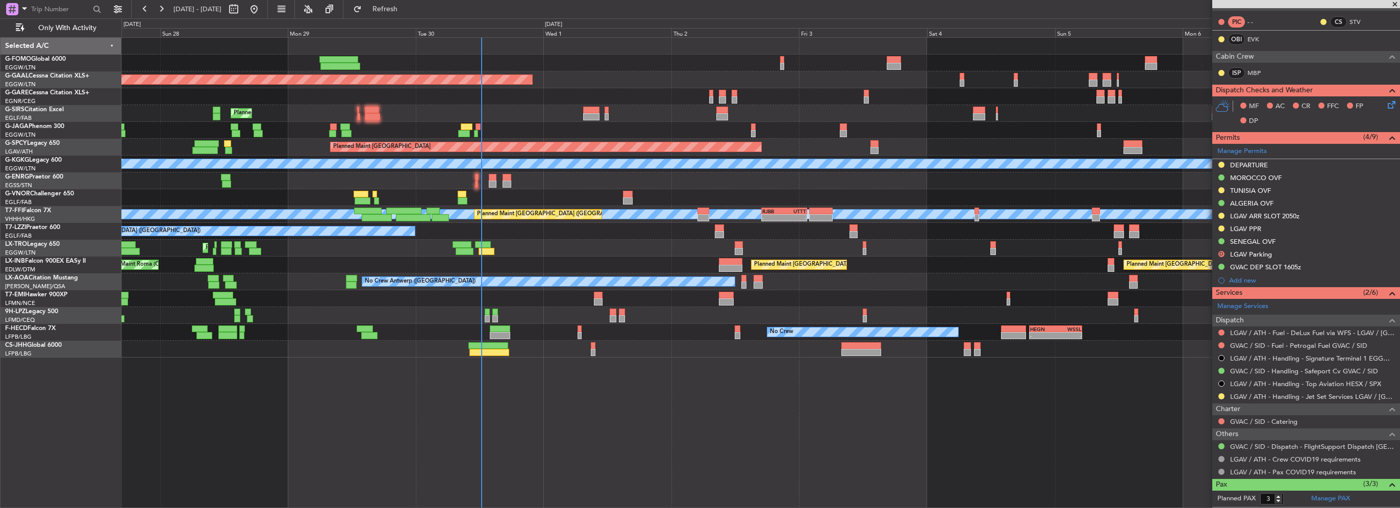
click at [257, 218] on div "MEL" at bounding box center [1035, 214] width 3284 height 9
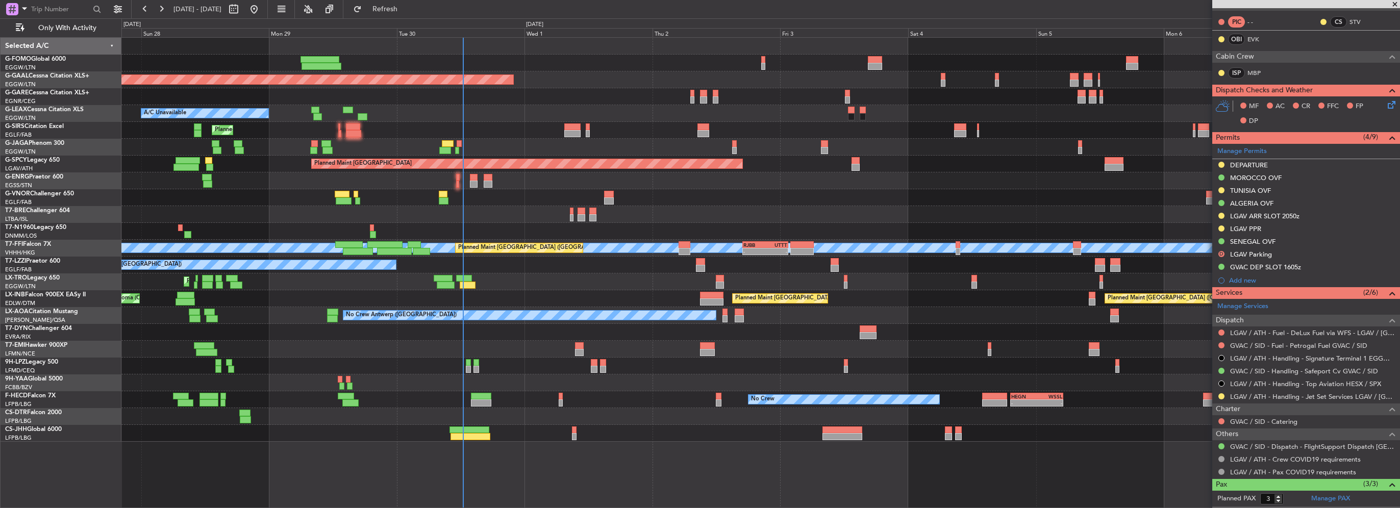
drag, startPoint x: 425, startPoint y: 2, endPoint x: 445, endPoint y: 22, distance: 28.5
click at [410, 2] on button "Refresh" at bounding box center [378, 9] width 61 height 16
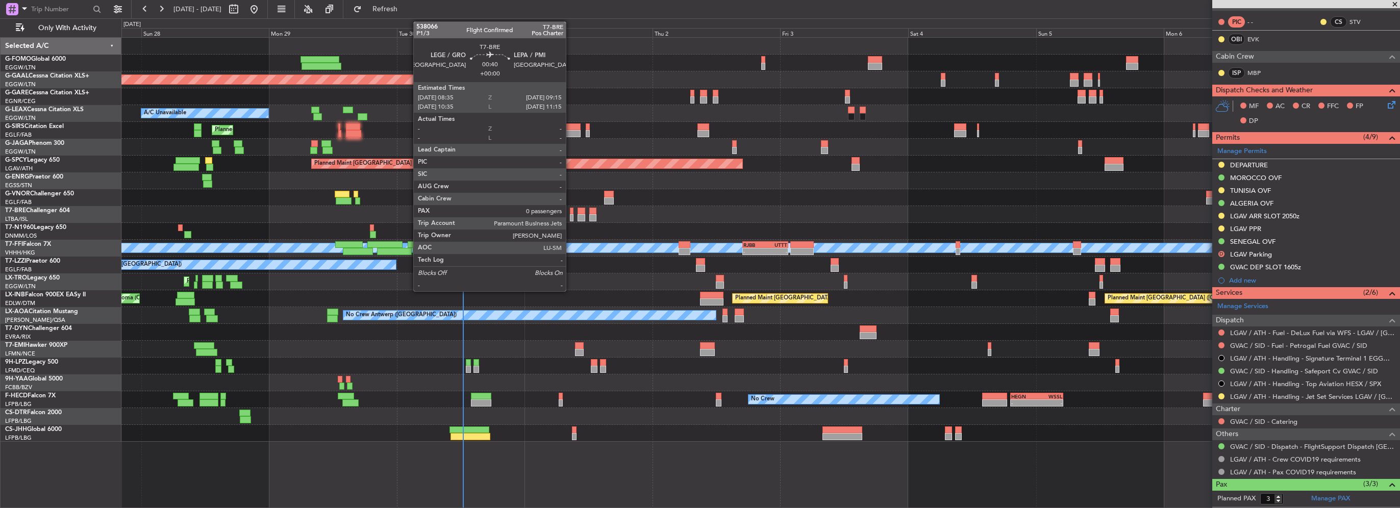
click at [570, 216] on div at bounding box center [572, 217] width 4 height 7
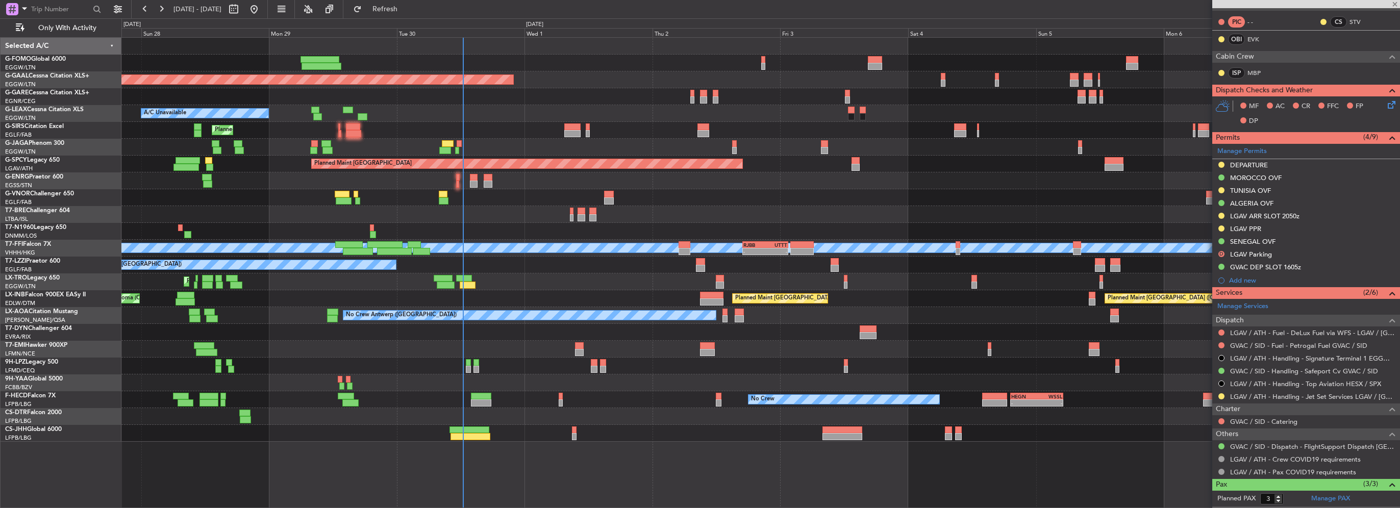
type input "0"
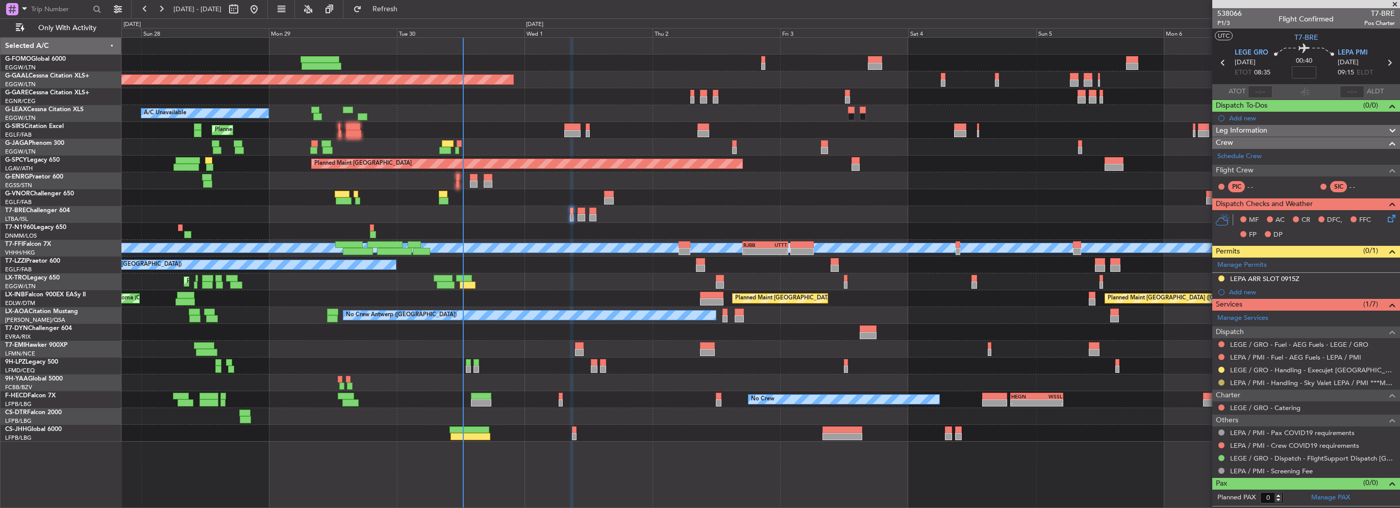
click at [1220, 380] on button at bounding box center [1221, 383] width 6 height 6
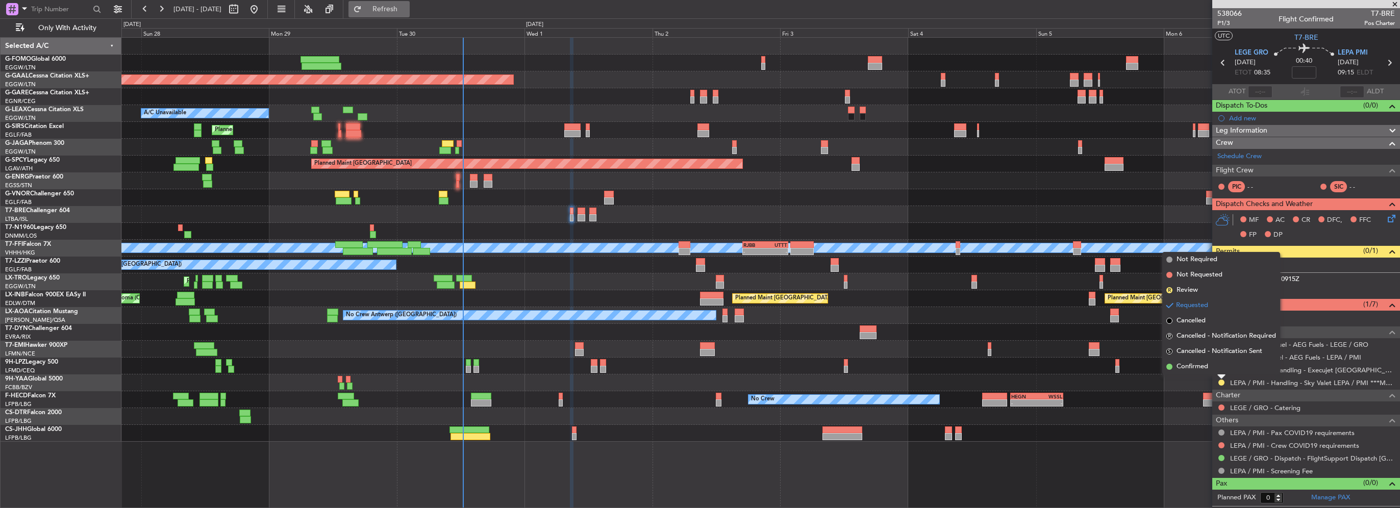
click at [407, 11] on span "Refresh" at bounding box center [385, 9] width 43 height 7
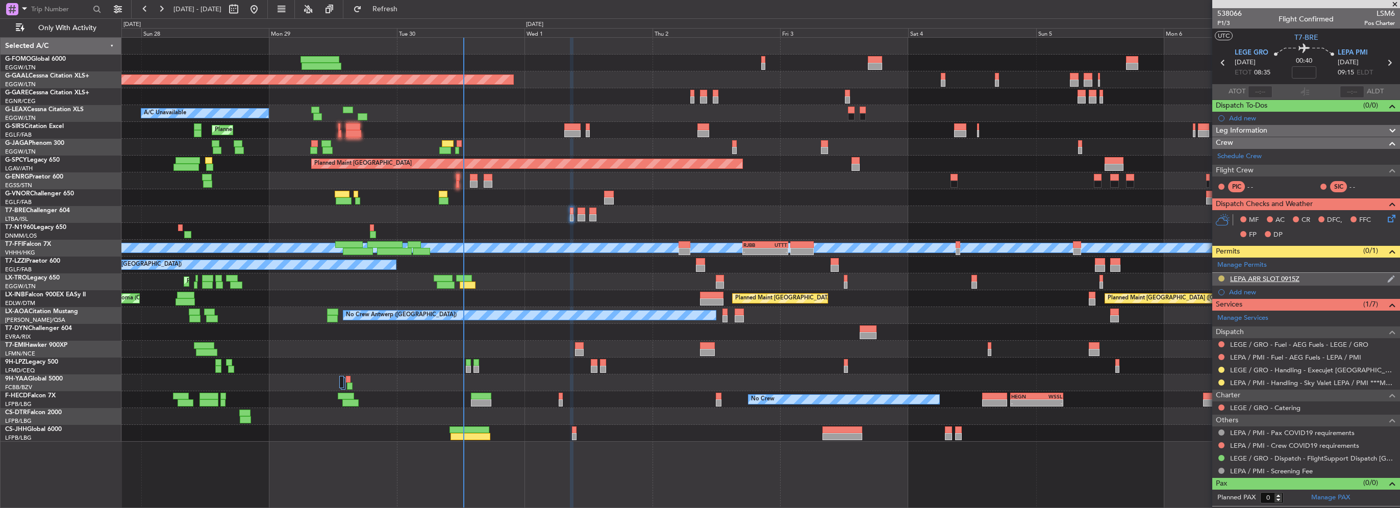
click at [1222, 277] on button at bounding box center [1221, 278] width 6 height 6
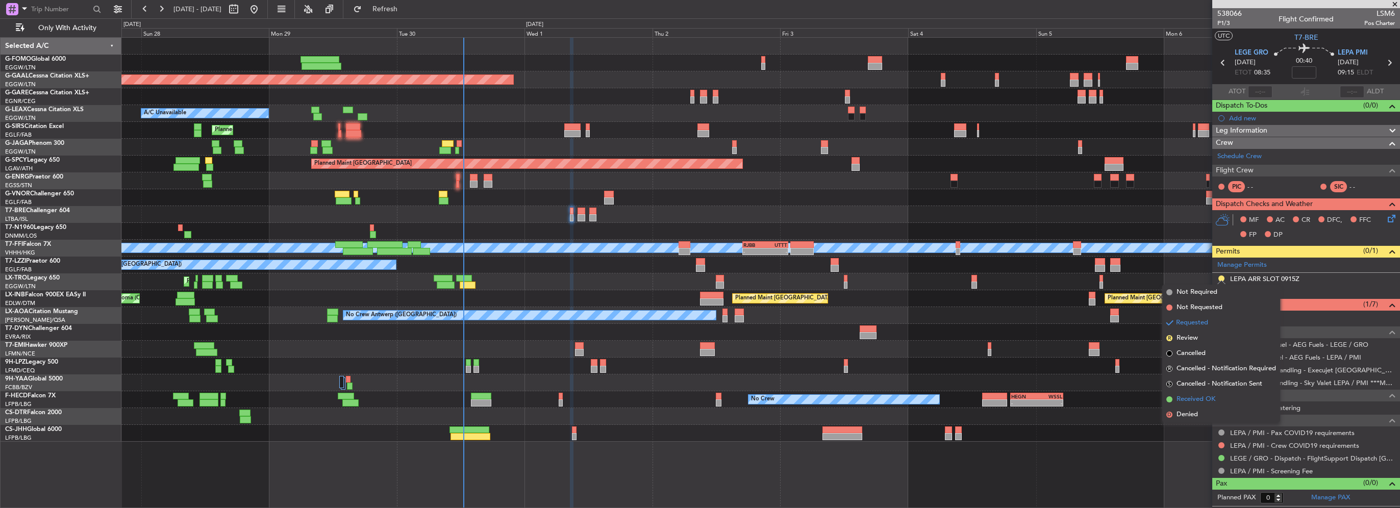
click at [1192, 398] on span "Received OK" at bounding box center [1195, 399] width 39 height 10
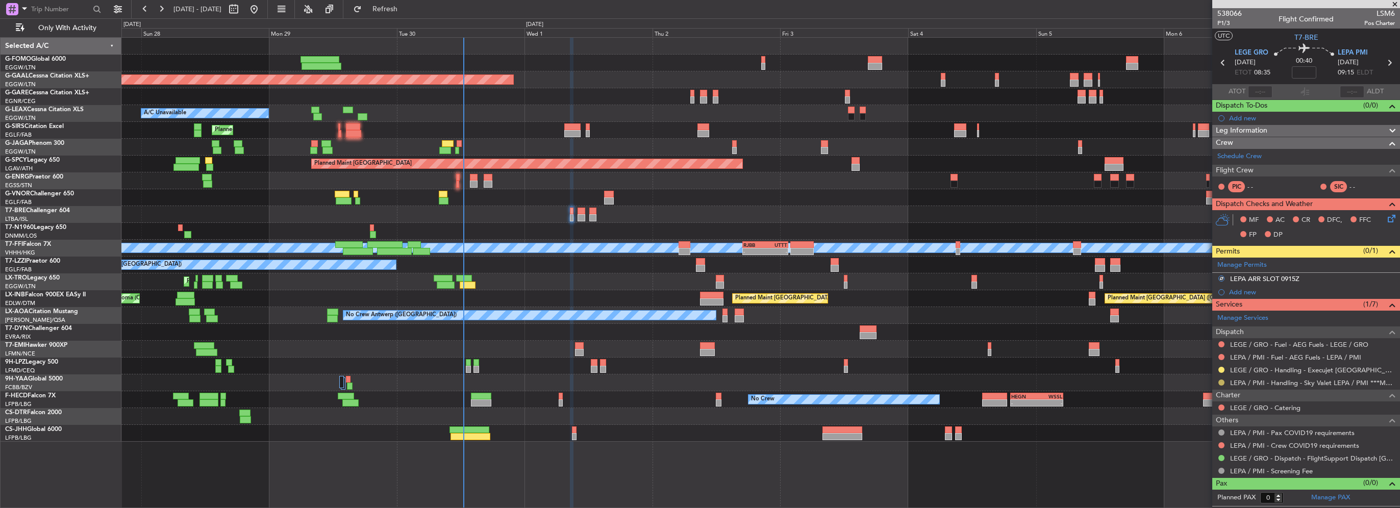
click at [1223, 381] on button at bounding box center [1221, 383] width 6 height 6
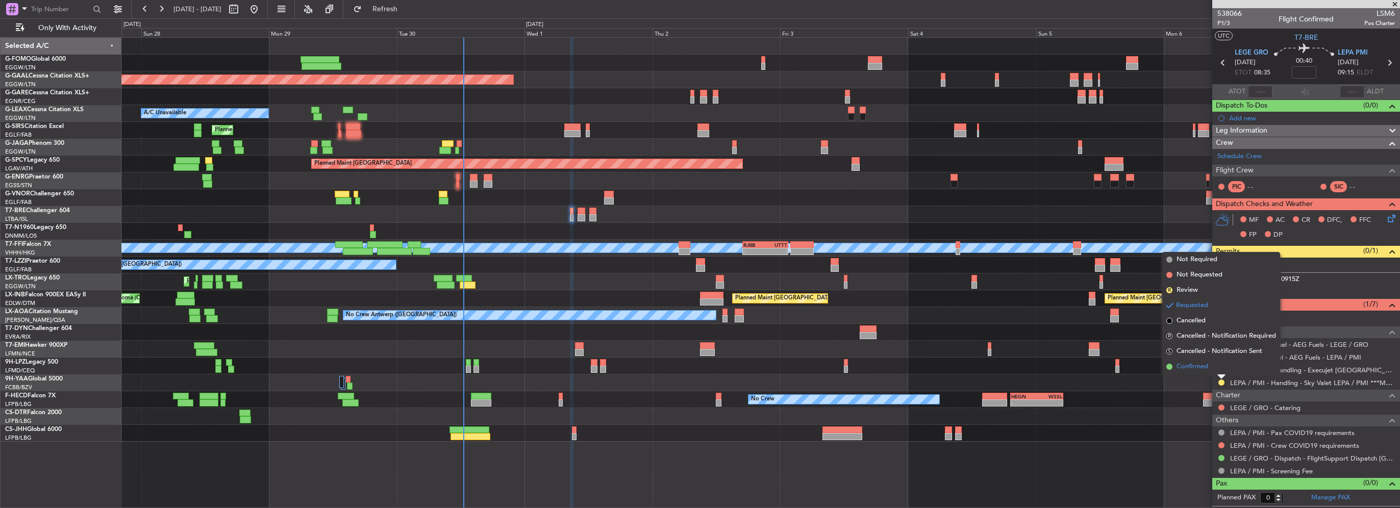
click at [1188, 367] on span "Confirmed" at bounding box center [1192, 367] width 32 height 10
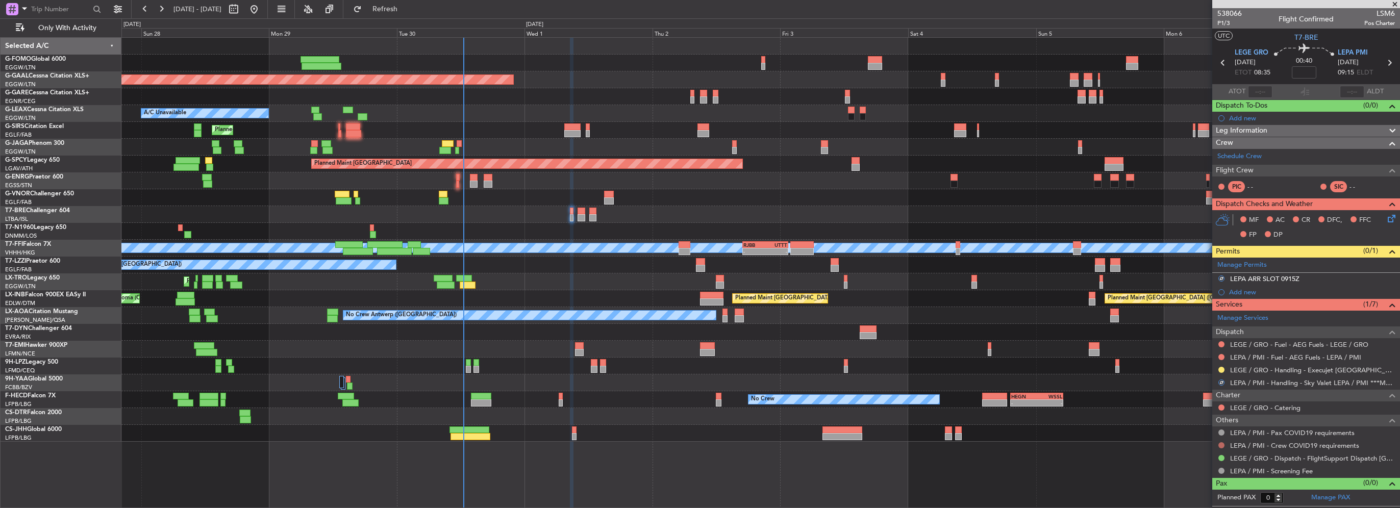
click at [1220, 444] on button at bounding box center [1221, 445] width 6 height 6
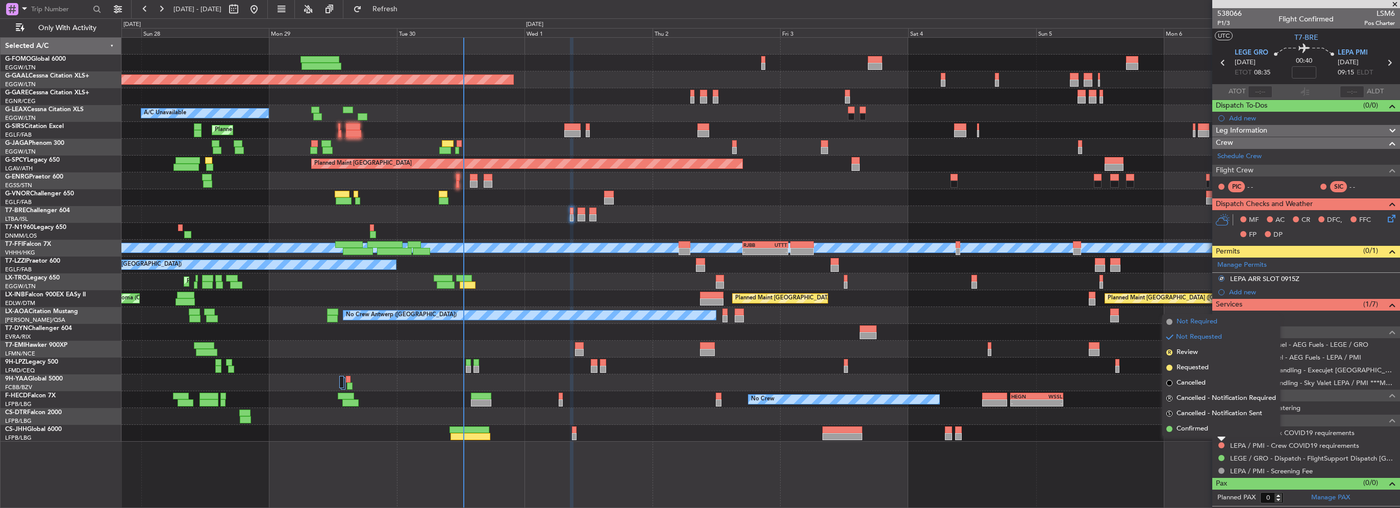
click at [1198, 322] on span "Not Required" at bounding box center [1196, 322] width 41 height 10
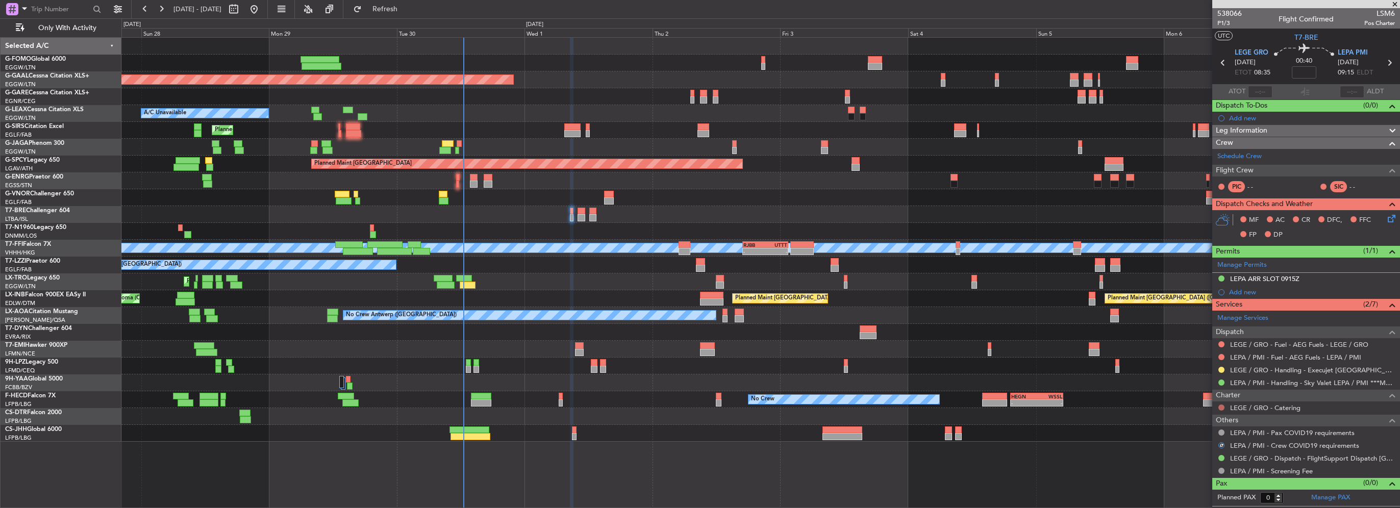
click at [1220, 405] on button at bounding box center [1221, 408] width 6 height 6
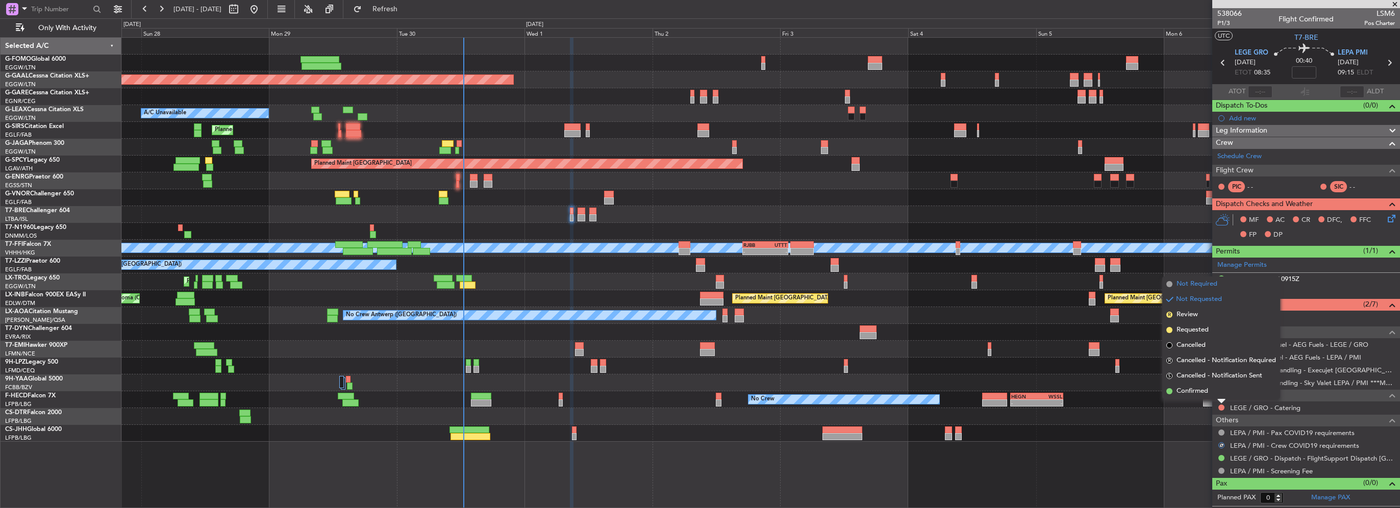
click at [1190, 279] on span "Not Required" at bounding box center [1196, 284] width 41 height 10
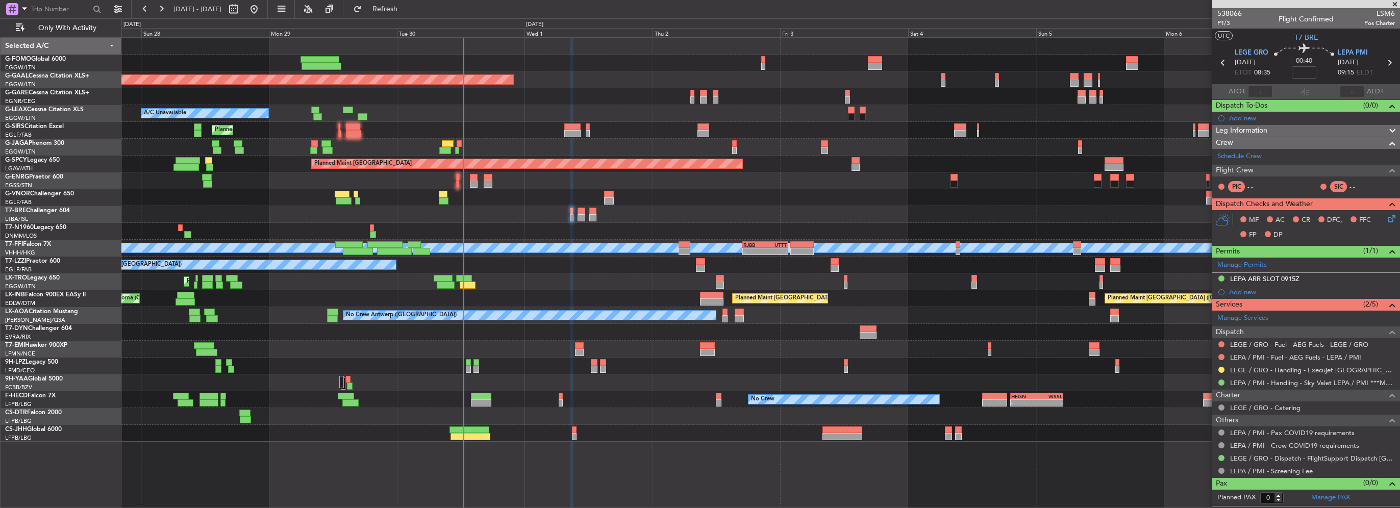
click at [1222, 366] on div "Not Requested" at bounding box center [1222, 366] width 0 height 0
click at [1219, 369] on button at bounding box center [1221, 370] width 6 height 6
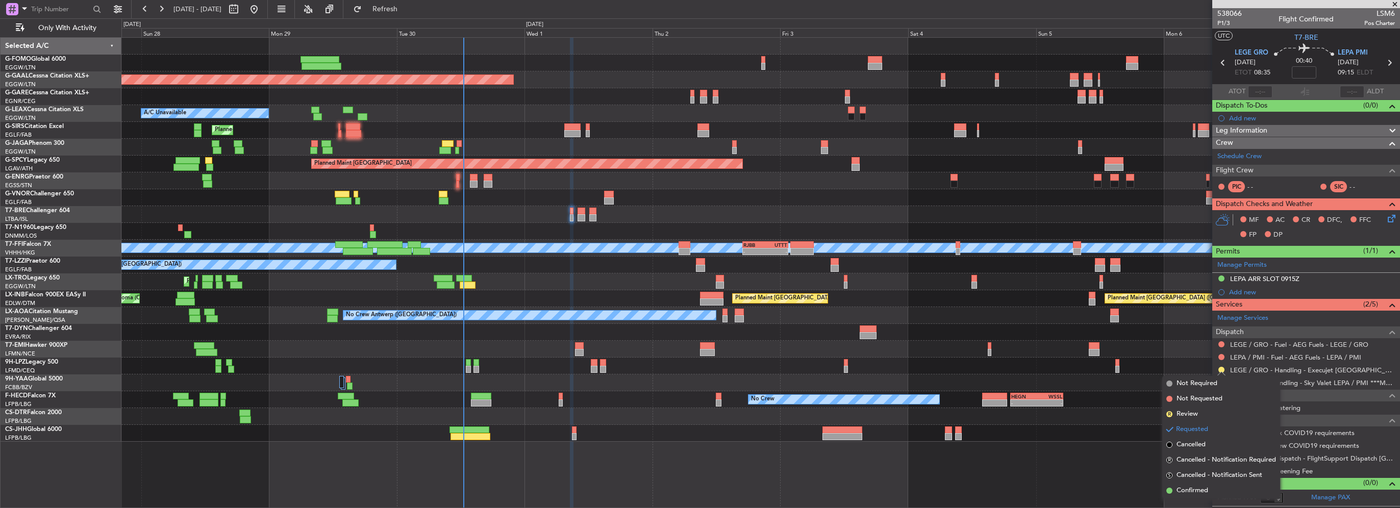
drag, startPoint x: 1201, startPoint y: 495, endPoint x: 1208, endPoint y: 474, distance: 21.9
click at [1201, 494] on span "Confirmed" at bounding box center [1192, 491] width 32 height 10
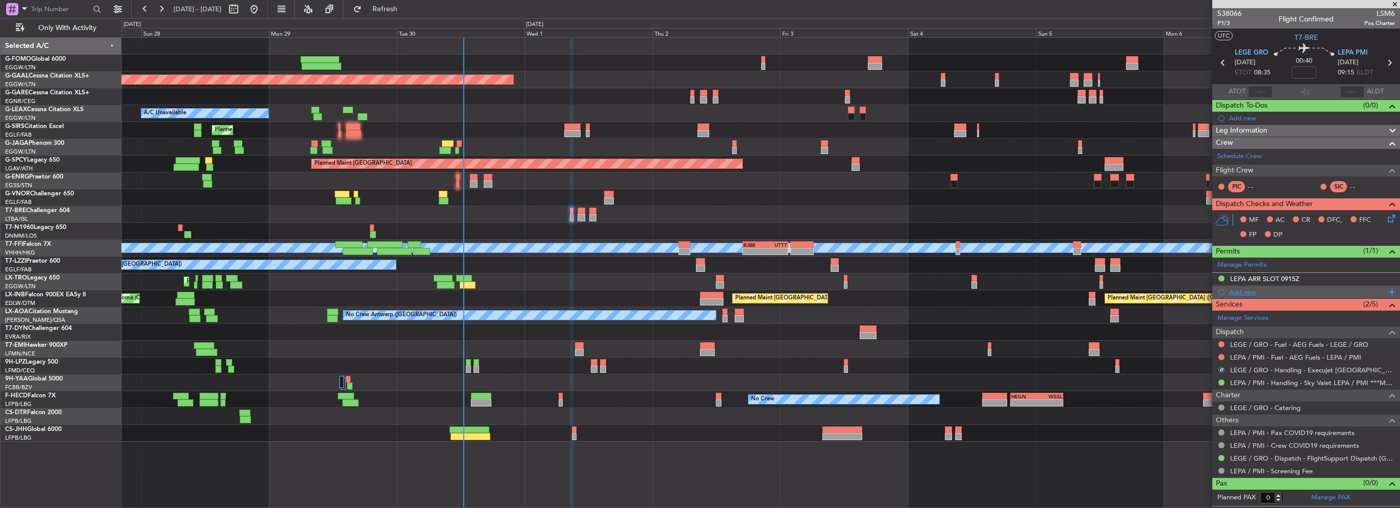
click at [1247, 292] on div "Add new" at bounding box center [1307, 292] width 157 height 9
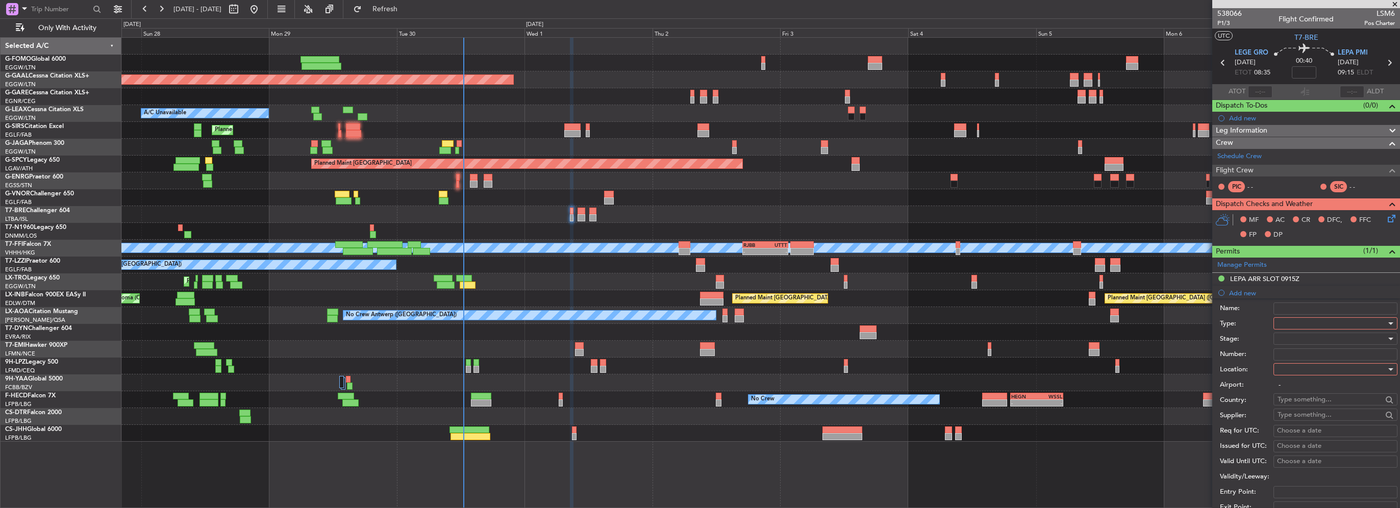
click at [1312, 321] on div at bounding box center [1331, 323] width 109 height 15
click at [1291, 418] on span "Slot" at bounding box center [1331, 419] width 107 height 15
click at [1289, 366] on div at bounding box center [1331, 369] width 109 height 15
click at [1297, 387] on span "Departure" at bounding box center [1331, 389] width 107 height 15
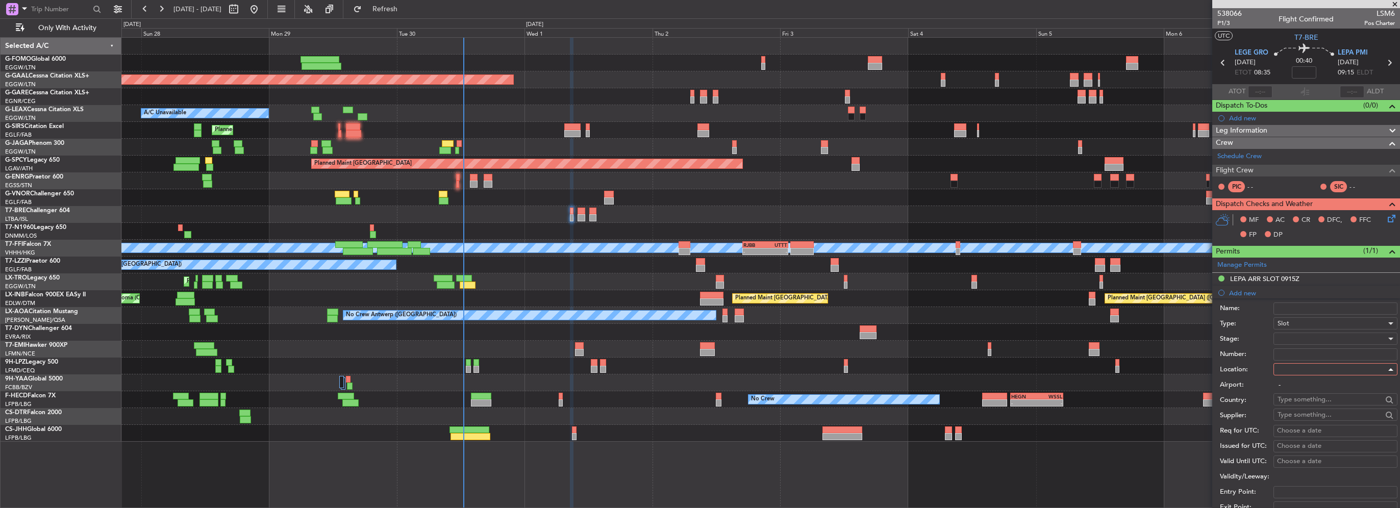
type input "LEGE / GRO"
click at [1288, 341] on div at bounding box center [1331, 338] width 109 height 15
click at [1306, 419] on span "Received OK" at bounding box center [1331, 419] width 107 height 15
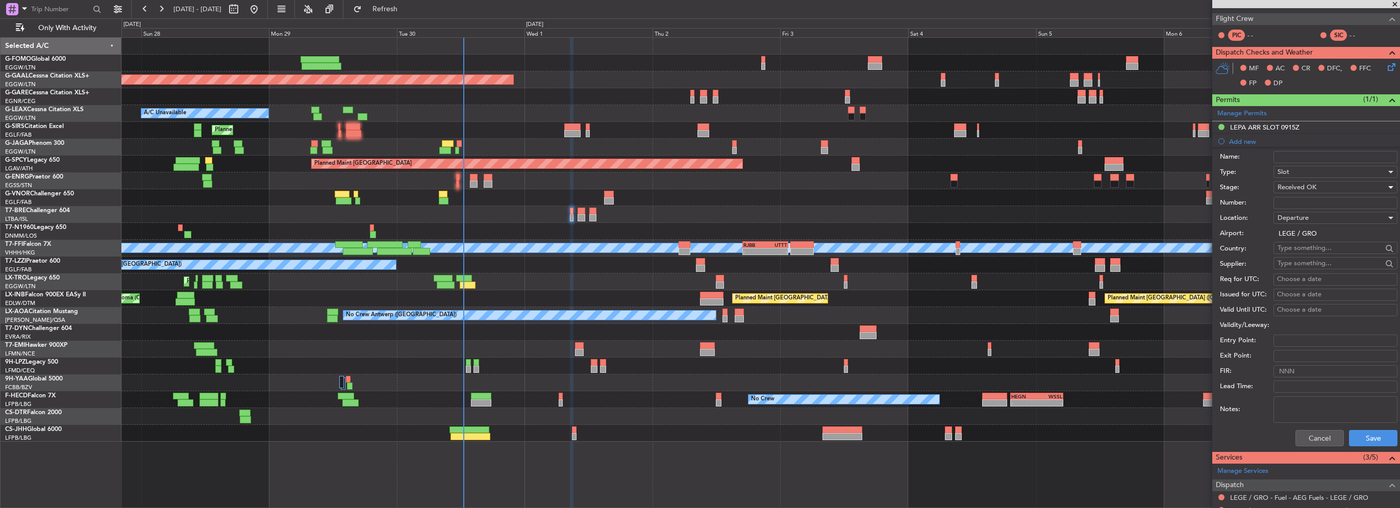
scroll to position [153, 0]
click at [1365, 437] on button "Save" at bounding box center [1373, 437] width 48 height 16
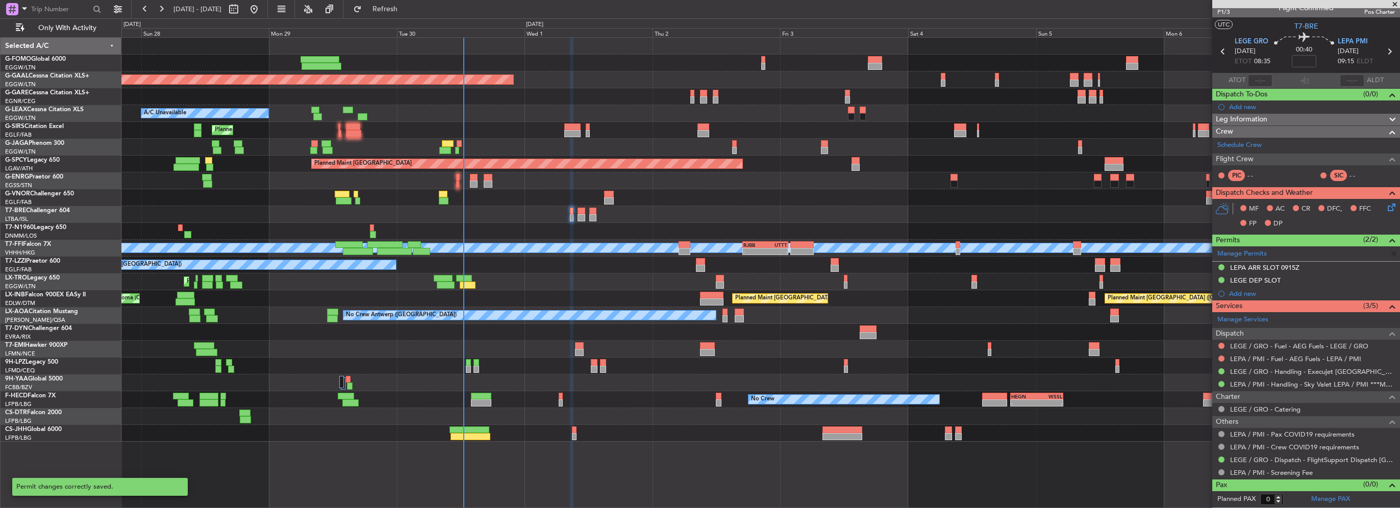
scroll to position [9, 0]
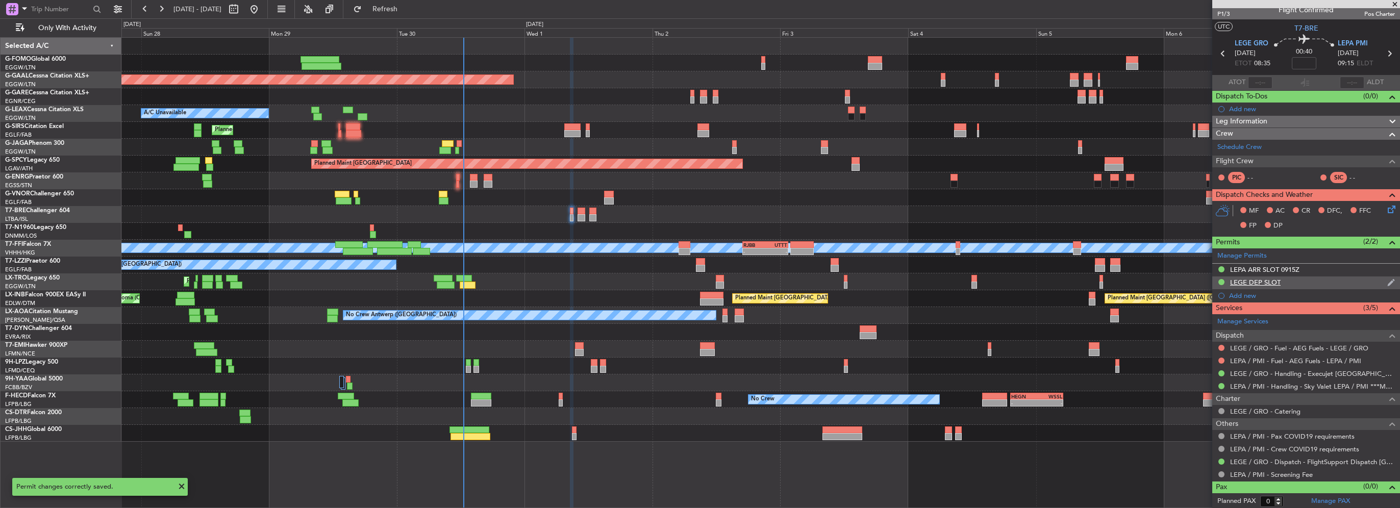
click at [1295, 279] on div "LEGE DEP SLOT" at bounding box center [1306, 283] width 188 height 13
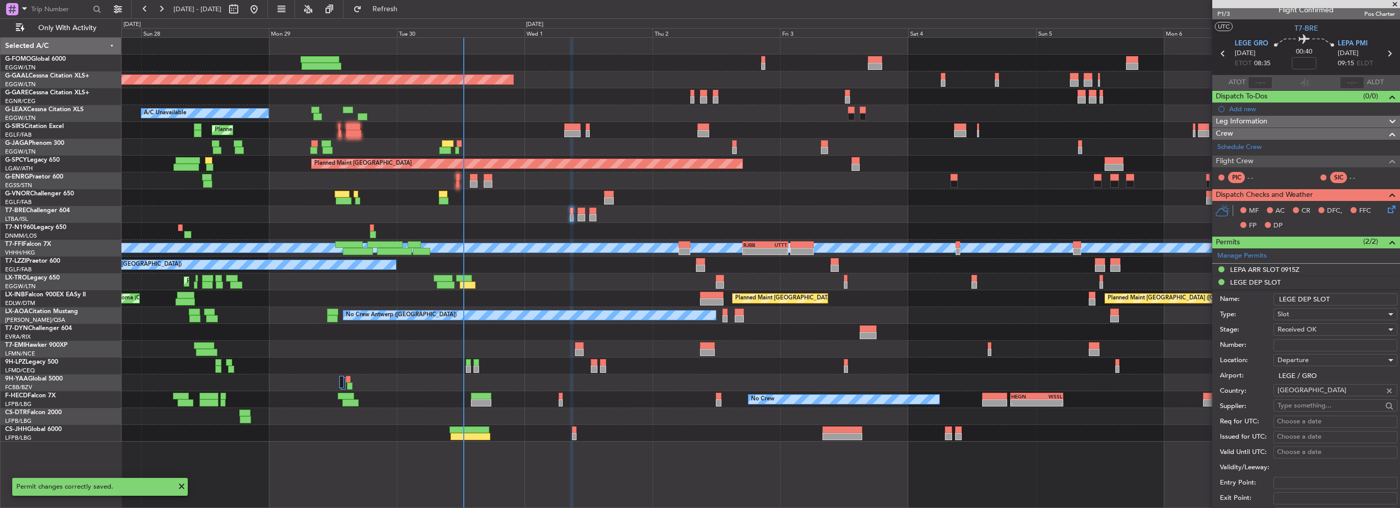
scroll to position [153, 0]
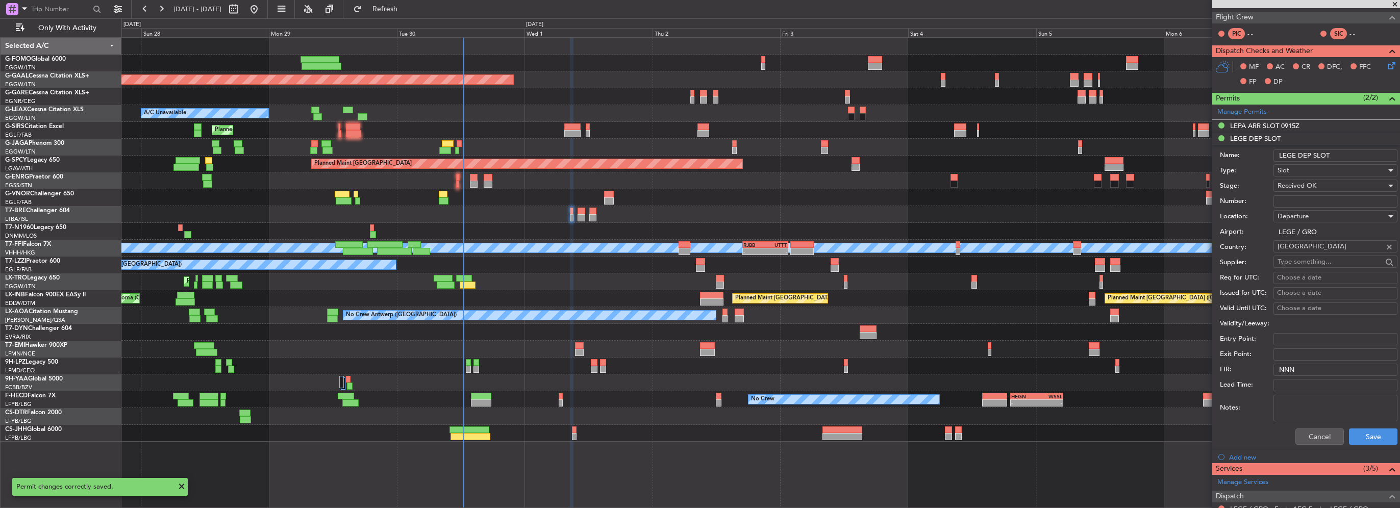
click at [1343, 159] on input "LEGE DEP SLOT" at bounding box center [1335, 155] width 124 height 12
type input "LEGE DEP SLOT 0835z"
click at [1359, 431] on button "Save" at bounding box center [1373, 437] width 48 height 16
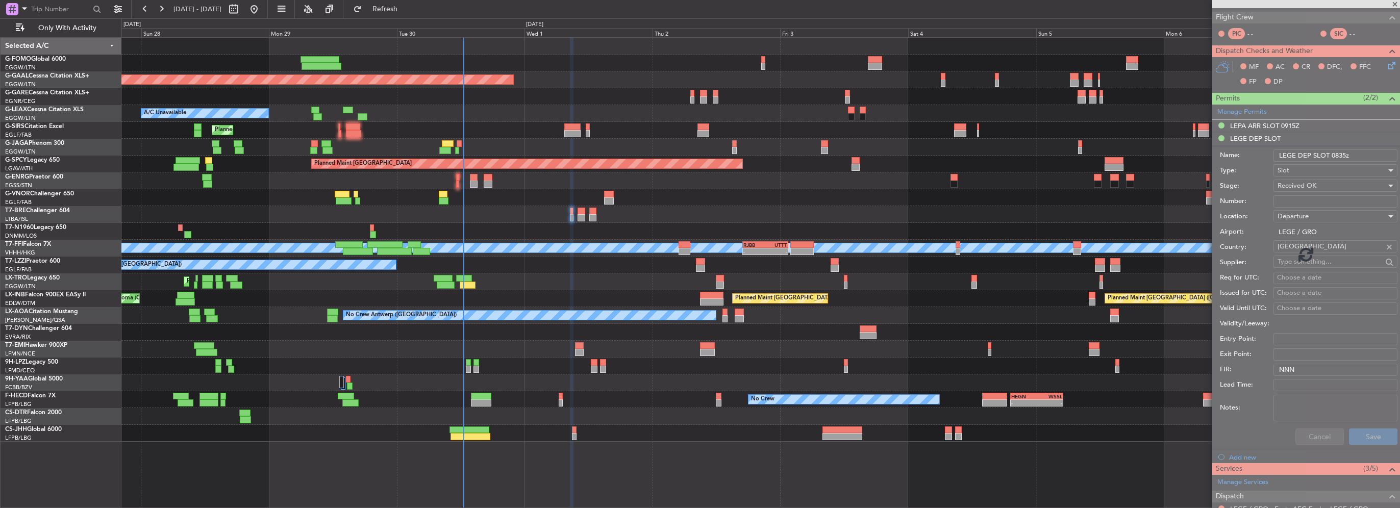
scroll to position [9, 0]
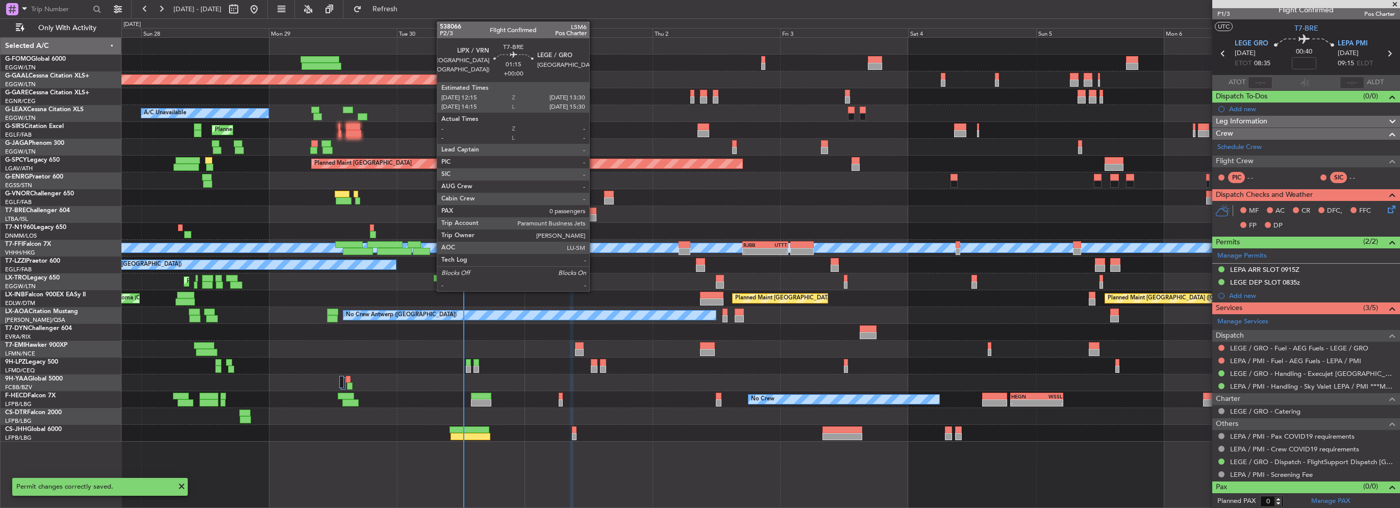
click at [594, 217] on div at bounding box center [592, 217] width 7 height 7
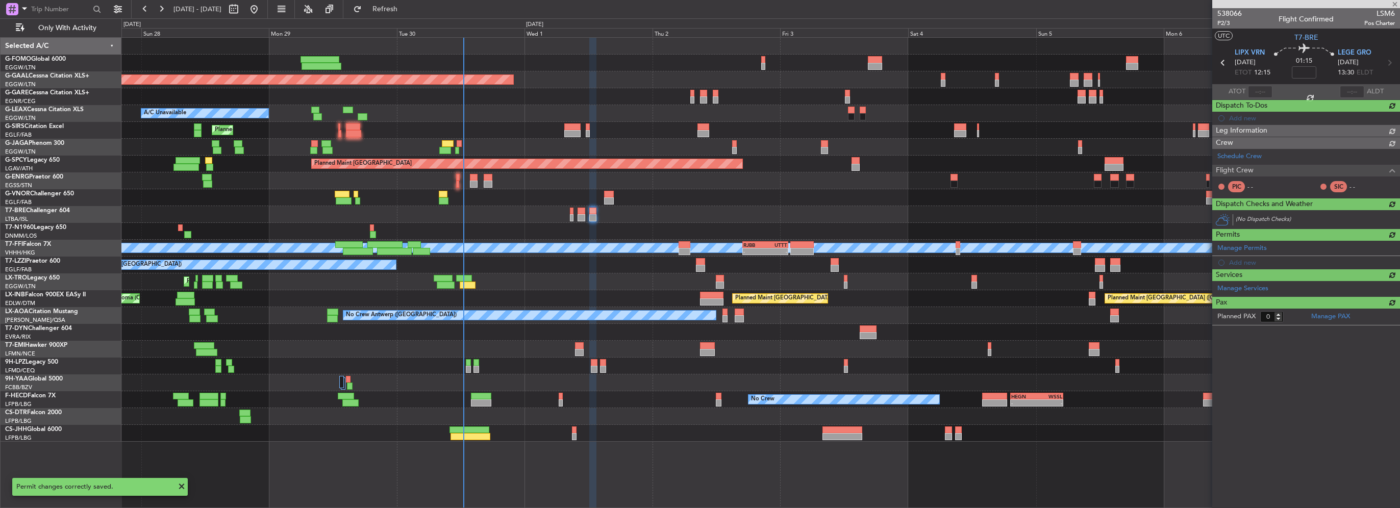
scroll to position [0, 0]
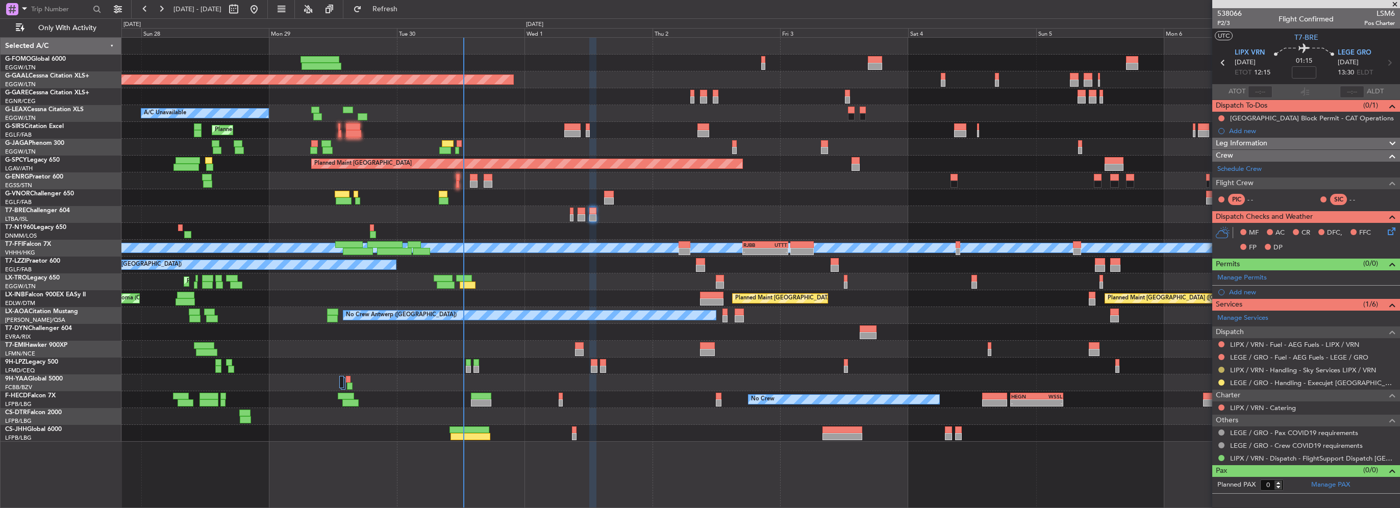
click at [1219, 369] on button at bounding box center [1221, 370] width 6 height 6
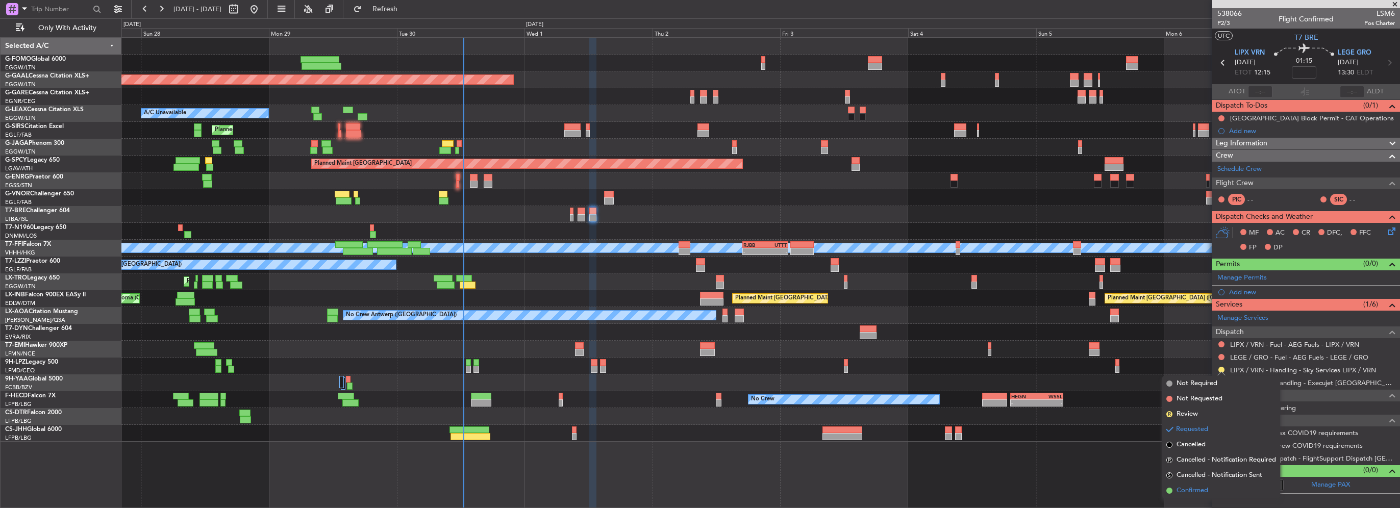
click at [1187, 486] on span "Confirmed" at bounding box center [1192, 491] width 32 height 10
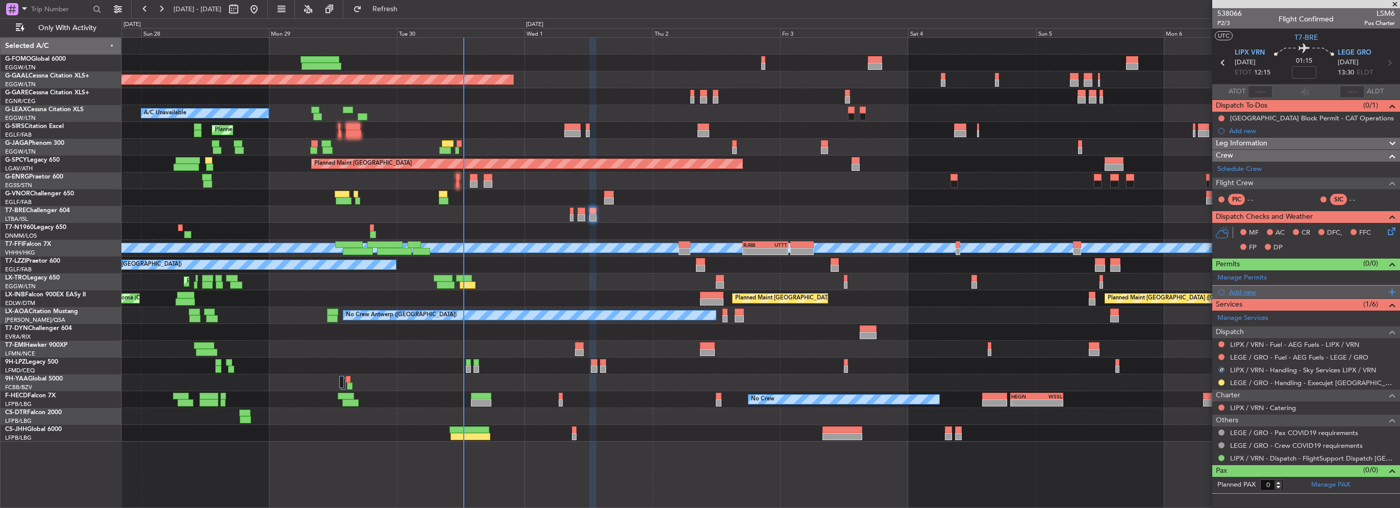
click at [1246, 291] on div "Add new" at bounding box center [1307, 292] width 157 height 9
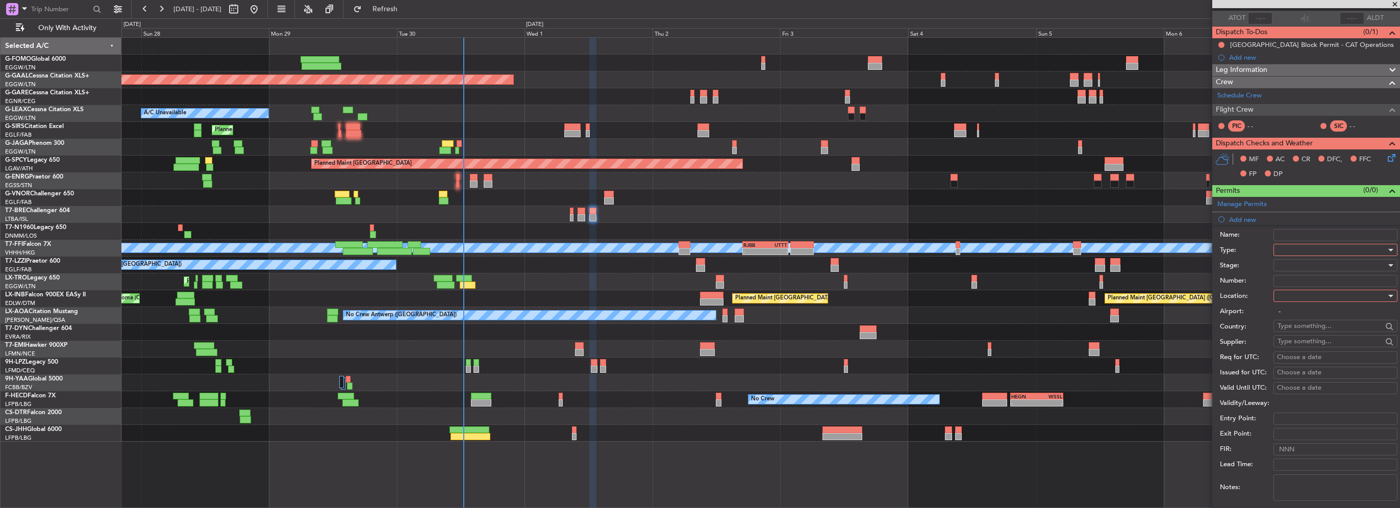
scroll to position [102, 0]
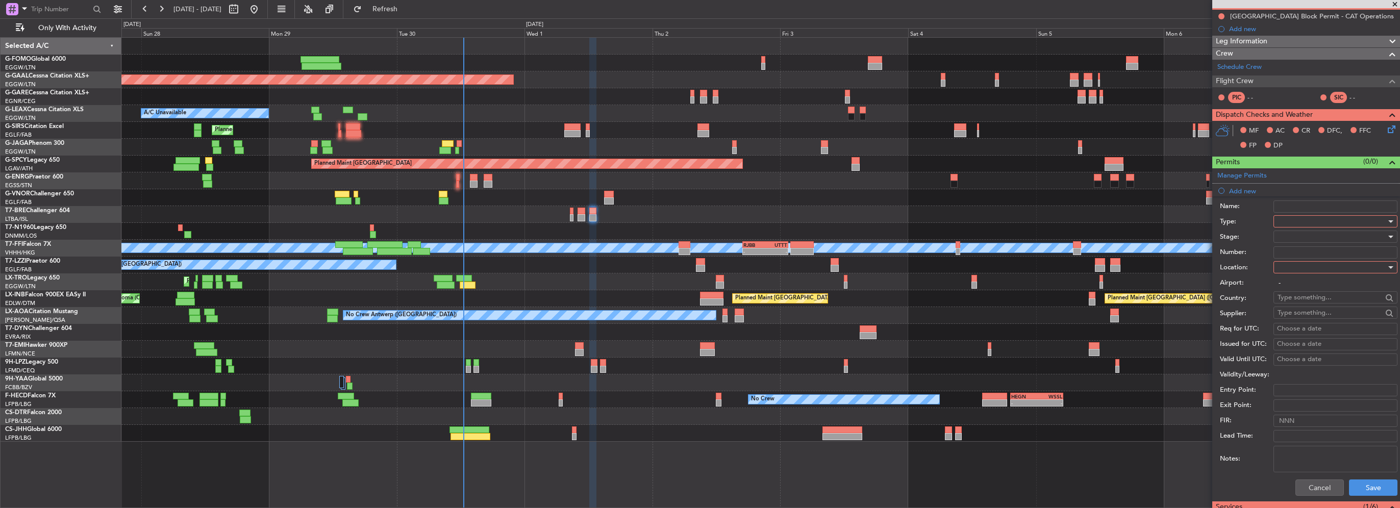
click at [1297, 218] on div at bounding box center [1331, 221] width 109 height 15
click at [1285, 273] on span "PPR" at bounding box center [1331, 271] width 107 height 15
click at [1288, 273] on div at bounding box center [1331, 267] width 109 height 15
click at [1294, 292] on span "Departure" at bounding box center [1331, 287] width 107 height 15
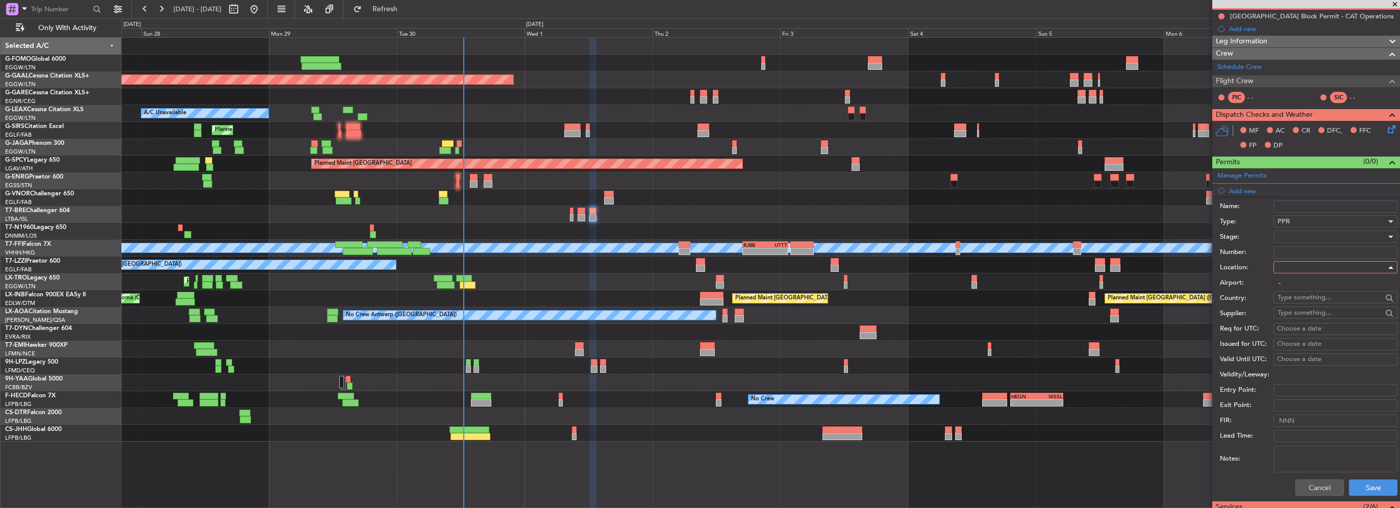
type input "LIPX / VRN"
click at [1294, 239] on div at bounding box center [1331, 236] width 109 height 15
drag, startPoint x: 1299, startPoint y: 321, endPoint x: 1274, endPoint y: 257, distance: 68.5
click at [1299, 320] on span "Received OK" at bounding box center [1331, 317] width 107 height 15
drag, startPoint x: 1294, startPoint y: 260, endPoint x: 1299, endPoint y: 248, distance: 12.5
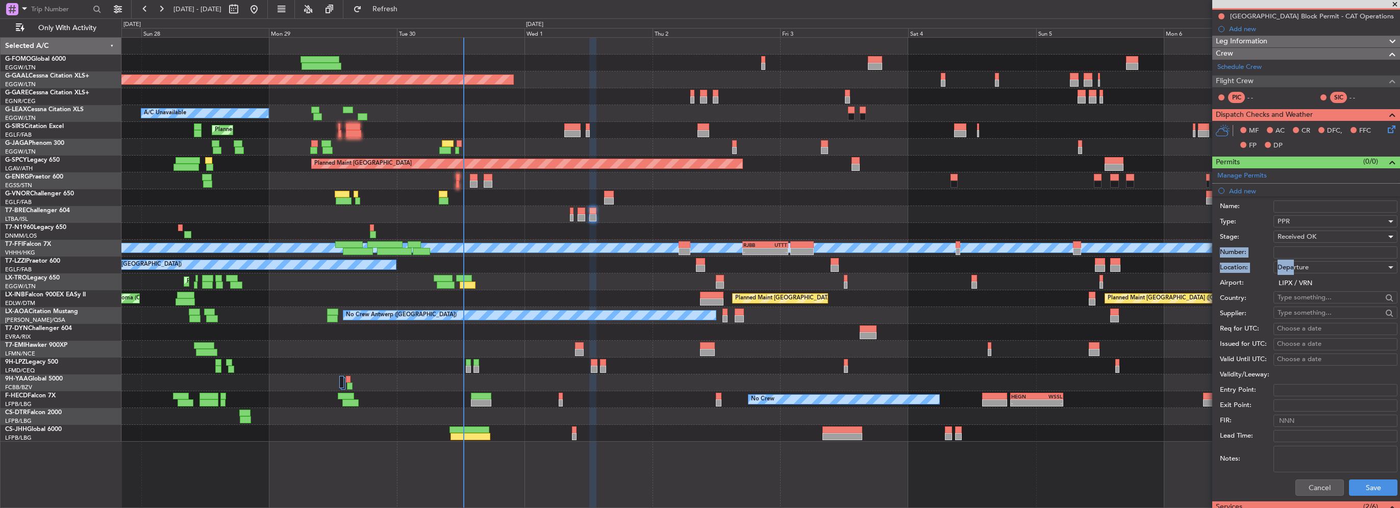
click at [1293, 257] on form "Name: Type: PPR Stage: Received OK Number: Location: Departure Airport: LIPX / …" at bounding box center [1306, 348] width 188 height 305
click at [1299, 248] on input "Number:" at bounding box center [1335, 252] width 124 height 12
paste input "PPR 1843"
type input "PPR 1843"
click at [1371, 494] on button "Save" at bounding box center [1373, 488] width 48 height 16
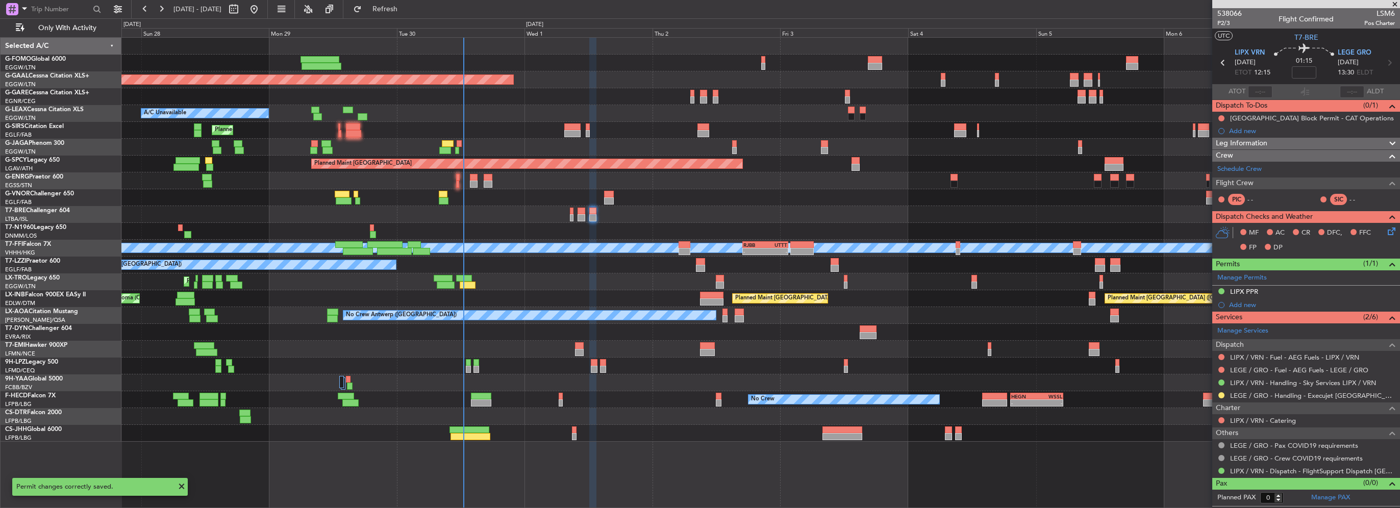
scroll to position [0, 0]
drag, startPoint x: 1290, startPoint y: 290, endPoint x: 1307, endPoint y: 296, distance: 18.6
click at [1290, 290] on div "LIPX PPR" at bounding box center [1306, 292] width 188 height 13
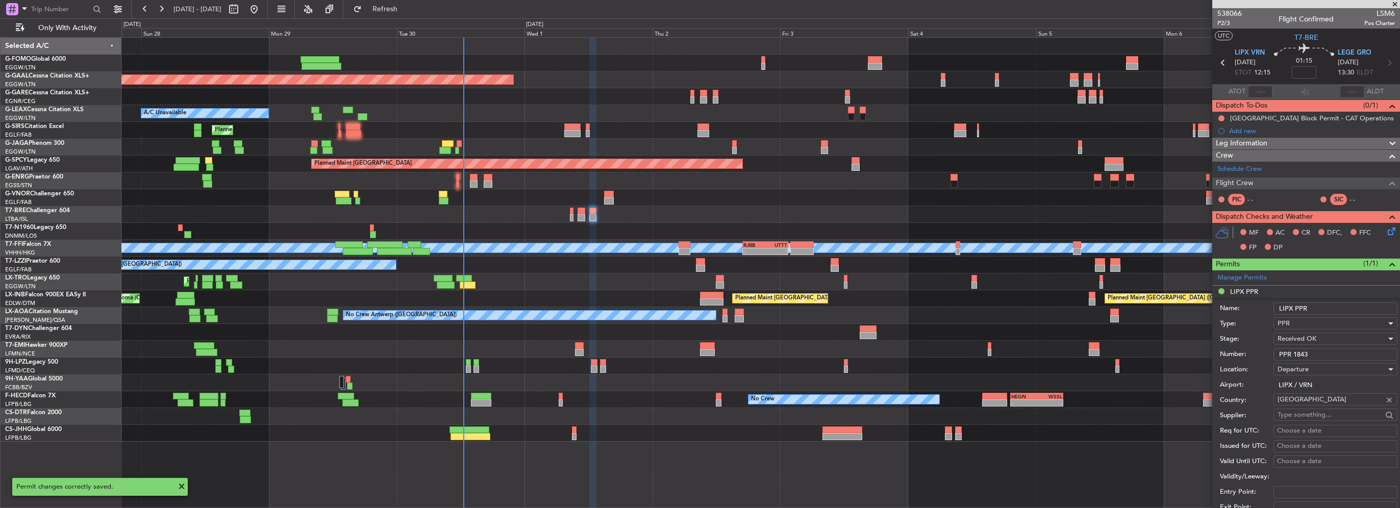
click at [1331, 308] on input "LIPX PPR" at bounding box center [1335, 309] width 124 height 12
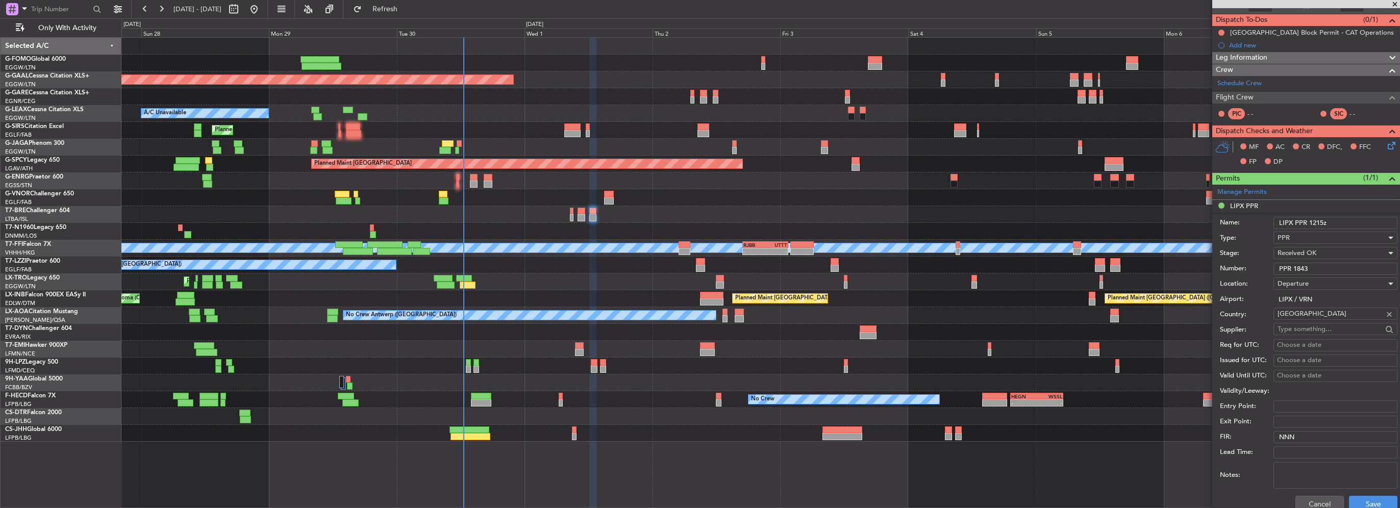
scroll to position [102, 0]
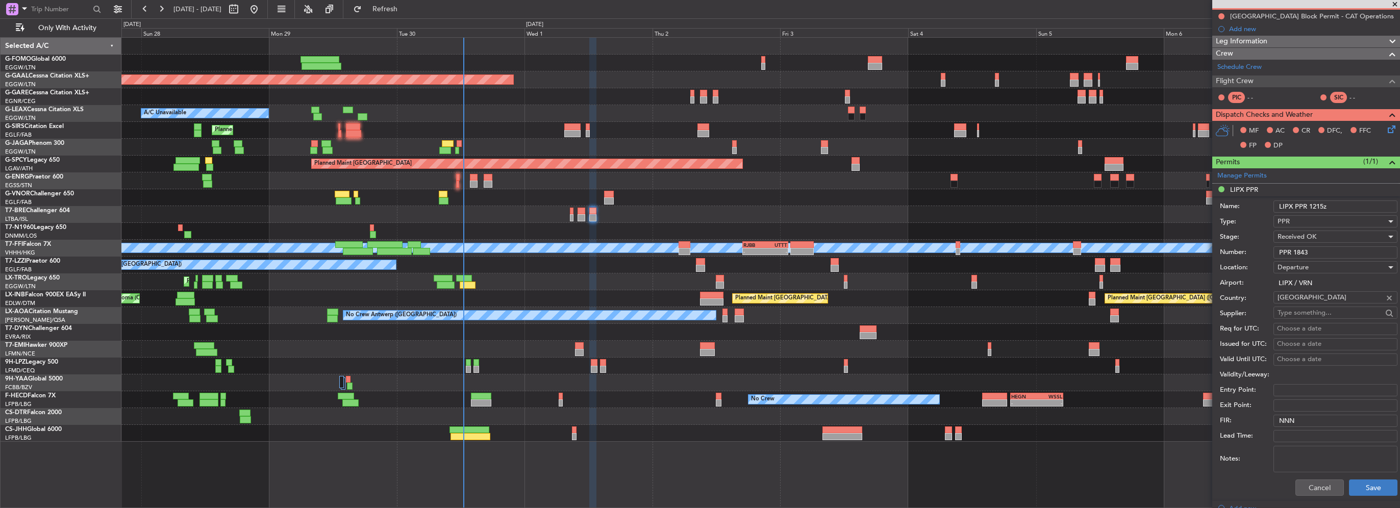
type input "LIPX PPR 1215z"
click at [1359, 490] on button "Save" at bounding box center [1373, 488] width 48 height 16
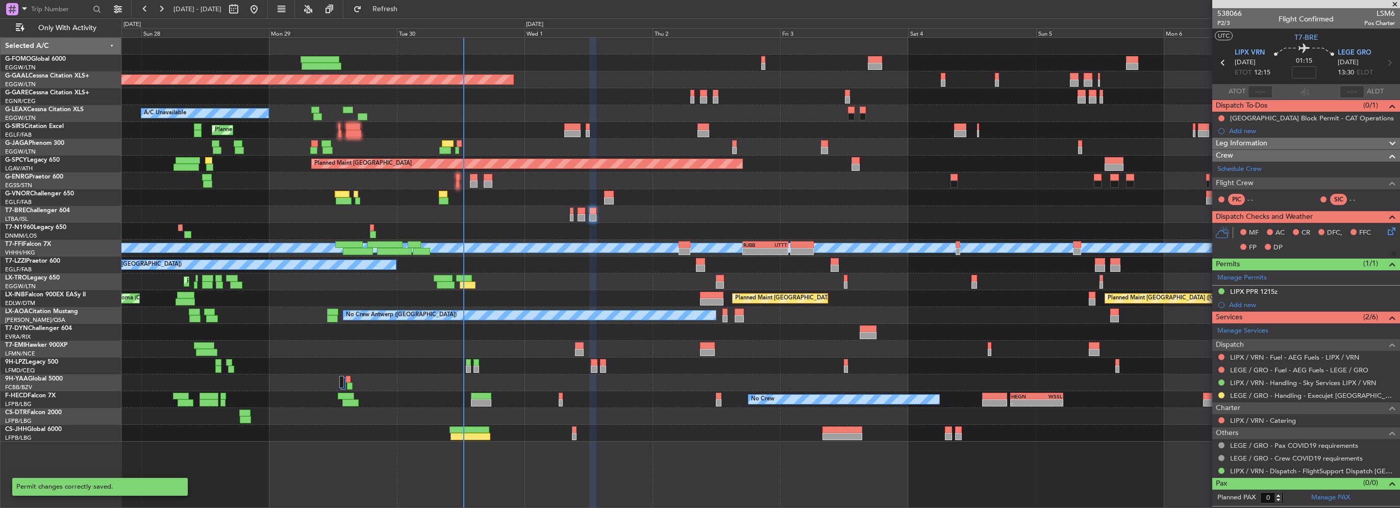
scroll to position [0, 0]
click at [1241, 304] on div "Add new" at bounding box center [1307, 304] width 157 height 9
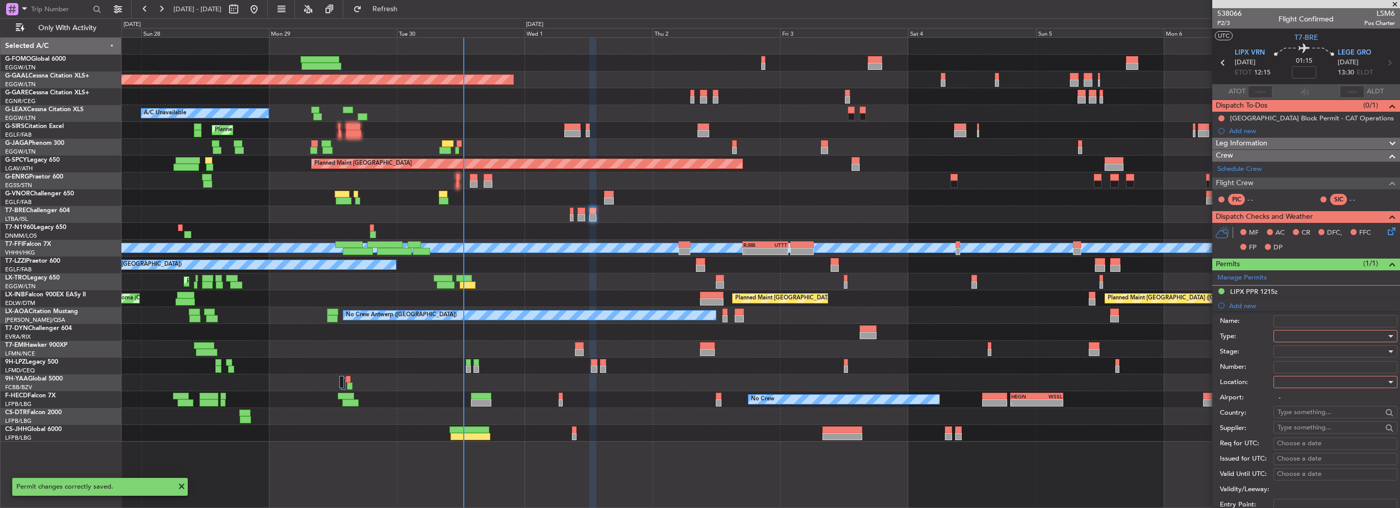
click at [1290, 333] on div at bounding box center [1331, 336] width 109 height 15
click at [1293, 431] on span "Slot" at bounding box center [1331, 431] width 107 height 15
click at [1300, 379] on div at bounding box center [1331, 381] width 109 height 15
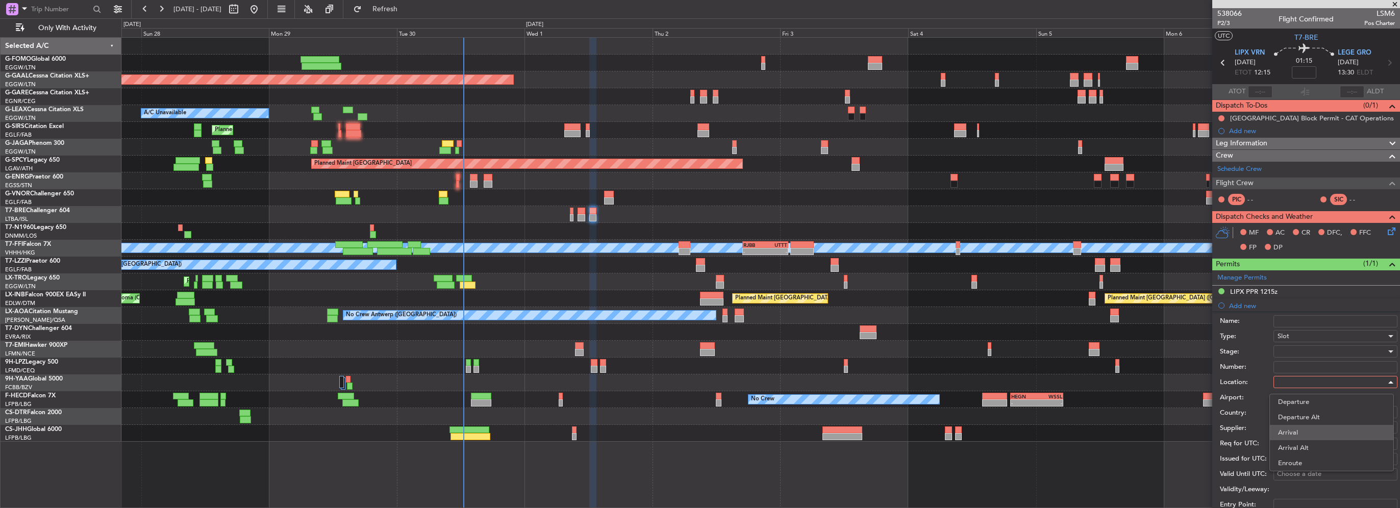
click at [1299, 429] on span "Arrival" at bounding box center [1331, 432] width 107 height 15
type input "LEGE / GRO"
click at [1296, 347] on div at bounding box center [1331, 351] width 109 height 15
click at [1303, 414] on span "Requested" at bounding box center [1331, 417] width 107 height 15
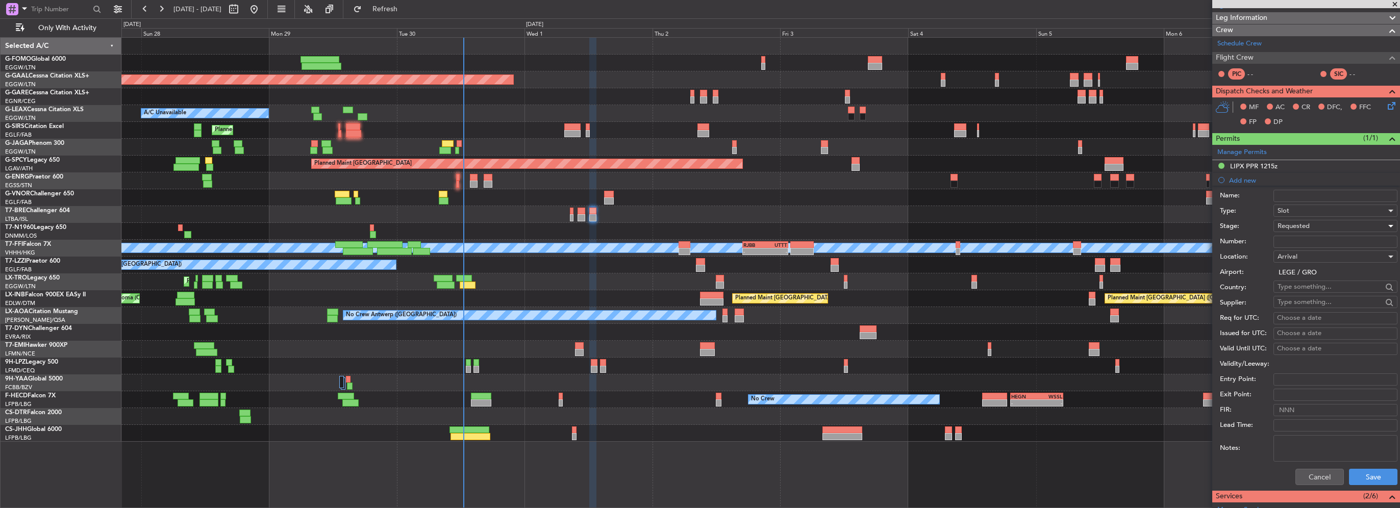
scroll to position [153, 0]
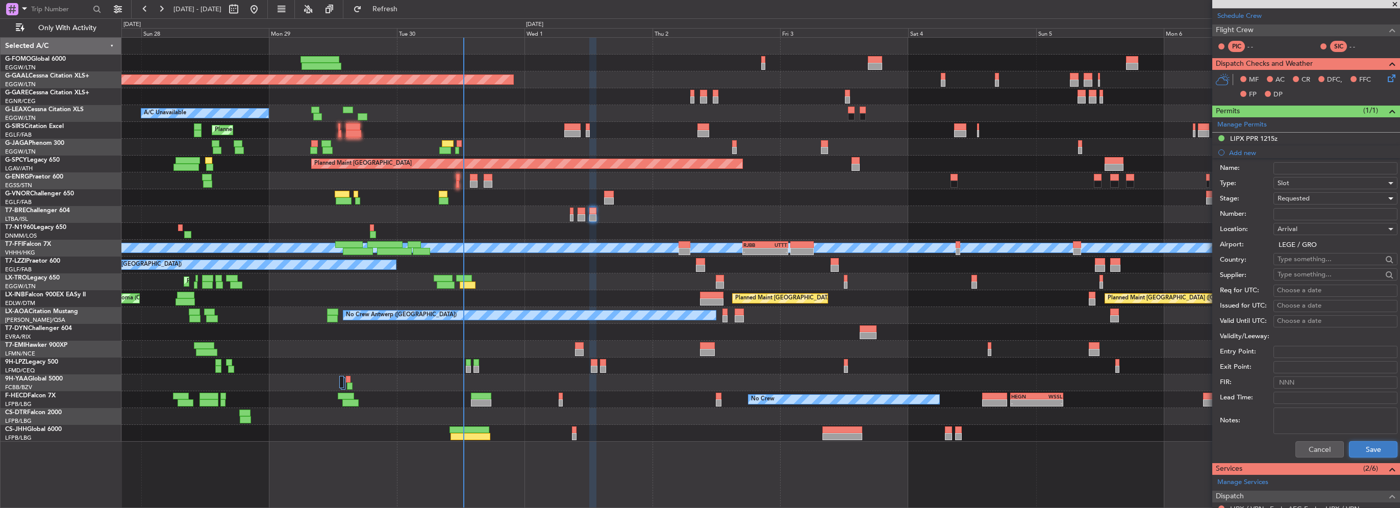
click at [1366, 447] on button "Save" at bounding box center [1373, 449] width 48 height 16
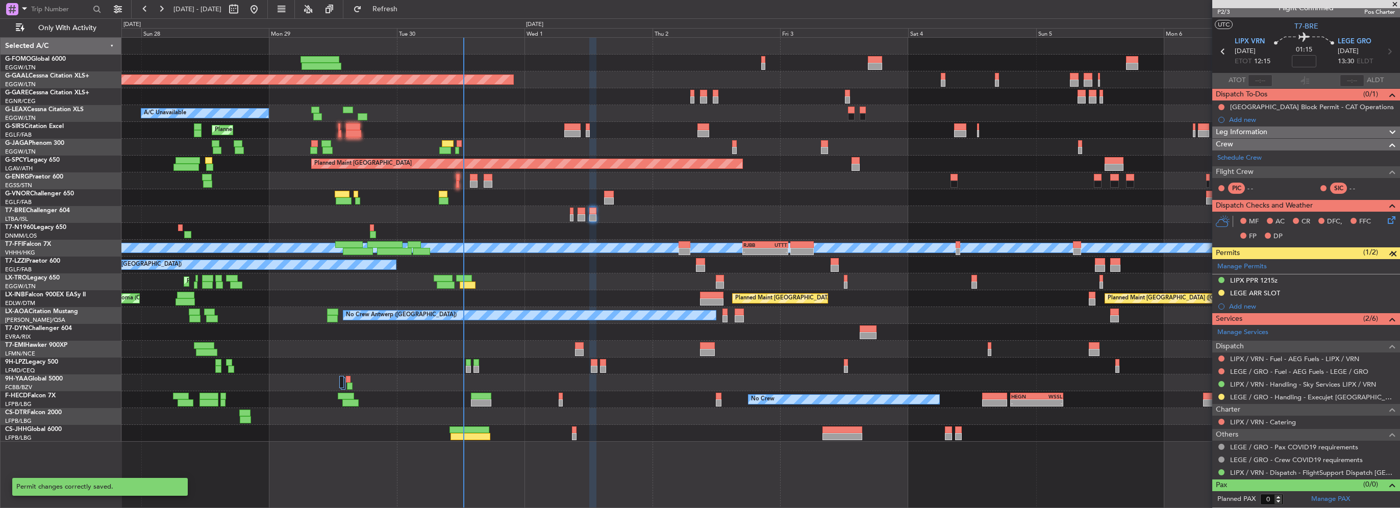
scroll to position [9, 0]
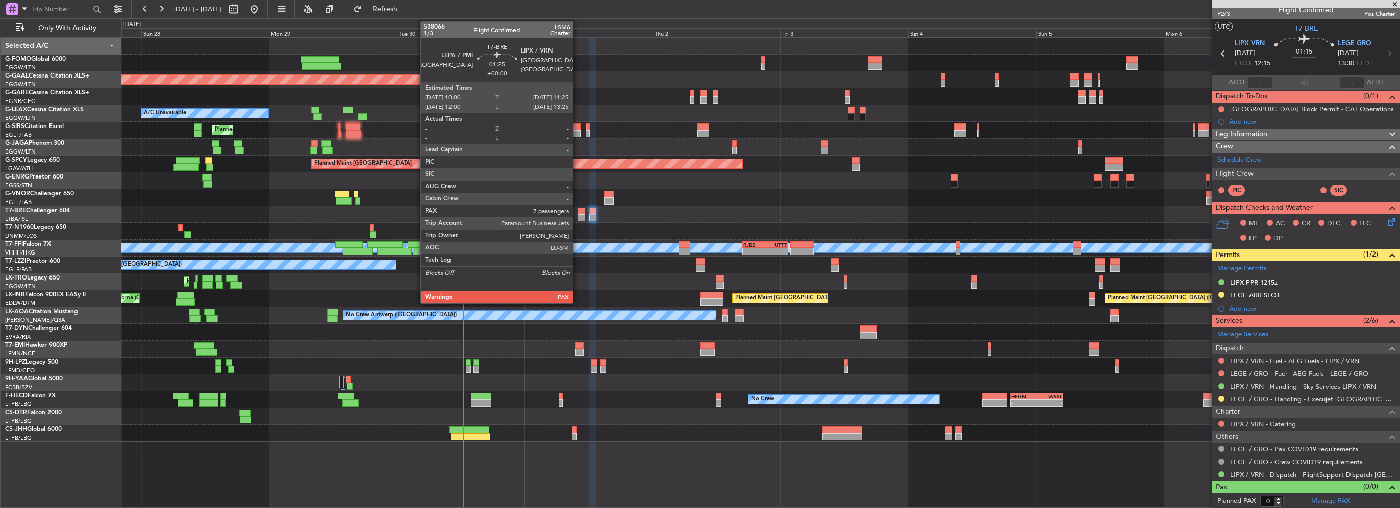
click at [583, 213] on div at bounding box center [582, 211] width 8 height 7
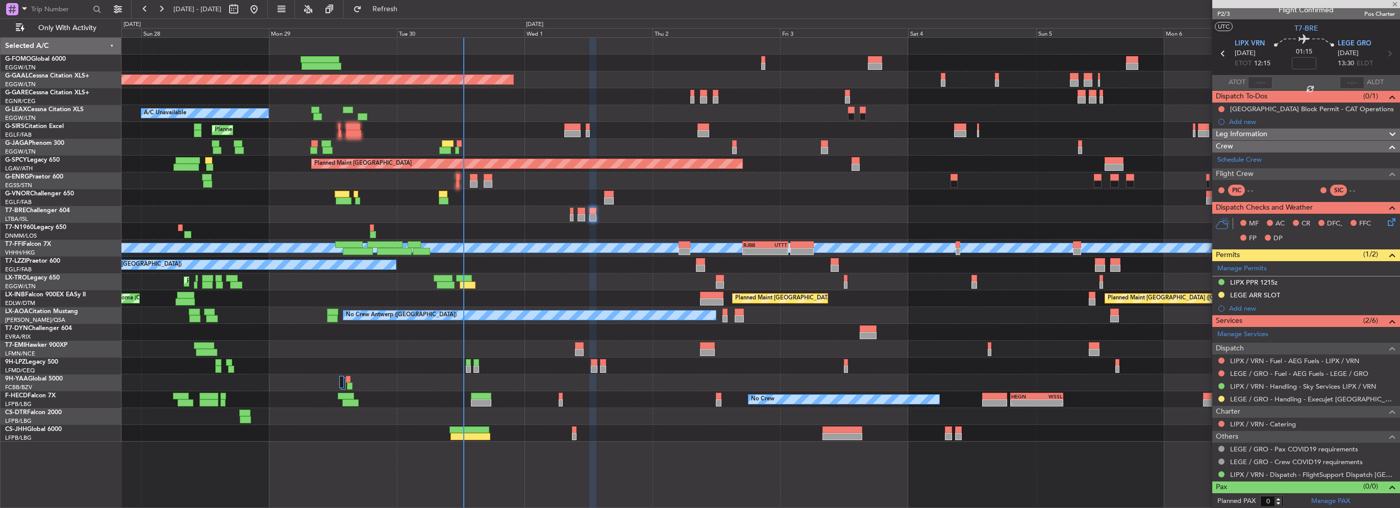
type input "7"
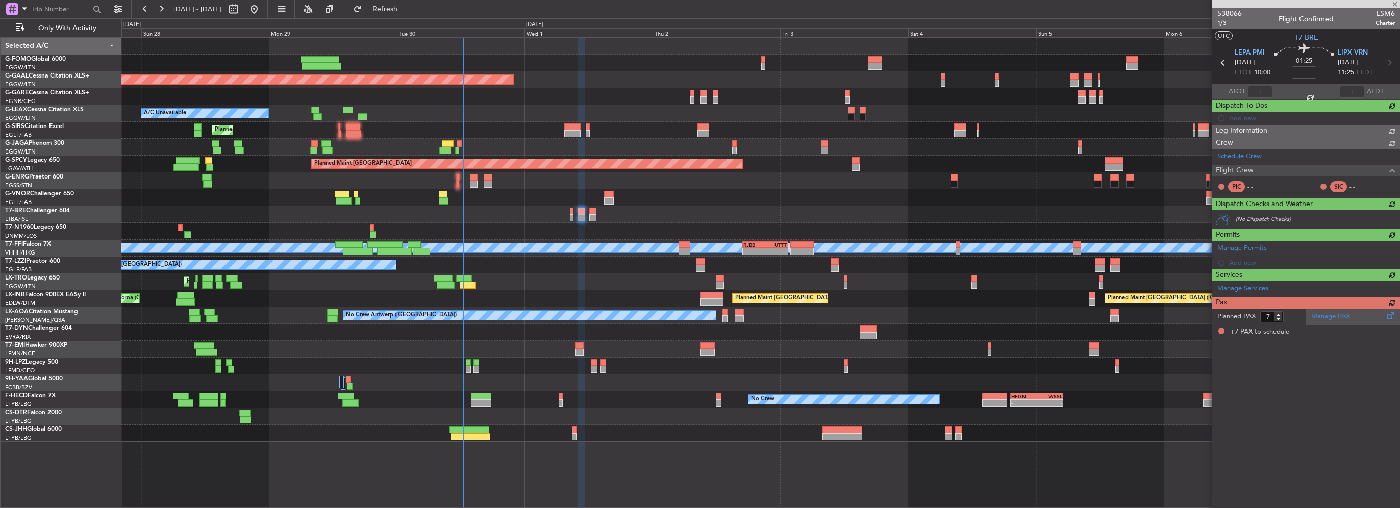
scroll to position [0, 0]
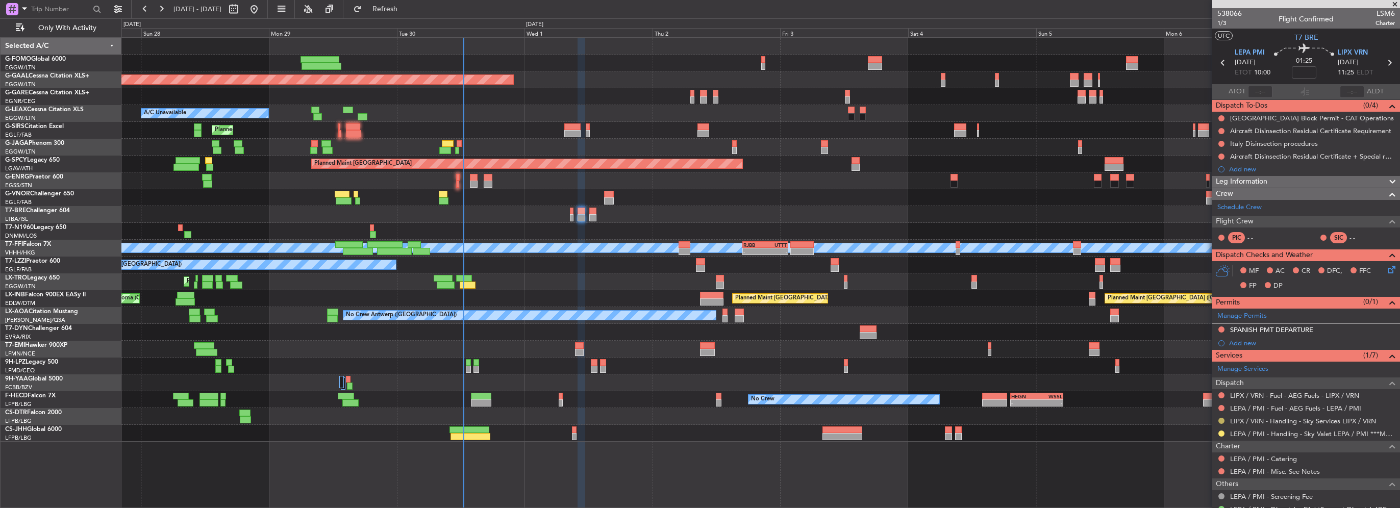
click at [1219, 418] on button at bounding box center [1221, 421] width 6 height 6
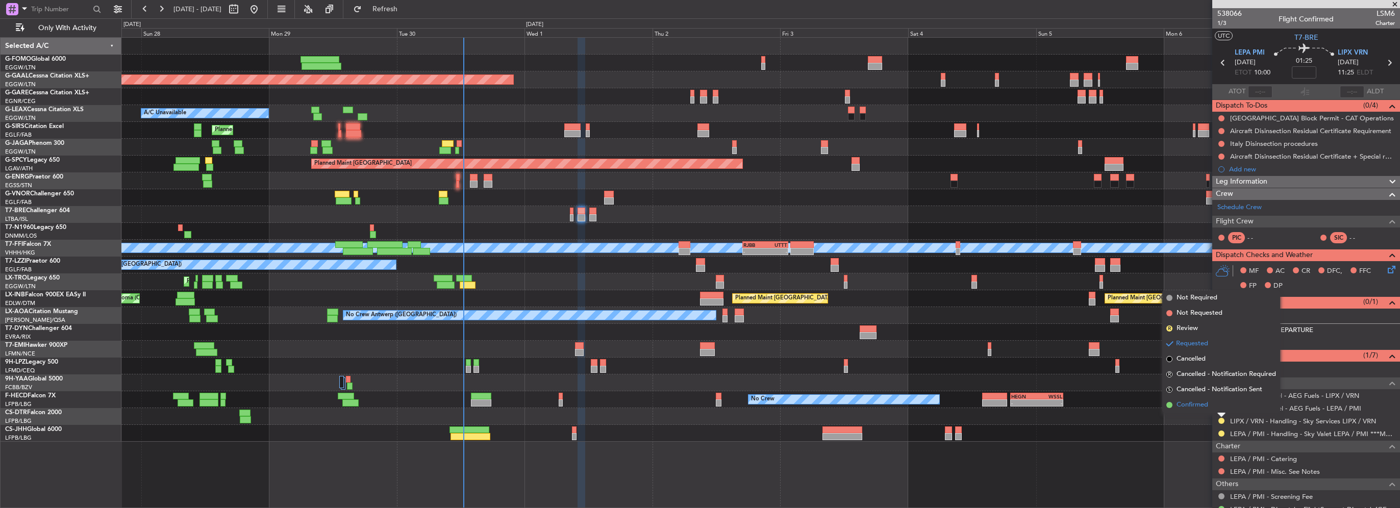
click at [1192, 404] on span "Confirmed" at bounding box center [1192, 405] width 32 height 10
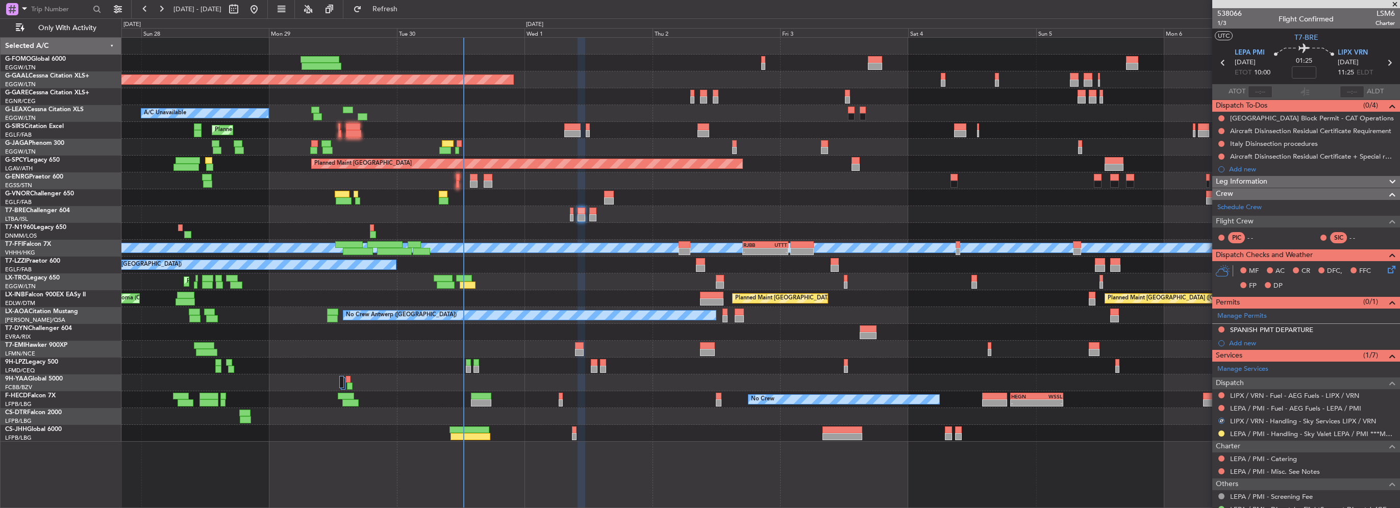
click at [1246, 343] on div "Add new" at bounding box center [1312, 343] width 166 height 9
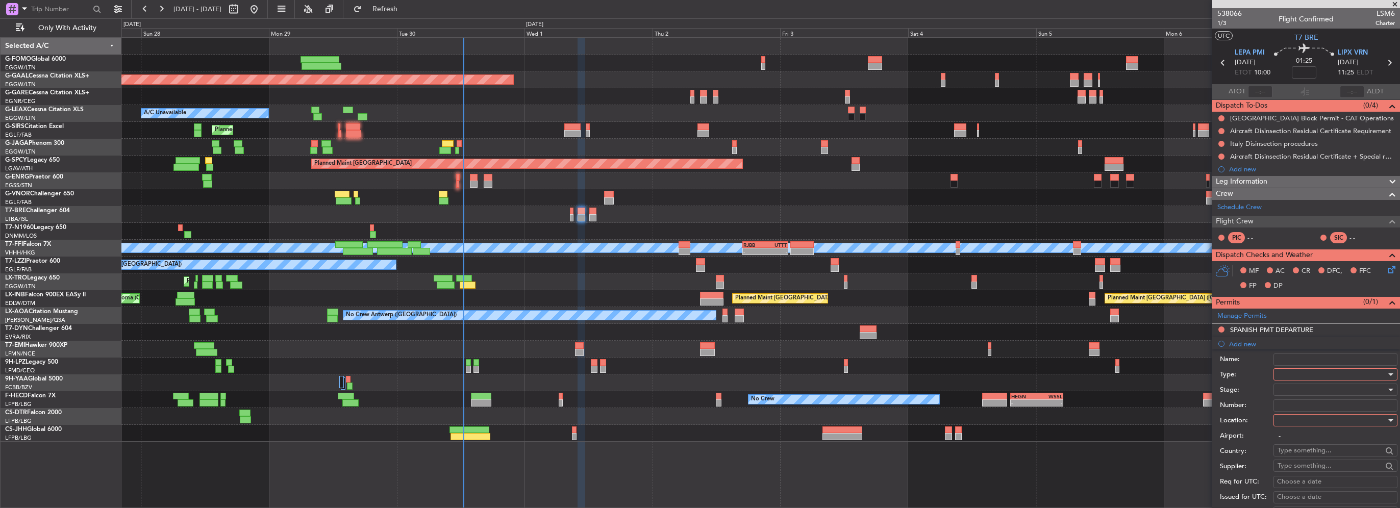
click at [1285, 374] on div at bounding box center [1331, 374] width 109 height 15
click at [1295, 473] on span "Slot" at bounding box center [1331, 470] width 107 height 15
click at [1302, 420] on div at bounding box center [1331, 420] width 109 height 15
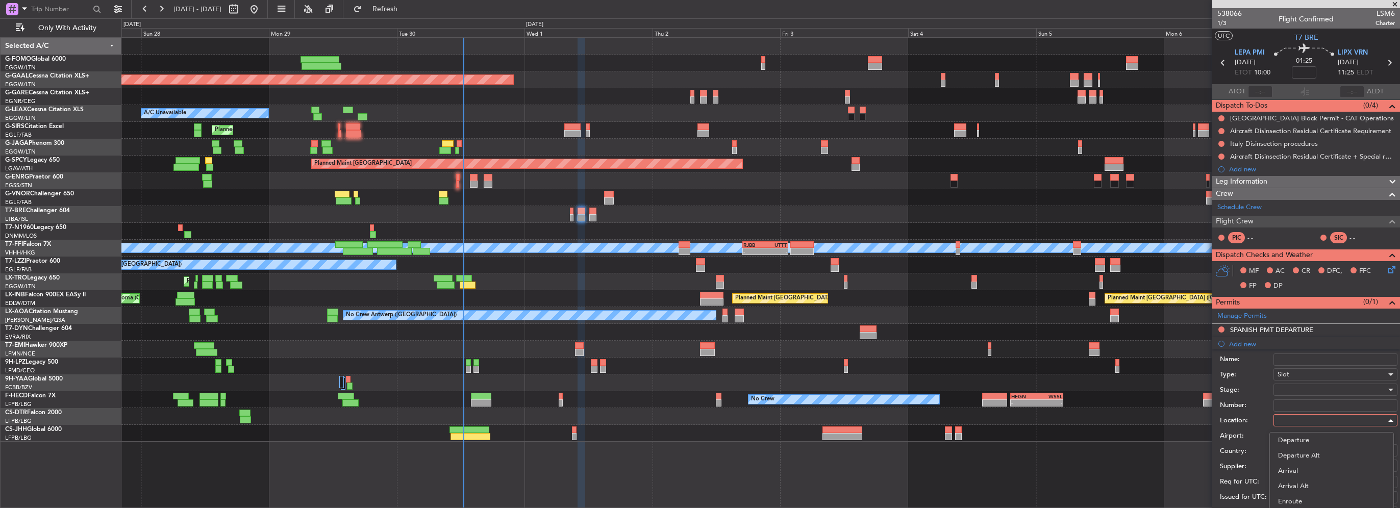
drag, startPoint x: 1290, startPoint y: 438, endPoint x: 1290, endPoint y: 432, distance: 6.1
click at [1290, 439] on span "Departure" at bounding box center [1331, 440] width 107 height 15
type input "LEPA / PMI"
click at [1288, 389] on div at bounding box center [1331, 389] width 109 height 15
click at [1249, 409] on div at bounding box center [700, 254] width 1400 height 508
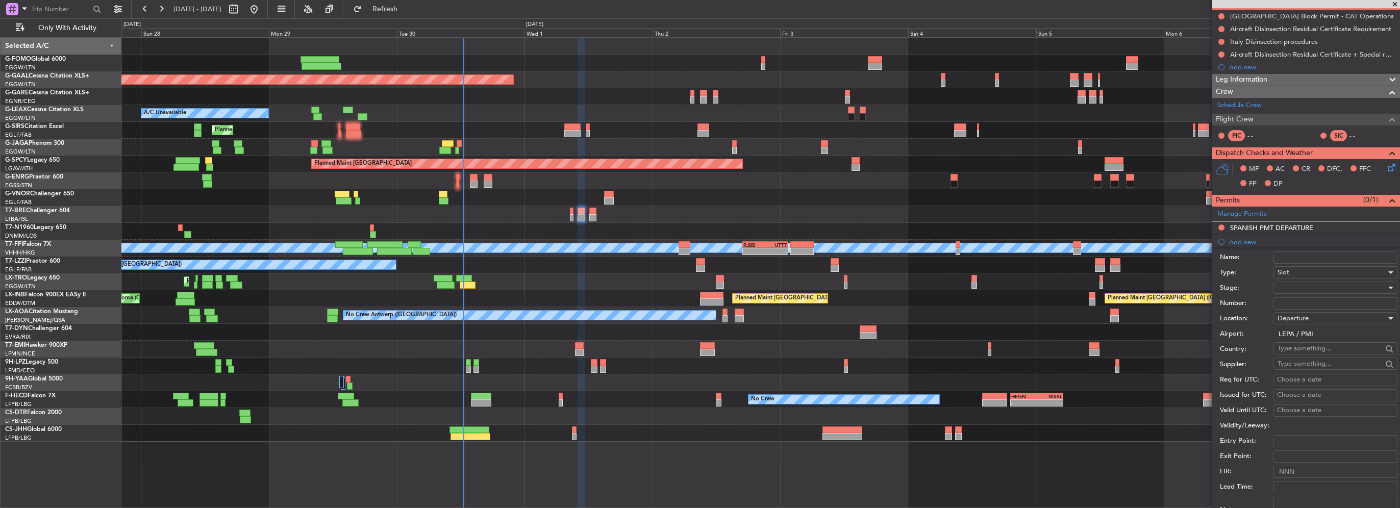
scroll to position [204, 0]
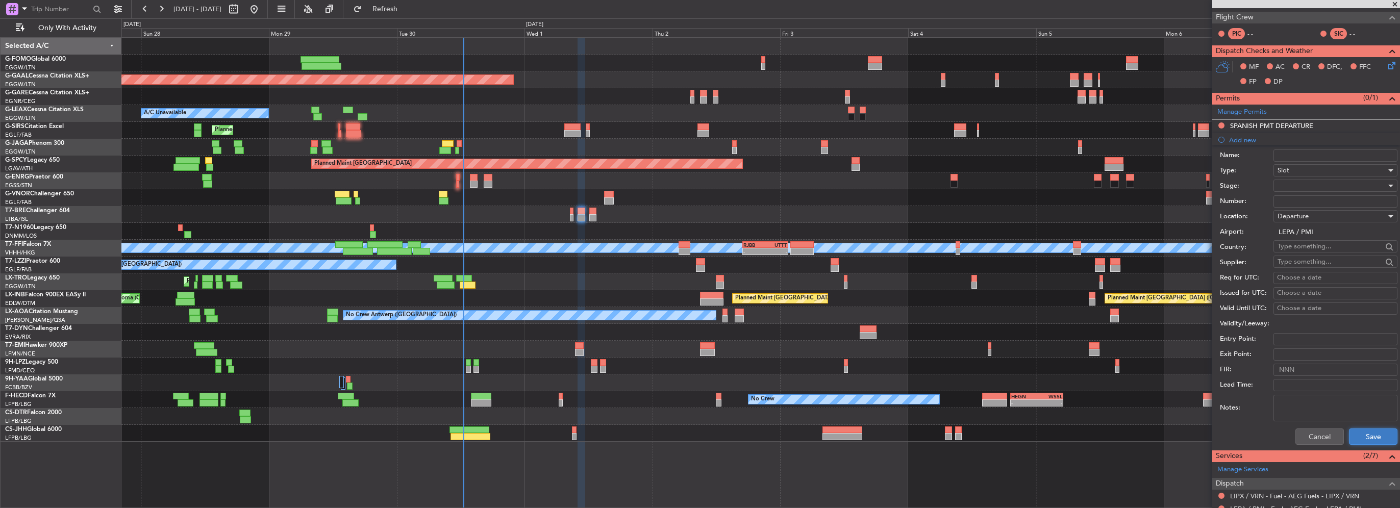
click at [1374, 432] on button "Save" at bounding box center [1373, 437] width 48 height 16
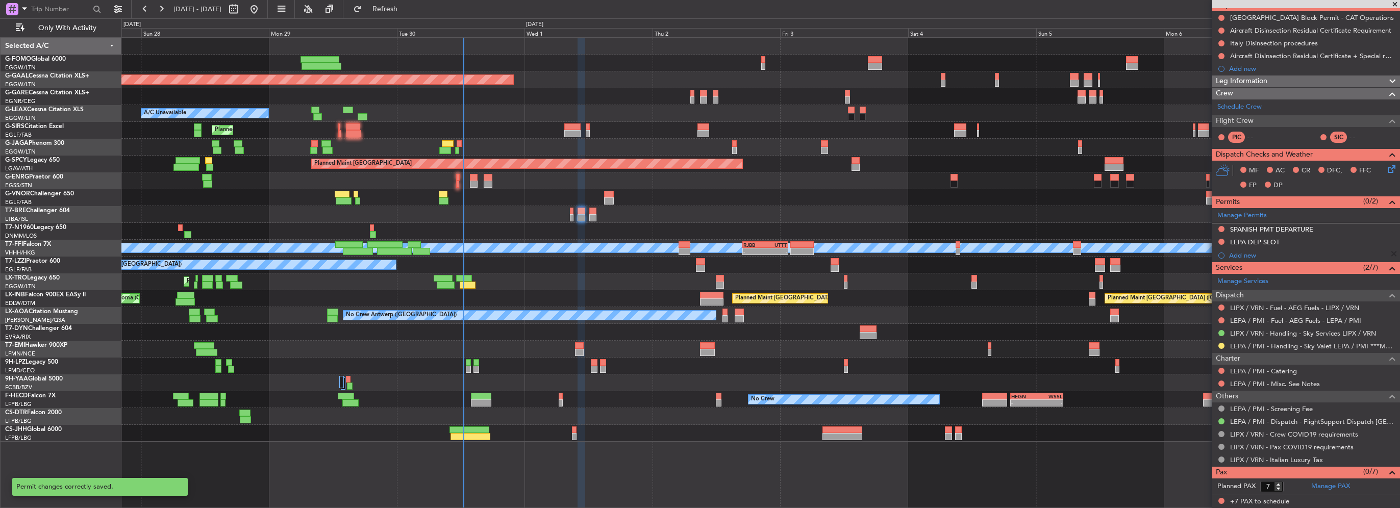
scroll to position [98, 0]
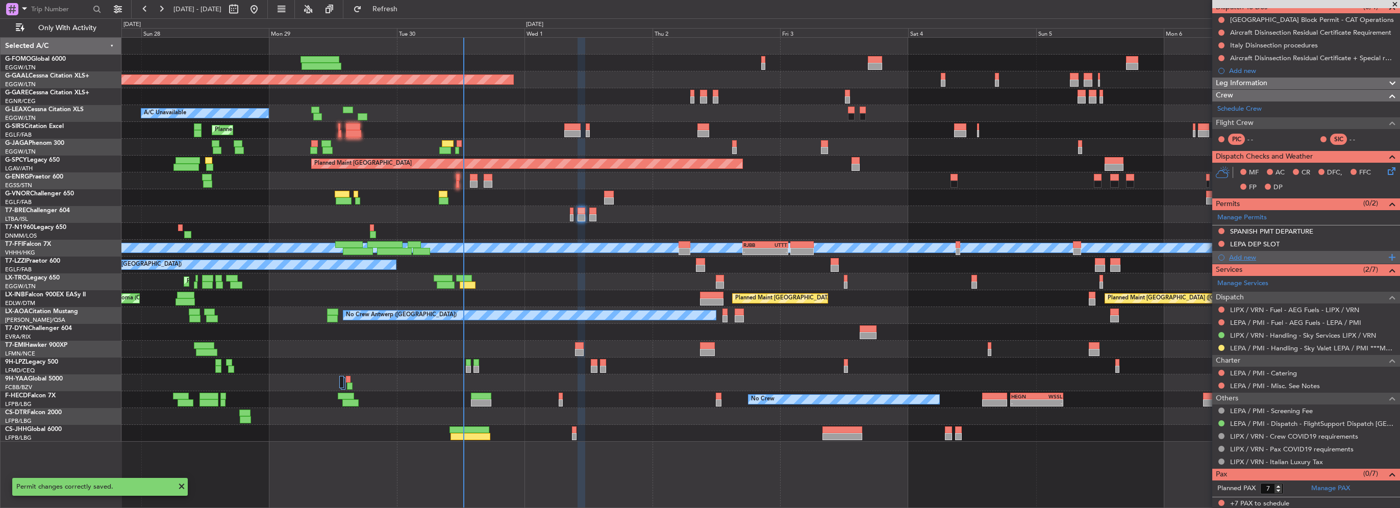
click at [1245, 255] on div "Add new" at bounding box center [1307, 257] width 157 height 9
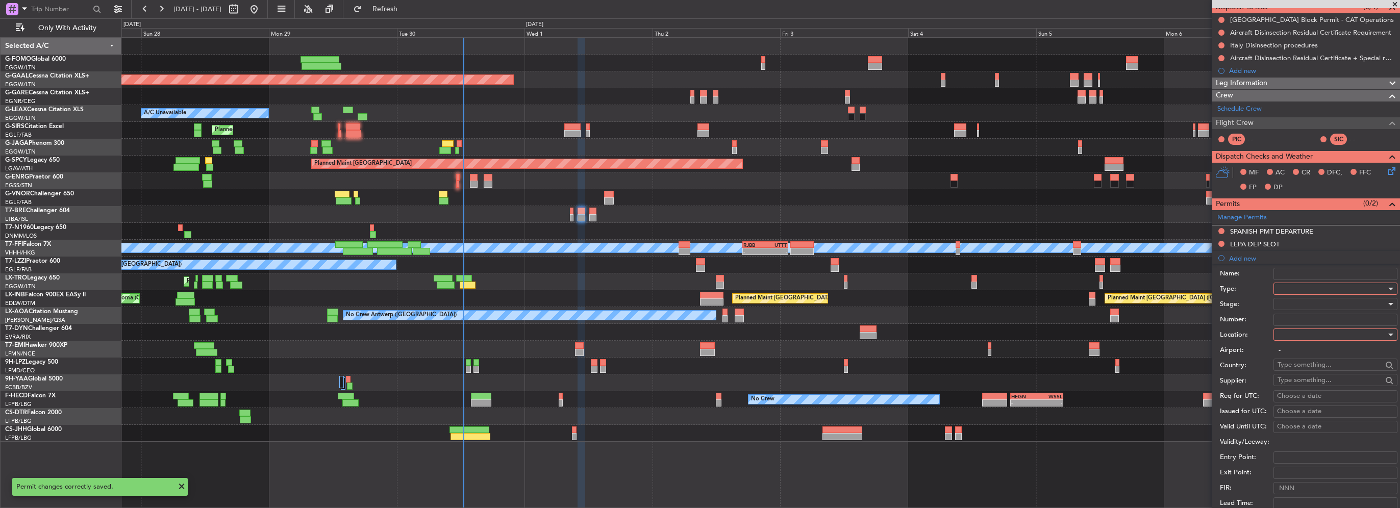
scroll to position [204, 0]
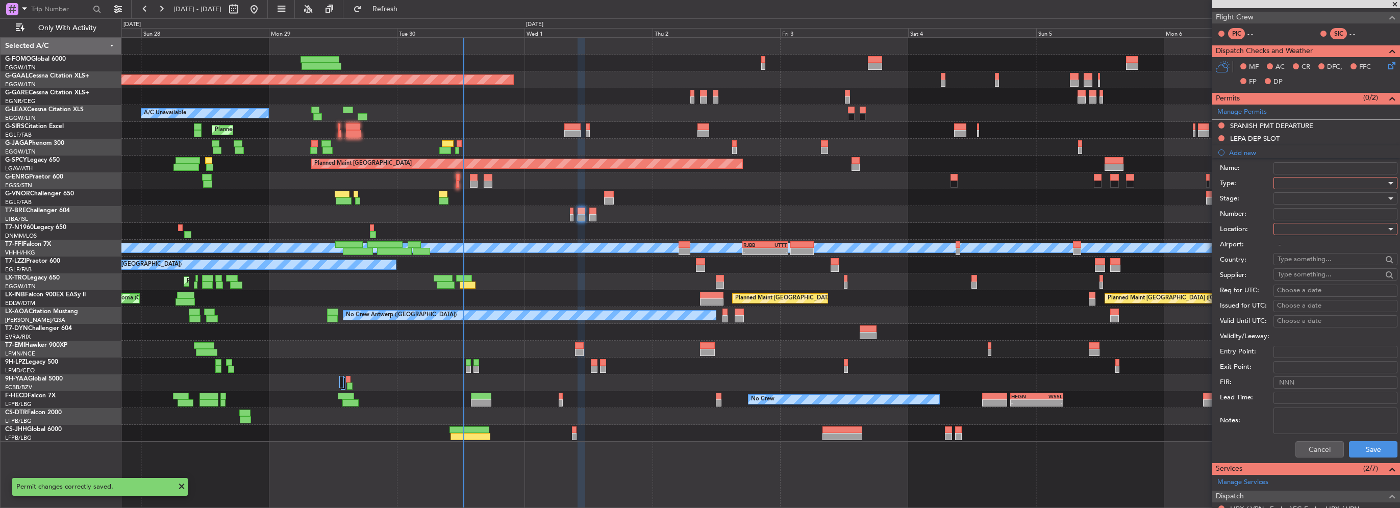
click at [1298, 181] on div at bounding box center [1331, 183] width 109 height 15
click at [1292, 280] on span "Slot" at bounding box center [1331, 279] width 107 height 15
click at [1291, 235] on div at bounding box center [1331, 228] width 109 height 15
click at [1296, 255] on span "Departure" at bounding box center [1331, 248] width 107 height 15
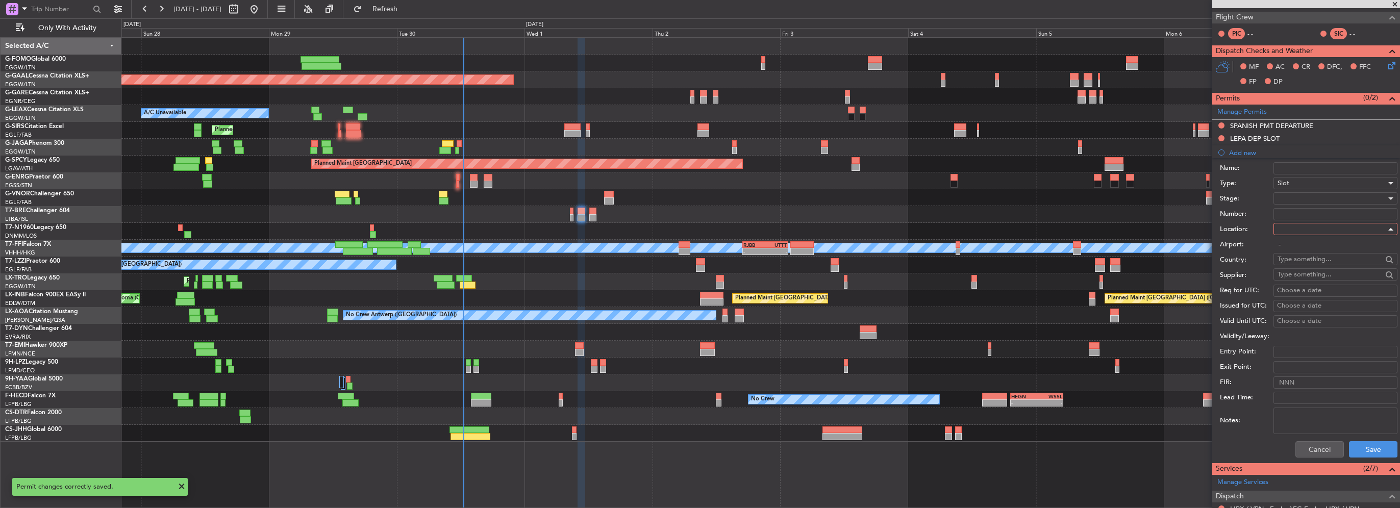
type input "LEPA / PMI"
click at [1365, 449] on button "Save" at bounding box center [1373, 449] width 48 height 16
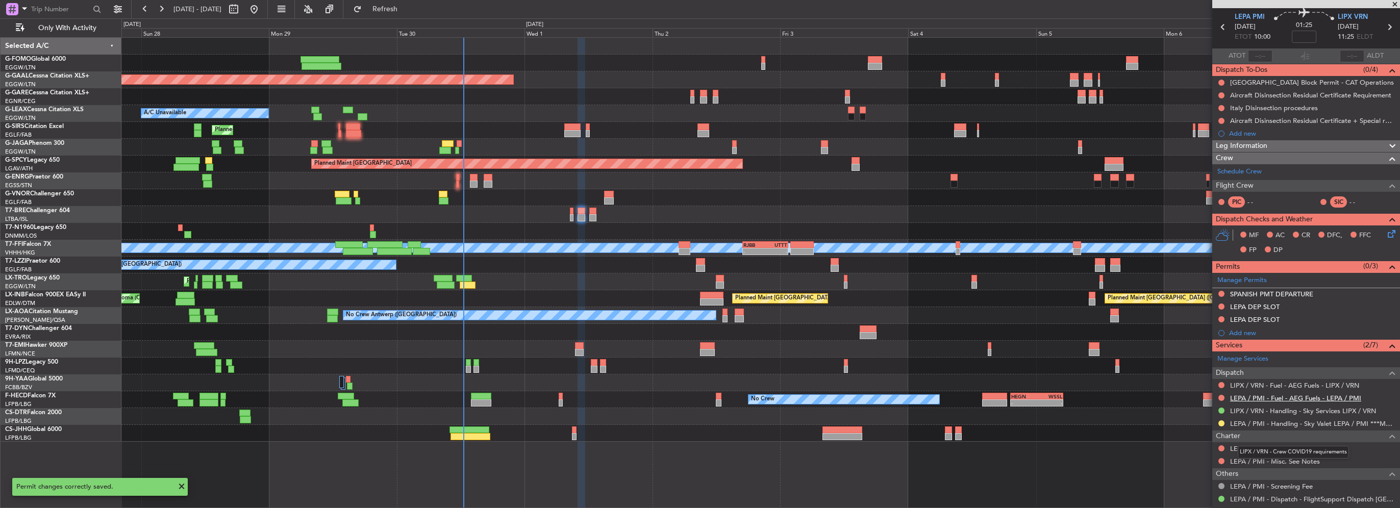
scroll to position [0, 0]
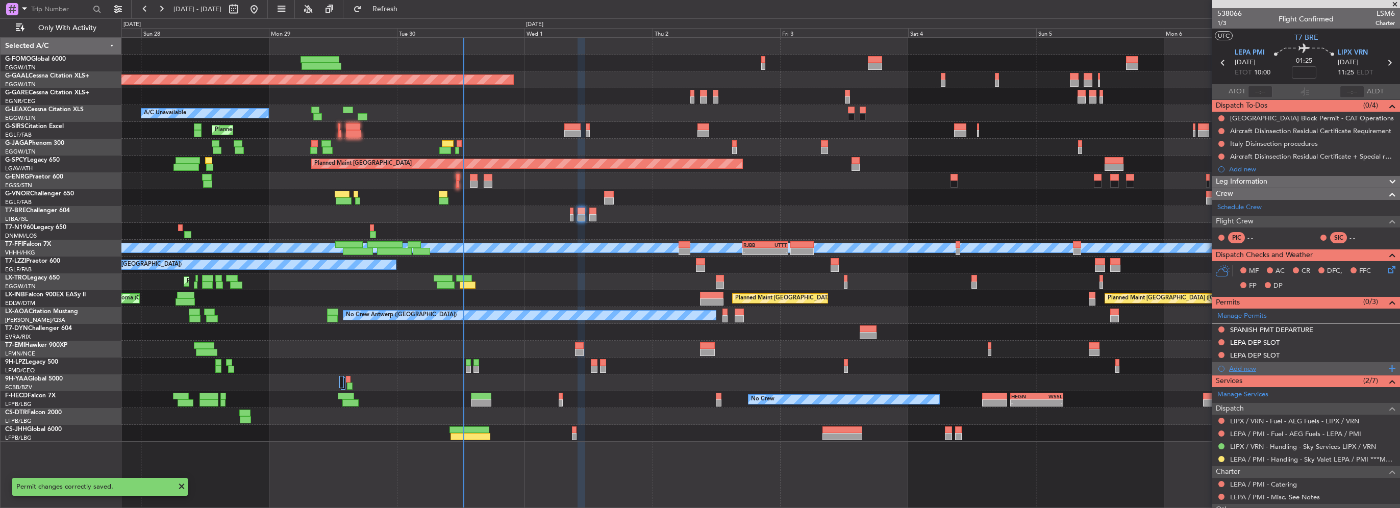
click at [1247, 364] on div "Add new" at bounding box center [1307, 368] width 157 height 9
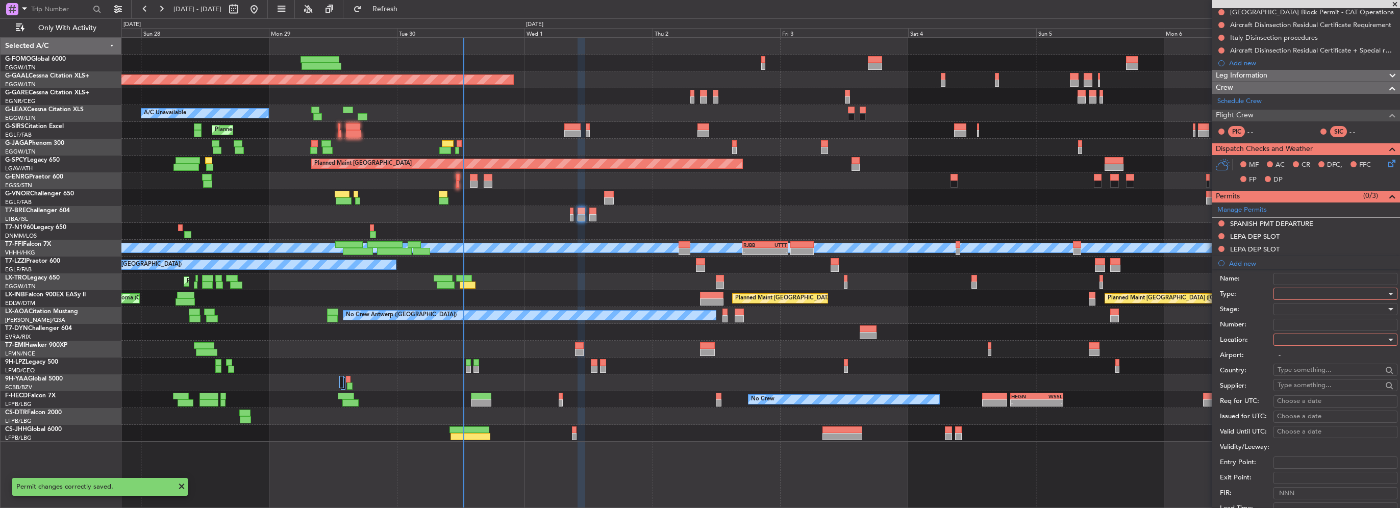
scroll to position [153, 0]
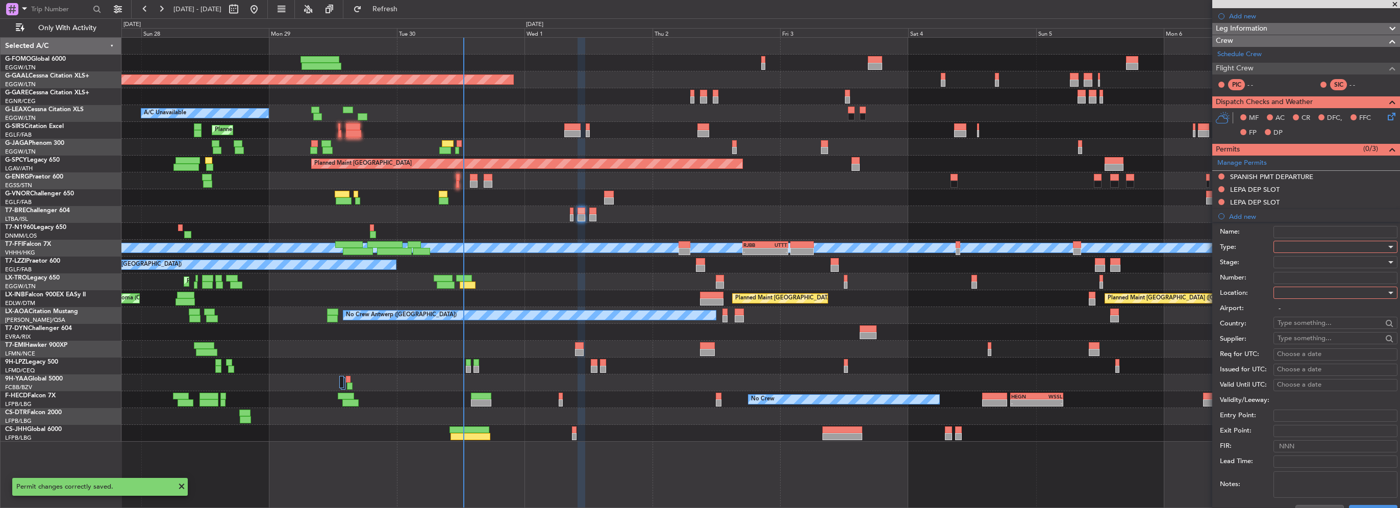
click at [1290, 255] on div at bounding box center [1331, 262] width 109 height 15
click at [1293, 254] on div at bounding box center [700, 254] width 1400 height 508
click at [1302, 245] on div at bounding box center [1331, 246] width 109 height 15
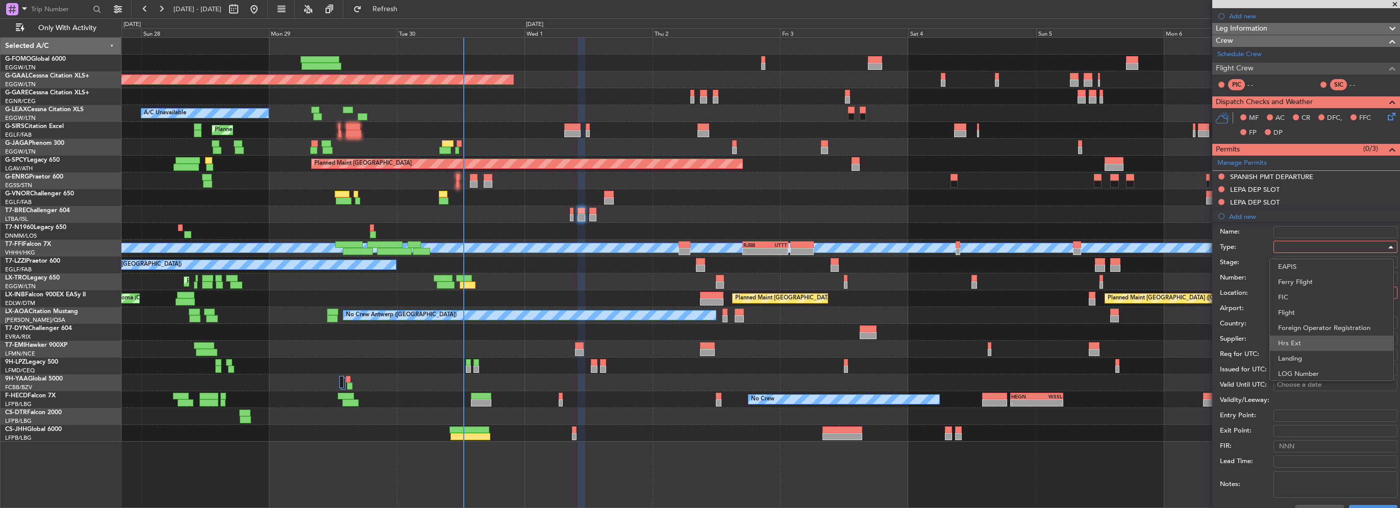
scroll to position [306, 0]
drag, startPoint x: 1298, startPoint y: 296, endPoint x: 1306, endPoint y: 322, distance: 27.3
click at [1298, 296] on span "PPR" at bounding box center [1331, 297] width 107 height 15
click at [1302, 295] on div at bounding box center [1331, 292] width 109 height 15
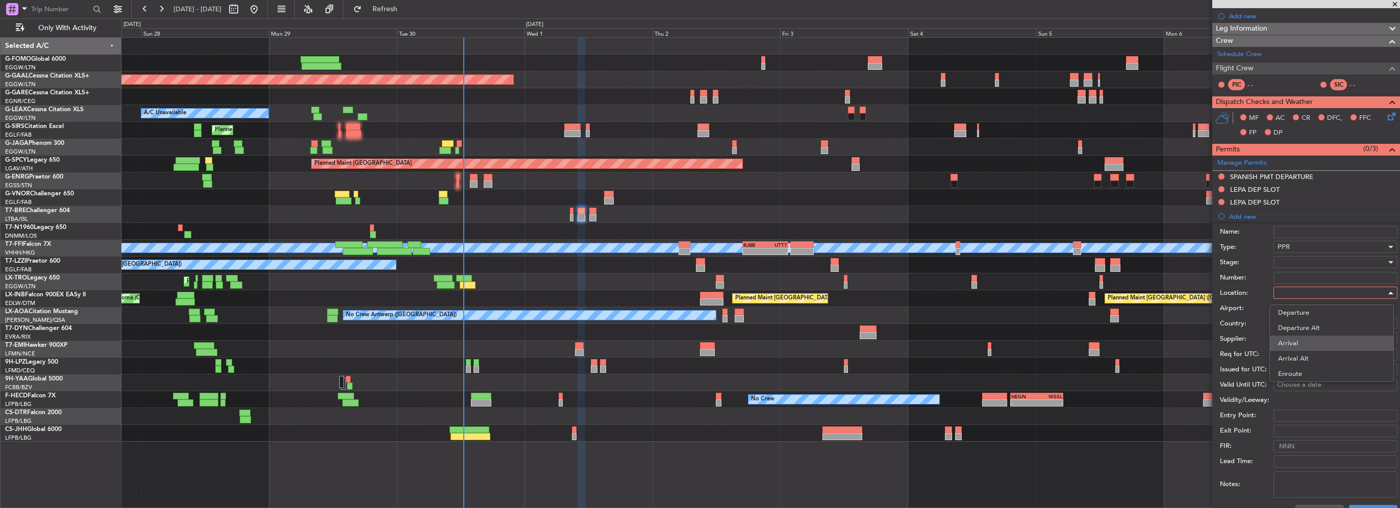
click at [1302, 342] on span "Arrival" at bounding box center [1331, 343] width 107 height 15
type input "LIPX / VRN"
click at [1294, 263] on div at bounding box center [1331, 262] width 109 height 15
click at [1305, 348] on span "Received OK" at bounding box center [1331, 343] width 107 height 15
click at [1308, 280] on input "Number:" at bounding box center [1335, 278] width 124 height 12
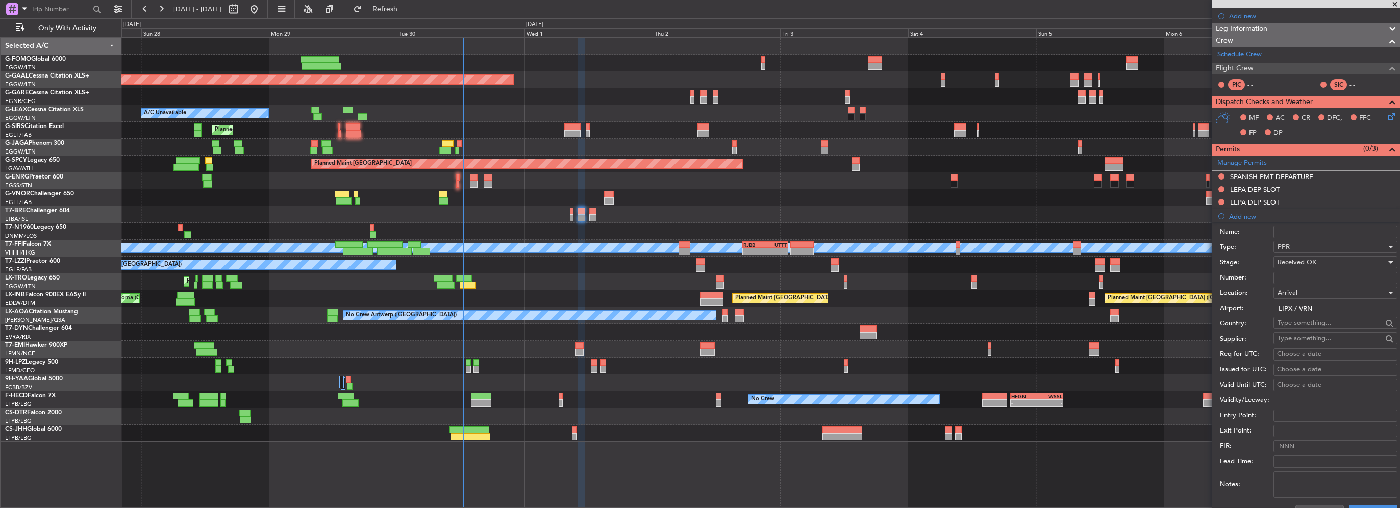
paste input "PPR 1843"
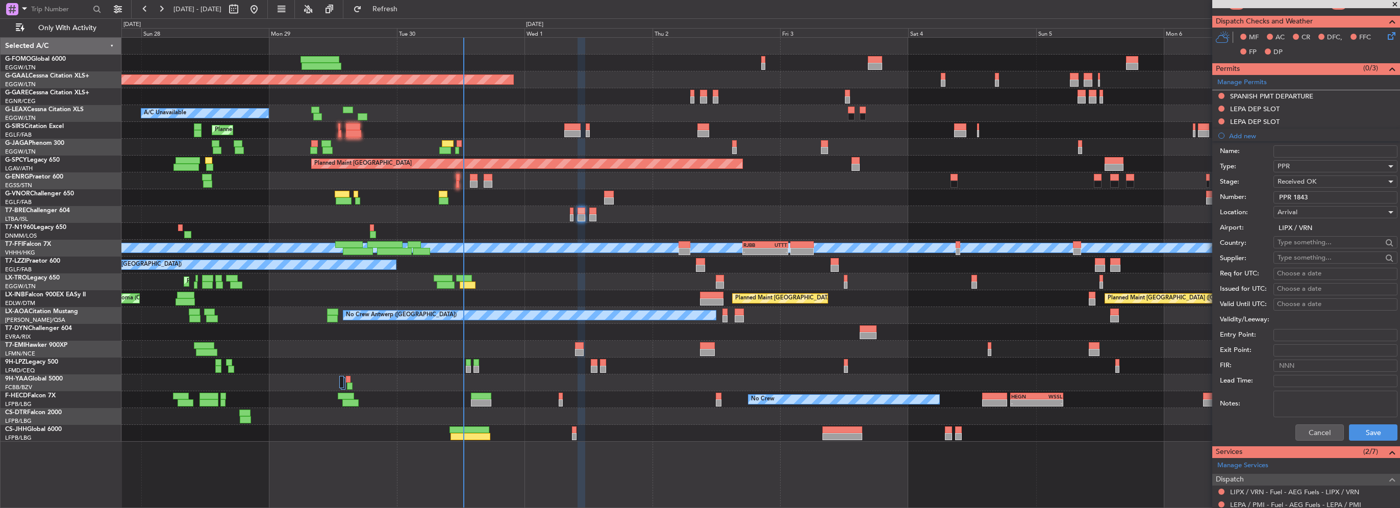
scroll to position [306, 0]
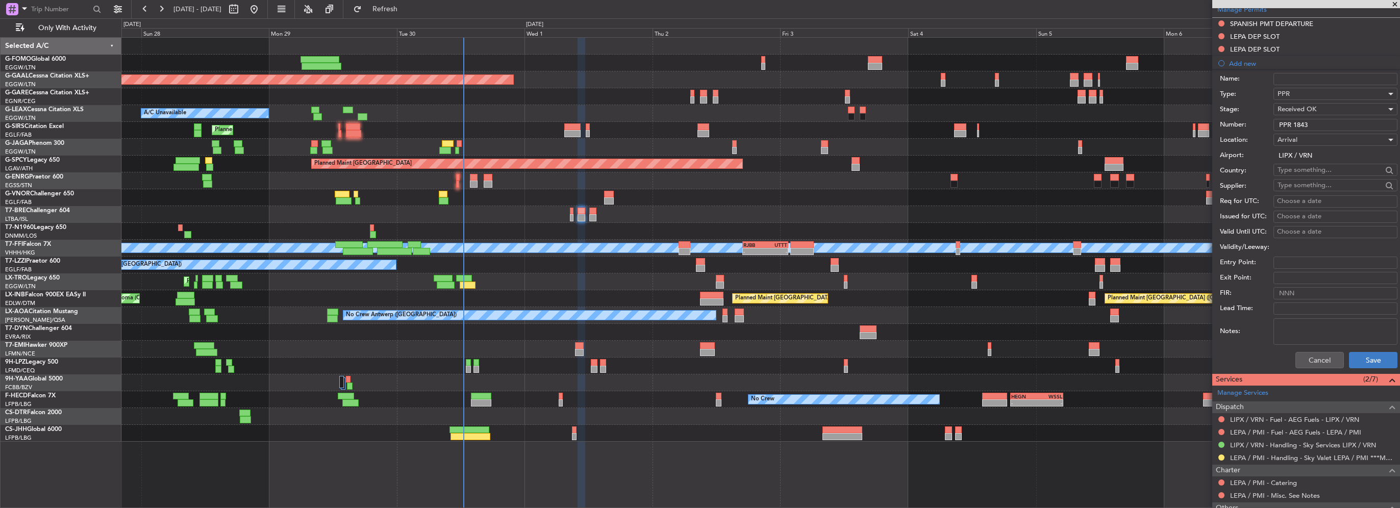
type input "PPR 1843"
click at [1369, 365] on button "Save" at bounding box center [1373, 360] width 48 height 16
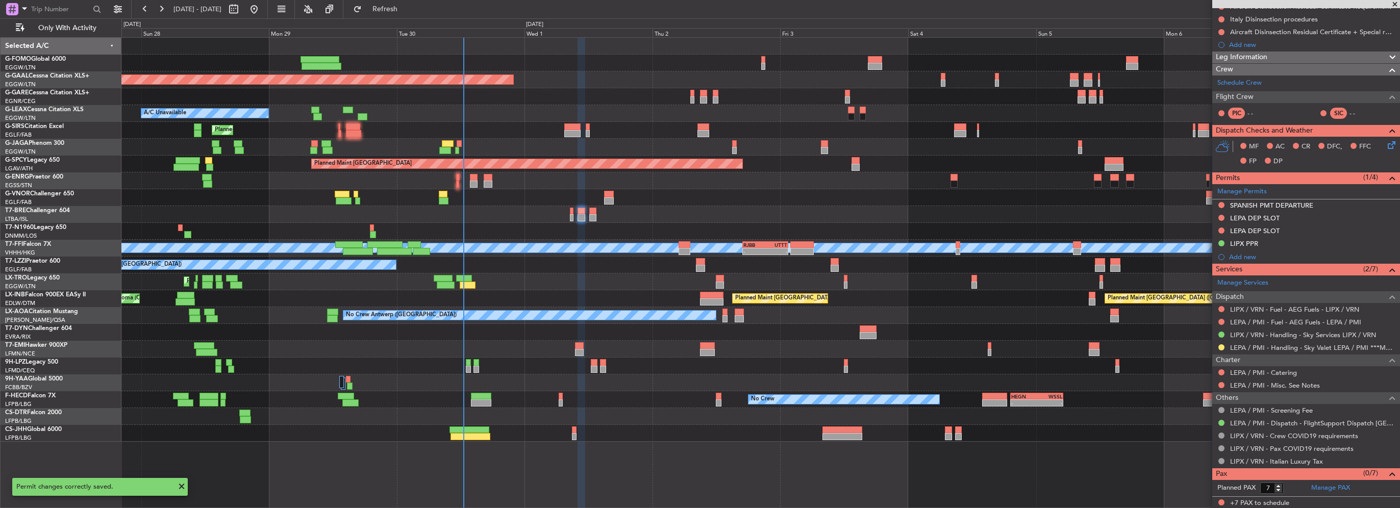
scroll to position [0, 0]
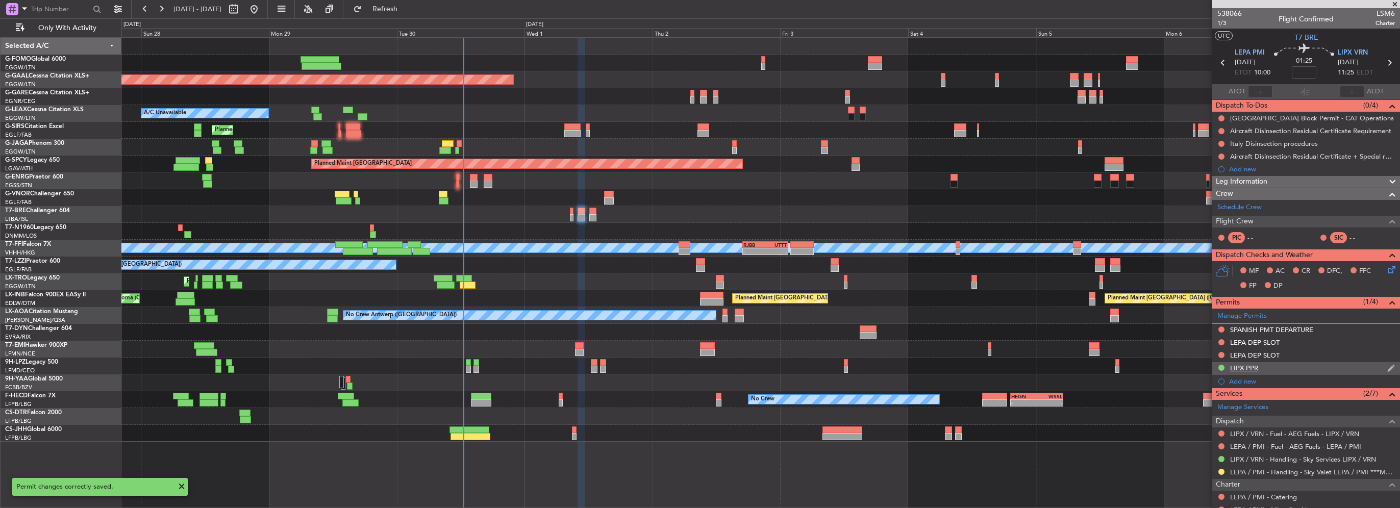
click at [1329, 370] on div "LIPX PPR" at bounding box center [1306, 368] width 188 height 13
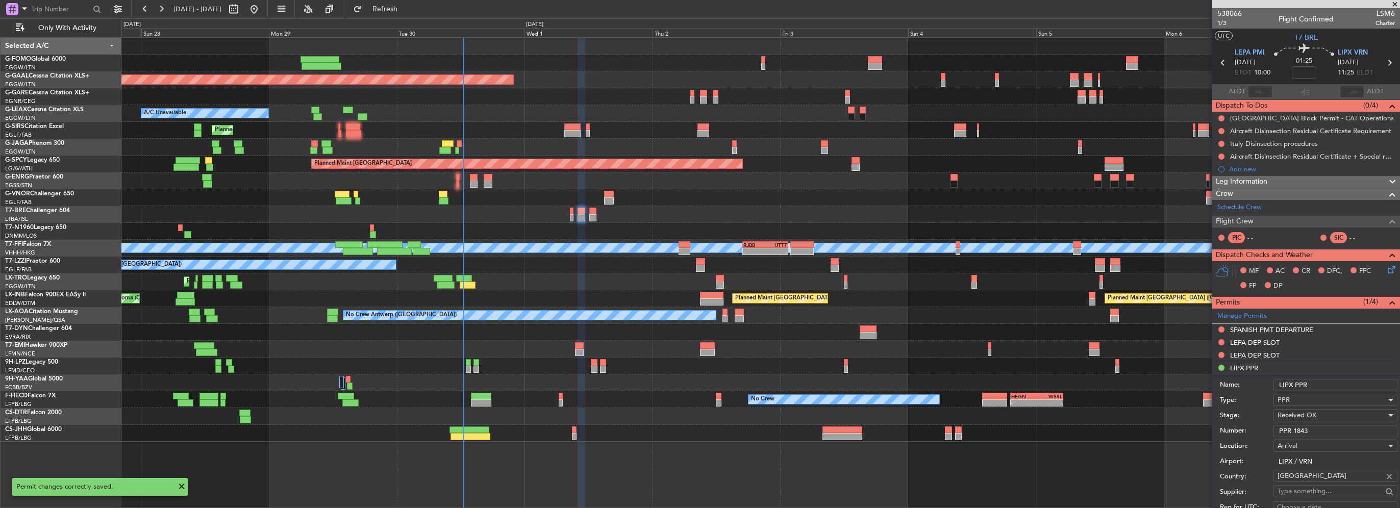
click at [1337, 388] on input "LIPX PPR" at bounding box center [1335, 385] width 124 height 12
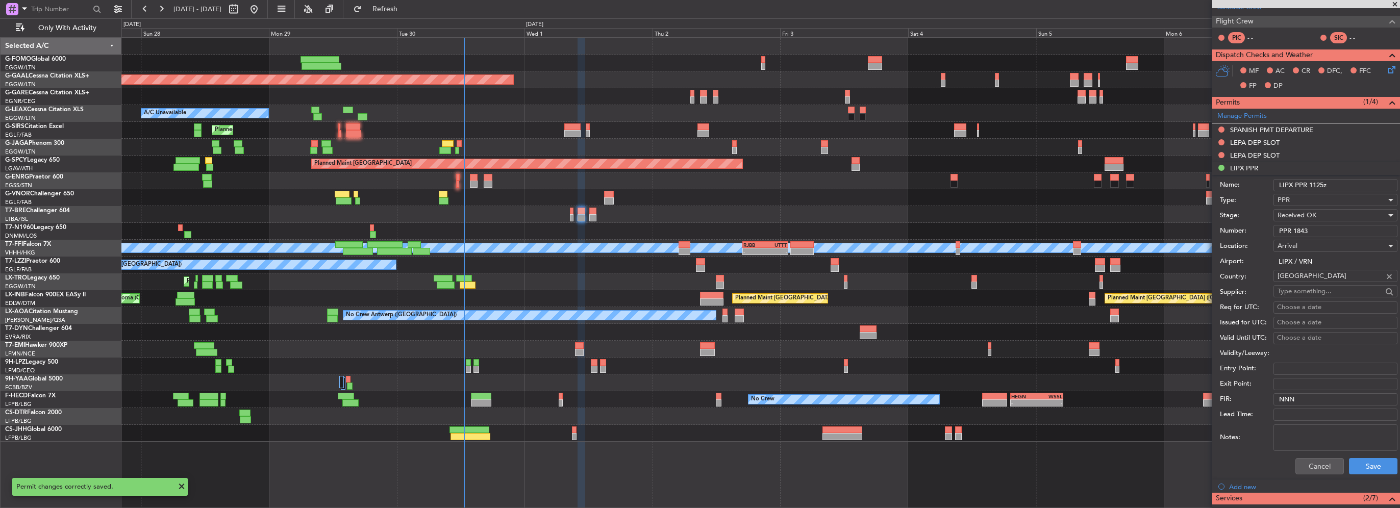
scroll to position [255, 0]
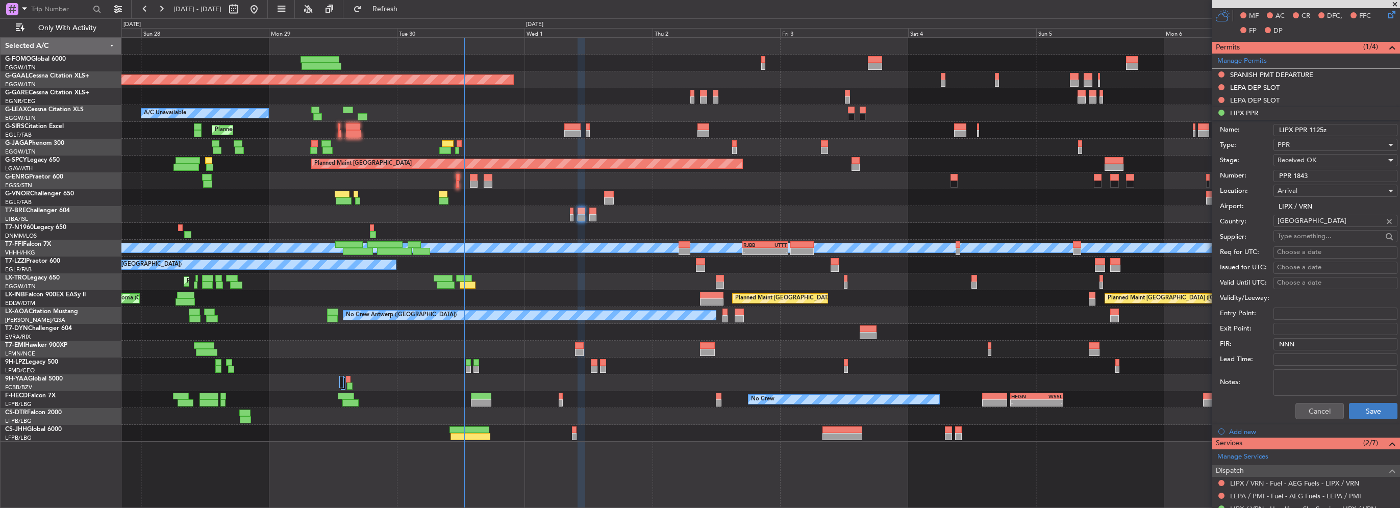
type input "LIPX PPR 1125z"
click at [1368, 414] on button "Save" at bounding box center [1373, 411] width 48 height 16
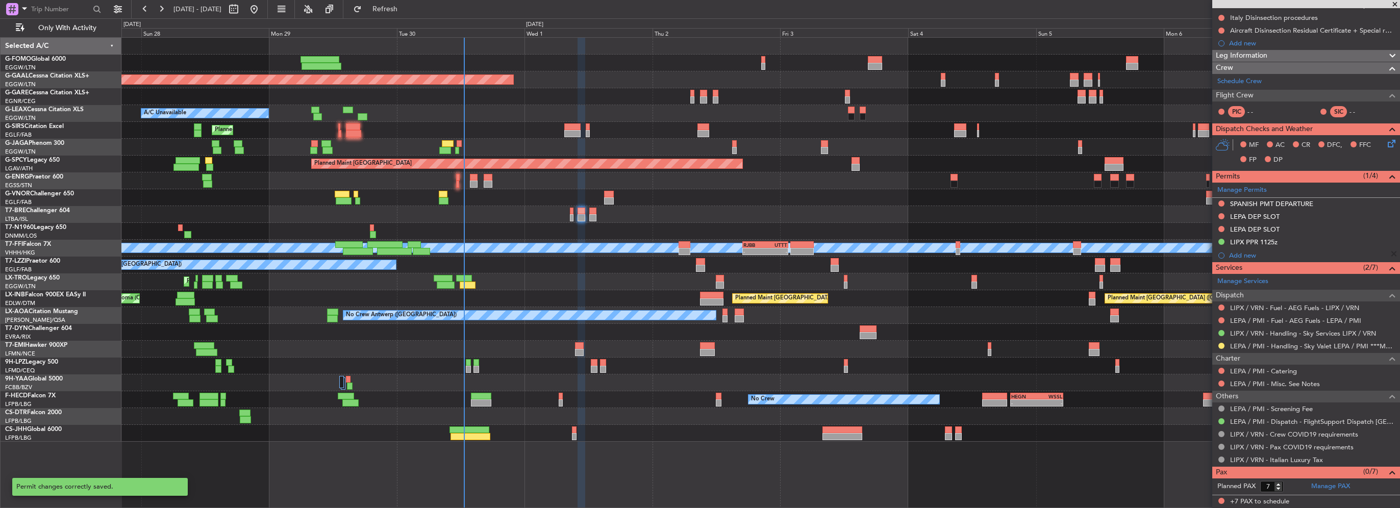
scroll to position [124, 0]
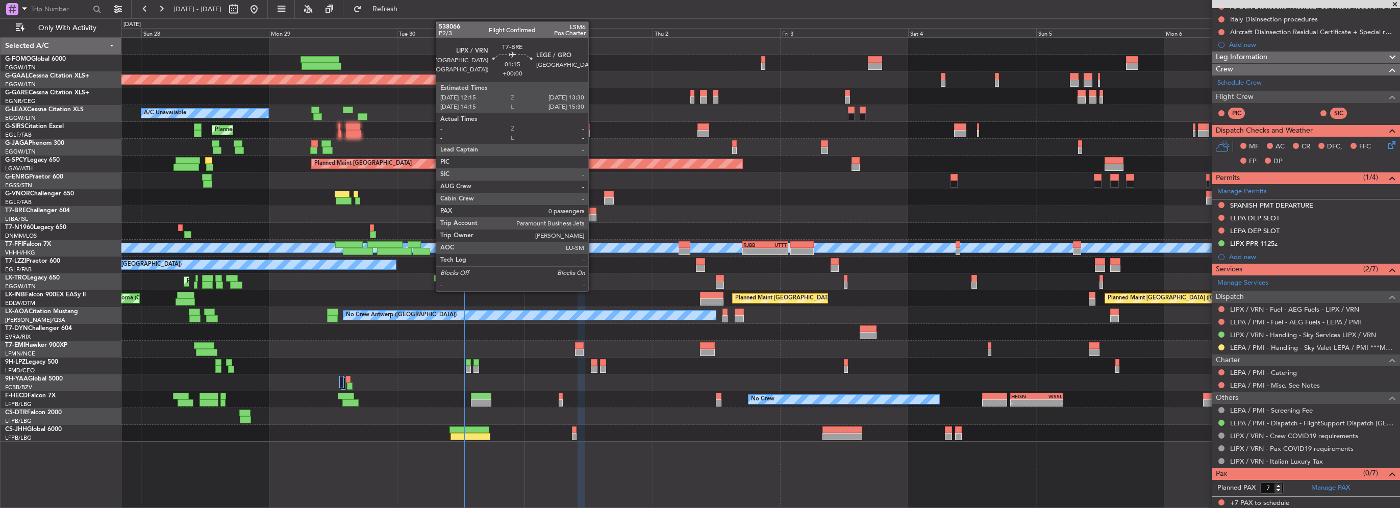
click at [593, 215] on div at bounding box center [592, 217] width 7 height 7
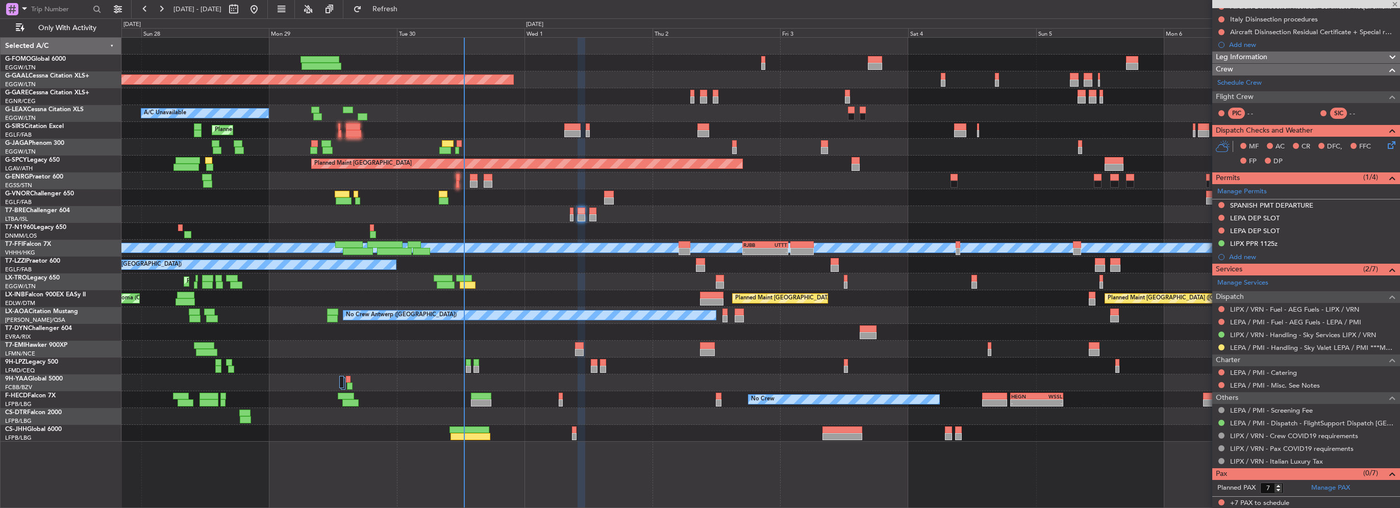
type input "0"
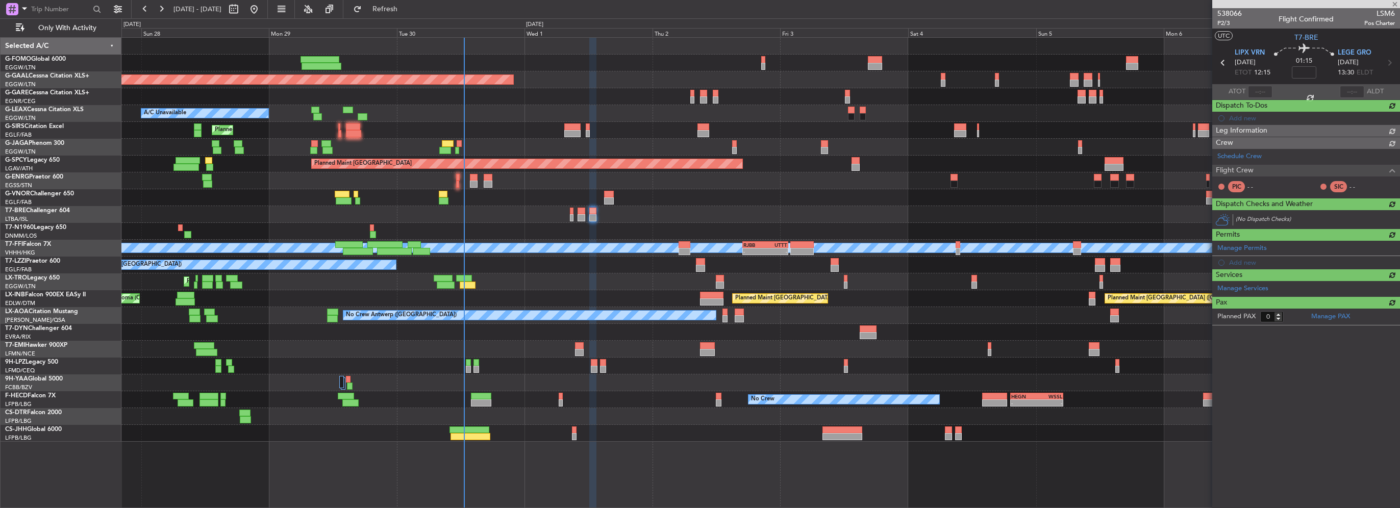
scroll to position [0, 0]
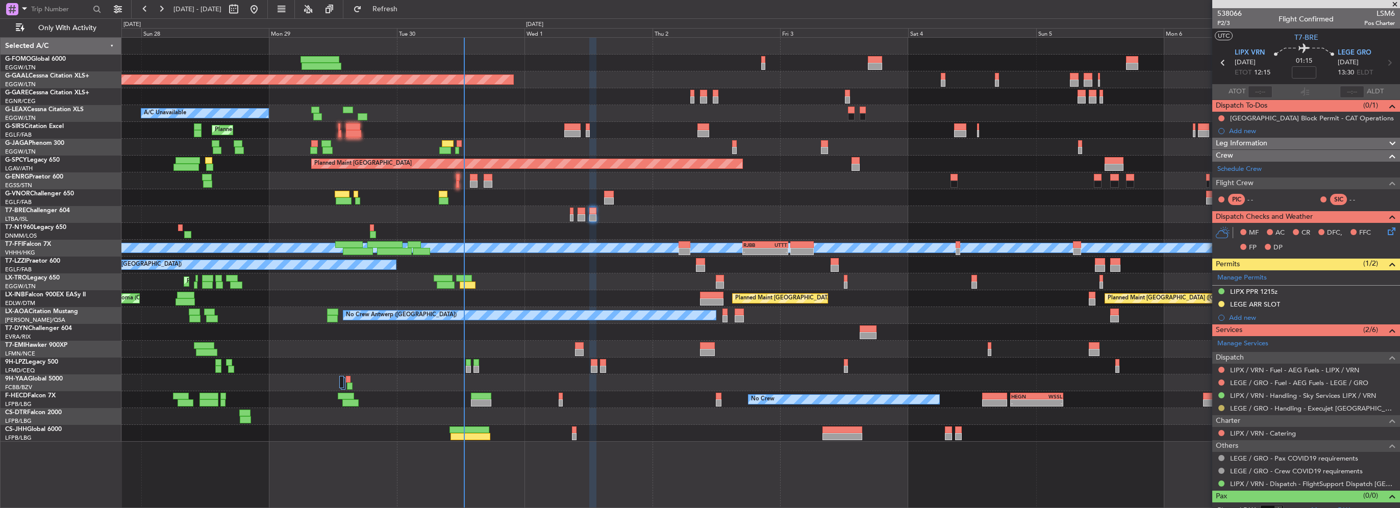
click at [1222, 409] on button at bounding box center [1221, 408] width 6 height 6
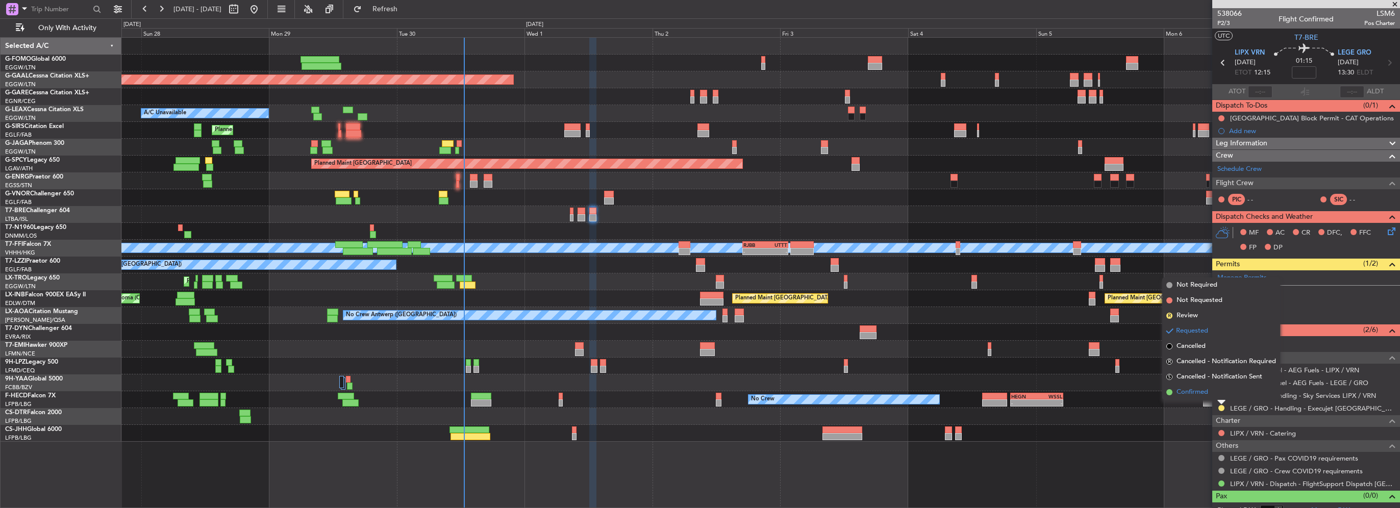
click at [1199, 392] on span "Confirmed" at bounding box center [1192, 392] width 32 height 10
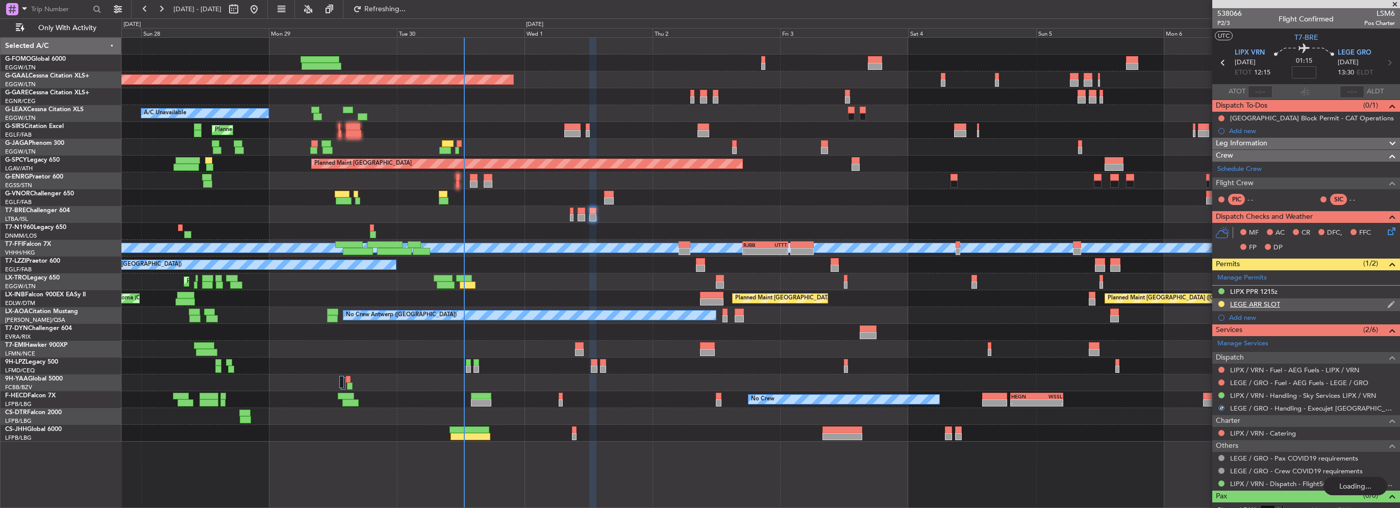
click at [1275, 305] on div "LEGE ARR SLOT" at bounding box center [1255, 304] width 50 height 9
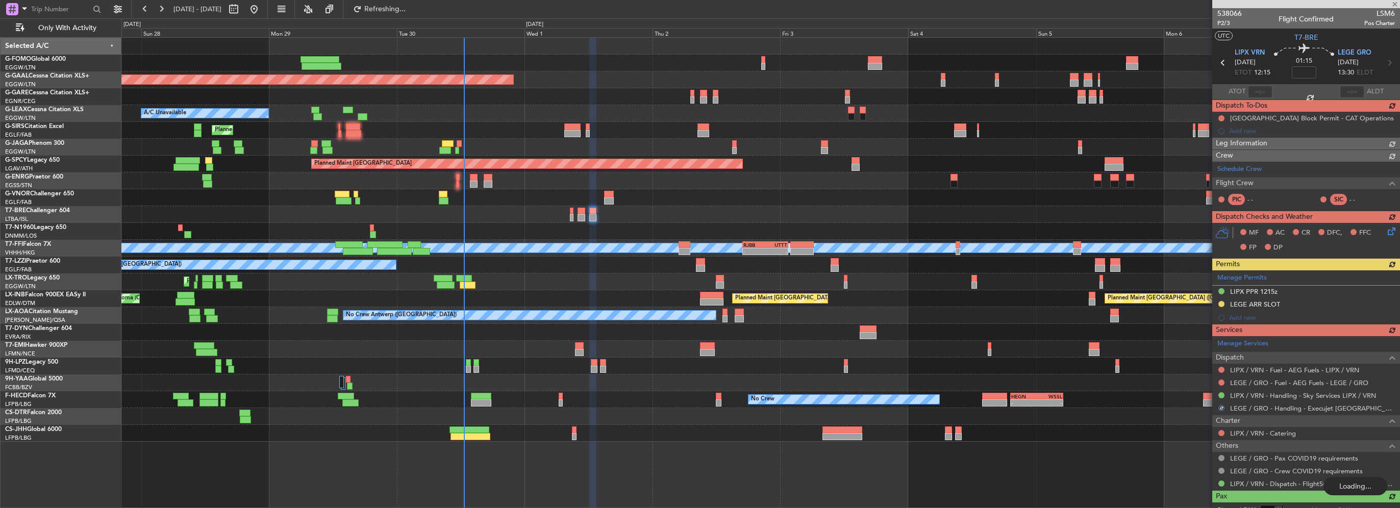
click at [1340, 317] on div "Manage Permits LIPX PPR 1215z LEGE ARR SLOT Add new" at bounding box center [1306, 297] width 188 height 54
click at [1222, 405] on button at bounding box center [1221, 408] width 6 height 6
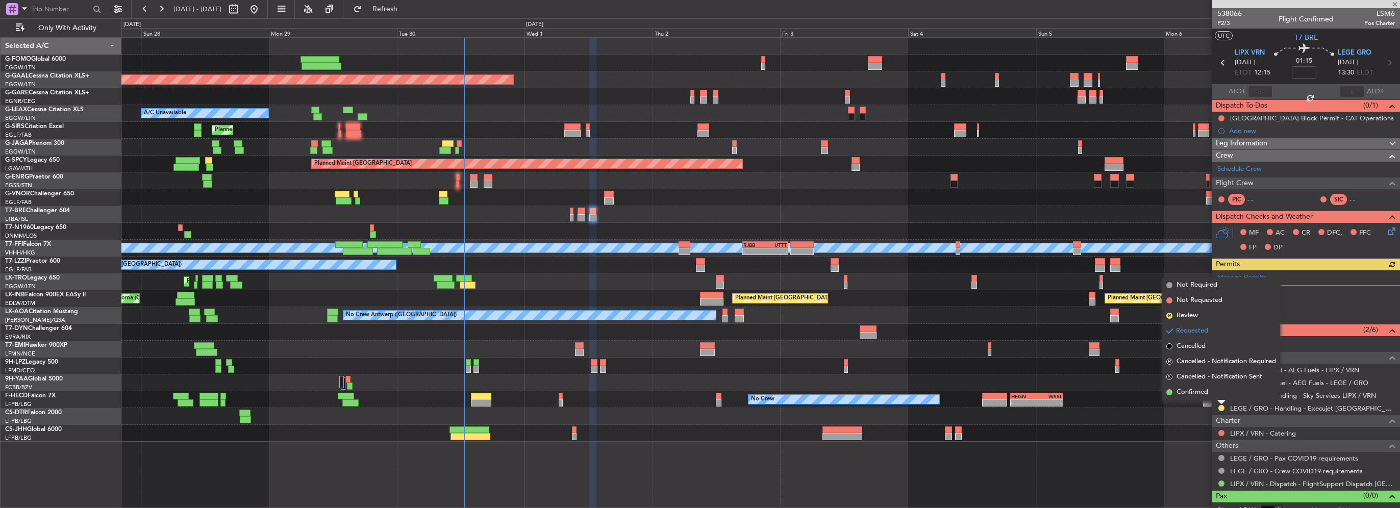
click at [1206, 394] on span "Confirmed" at bounding box center [1192, 392] width 32 height 10
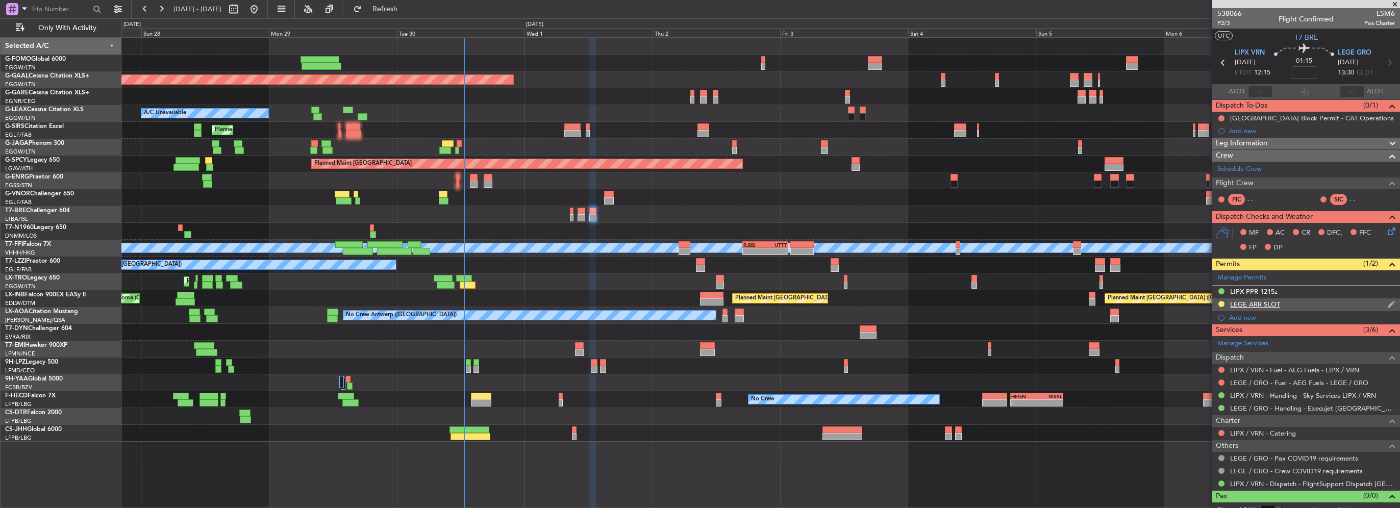
click at [1287, 302] on div "LEGE ARR SLOT" at bounding box center [1306, 304] width 188 height 13
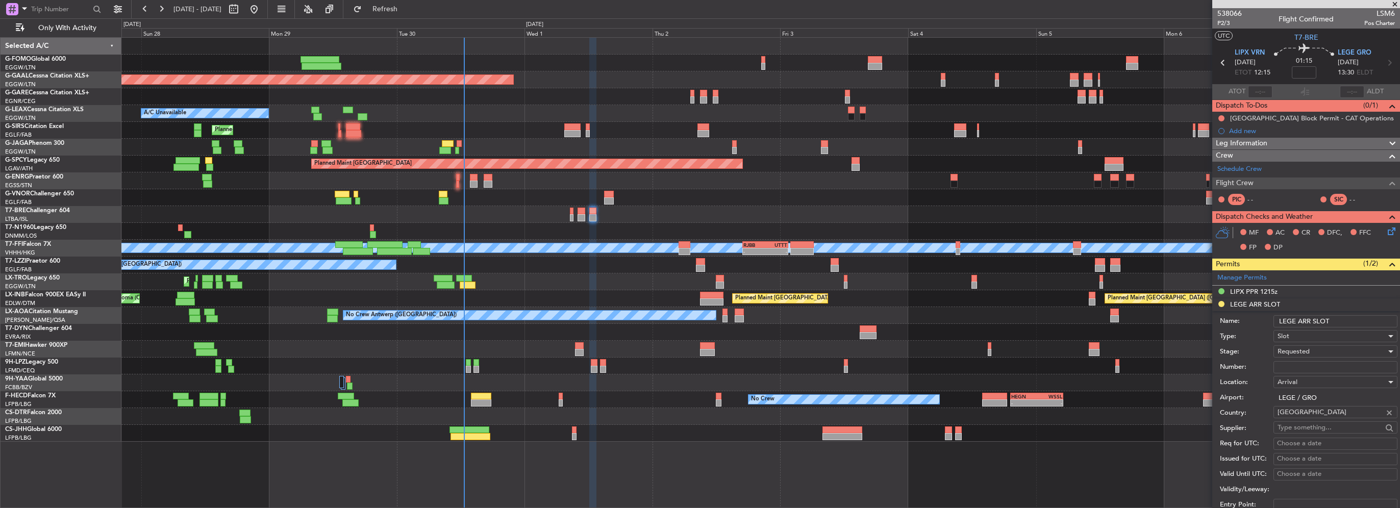
click at [1337, 323] on input "LEGE ARR SLOT" at bounding box center [1335, 321] width 124 height 12
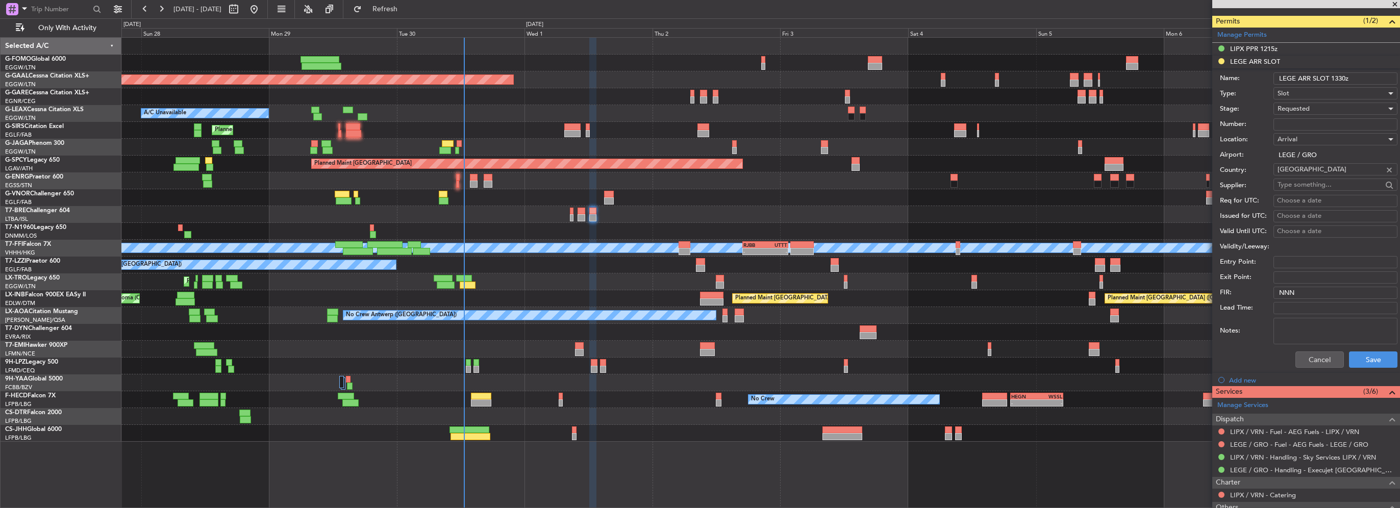
scroll to position [255, 0]
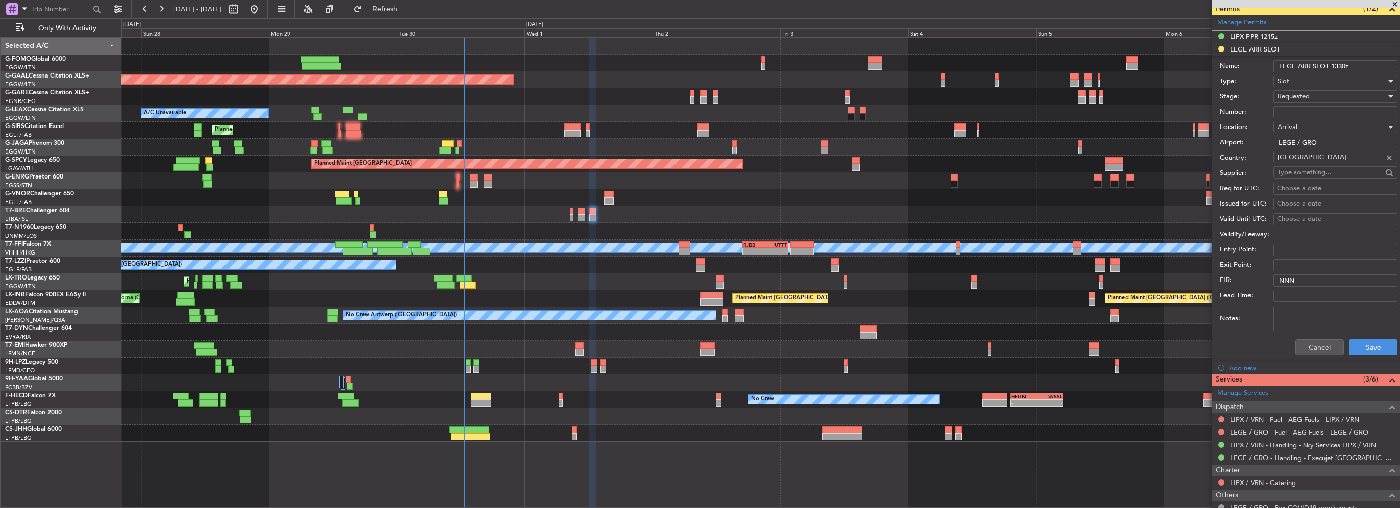
type input "LEGE ARR SLOT 1330z"
click at [1304, 89] on div "Requested" at bounding box center [1331, 96] width 109 height 15
click at [1307, 167] on span "Received OK" at bounding box center [1331, 173] width 107 height 15
click at [1362, 343] on button "Save" at bounding box center [1373, 347] width 48 height 16
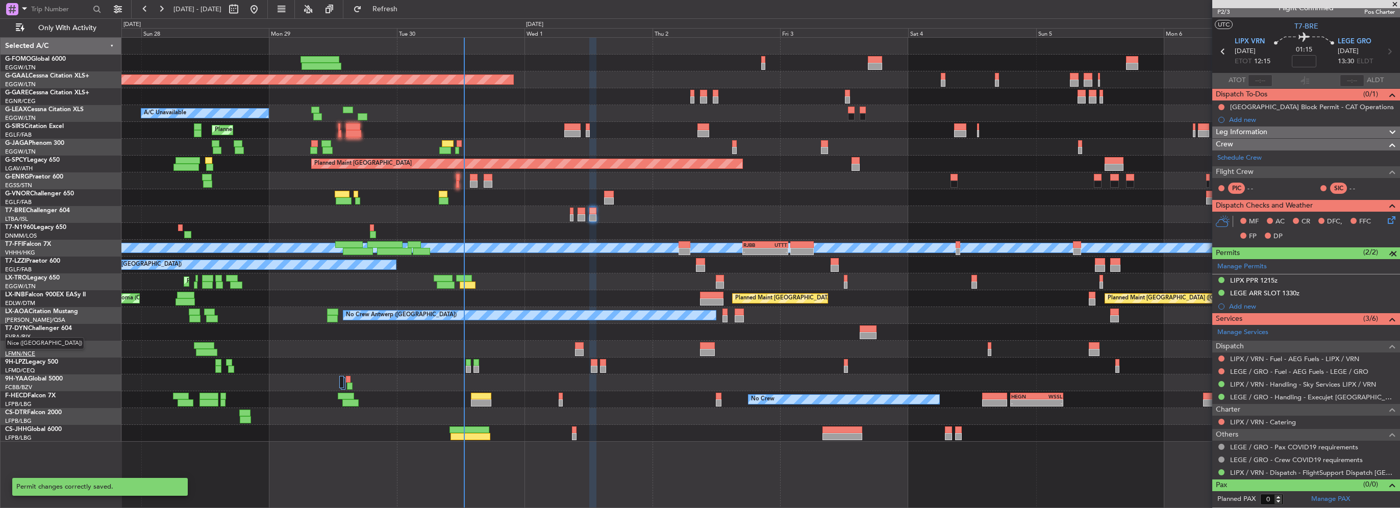
scroll to position [9, 0]
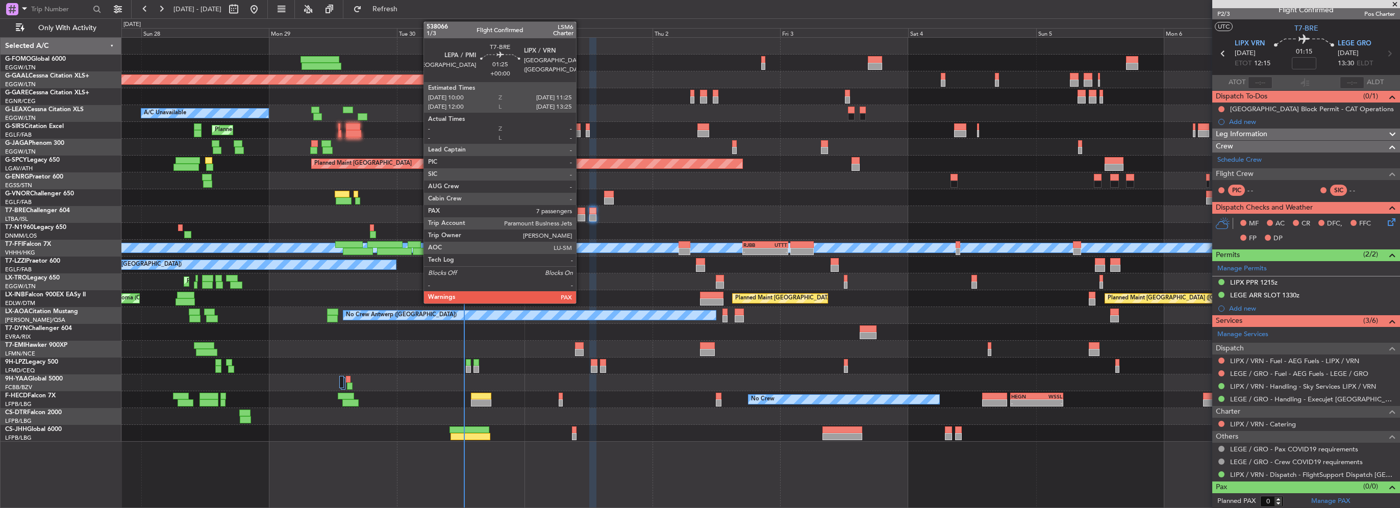
click at [581, 215] on div at bounding box center [582, 217] width 8 height 7
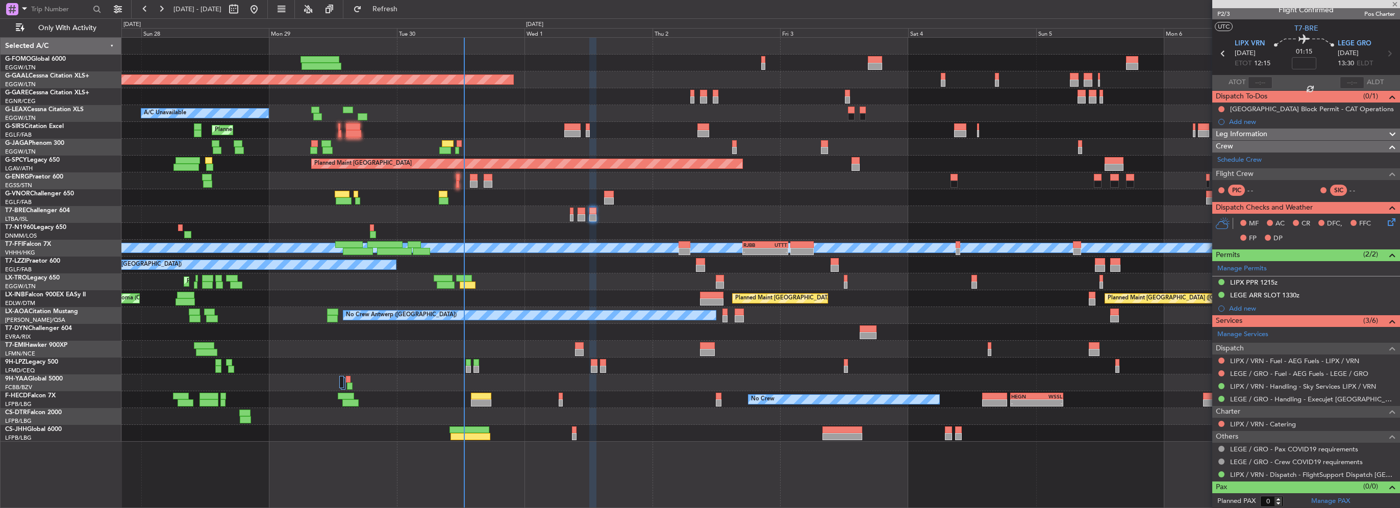
type input "7"
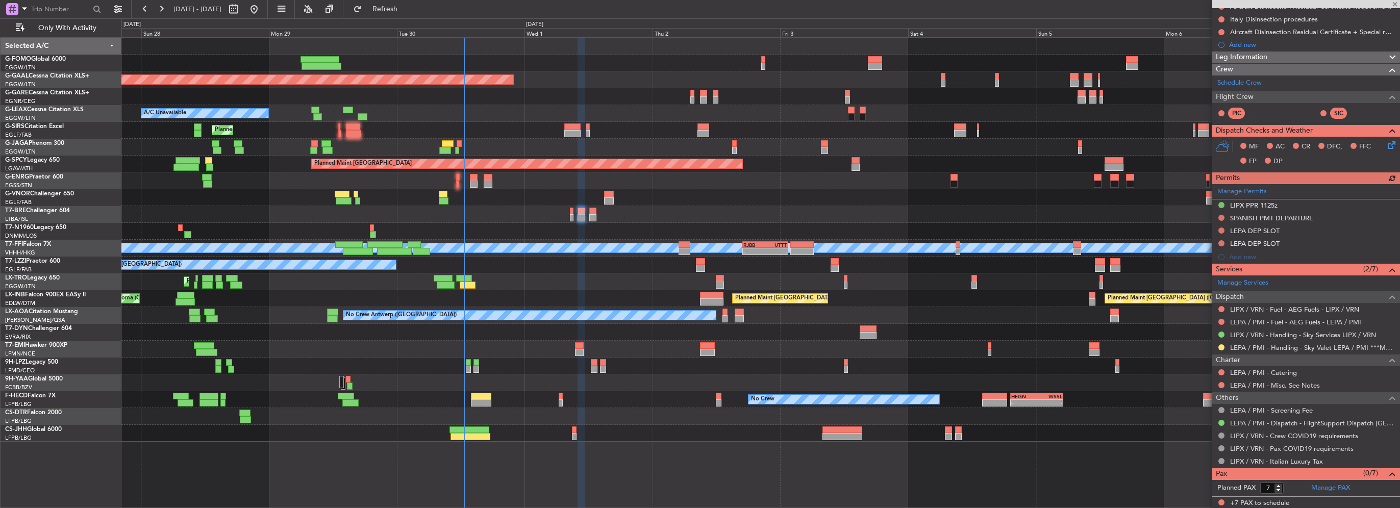
scroll to position [73, 0]
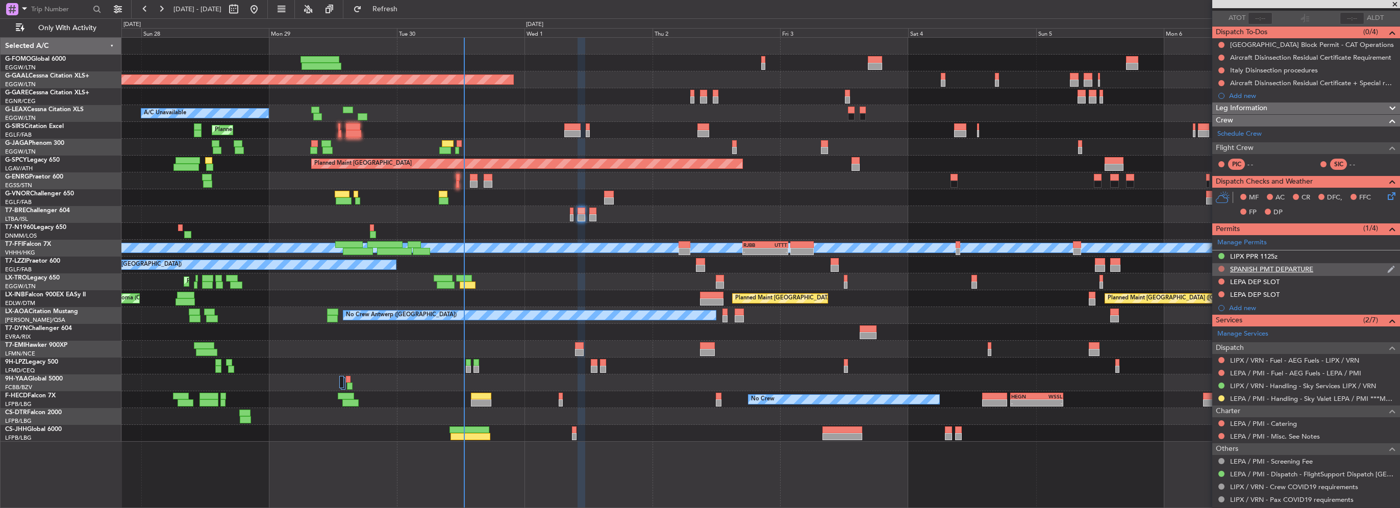
click at [1221, 267] on button at bounding box center [1221, 269] width 6 height 6
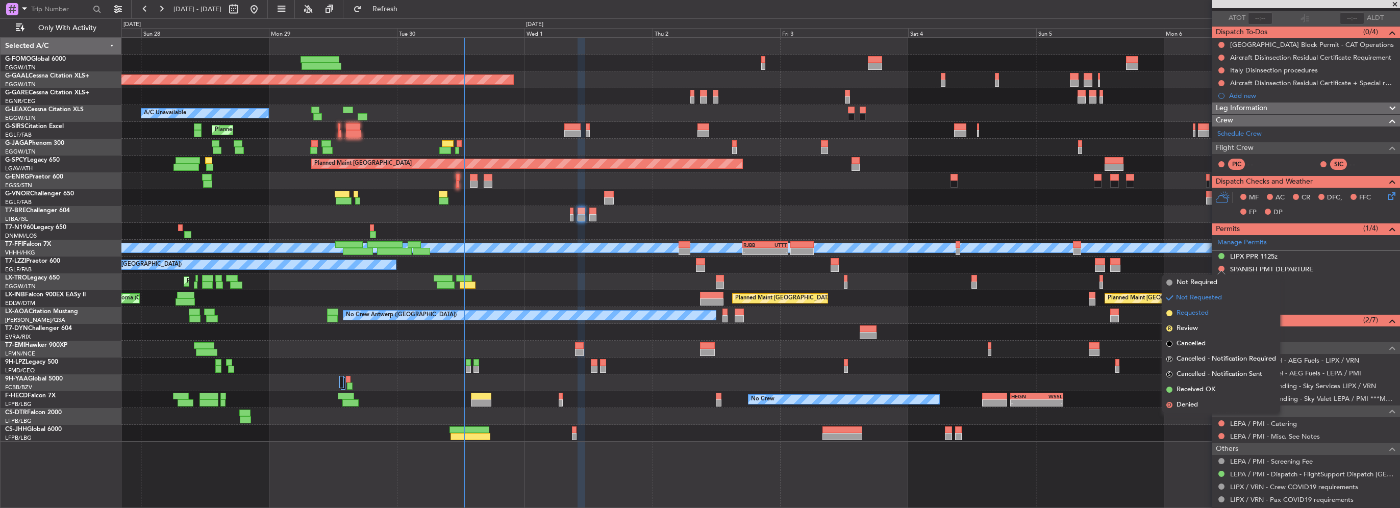
click at [1198, 314] on span "Requested" at bounding box center [1192, 313] width 32 height 10
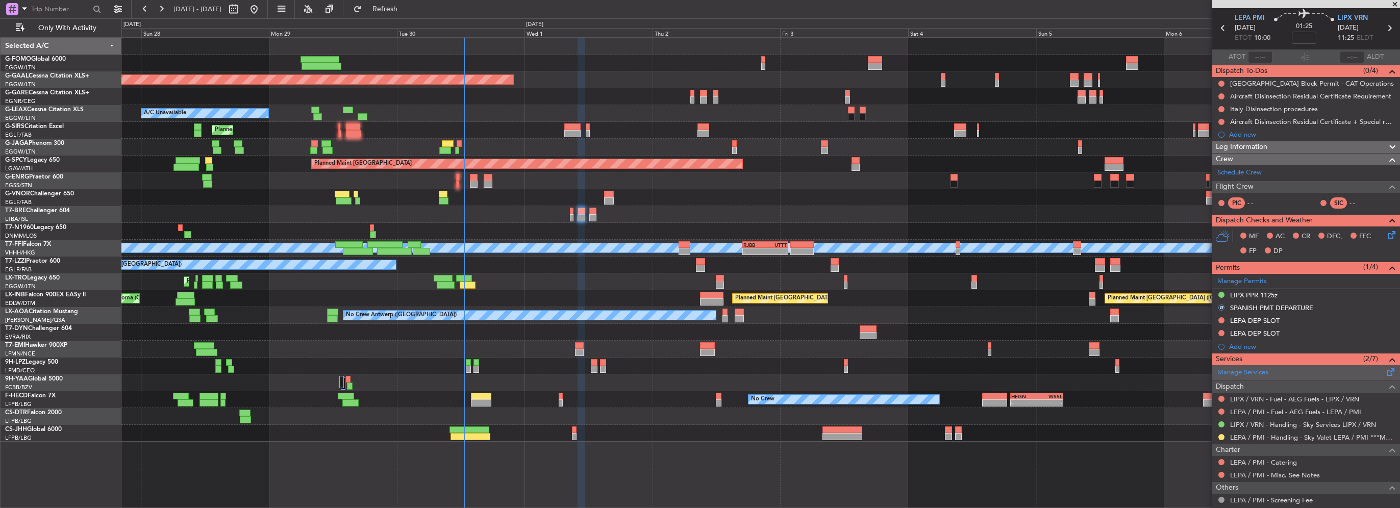
scroll to position [0, 0]
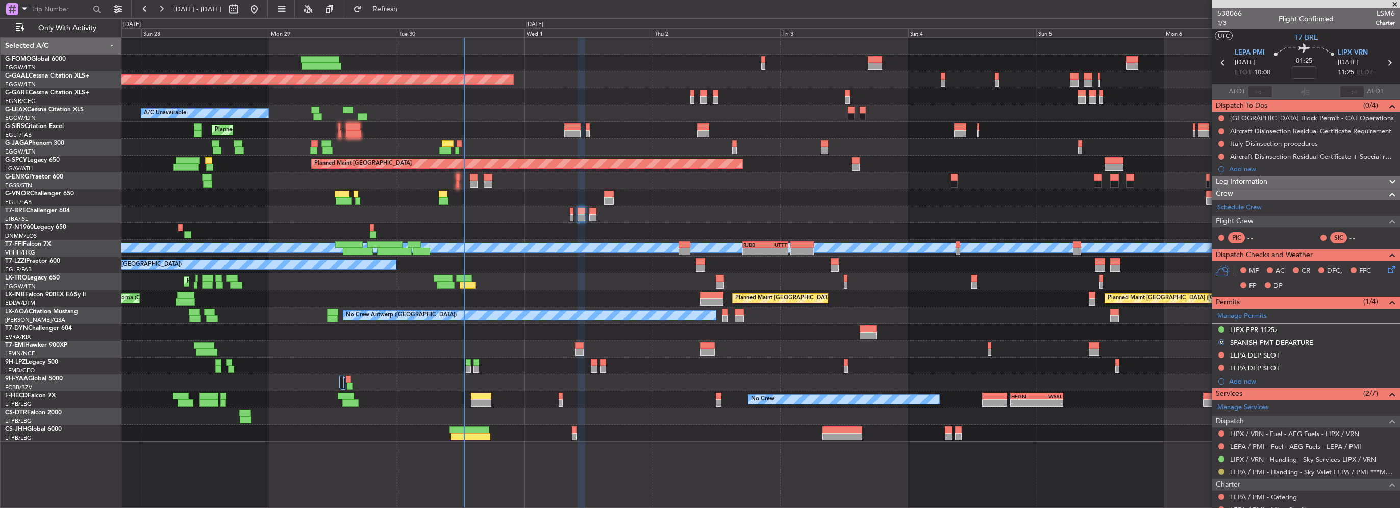
click at [1220, 470] on button at bounding box center [1221, 472] width 6 height 6
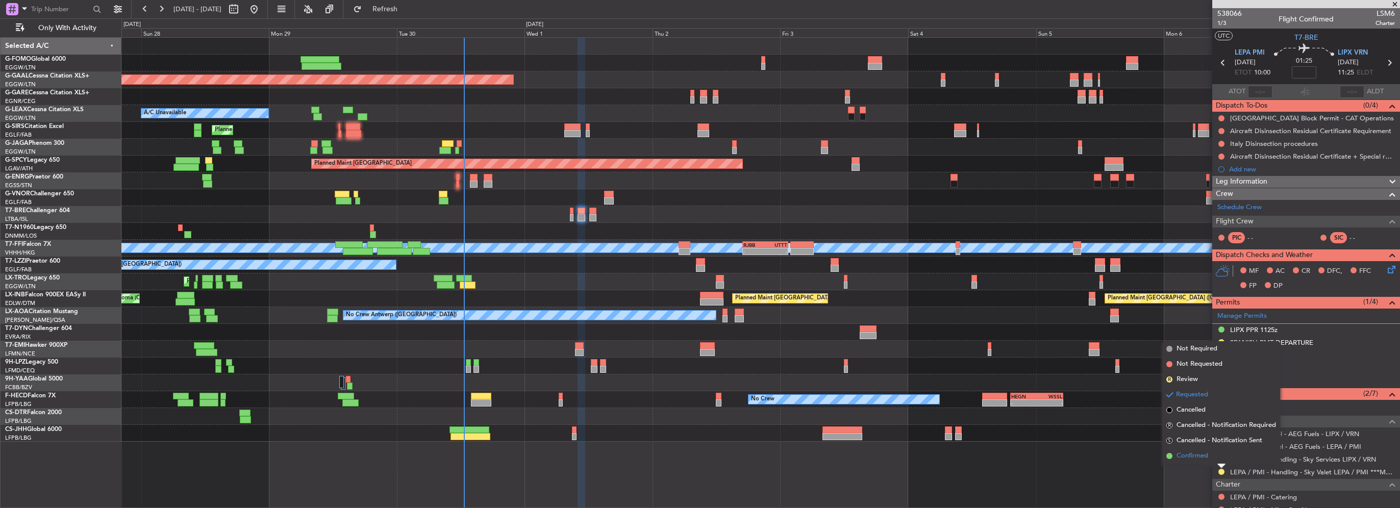
click at [1198, 456] on span "Confirmed" at bounding box center [1192, 456] width 32 height 10
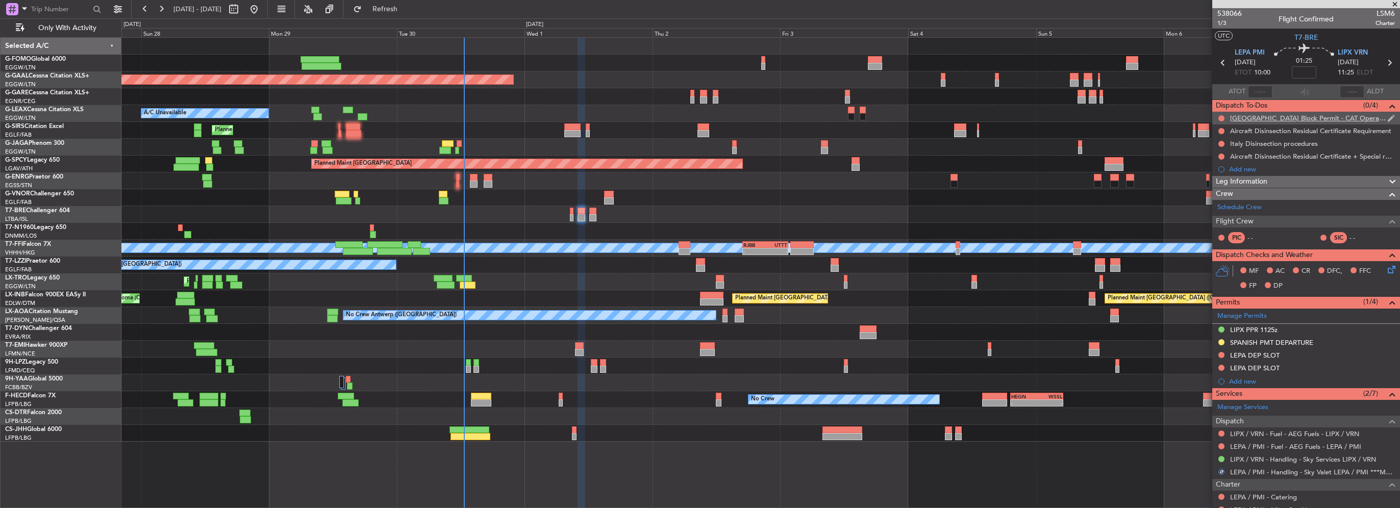
click at [1224, 116] on div at bounding box center [1221, 118] width 8 height 8
click at [1217, 118] on div at bounding box center [1221, 118] width 8 height 8
click at [1221, 115] on div at bounding box center [1221, 118] width 8 height 8
click at [1221, 116] on button at bounding box center [1221, 118] width 6 height 6
click at [1214, 164] on span "Completed" at bounding box center [1226, 163] width 34 height 10
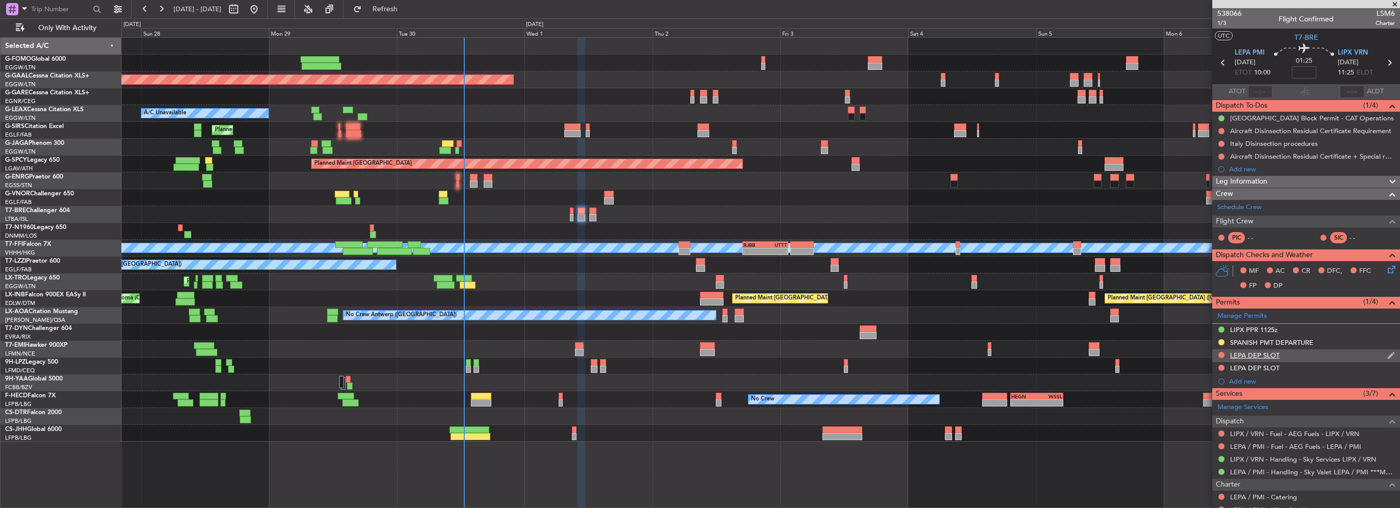
click at [1307, 355] on div "LEPA DEP SLOT" at bounding box center [1306, 355] width 188 height 13
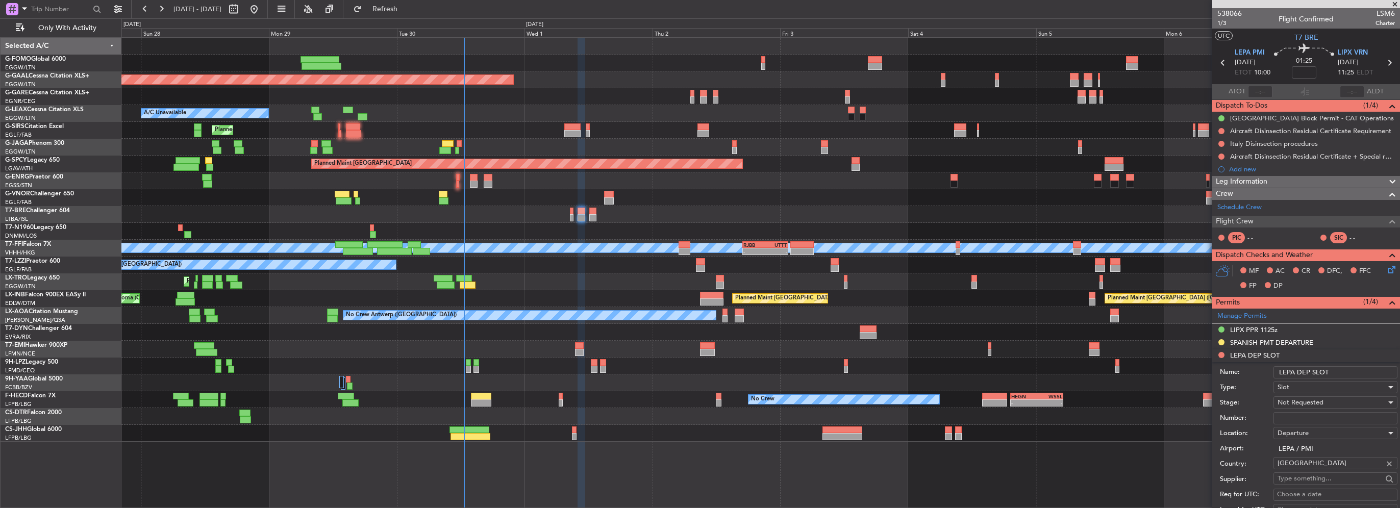
click at [1343, 372] on input "LEPA DEP SLOT" at bounding box center [1335, 372] width 124 height 12
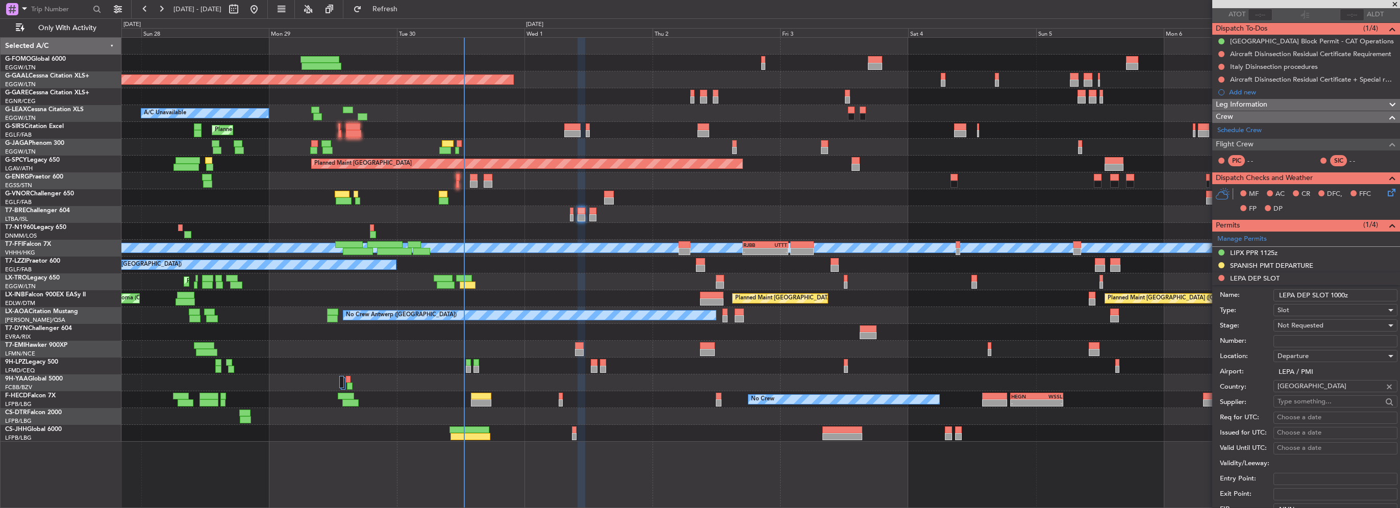
scroll to position [102, 0]
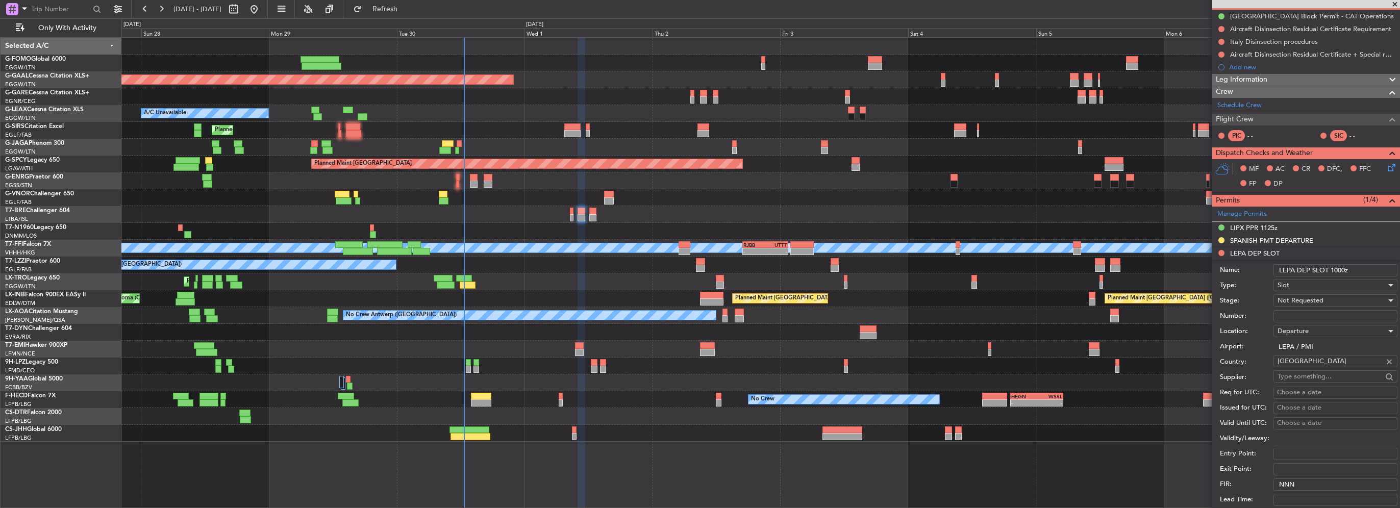
type input "LEPA DEP SLOT 1000z"
click at [1309, 300] on span "Not Requested" at bounding box center [1300, 300] width 46 height 9
click at [1297, 319] on span "Denied" at bounding box center [1331, 320] width 107 height 15
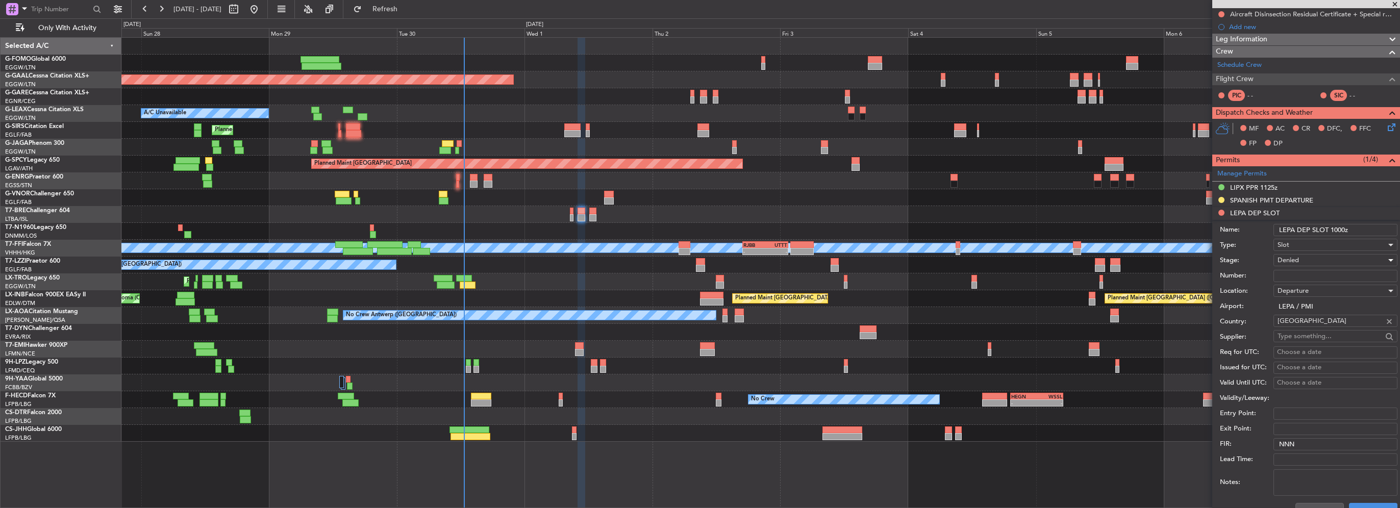
scroll to position [204, 0]
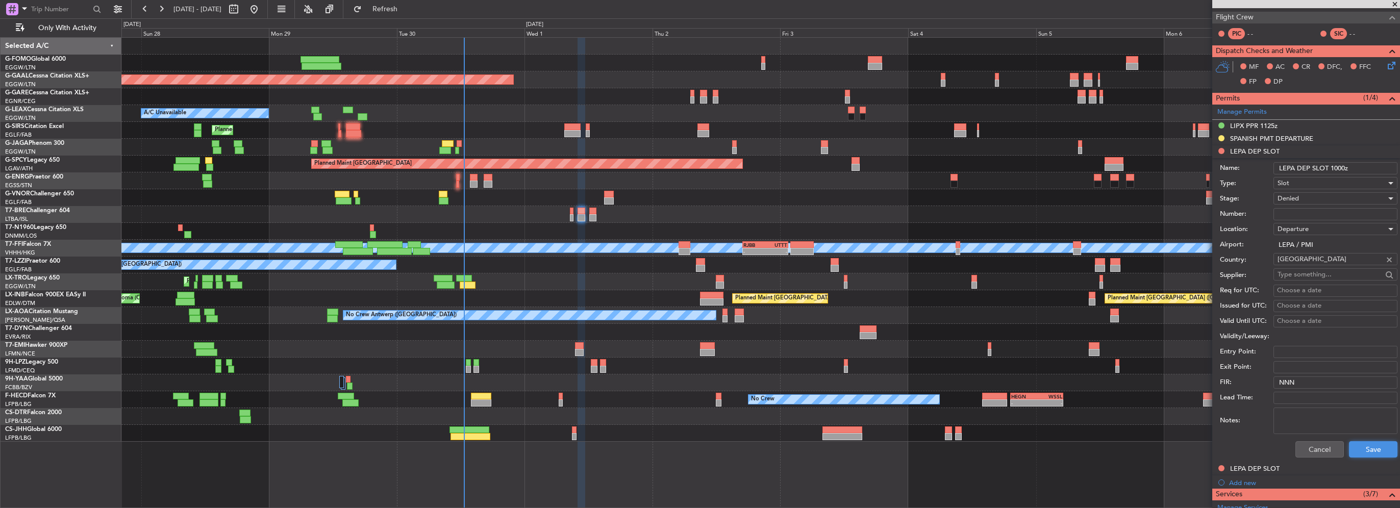
drag, startPoint x: 1369, startPoint y: 448, endPoint x: 1119, endPoint y: 462, distance: 250.4
click at [1369, 449] on button "Save" at bounding box center [1373, 449] width 48 height 16
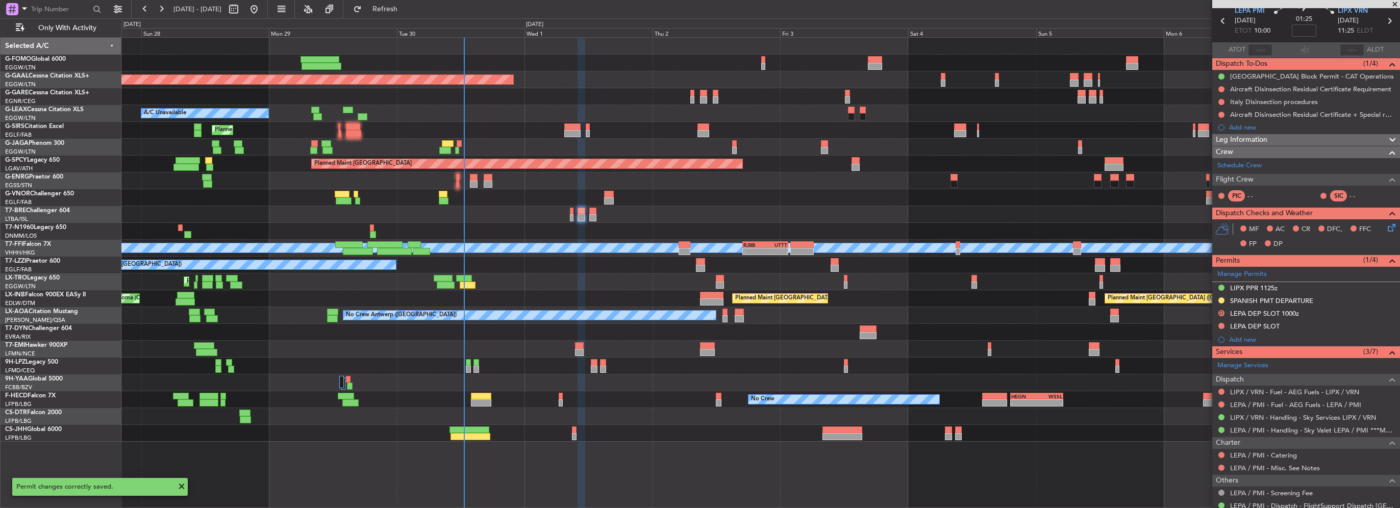
scroll to position [0, 0]
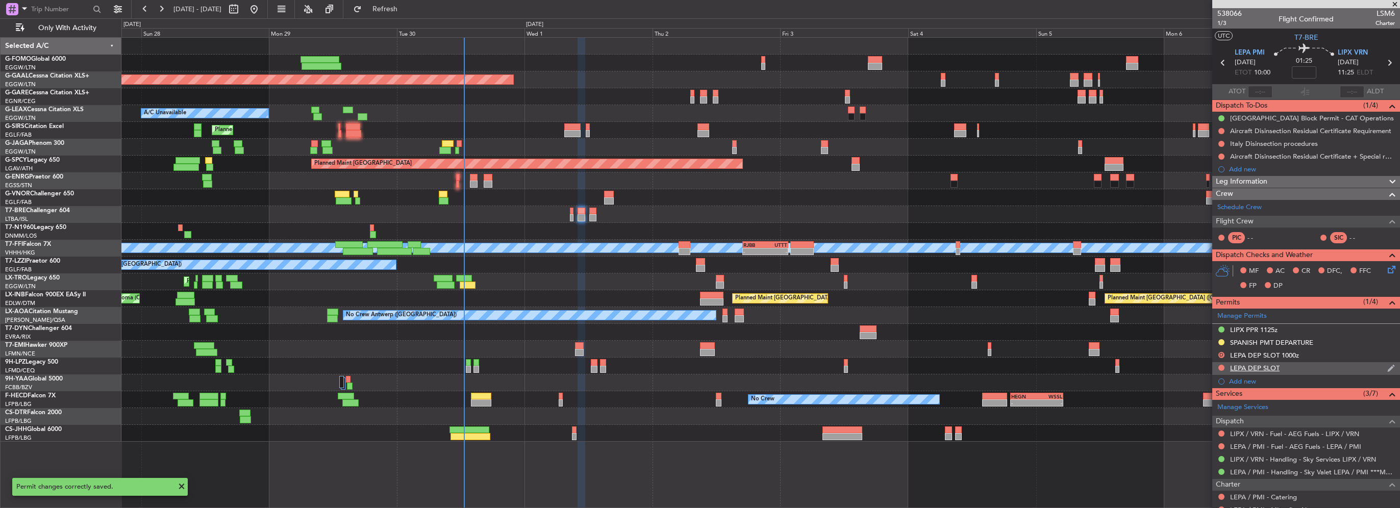
click at [1300, 364] on div "LEPA DEP SLOT" at bounding box center [1306, 368] width 188 height 13
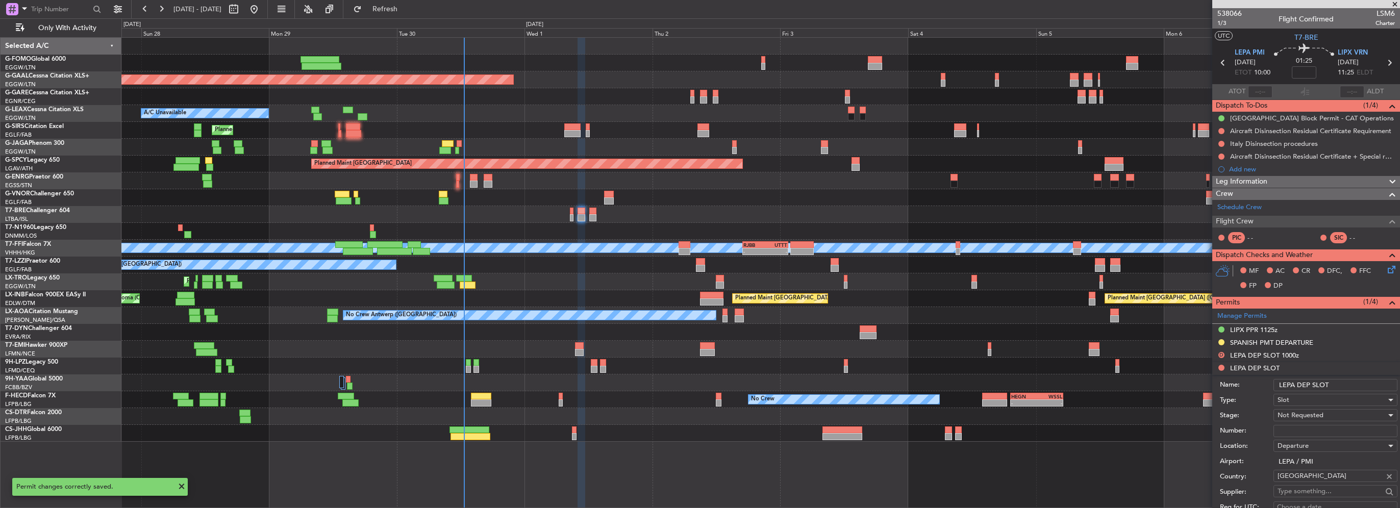
click at [1346, 382] on input "LEPA DEP SLOT" at bounding box center [1335, 385] width 124 height 12
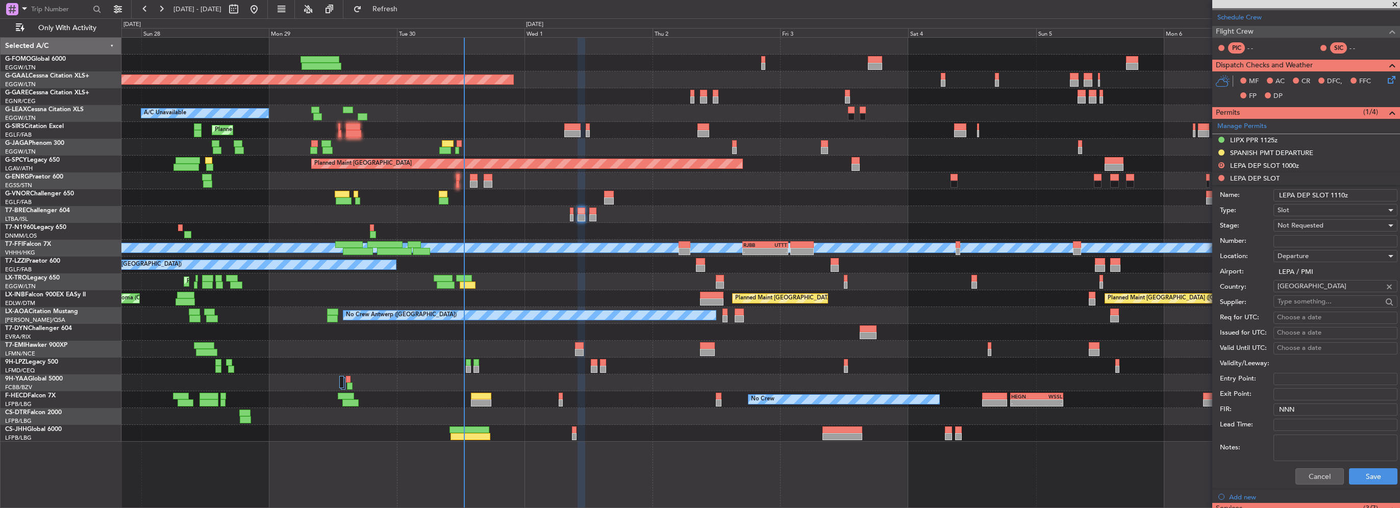
scroll to position [204, 0]
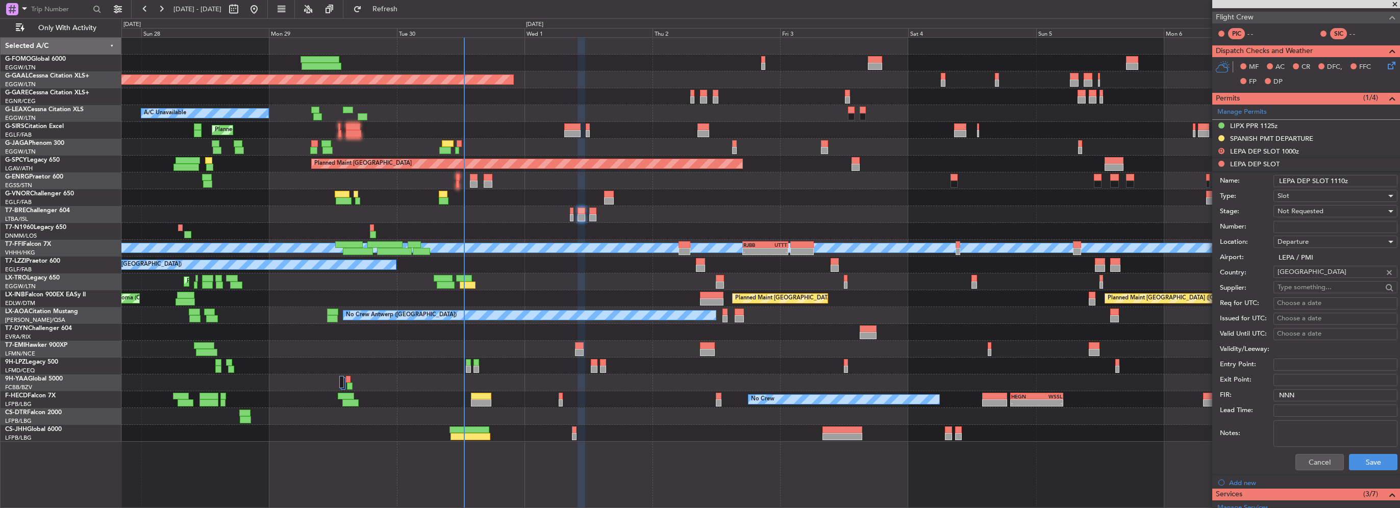
type input "LEPA DEP SLOT 1110z"
click at [1320, 210] on span "Not Requested" at bounding box center [1300, 211] width 46 height 9
click at [1310, 290] on span "Received OK" at bounding box center [1331, 292] width 107 height 15
click at [1361, 461] on button "Save" at bounding box center [1373, 462] width 48 height 16
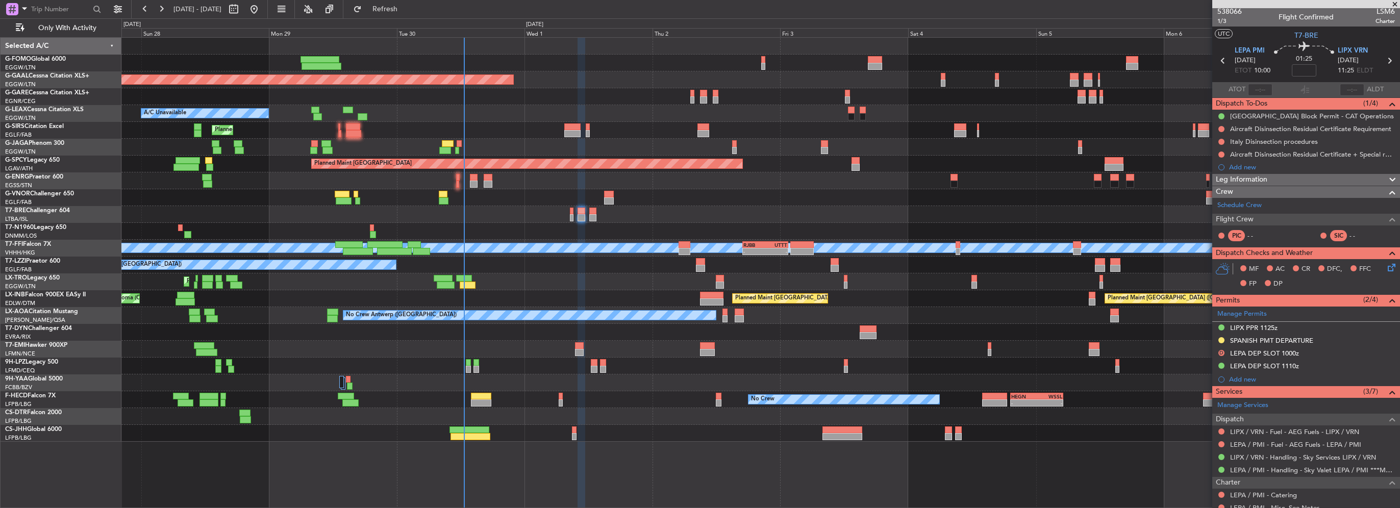
scroll to position [0, 0]
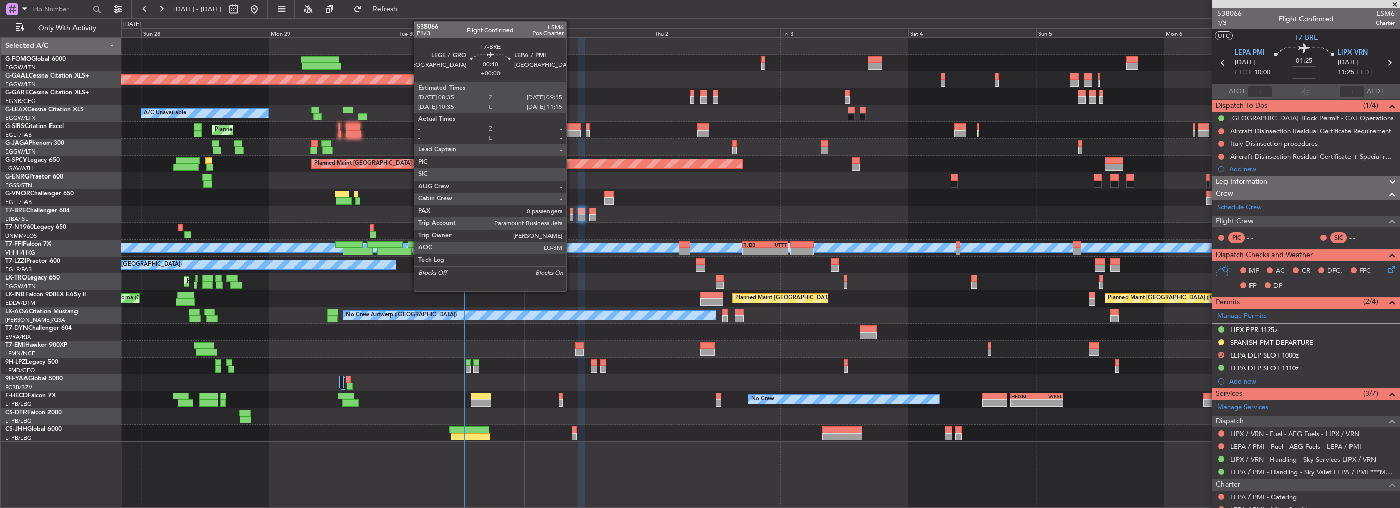
click at [571, 210] on div at bounding box center [572, 211] width 4 height 7
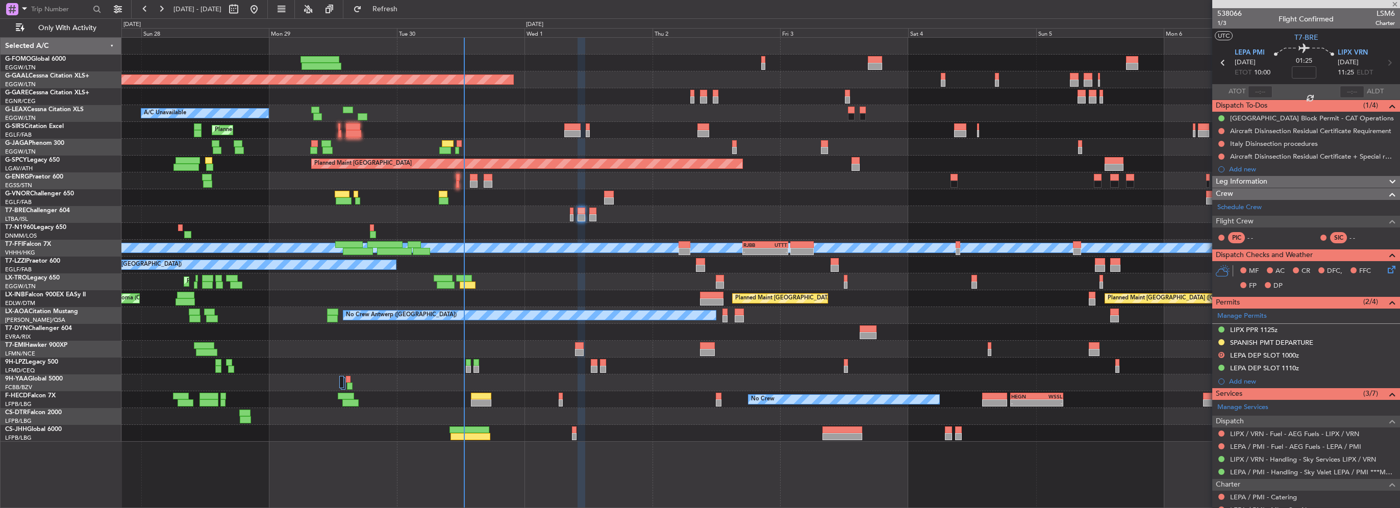
type input "0"
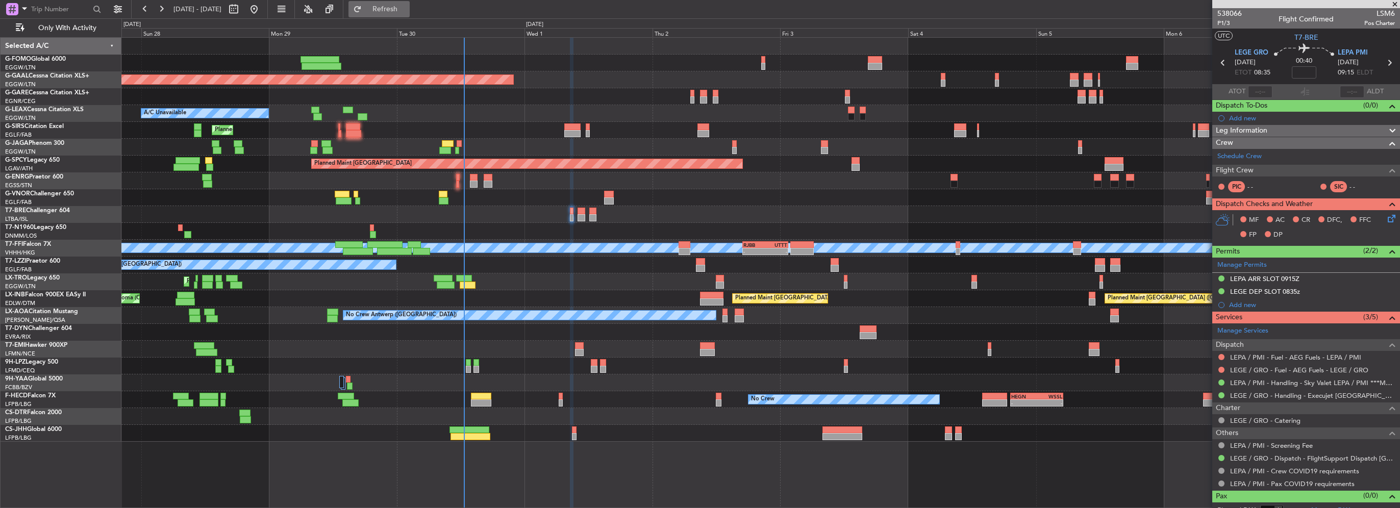
click at [407, 12] on span "Refresh" at bounding box center [385, 9] width 43 height 7
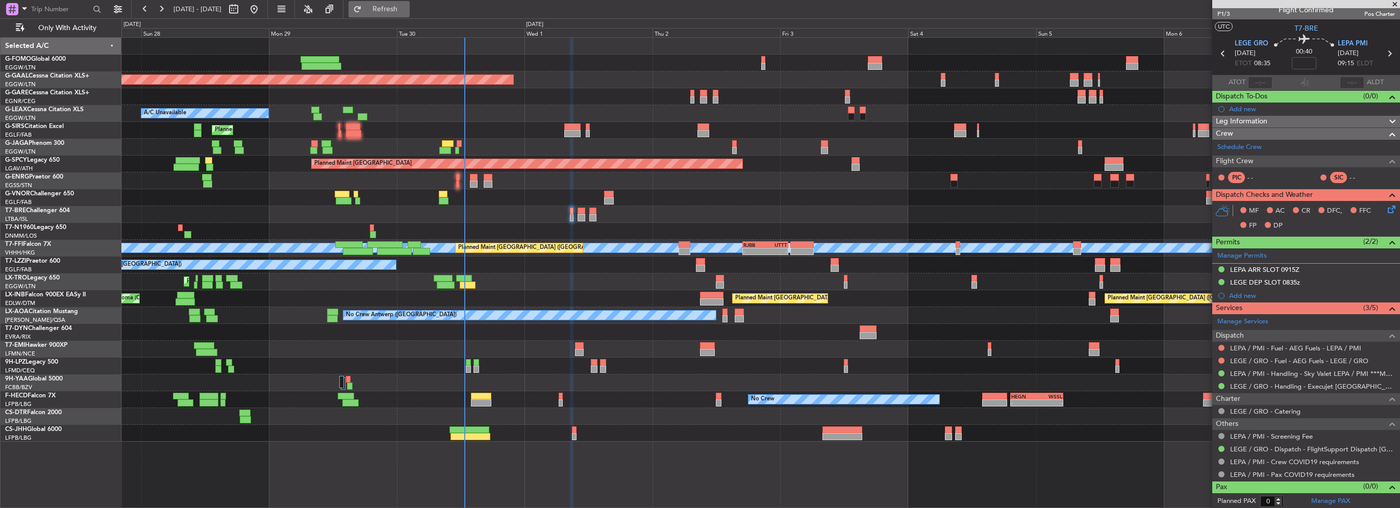
click at [407, 9] on span "Refresh" at bounding box center [385, 9] width 43 height 7
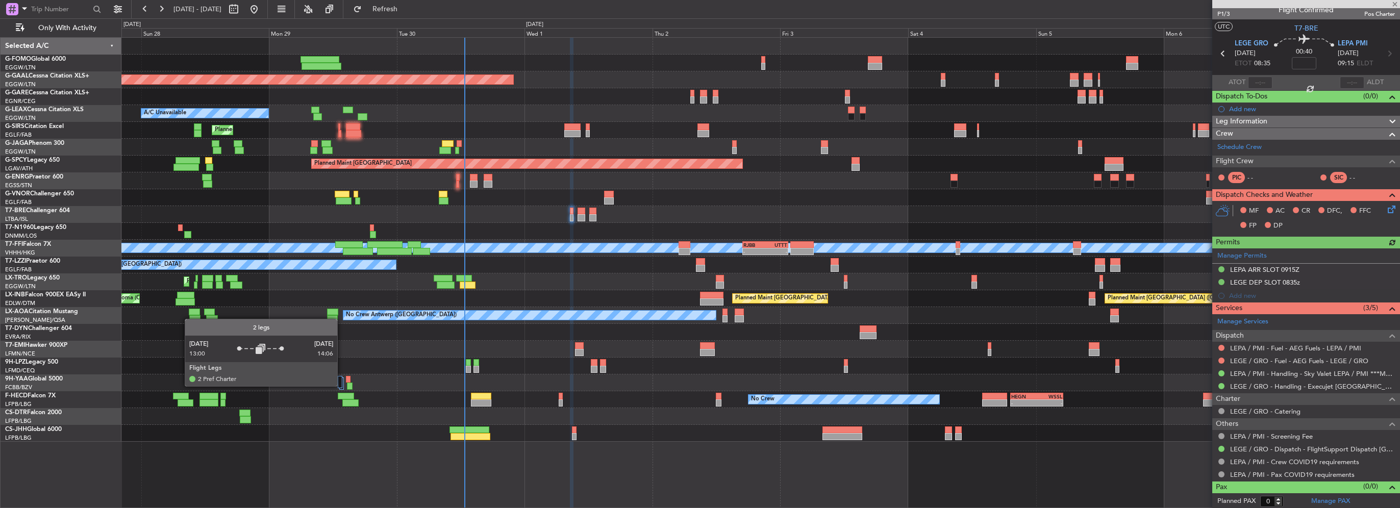
click at [341, 385] on div at bounding box center [340, 382] width 5 height 12
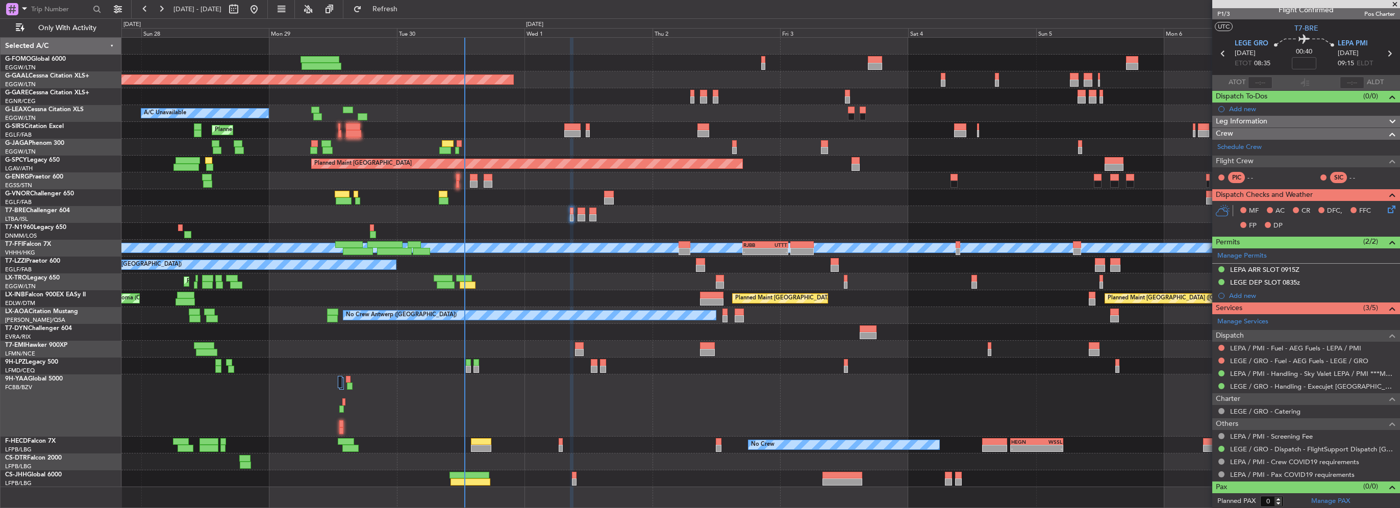
drag, startPoint x: 419, startPoint y: 10, endPoint x: 417, endPoint y: 27, distance: 17.0
click at [407, 10] on span "Refresh" at bounding box center [385, 9] width 43 height 7
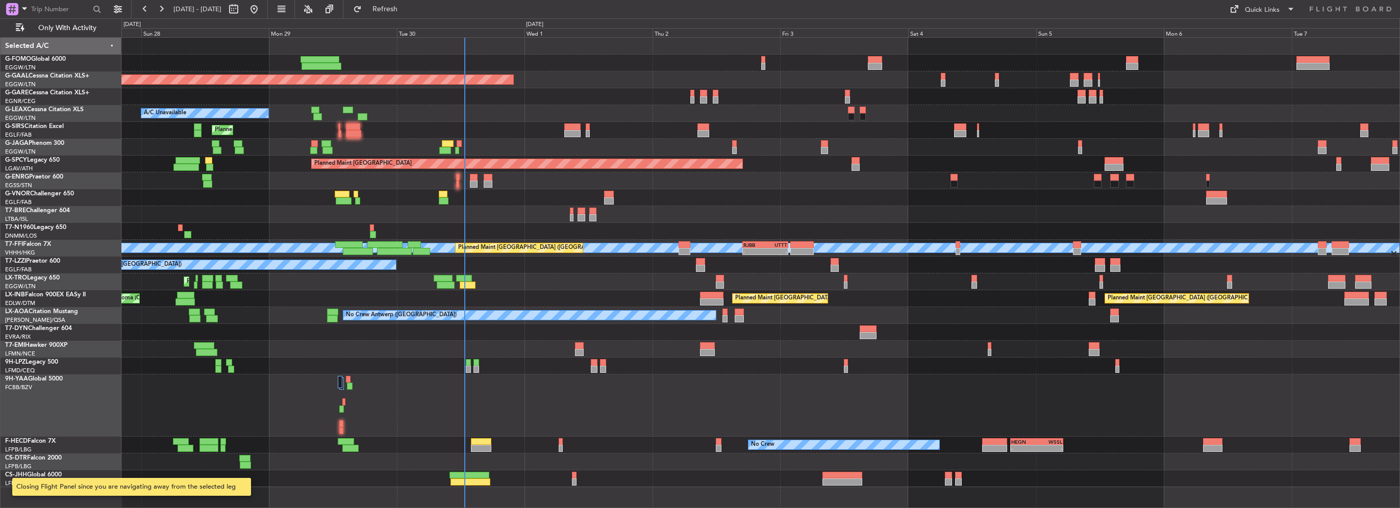
scroll to position [0, 0]
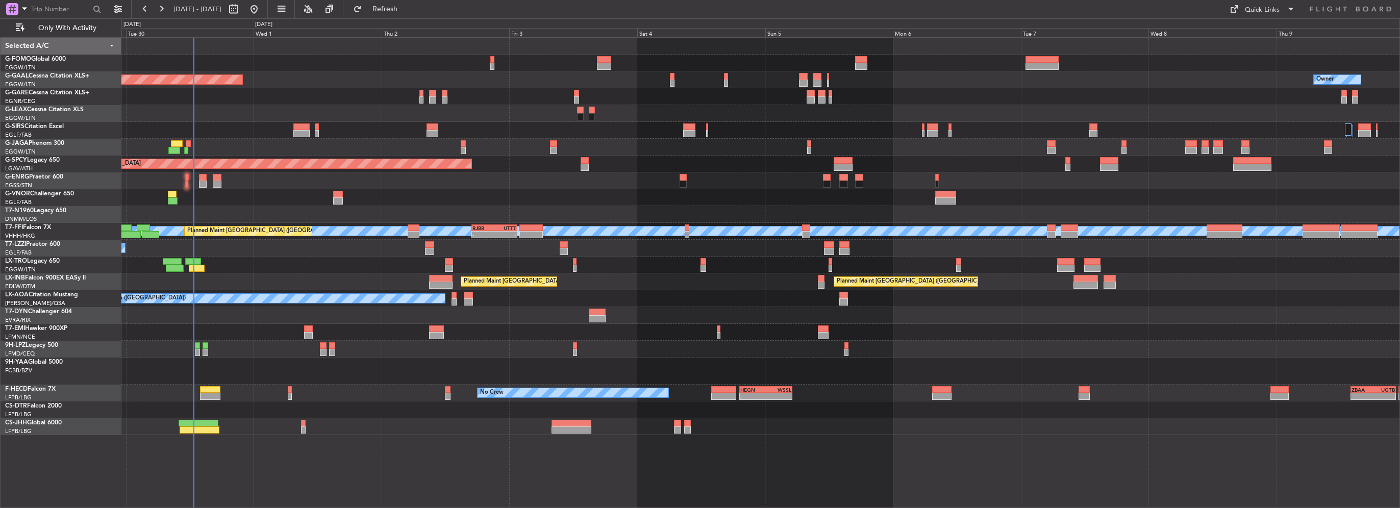
click at [963, 218] on div at bounding box center [760, 214] width 1278 height 17
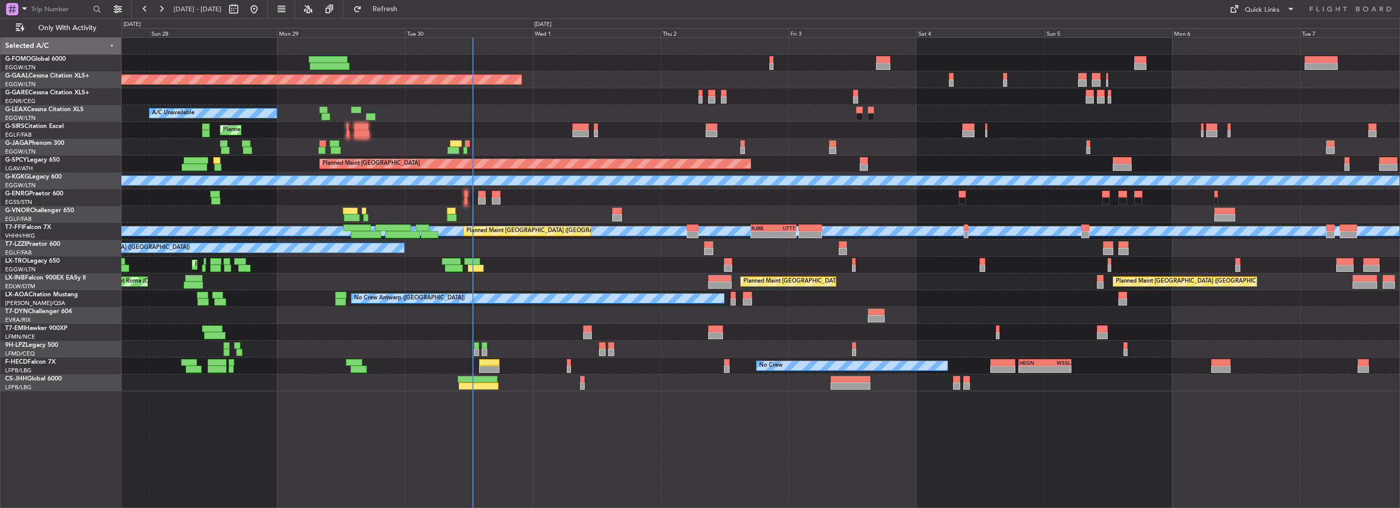
click at [610, 123] on div "Planned Maint [GEOGRAPHIC_DATA] ([GEOGRAPHIC_DATA])" at bounding box center [760, 130] width 1278 height 17
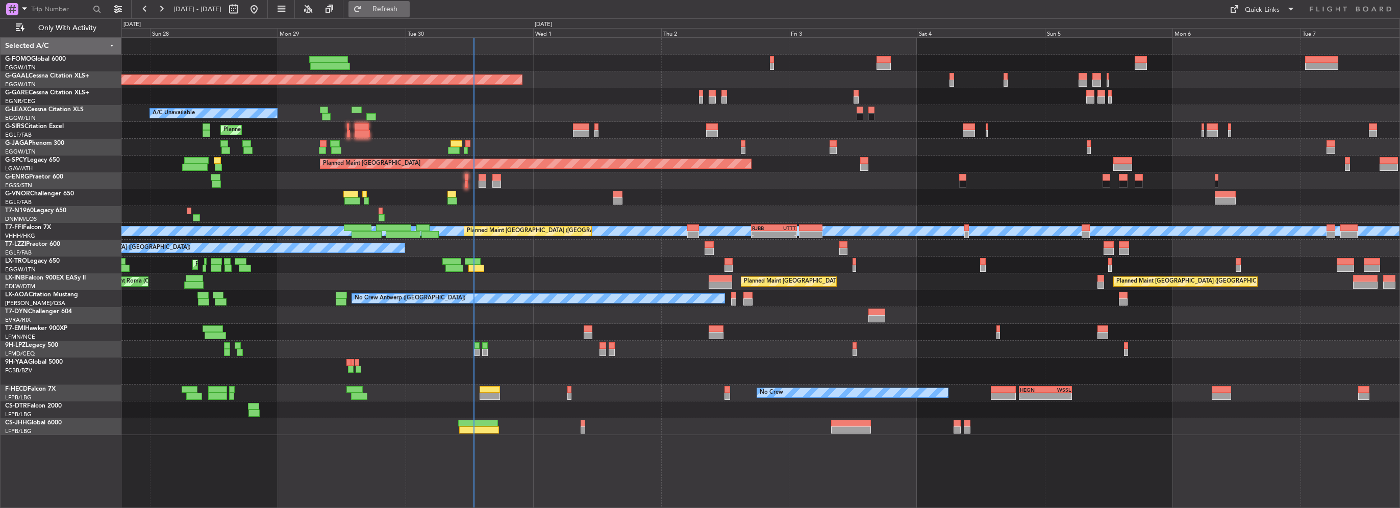
click at [396, 6] on span "Refresh" at bounding box center [385, 9] width 43 height 7
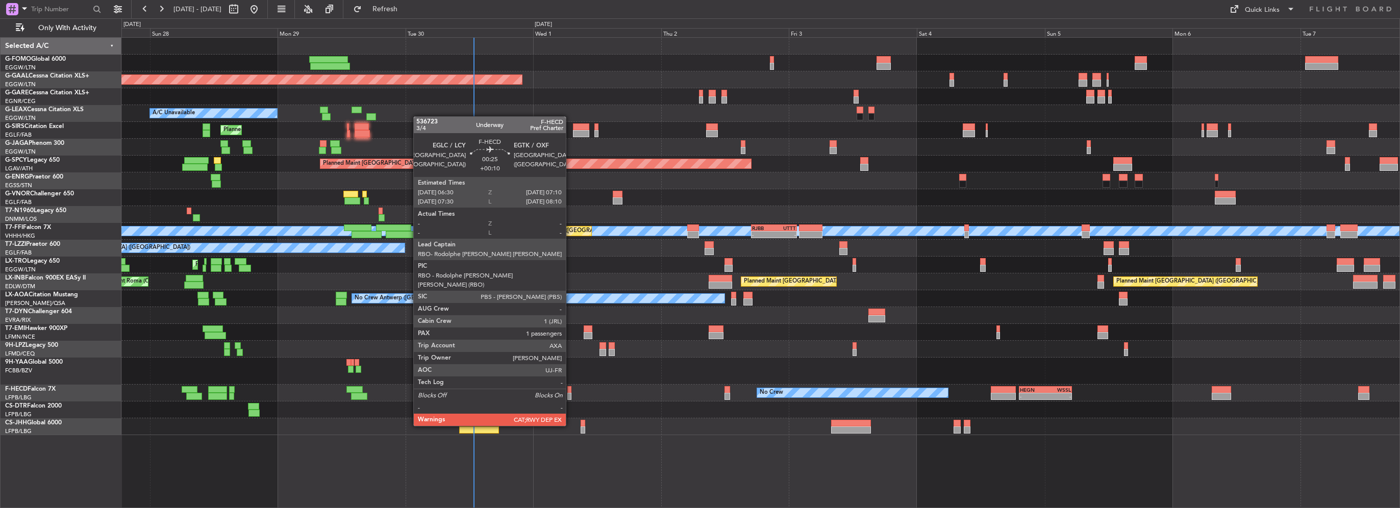
click at [570, 397] on div at bounding box center [569, 396] width 4 height 7
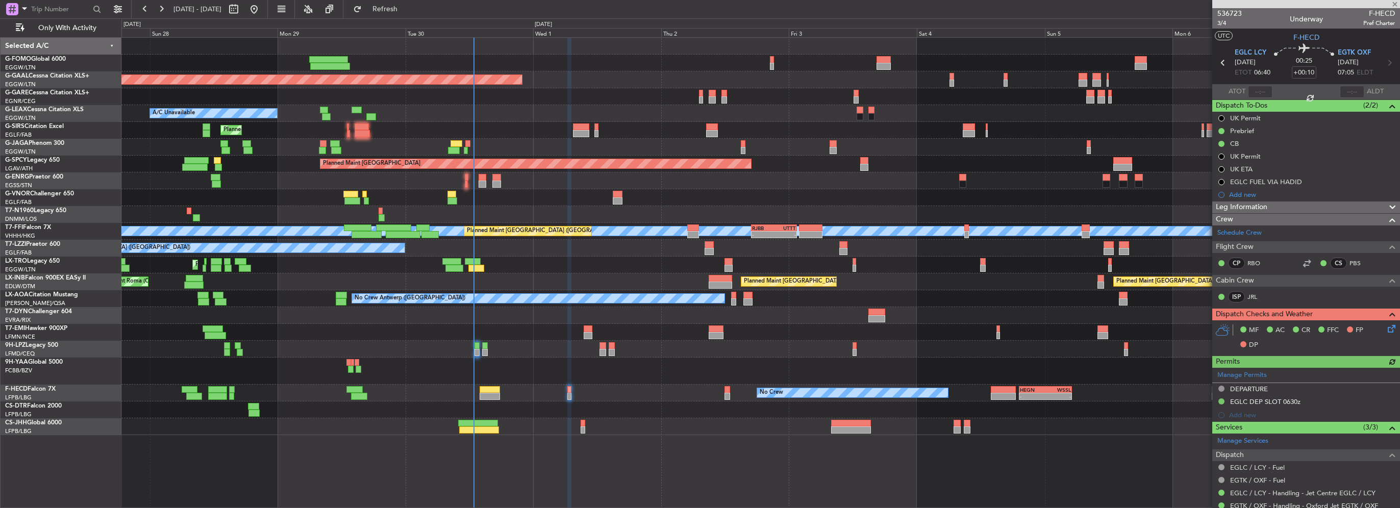
scroll to position [92, 0]
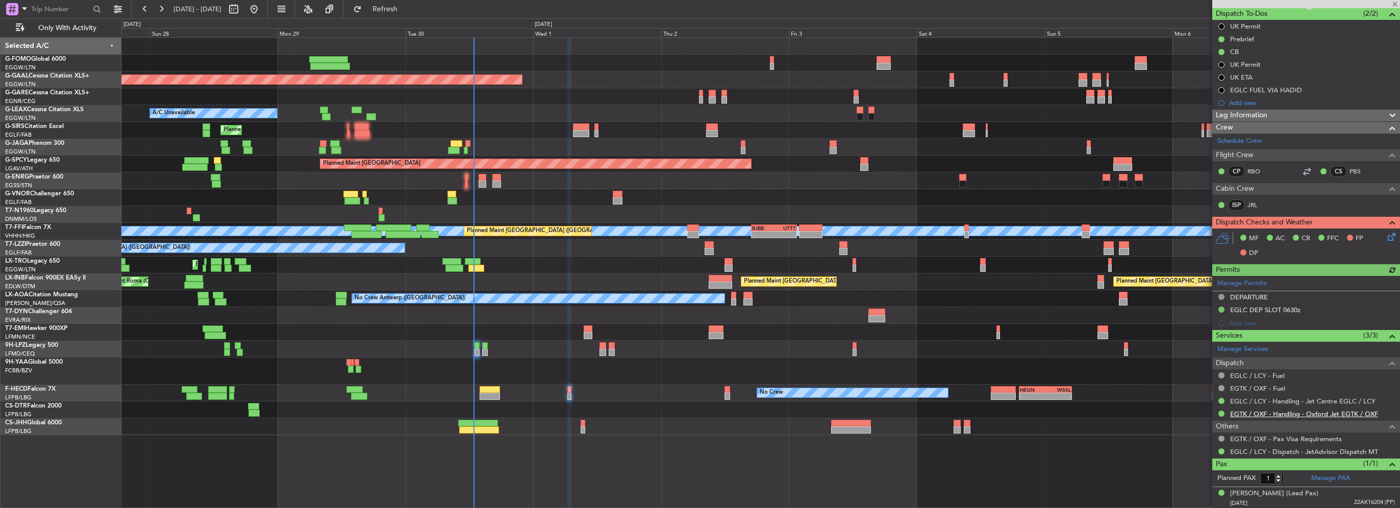
click at [1269, 412] on link "EGTK / OXF - Handling - Oxford Jet EGTK / OXF" at bounding box center [1304, 414] width 148 height 9
click at [407, 8] on span "Refresh" at bounding box center [385, 9] width 43 height 7
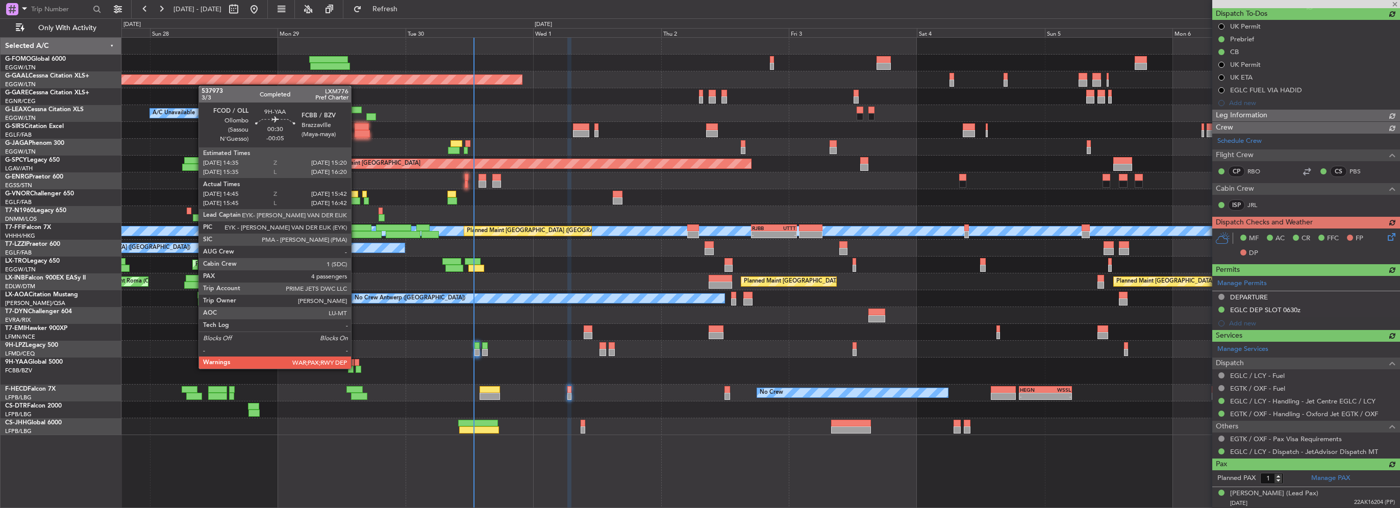
click at [356, 368] on div at bounding box center [358, 369] width 5 height 7
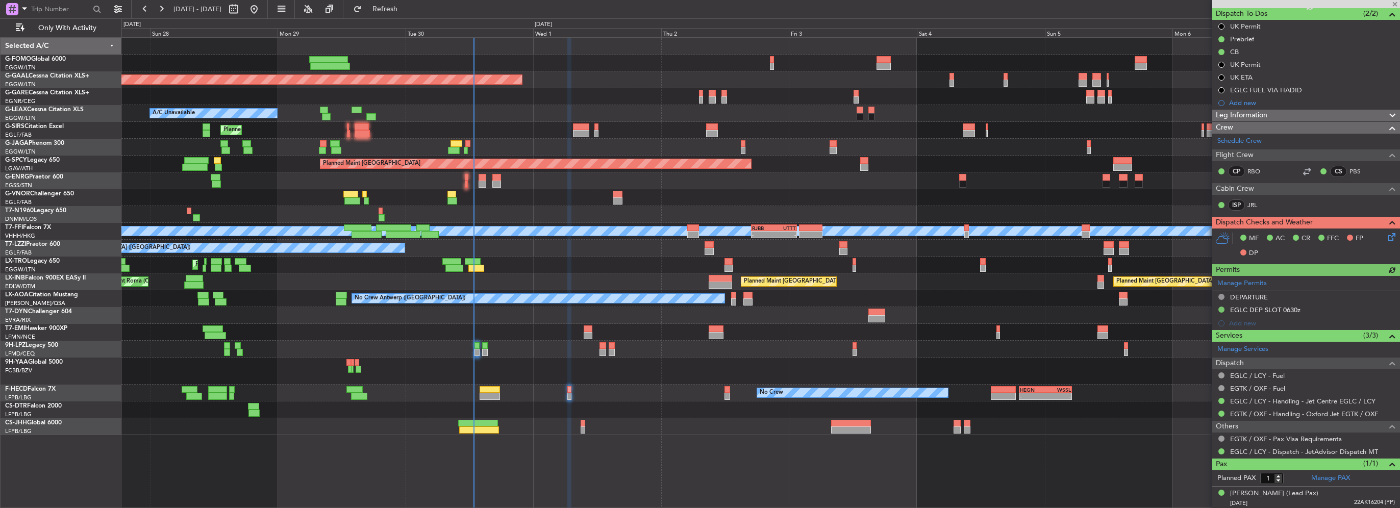
click at [358, 368] on div at bounding box center [358, 369] width 5 height 7
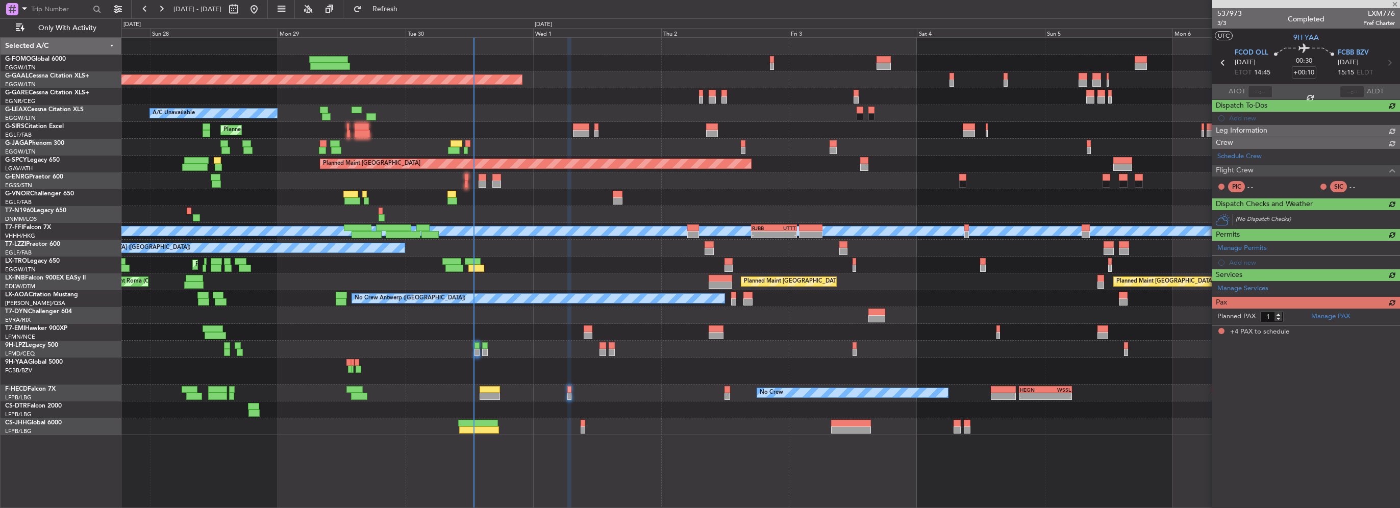
type input "-00:05"
type input "14:55"
type input "15:37"
type input "4"
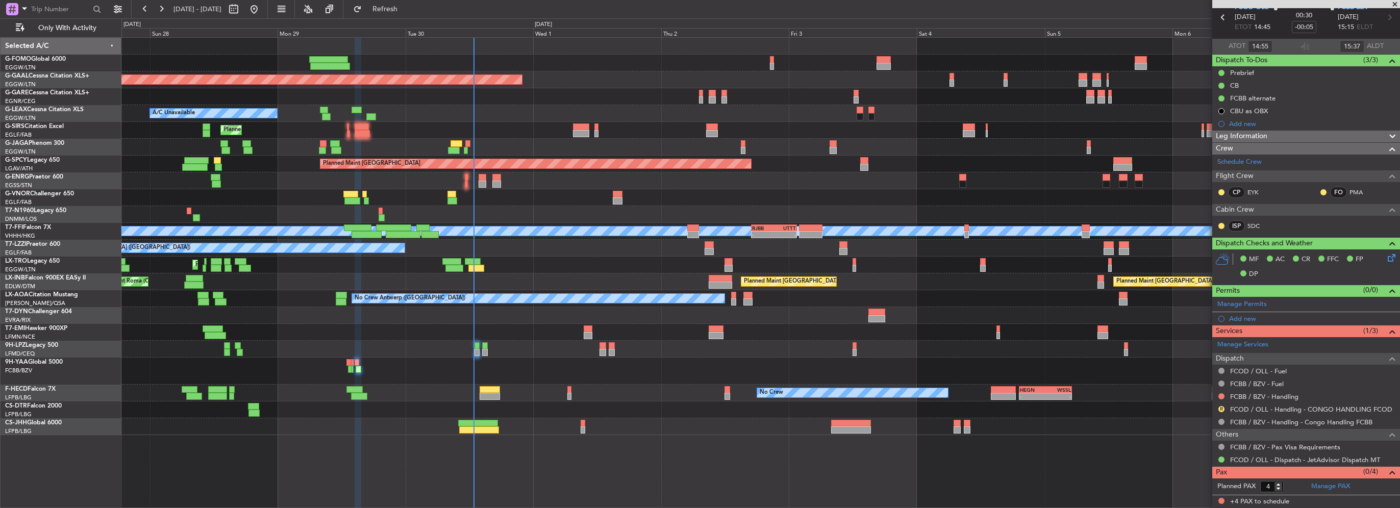
scroll to position [0, 0]
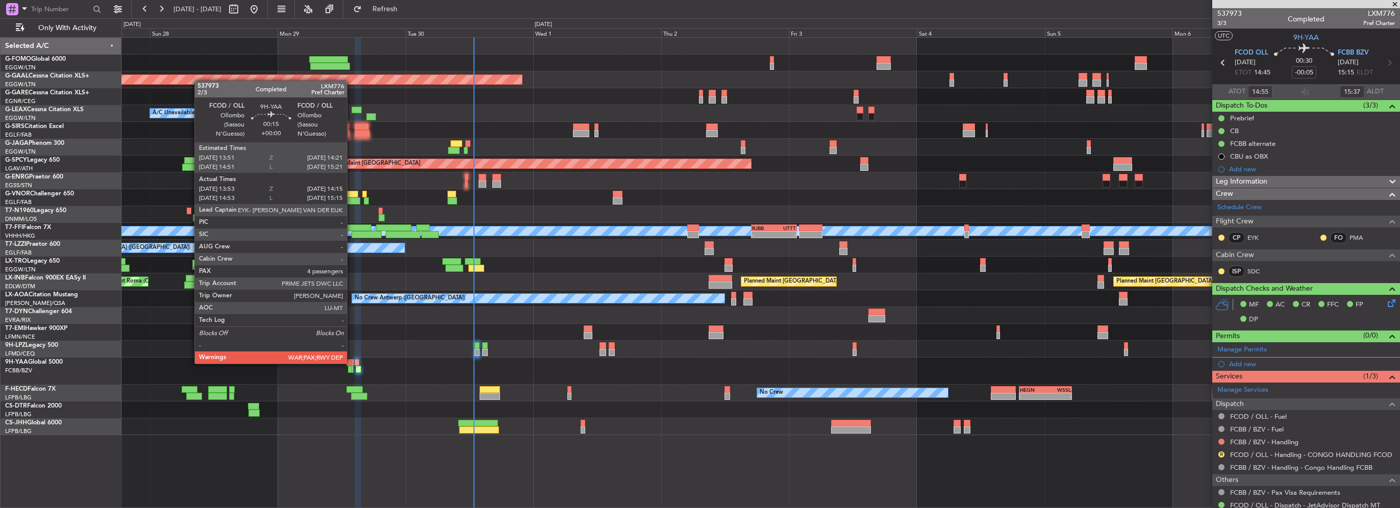
click at [352, 363] on div at bounding box center [352, 362] width 3 height 7
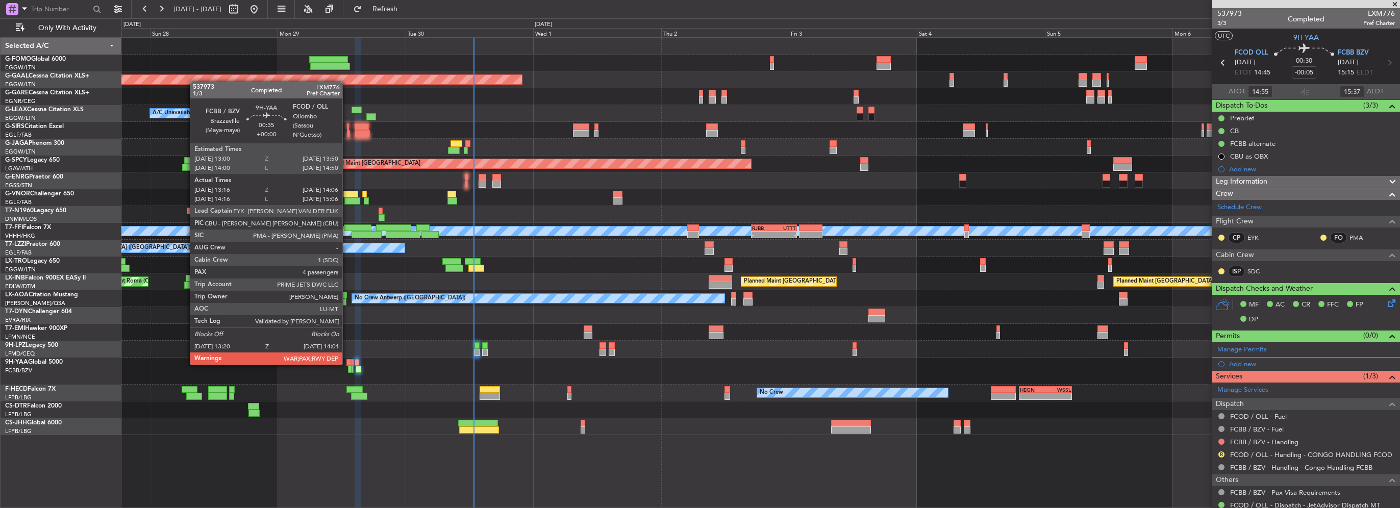
click at [347, 364] on div at bounding box center [348, 362] width 5 height 7
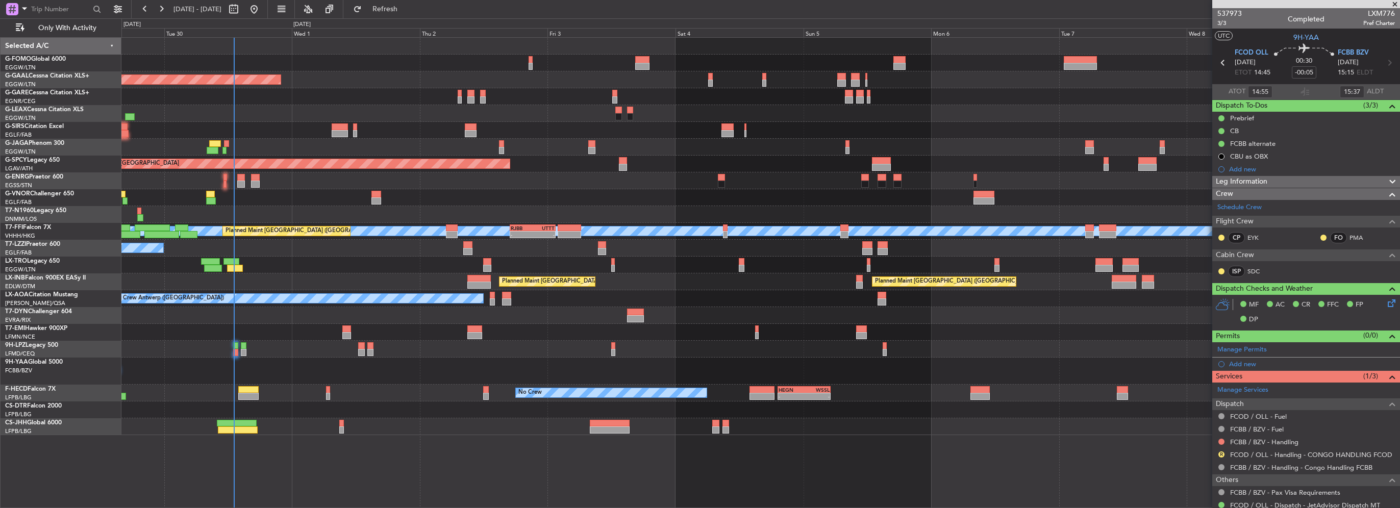
click at [706, 100] on div at bounding box center [760, 96] width 1278 height 17
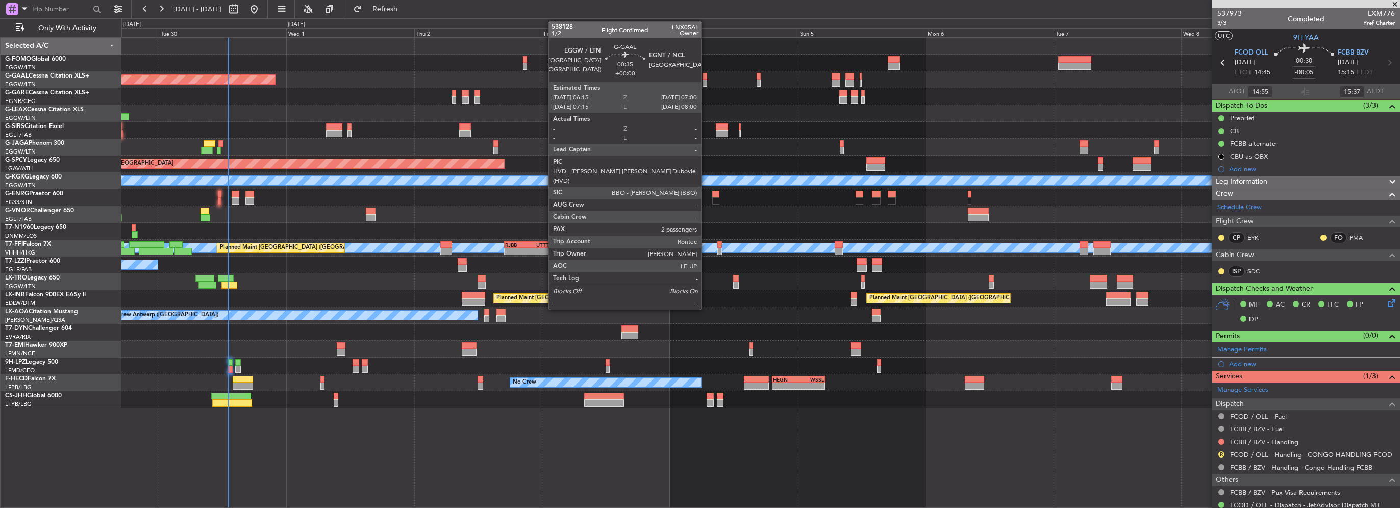
click at [706, 81] on div at bounding box center [705, 83] width 4 height 7
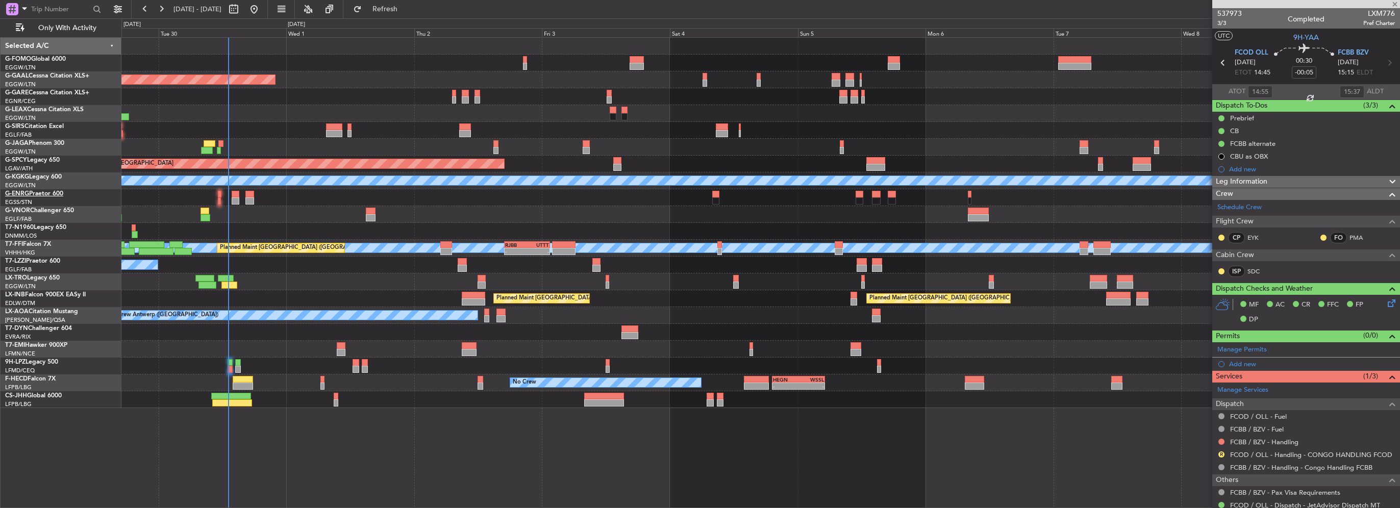
type input "2"
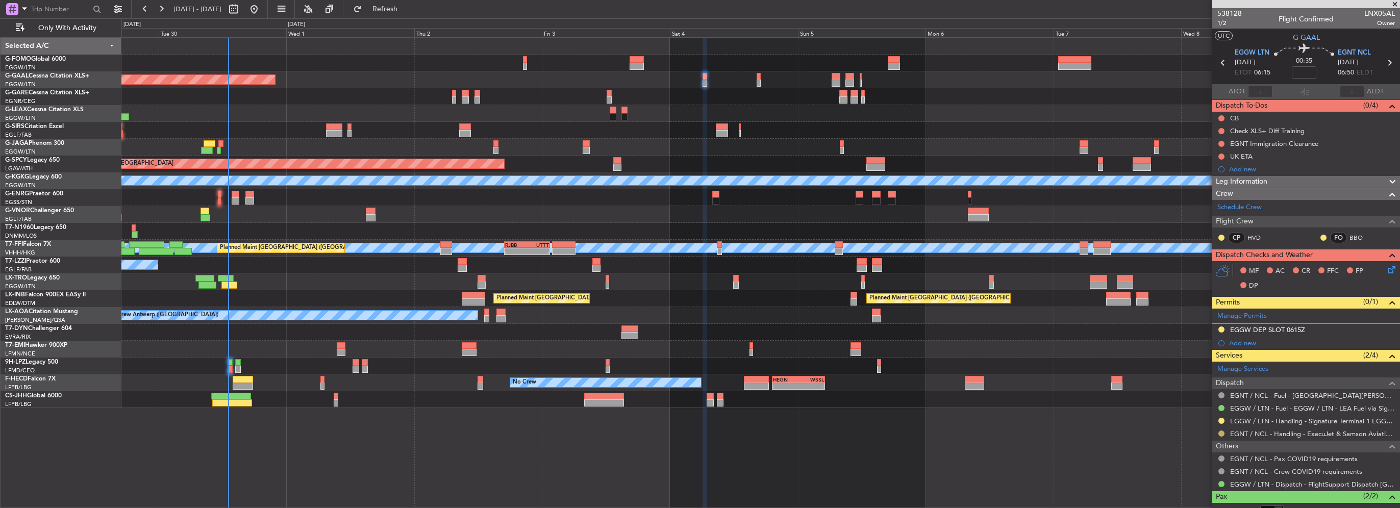
click at [1219, 433] on button at bounding box center [1221, 434] width 6 height 6
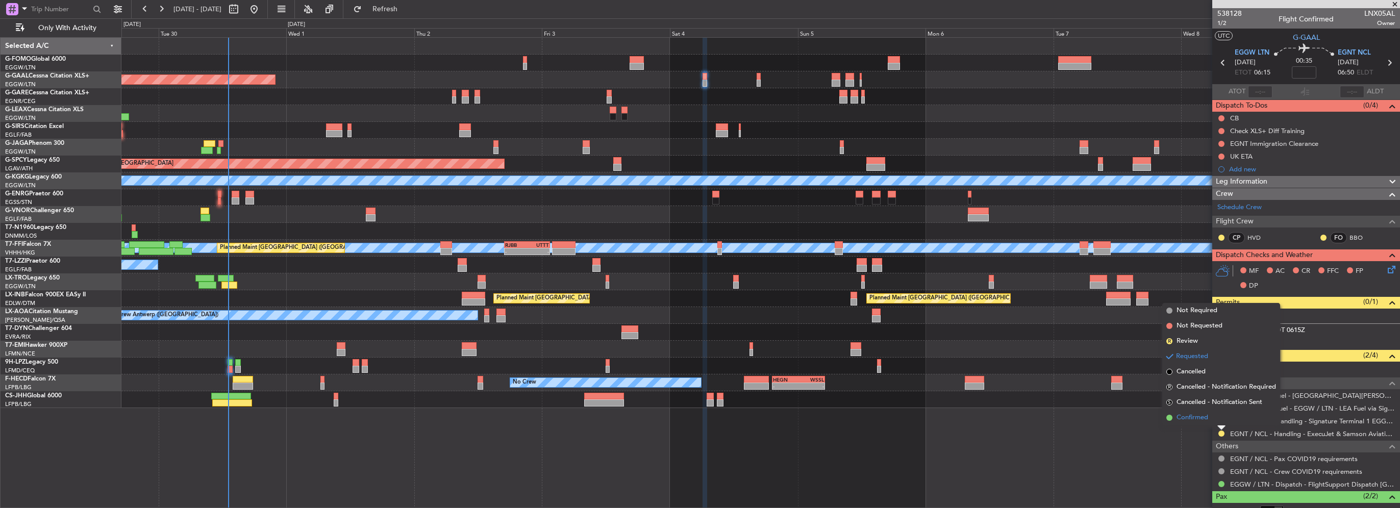
click at [1197, 420] on span "Confirmed" at bounding box center [1192, 418] width 32 height 10
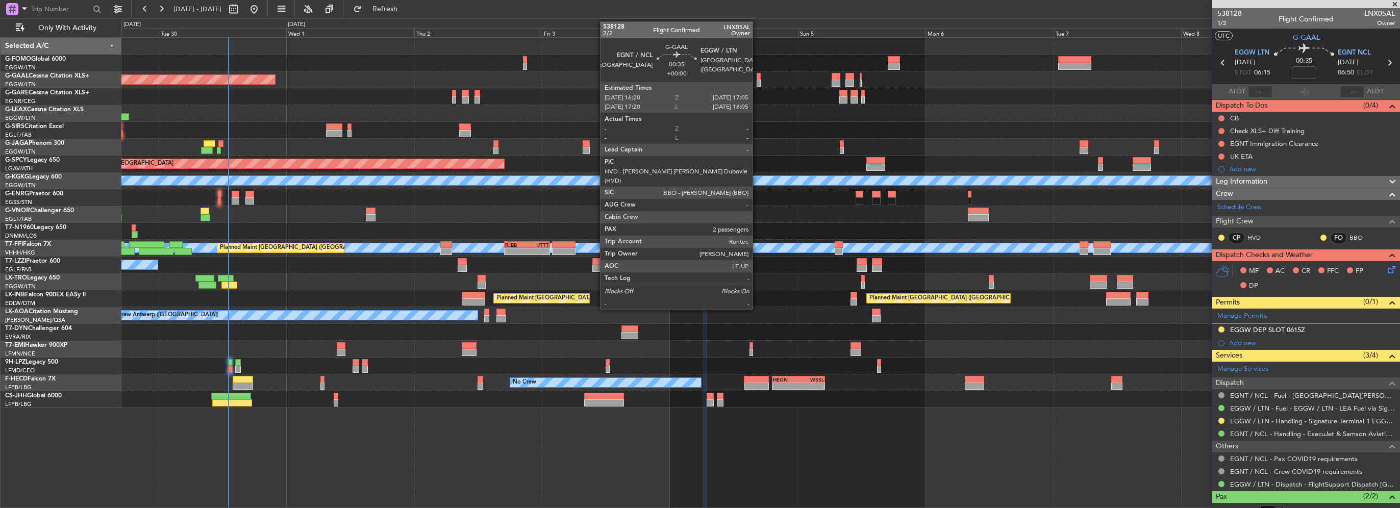
click at [757, 80] on div at bounding box center [759, 83] width 4 height 7
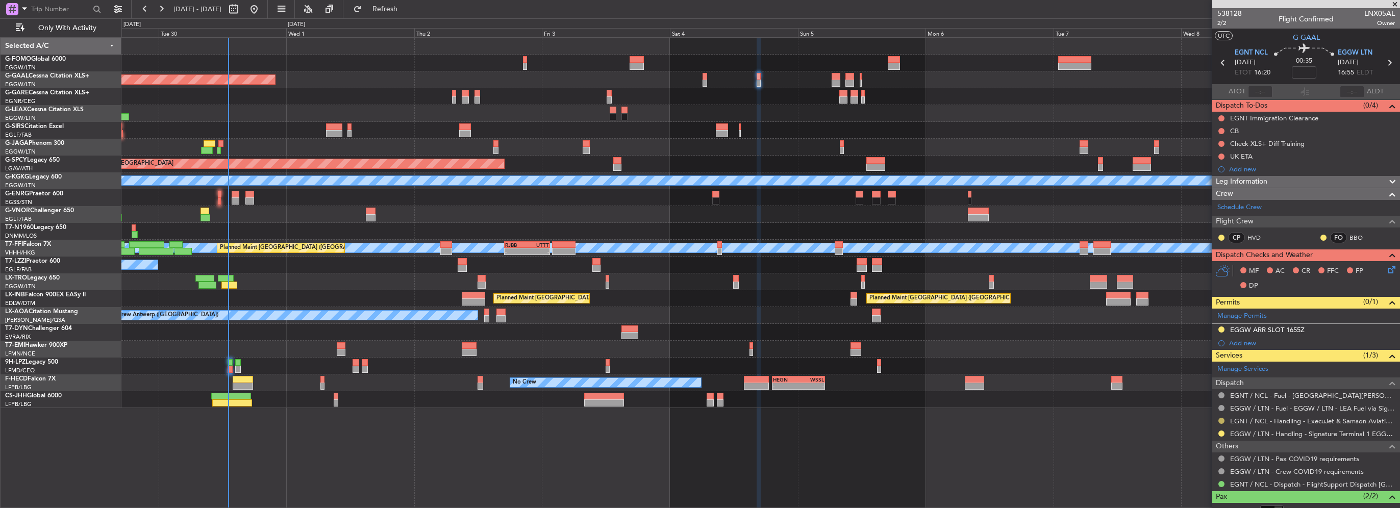
click at [1219, 420] on button at bounding box center [1221, 421] width 6 height 6
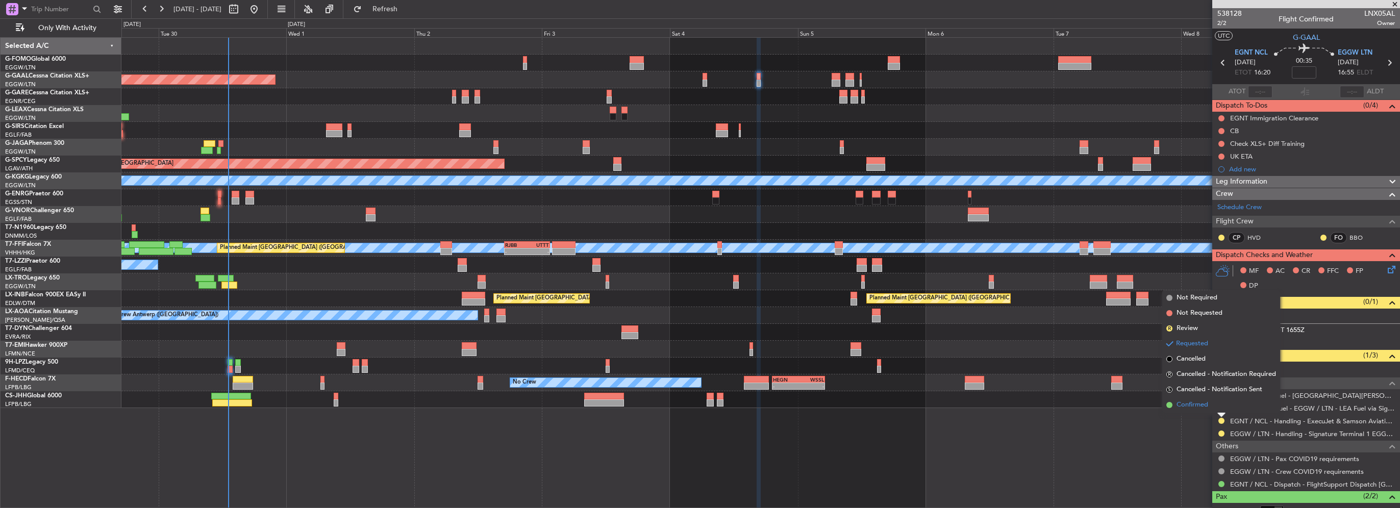
click at [1209, 407] on li "Confirmed" at bounding box center [1221, 404] width 118 height 15
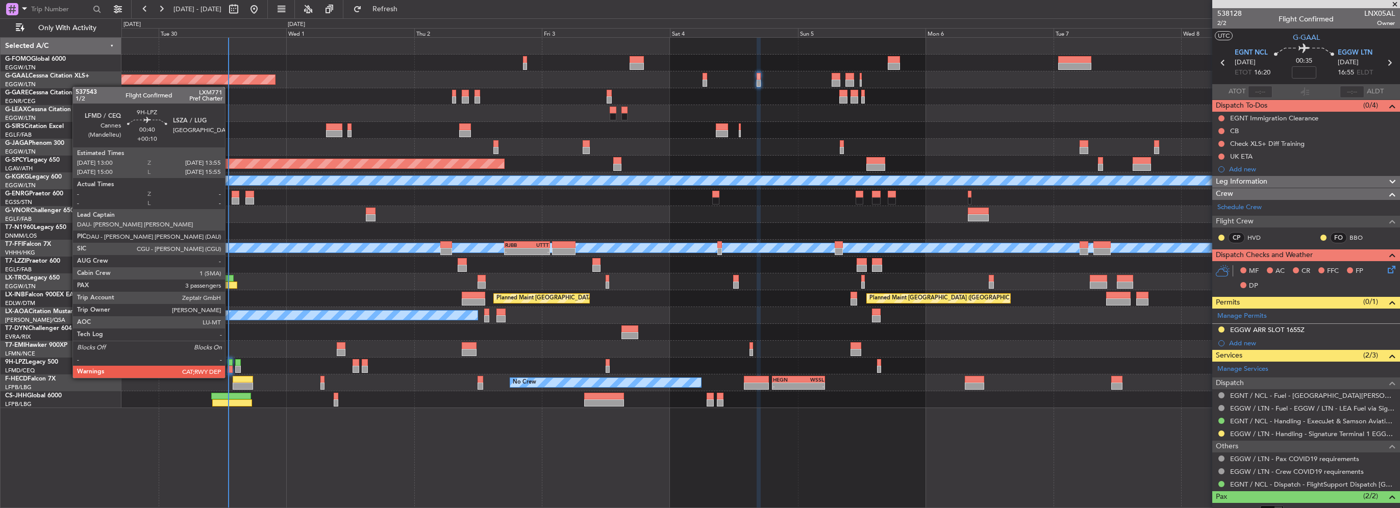
click at [230, 368] on div at bounding box center [230, 369] width 5 height 7
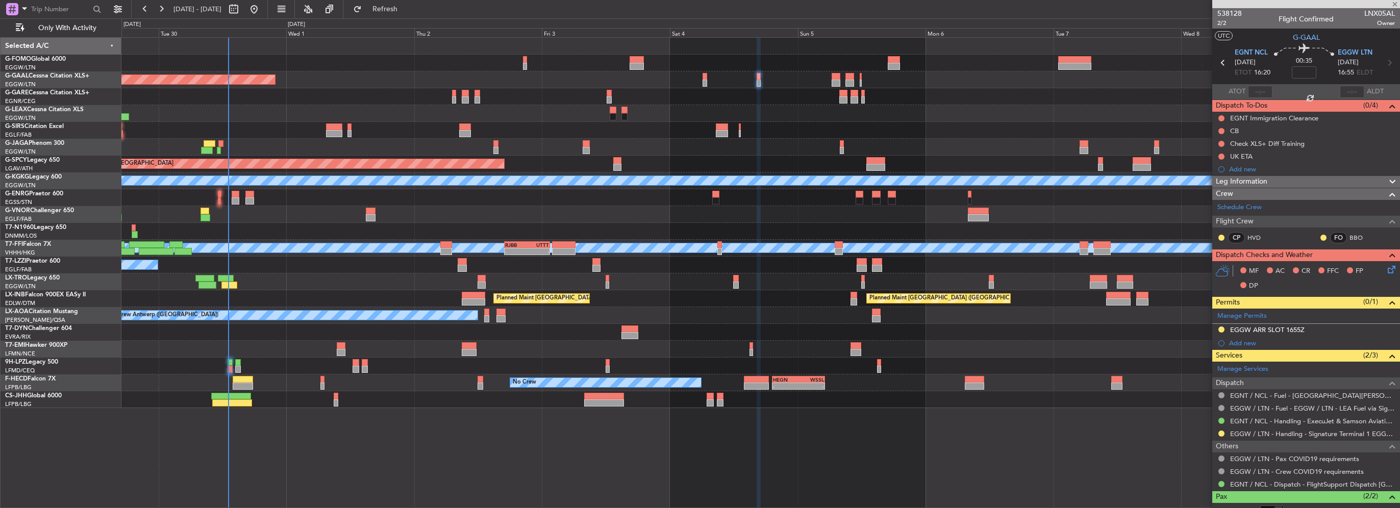
type input "+00:10"
type input "3"
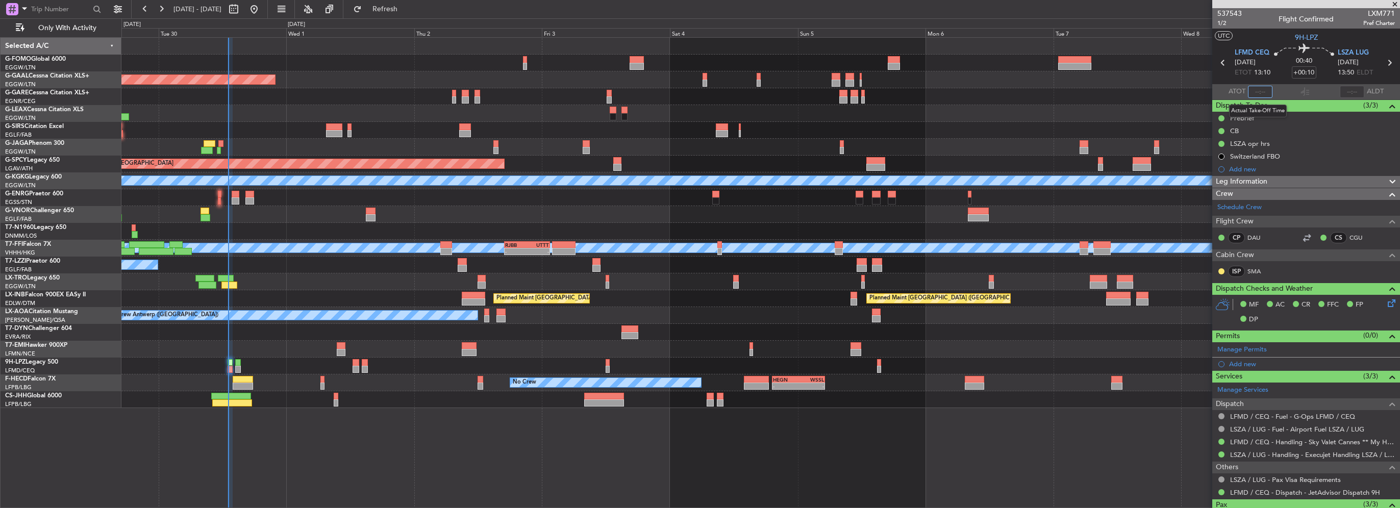
click at [1251, 91] on input "text" at bounding box center [1260, 92] width 24 height 12
type input "13:03"
click at [391, 365] on div at bounding box center [760, 366] width 1278 height 17
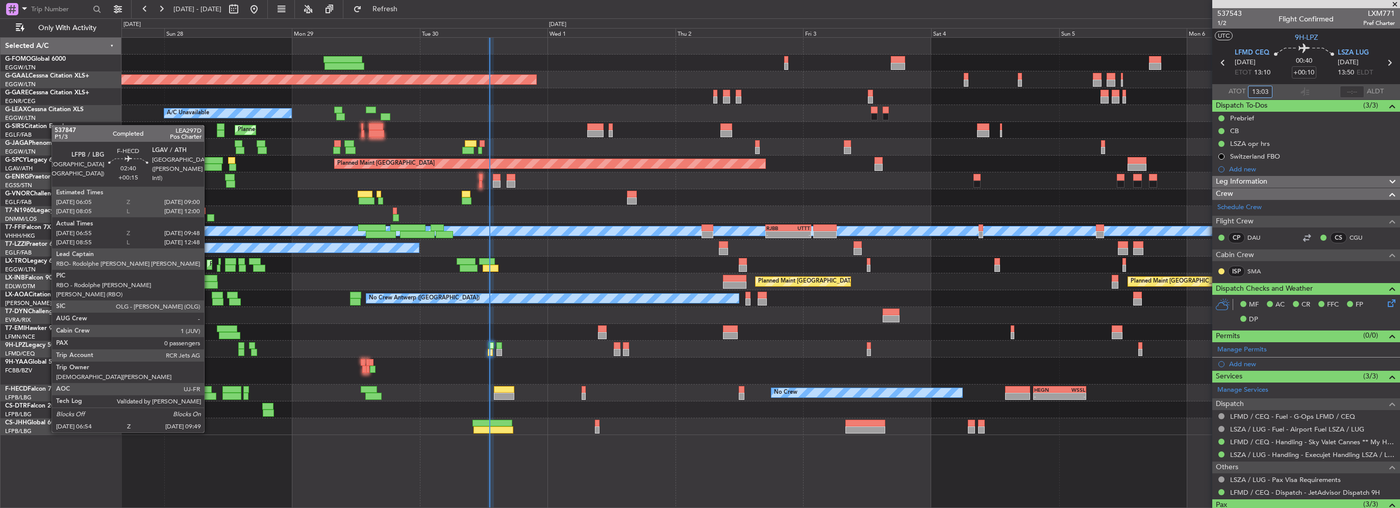
click at [691, 395] on div "No Crew - - HEGN 19:15 Z WSSL 05:10 Z No Crew Planned Maint Paris (Le Bourget) …" at bounding box center [760, 393] width 1278 height 17
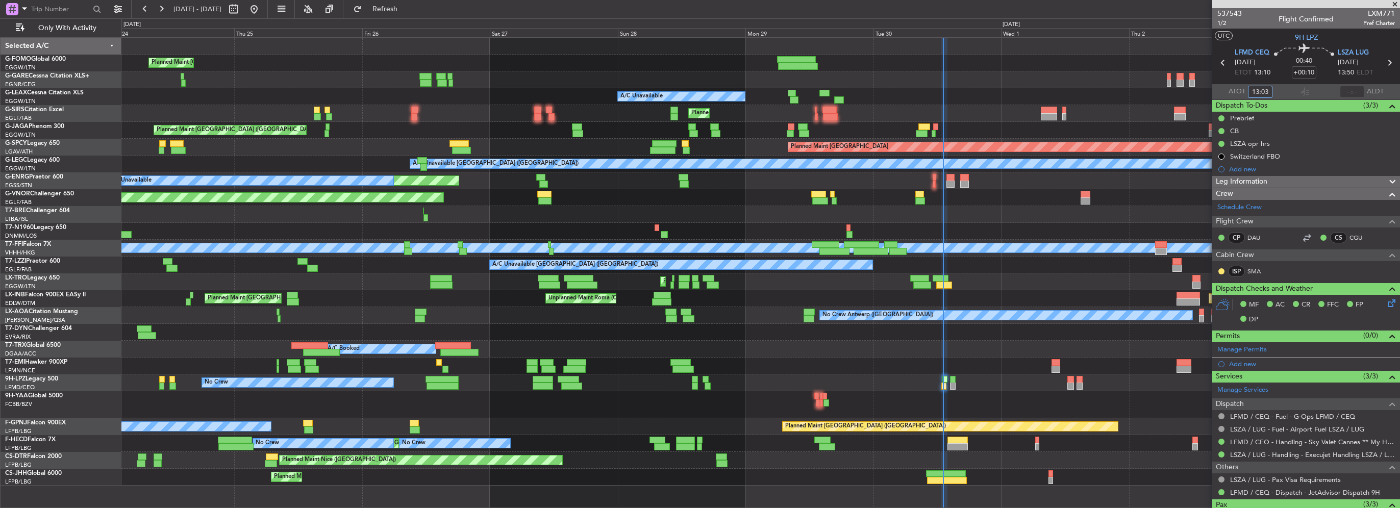
click at [527, 385] on div "No Crew AOG Maint Cannes (Mandelieu)" at bounding box center [760, 382] width 1278 height 17
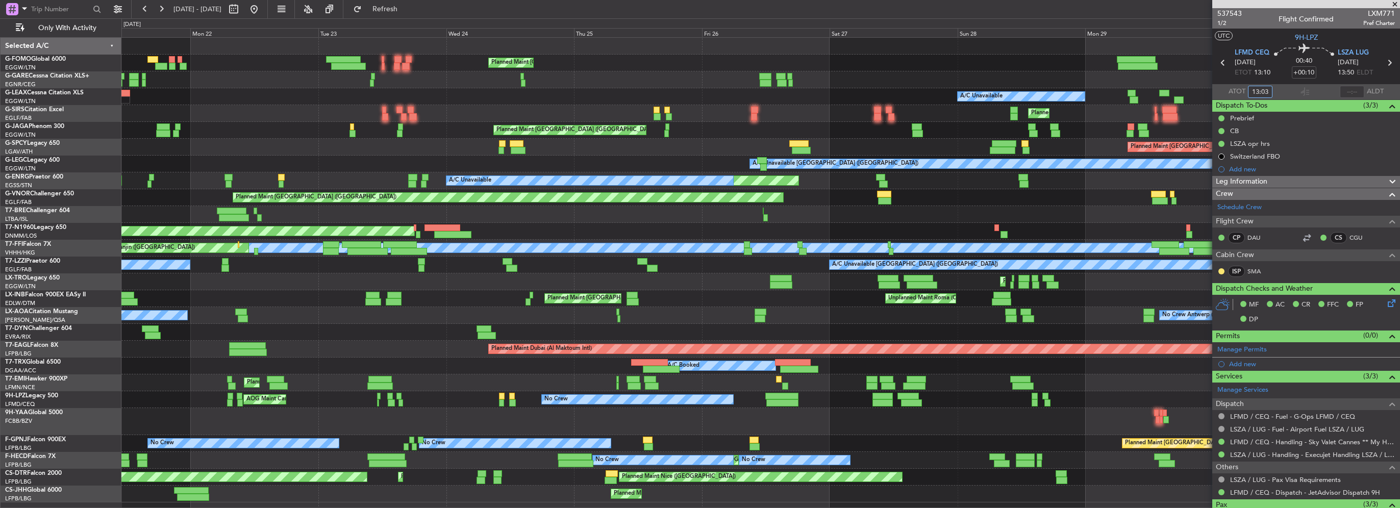
click at [624, 443] on div "Planned Maint London (Luton) A/C Unavailable Planned Maint London (Luton) Unpla…" at bounding box center [760, 270] width 1278 height 465
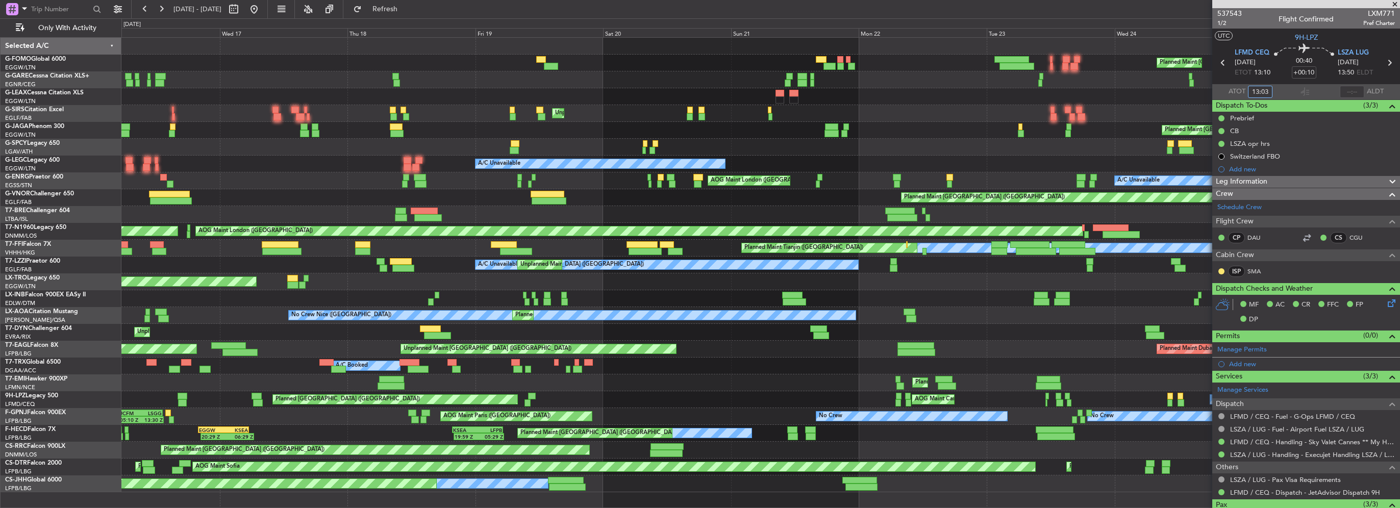
click at [534, 435] on div "Planned Maint Paris (Le Bourget) No Crew No Crew Planned Maint Paris (Le Bourge…" at bounding box center [760, 433] width 1278 height 17
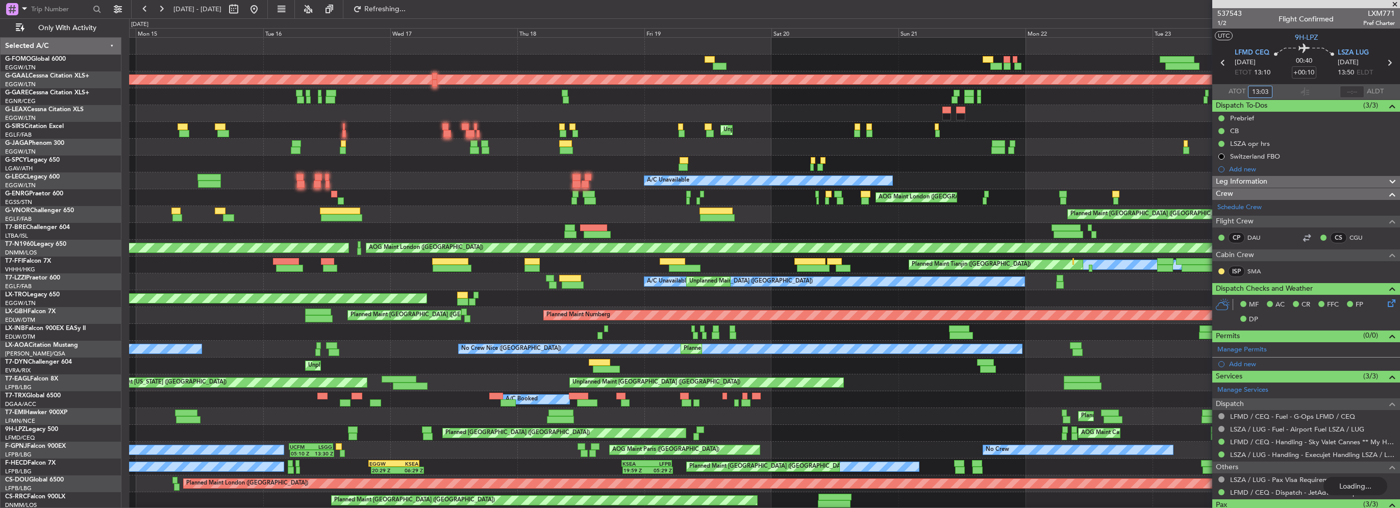
click at [378, 425] on div "AOG Maint Cannes (Mandelieu) No Crew No Crew Planned Maint St Gallen (Altenrhei…" at bounding box center [764, 433] width 1270 height 17
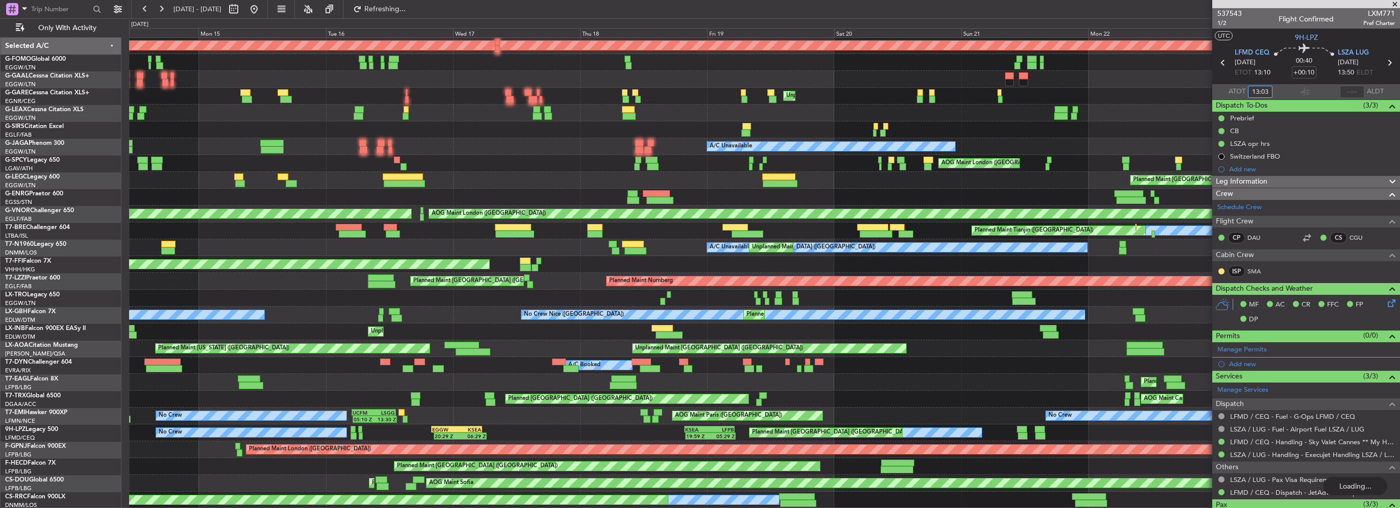
scroll to position [34, 0]
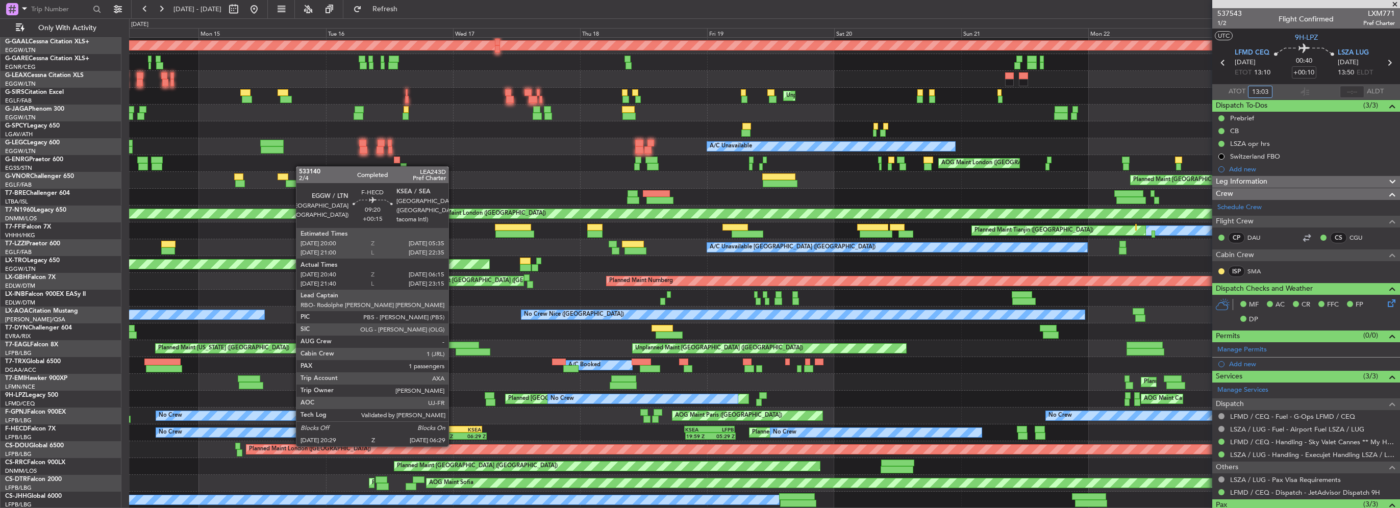
click at [453, 435] on div "20:29 Z" at bounding box center [448, 436] width 26 height 6
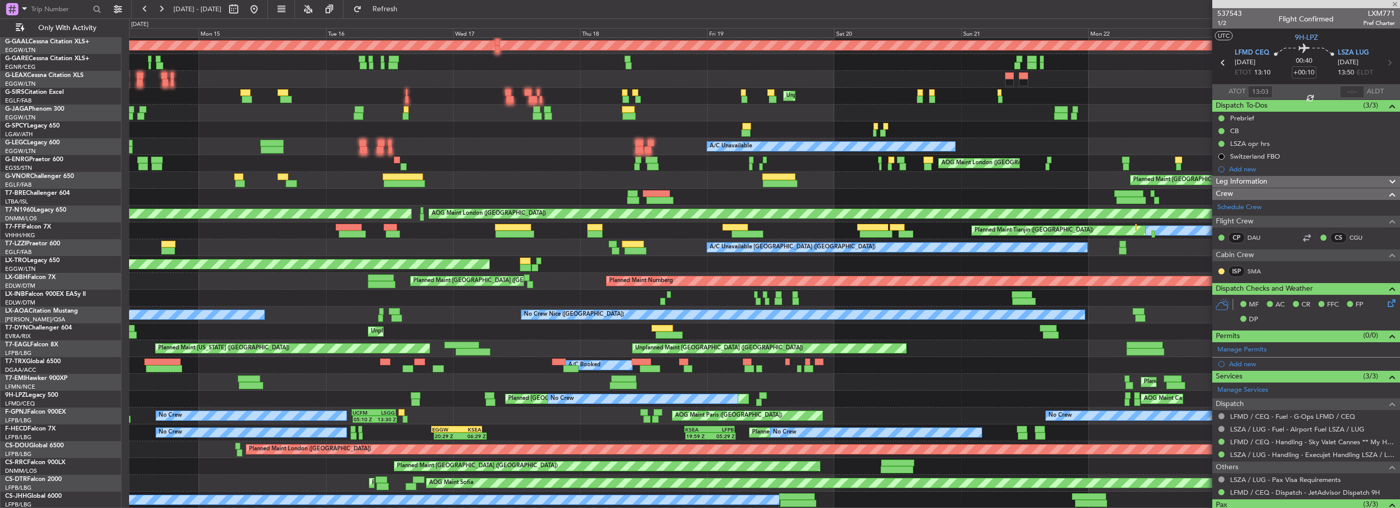
type input "+00:15"
type input "20:50"
type input "06:10"
type input "1"
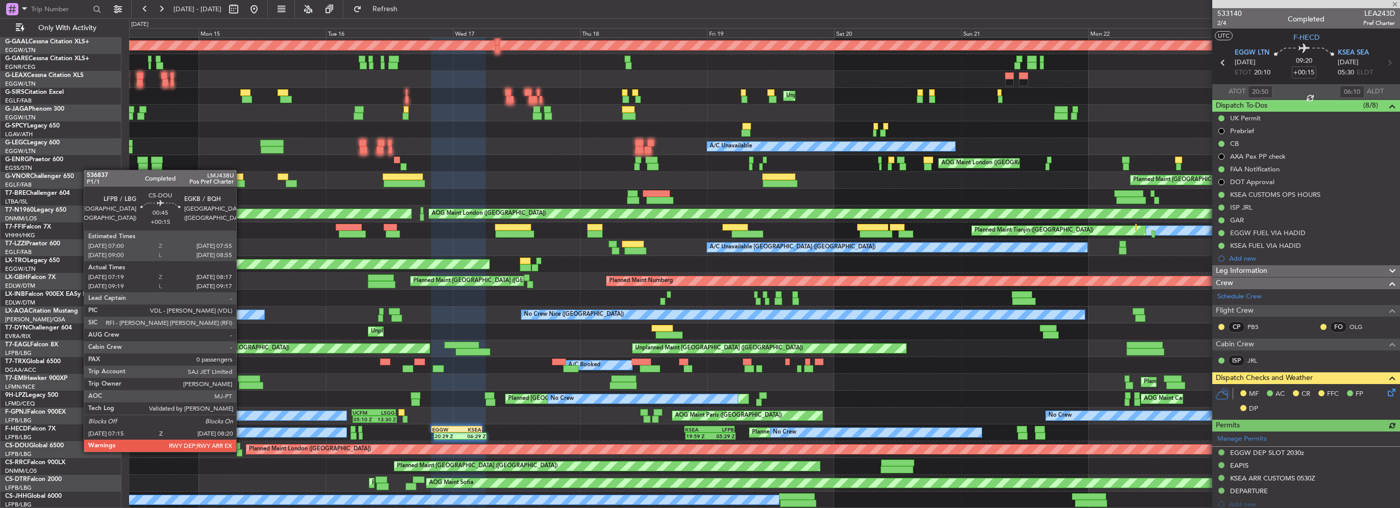
click at [241, 451] on div at bounding box center [240, 452] width 6 height 7
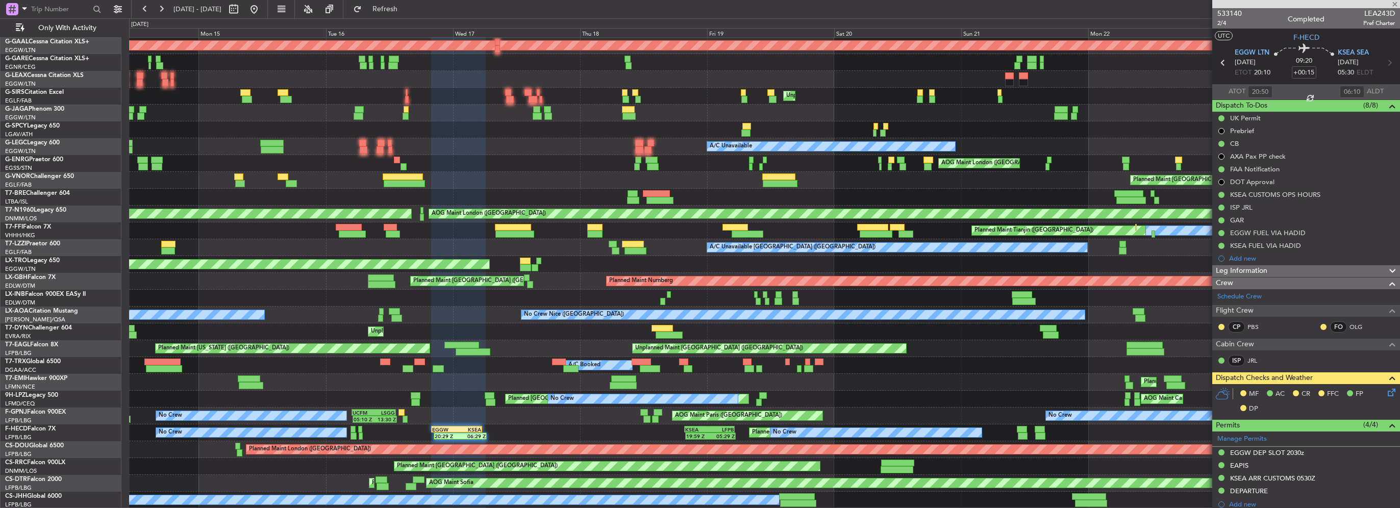
type input "07:29"
type input "08:17"
type input "0"
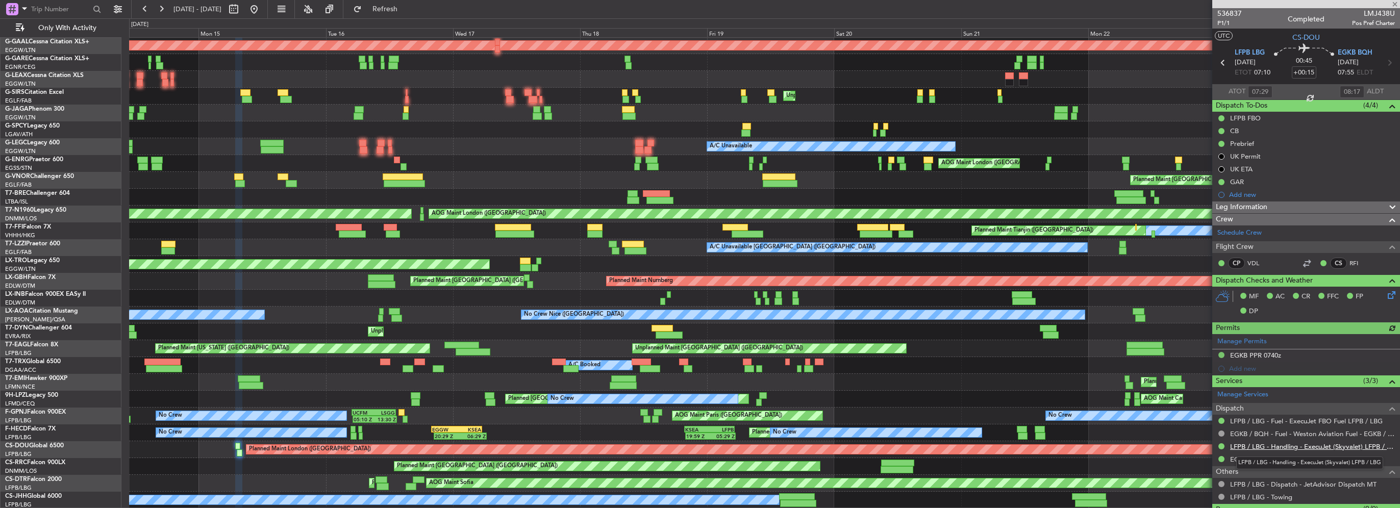
click at [1284, 443] on link "LFPB / LBG - Handling - ExecuJet (Skyvalet) LFPB / LBG" at bounding box center [1312, 446] width 165 height 9
click at [25, 138] on div "Planned Maint London (Luton) 10:50 Z 22:30 Z OLBA 11:00 Z KTEB 22:45 Z Planned …" at bounding box center [700, 263] width 1400 height 490
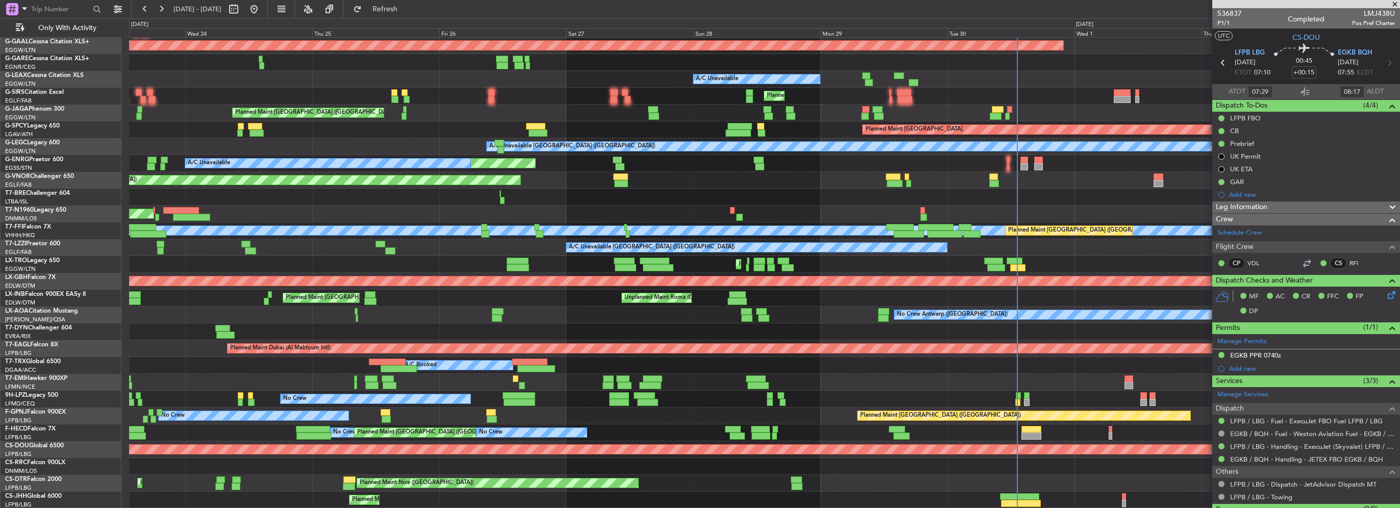
click at [39, 129] on div "Planned Maint London (Luton) Planned Maint Dusseldorf A/C Unavailable Planned M…" at bounding box center [700, 263] width 1400 height 490
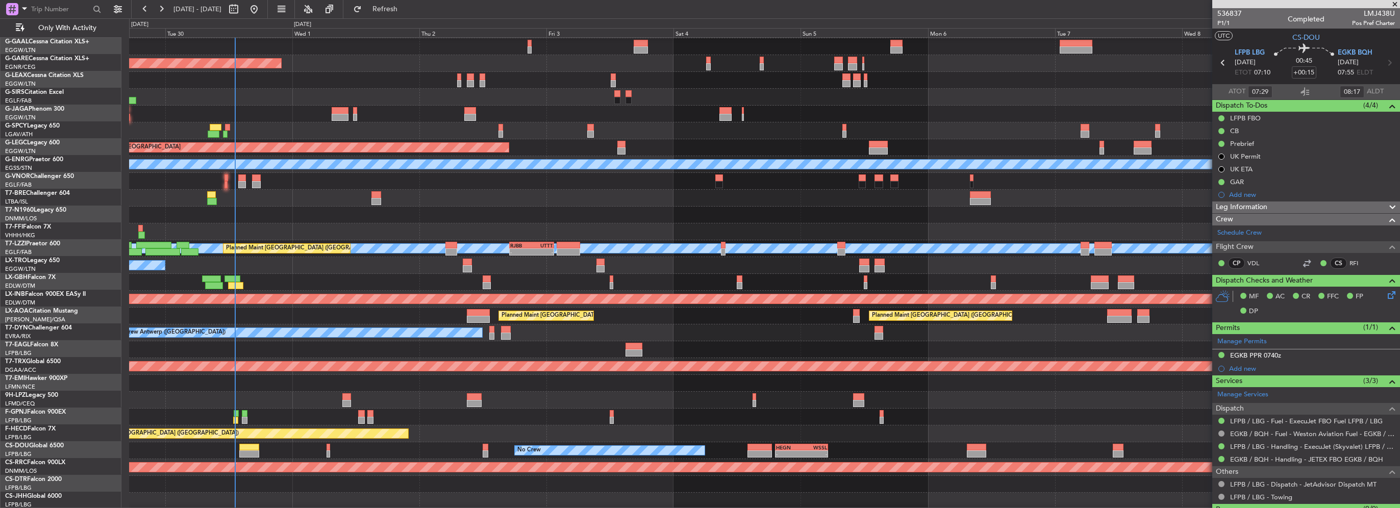
scroll to position [16, 0]
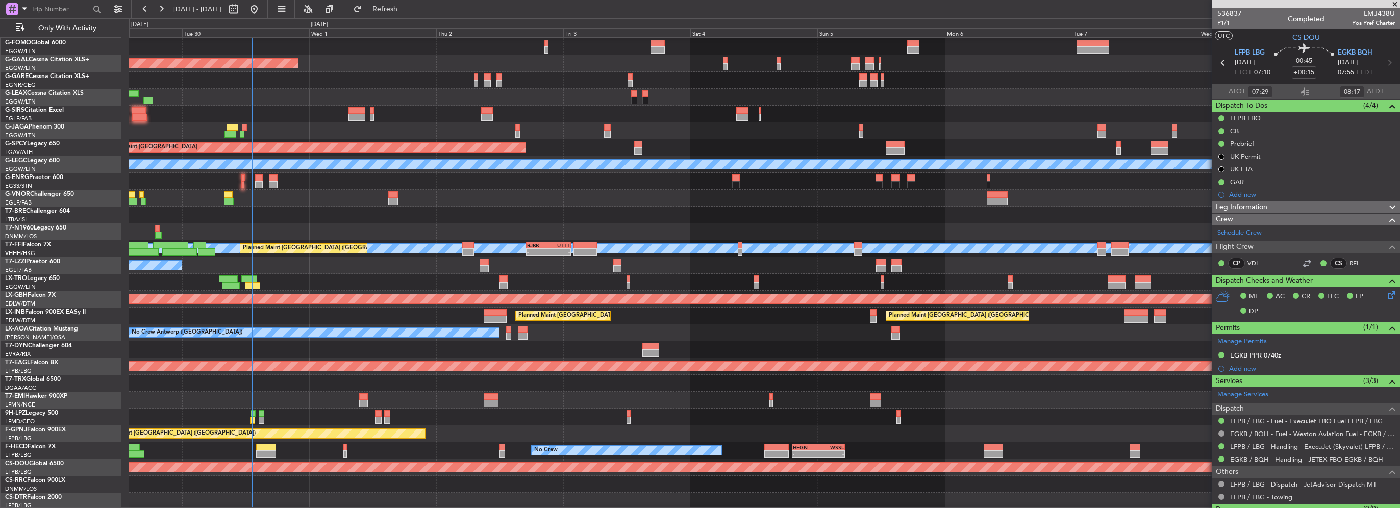
click at [633, 141] on div "Planned Maint [GEOGRAPHIC_DATA]" at bounding box center [764, 147] width 1270 height 17
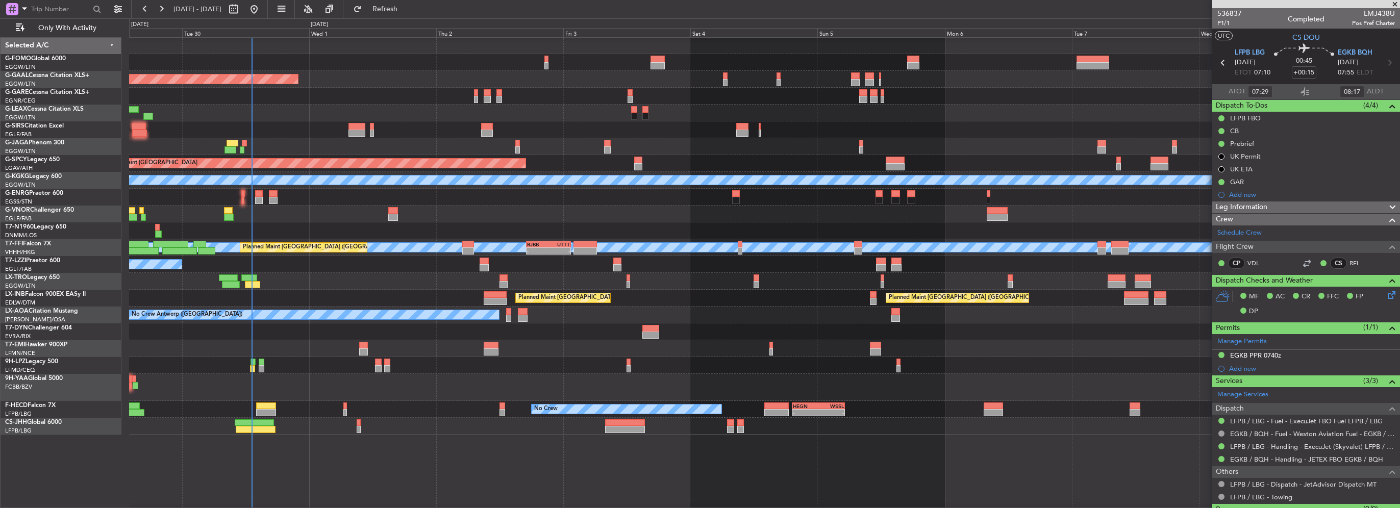
scroll to position [0, 0]
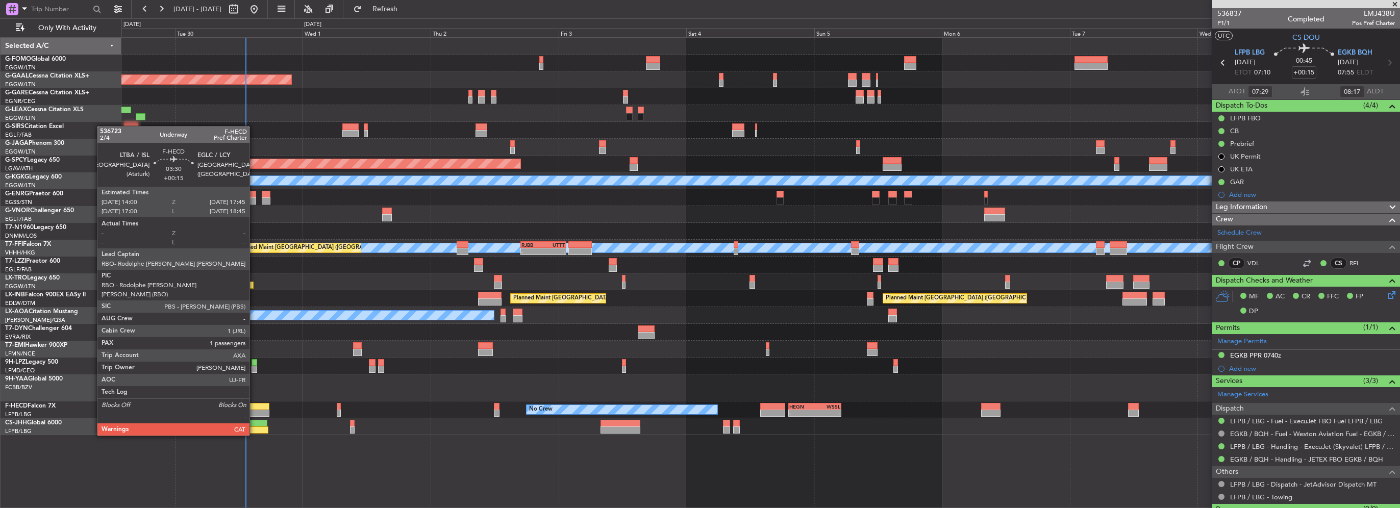
click at [254, 407] on div at bounding box center [259, 406] width 20 height 7
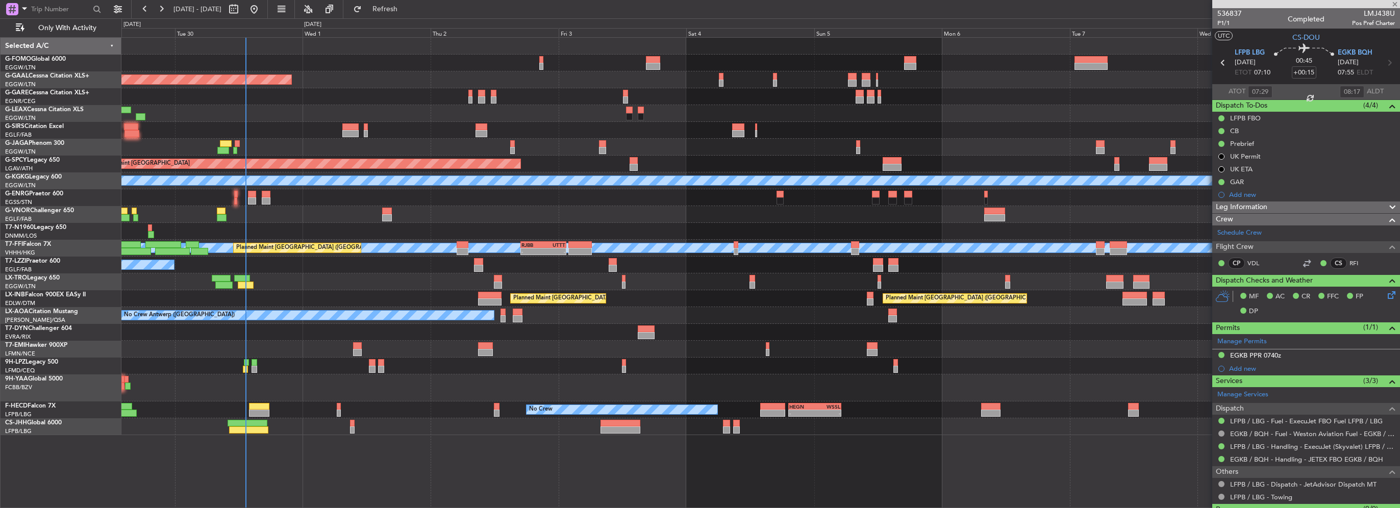
type input "1"
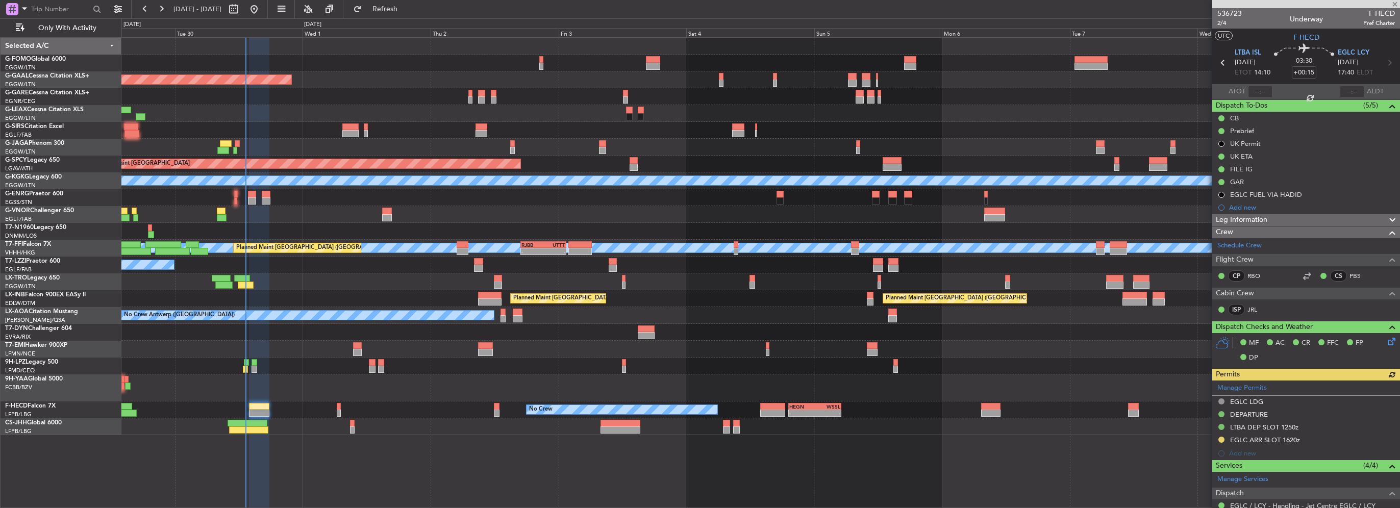
scroll to position [102, 0]
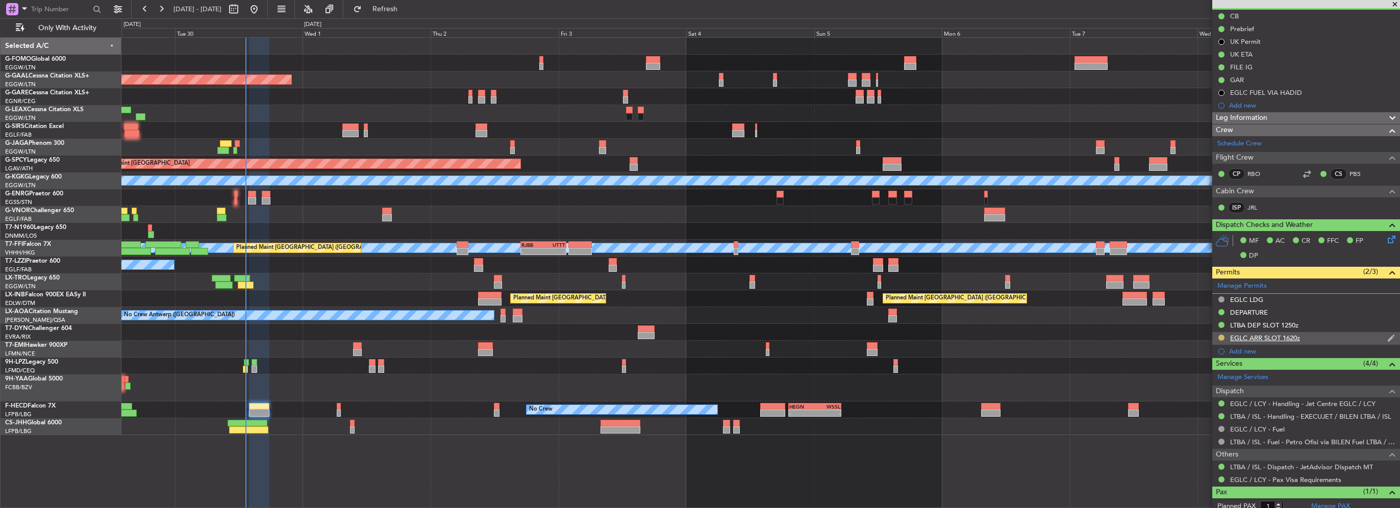
click at [1221, 339] on button at bounding box center [1221, 338] width 6 height 6
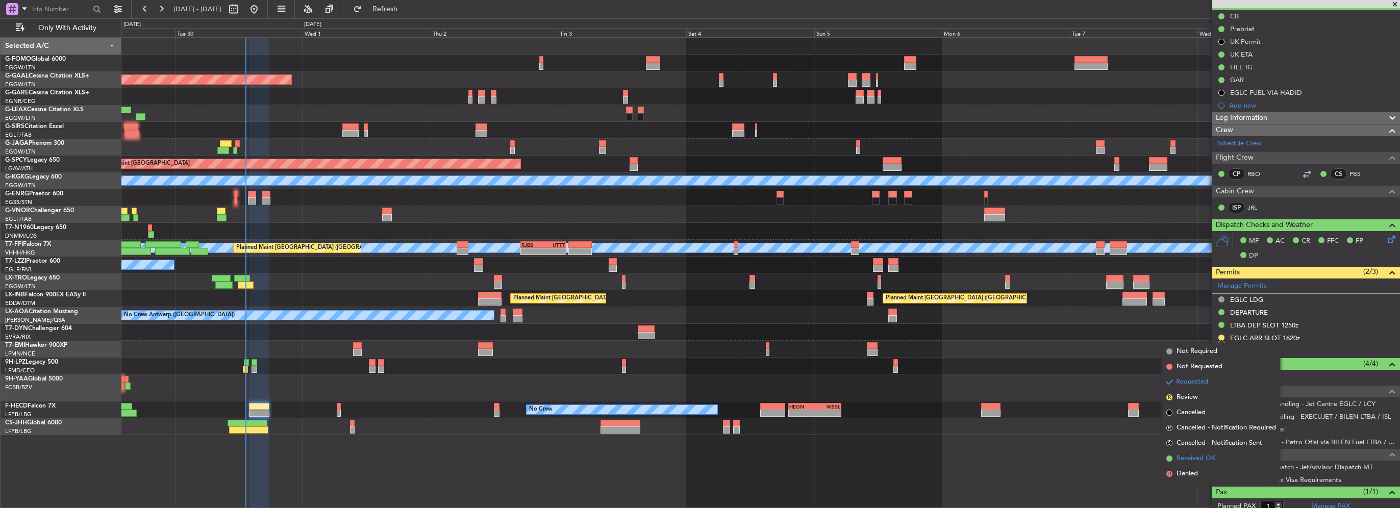
click at [1203, 457] on span "Received OK" at bounding box center [1195, 459] width 39 height 10
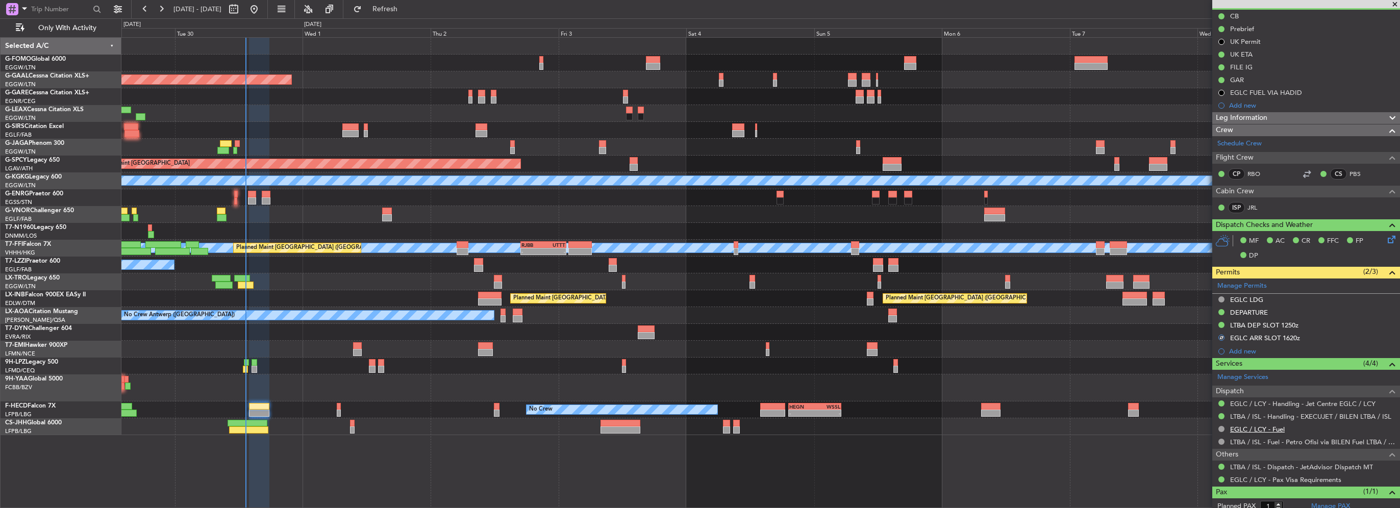
scroll to position [0, 0]
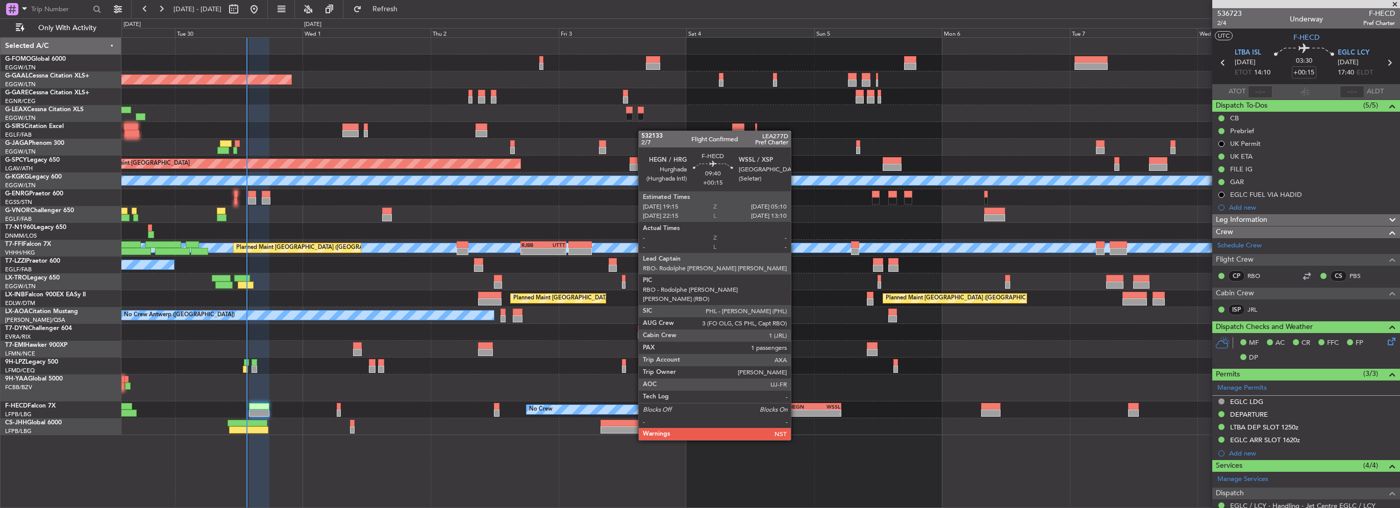
click at [795, 412] on div "-" at bounding box center [802, 413] width 26 height 6
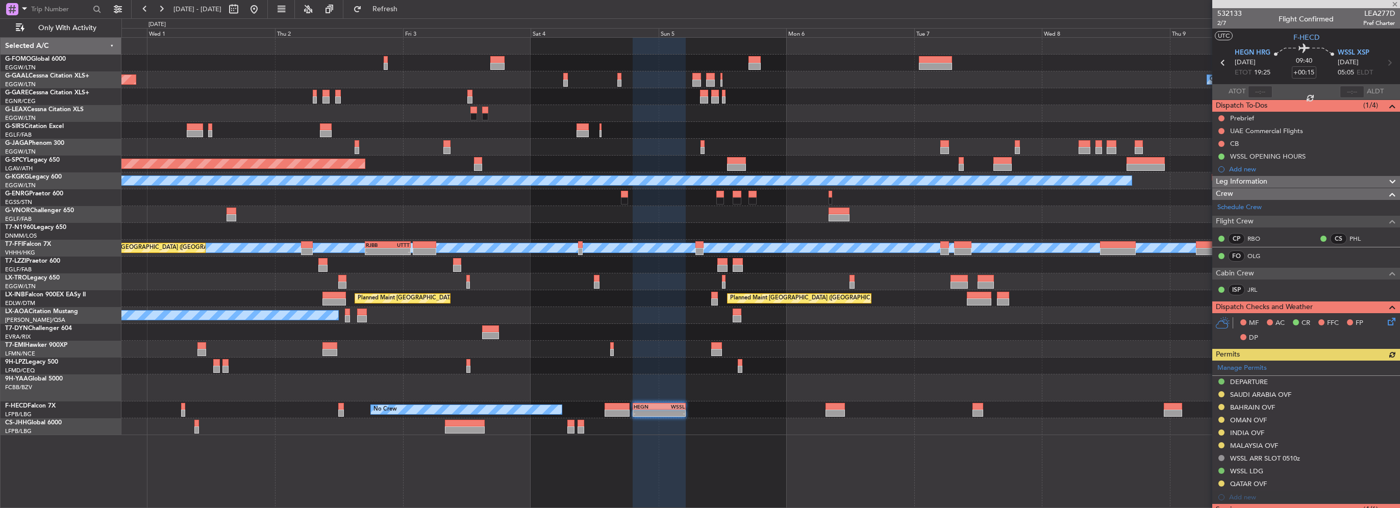
click at [622, 358] on div at bounding box center [760, 366] width 1278 height 17
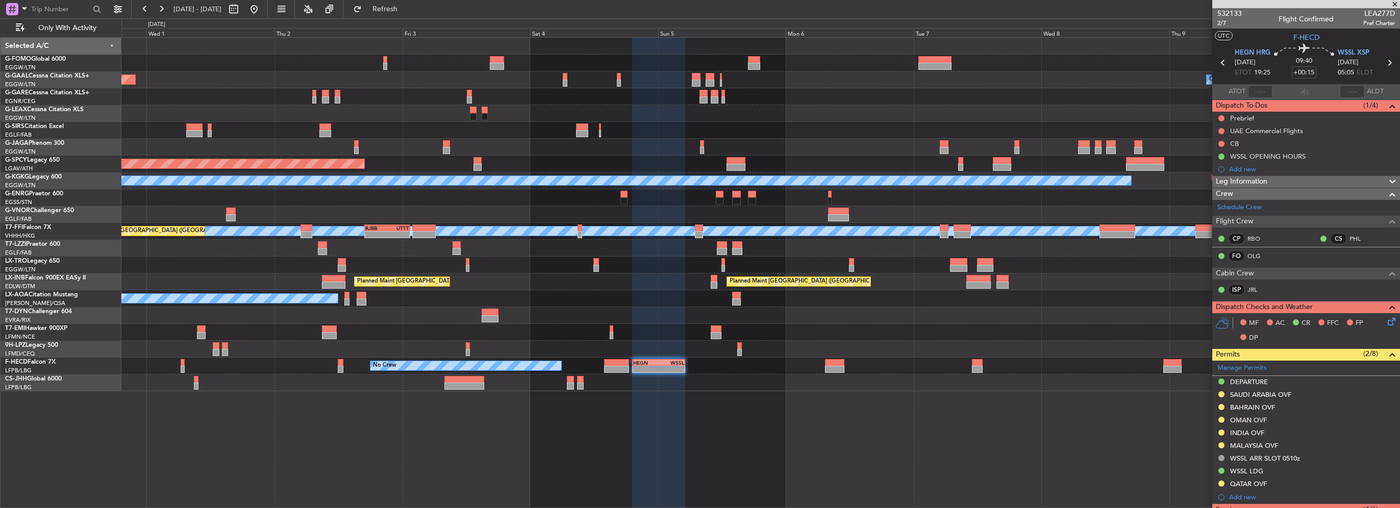
drag, startPoint x: 1250, startPoint y: 391, endPoint x: 1262, endPoint y: 406, distance: 18.5
click at [1250, 391] on div "SAUDI ARABIA OVF" at bounding box center [1260, 394] width 61 height 9
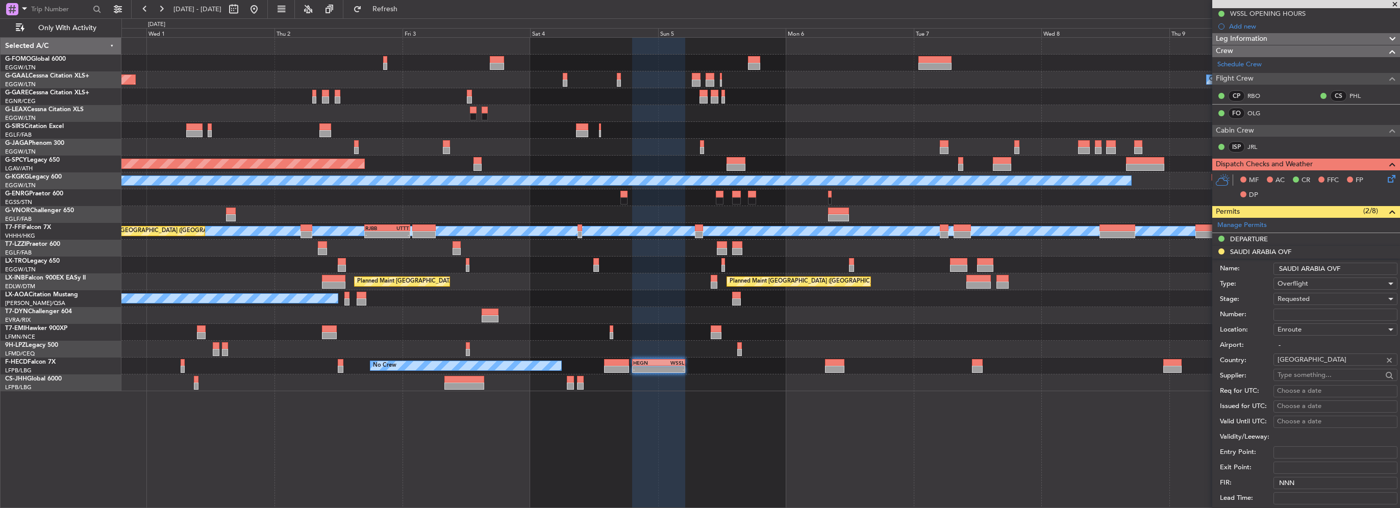
scroll to position [153, 0]
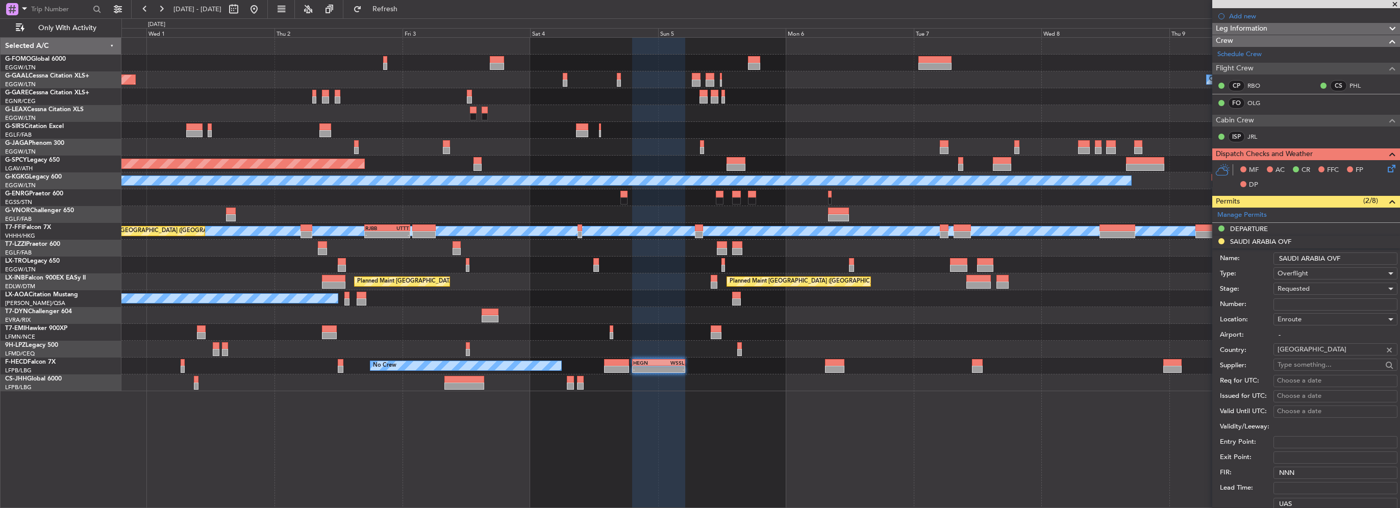
click at [1289, 308] on input "Number:" at bounding box center [1335, 304] width 124 height 12
paste input "2501020897"
type input "2501020897"
click at [1316, 288] on div "Requested" at bounding box center [1331, 288] width 109 height 15
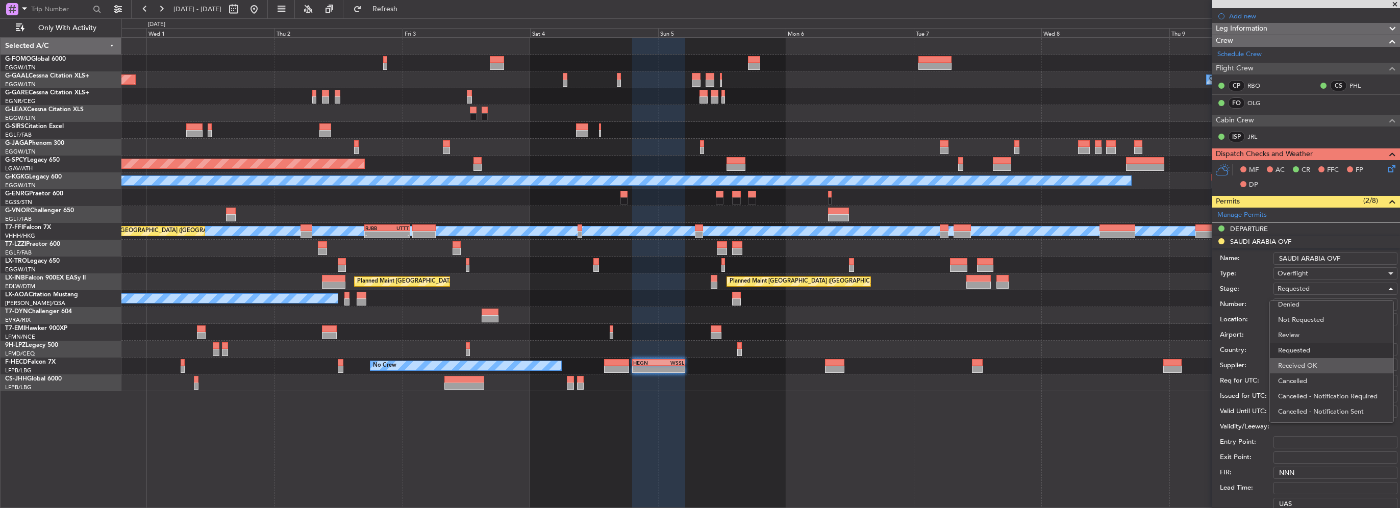
click at [1314, 363] on span "Received OK" at bounding box center [1331, 365] width 107 height 15
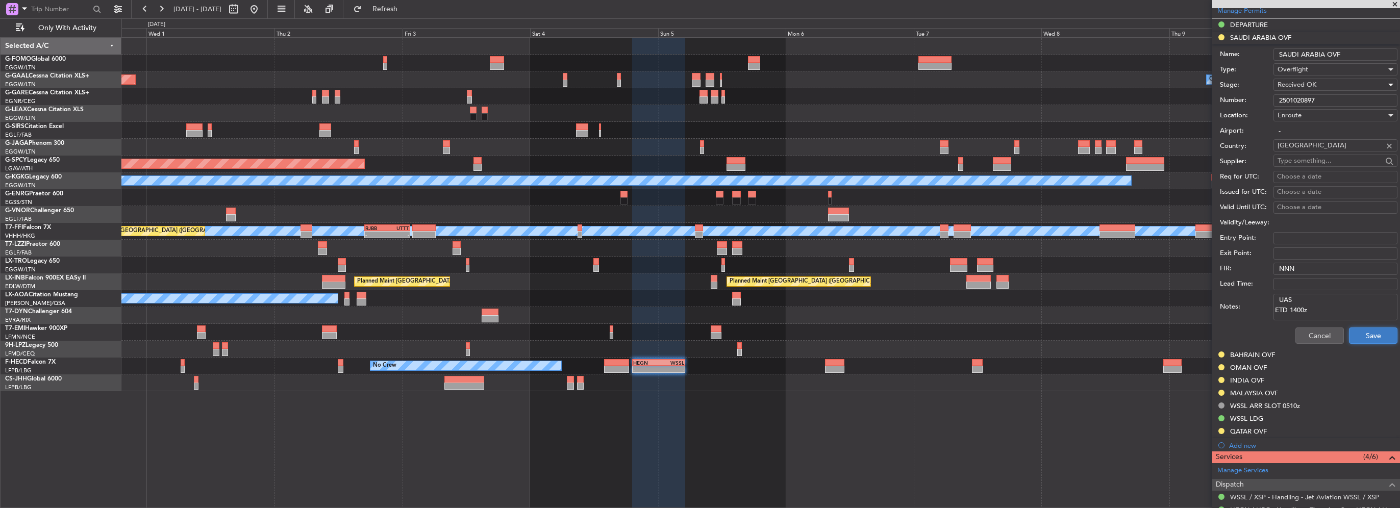
click at [1370, 333] on button "Save" at bounding box center [1373, 336] width 48 height 16
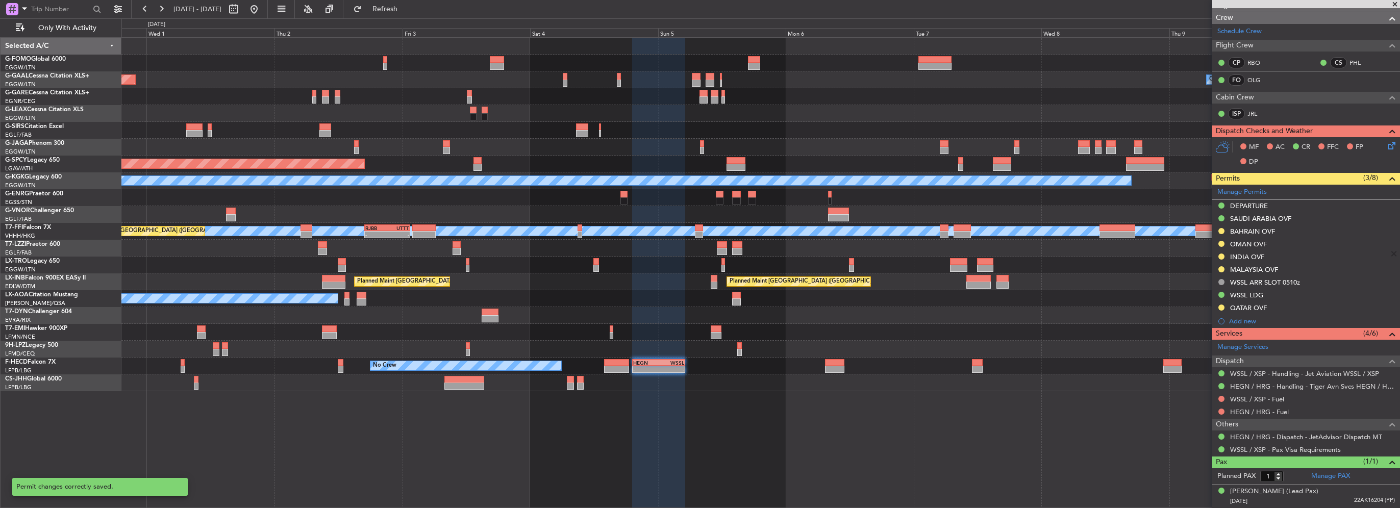
scroll to position [173, 0]
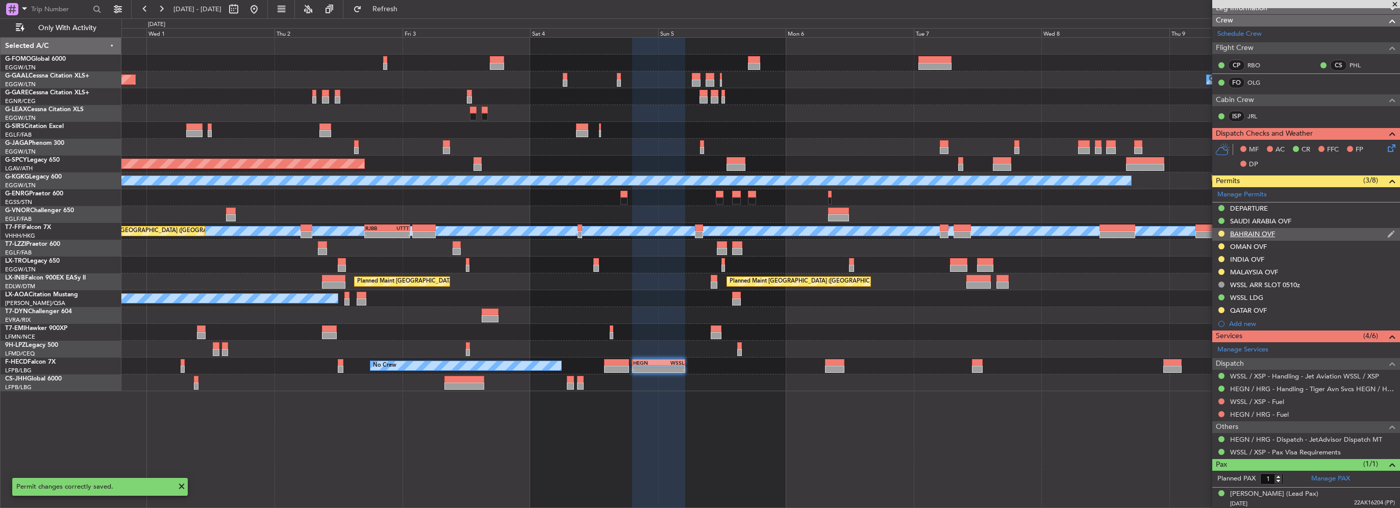
click at [1285, 229] on div "BAHRAIN OVF" at bounding box center [1306, 234] width 188 height 13
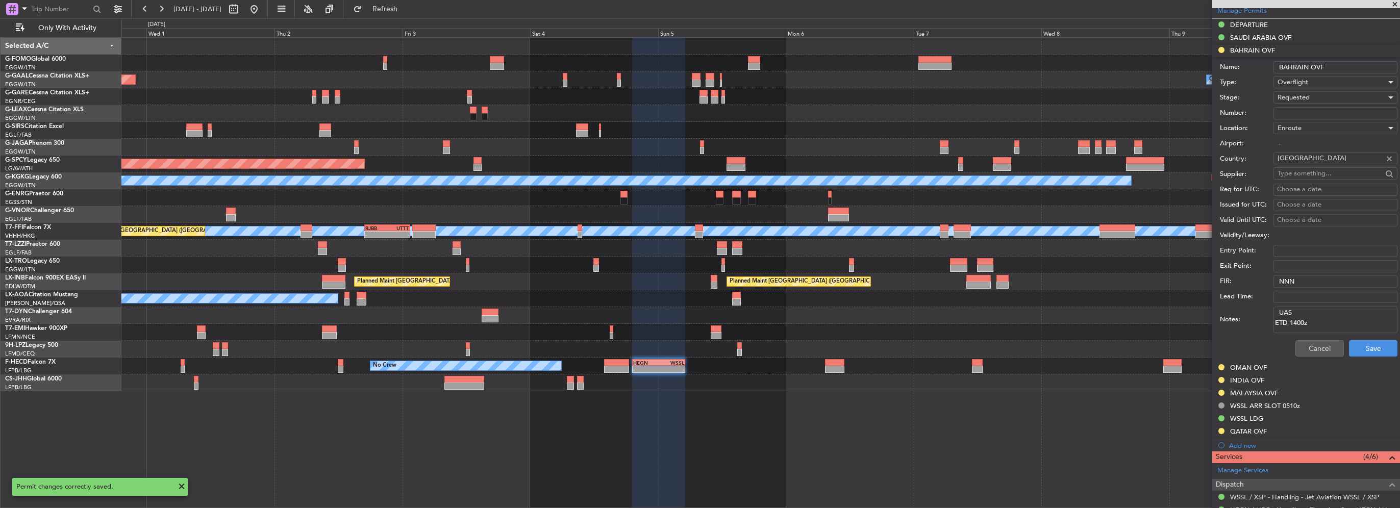
click at [1306, 120] on div "Enroute" at bounding box center [1331, 127] width 109 height 15
click at [1298, 110] on div at bounding box center [700, 254] width 1400 height 508
click at [1300, 115] on input "Number:" at bounding box center [1335, 113] width 124 height 12
paste input "AT/P/25-09/ON/001019"
type input "AT/P/25-09/ON/001019"
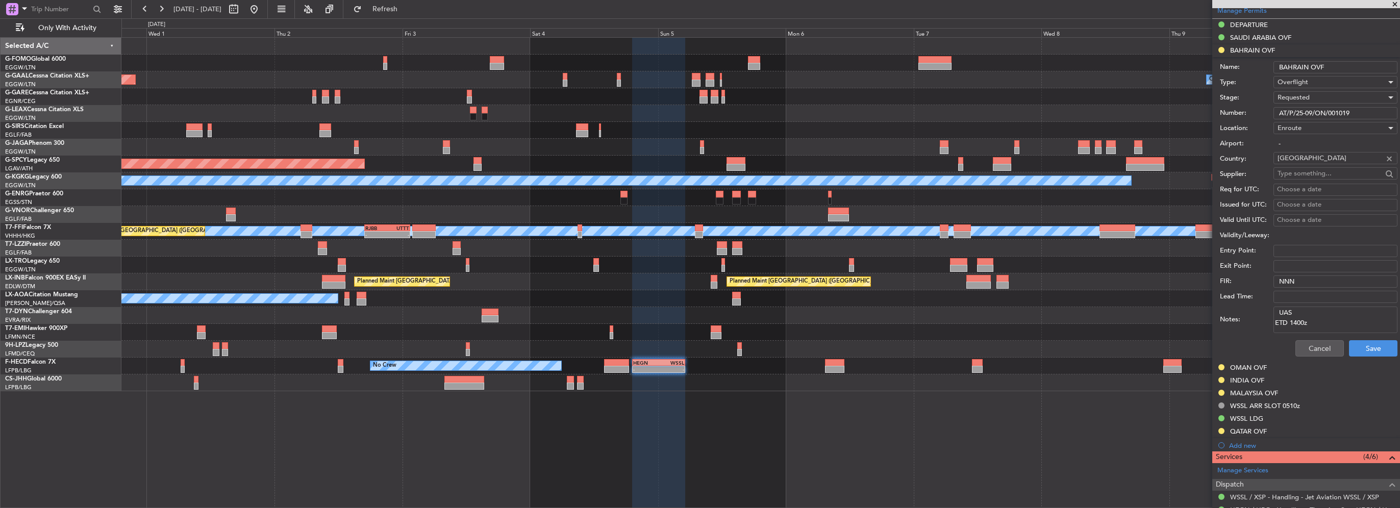
click at [1297, 98] on span "Requested" at bounding box center [1293, 97] width 32 height 9
click at [1312, 173] on span "Received OK" at bounding box center [1331, 174] width 107 height 15
click at [1357, 340] on button "Save" at bounding box center [1373, 348] width 48 height 16
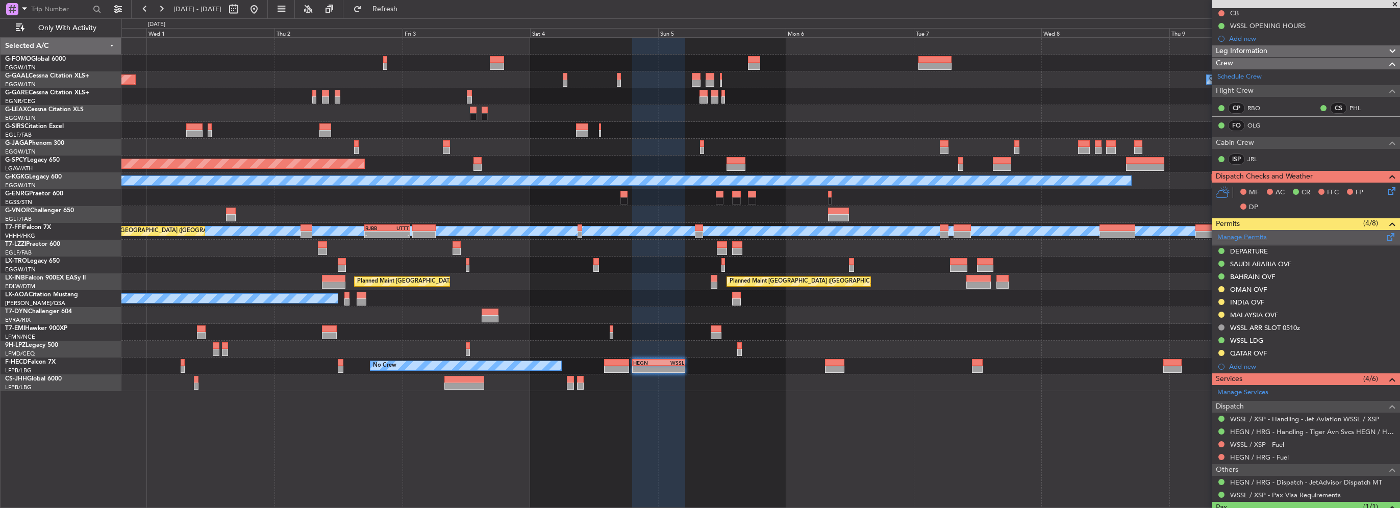
scroll to position [173, 0]
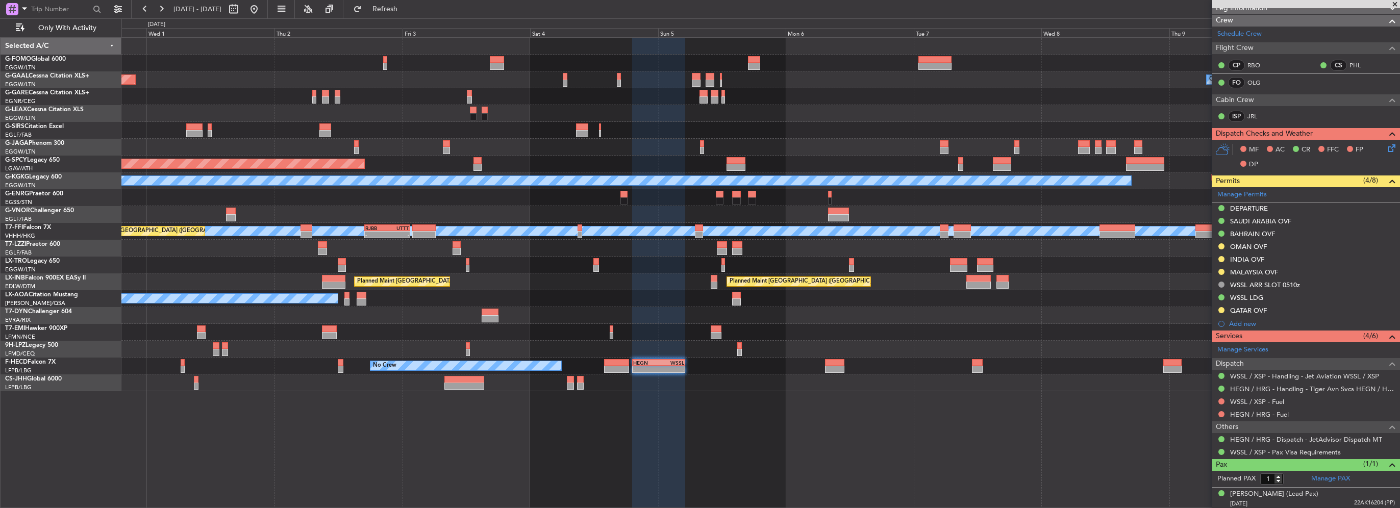
drag, startPoint x: 1267, startPoint y: 308, endPoint x: 1274, endPoint y: 314, distance: 8.7
click at [1267, 308] on div "QATAR OVF" at bounding box center [1306, 311] width 188 height 13
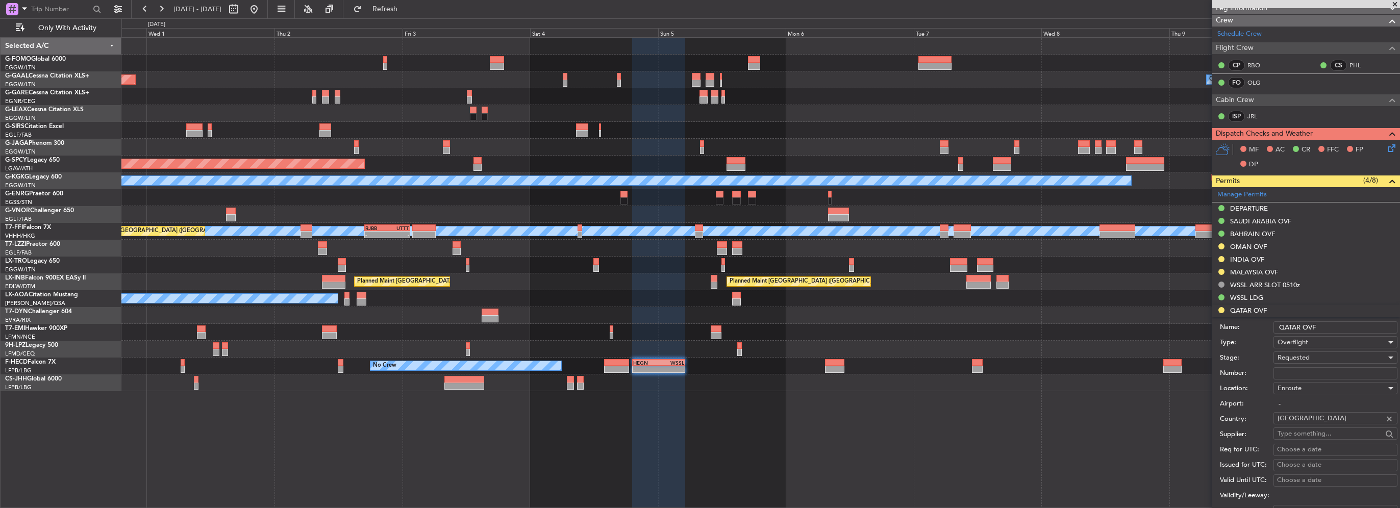
click at [1302, 367] on input "Number:" at bounding box center [1335, 373] width 124 height 12
paste input "ACKNOWLEDGED"
type input "ACKNOWLEDGED"
click at [1296, 356] on span "Requested" at bounding box center [1293, 357] width 32 height 9
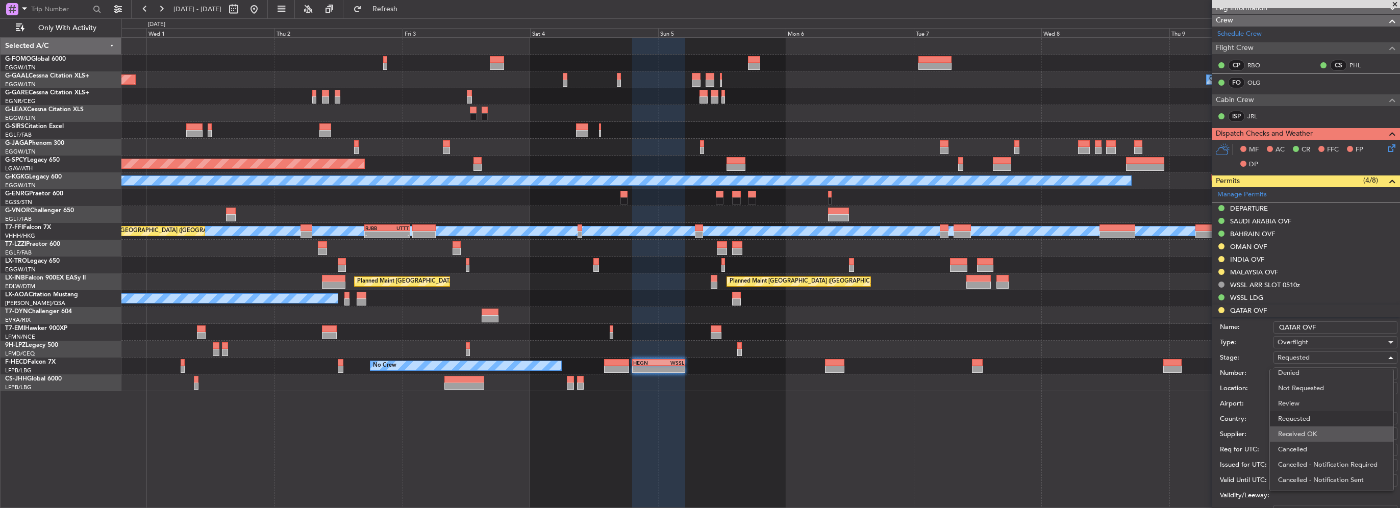
click at [1304, 436] on span "Received OK" at bounding box center [1331, 434] width 107 height 15
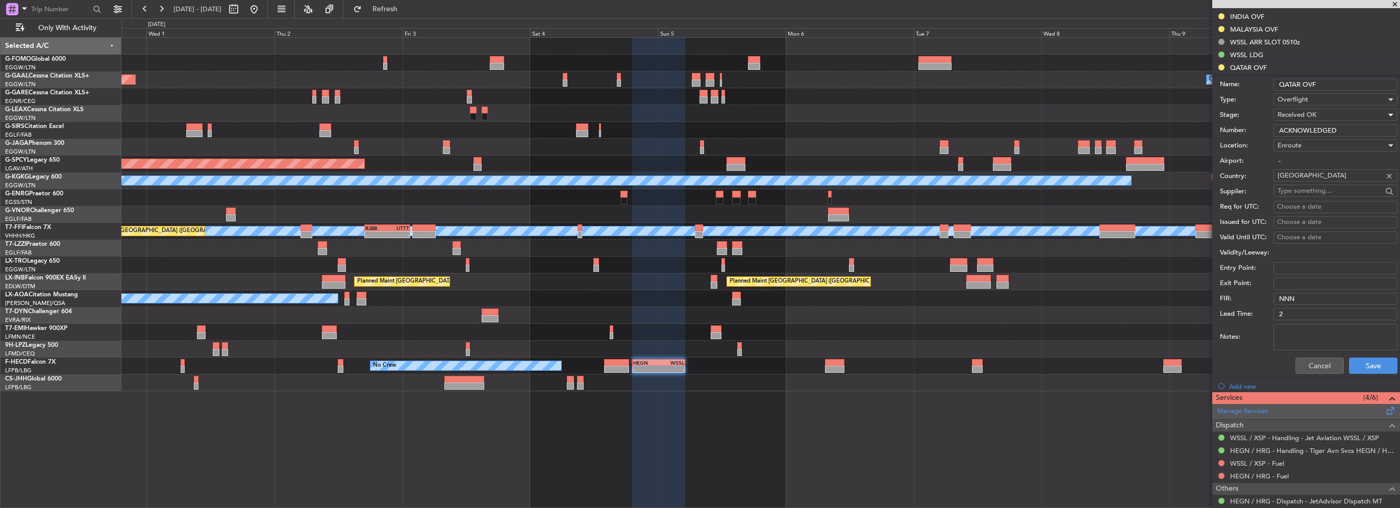
scroll to position [429, 0]
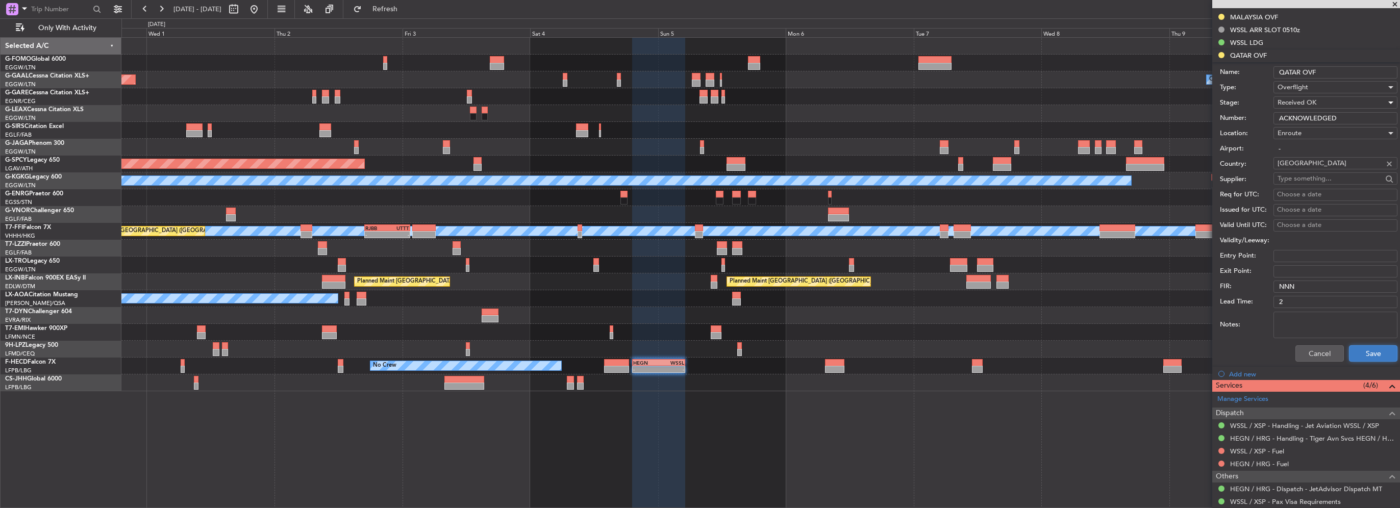
click at [1362, 353] on button "Save" at bounding box center [1373, 353] width 48 height 16
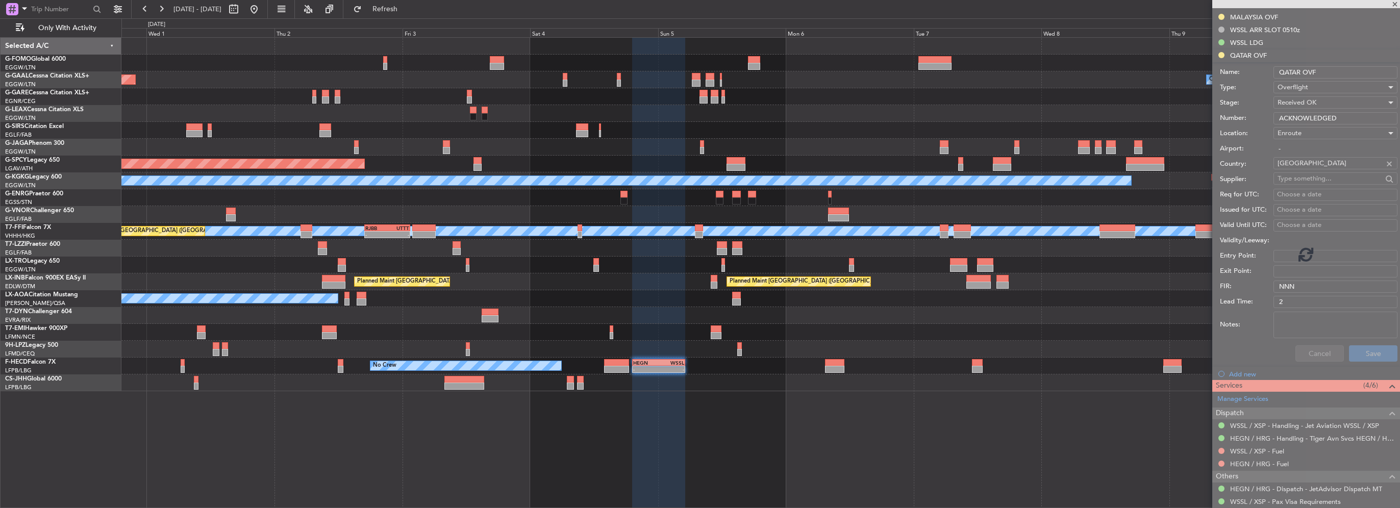
scroll to position [173, 0]
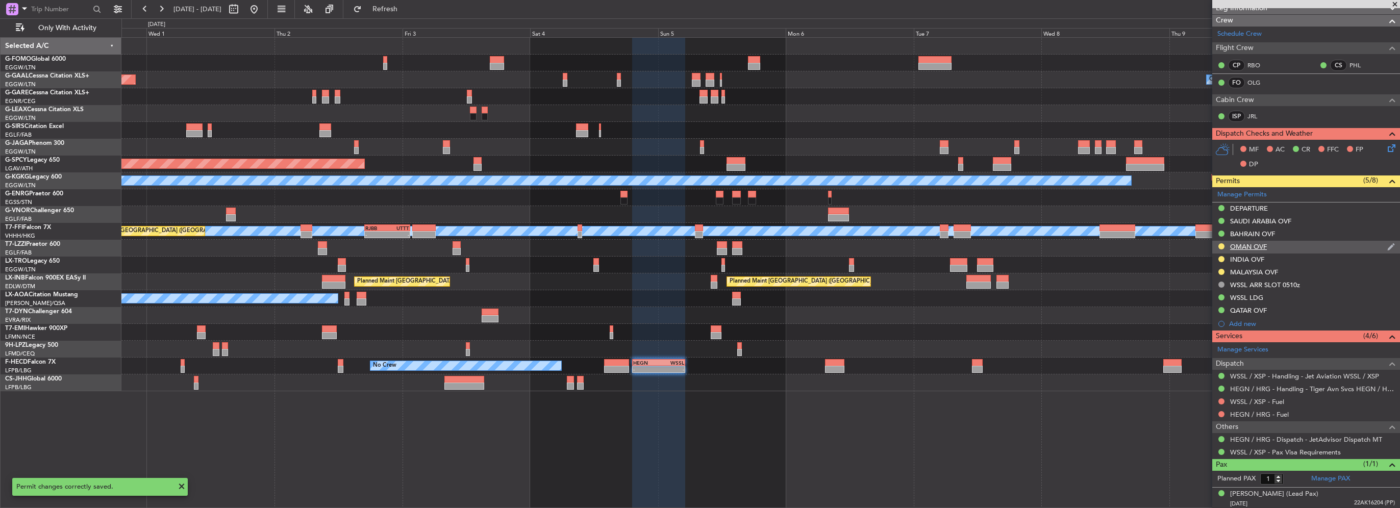
click at [1253, 242] on div "OMAN OVF" at bounding box center [1248, 246] width 37 height 9
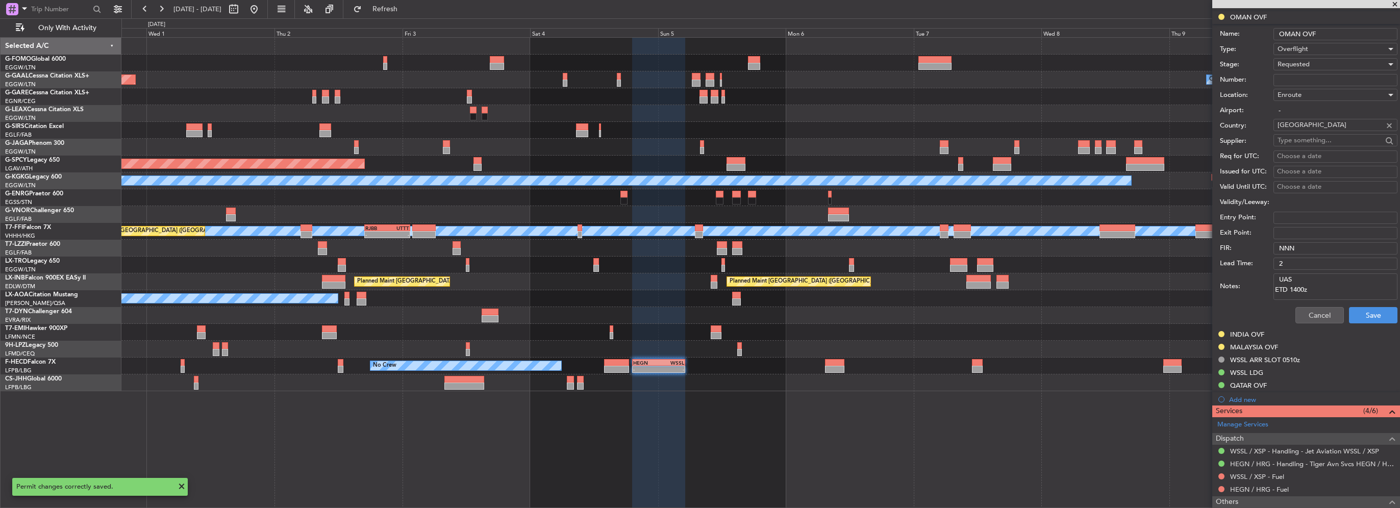
scroll to position [377, 0]
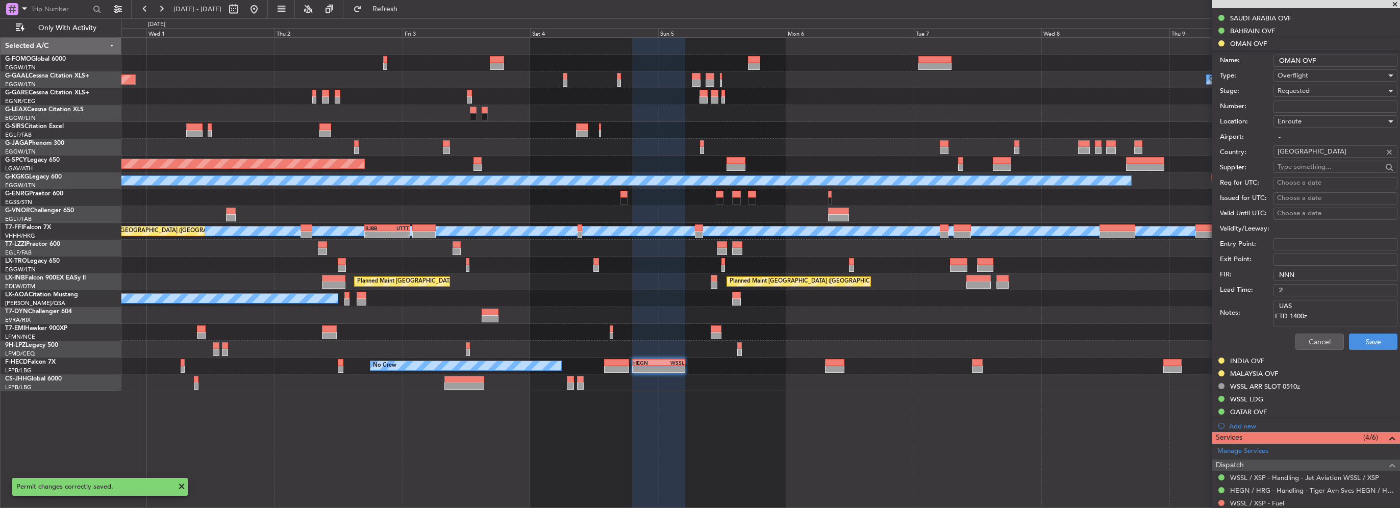
click at [1301, 101] on input "Number:" at bounding box center [1335, 107] width 124 height 12
paste input "DAT/OF/LEA/0003/2025"
type input "DAT/OF/LEA/0003/2025"
click at [1304, 90] on span "Requested" at bounding box center [1293, 90] width 32 height 9
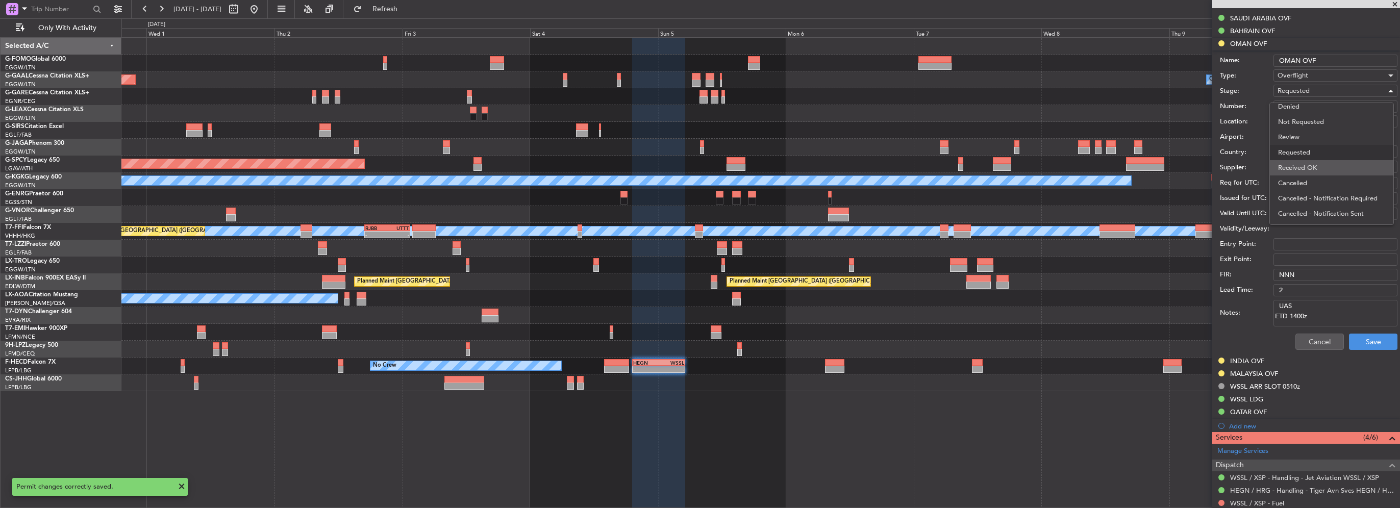
click at [1317, 172] on span "Received OK" at bounding box center [1331, 167] width 107 height 15
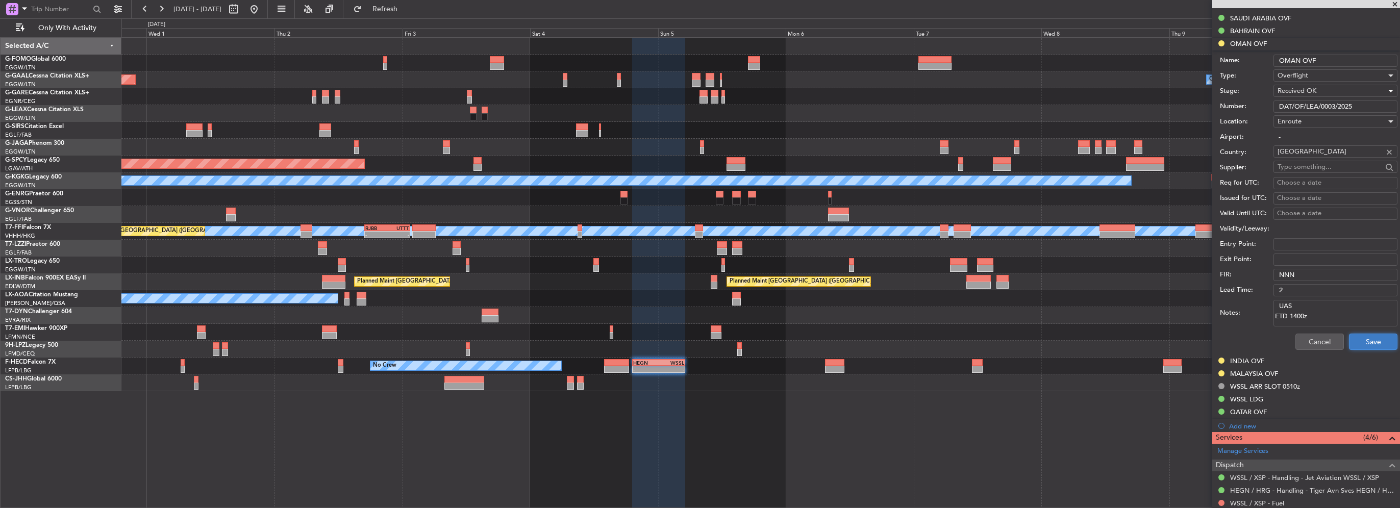
click at [1366, 342] on button "Save" at bounding box center [1373, 342] width 48 height 16
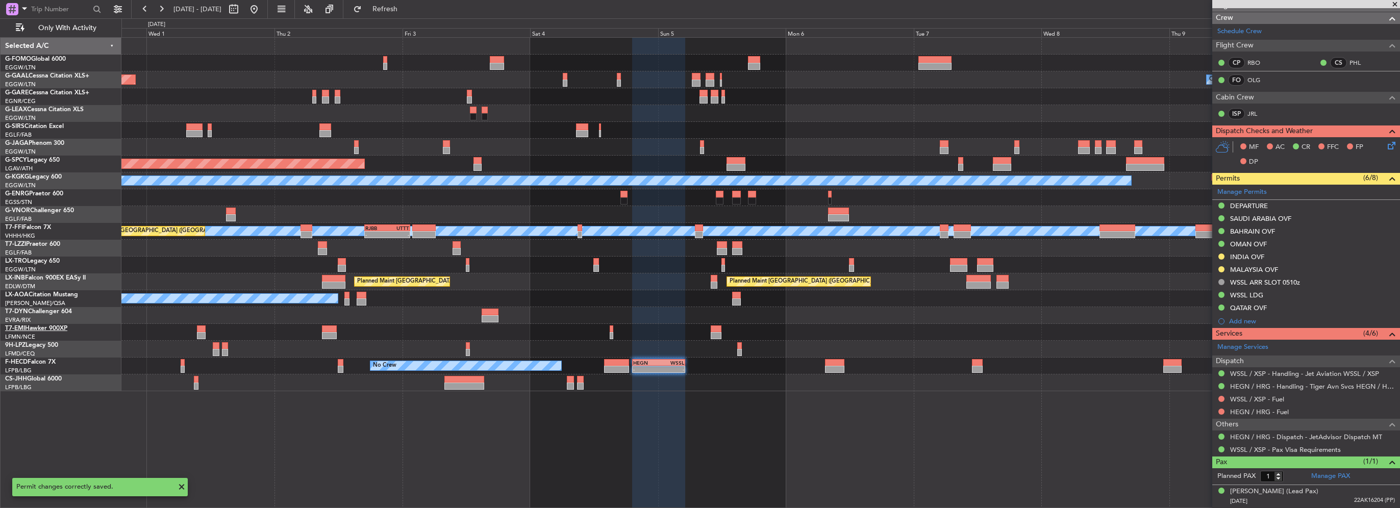
scroll to position [173, 0]
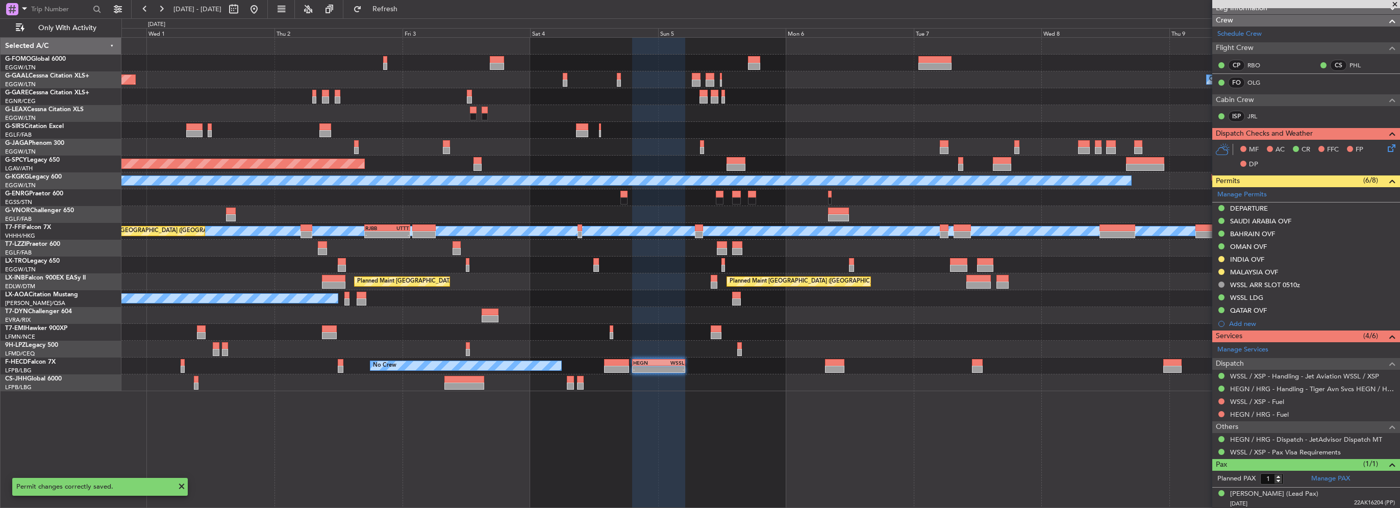
drag, startPoint x: 1253, startPoint y: 273, endPoint x: 1261, endPoint y: 282, distance: 11.9
click at [1253, 273] on div "MALAYSIA OVF" at bounding box center [1254, 272] width 48 height 9
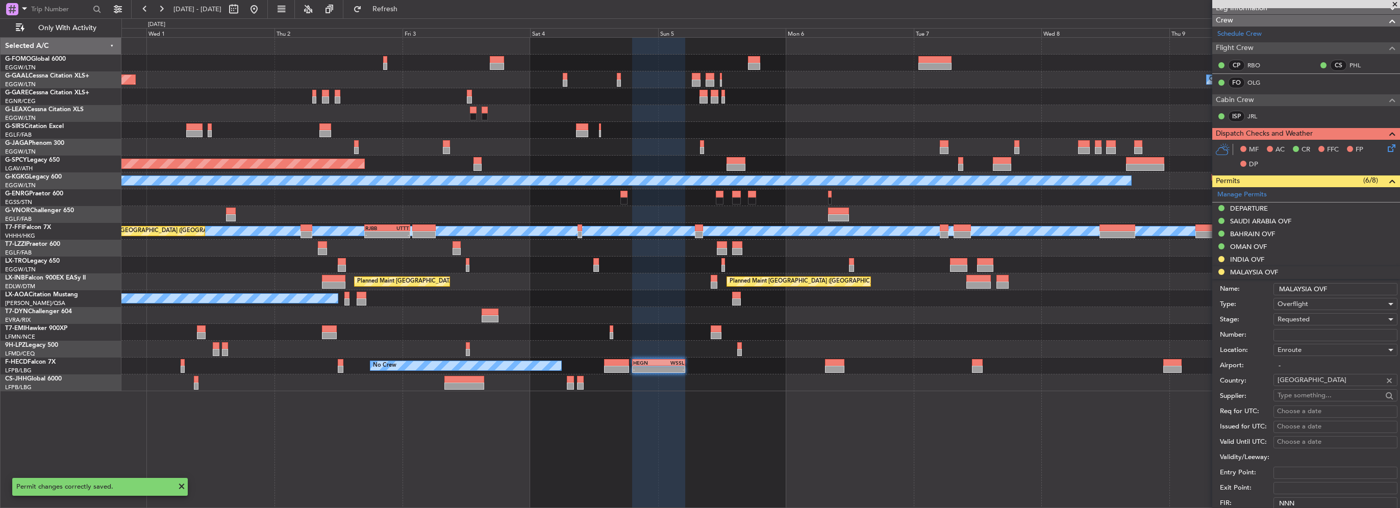
scroll to position [377, 0]
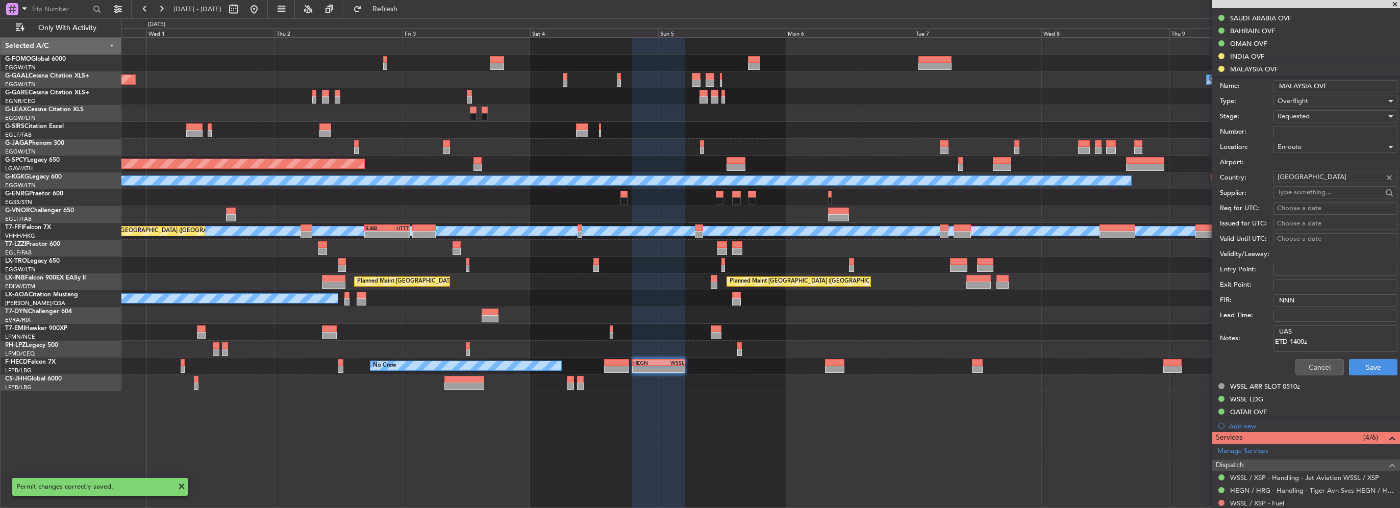
click at [1297, 129] on input "Number:" at bounding box center [1335, 132] width 124 height 12
paste input "CAAM-NS-0921-09-25"
type input "CAAM-NS-0921-09-25"
click at [1299, 113] on span "Requested" at bounding box center [1293, 116] width 32 height 9
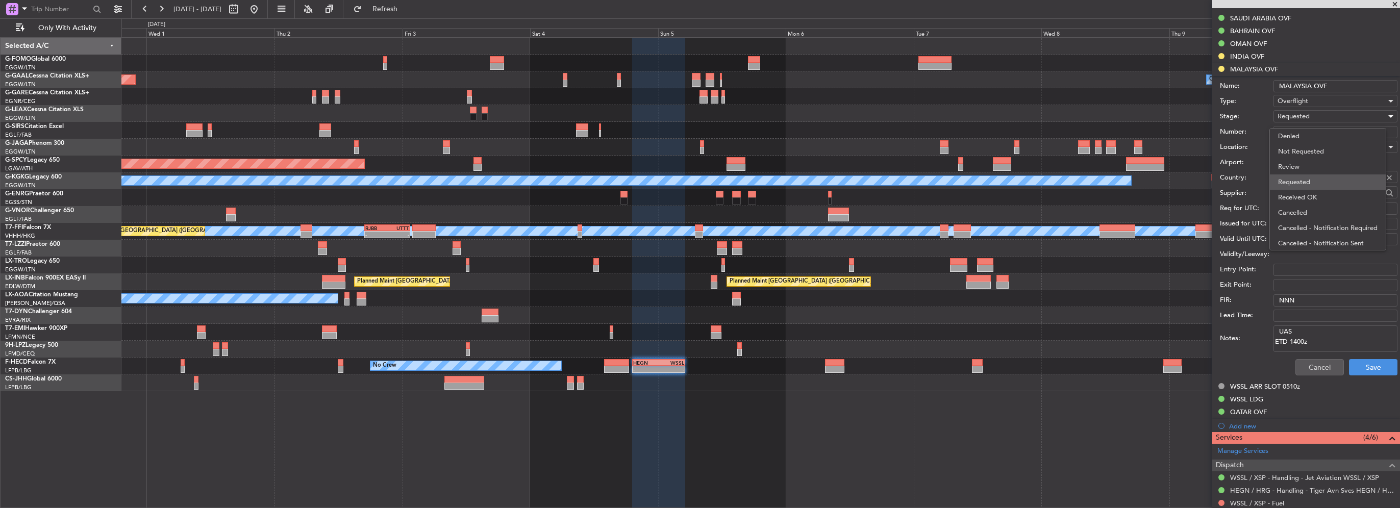
scroll to position [4, 0]
click at [1316, 197] on span "Received OK" at bounding box center [1331, 193] width 107 height 15
click at [1361, 377] on div "Cancel Save" at bounding box center [1309, 367] width 178 height 27
click at [1377, 369] on button "Save" at bounding box center [1373, 367] width 48 height 16
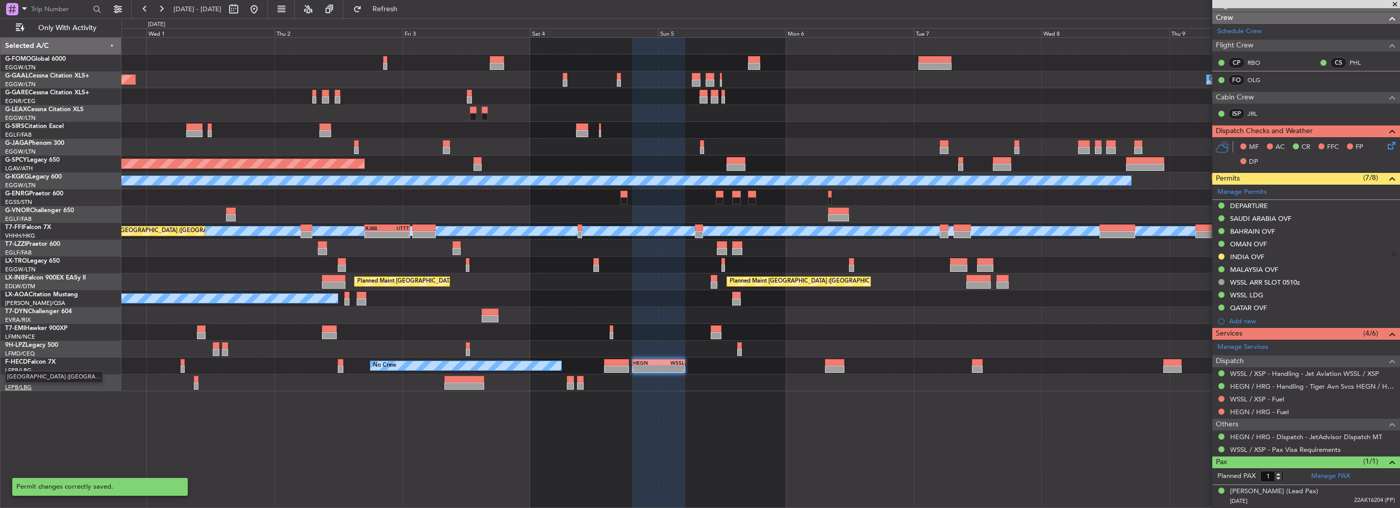
scroll to position [173, 0]
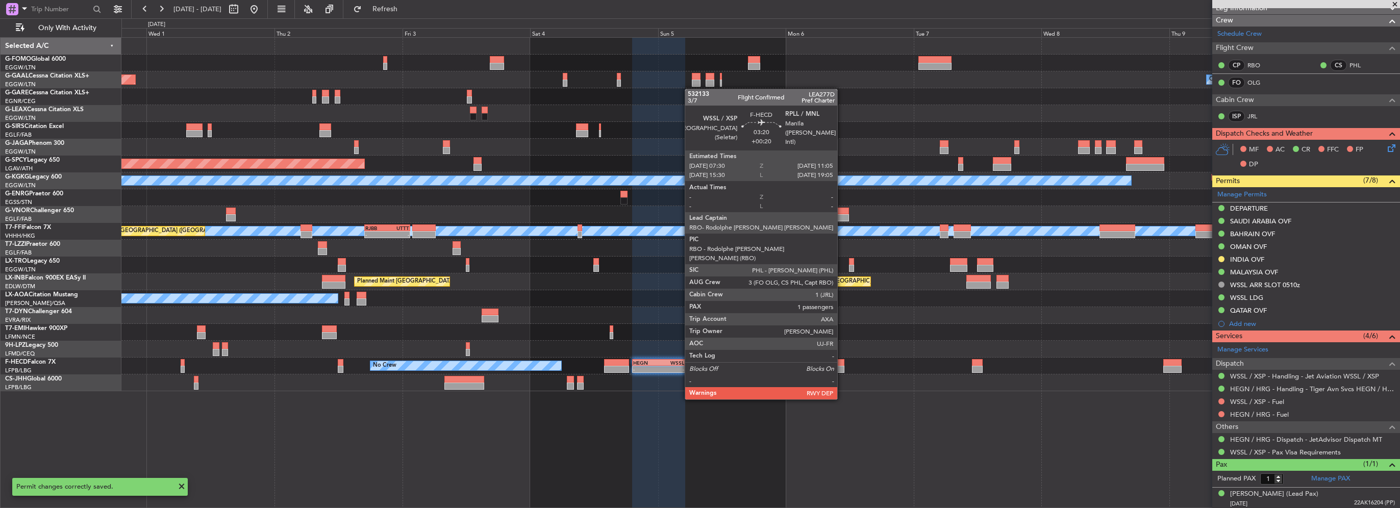
click at [842, 370] on div at bounding box center [834, 369] width 19 height 7
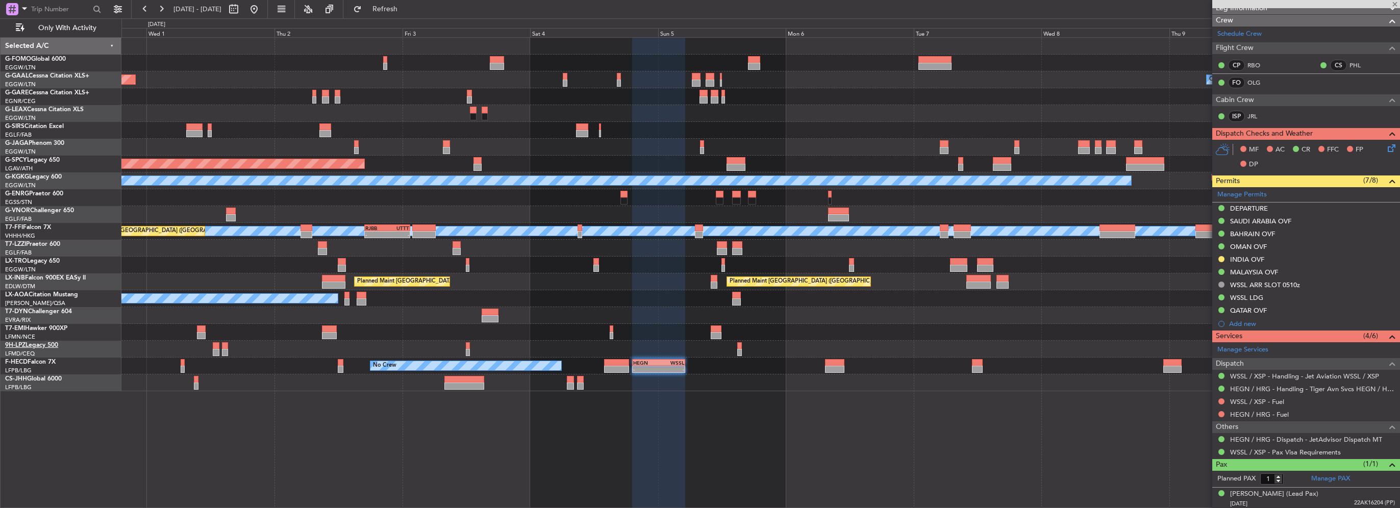
type input "+00:20"
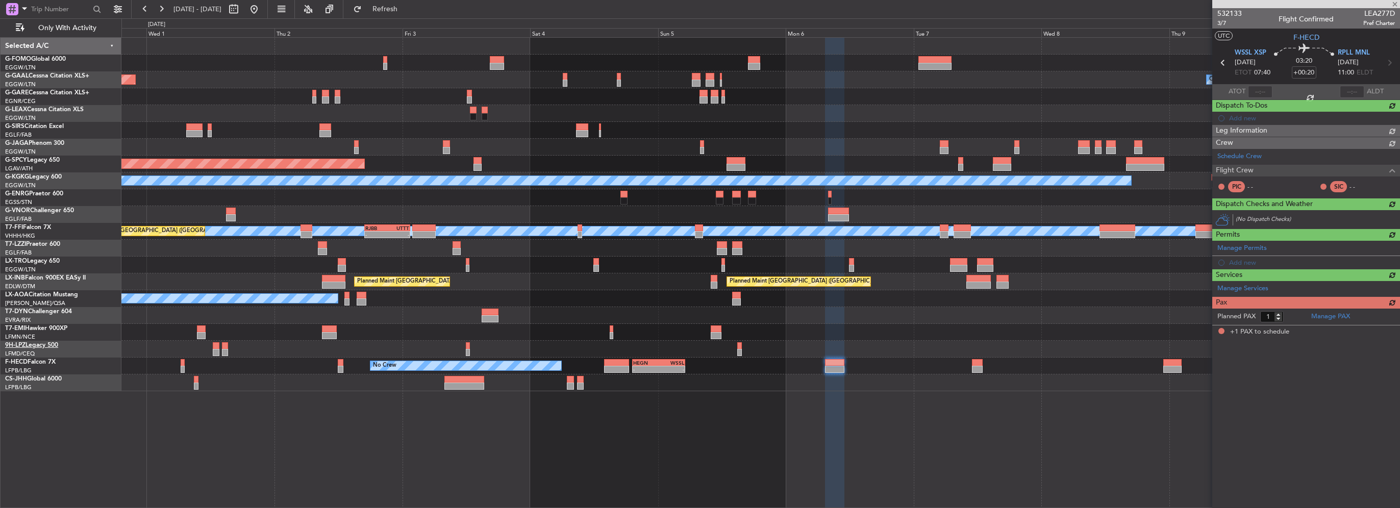
scroll to position [0, 0]
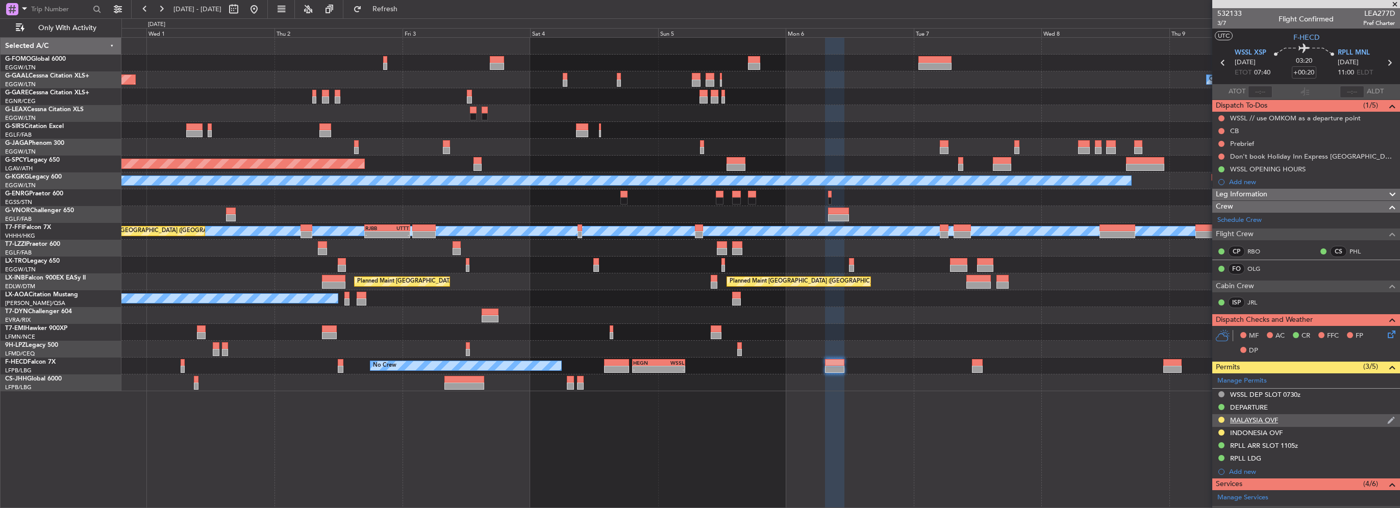
click at [1268, 416] on div "MALAYSIA OVF" at bounding box center [1254, 420] width 48 height 9
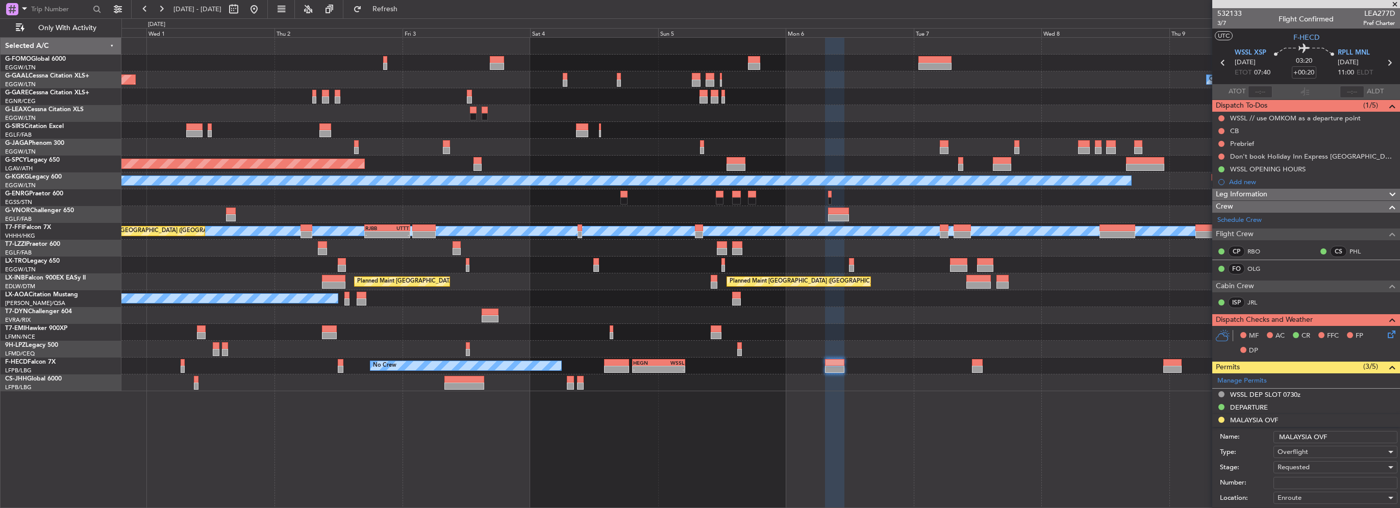
click at [1312, 485] on input "Number:" at bounding box center [1335, 483] width 124 height 12
paste input "CAAM-NS-0921-09-25"
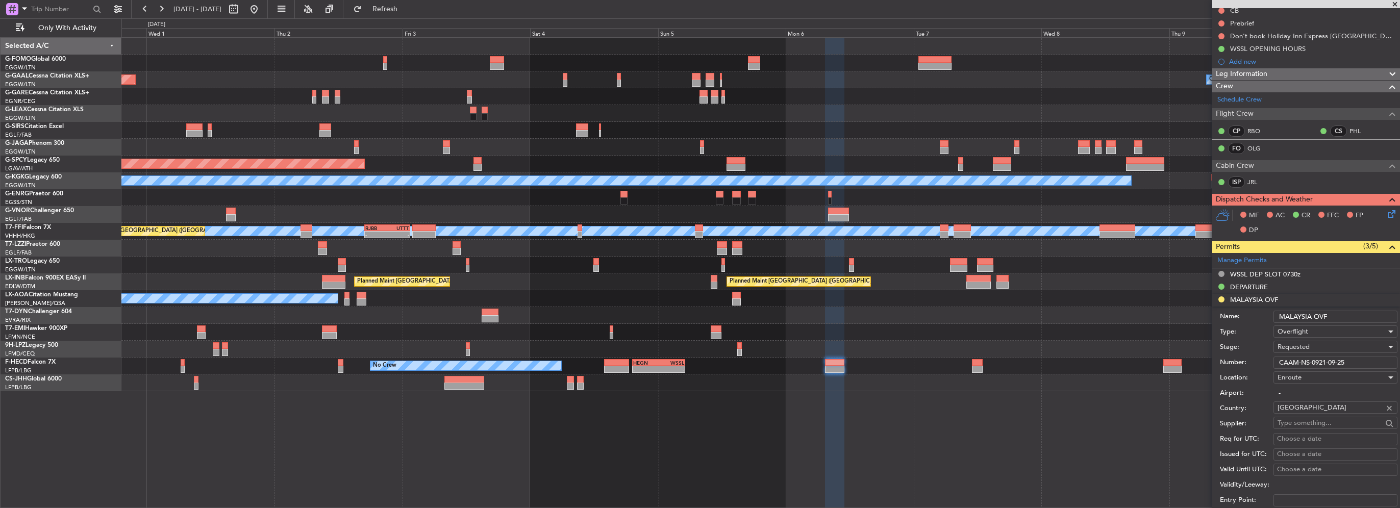
scroll to position [153, 0]
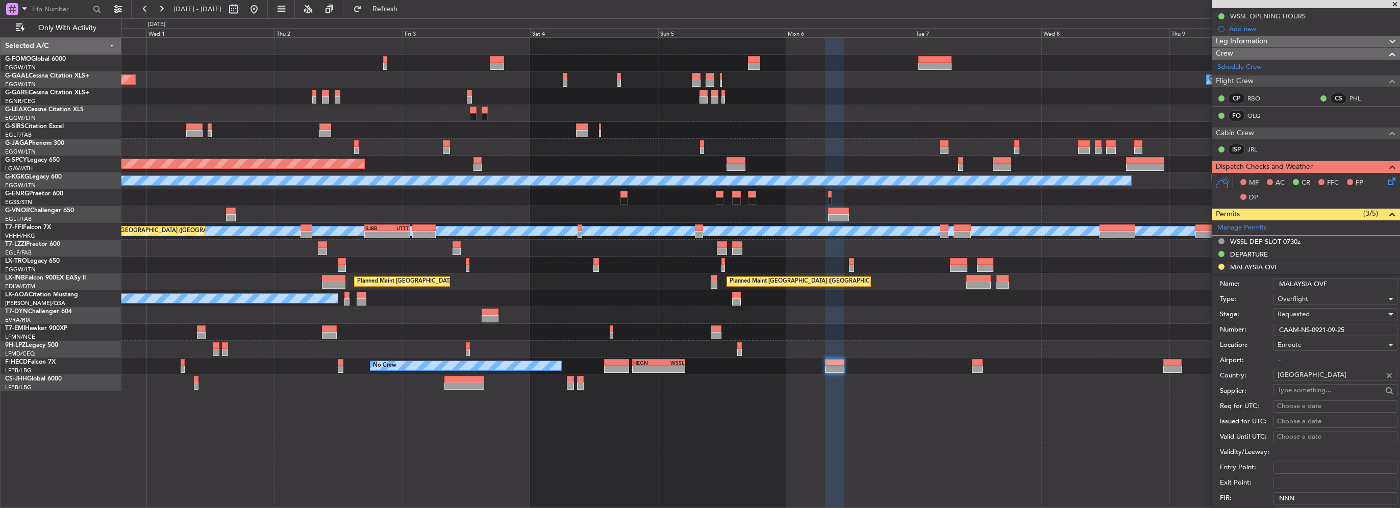
type input "CAAM-NS-0921-09-25"
click at [1307, 313] on span "Requested" at bounding box center [1293, 314] width 32 height 9
click at [1312, 394] on span "Received OK" at bounding box center [1331, 391] width 107 height 15
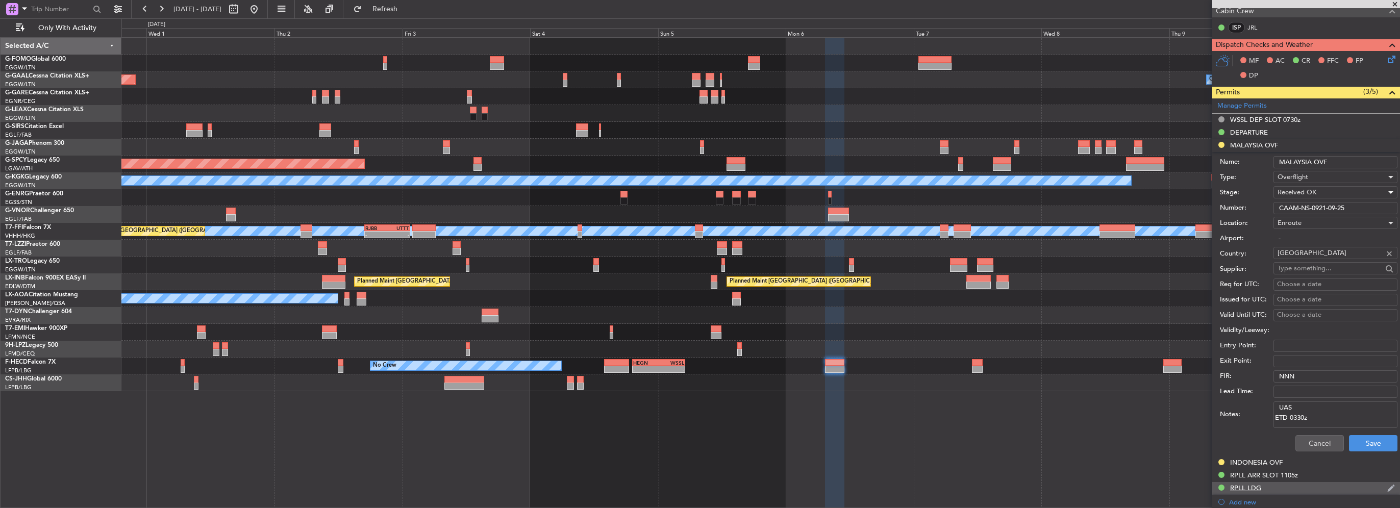
scroll to position [408, 0]
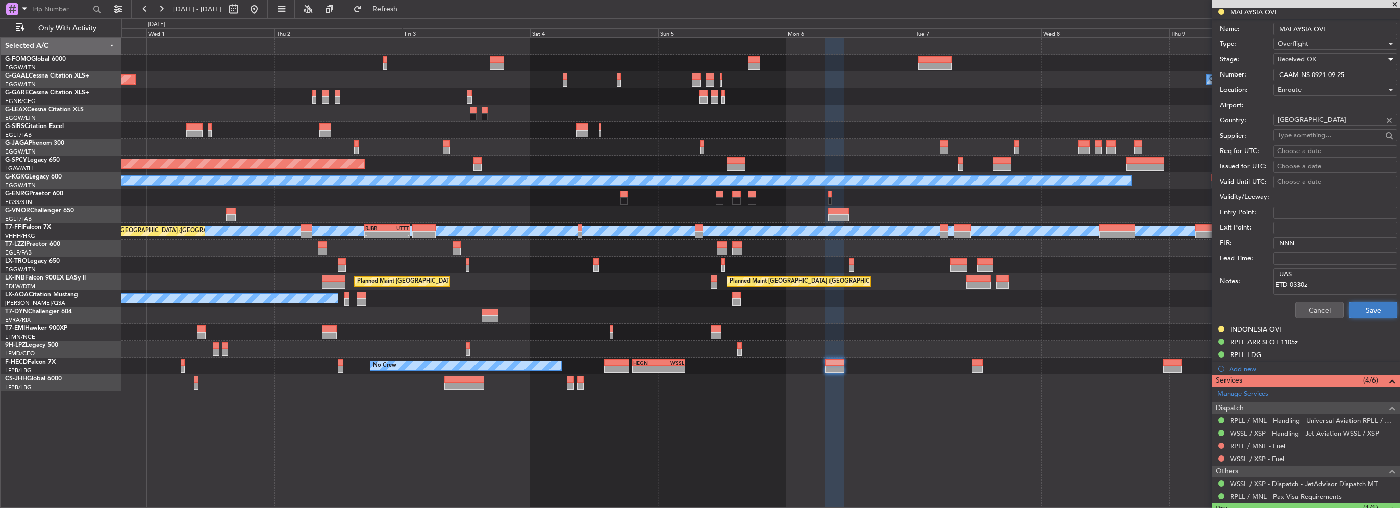
click at [1375, 309] on button "Save" at bounding box center [1373, 310] width 48 height 16
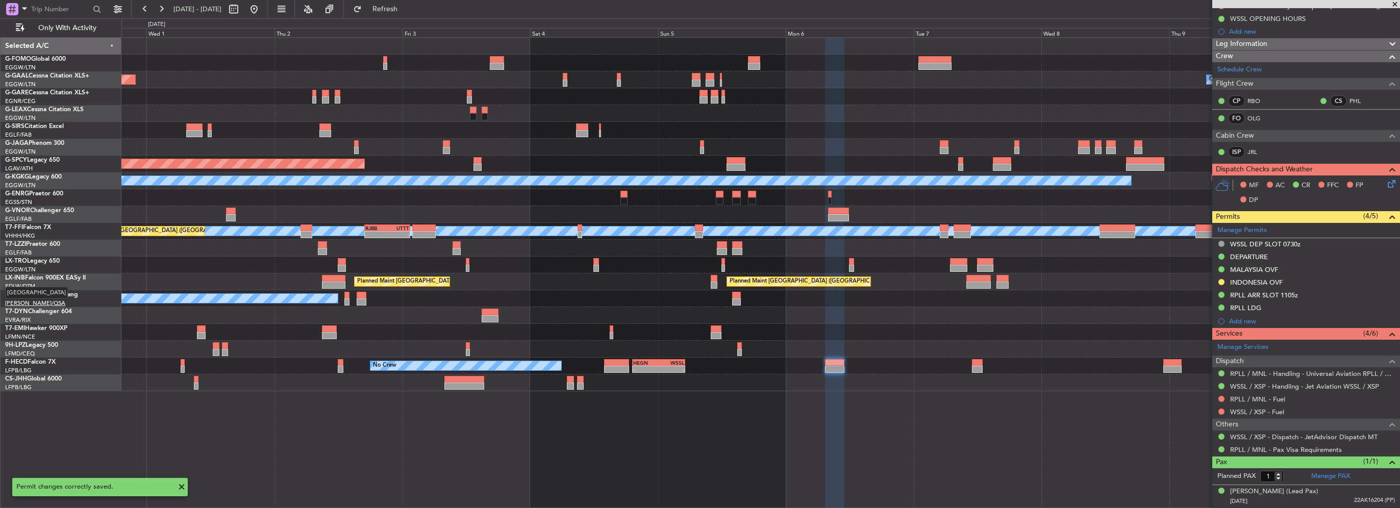
scroll to position [103, 0]
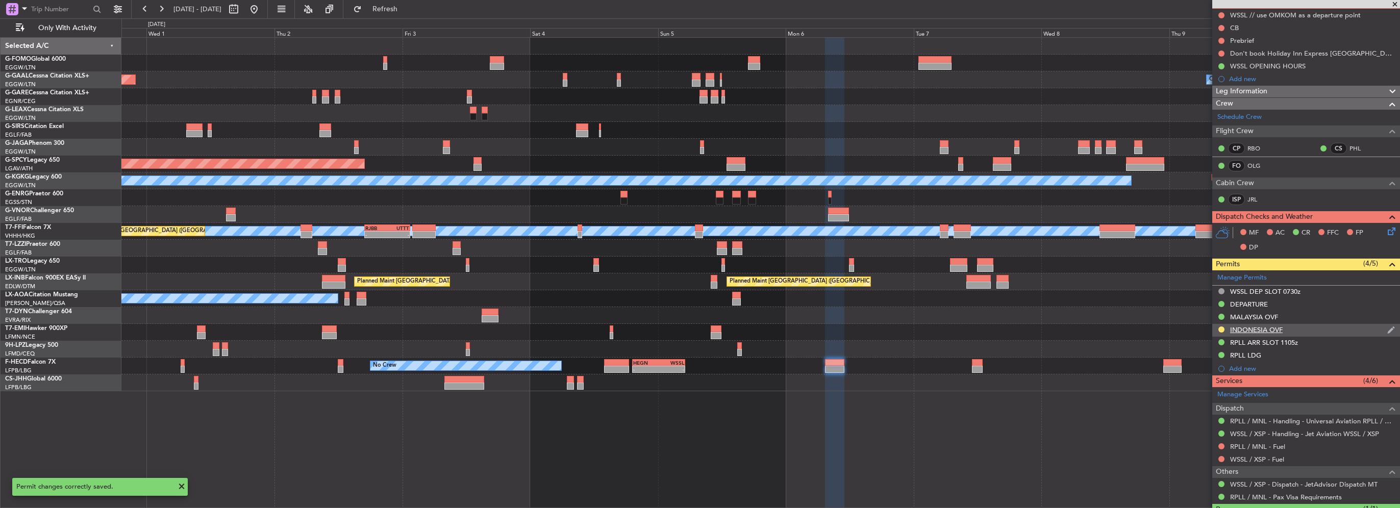
click at [1249, 328] on div "INDONESIA OVF" at bounding box center [1256, 329] width 53 height 9
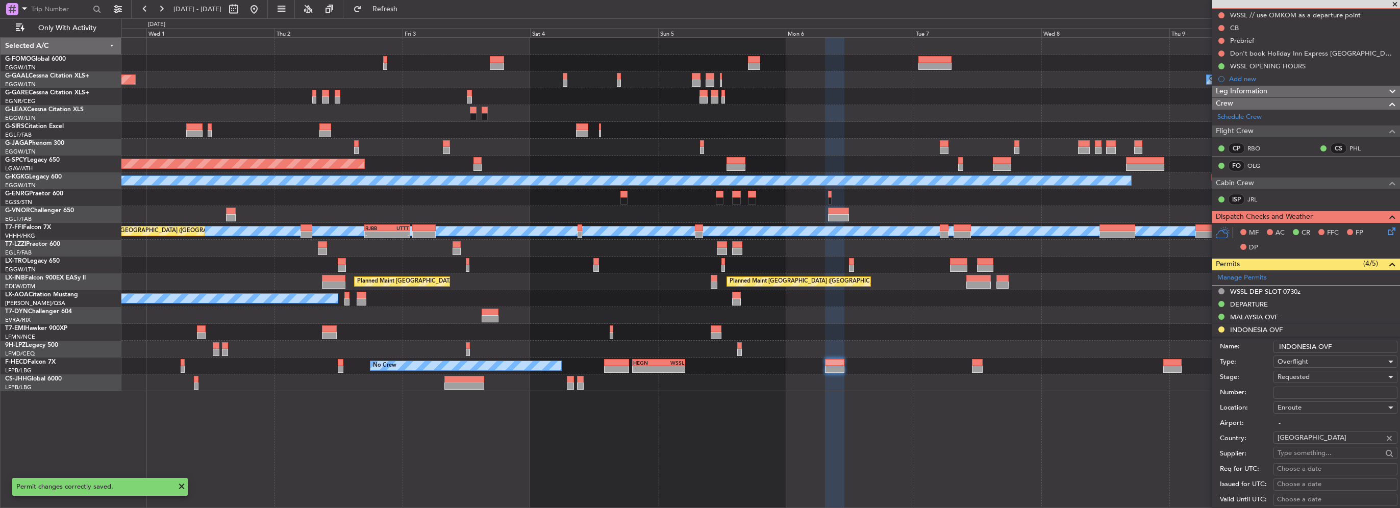
click at [1303, 389] on input "Number:" at bounding box center [1335, 393] width 124 height 12
paste input "SI14613"
type input "SI14613"
click at [1314, 375] on div "Requested" at bounding box center [1331, 376] width 109 height 15
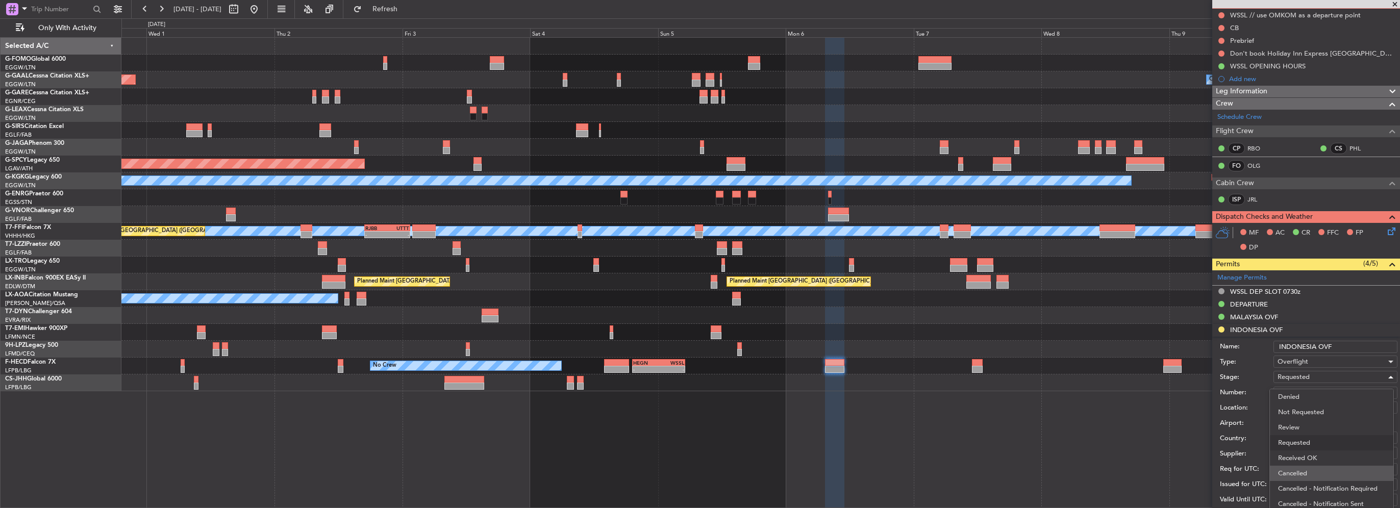
scroll to position [4, 0]
click at [1309, 453] on span "Received OK" at bounding box center [1331, 453] width 107 height 15
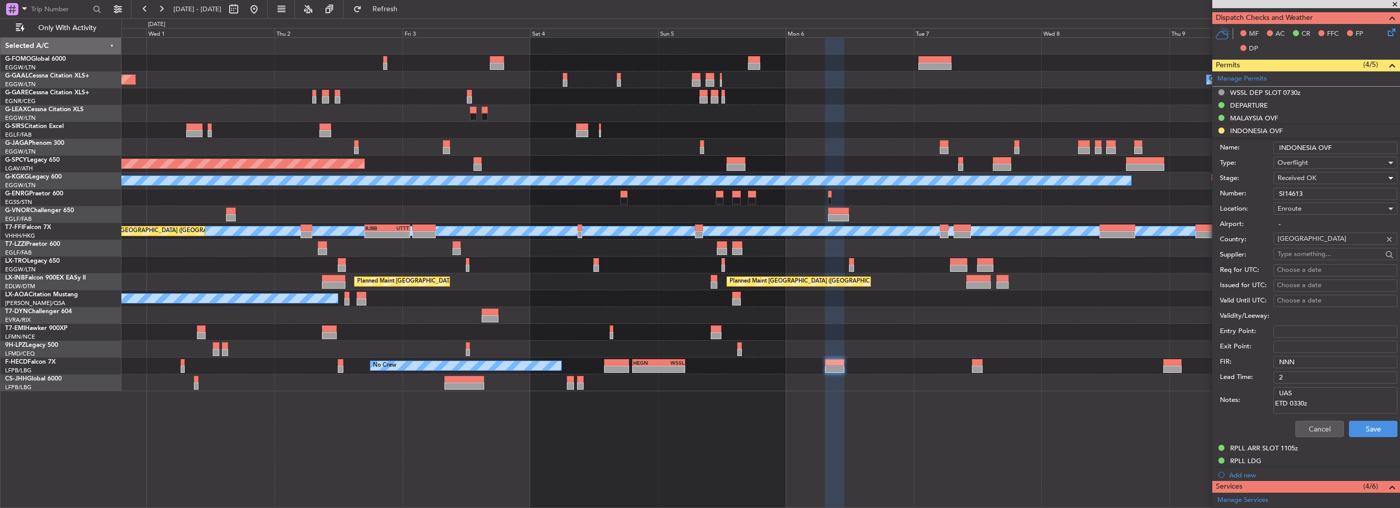
scroll to position [307, 0]
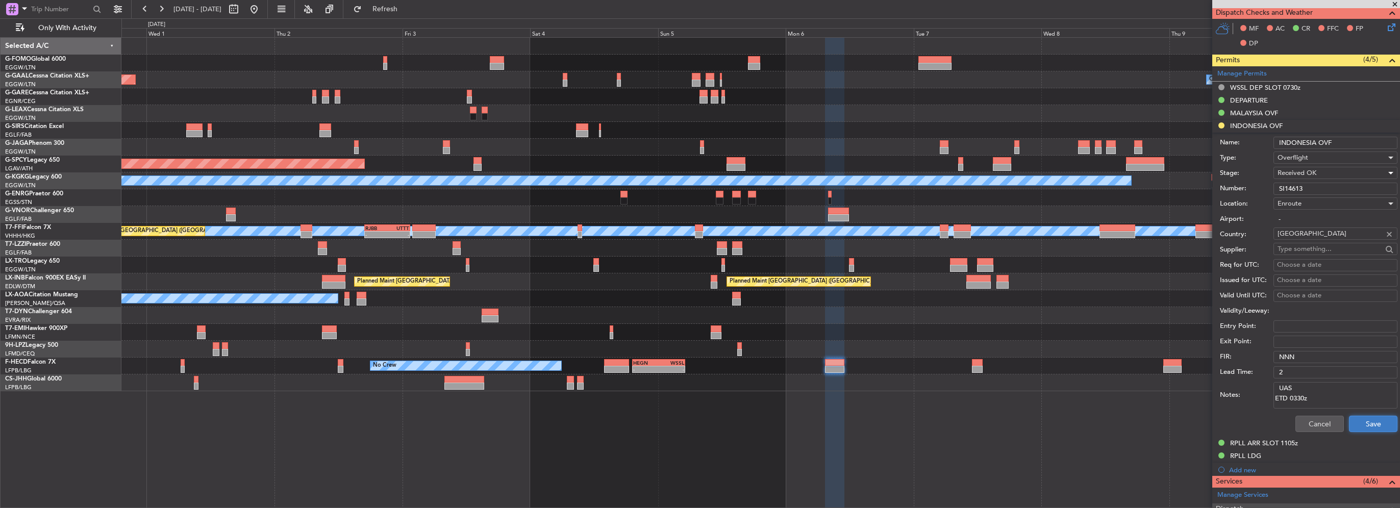
click at [1363, 427] on button "Save" at bounding box center [1373, 424] width 48 height 16
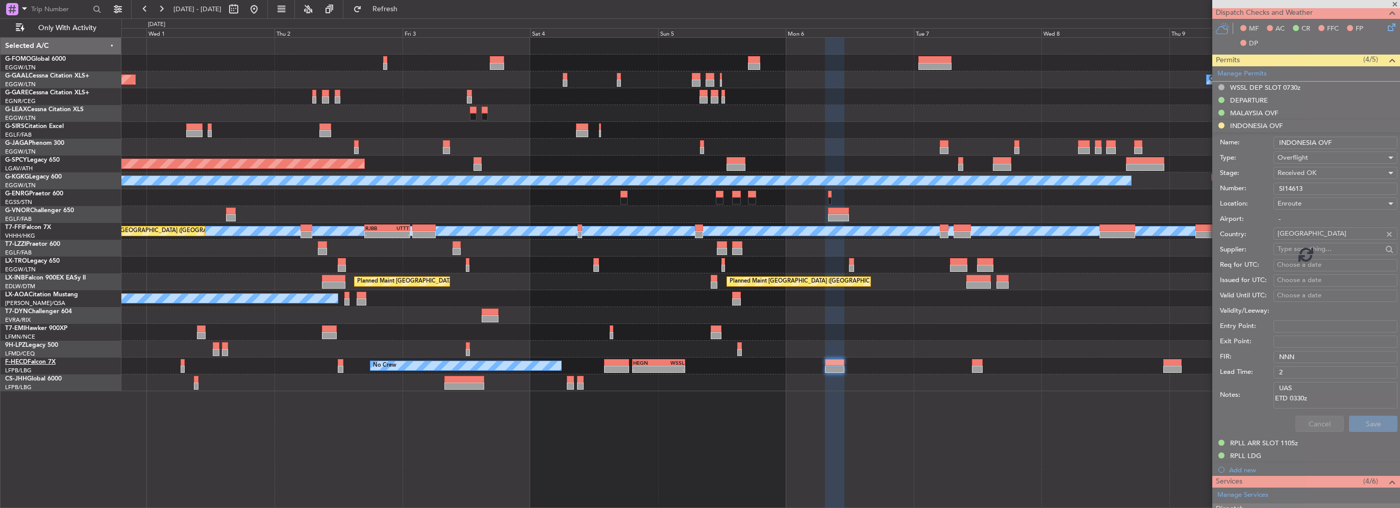
scroll to position [148, 0]
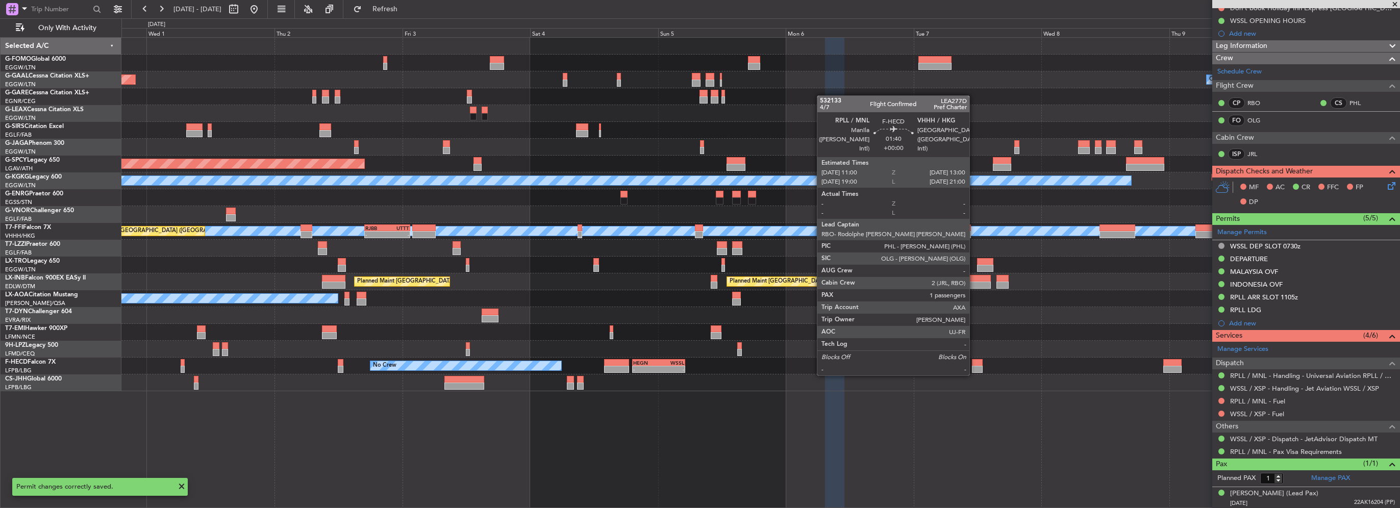
click at [974, 366] on div at bounding box center [977, 369] width 11 height 7
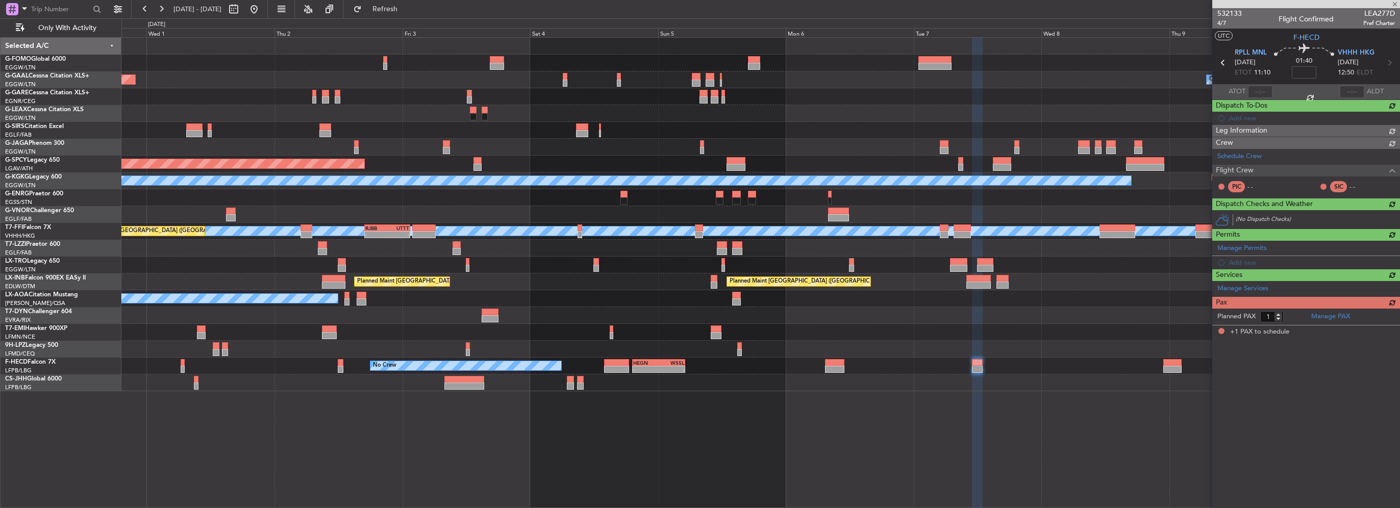
scroll to position [0, 0]
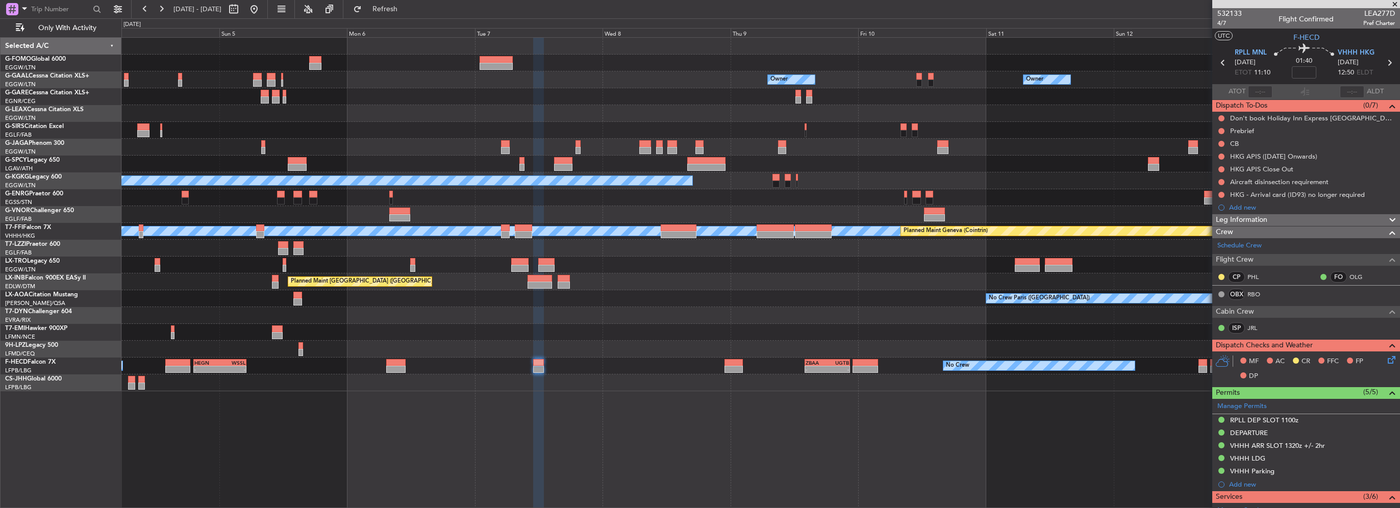
click at [666, 338] on div "Owner Owner Owner Owner No Crew Planned Maint Bremen A/C Unavailable Istanbul (…" at bounding box center [760, 215] width 1278 height 354
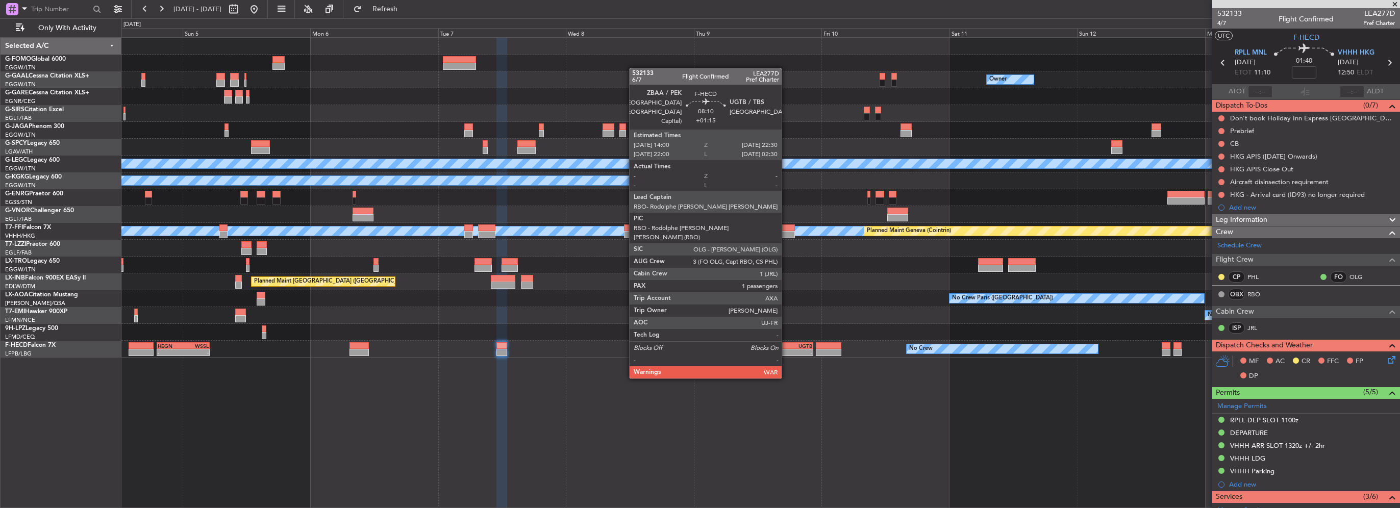
click at [786, 349] on div "-" at bounding box center [780, 352] width 22 height 6
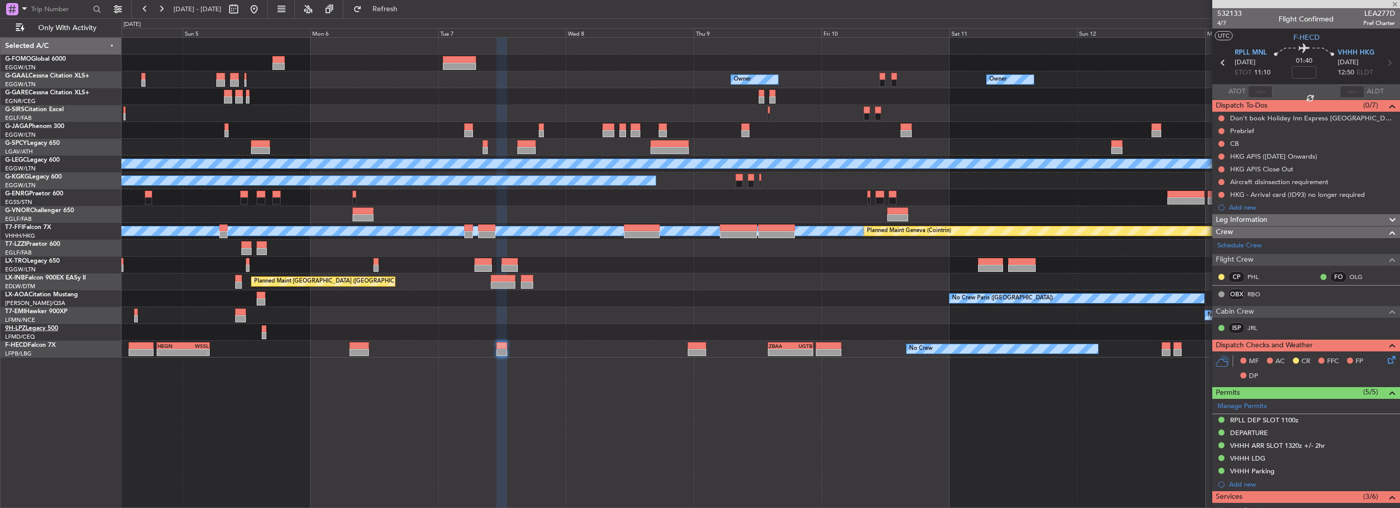
type input "+01:15"
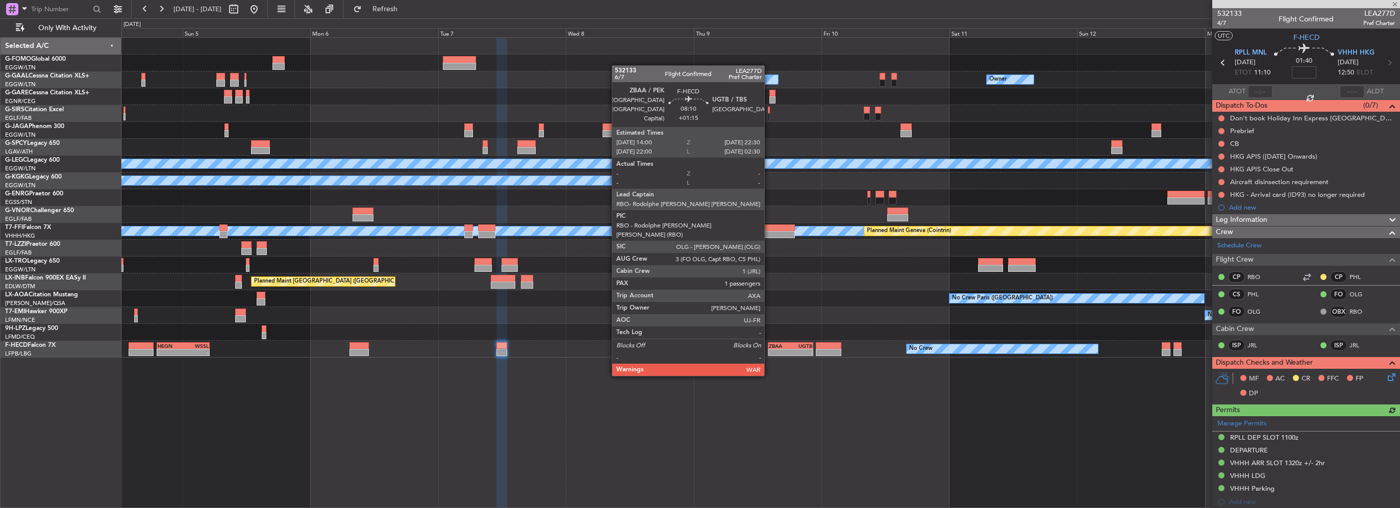
click at [769, 346] on div "ZBAA" at bounding box center [780, 346] width 22 height 6
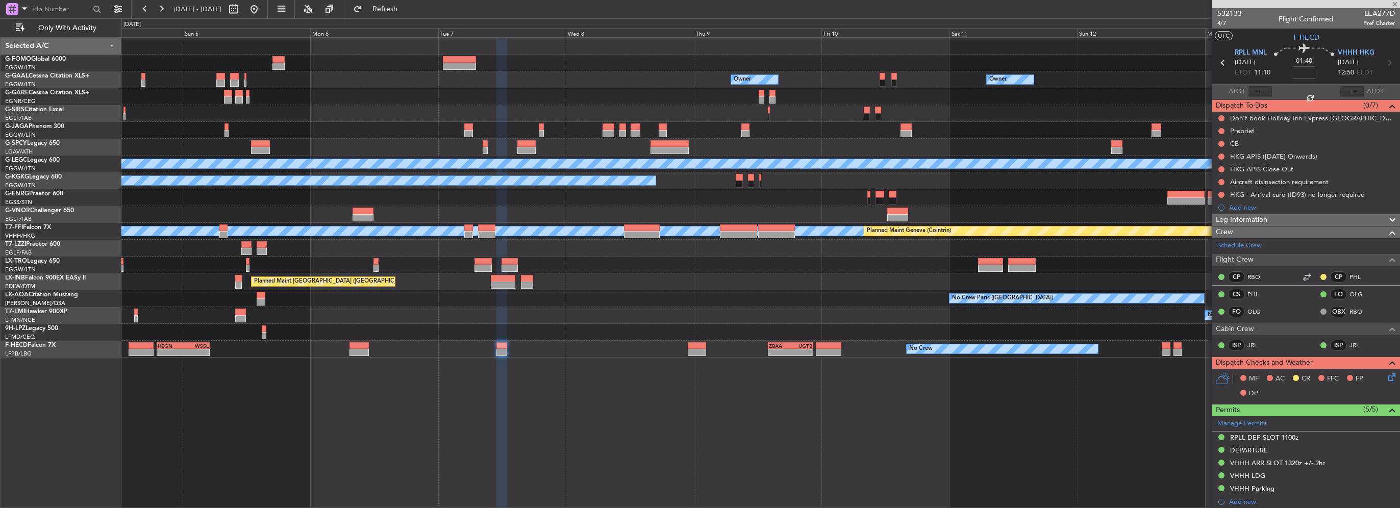
type input "+01:15"
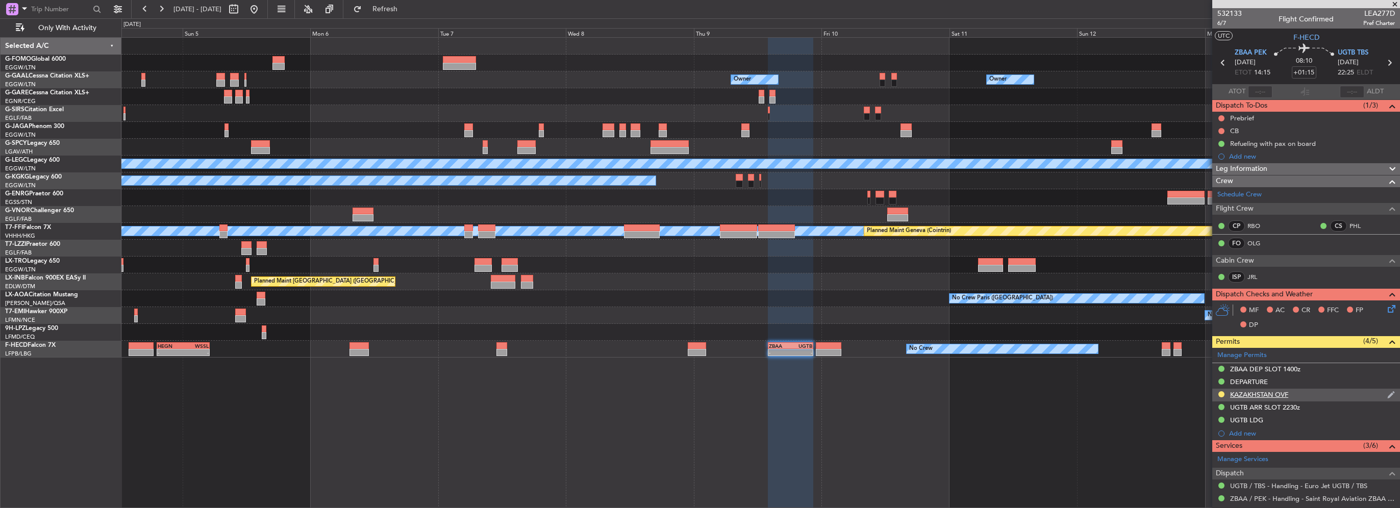
click at [1268, 393] on div "KAZAKHSTAN OVF" at bounding box center [1259, 394] width 58 height 9
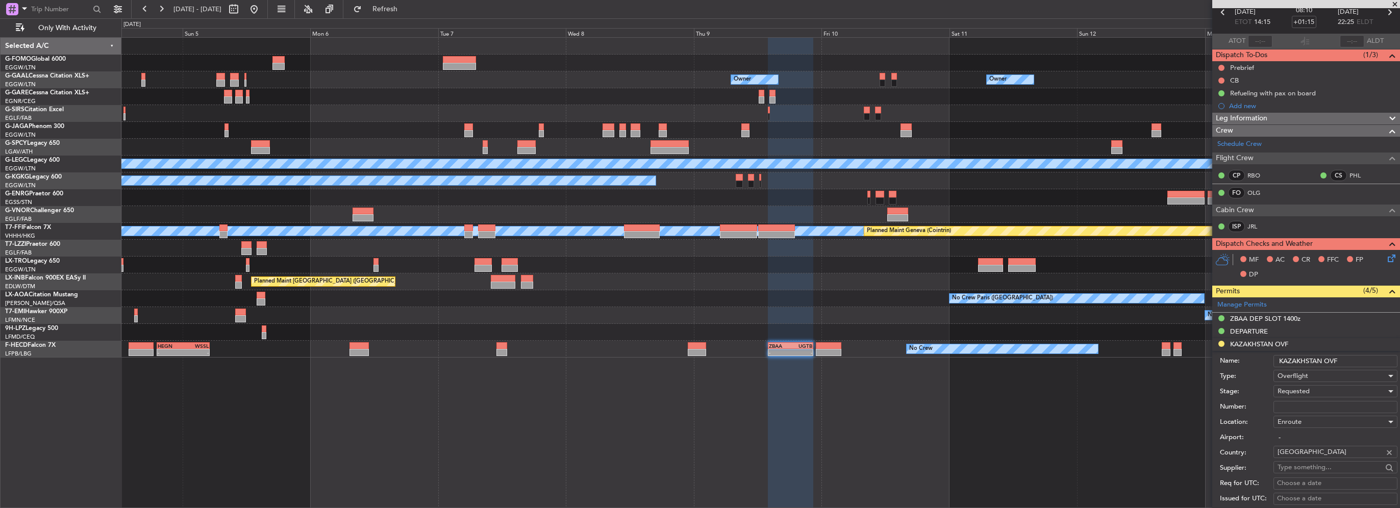
scroll to position [153, 0]
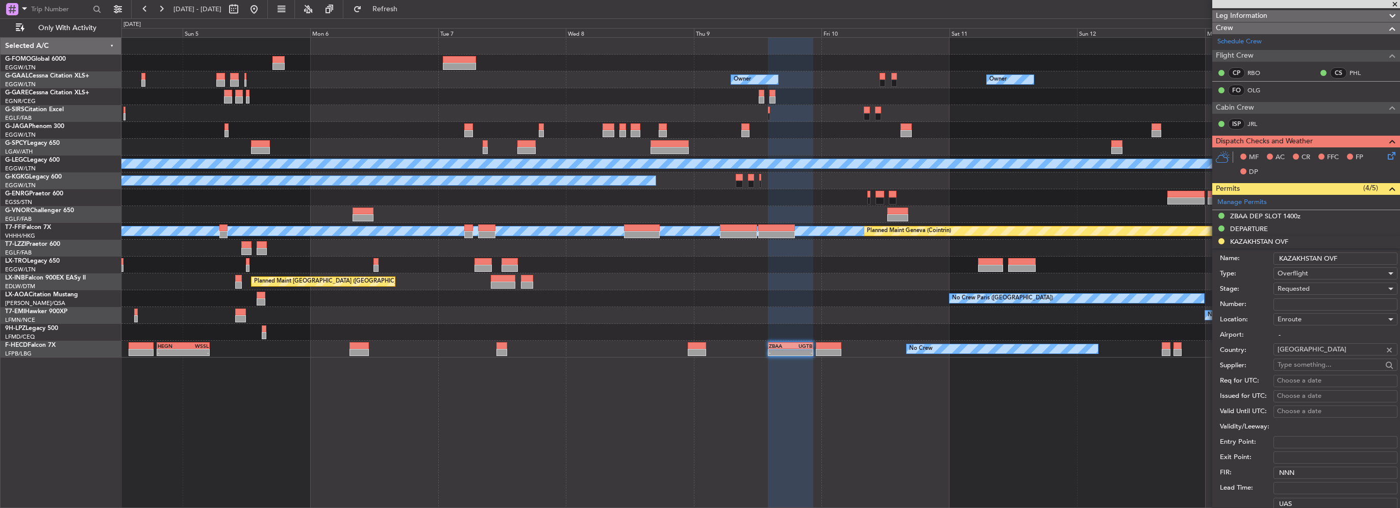
click at [1302, 300] on input "Number:" at bounding box center [1335, 304] width 124 height 12
paste input "APPROVED"
type input "APPROVED"
click at [1315, 291] on div "Requested" at bounding box center [1331, 288] width 109 height 15
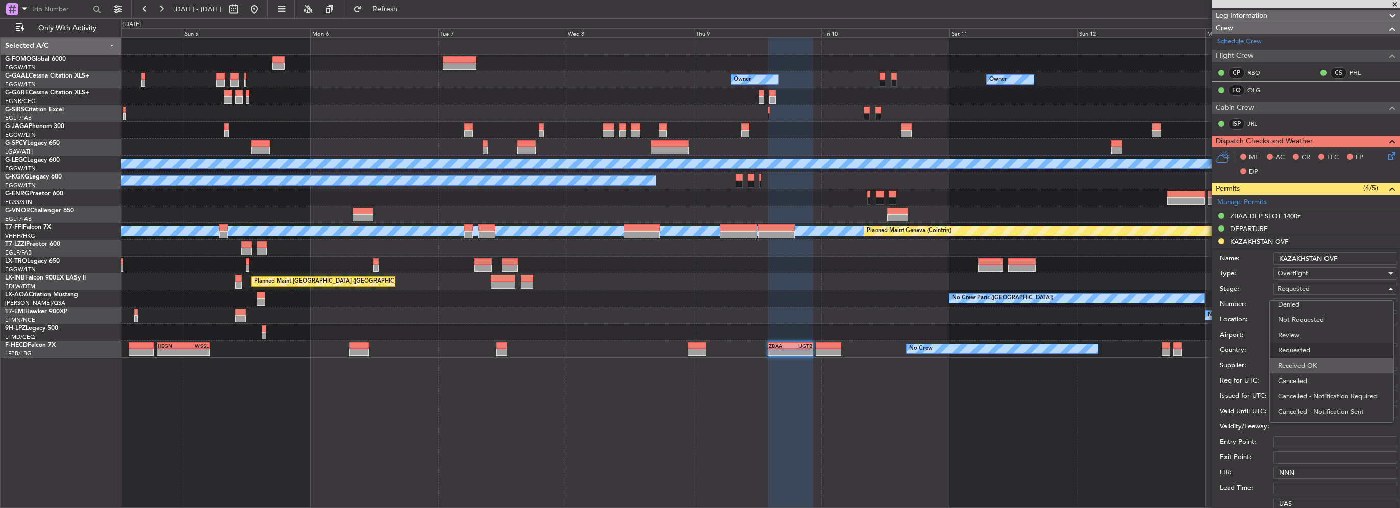
click at [1318, 365] on span "Received OK" at bounding box center [1331, 365] width 107 height 15
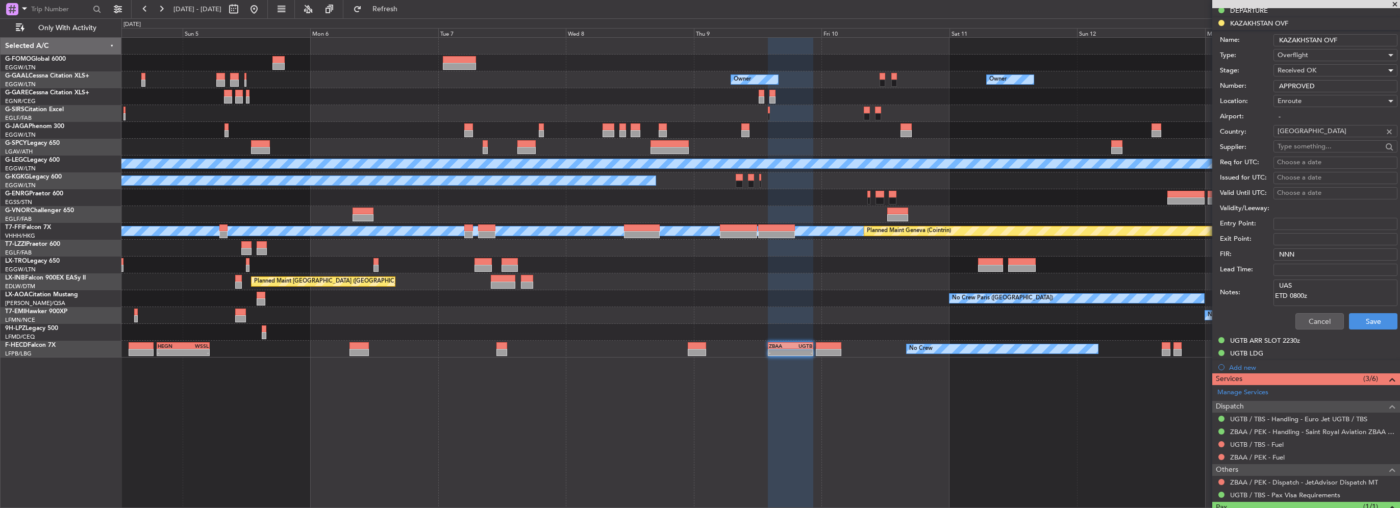
scroll to position [408, 0]
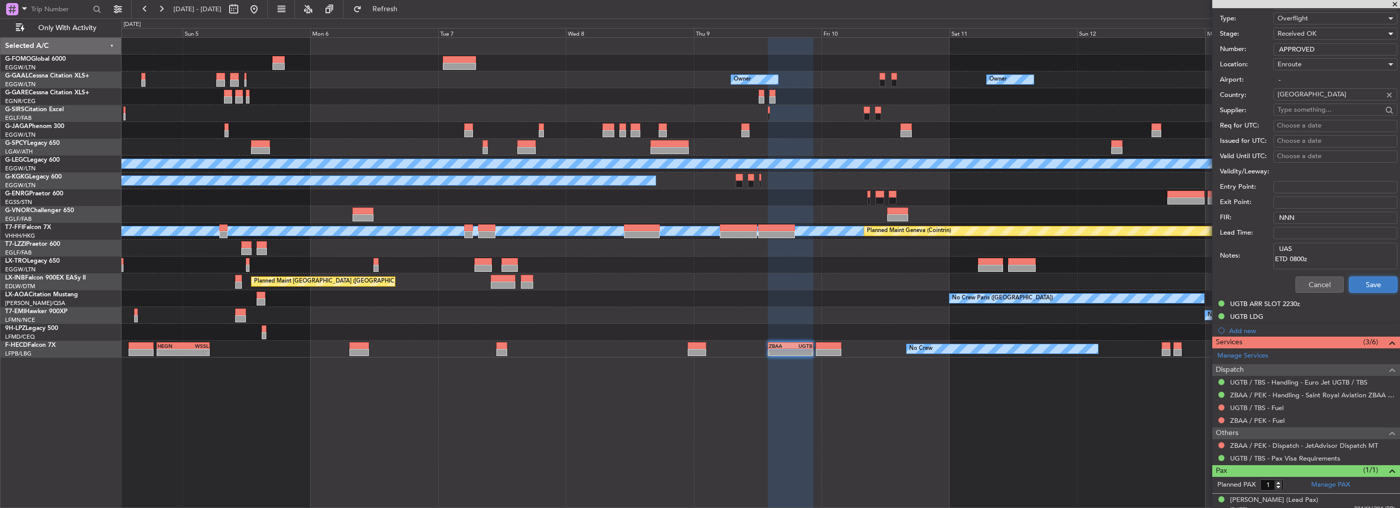
click at [1367, 289] on button "Save" at bounding box center [1373, 285] width 48 height 16
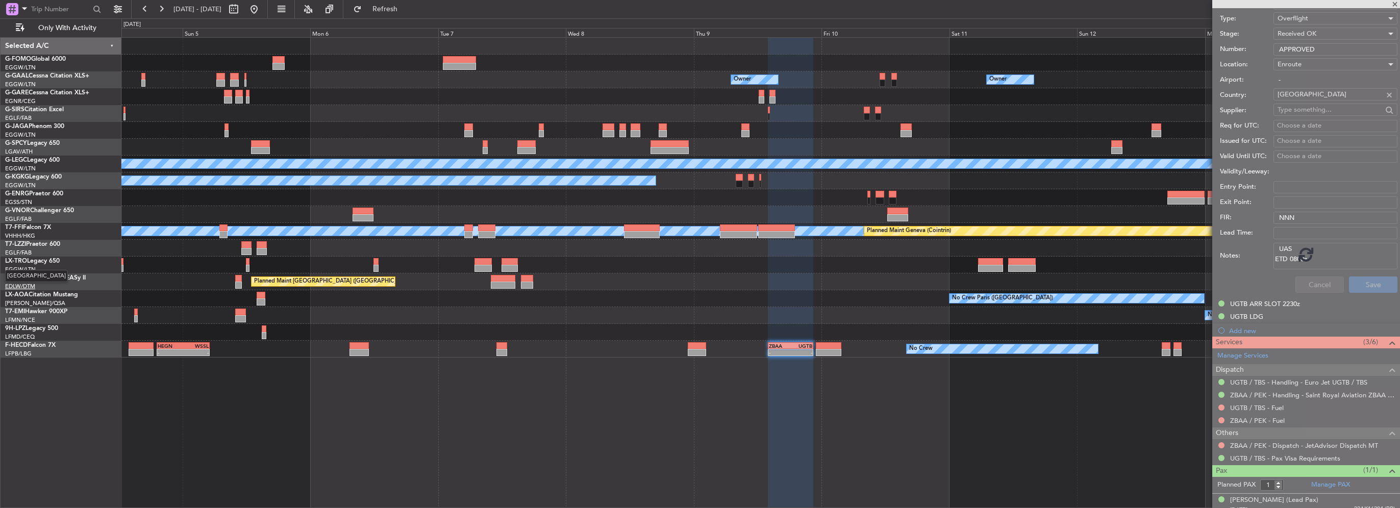
scroll to position [104, 0]
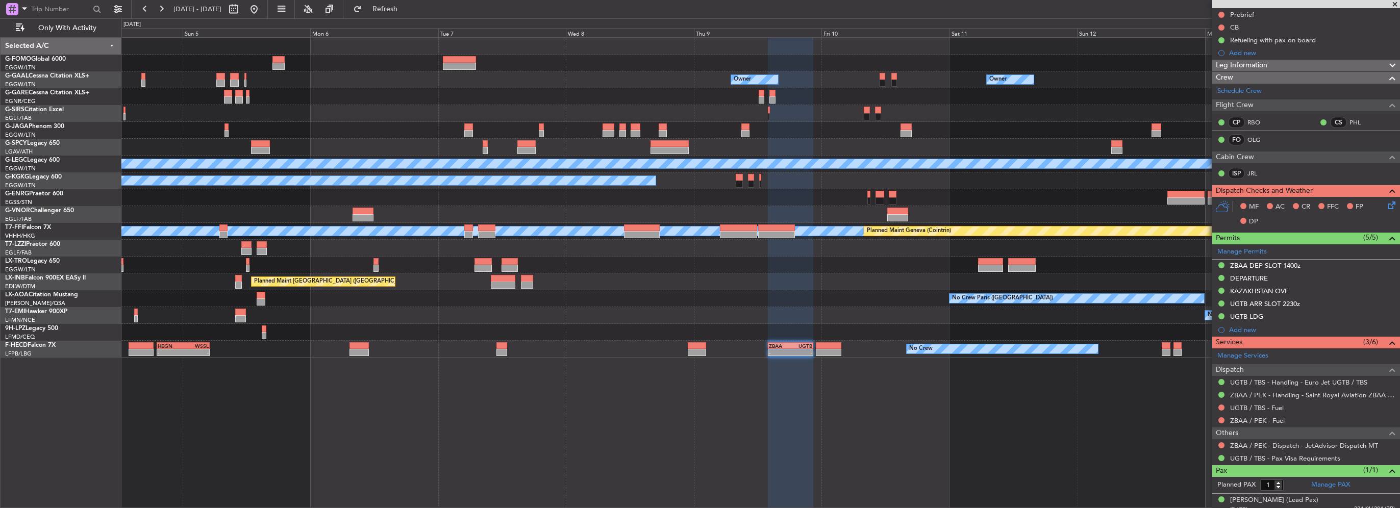
click at [1074, 273] on div "Owner Owner Owner Owner No Crew Planned Maint Bremen A/C Unavailable London (Lu…" at bounding box center [760, 198] width 1278 height 320
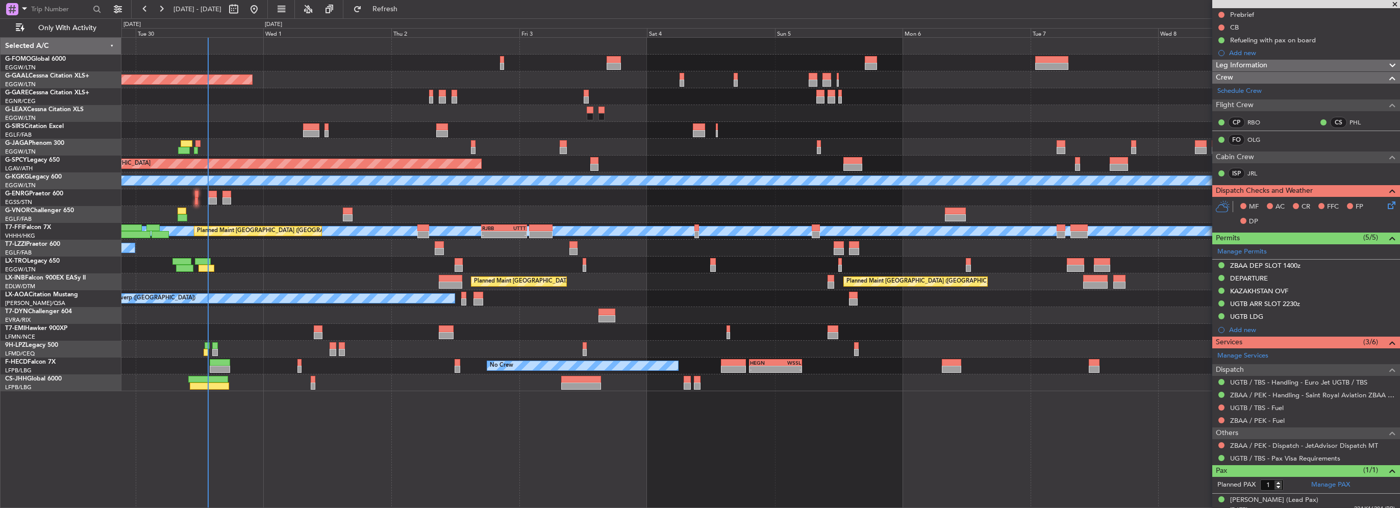
click at [261, 91] on div "Planned Maint Dusseldorf Owner Owner A/C Unavailable Planned Maint London (Luto…" at bounding box center [760, 215] width 1278 height 354
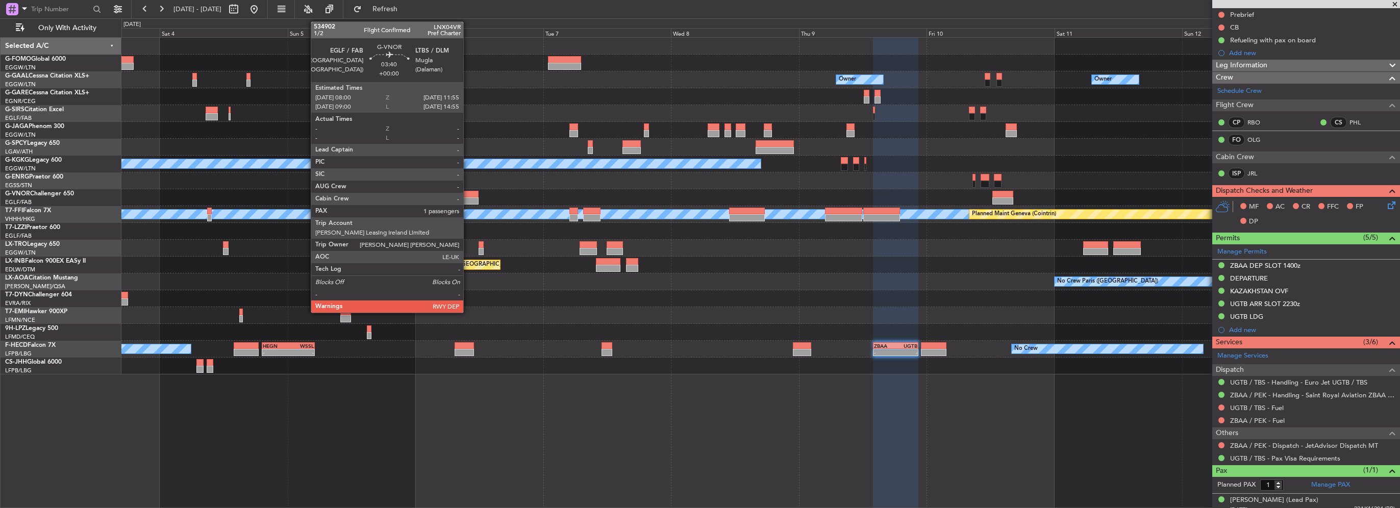
click at [468, 200] on div at bounding box center [468, 200] width 21 height 7
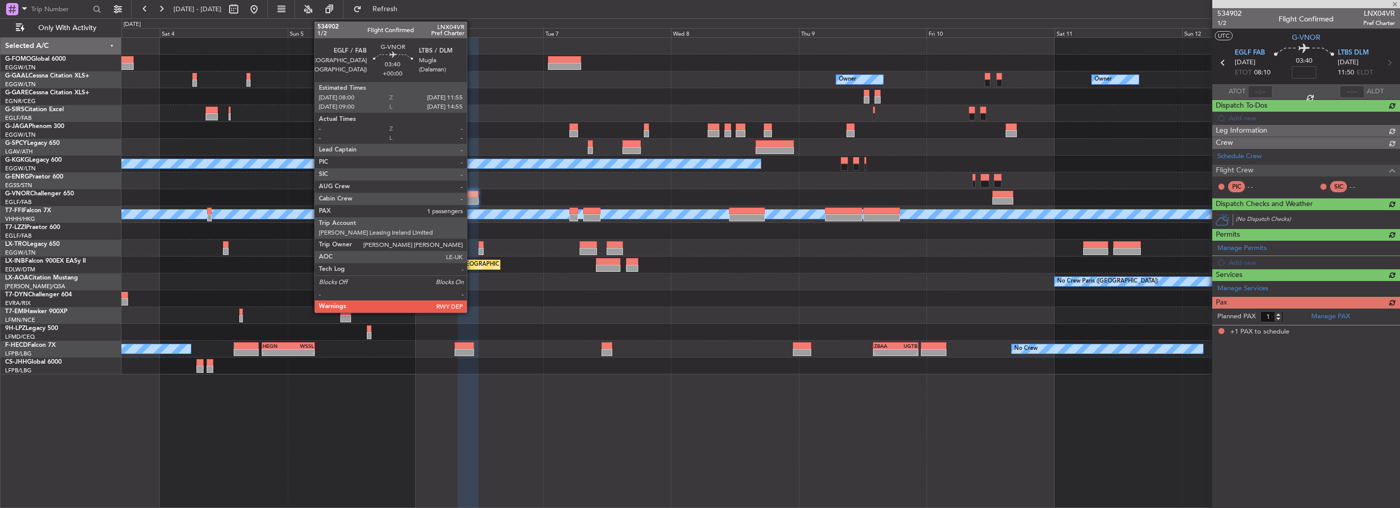
scroll to position [0, 0]
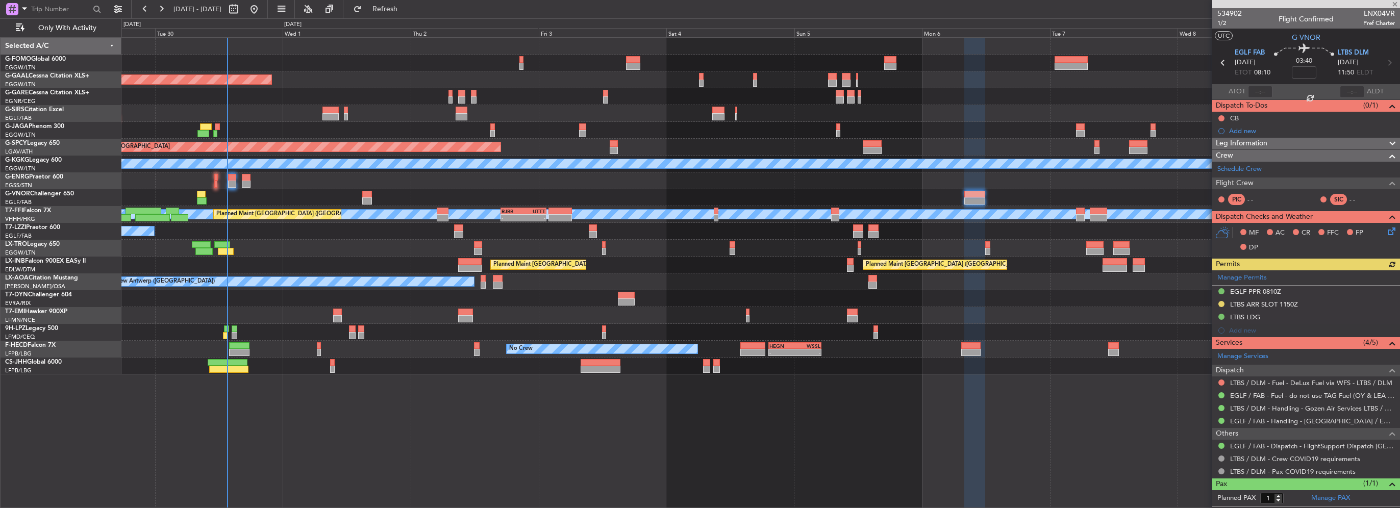
click at [871, 189] on div "Owner Planned Maint Dusseldorf Owner Planned Maint London (Luton) Planned Maint…" at bounding box center [760, 206] width 1278 height 337
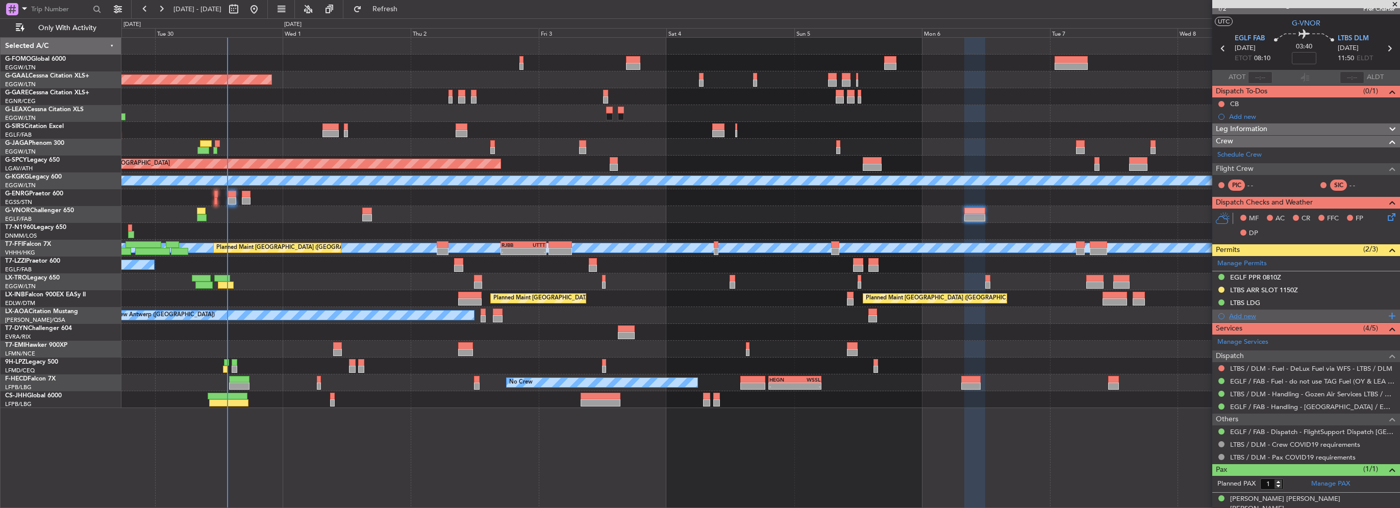
scroll to position [20, 0]
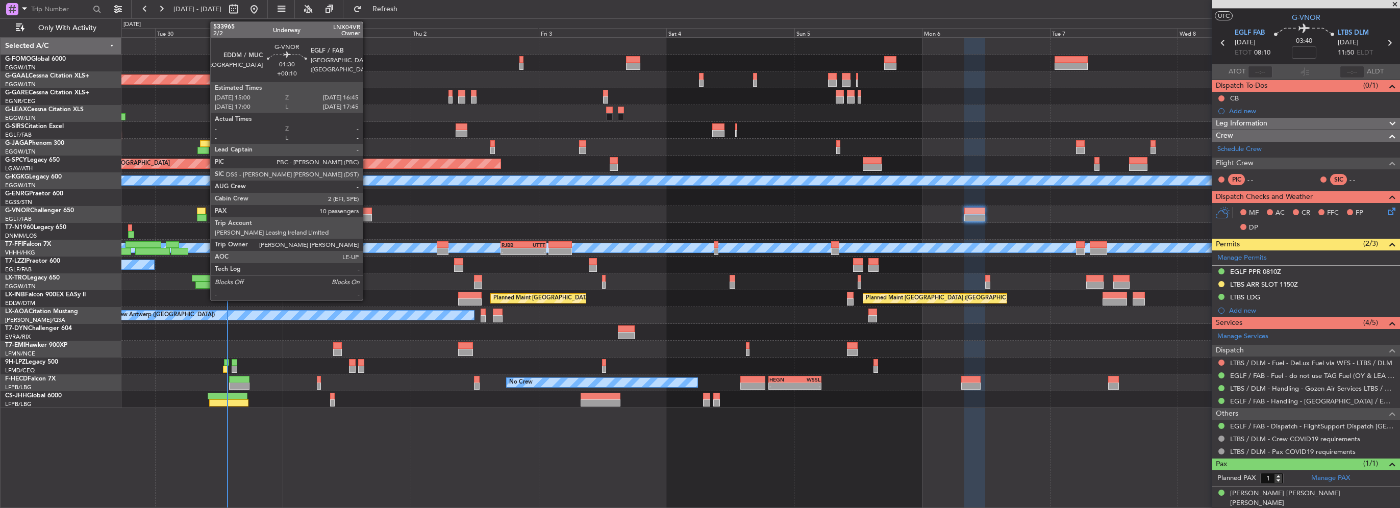
click at [367, 216] on div at bounding box center [367, 217] width 10 height 7
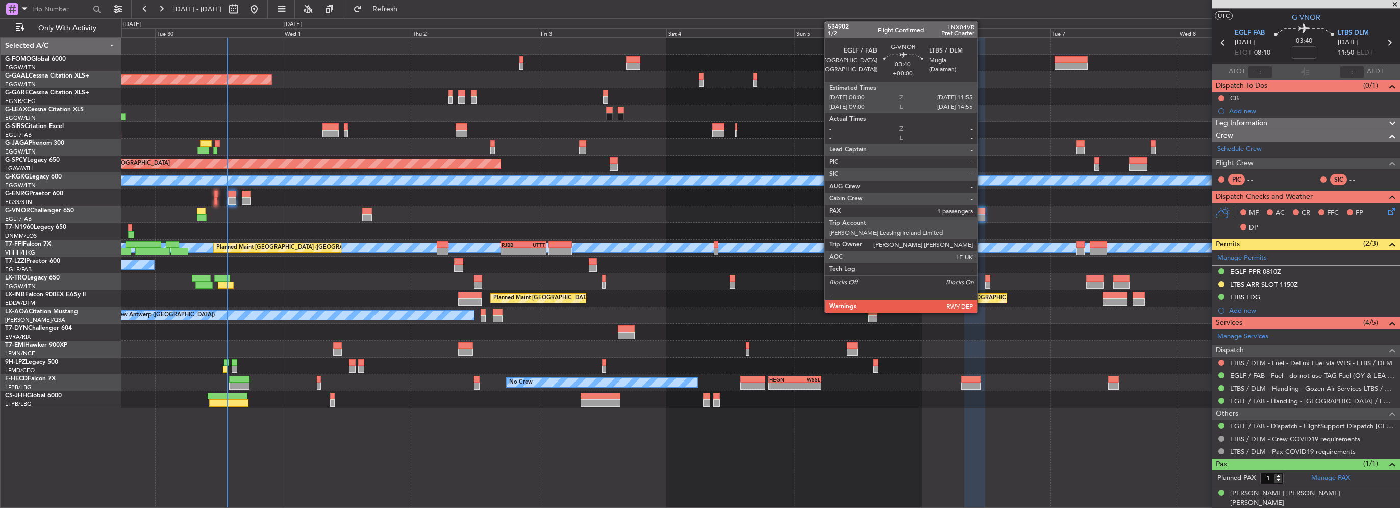
click at [982, 213] on div at bounding box center [974, 211] width 21 height 7
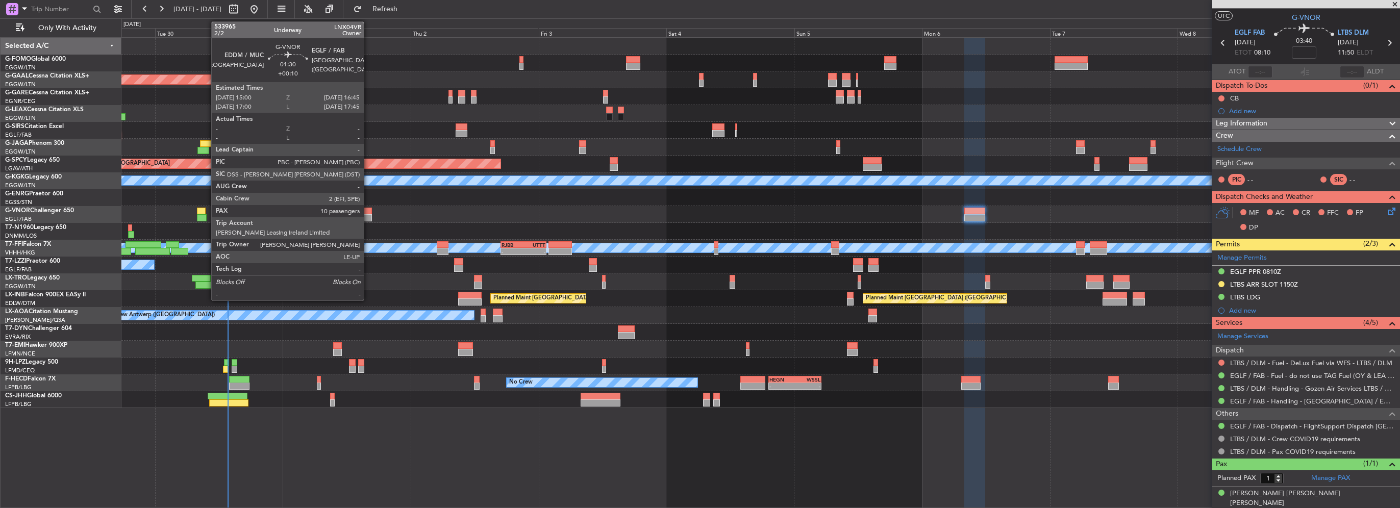
click at [368, 216] on div at bounding box center [367, 217] width 10 height 7
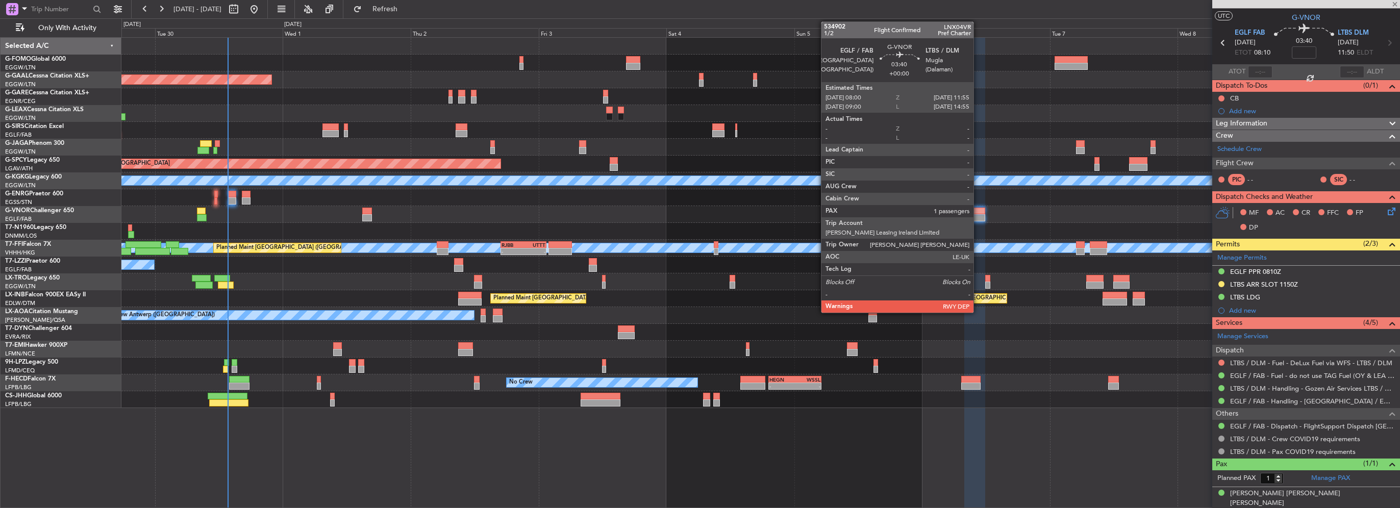
type input "+00:10"
type input "10"
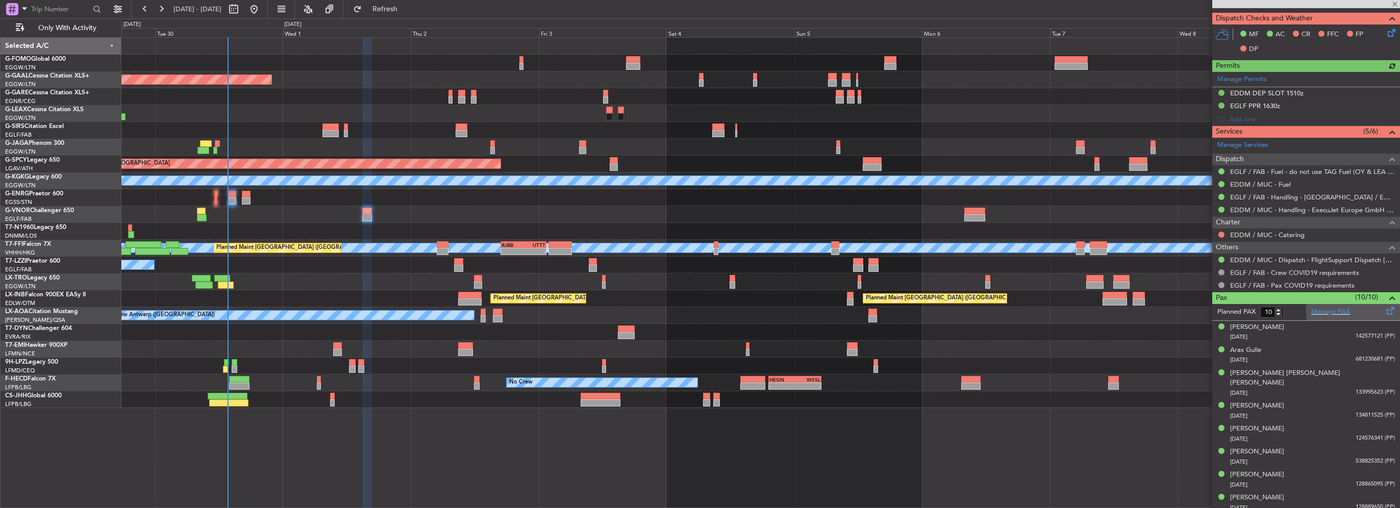
scroll to position [295, 0]
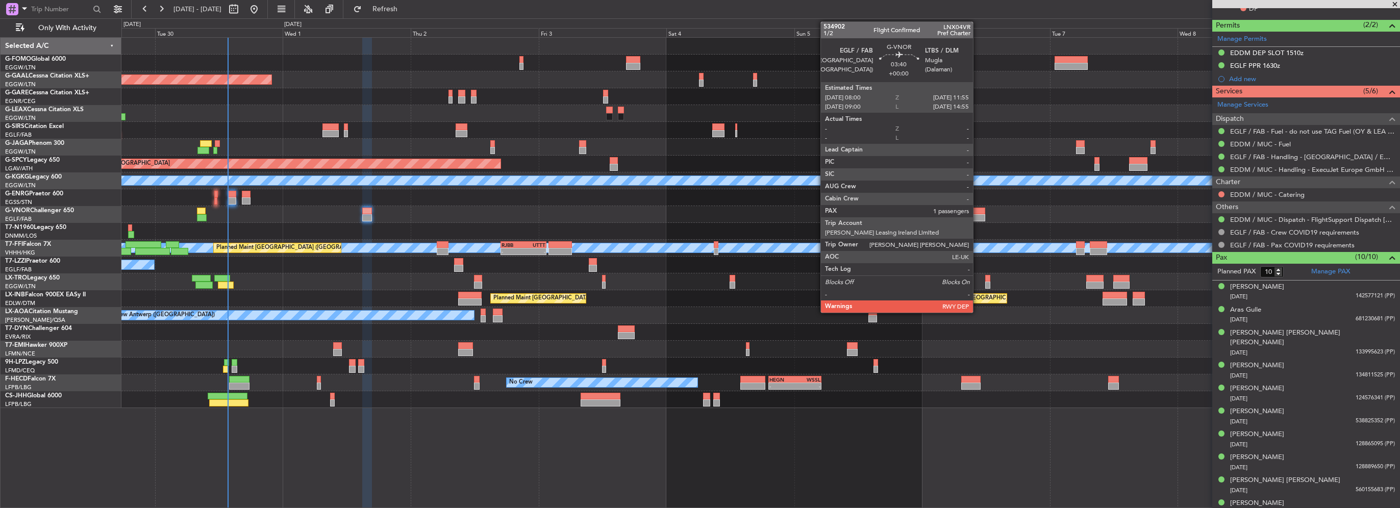
click at [978, 217] on div at bounding box center [974, 217] width 21 height 7
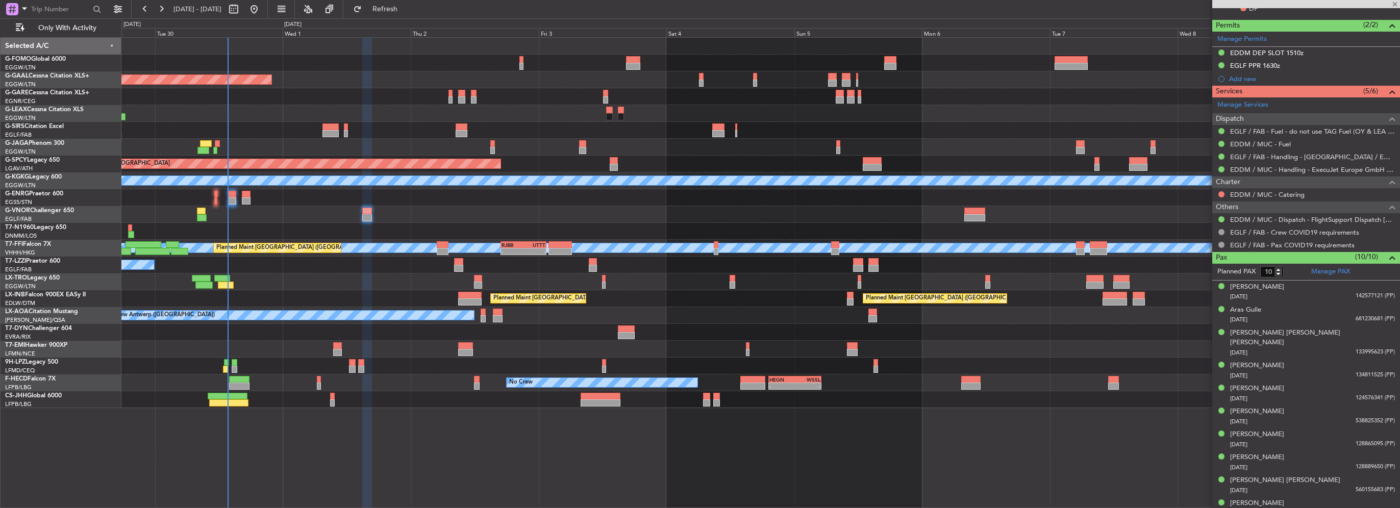
type input "1"
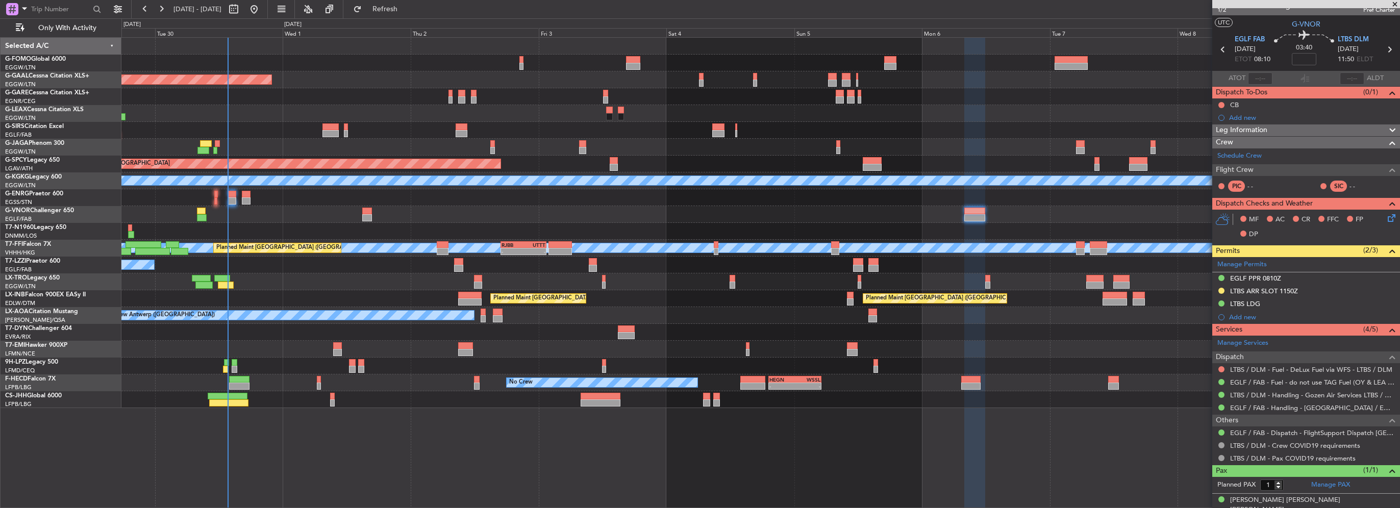
scroll to position [20, 0]
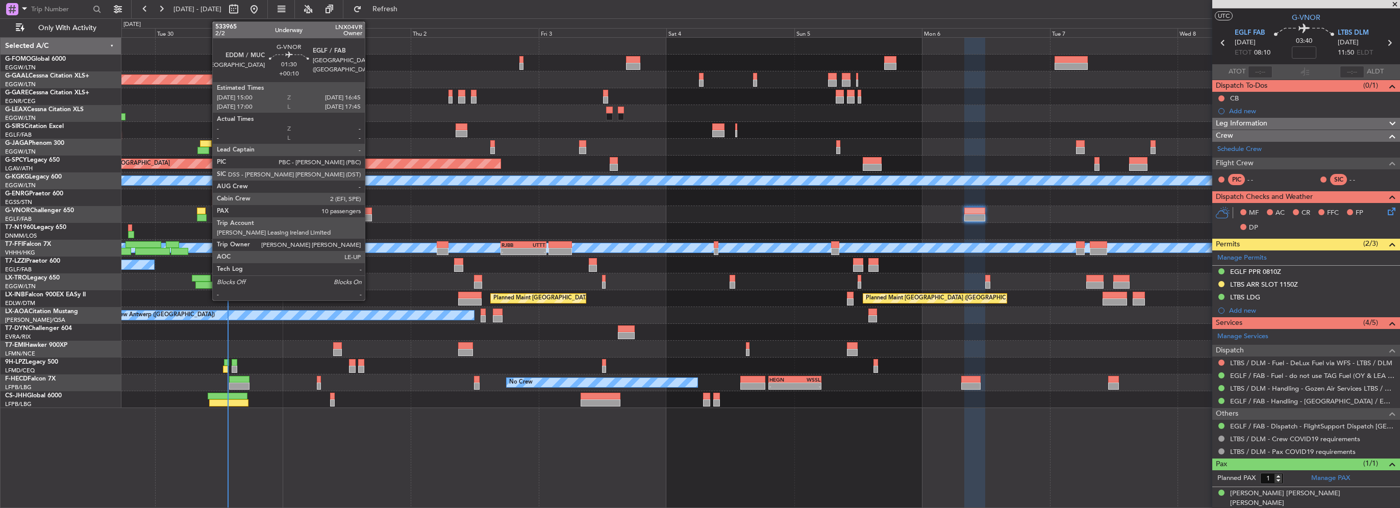
click at [369, 213] on div at bounding box center [760, 214] width 1278 height 17
click at [369, 215] on div at bounding box center [367, 217] width 10 height 7
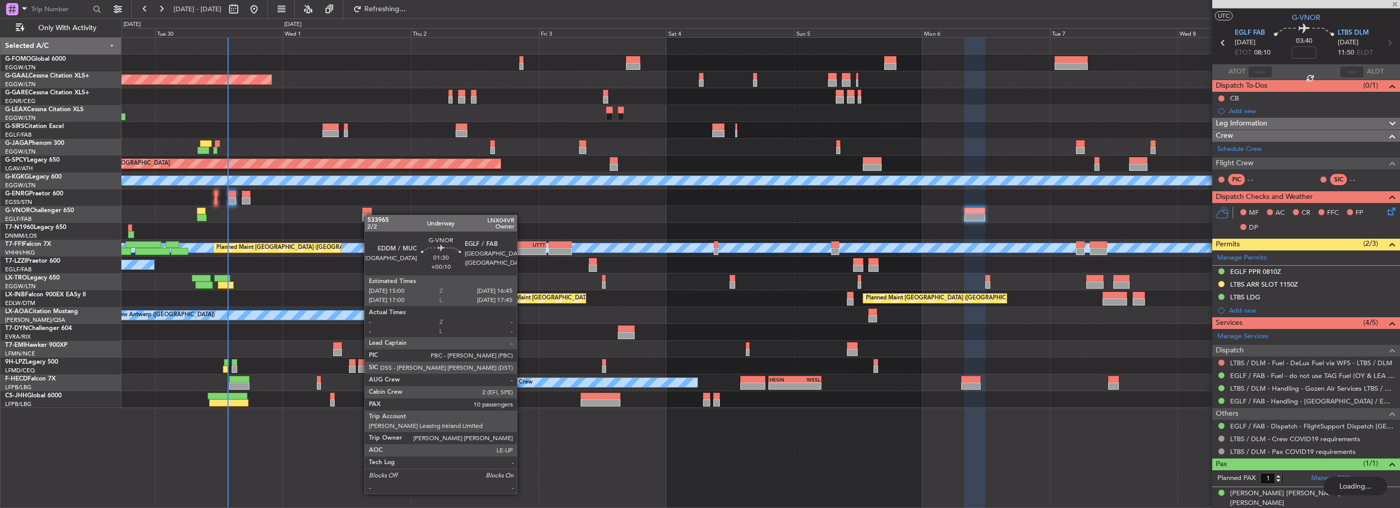
type input "+00:10"
type input "10"
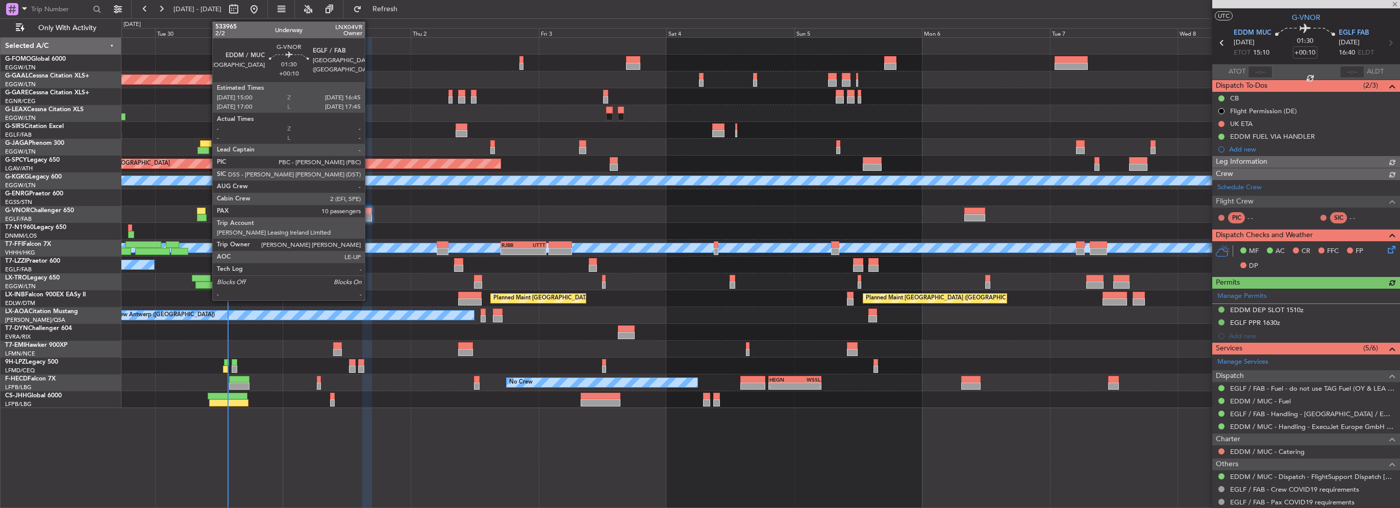
scroll to position [0, 0]
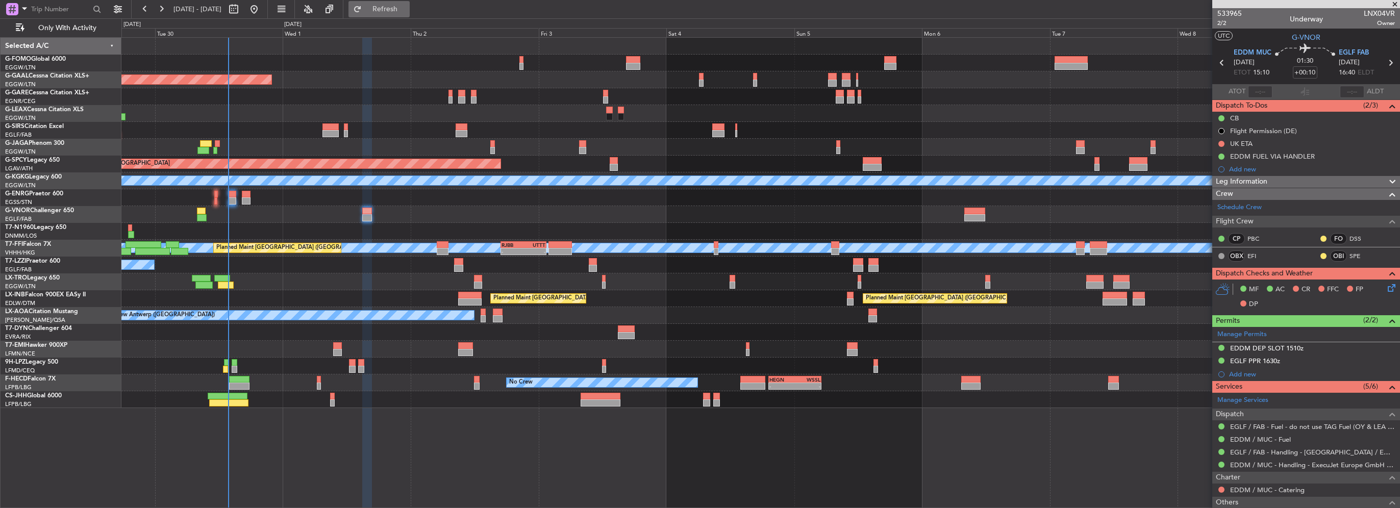
click at [403, 3] on button "Refresh" at bounding box center [378, 9] width 61 height 16
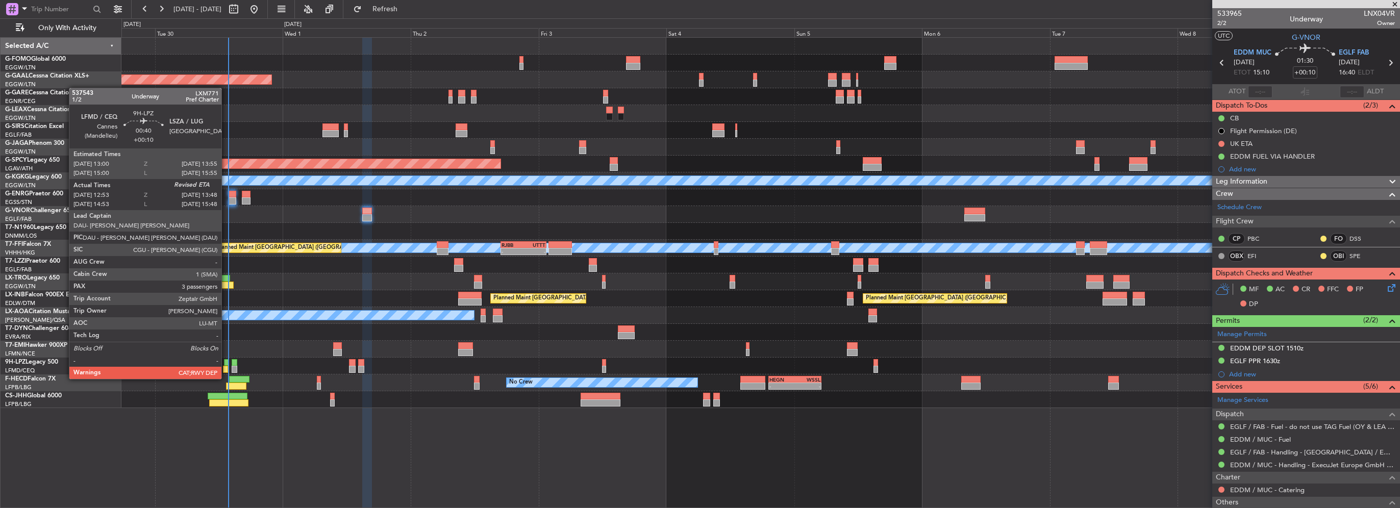
click at [227, 369] on div at bounding box center [225, 369] width 5 height 7
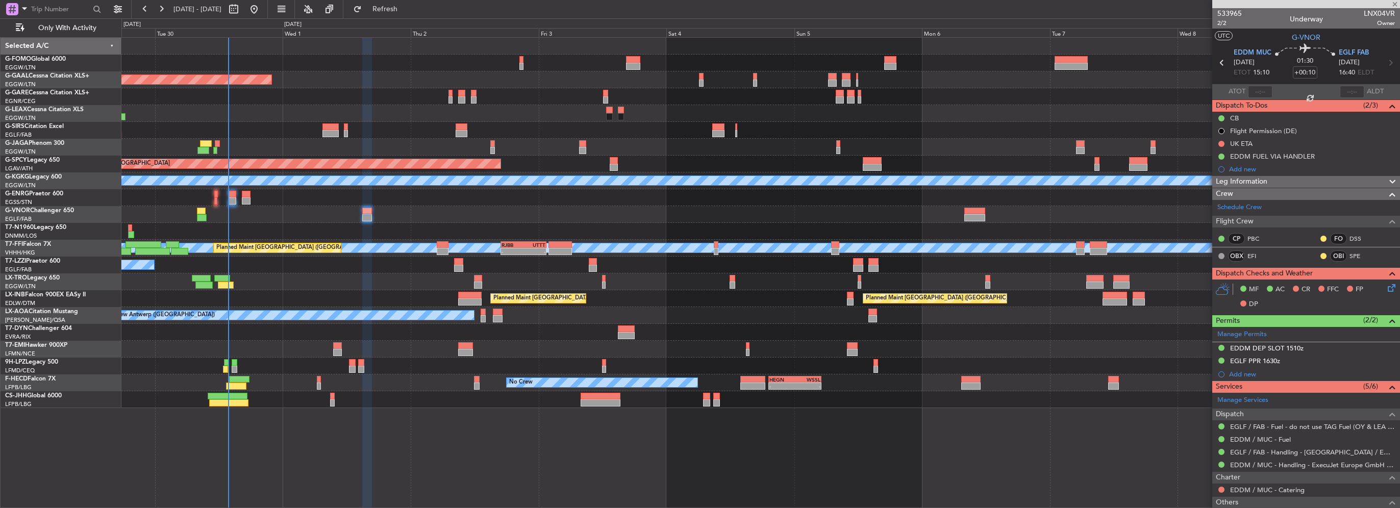
type input "13:03"
type input "3"
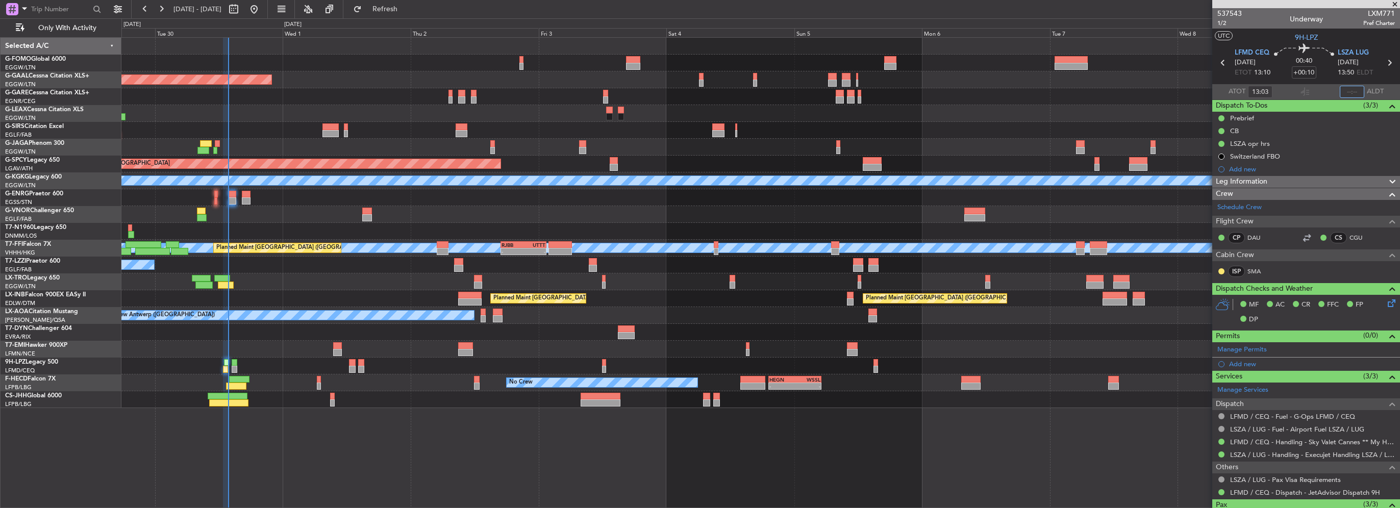
click at [1349, 90] on input "text" at bounding box center [1352, 92] width 24 height 12
type input "13:42"
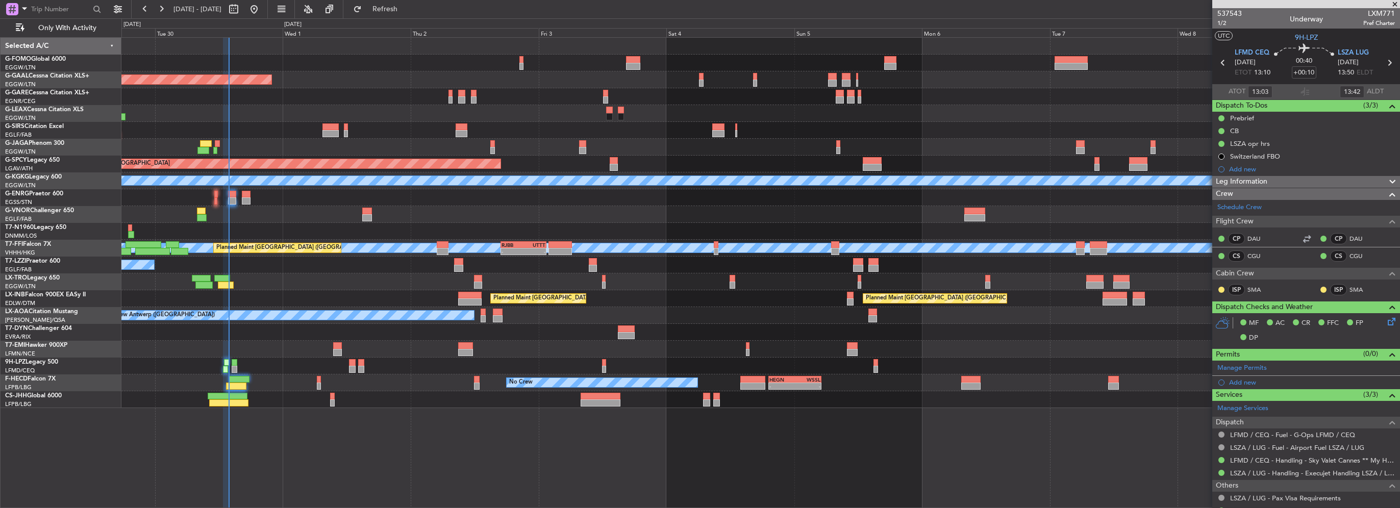
click at [361, 115] on div "Planned Maint Dusseldorf Owner Owner A/C Unavailable Planned Maint London (Luto…" at bounding box center [760, 223] width 1278 height 370
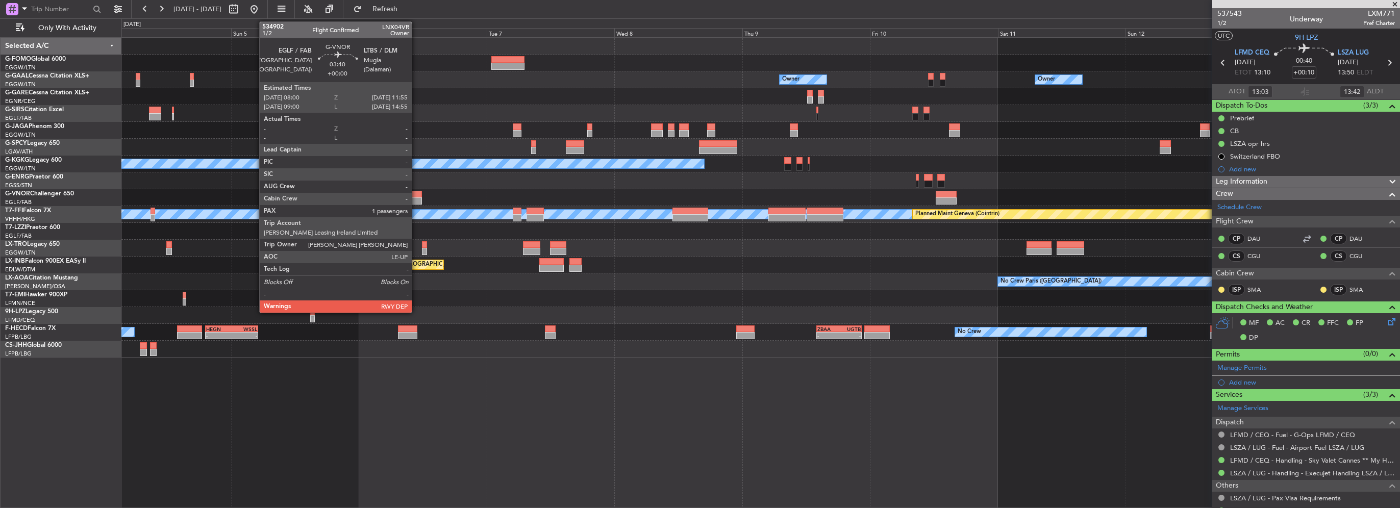
click at [416, 196] on div at bounding box center [411, 194] width 21 height 7
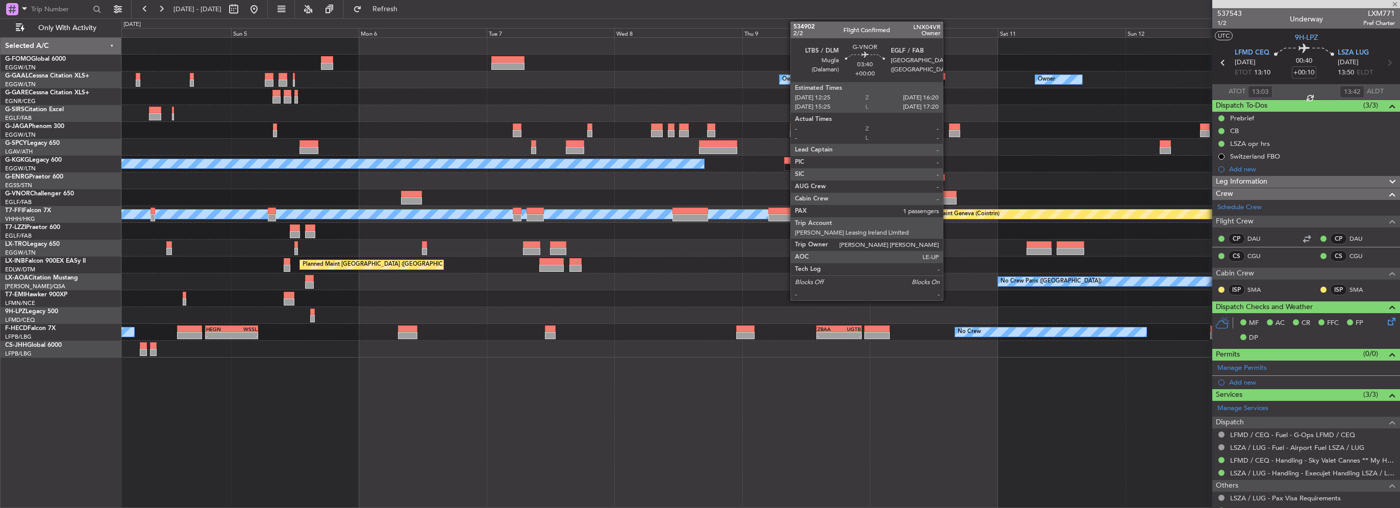
type input "1"
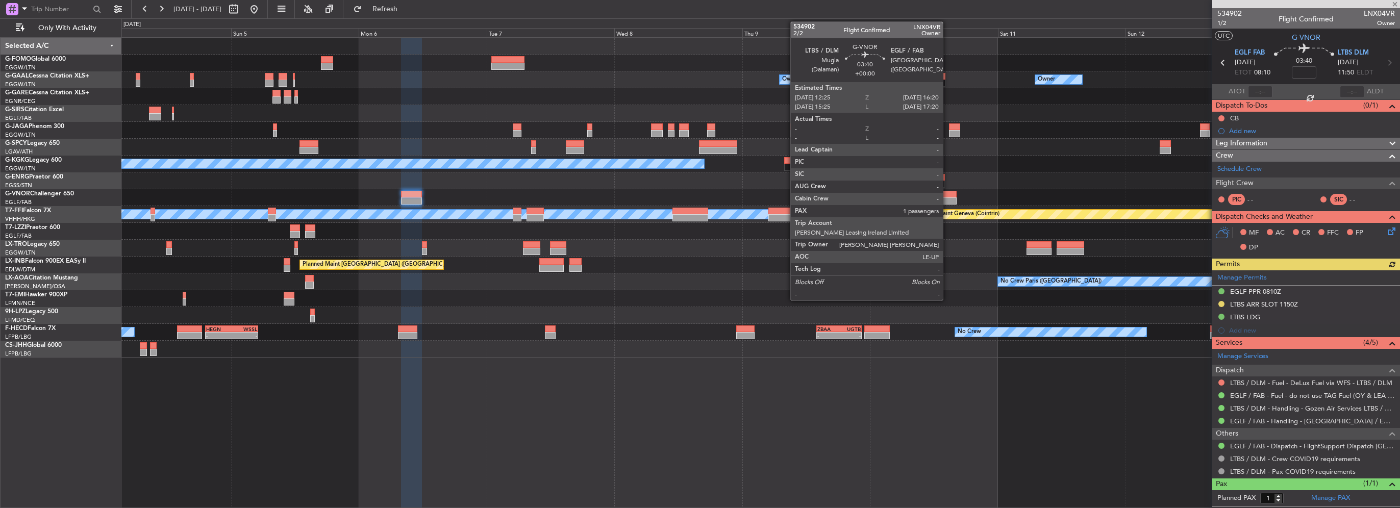
click at [947, 197] on div at bounding box center [946, 200] width 21 height 7
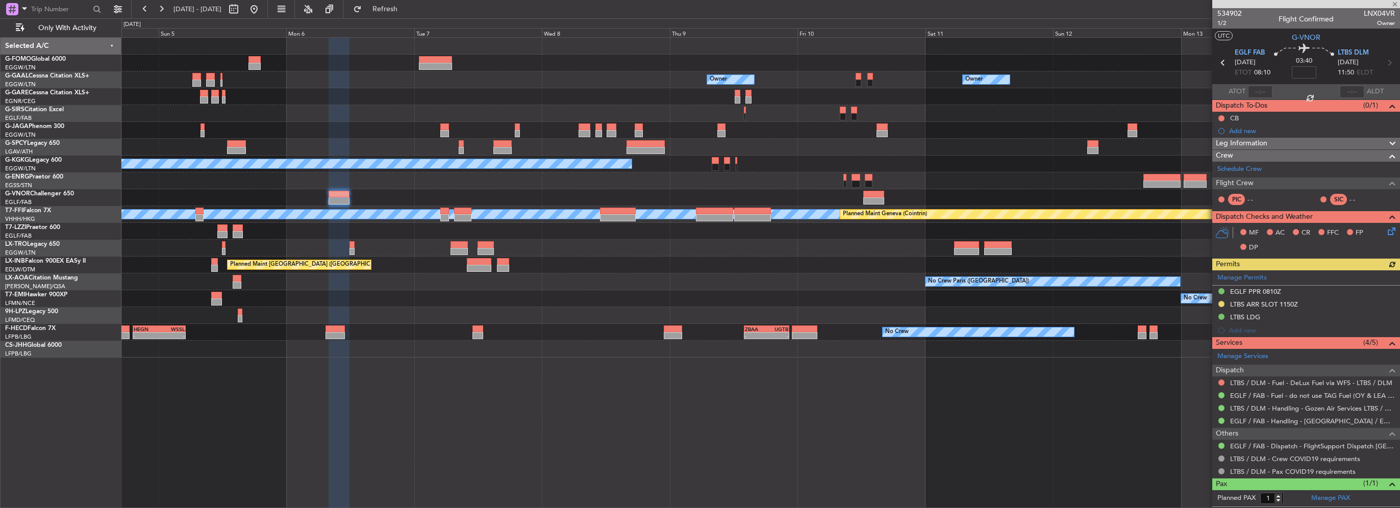
click at [704, 181] on div at bounding box center [760, 180] width 1278 height 17
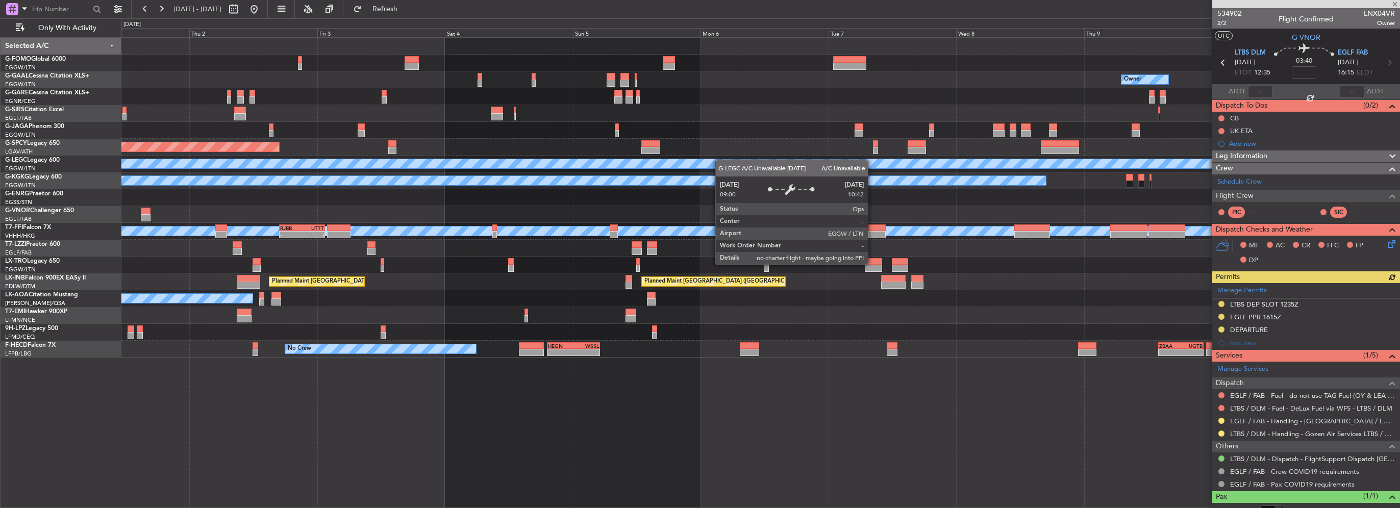
click at [781, 160] on div "Owner Owner Planned Maint Dusseldorf Planned Maint Bremen A/C Unavailable Londo…" at bounding box center [760, 198] width 1278 height 320
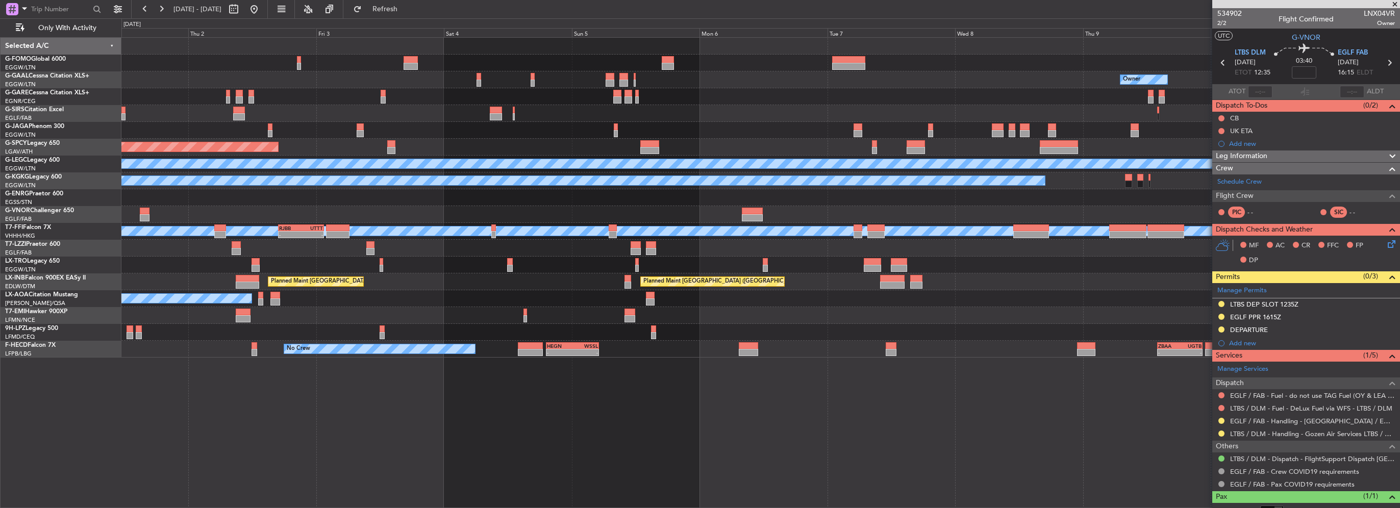
click at [748, 179] on div "Owner Owner Planned Maint Dusseldorf Planned Maint Bremen A/C Unavailable Londo…" at bounding box center [760, 198] width 1278 height 320
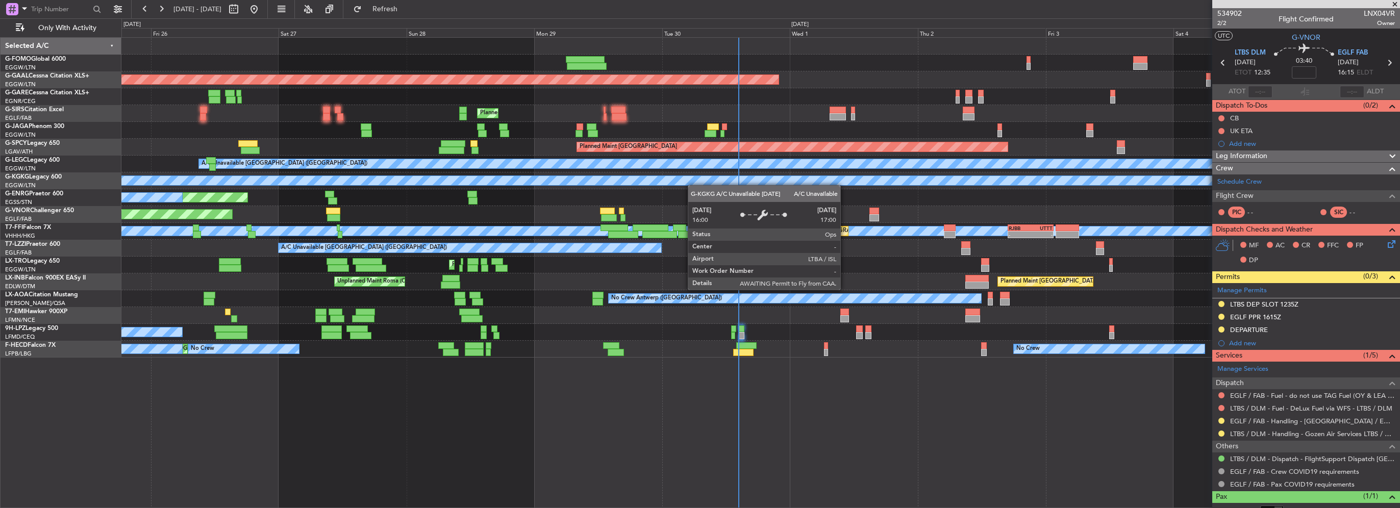
click at [404, 171] on div "A/C Unavailable [GEOGRAPHIC_DATA] ([GEOGRAPHIC_DATA])" at bounding box center [760, 164] width 1278 height 17
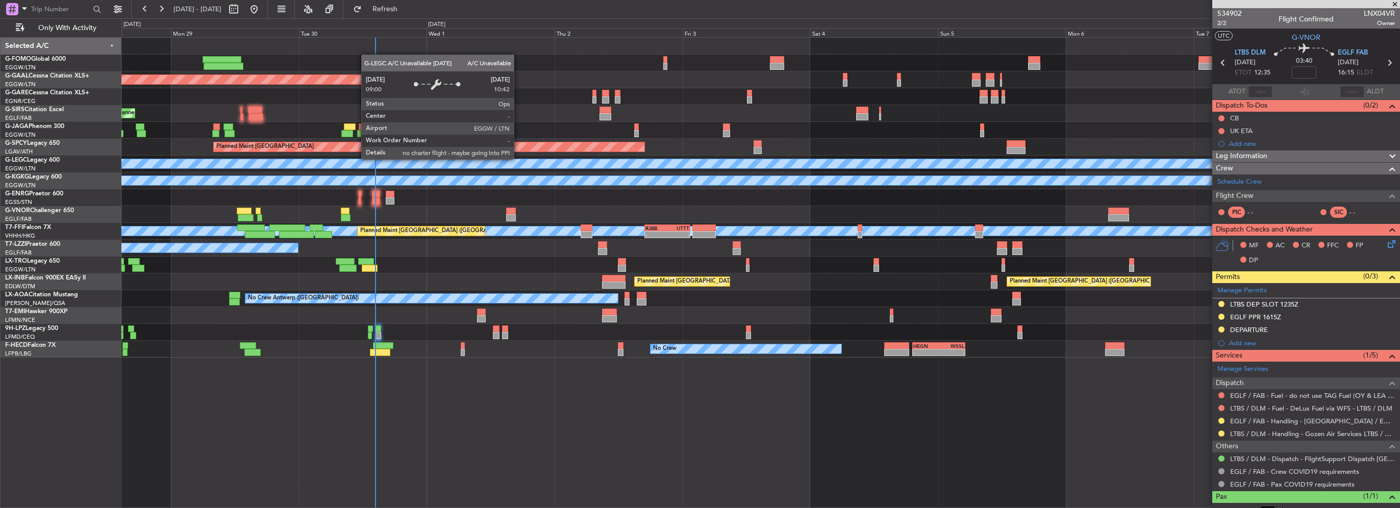
click at [439, 160] on div "A/C Unavailable [GEOGRAPHIC_DATA] ([GEOGRAPHIC_DATA])" at bounding box center [1257, 163] width 2842 height 9
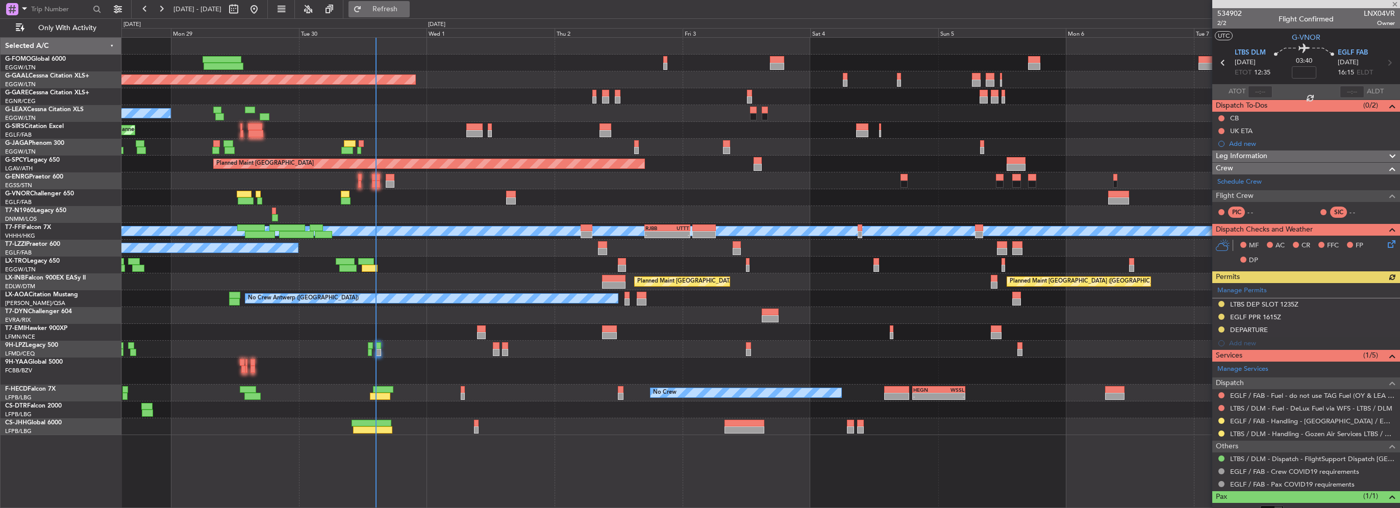
drag, startPoint x: 429, startPoint y: 5, endPoint x: 399, endPoint y: 6, distance: 29.1
click at [407, 6] on span "Refresh" at bounding box center [385, 9] width 43 height 7
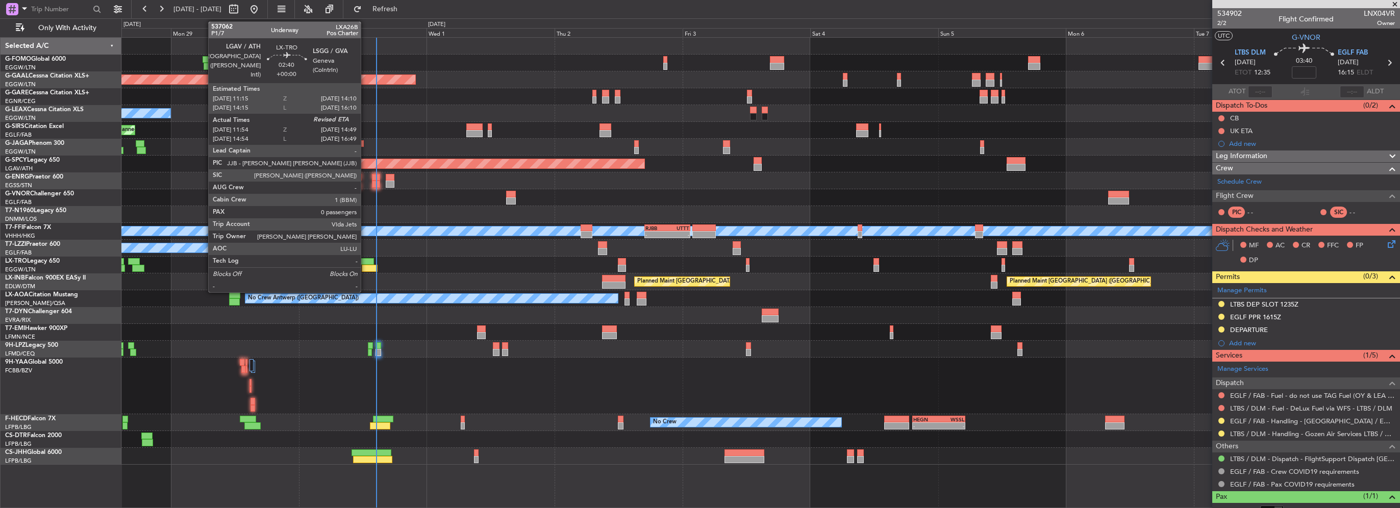
click at [365, 270] on div at bounding box center [370, 268] width 16 height 7
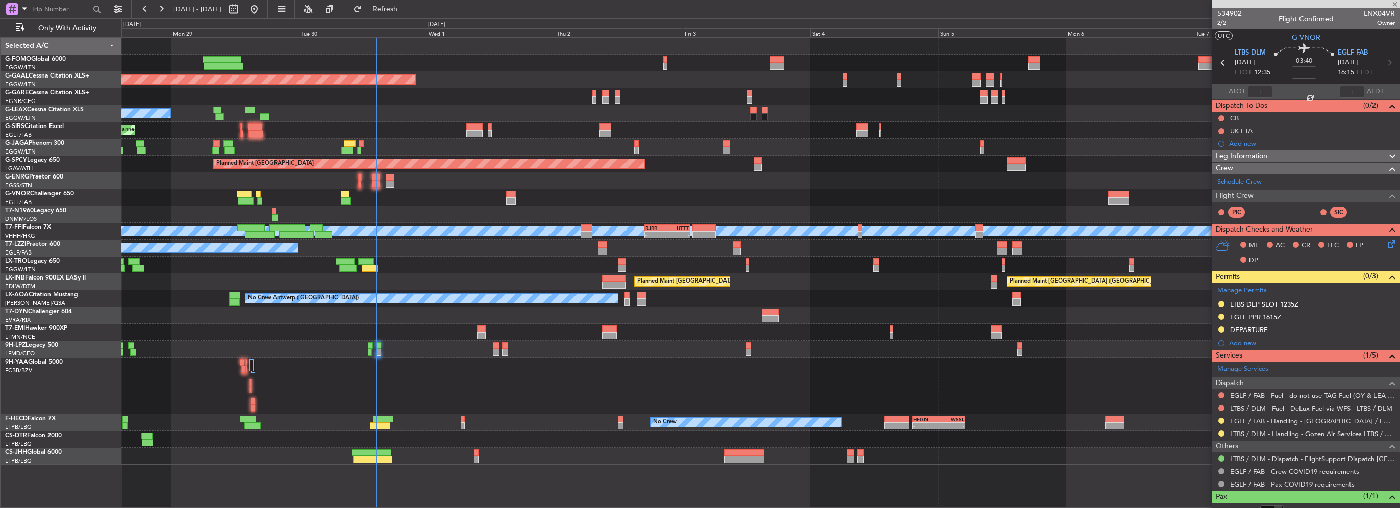
type input "11:54"
type input "0"
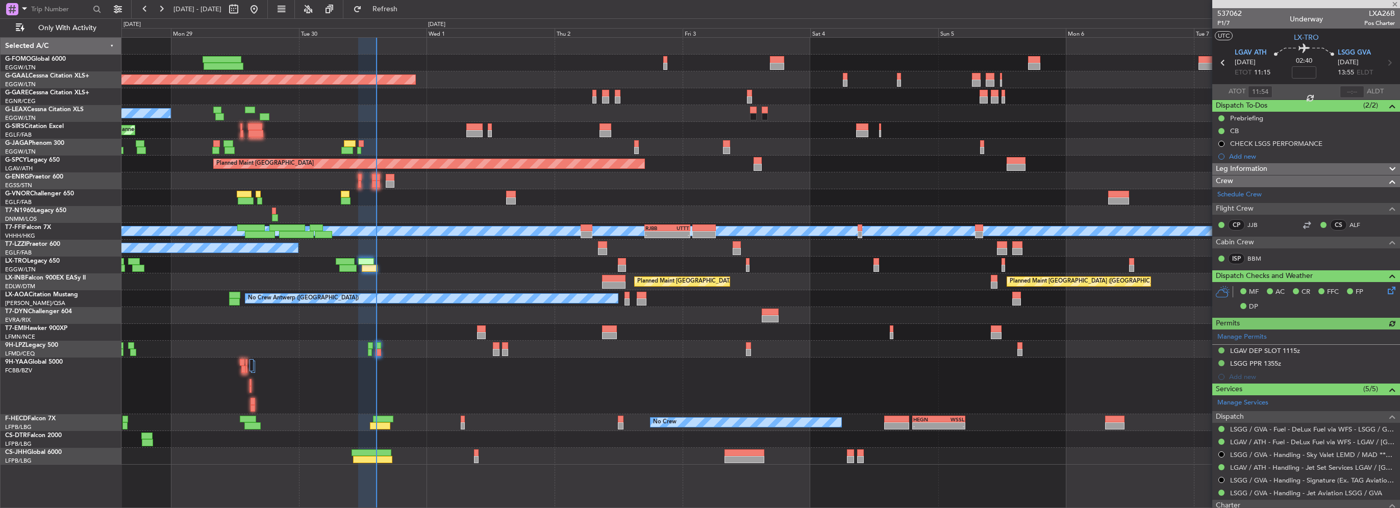
click at [1343, 91] on div at bounding box center [1352, 92] width 24 height 12
click at [1344, 90] on input "text" at bounding box center [1352, 92] width 24 height 12
click at [1347, 93] on input "text" at bounding box center [1352, 92] width 24 height 12
type input "14:31"
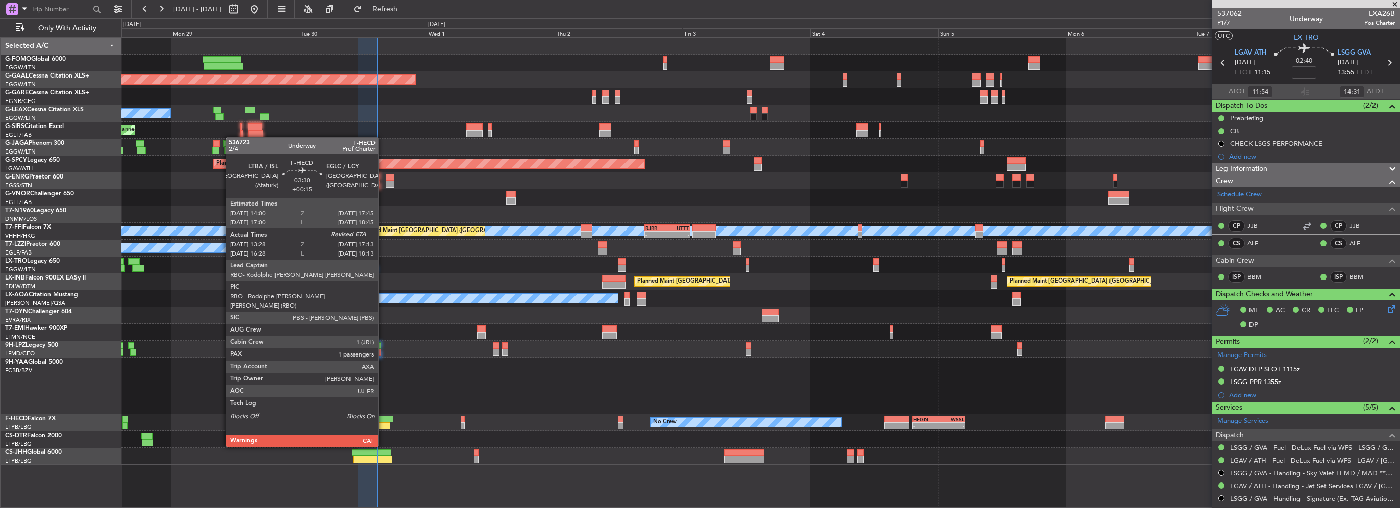
click at [383, 418] on div at bounding box center [383, 419] width 20 height 7
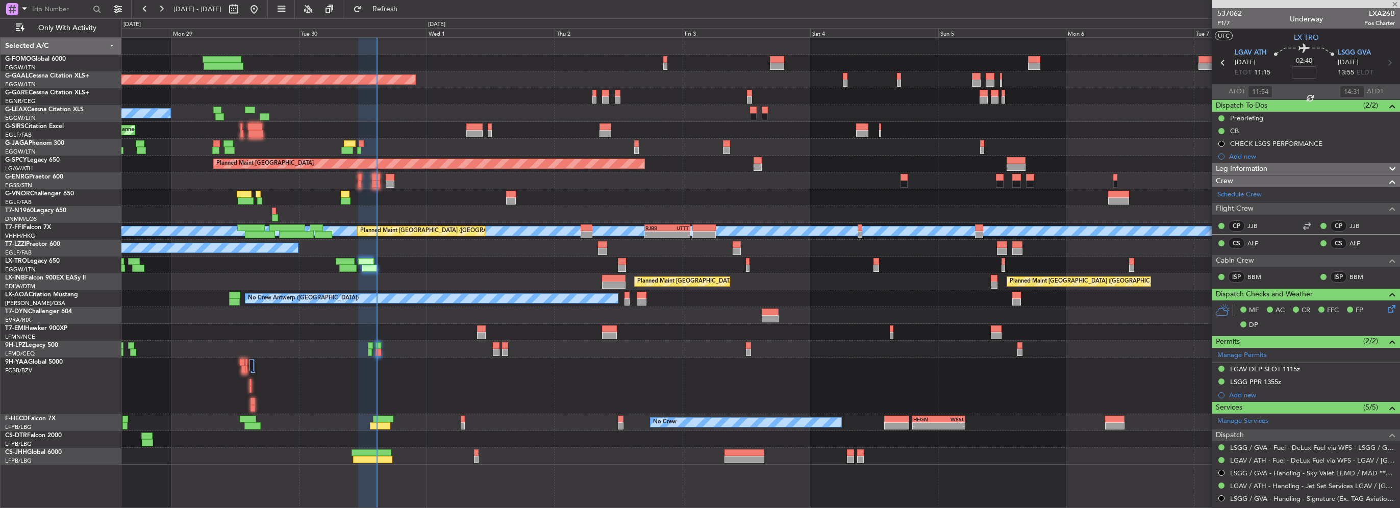
type input "+00:15"
type input "13:38"
type input "1"
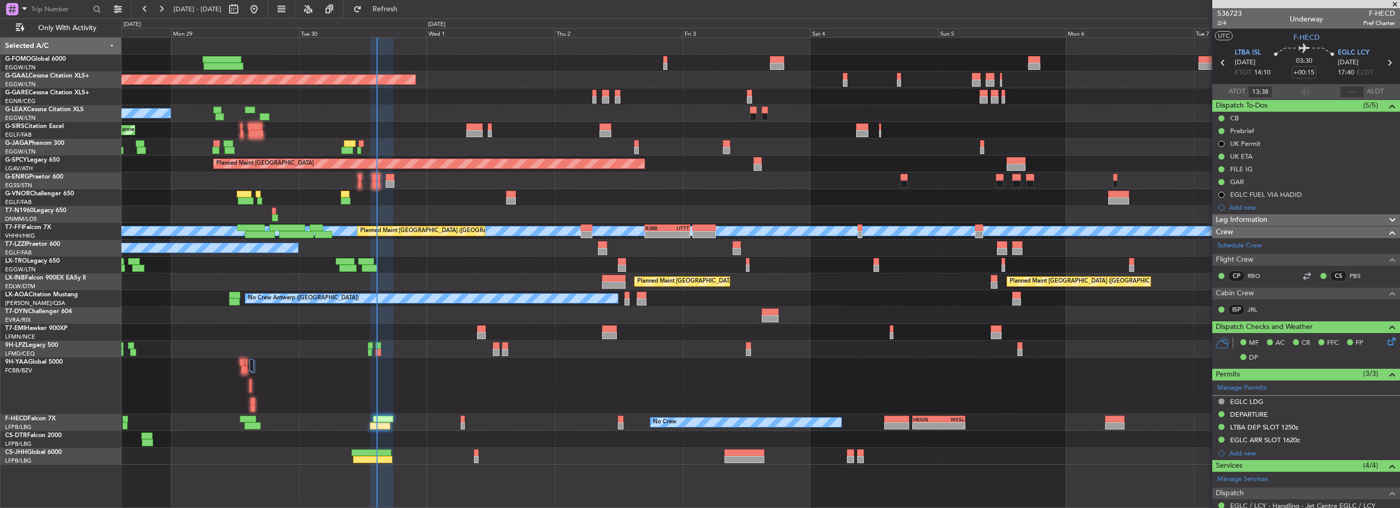
click at [1237, 131] on mat-tooltip-component "CB" at bounding box center [1235, 135] width 26 height 27
click at [1265, 134] on div "Prebrief" at bounding box center [1306, 130] width 188 height 13
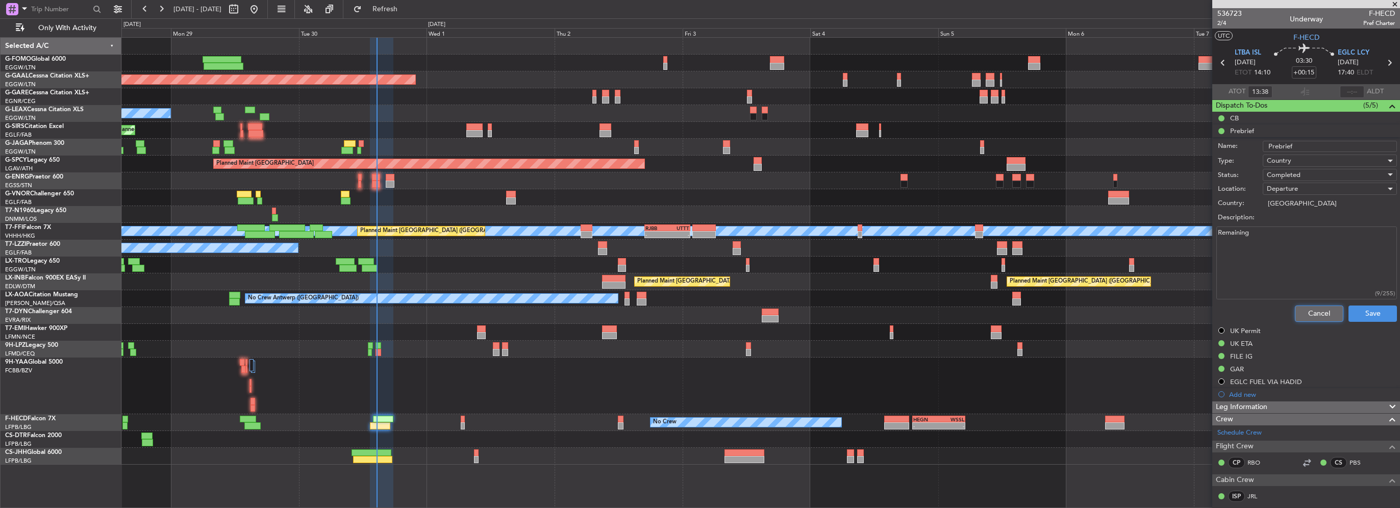
click at [1312, 318] on button "Cancel" at bounding box center [1319, 314] width 48 height 16
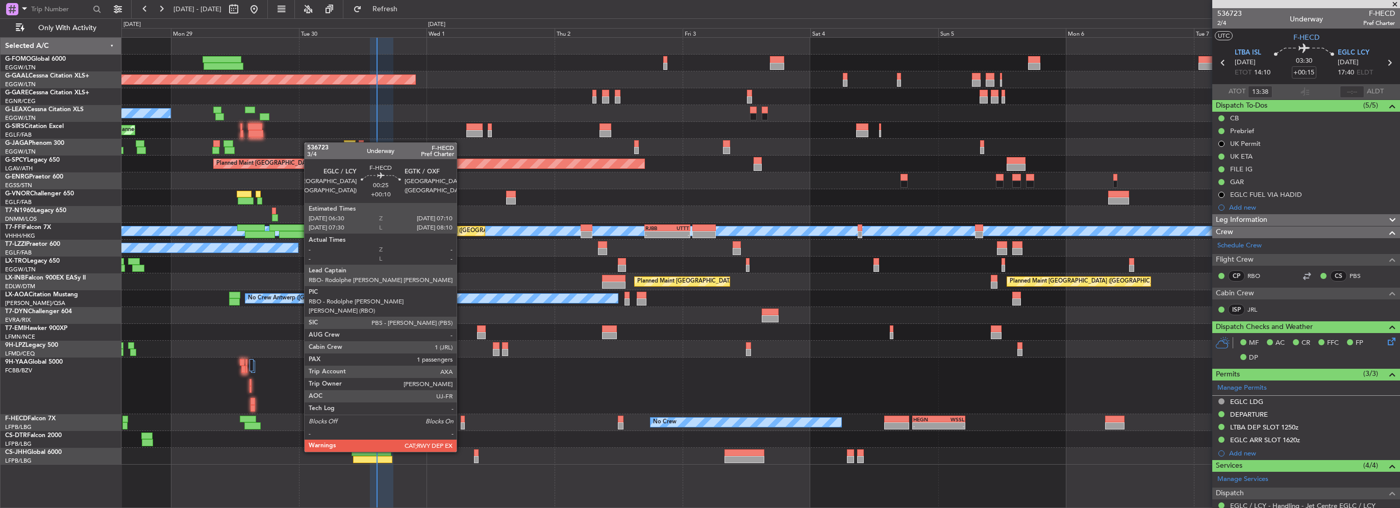
click at [461, 423] on div at bounding box center [463, 425] width 4 height 7
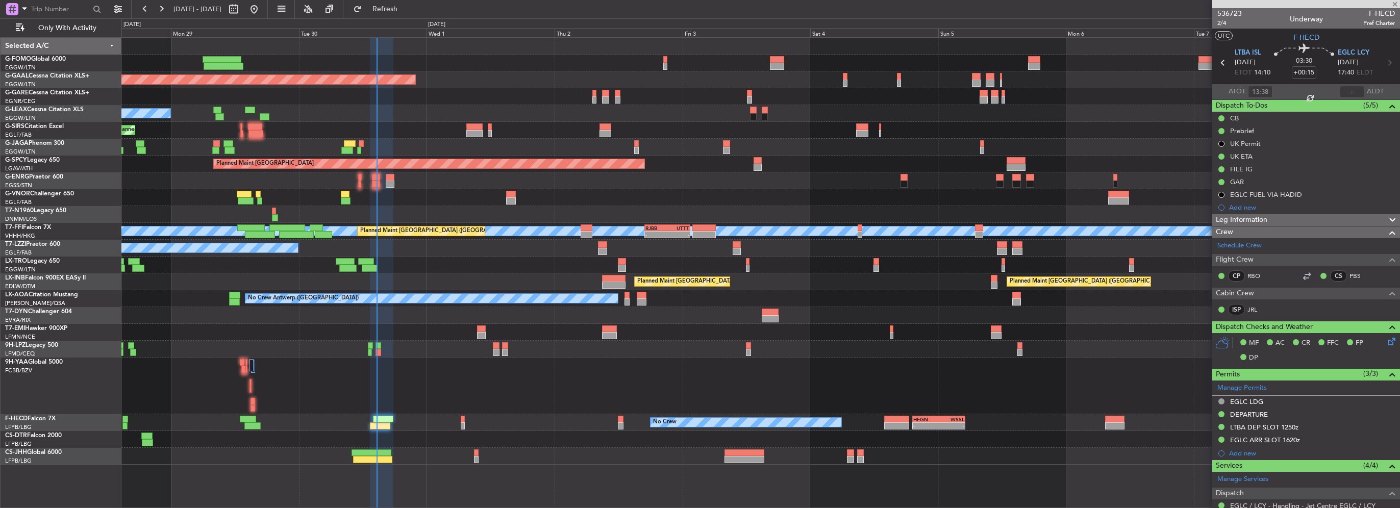
type input "+00:10"
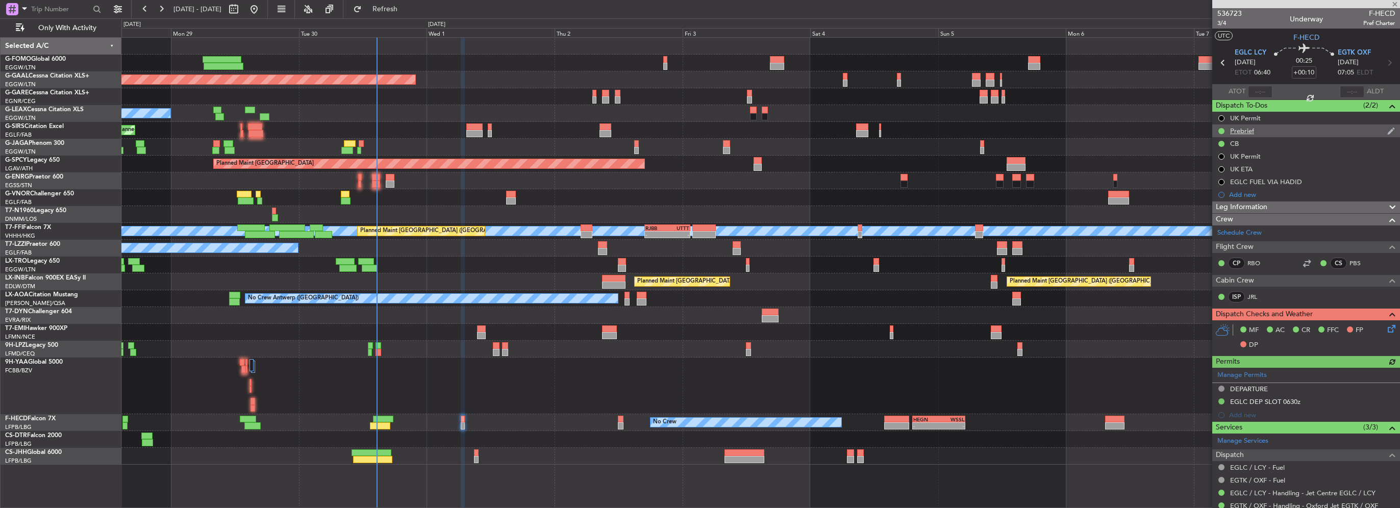
click at [1248, 131] on div "Prebrief" at bounding box center [1242, 131] width 24 height 9
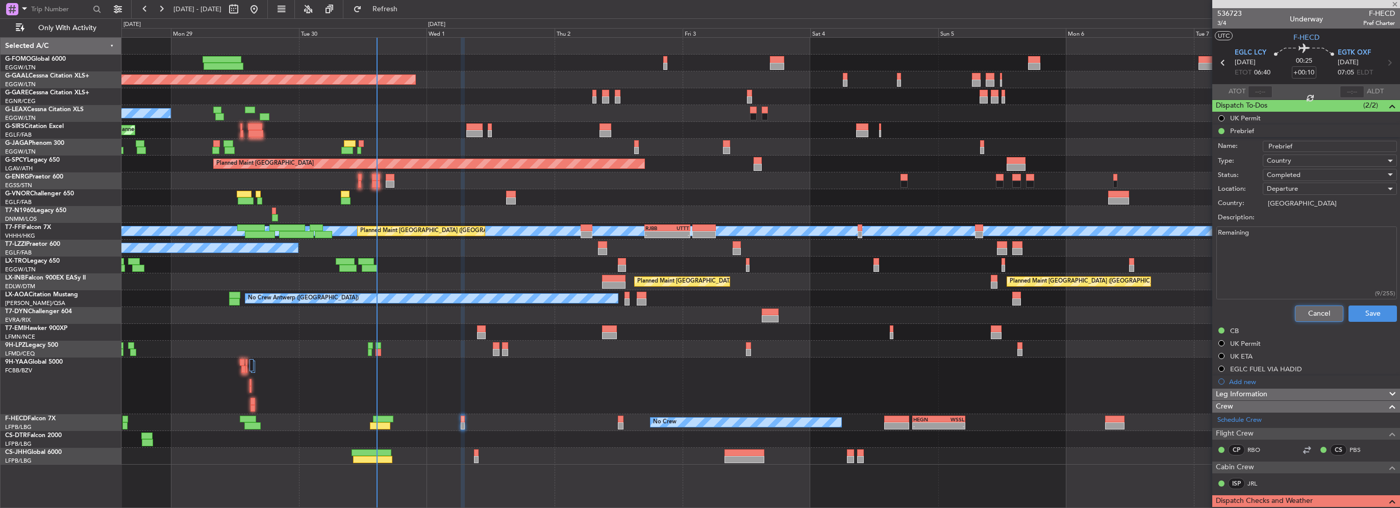
click at [1315, 312] on button "Cancel" at bounding box center [1319, 314] width 48 height 16
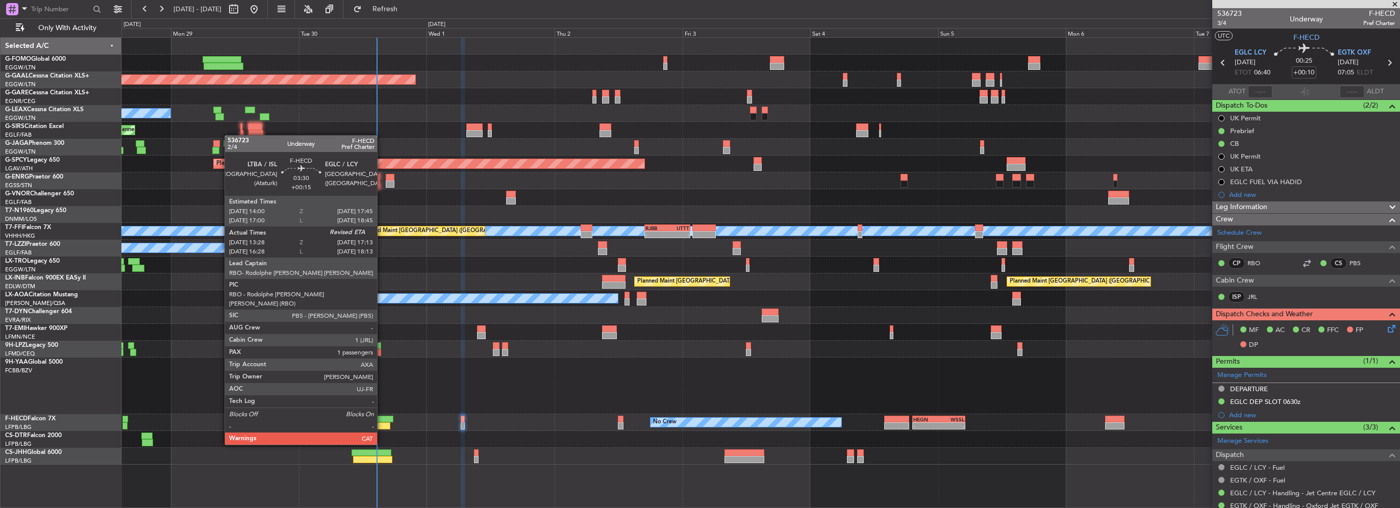
click at [382, 416] on div at bounding box center [383, 419] width 20 height 7
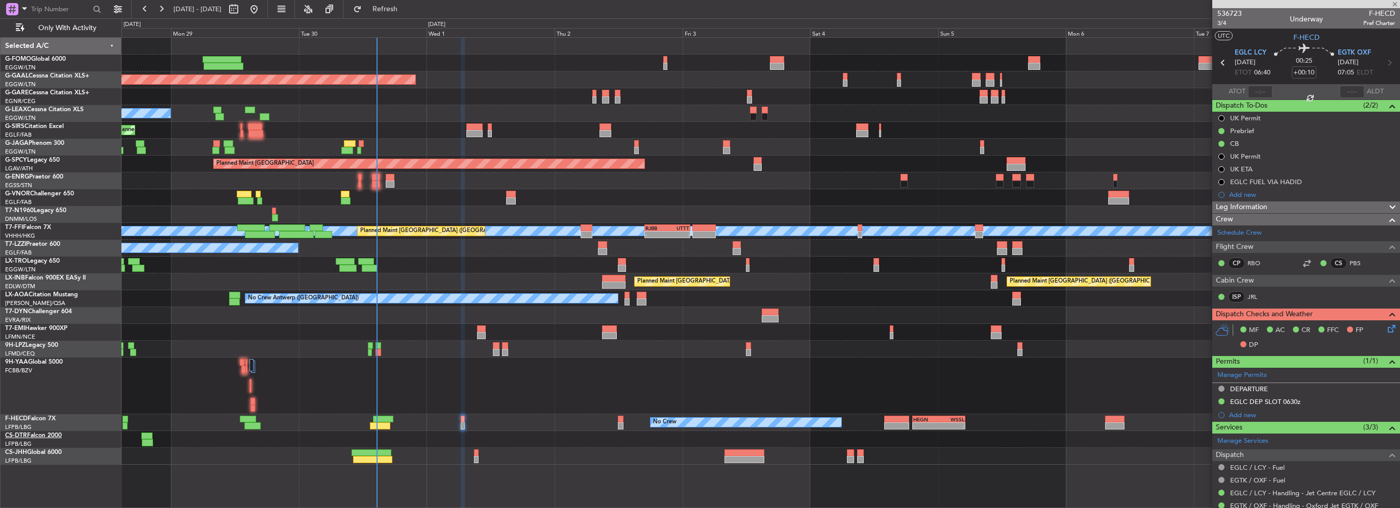
type input "+00:15"
type input "13:38"
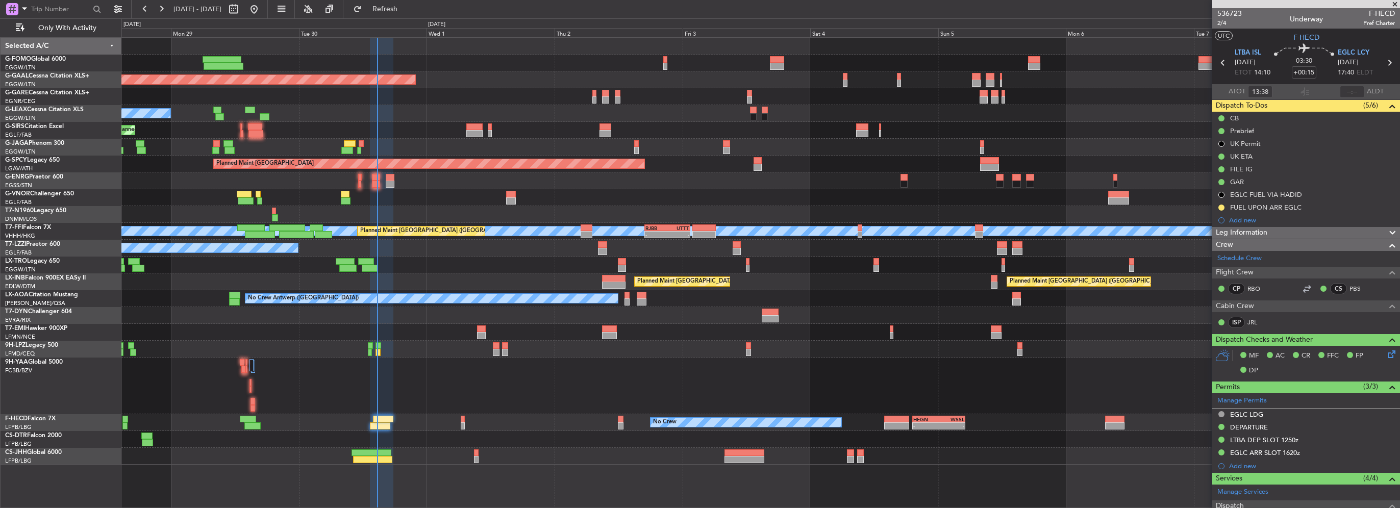
click at [397, 0] on fb-refresh-button "Refresh" at bounding box center [378, 9] width 71 height 18
click at [402, 4] on button "Refresh" at bounding box center [378, 9] width 61 height 16
click at [1020, 344] on div "Planned Maint Dusseldorf Owner A/C Unavailable Planned Maint [GEOGRAPHIC_DATA] …" at bounding box center [760, 251] width 1278 height 427
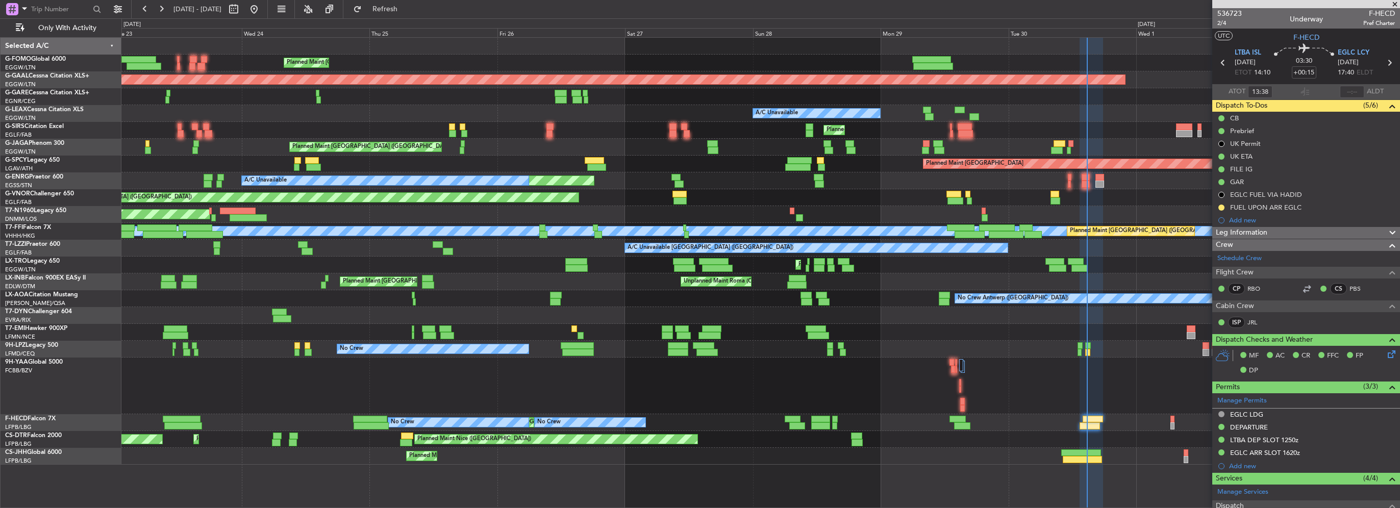
click at [918, 338] on div "Planned Maint [GEOGRAPHIC_DATA] ([GEOGRAPHIC_DATA]) Planned [GEOGRAPHIC_DATA] A…" at bounding box center [760, 251] width 1278 height 427
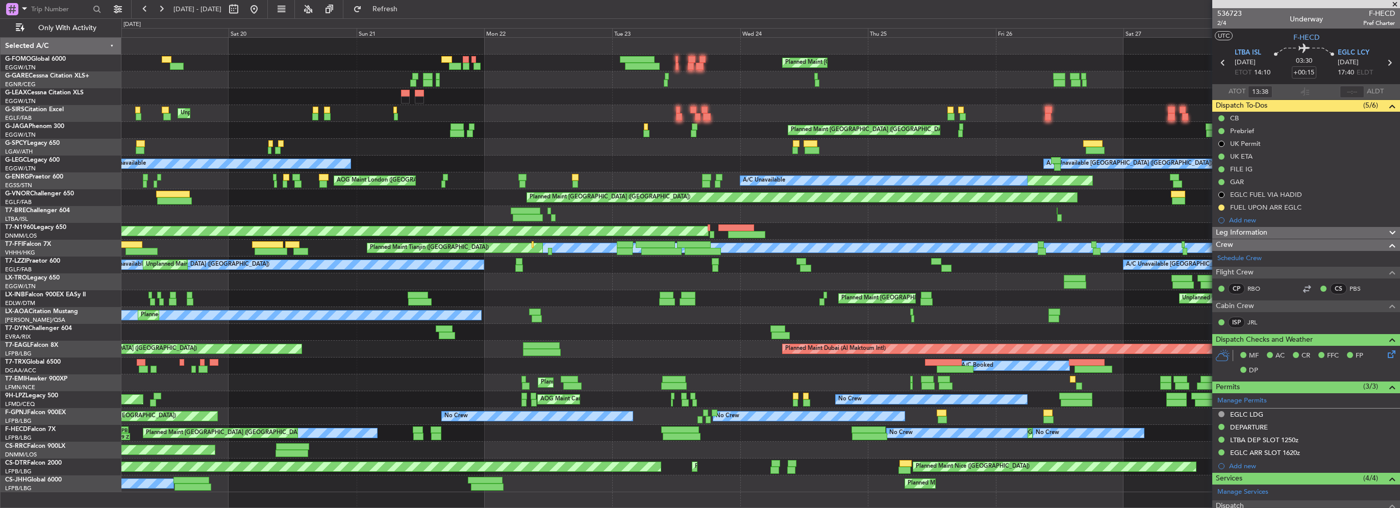
click at [980, 341] on div "Planned Maint [GEOGRAPHIC_DATA] ([GEOGRAPHIC_DATA]) A/C Unavailable Planned Mai…" at bounding box center [760, 265] width 1278 height 455
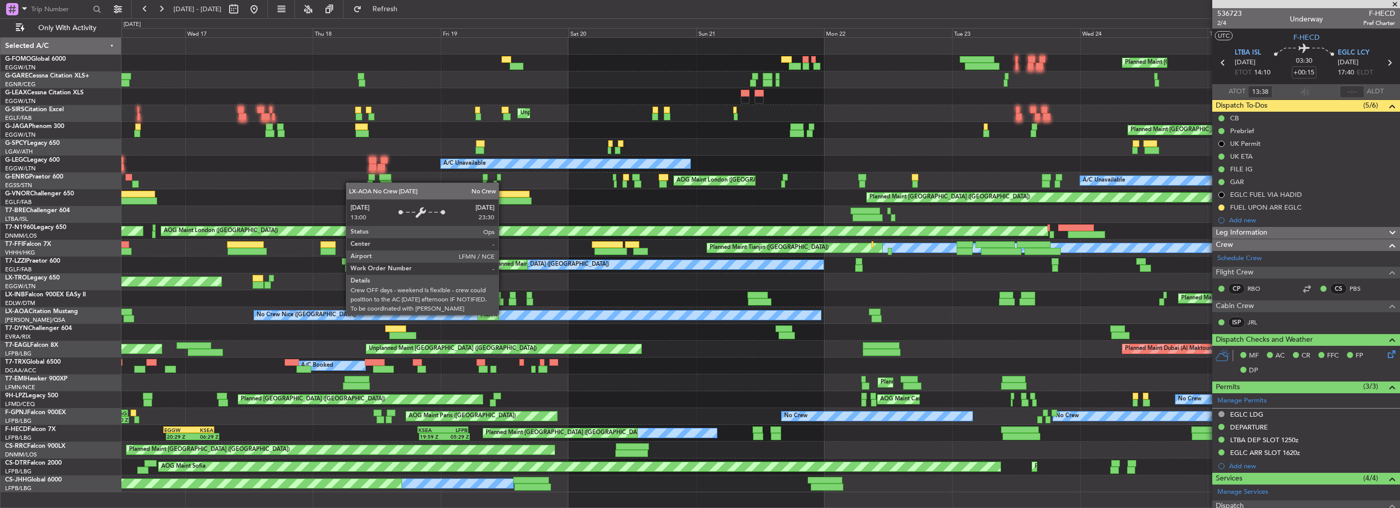
click at [933, 344] on div "Planned Maint [GEOGRAPHIC_DATA] ([GEOGRAPHIC_DATA]) OLBA 11:00 Z KTEB 22:45 Z 1…" at bounding box center [760, 265] width 1278 height 455
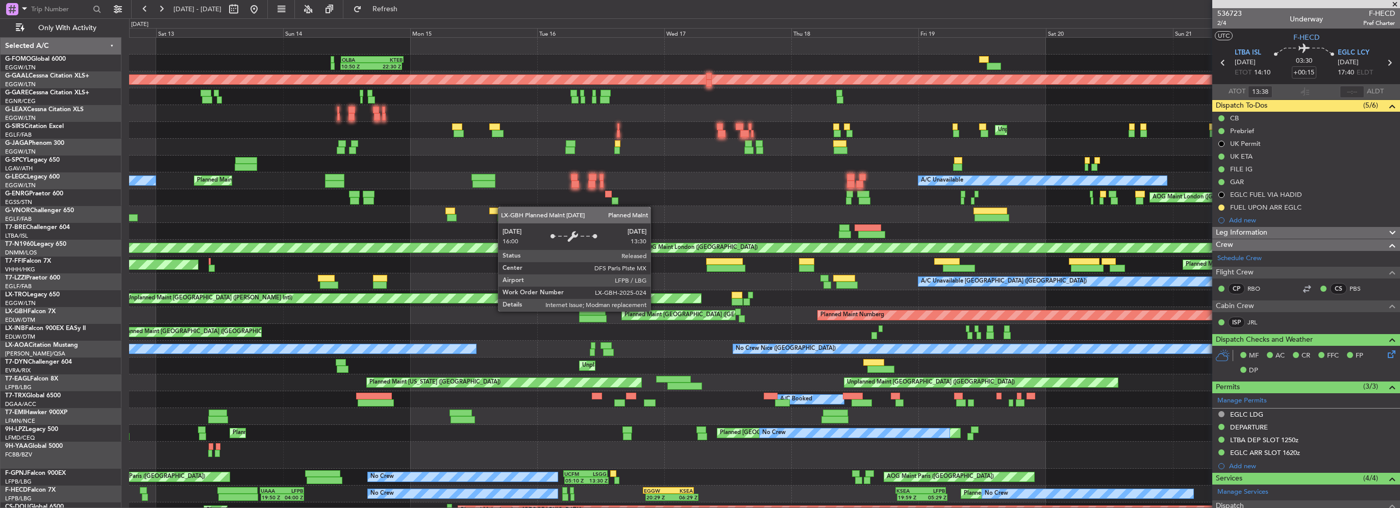
click at [1264, 354] on fb-app "[DATE] - [DATE] Refresh Quick Links Only With Activity 10:50 Z 22:30 Z OLBA 11:…" at bounding box center [700, 258] width 1400 height 500
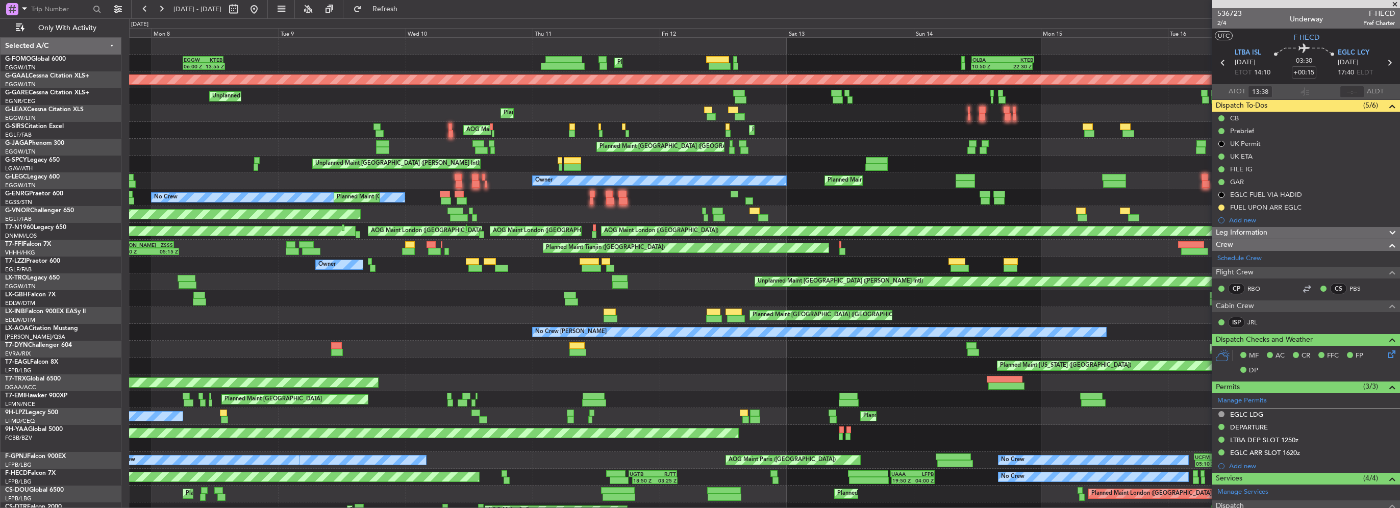
click at [0, 227] on html "[DATE] - [DATE] Refresh Quick Links Only With Activity 10:50 Z 22:30 Z OLBA 11:…" at bounding box center [700, 254] width 1400 height 508
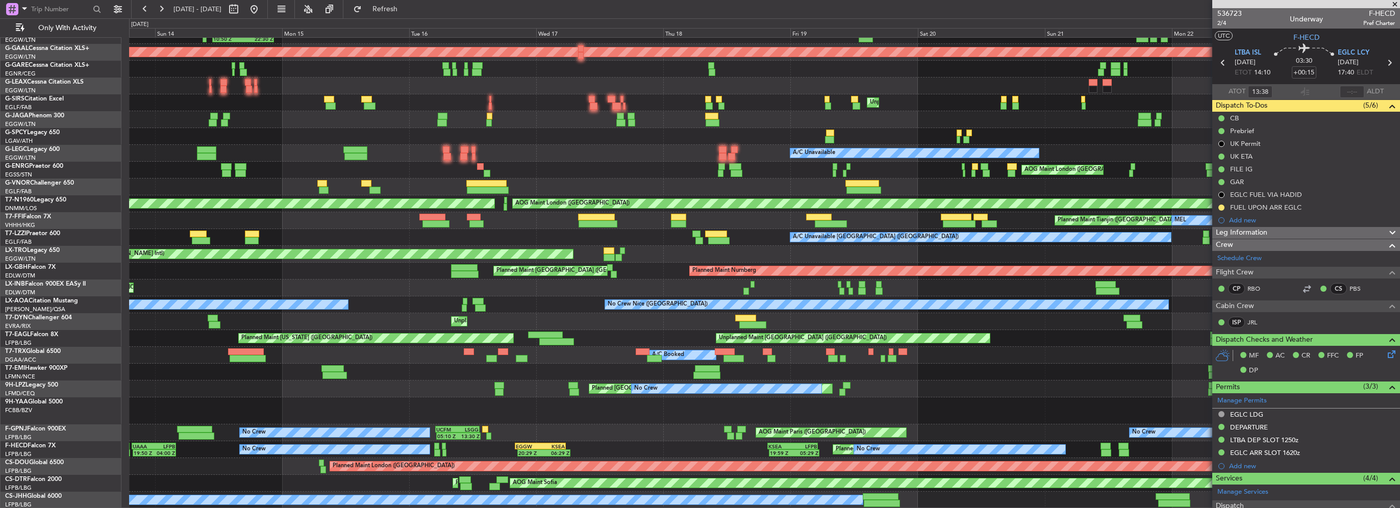
click at [181, 209] on div "10:50 Z 22:30 Z OLBA 11:00 Z KTEB 22:45 Z Planned Maint [GEOGRAPHIC_DATA] ([GEO…" at bounding box center [764, 259] width 1270 height 498
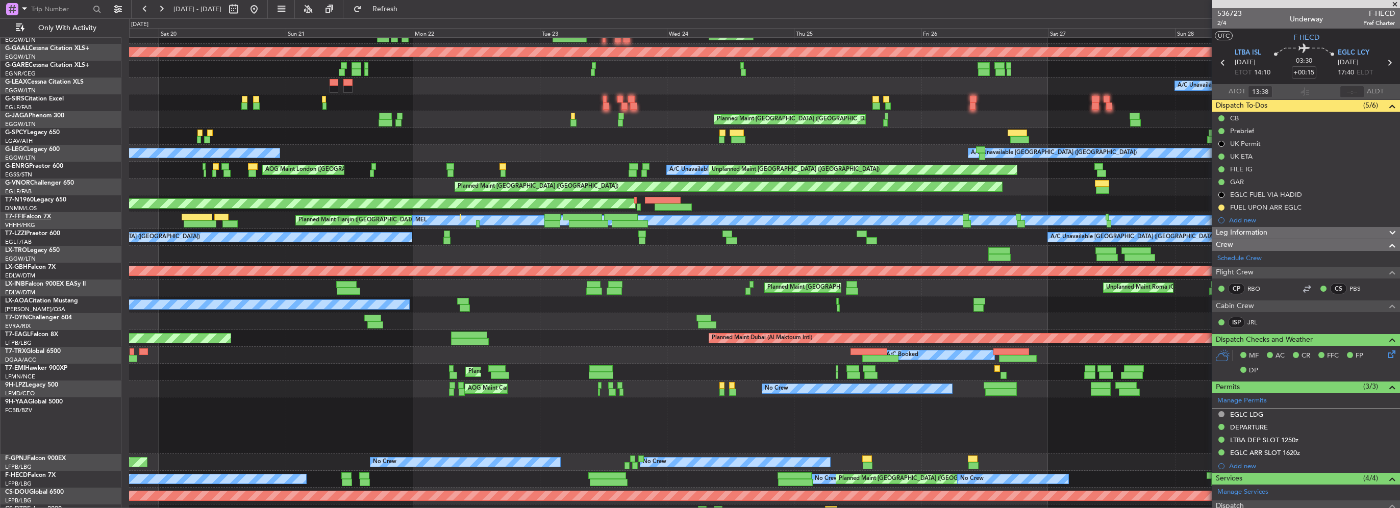
click at [17, 187] on div "Planned Maint [GEOGRAPHIC_DATA] ([GEOGRAPHIC_DATA]) Planned [GEOGRAPHIC_DATA] A…" at bounding box center [700, 263] width 1400 height 490
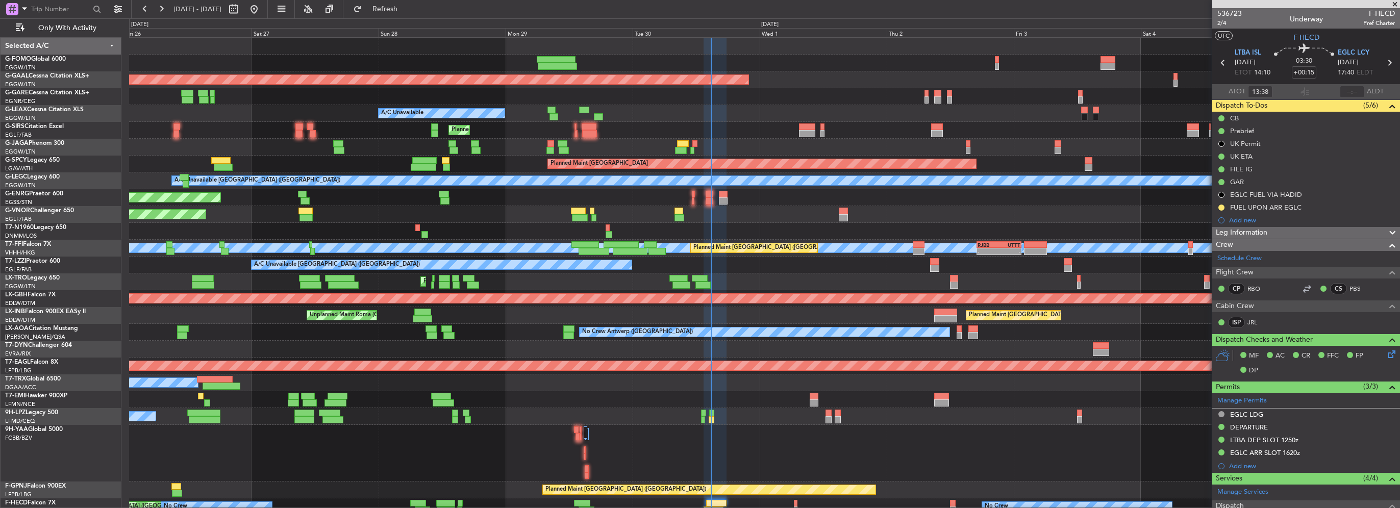
click at [618, 372] on div "Planned Maint [GEOGRAPHIC_DATA] ([GEOGRAPHIC_DATA]) Planned [GEOGRAPHIC_DATA] A…" at bounding box center [764, 302] width 1270 height 528
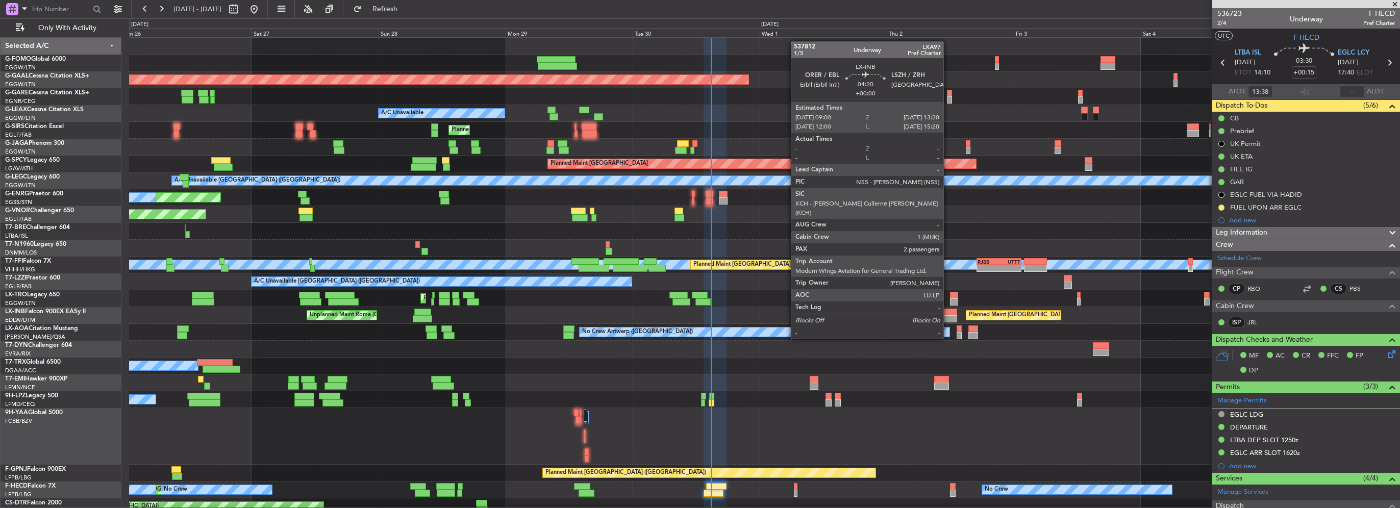
click at [948, 319] on div at bounding box center [945, 318] width 23 height 7
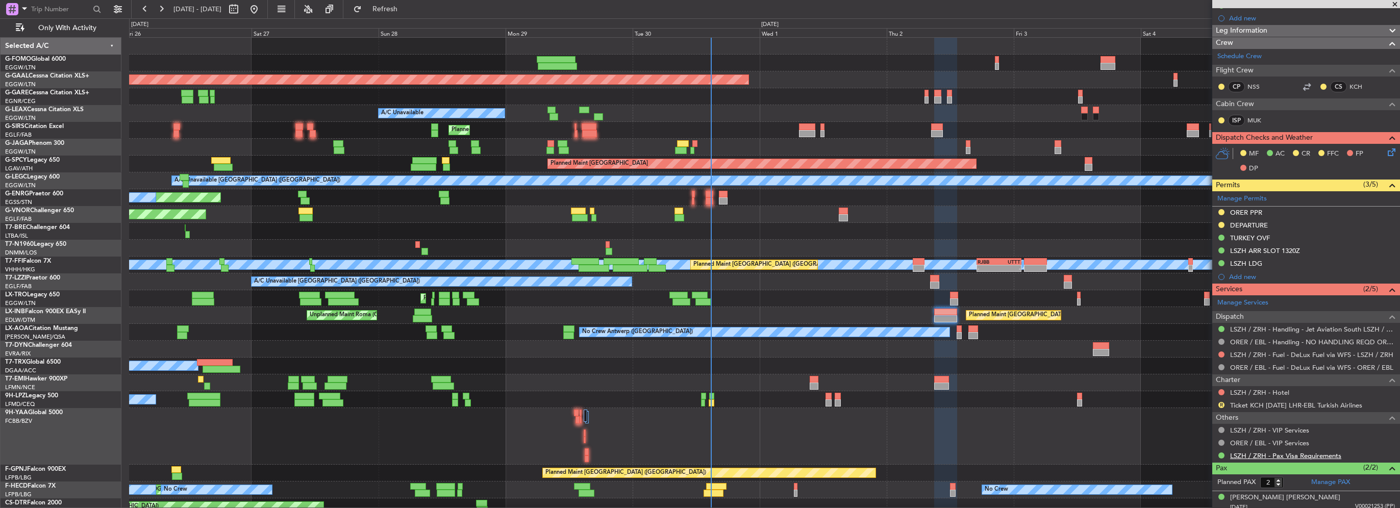
scroll to position [255, 0]
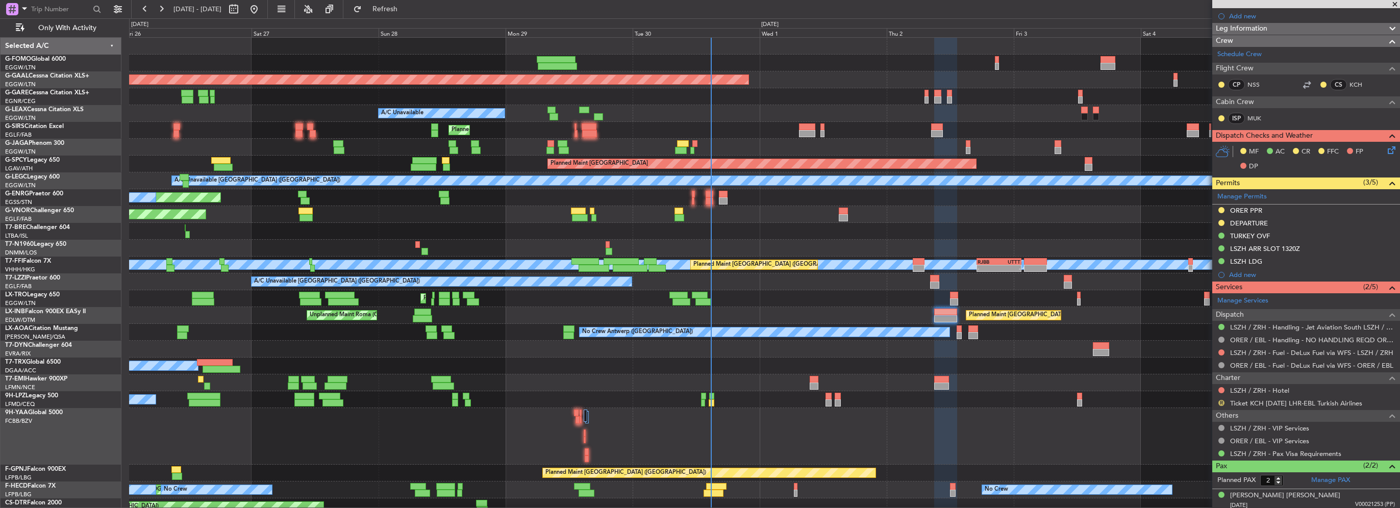
click at [1220, 403] on button "R" at bounding box center [1221, 403] width 6 height 6
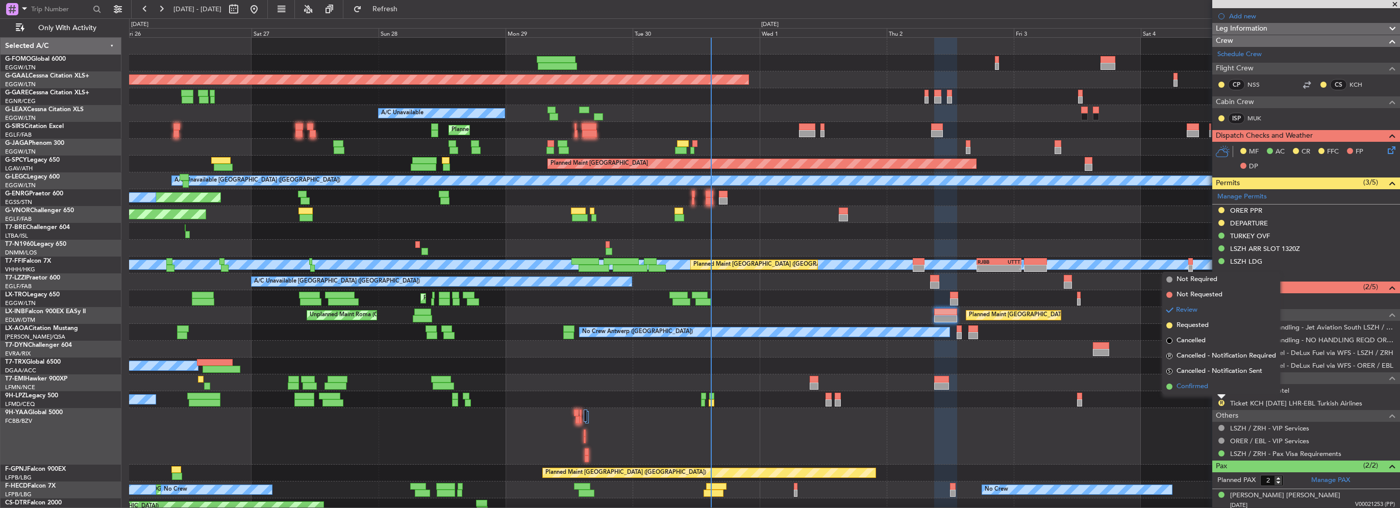
click at [1208, 384] on li "Confirmed" at bounding box center [1221, 386] width 118 height 15
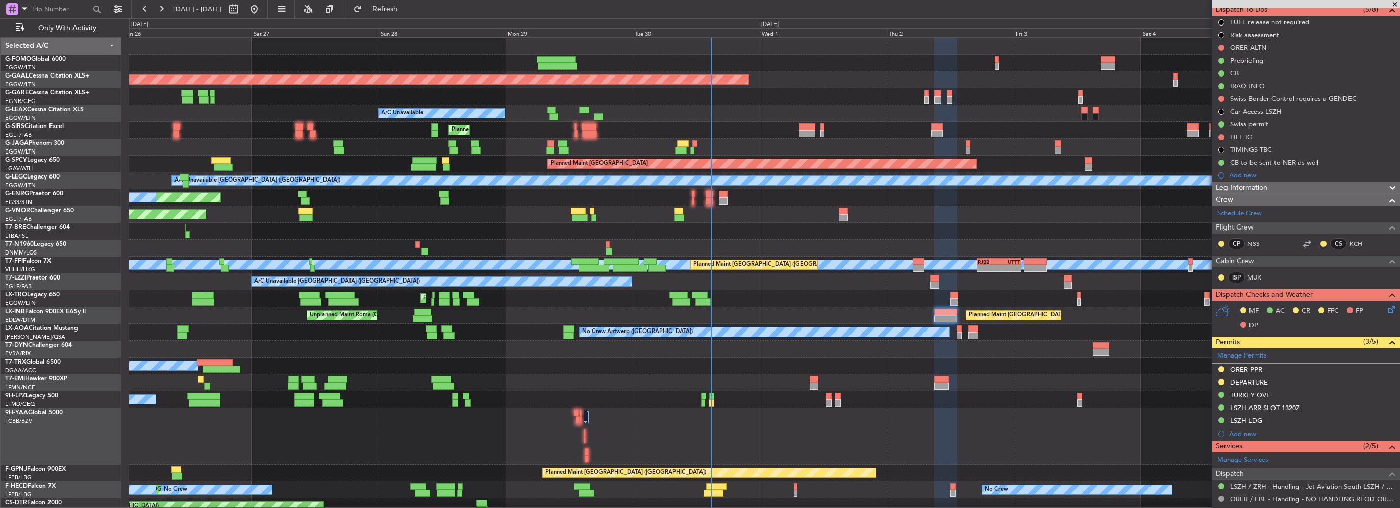
scroll to position [0, 0]
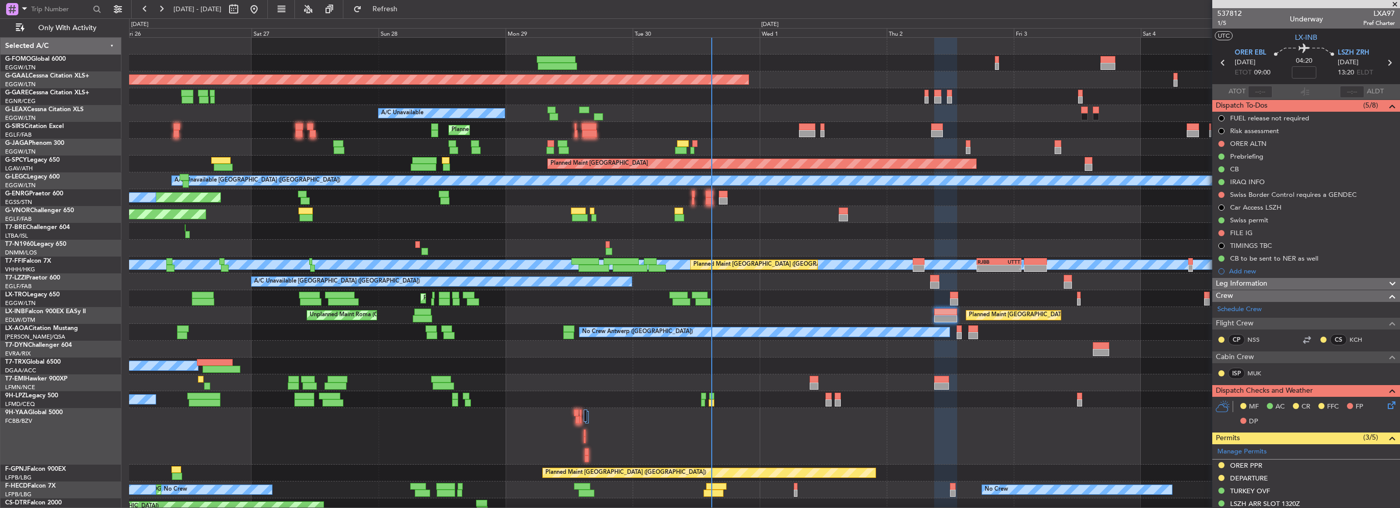
click at [537, 182] on div "Planned Maint [GEOGRAPHIC_DATA] ([GEOGRAPHIC_DATA]) Planned [GEOGRAPHIC_DATA] A…" at bounding box center [764, 285] width 1270 height 494
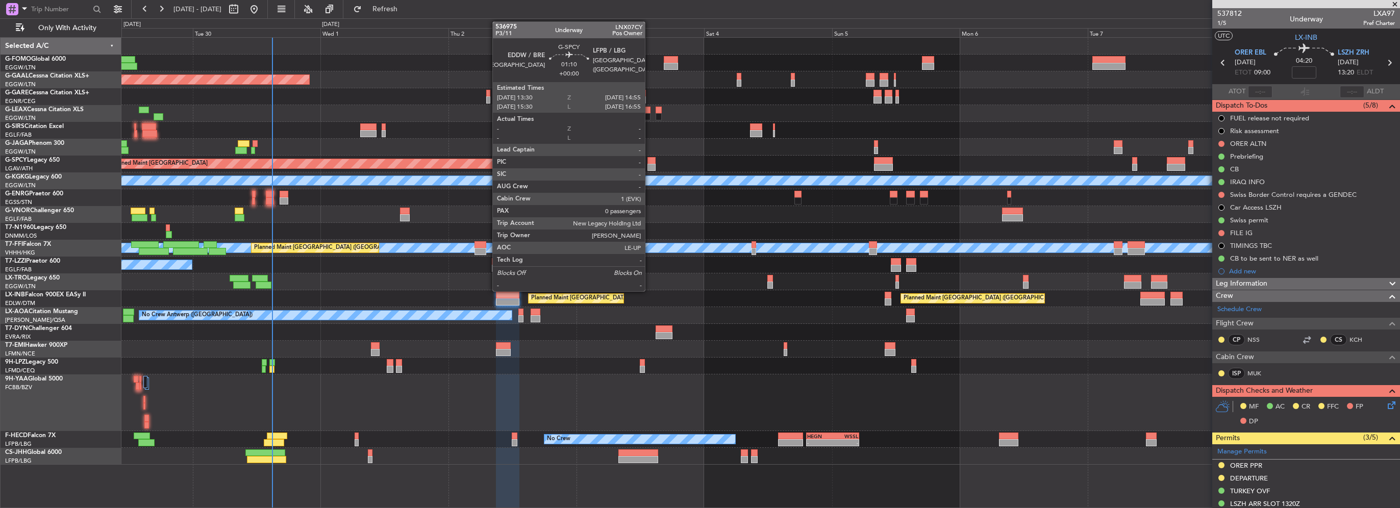
click at [649, 166] on div at bounding box center [651, 167] width 8 height 7
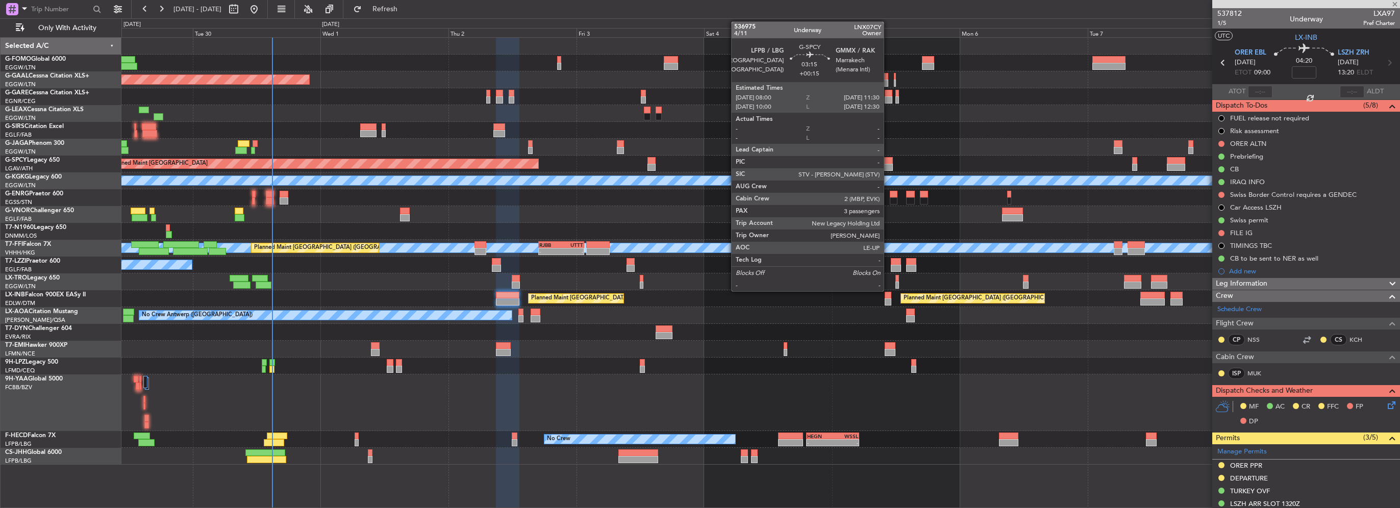
type input "0"
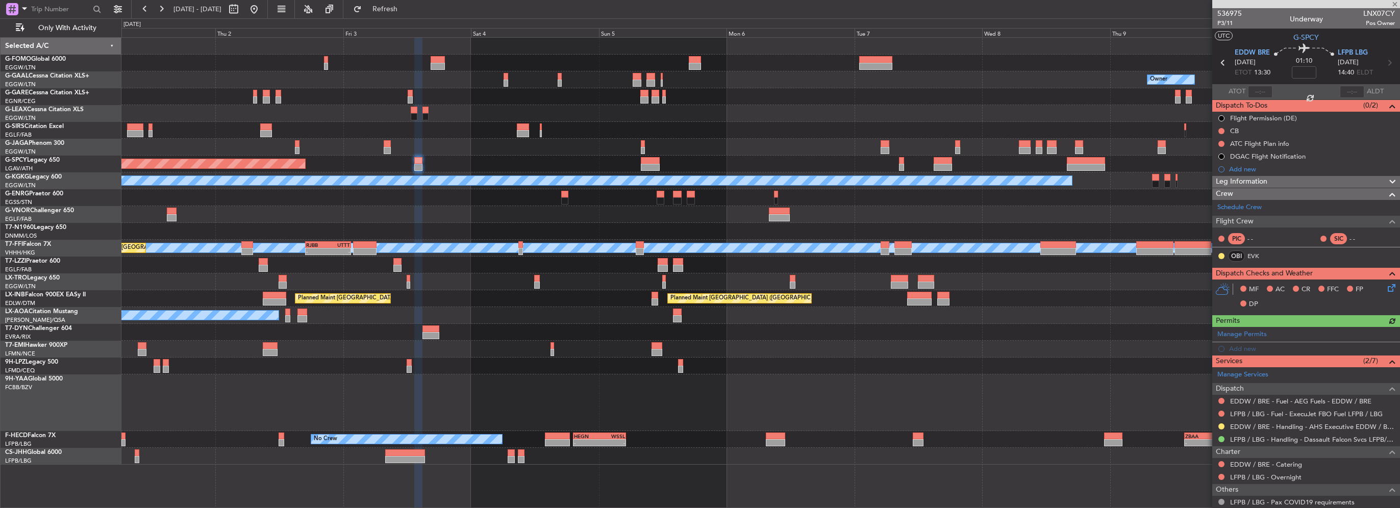
click at [724, 168] on div "Planned Maint [GEOGRAPHIC_DATA]" at bounding box center [760, 164] width 1278 height 17
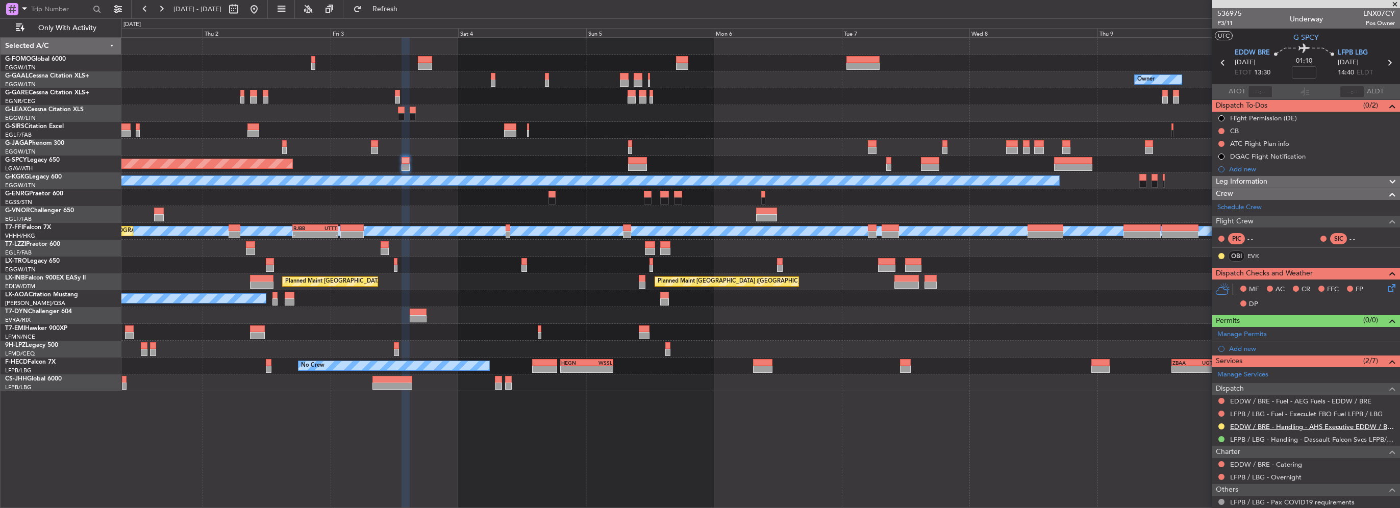
click at [1330, 422] on link "EDDW / BRE - Handling - AHS Executive EDDW / BRE" at bounding box center [1312, 426] width 165 height 9
